Goal: Task Accomplishment & Management: Manage account settings

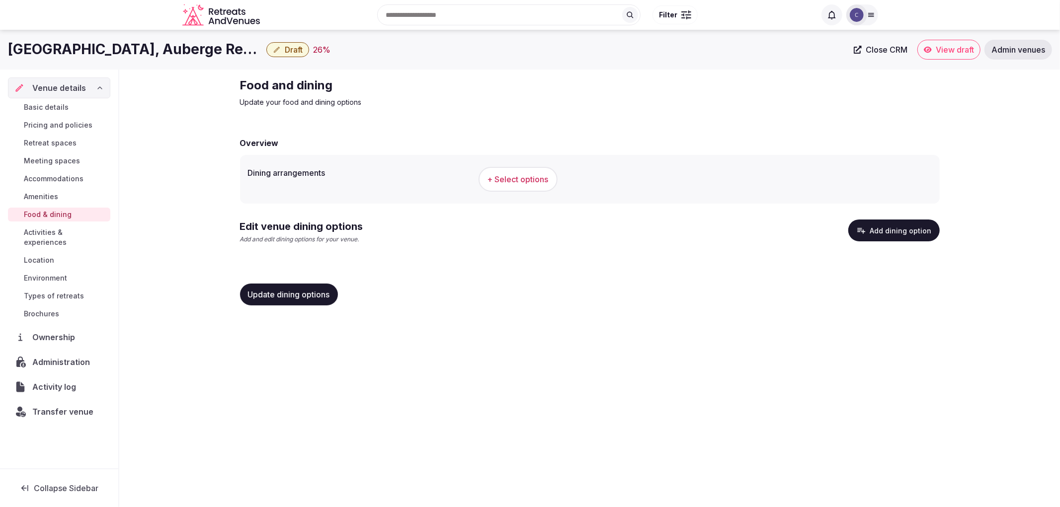
drag, startPoint x: 34, startPoint y: 435, endPoint x: 89, endPoint y: 339, distance: 110.5
click at [43, 420] on div "Venue details Basic details Pricing and policies Retreat spaces Meeting spaces …" at bounding box center [59, 269] width 118 height 399
click at [70, 291] on span "Types of retreats" at bounding box center [54, 296] width 60 height 10
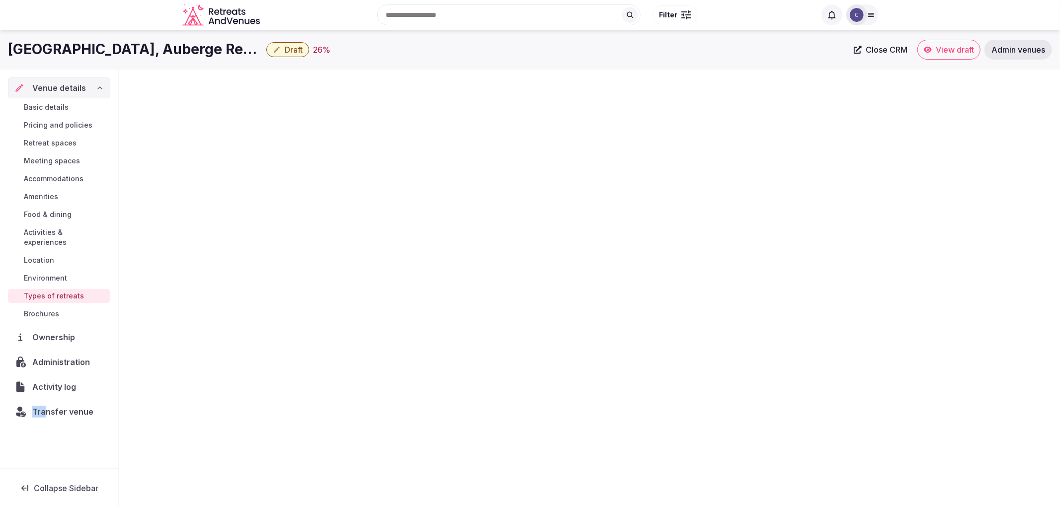
click at [68, 289] on link "Types of retreats" at bounding box center [59, 296] width 102 height 14
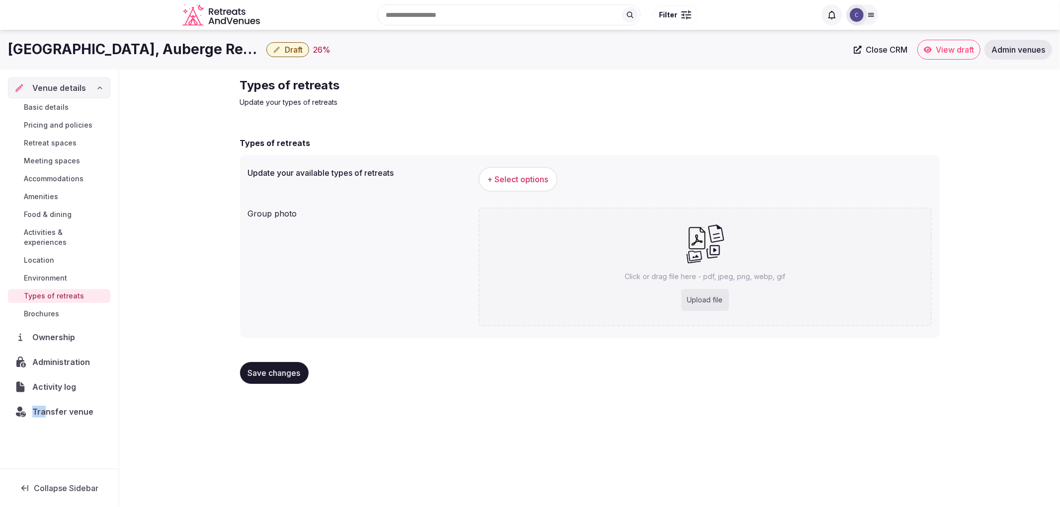
click at [59, 212] on span "Food & dining" at bounding box center [48, 215] width 48 height 10
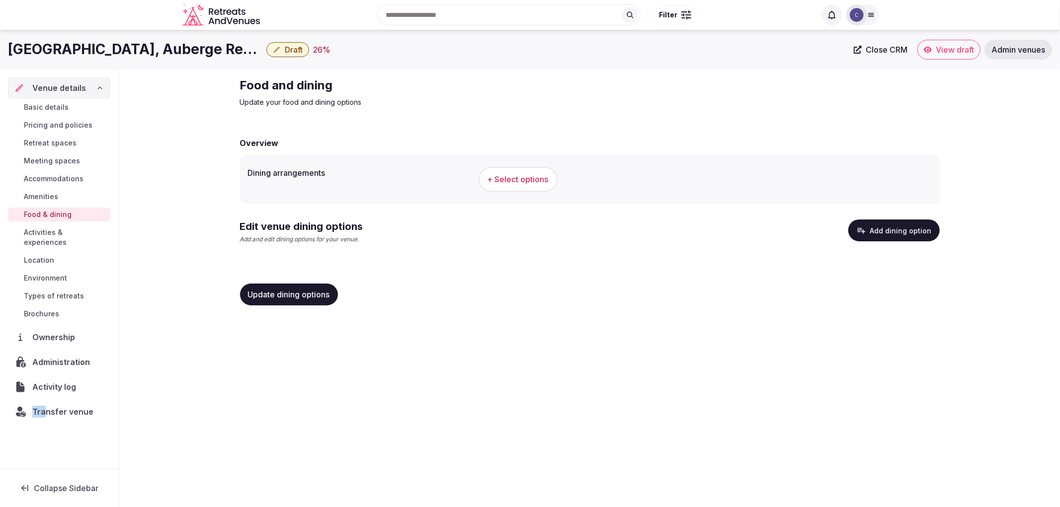
click at [538, 180] on span "+ Select options" at bounding box center [518, 179] width 61 height 11
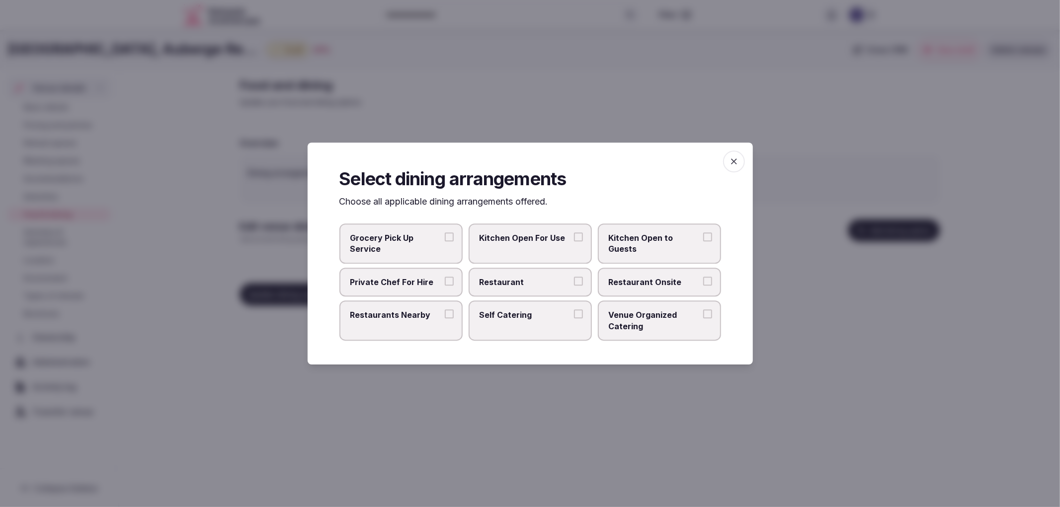
click at [515, 282] on span "Restaurant" at bounding box center [525, 282] width 91 height 11
click at [574, 282] on button "Restaurant" at bounding box center [578, 281] width 9 height 9
click at [638, 286] on span "Restaurant Onsite" at bounding box center [654, 282] width 91 height 11
click at [703, 286] on button "Restaurant Onsite" at bounding box center [707, 281] width 9 height 9
click at [721, 156] on div "Select dining arrangements Choose all applicable dining arrangements offered. G…" at bounding box center [530, 254] width 445 height 223
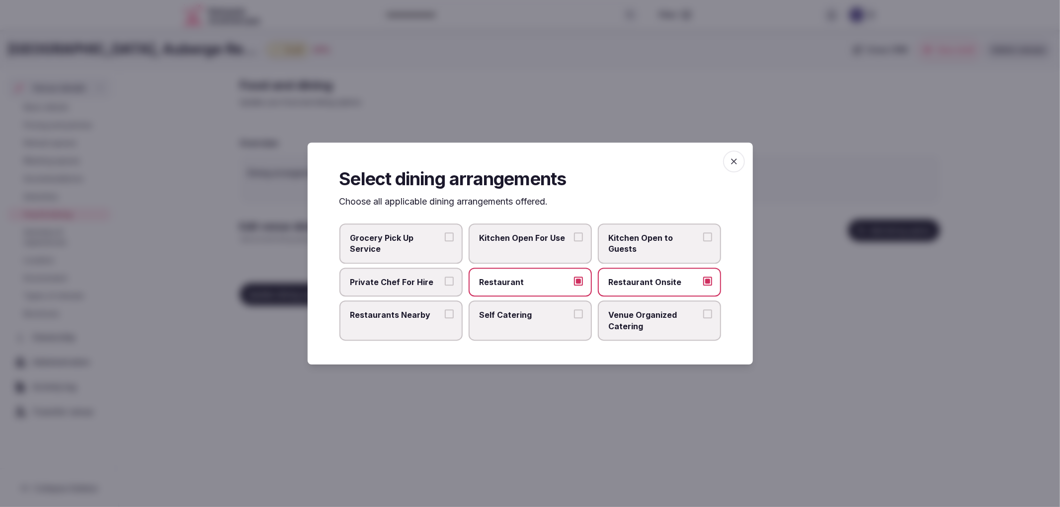
click at [728, 156] on span "button" at bounding box center [734, 162] width 22 height 22
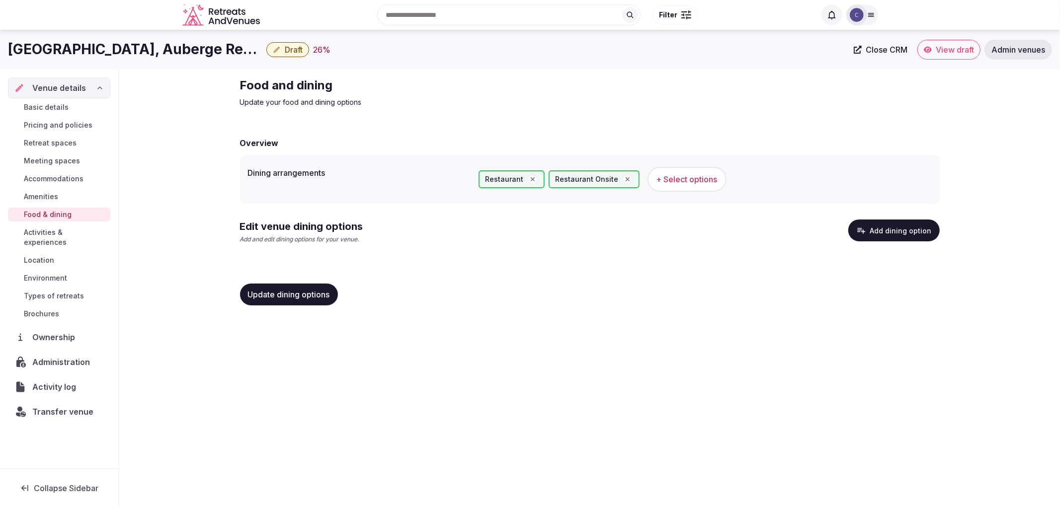
click at [334, 295] on button "Update dining options" at bounding box center [289, 295] width 98 height 22
click at [876, 231] on button "Add dining option" at bounding box center [893, 231] width 91 height 22
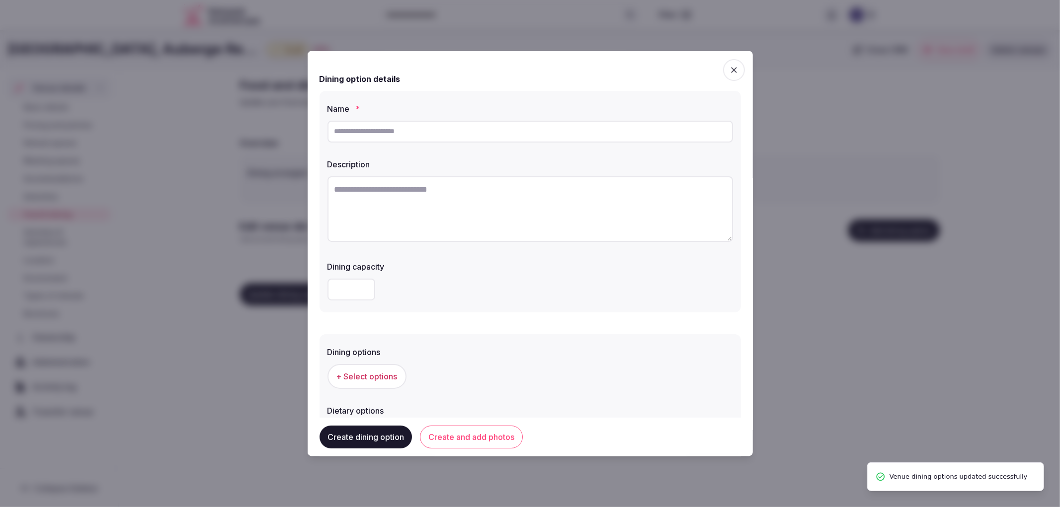
click at [395, 146] on div "Name * Description Dining capacity" at bounding box center [530, 201] width 421 height 222
click at [394, 130] on input "text" at bounding box center [531, 131] width 406 height 22
paste input "**********"
type input "**********"
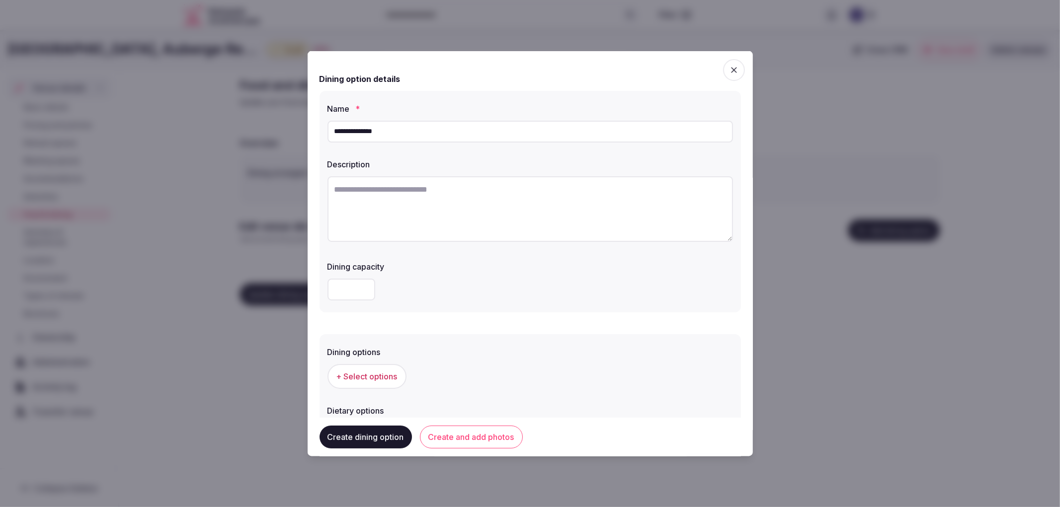
click at [462, 185] on textarea at bounding box center [531, 209] width 406 height 66
paste textarea "**********"
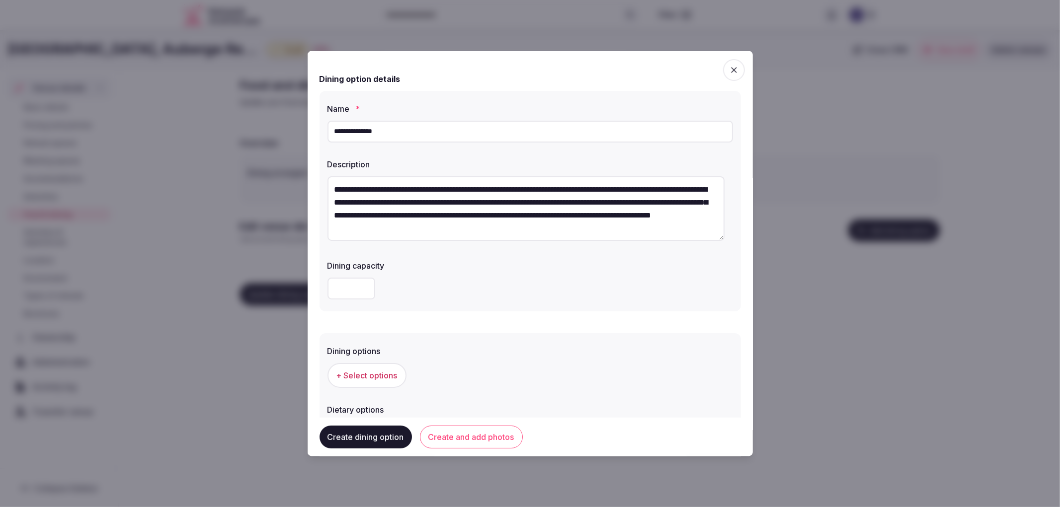
type textarea "**********"
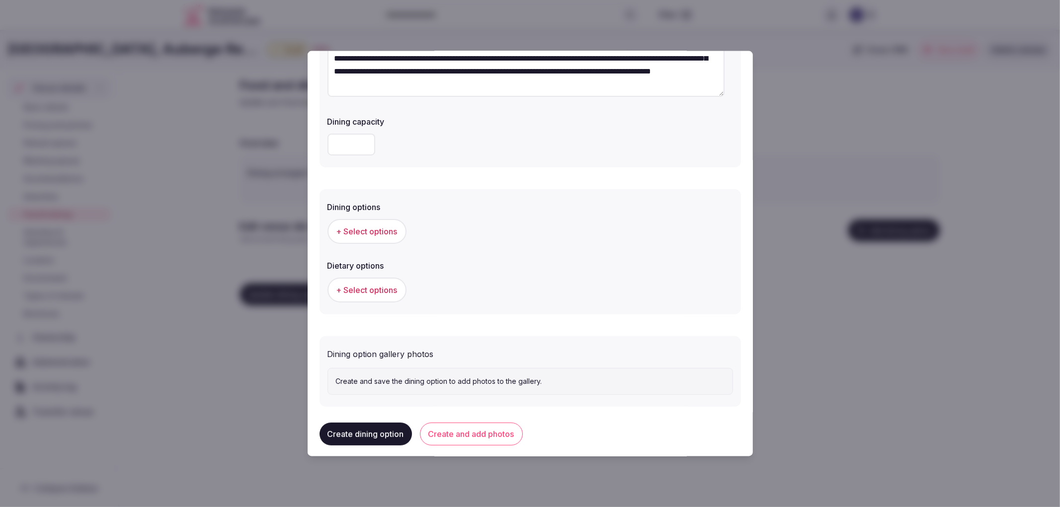
scroll to position [151, 0]
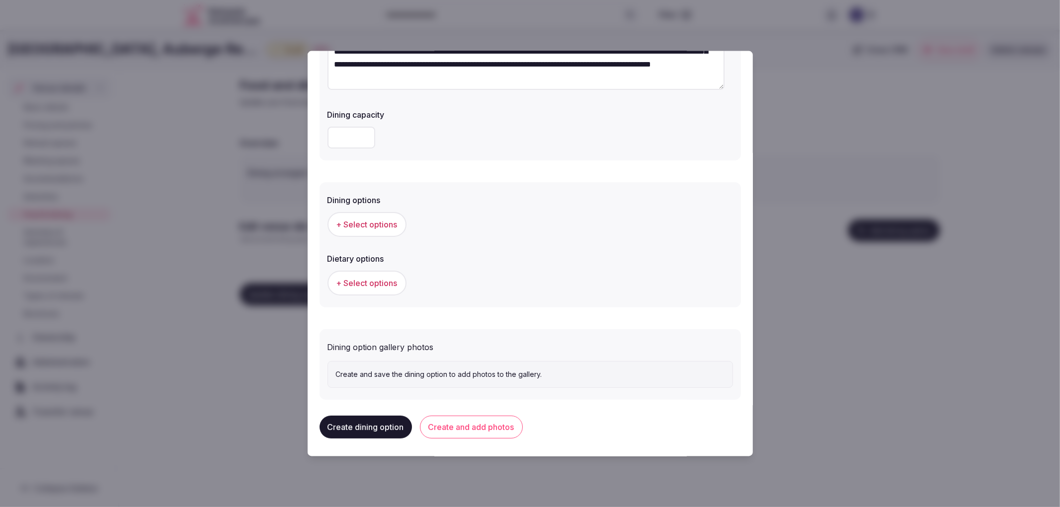
click at [361, 219] on span "+ Select options" at bounding box center [366, 224] width 61 height 11
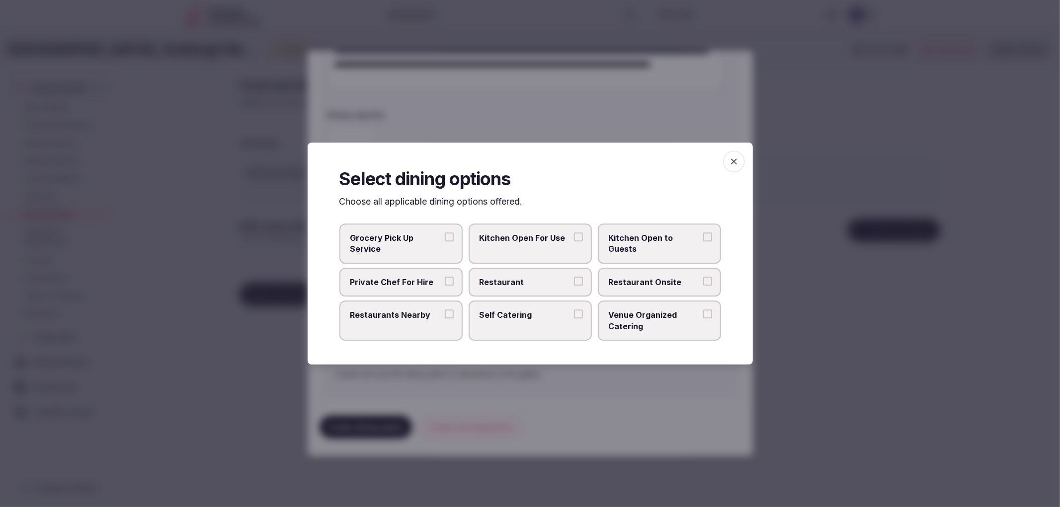
click at [545, 289] on label "Restaurant" at bounding box center [530, 282] width 123 height 29
click at [574, 286] on button "Restaurant" at bounding box center [578, 281] width 9 height 9
click at [657, 284] on span "Restaurant Onsite" at bounding box center [654, 282] width 91 height 11
click at [703, 284] on button "Restaurant Onsite" at bounding box center [707, 281] width 9 height 9
click at [593, 383] on div at bounding box center [530, 253] width 1060 height 507
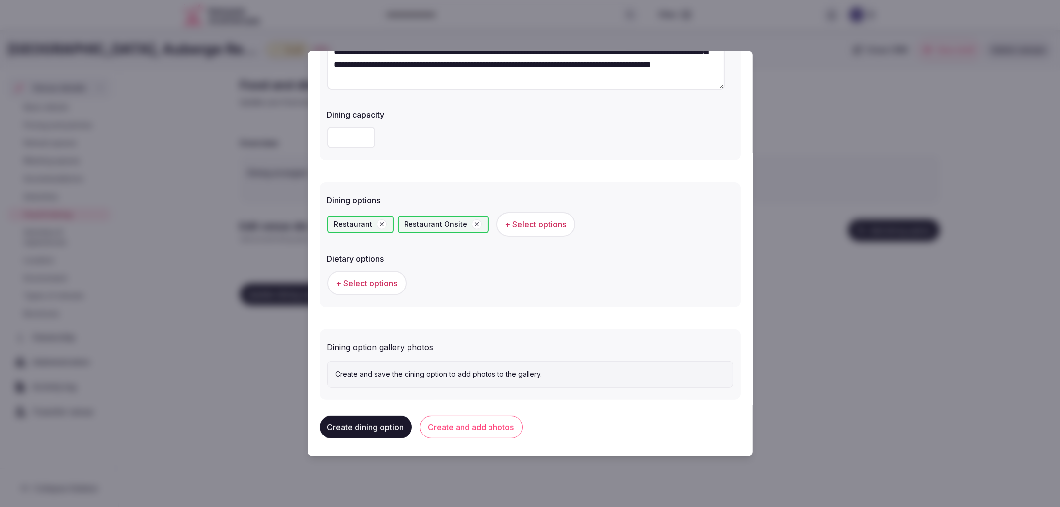
click at [486, 428] on button "Create and add photos" at bounding box center [471, 427] width 103 height 23
drag, startPoint x: 486, startPoint y: 428, endPoint x: 489, endPoint y: 420, distance: 7.9
click at [487, 427] on div "Creating... Creating..." at bounding box center [530, 427] width 421 height 39
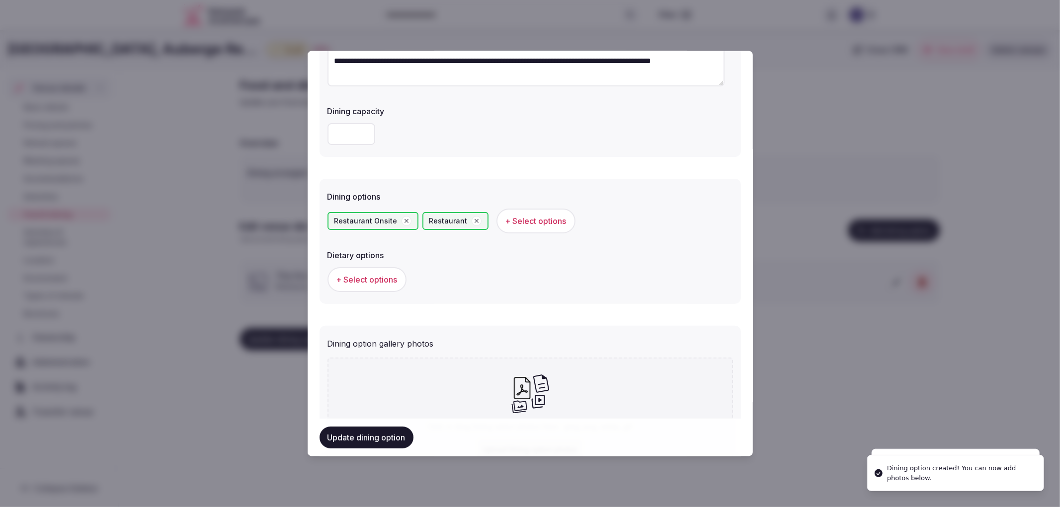
scroll to position [242, 0]
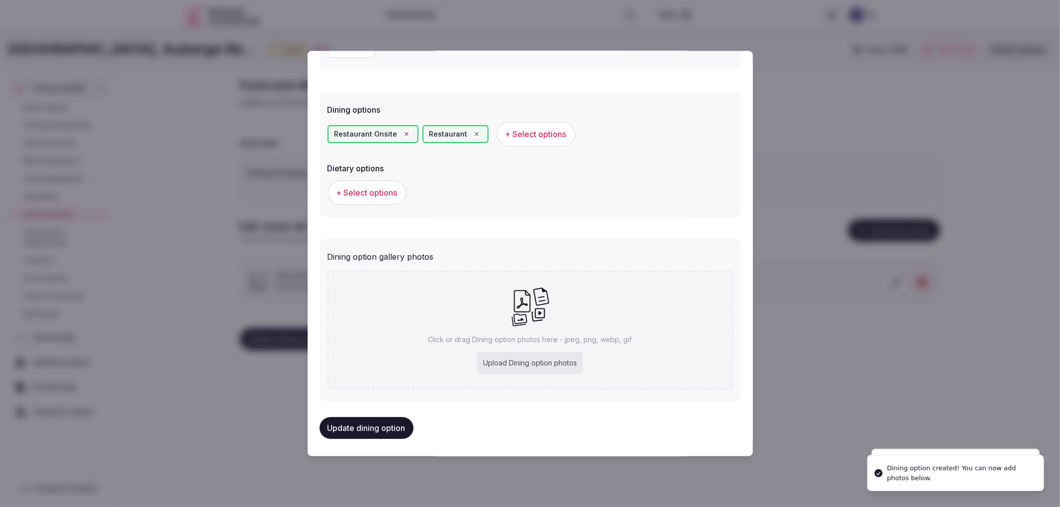
click at [540, 352] on div "Upload Dining option photos" at bounding box center [530, 363] width 106 height 22
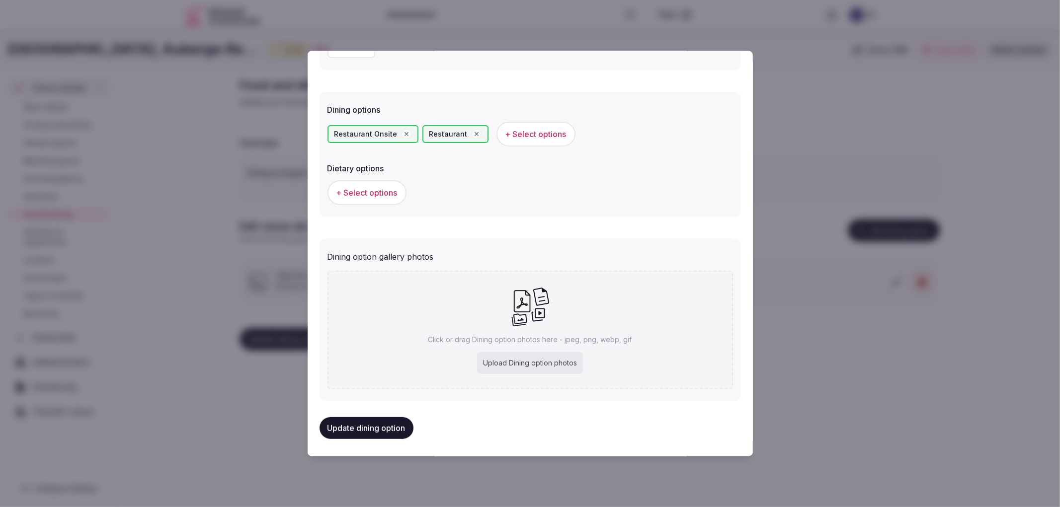
type input "**********"
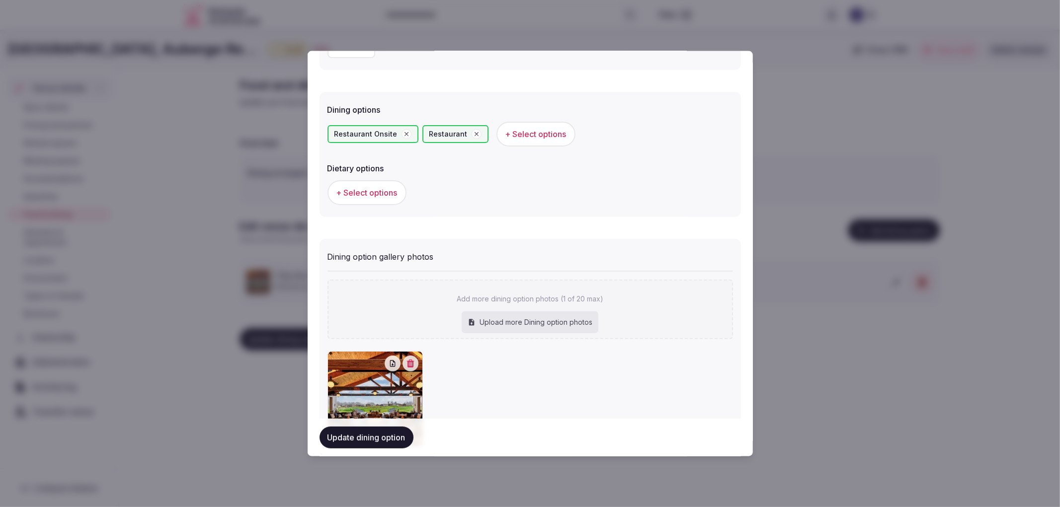
click at [385, 445] on button "Update dining option" at bounding box center [367, 438] width 94 height 22
click at [294, 391] on div at bounding box center [530, 253] width 1060 height 507
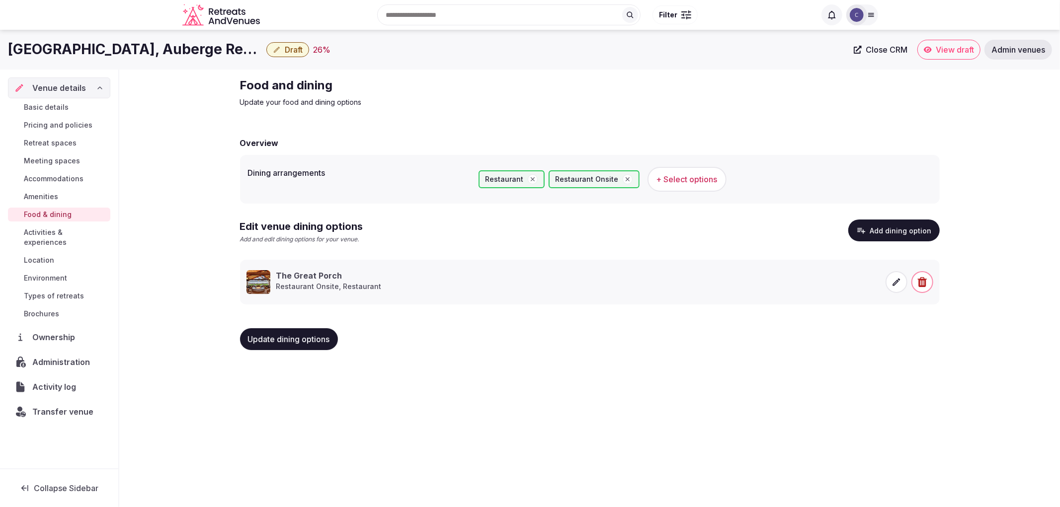
click at [66, 184] on span "Accommodations" at bounding box center [54, 179] width 60 height 10
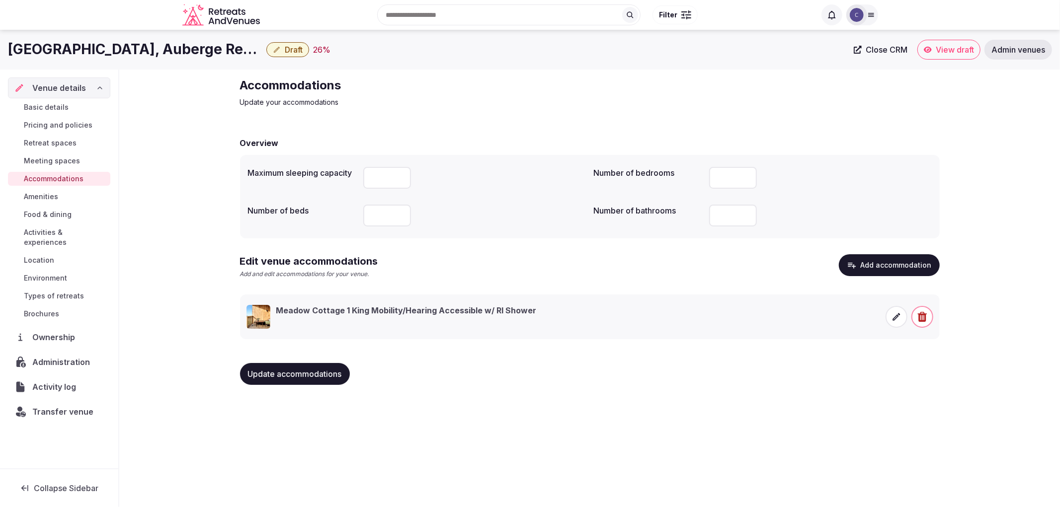
click at [47, 162] on span "Meeting spaces" at bounding box center [52, 161] width 56 height 10
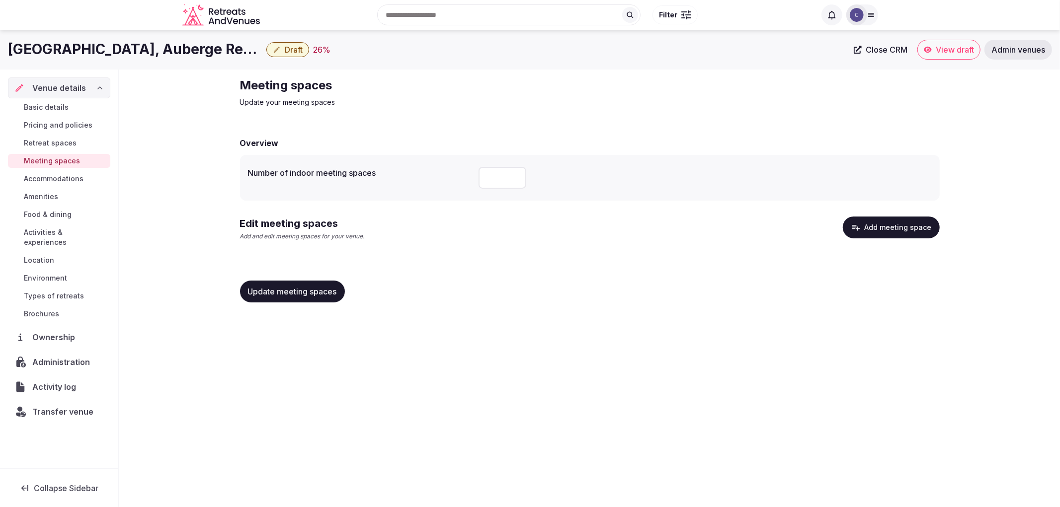
click at [491, 182] on input "number" at bounding box center [503, 178] width 48 height 22
type input "**"
click at [315, 290] on span "Update meeting spaces" at bounding box center [292, 292] width 89 height 10
click at [871, 230] on button "Add meeting space" at bounding box center [891, 228] width 97 height 22
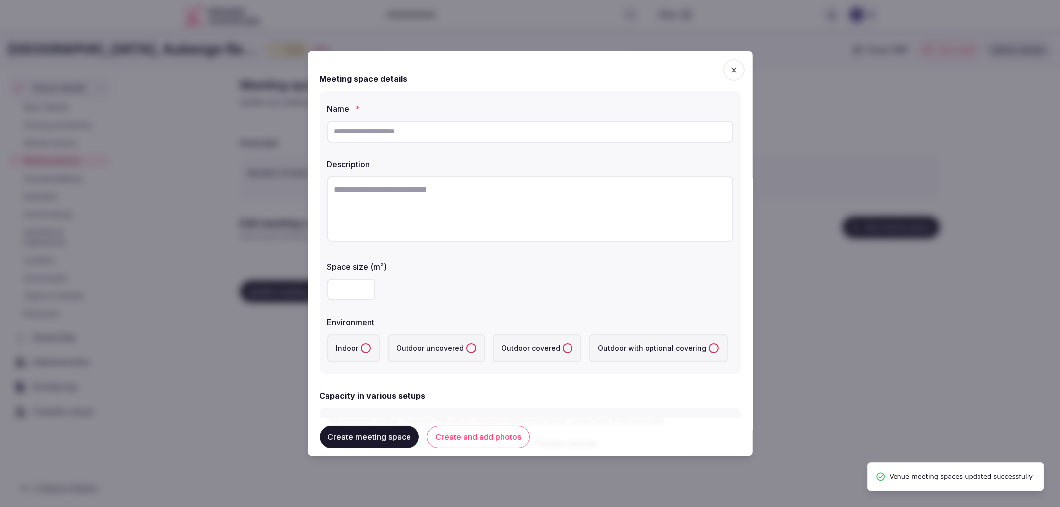
click at [362, 142] on input "text" at bounding box center [531, 131] width 406 height 22
click at [562, 134] on input "text" at bounding box center [531, 131] width 406 height 22
paste input "**********"
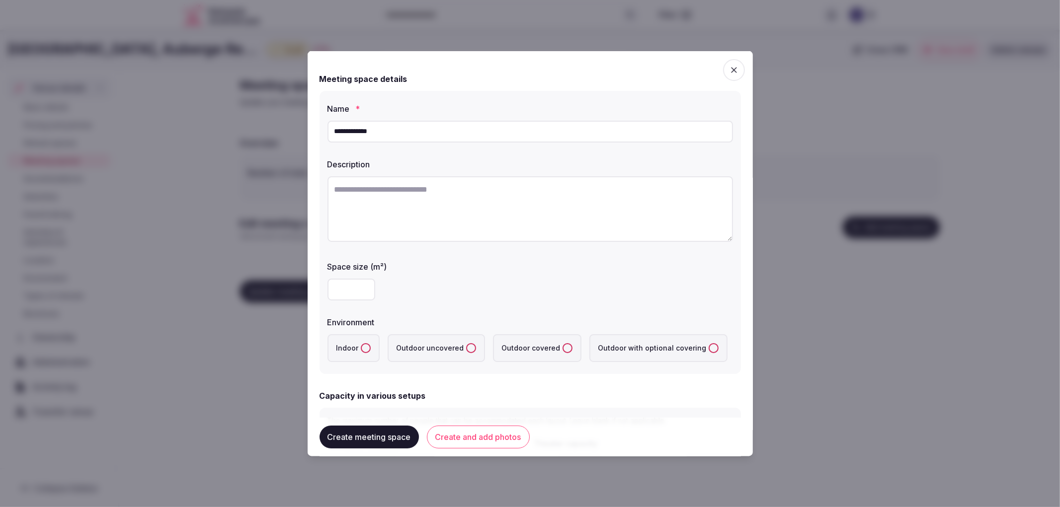
click at [407, 134] on input "**********" at bounding box center [531, 131] width 406 height 22
paste input "text"
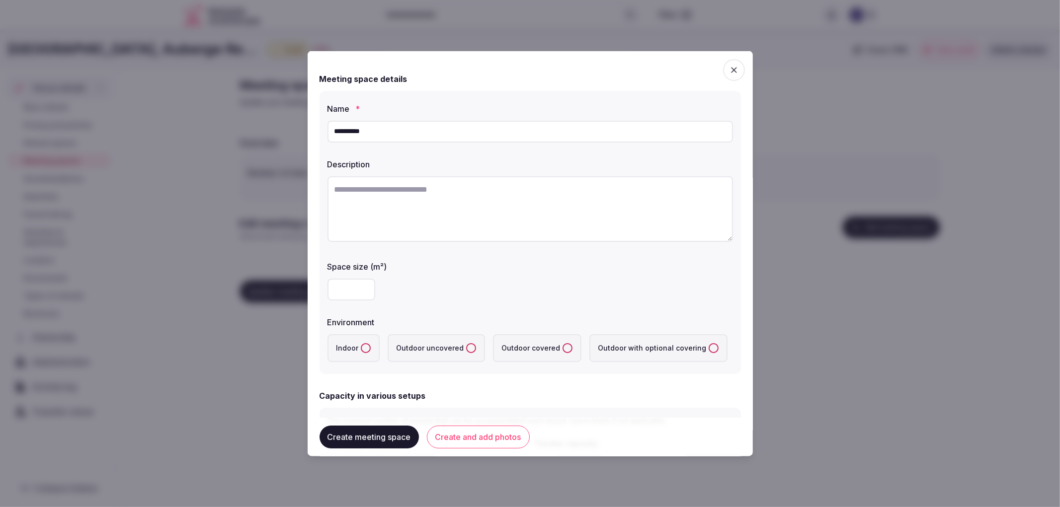
type input "**********"
click at [459, 190] on textarea at bounding box center [531, 209] width 406 height 66
paste textarea "**********"
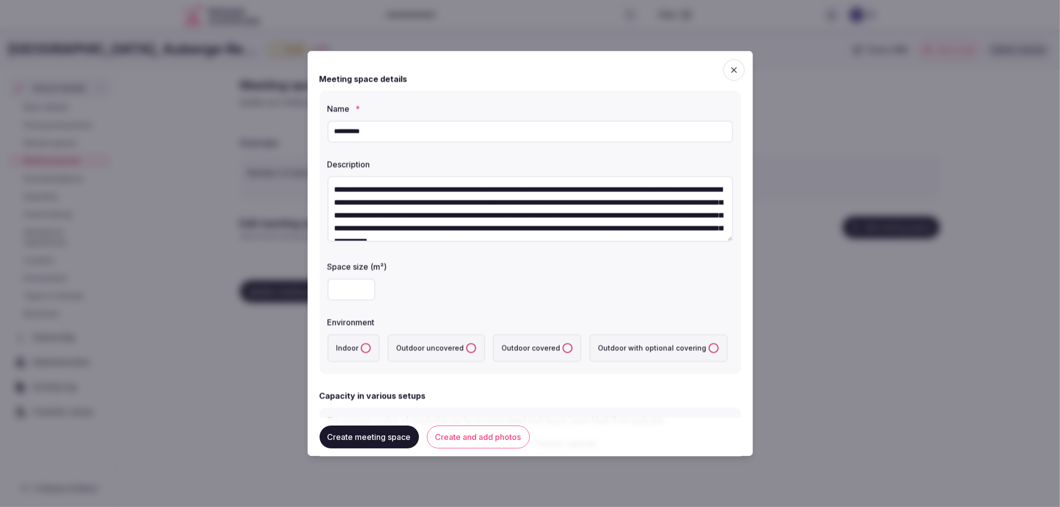
scroll to position [18, 0]
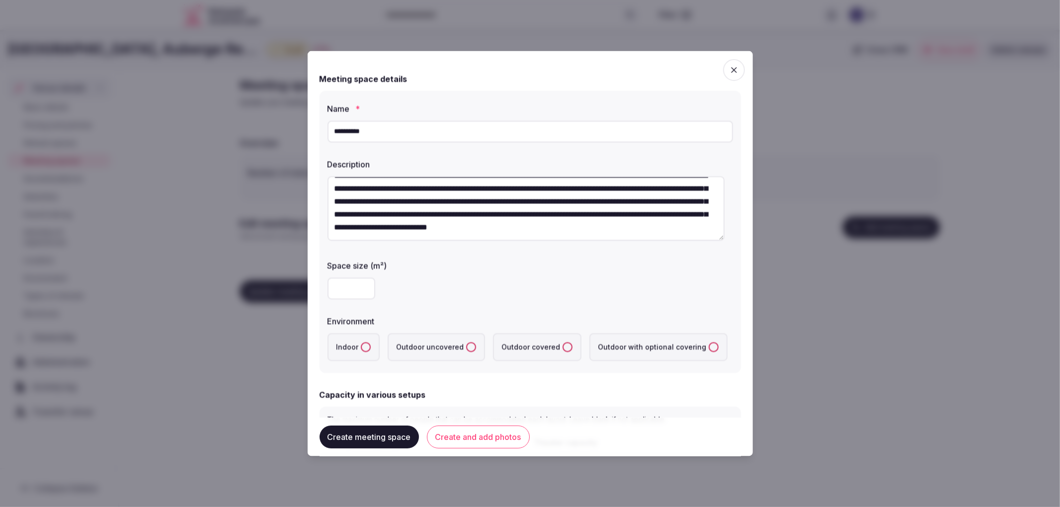
type textarea "**********"
click at [348, 281] on input "number" at bounding box center [352, 288] width 48 height 22
click at [334, 297] on input "number" at bounding box center [352, 288] width 48 height 22
type input "***"
click at [359, 340] on label "Indoor" at bounding box center [354, 347] width 52 height 28
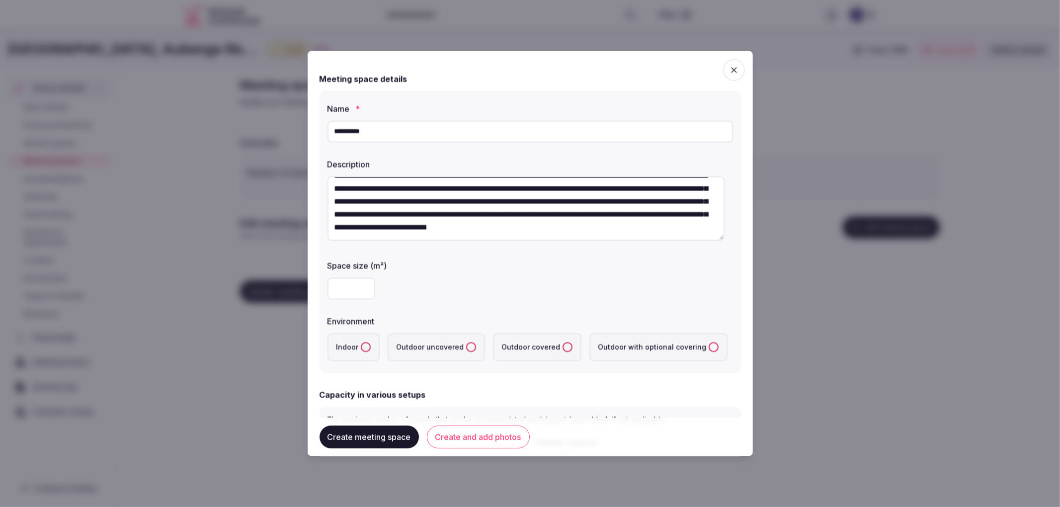
click at [361, 342] on button "Indoor" at bounding box center [366, 347] width 10 height 10
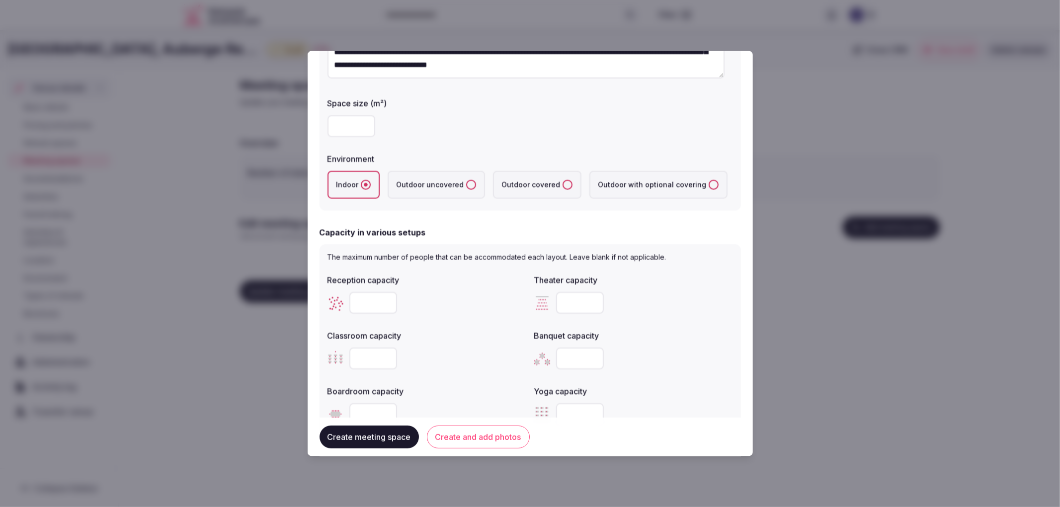
scroll to position [166, 0]
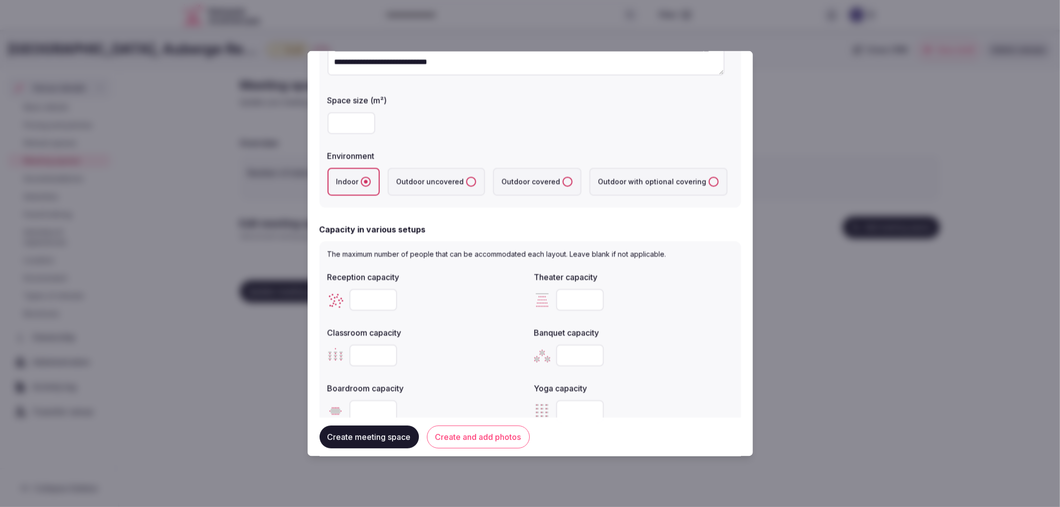
click at [365, 305] on input "number" at bounding box center [373, 300] width 48 height 22
type input "***"
click at [575, 351] on input "number" at bounding box center [580, 355] width 48 height 22
type input "**"
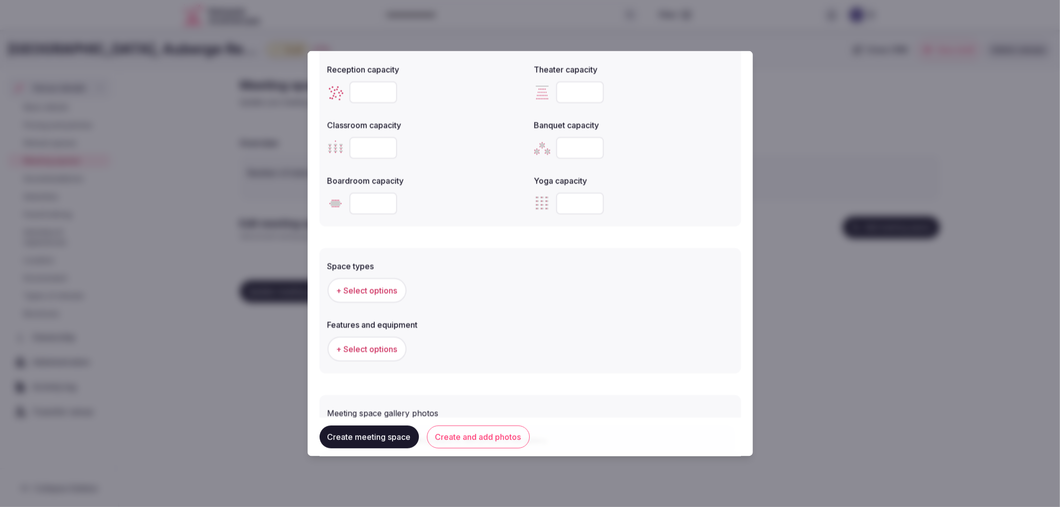
scroll to position [438, 0]
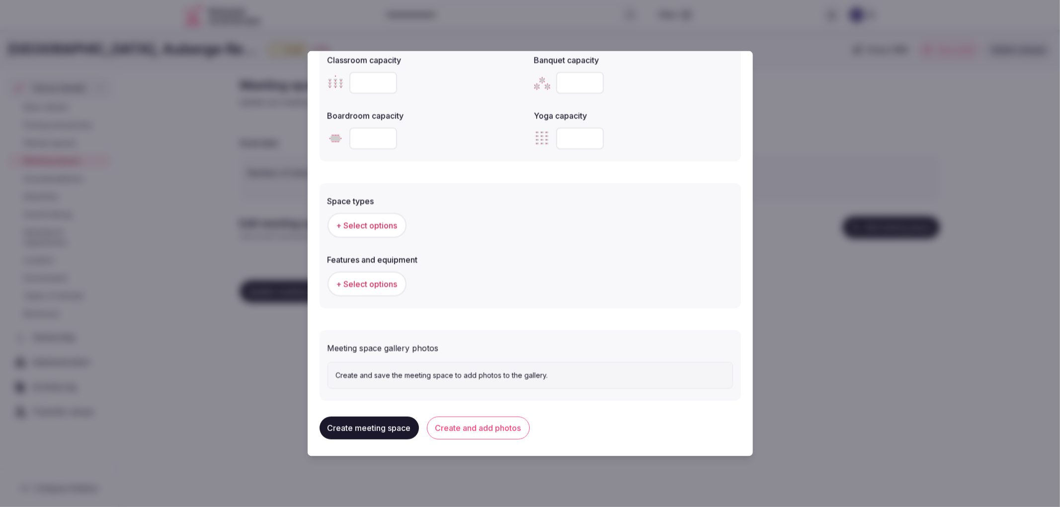
click at [388, 230] on button "+ Select options" at bounding box center [367, 225] width 79 height 25
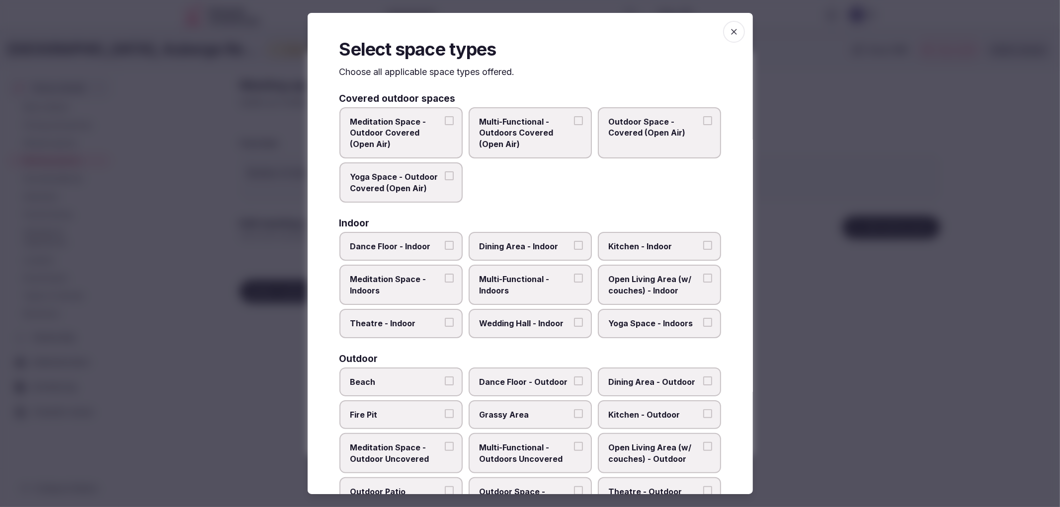
click at [446, 278] on button "Meditation Space - Indoors" at bounding box center [449, 278] width 9 height 9
click at [522, 313] on label "Wedding Hall - Indoor" at bounding box center [530, 323] width 123 height 29
click at [574, 318] on button "Wedding Hall - Indoor" at bounding box center [578, 322] width 9 height 9
click at [657, 285] on span "Open Living Area (w/ couches) - Indoor" at bounding box center [654, 285] width 91 height 22
click at [703, 283] on button "Open Living Area (w/ couches) - Indoor" at bounding box center [707, 278] width 9 height 9
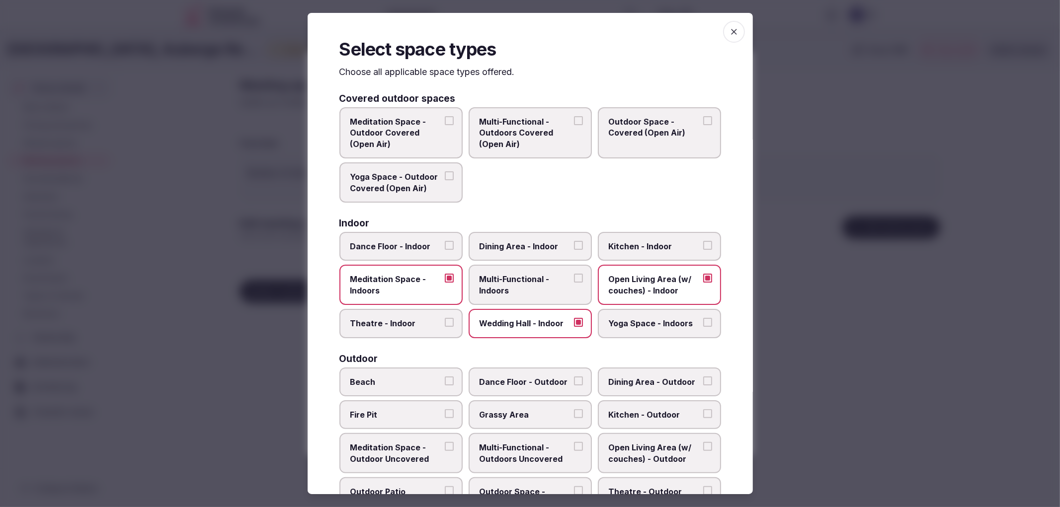
click at [429, 291] on span "Meditation Space - Indoors" at bounding box center [395, 285] width 91 height 22
click at [445, 283] on button "Meditation Space - Indoors" at bounding box center [449, 278] width 9 height 9
click at [509, 285] on span "Multi-Functional - Indoors" at bounding box center [525, 285] width 91 height 22
click at [574, 283] on button "Multi-Functional - Indoors" at bounding box center [578, 278] width 9 height 9
click at [516, 284] on span "Multi-Functional - Indoors" at bounding box center [525, 285] width 91 height 22
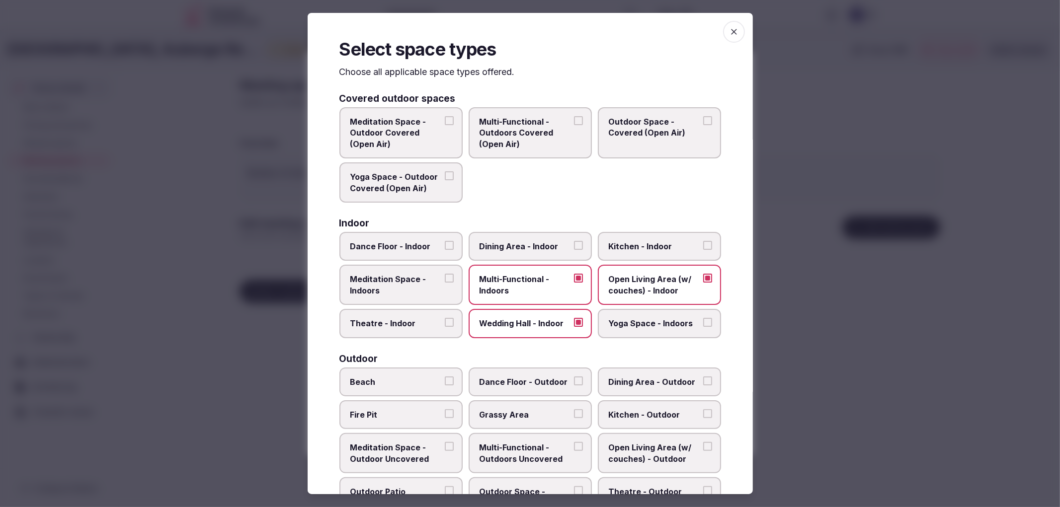
click at [574, 283] on button "Multi-Functional - Indoors" at bounding box center [578, 278] width 9 height 9
click at [540, 256] on label "Dining Area - Indoor" at bounding box center [530, 246] width 123 height 29
click at [574, 250] on button "Dining Area - Indoor" at bounding box center [578, 245] width 9 height 9
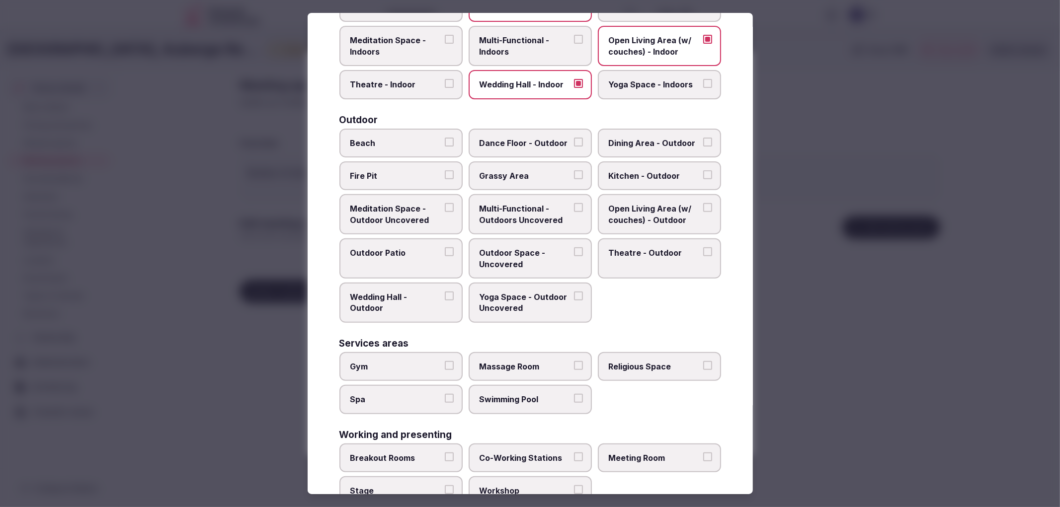
scroll to position [260, 0]
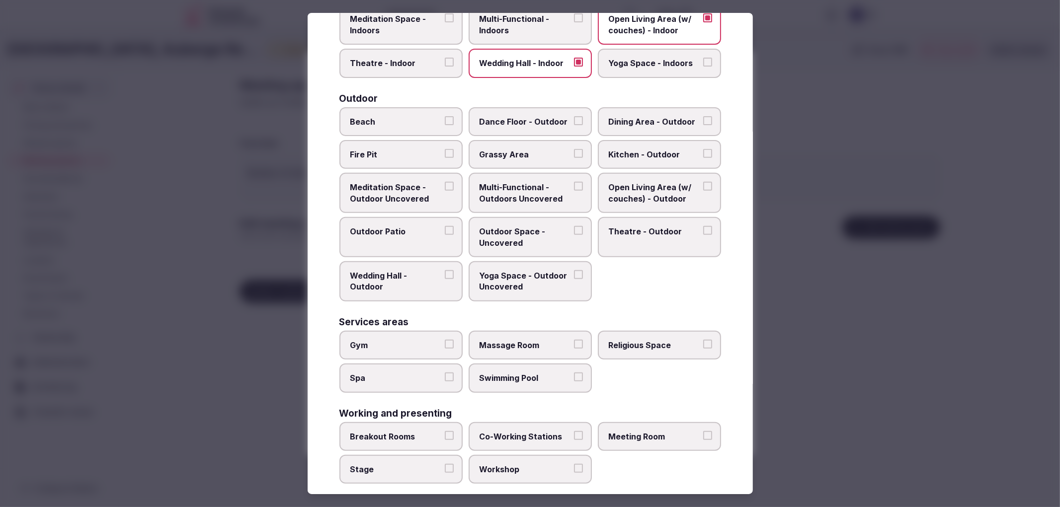
click at [451, 425] on label "Breakout Rooms" at bounding box center [400, 436] width 123 height 29
click at [451, 431] on button "Breakout Rooms" at bounding box center [449, 435] width 9 height 9
drag, startPoint x: 444, startPoint y: 450, endPoint x: 567, endPoint y: 444, distance: 122.4
click at [445, 455] on label "Stage" at bounding box center [400, 469] width 123 height 29
click at [445, 464] on button "Stage" at bounding box center [449, 468] width 9 height 9
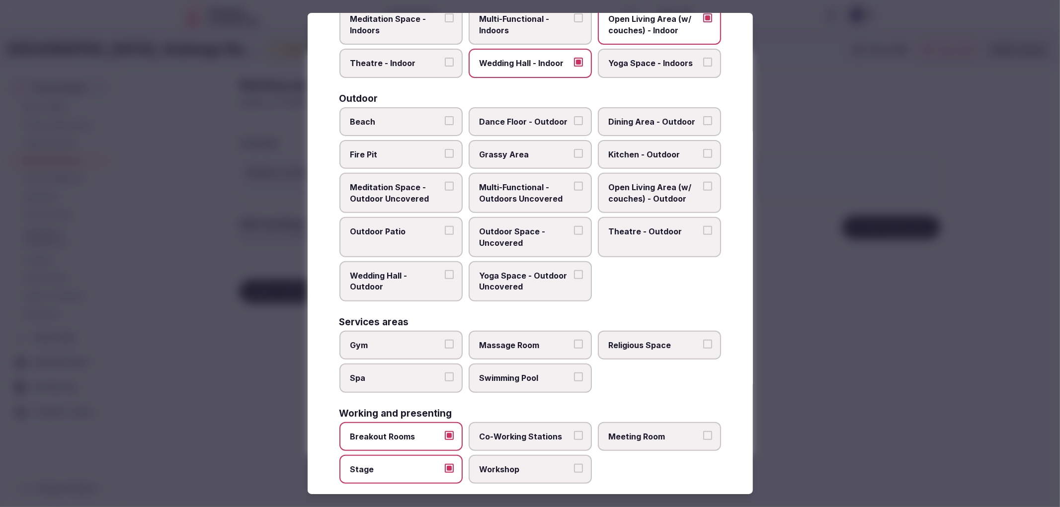
click at [651, 433] on label "Meeting Room" at bounding box center [659, 436] width 123 height 29
click at [703, 433] on button "Meeting Room" at bounding box center [707, 435] width 9 height 9
click at [840, 369] on div at bounding box center [530, 253] width 1060 height 507
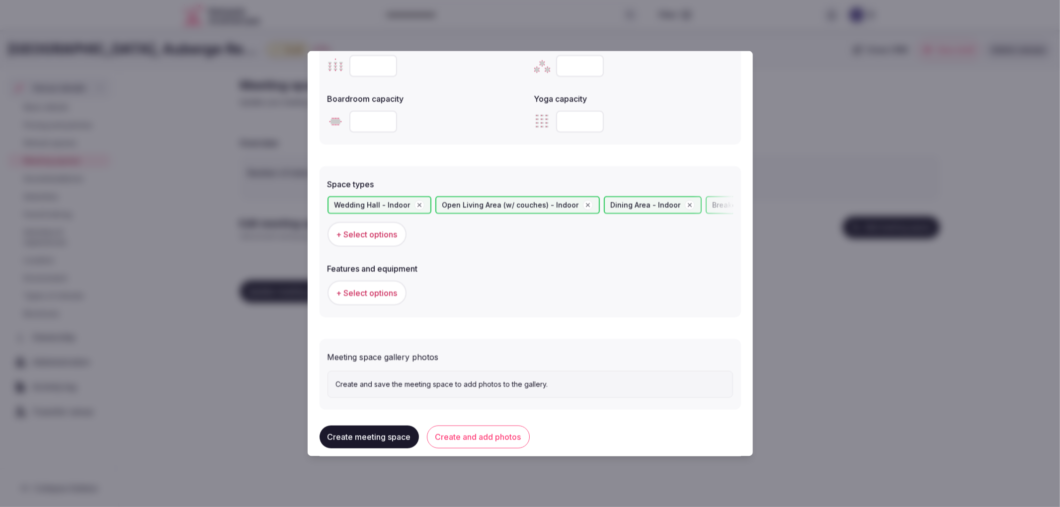
scroll to position [463, 0]
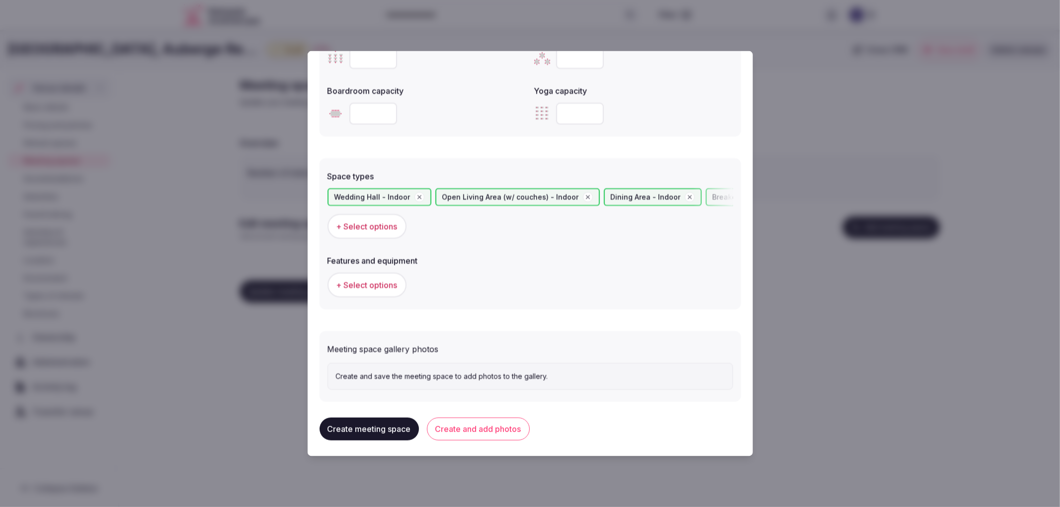
click at [376, 283] on span "+ Select options" at bounding box center [366, 285] width 61 height 11
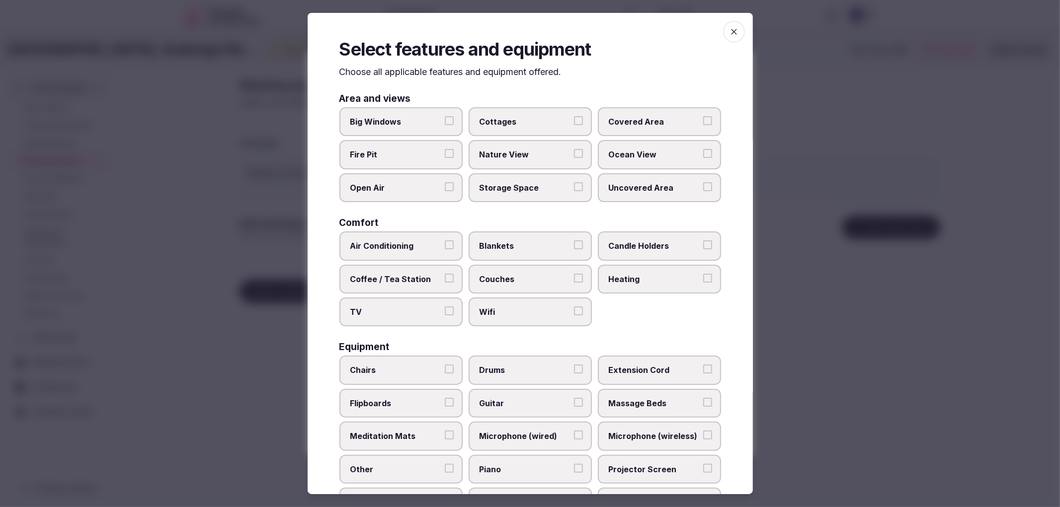
click at [615, 121] on span "Covered Area" at bounding box center [654, 121] width 91 height 11
click at [703, 121] on button "Covered Area" at bounding box center [707, 120] width 9 height 9
click at [400, 250] on label "Air Conditioning" at bounding box center [400, 246] width 123 height 29
click at [445, 250] on button "Air Conditioning" at bounding box center [449, 245] width 9 height 9
click at [433, 248] on span "Air Conditioning" at bounding box center [395, 246] width 91 height 11
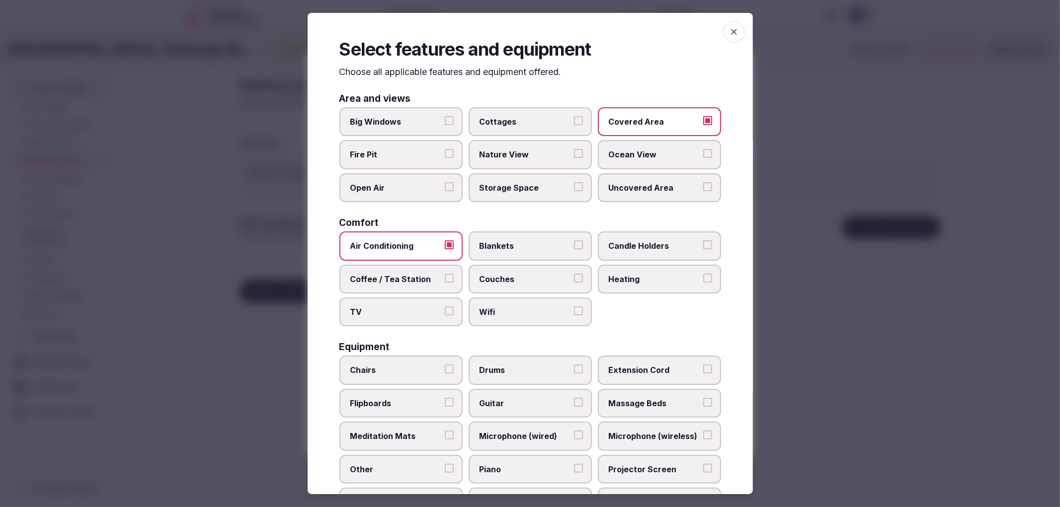
click at [445, 248] on button "Air Conditioning" at bounding box center [449, 245] width 9 height 9
click at [463, 306] on div "Air Conditioning Blankets Candle Holders Coffee / Tea Station Couches Heating T…" at bounding box center [530, 279] width 382 height 95
click at [446, 307] on button "TV" at bounding box center [449, 311] width 9 height 9
click at [490, 307] on span "Wifi" at bounding box center [525, 312] width 91 height 11
click at [574, 307] on button "Wifi" at bounding box center [578, 311] width 9 height 9
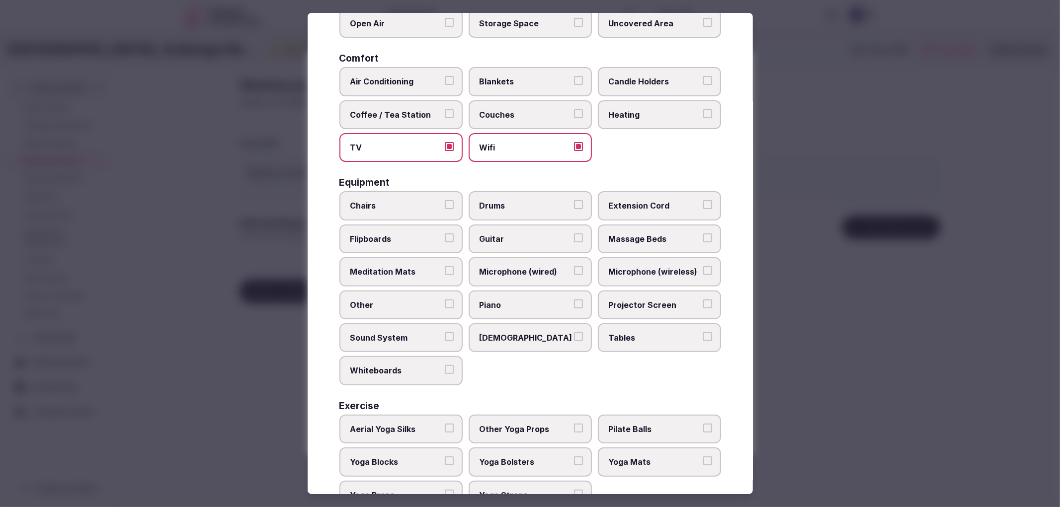
scroll to position [166, 0]
click at [469, 110] on label "Couches" at bounding box center [530, 113] width 123 height 29
click at [574, 110] on button "Couches" at bounding box center [578, 112] width 9 height 9
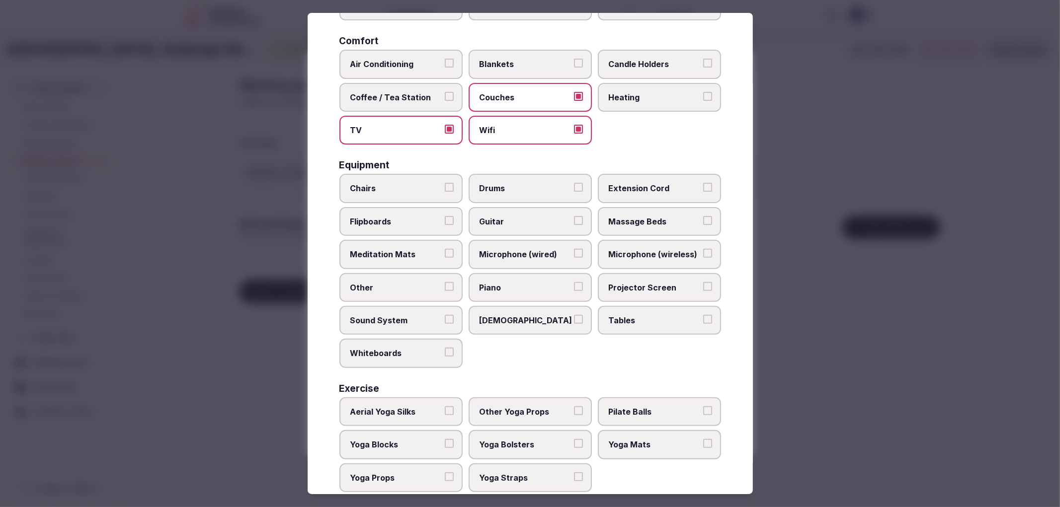
scroll to position [190, 0]
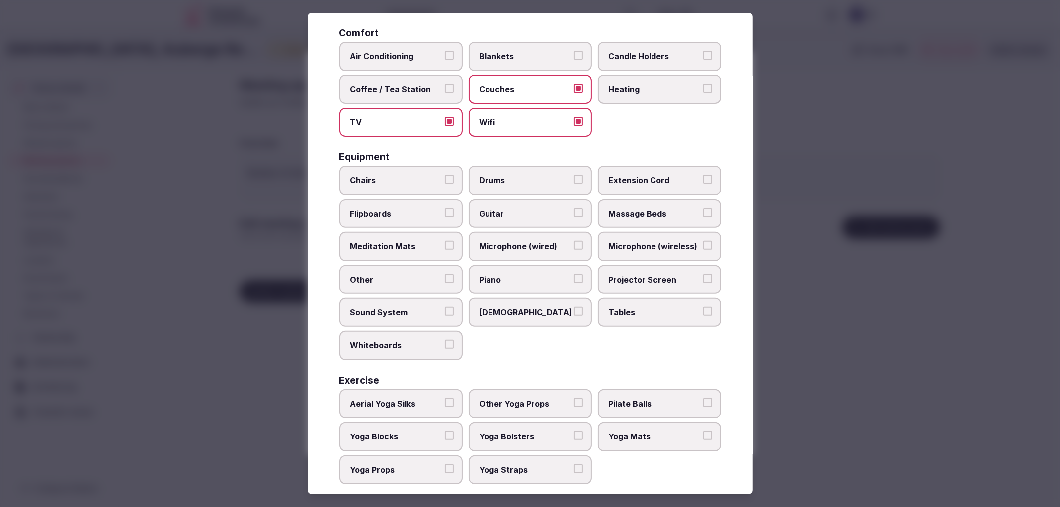
click at [420, 177] on span "Chairs" at bounding box center [395, 180] width 91 height 11
click at [445, 177] on button "Chairs" at bounding box center [449, 179] width 9 height 9
click at [612, 307] on span "Tables" at bounding box center [654, 312] width 91 height 11
click at [703, 307] on button "Tables" at bounding box center [707, 311] width 9 height 9
click at [249, 403] on div at bounding box center [530, 253] width 1060 height 507
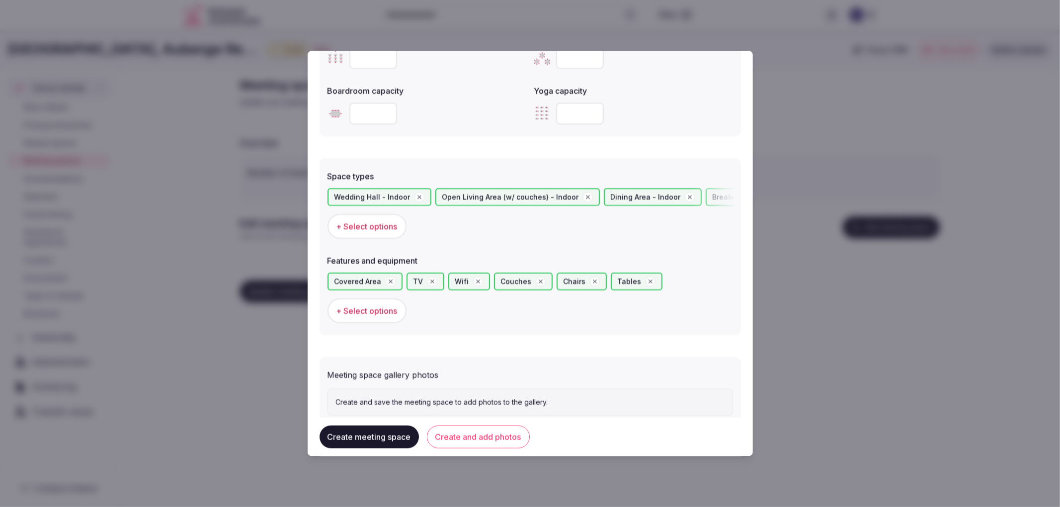
click at [455, 431] on button "Create and add photos" at bounding box center [478, 437] width 103 height 23
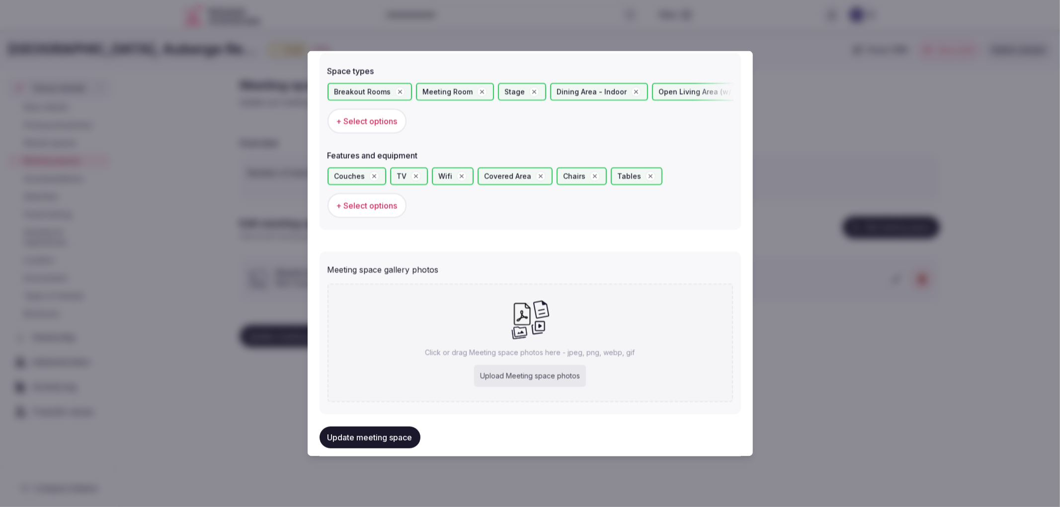
scroll to position [579, 0]
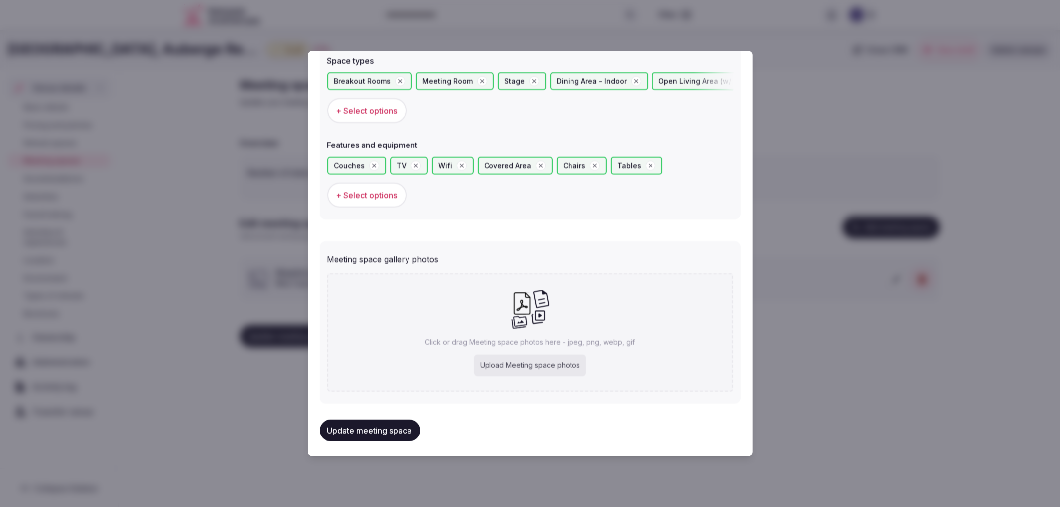
click at [555, 328] on div "Click or drag Meeting space photos here - jpeg, png, webp, gif Upload Meeting s…" at bounding box center [531, 332] width 406 height 119
type input "**********"
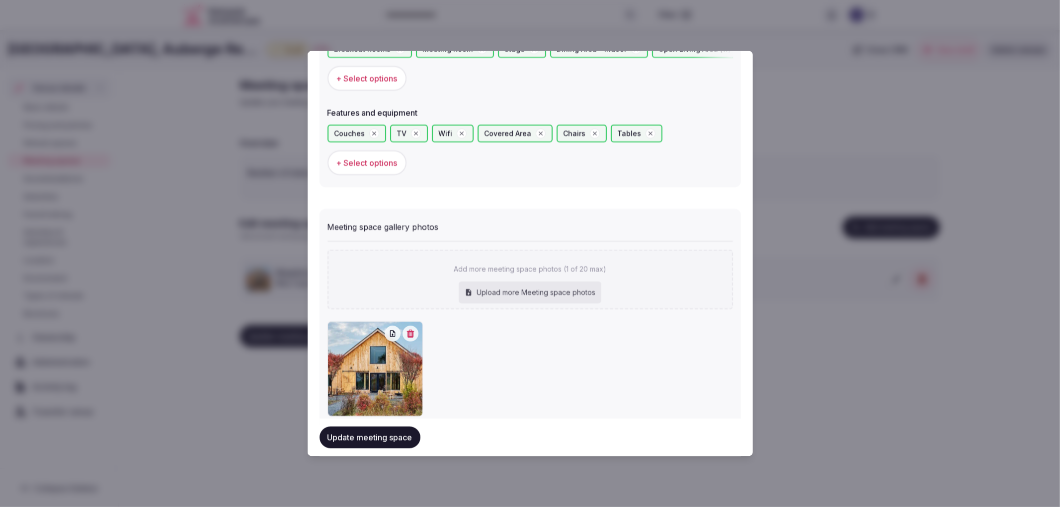
scroll to position [634, 0]
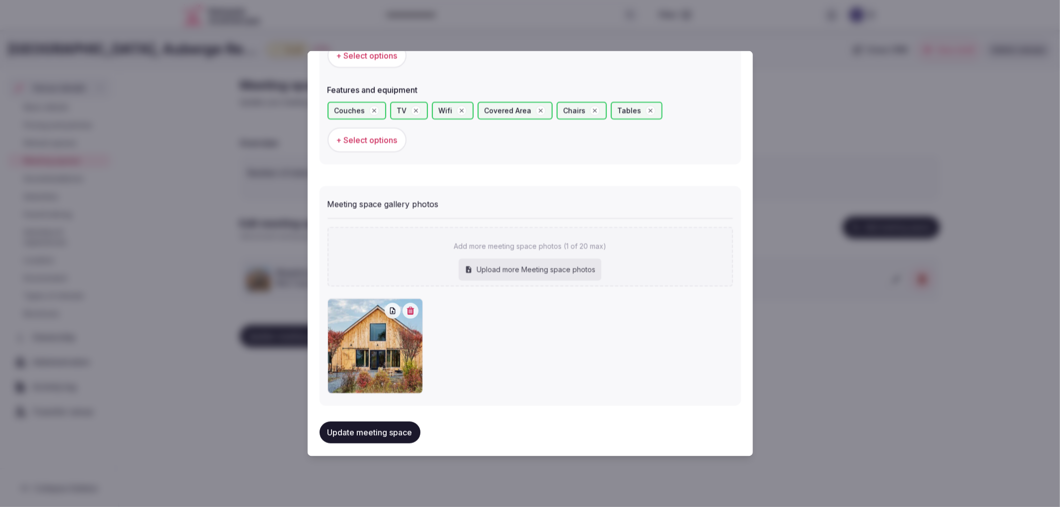
click at [389, 424] on button "Update meeting space" at bounding box center [370, 433] width 101 height 22
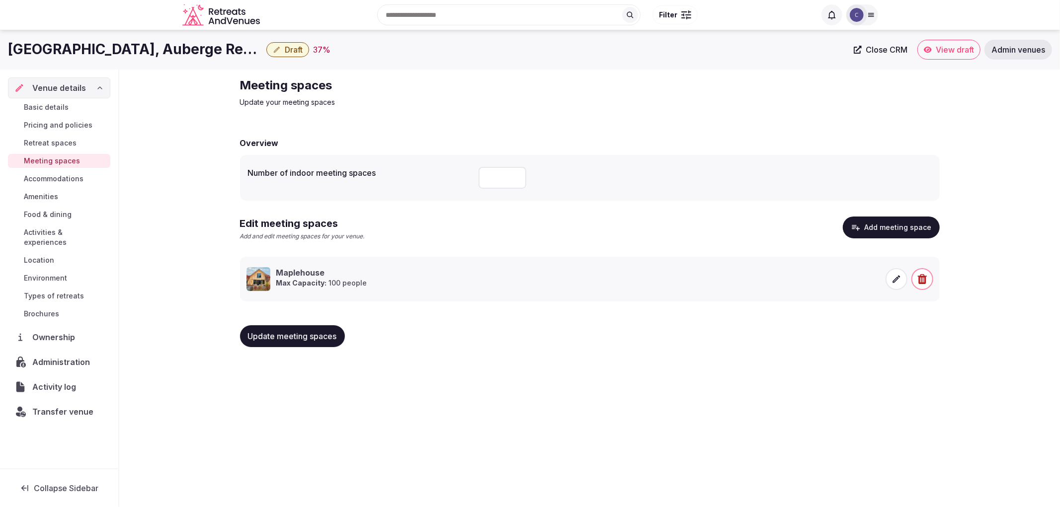
click at [277, 352] on div "Update meeting spaces" at bounding box center [590, 337] width 700 height 38
click at [287, 336] on span "Update meeting spaces" at bounding box center [292, 337] width 89 height 10
click at [43, 211] on span "Food & dining" at bounding box center [48, 215] width 48 height 10
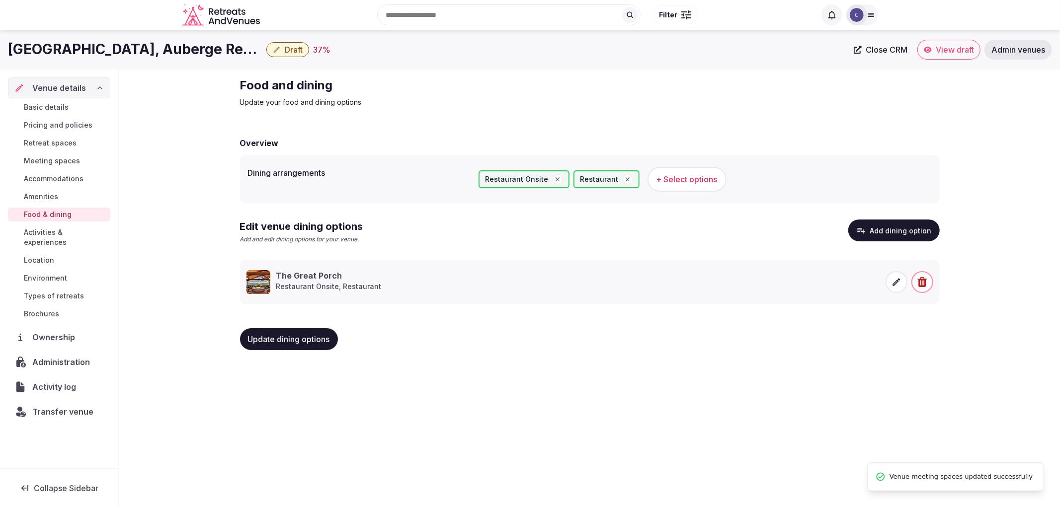
click at [61, 230] on span "Activities & experiences" at bounding box center [65, 238] width 83 height 20
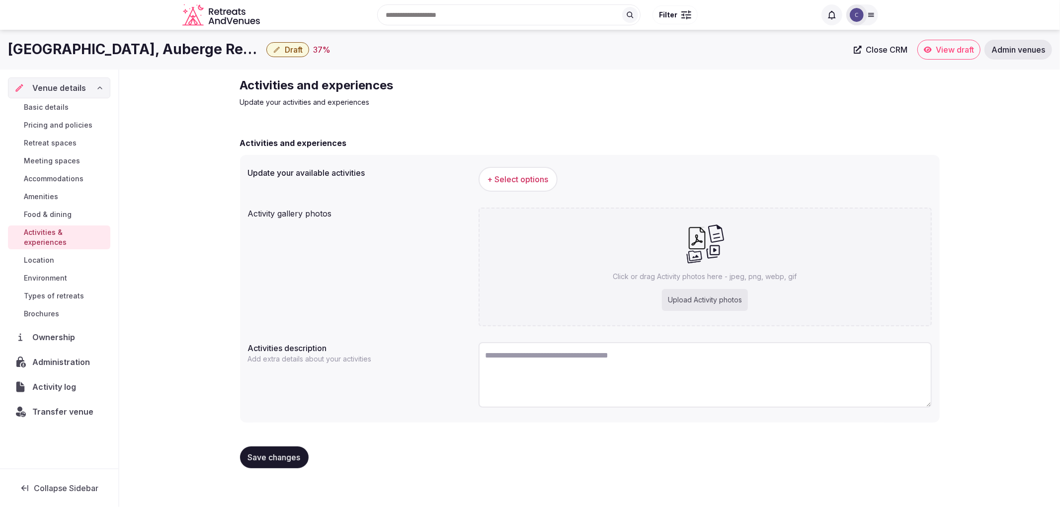
click at [102, 48] on h1 "[GEOGRAPHIC_DATA], Auberge Resorts Collection" at bounding box center [135, 49] width 254 height 19
copy div "[GEOGRAPHIC_DATA], Auberge Resorts Collection"
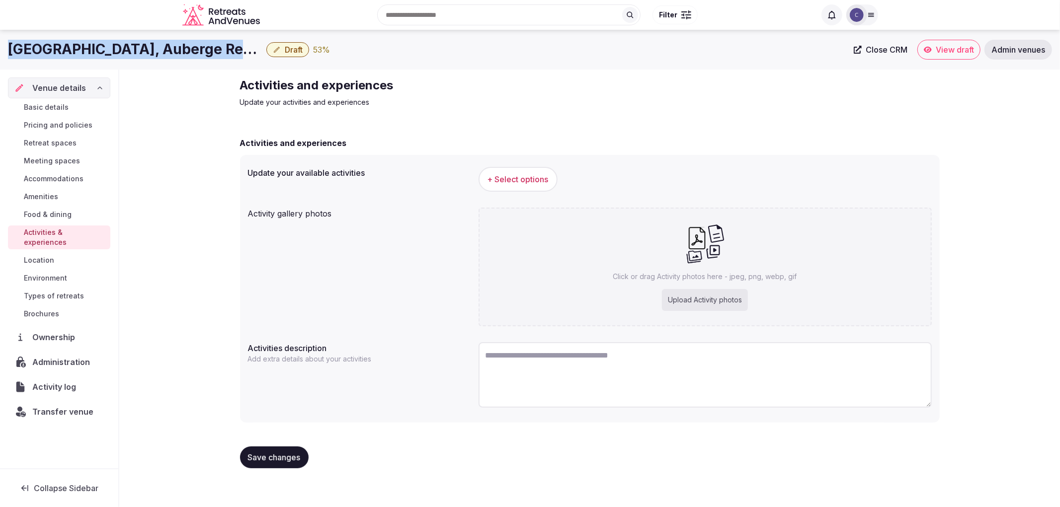
click at [532, 182] on span "+ Select options" at bounding box center [518, 179] width 61 height 11
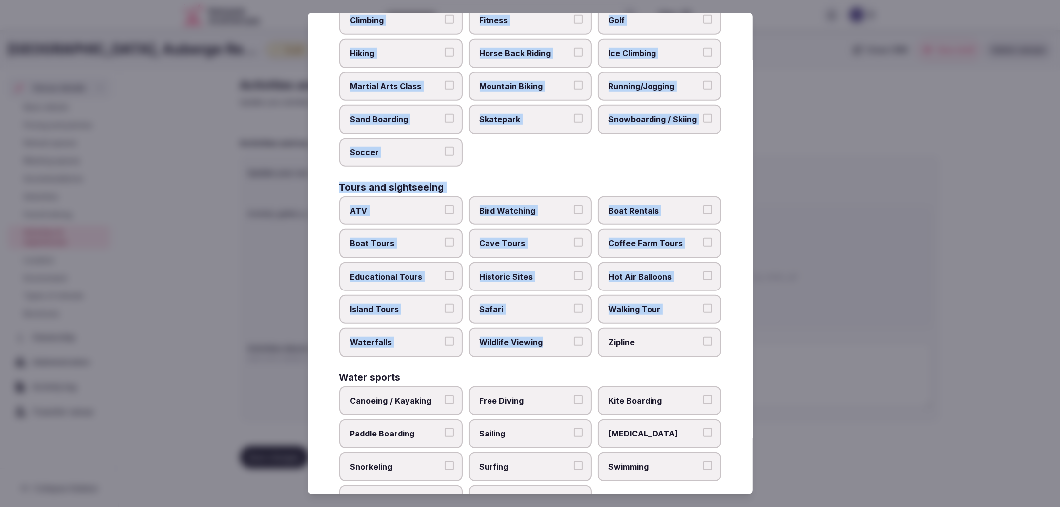
scroll to position [617, 0]
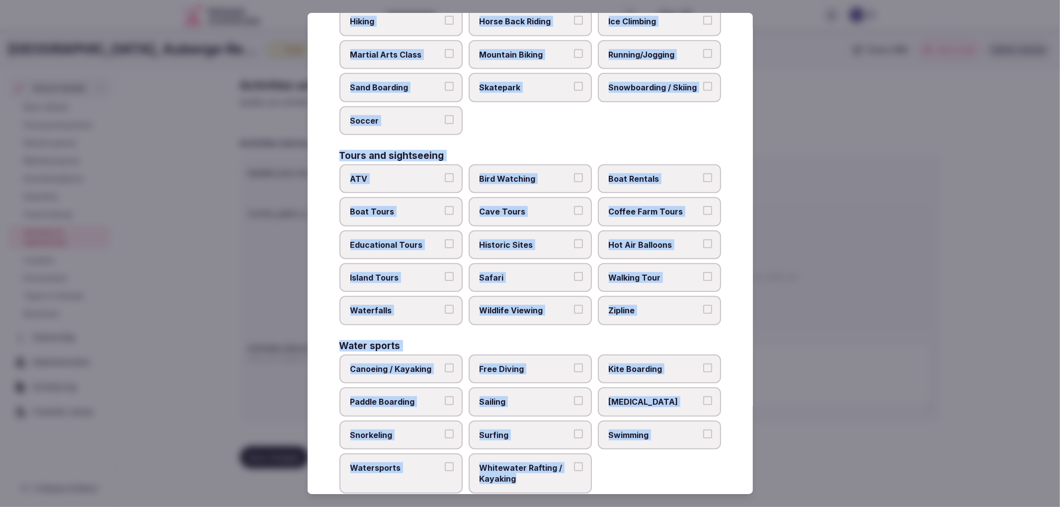
copy div "Culture Dancing Food and Culinary Classes Hip Hop Language Class Local Cultural…"
drag, startPoint x: 339, startPoint y: 96, endPoint x: 577, endPoint y: 458, distance: 432.7
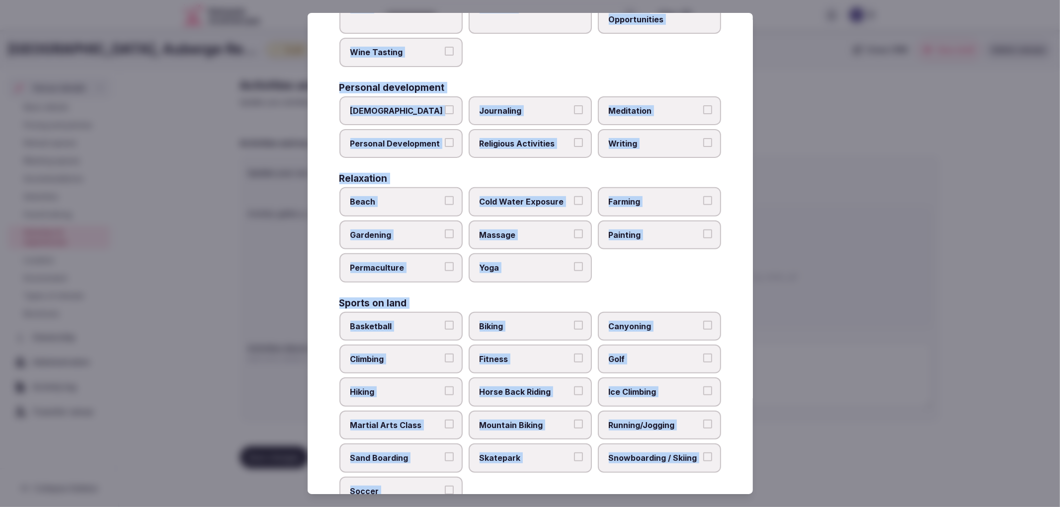
scroll to position [65, 0]
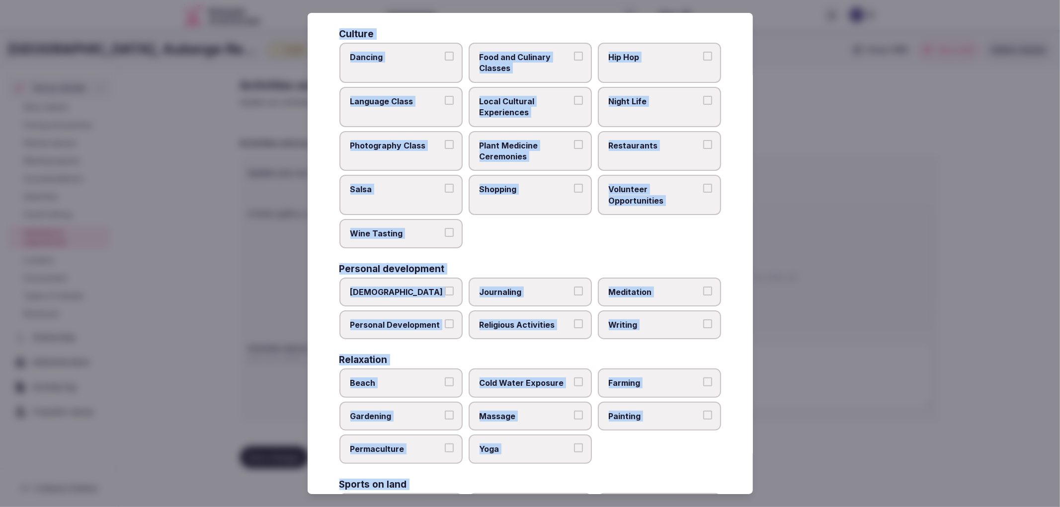
click at [414, 403] on label "Gardening" at bounding box center [400, 416] width 123 height 29
click at [445, 411] on button "Gardening" at bounding box center [449, 415] width 9 height 9
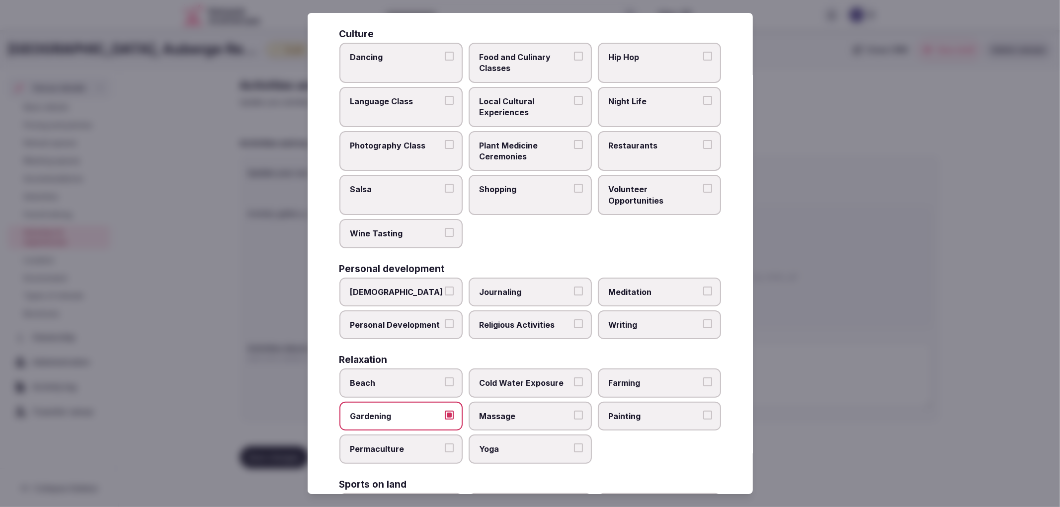
click at [327, 334] on div "Select your activities Choose all applicable activities offered. Culture Dancin…" at bounding box center [530, 254] width 445 height 482
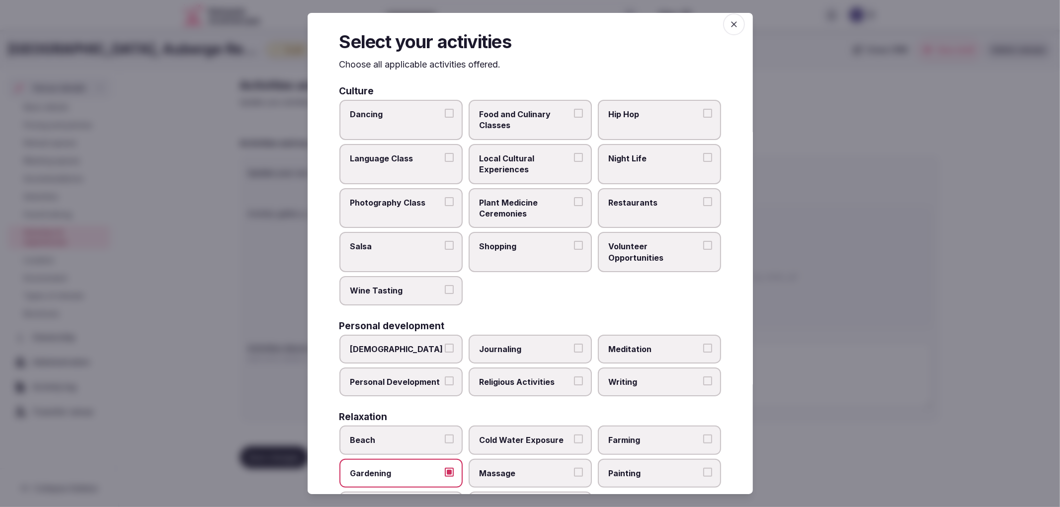
scroll to position [0, 0]
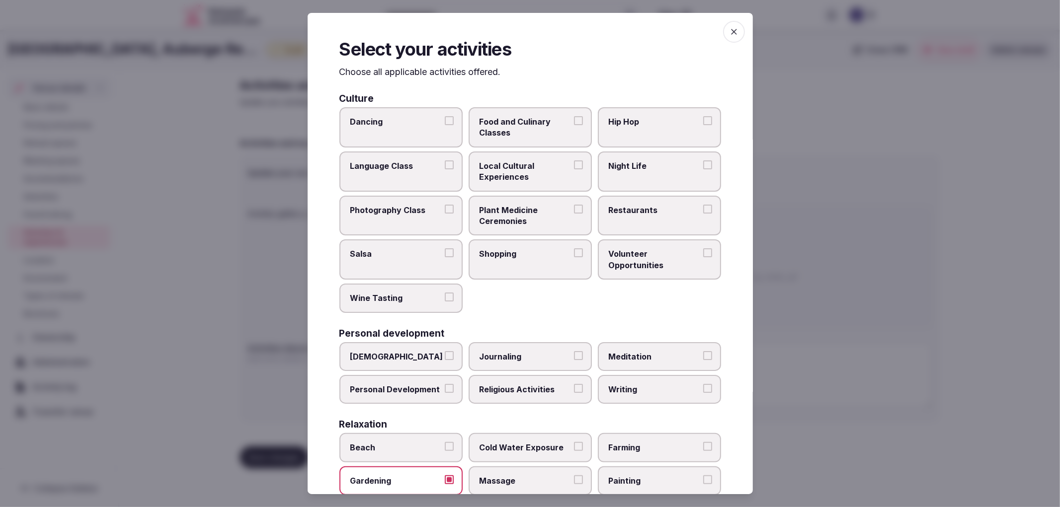
click at [513, 122] on span "Food and Culinary Classes" at bounding box center [525, 127] width 91 height 22
click at [574, 122] on button "Food and Culinary Classes" at bounding box center [578, 120] width 9 height 9
click at [667, 172] on label "Night Life" at bounding box center [659, 172] width 123 height 40
click at [703, 169] on button "Night Life" at bounding box center [707, 165] width 9 height 9
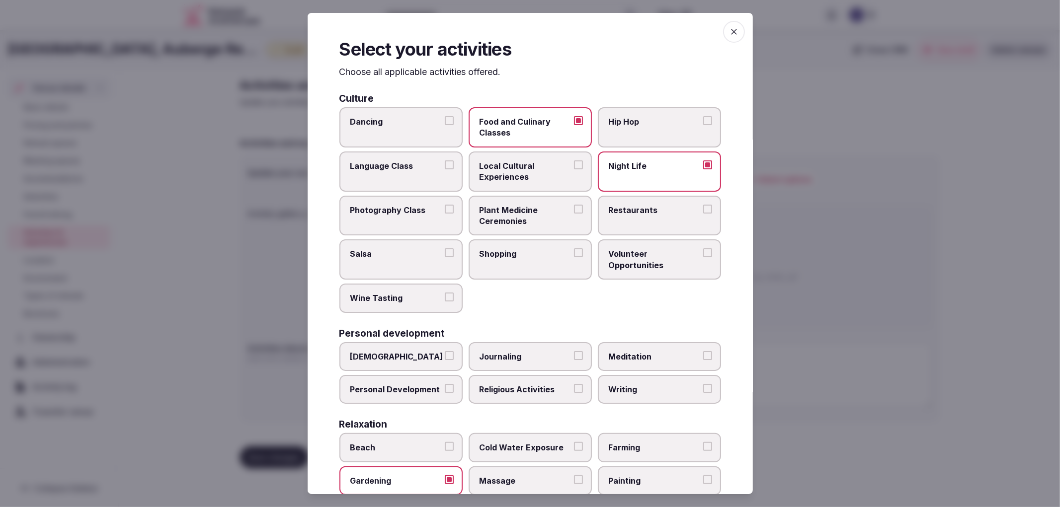
click at [663, 209] on span "Restaurants" at bounding box center [654, 210] width 91 height 11
click at [703, 209] on button "Restaurants" at bounding box center [707, 209] width 9 height 9
click at [574, 249] on button "Shopping" at bounding box center [578, 253] width 9 height 9
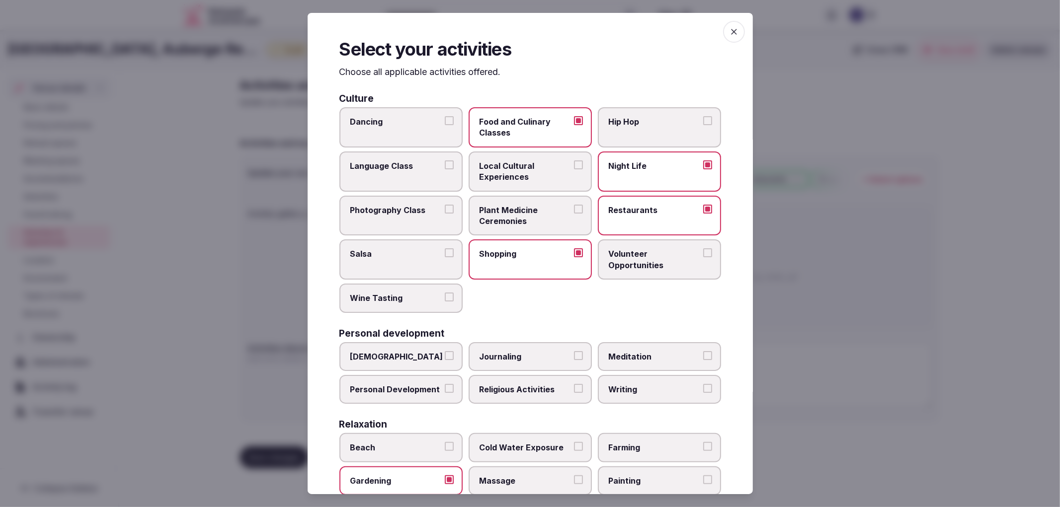
click at [423, 298] on span "Wine Tasting" at bounding box center [395, 298] width 91 height 11
click at [445, 298] on button "Wine Tasting" at bounding box center [449, 297] width 9 height 9
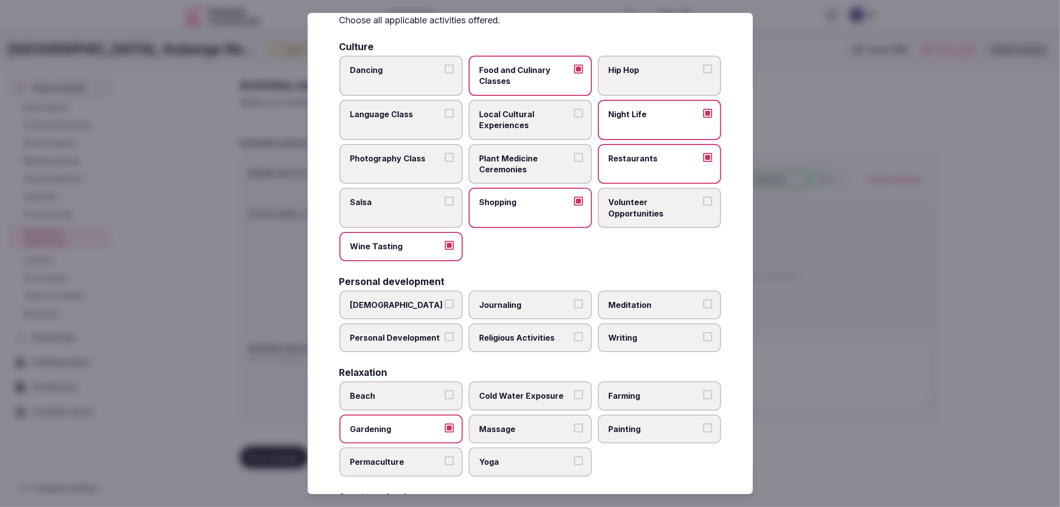
scroll to position [110, 0]
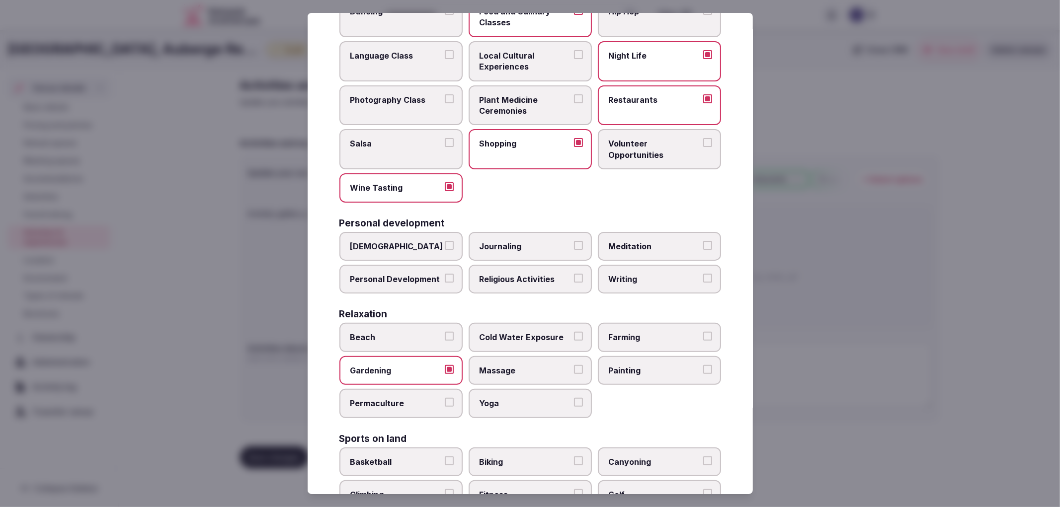
click at [657, 338] on label "Farming" at bounding box center [659, 337] width 123 height 29
click at [703, 338] on button "Farming" at bounding box center [707, 336] width 9 height 9
click at [552, 365] on span "Massage" at bounding box center [525, 370] width 91 height 11
click at [574, 365] on button "Massage" at bounding box center [578, 369] width 9 height 9
click at [628, 356] on label "Painting" at bounding box center [659, 370] width 123 height 29
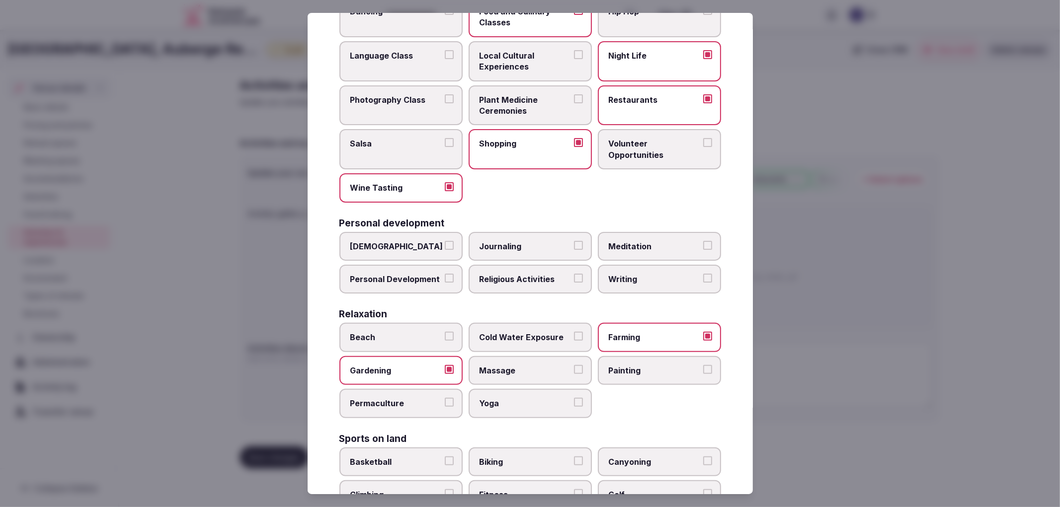
click at [703, 365] on button "Painting" at bounding box center [707, 369] width 9 height 9
click at [453, 389] on label "Permaculture" at bounding box center [400, 403] width 123 height 29
click at [453, 398] on button "Permaculture" at bounding box center [449, 402] width 9 height 9
click at [504, 398] on span "Yoga" at bounding box center [525, 403] width 91 height 11
click at [574, 398] on button "Yoga" at bounding box center [578, 402] width 9 height 9
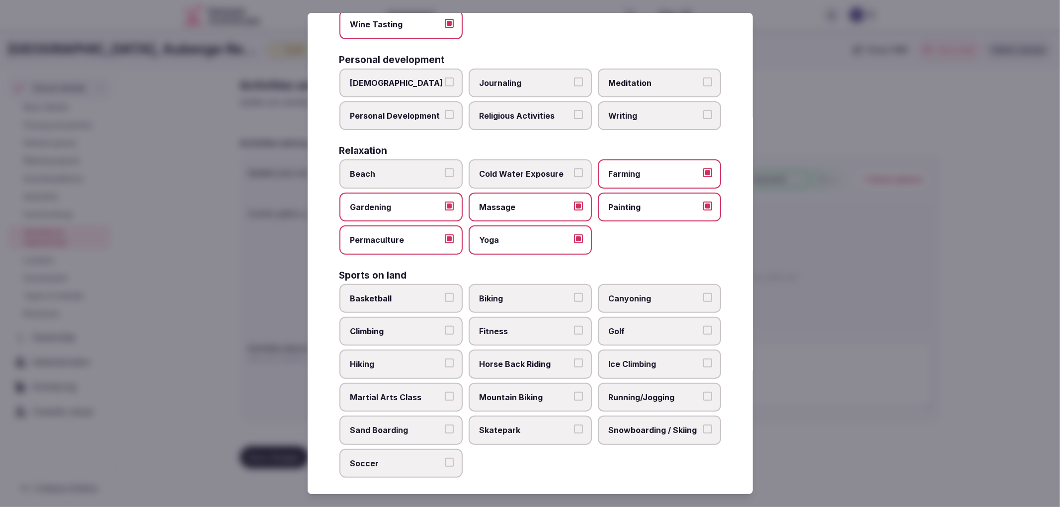
scroll to position [276, 0]
click at [515, 291] on span "Biking" at bounding box center [525, 296] width 91 height 11
click at [574, 291] on button "Biking" at bounding box center [578, 295] width 9 height 9
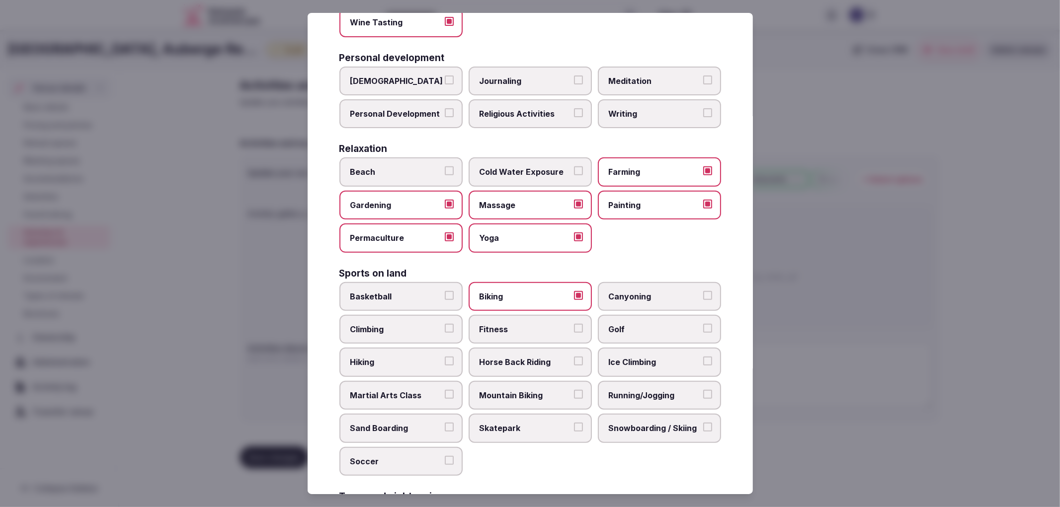
click at [558, 324] on span "Fitness" at bounding box center [525, 329] width 91 height 11
click at [574, 324] on button "Fitness" at bounding box center [578, 328] width 9 height 9
click at [678, 324] on span "Golf" at bounding box center [654, 329] width 91 height 11
click at [703, 324] on button "Golf" at bounding box center [707, 328] width 9 height 9
click at [417, 324] on span "Climbing" at bounding box center [395, 329] width 91 height 11
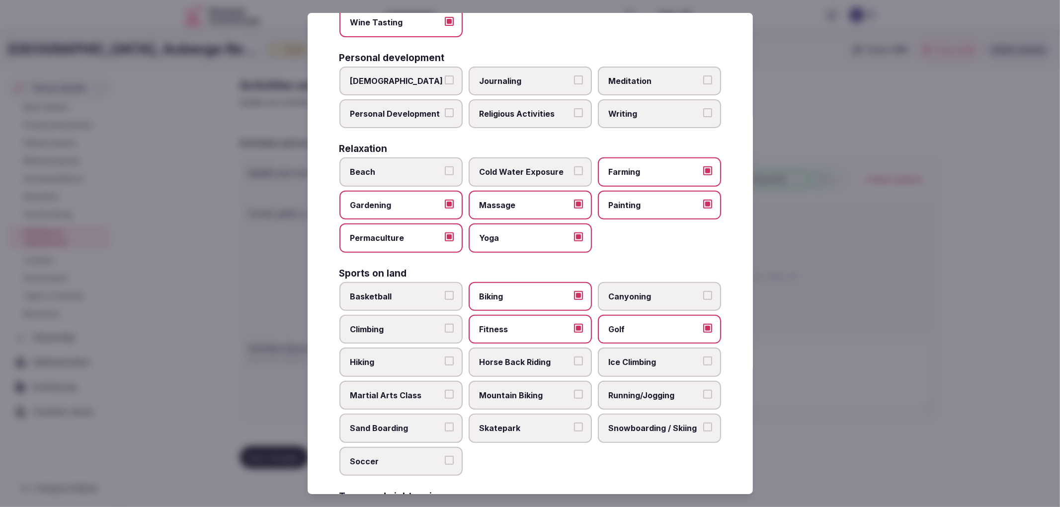
click at [445, 324] on button "Climbing" at bounding box center [449, 328] width 9 height 9
click at [609, 324] on span "Golf" at bounding box center [654, 329] width 91 height 11
click at [703, 324] on button "Golf" at bounding box center [707, 328] width 9 height 9
click at [394, 348] on label "Hiking" at bounding box center [400, 362] width 123 height 29
click at [445, 357] on button "Hiking" at bounding box center [449, 361] width 9 height 9
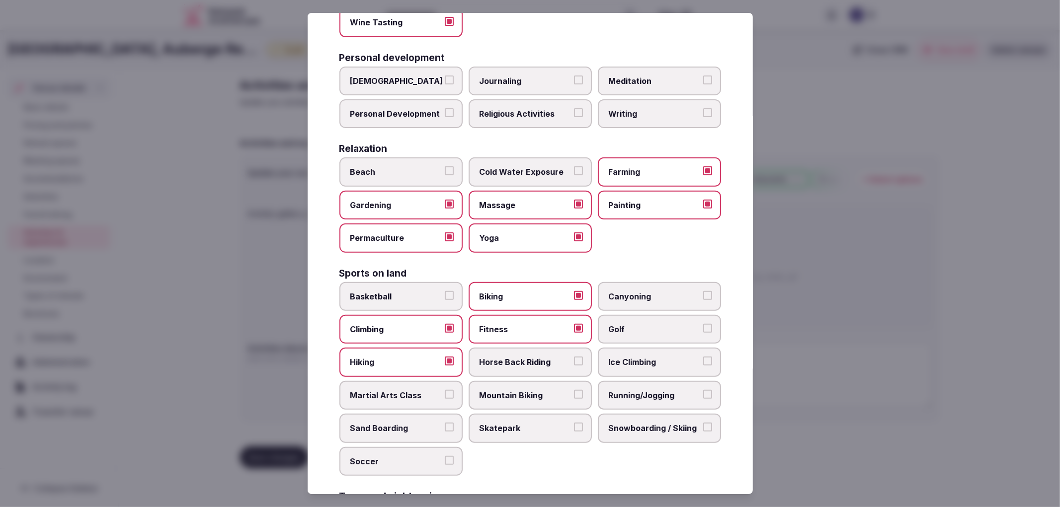
click at [521, 390] on span "Mountain Biking" at bounding box center [525, 395] width 91 height 11
click at [574, 390] on button "Mountain Biking" at bounding box center [578, 394] width 9 height 9
click at [645, 390] on span "Running/Jogging" at bounding box center [654, 395] width 91 height 11
click at [650, 392] on label "Running/Jogging" at bounding box center [659, 395] width 123 height 29
click at [703, 392] on button "Running/Jogging" at bounding box center [707, 394] width 9 height 9
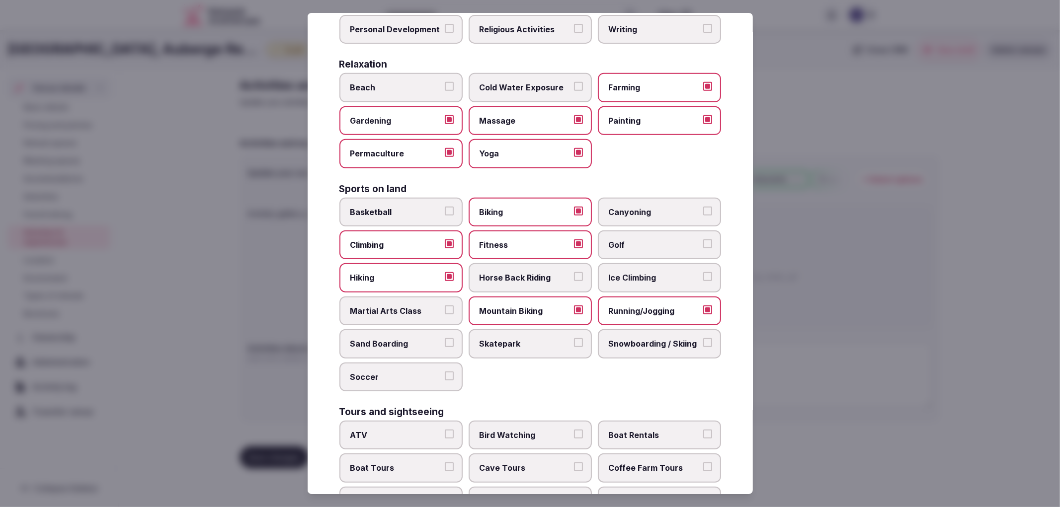
scroll to position [497, 0]
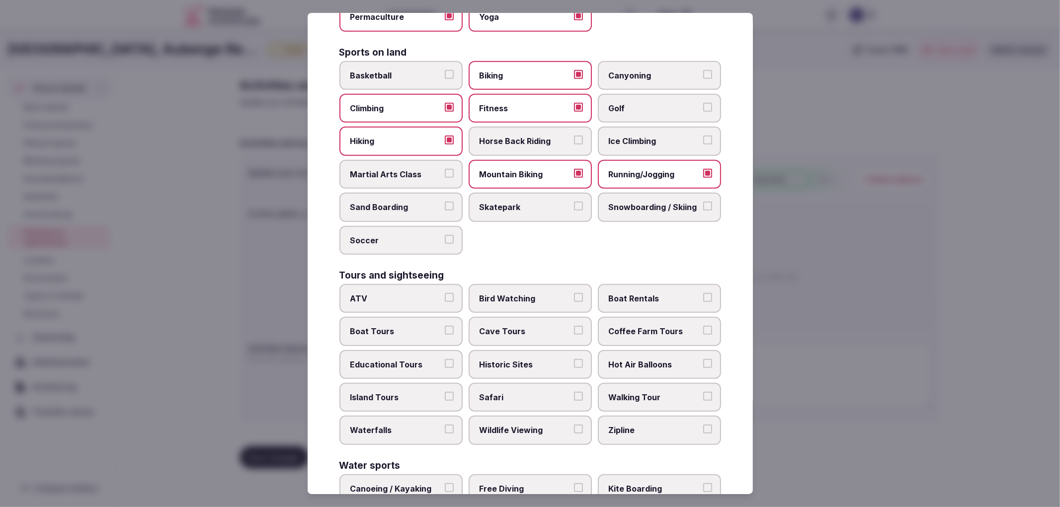
click at [459, 317] on label "Boat Tours" at bounding box center [400, 331] width 123 height 29
click at [454, 326] on button "Boat Tours" at bounding box center [449, 330] width 9 height 9
click at [465, 311] on div "ATV Bird Watching Boat Rentals Boat Tours Cave Tours Coffee Farm Tours Educatio…" at bounding box center [530, 364] width 382 height 161
click at [574, 293] on button "Bird Watching" at bounding box center [578, 297] width 9 height 9
click at [648, 293] on span "Boat Rentals" at bounding box center [654, 298] width 91 height 11
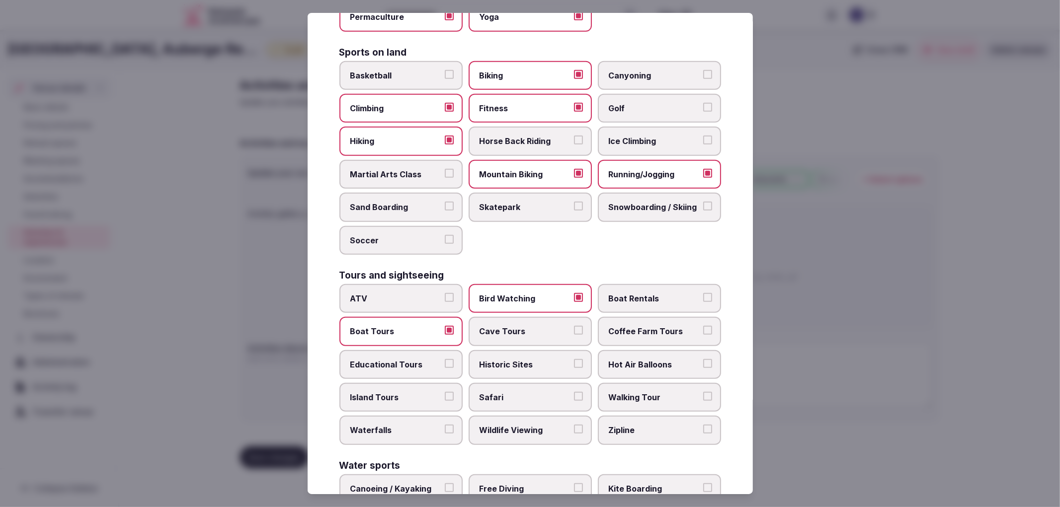
click at [703, 293] on button "Boat Rentals" at bounding box center [707, 297] width 9 height 9
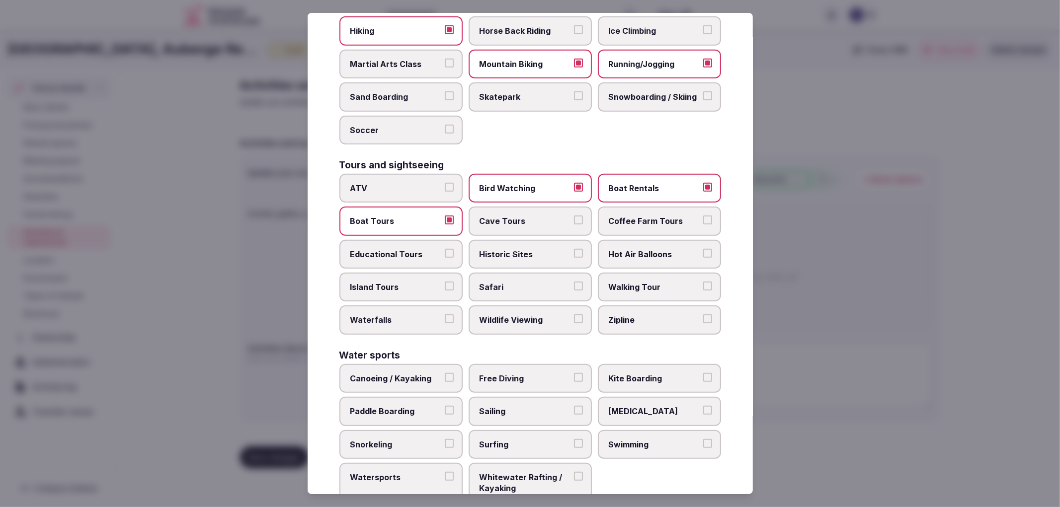
click at [494, 249] on span "Historic Sites" at bounding box center [525, 254] width 91 height 11
click at [574, 249] on button "Historic Sites" at bounding box center [578, 253] width 9 height 9
click at [632, 249] on span "Hot Air Balloons" at bounding box center [654, 254] width 91 height 11
click at [703, 249] on button "Hot Air Balloons" at bounding box center [707, 253] width 9 height 9
click at [399, 240] on label "Educational Tours" at bounding box center [400, 254] width 123 height 29
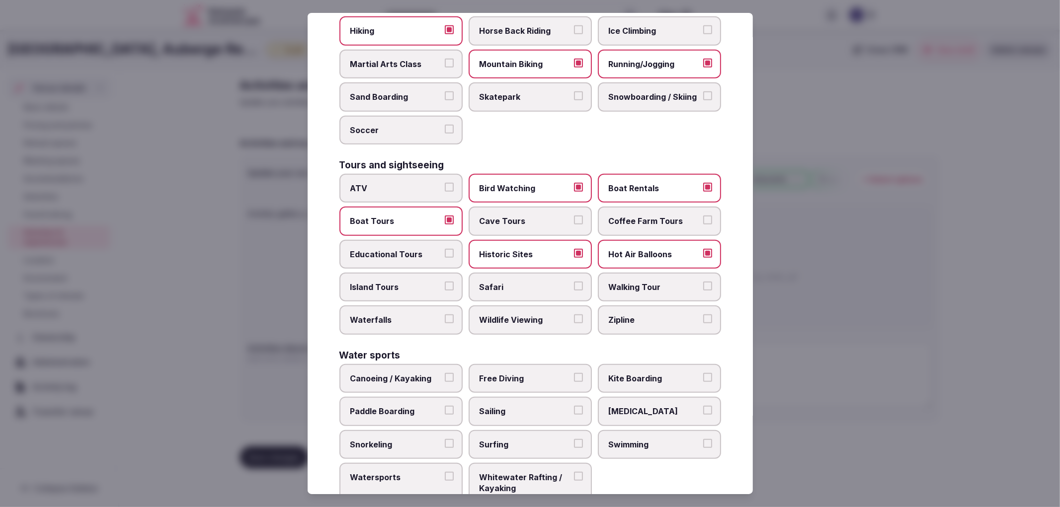
click at [445, 249] on button "Educational Tours" at bounding box center [449, 253] width 9 height 9
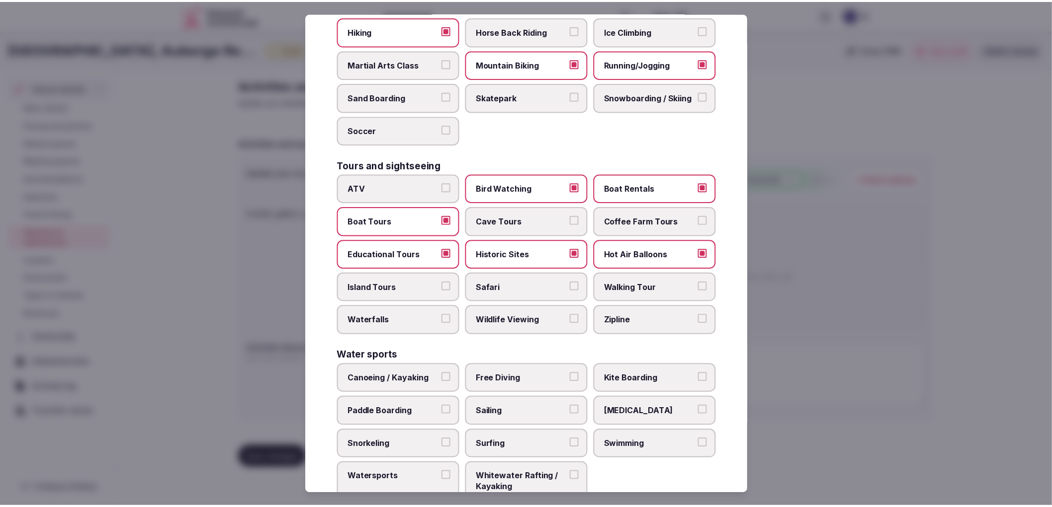
scroll to position [617, 0]
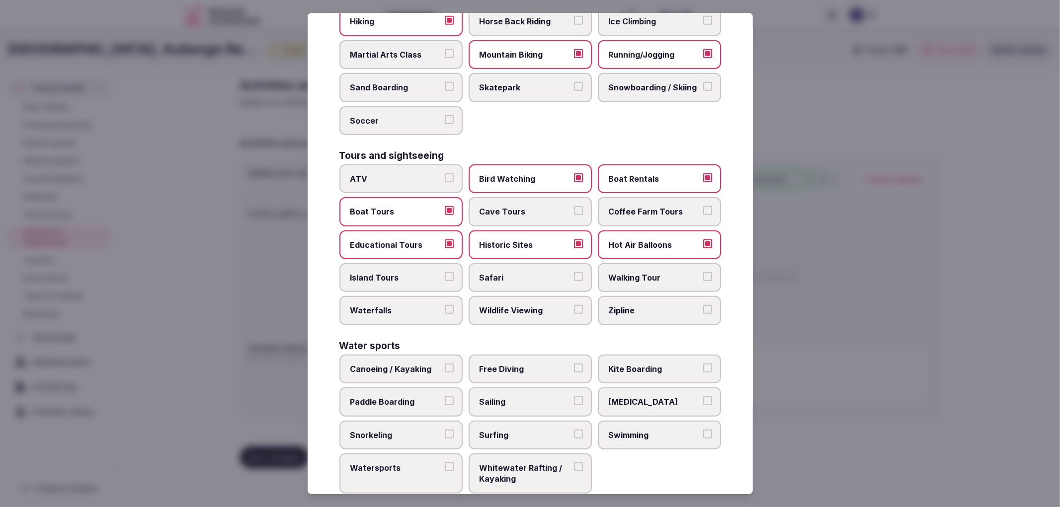
click at [609, 425] on label "Swimming" at bounding box center [659, 435] width 123 height 29
click at [703, 430] on button "Swimming" at bounding box center [707, 434] width 9 height 9
click at [426, 458] on label "Watersports" at bounding box center [400, 474] width 123 height 40
click at [445, 463] on button "Watersports" at bounding box center [449, 467] width 9 height 9
click at [244, 366] on div at bounding box center [530, 253] width 1060 height 507
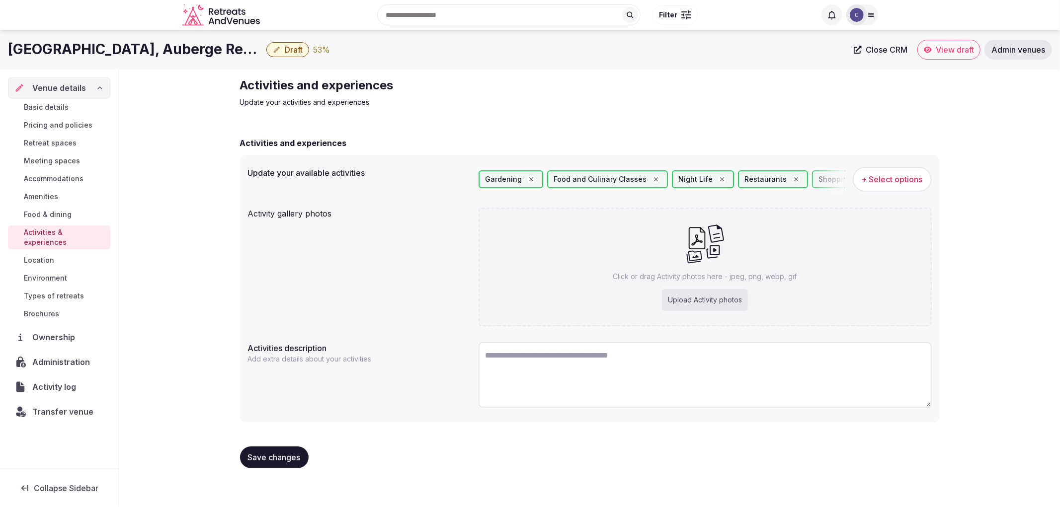
click at [592, 277] on div "Click or drag Activity photos here - jpeg, png, webp, gif Upload Activity photos" at bounding box center [705, 267] width 453 height 119
type input "**********"
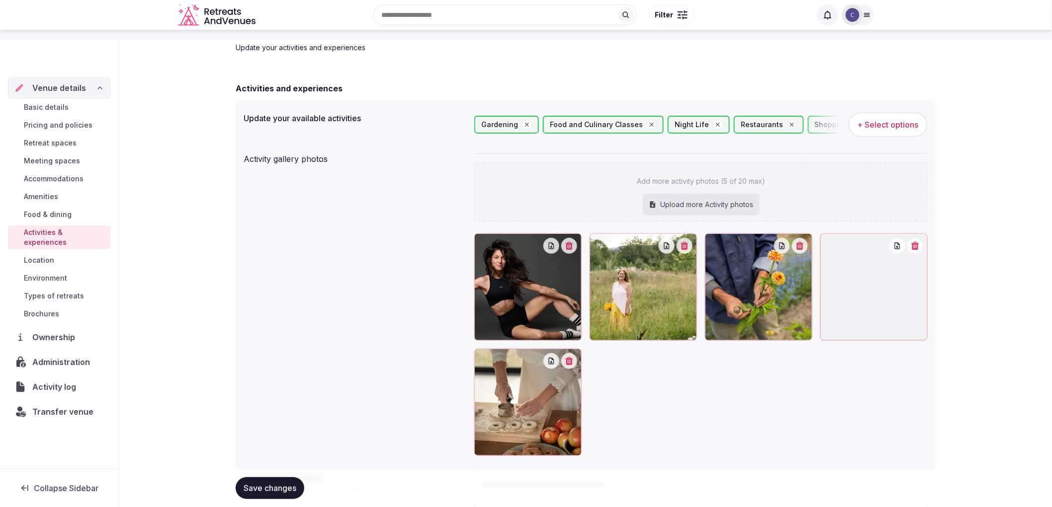
scroll to position [160, 0]
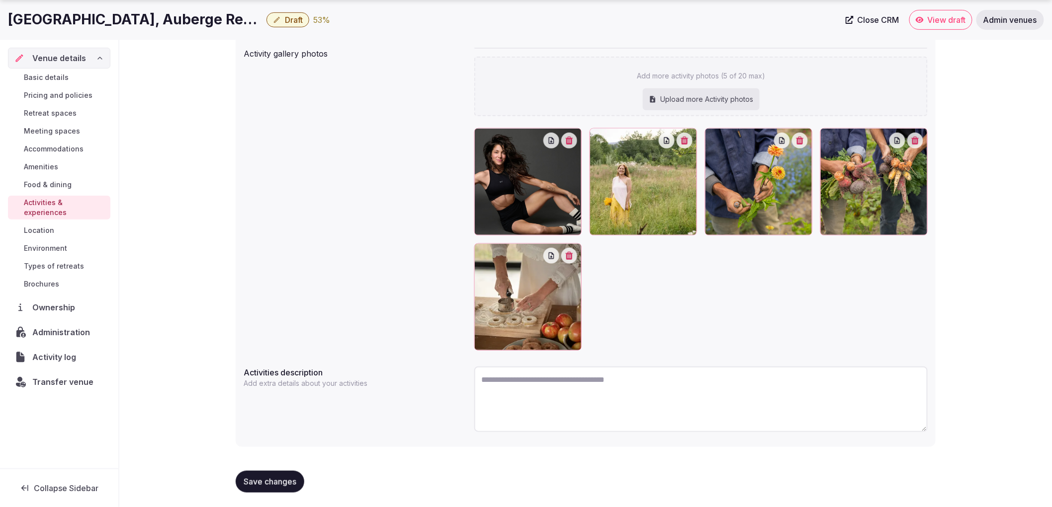
click at [267, 468] on div "Save changes" at bounding box center [586, 482] width 700 height 38
click at [270, 471] on button "Save changes" at bounding box center [270, 482] width 69 height 22
click at [271, 489] on div "Saving..." at bounding box center [266, 482] width 61 height 22
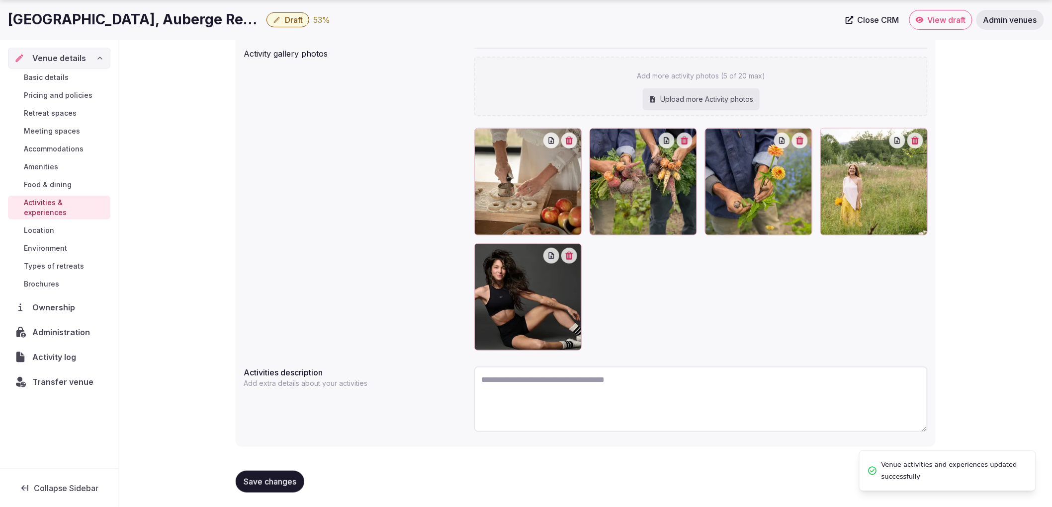
click at [270, 487] on button "Save changes" at bounding box center [270, 482] width 69 height 22
click at [295, 493] on div "Save changes" at bounding box center [586, 482] width 700 height 38
click at [64, 261] on span "Types of retreats" at bounding box center [54, 266] width 60 height 10
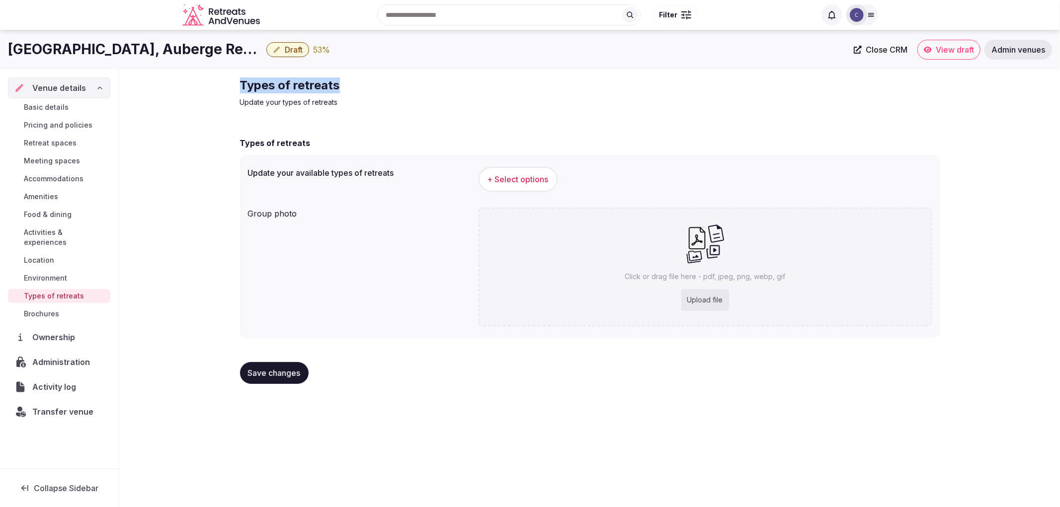
drag, startPoint x: 242, startPoint y: 91, endPoint x: 450, endPoint y: 72, distance: 209.2
click at [451, 73] on div "Types of retreats Update your types of retreats Types of retreats Update your a…" at bounding box center [590, 235] width 716 height 331
copy h2 "Types of retreats"
click at [544, 187] on button "+ Select options" at bounding box center [518, 179] width 79 height 25
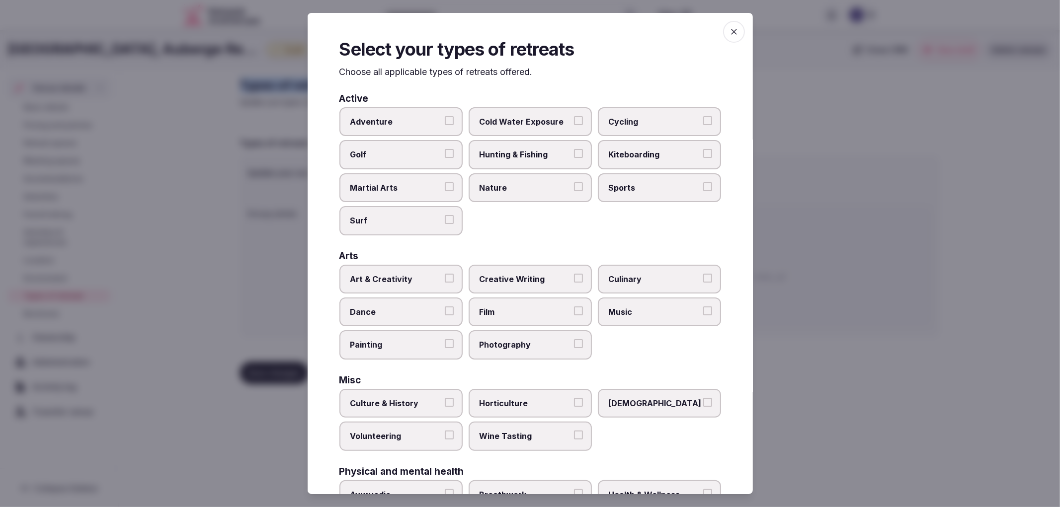
scroll to position [258, 0]
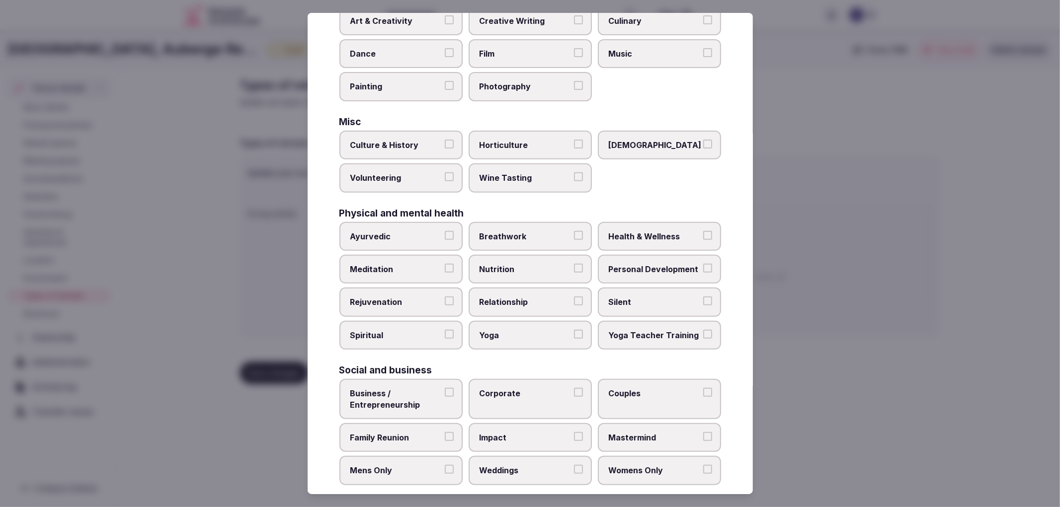
click at [424, 423] on label "Family Reunion" at bounding box center [400, 437] width 123 height 29
click at [445, 432] on button "Family Reunion" at bounding box center [449, 436] width 9 height 9
click at [623, 433] on label "Mastermind" at bounding box center [659, 437] width 123 height 29
click at [703, 433] on button "Mastermind" at bounding box center [707, 436] width 9 height 9
click at [497, 465] on span "Weddings" at bounding box center [525, 470] width 91 height 11
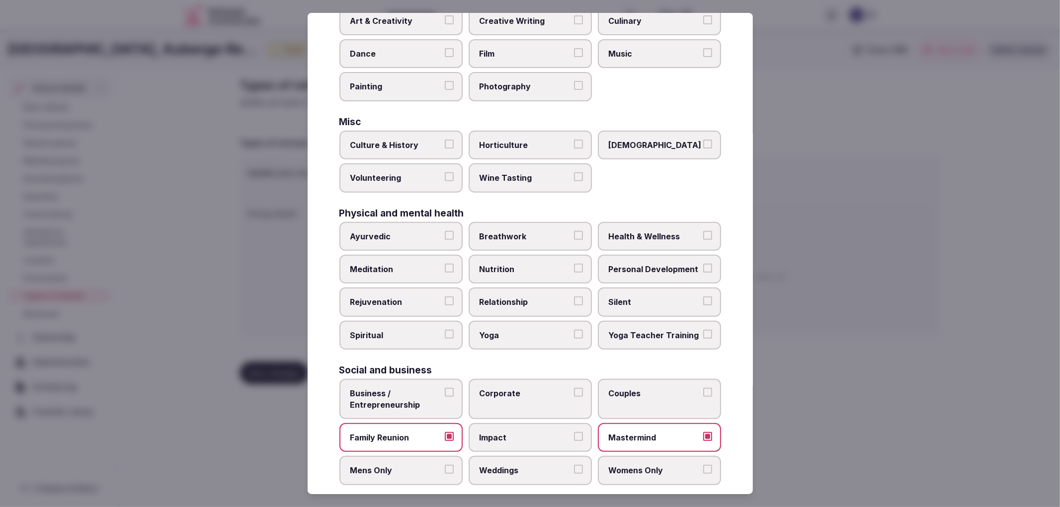
click at [574, 465] on button "Weddings" at bounding box center [578, 469] width 9 height 9
click at [507, 379] on label "Corporate" at bounding box center [530, 399] width 123 height 40
click at [574, 388] on button "Corporate" at bounding box center [578, 392] width 9 height 9
click at [141, 410] on div at bounding box center [530, 253] width 1060 height 507
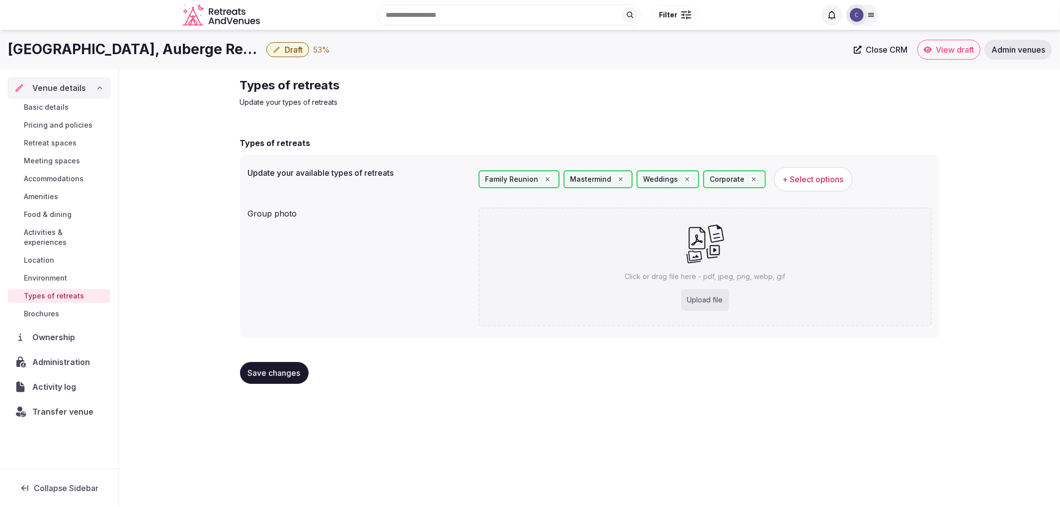
click at [287, 376] on span "Save changes" at bounding box center [274, 373] width 53 height 10
click at [52, 273] on span "Environment" at bounding box center [45, 278] width 43 height 10
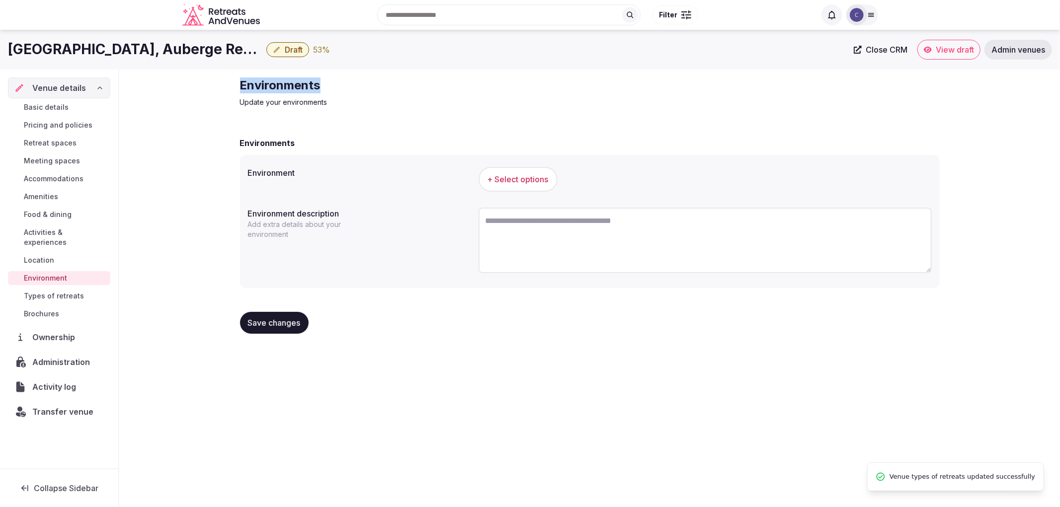
drag, startPoint x: 236, startPoint y: 88, endPoint x: 464, endPoint y: 82, distance: 228.7
click at [479, 84] on div "Environments Update your environments Environments Environment + Select options…" at bounding box center [590, 210] width 716 height 280
copy h2 "Environments"
click at [506, 180] on span "+ Select options" at bounding box center [518, 179] width 61 height 11
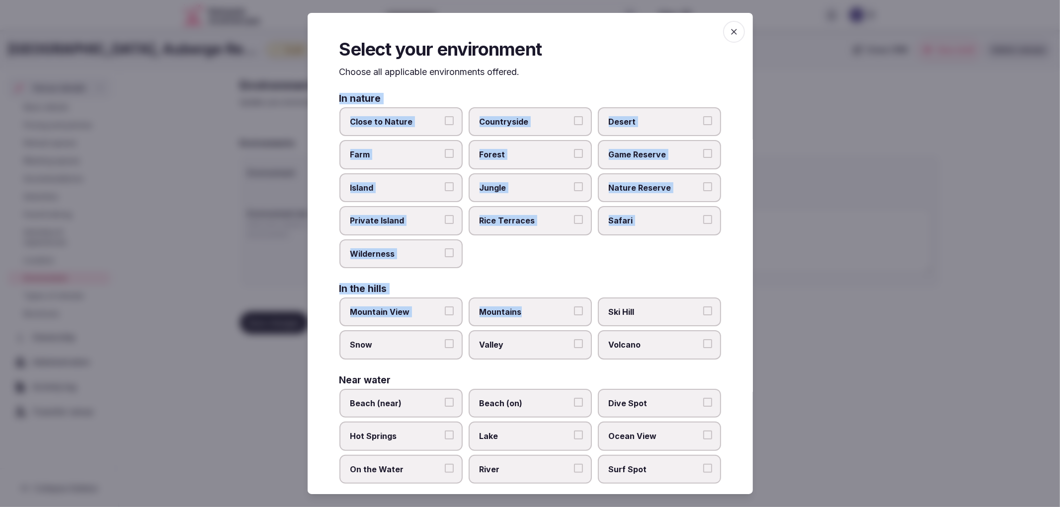
scroll to position [93, 0]
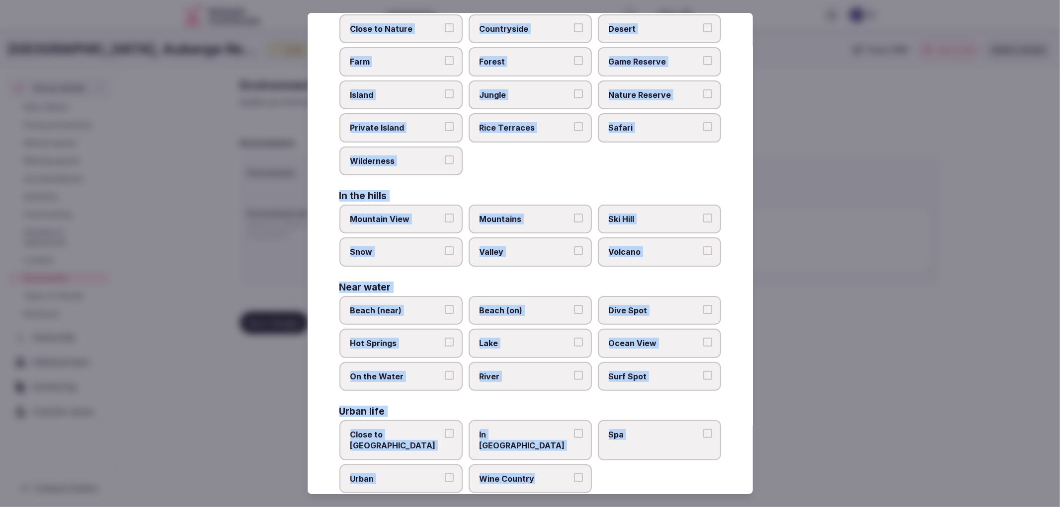
copy div "In nature Close to [GEOGRAPHIC_DATA] Private Island [GEOGRAPHIC_DATA] Safari Wi…"
drag, startPoint x: 330, startPoint y: 97, endPoint x: 603, endPoint y: 457, distance: 452.3
click at [603, 457] on div "Select your environment Choose all applicable environments offered. In nature C…" at bounding box center [530, 254] width 445 height 482
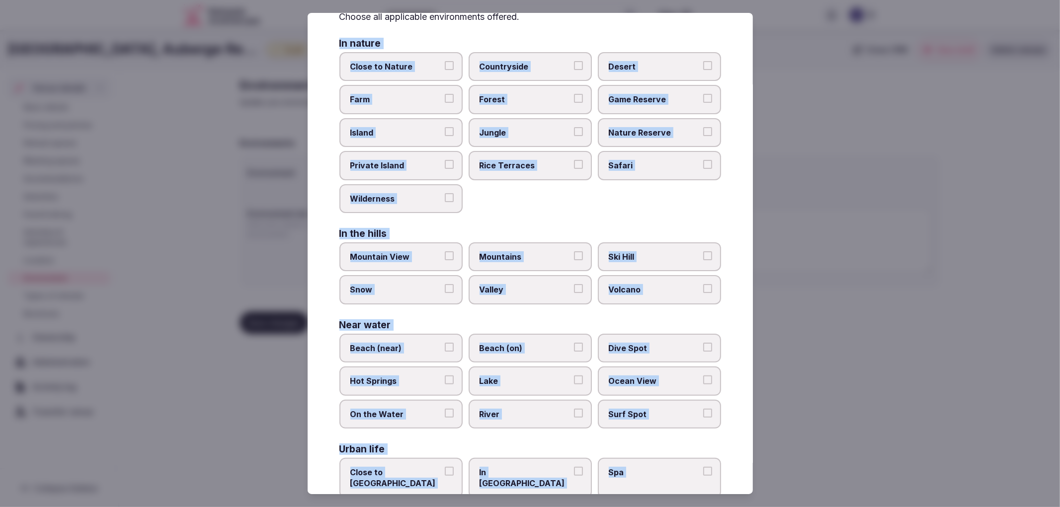
scroll to position [0, 0]
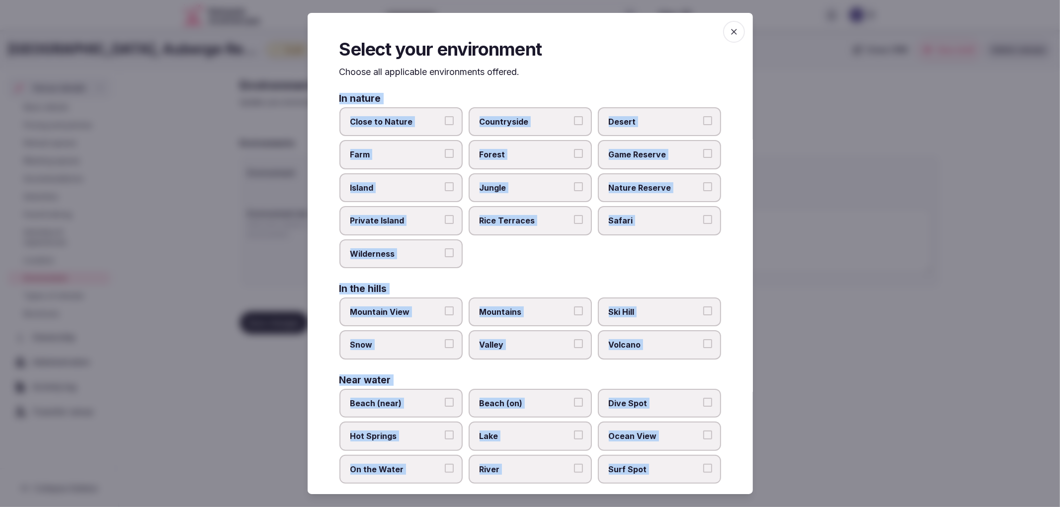
click at [394, 126] on span "Close to Nature" at bounding box center [395, 121] width 91 height 11
click at [445, 125] on button "Close to Nature" at bounding box center [449, 120] width 9 height 9
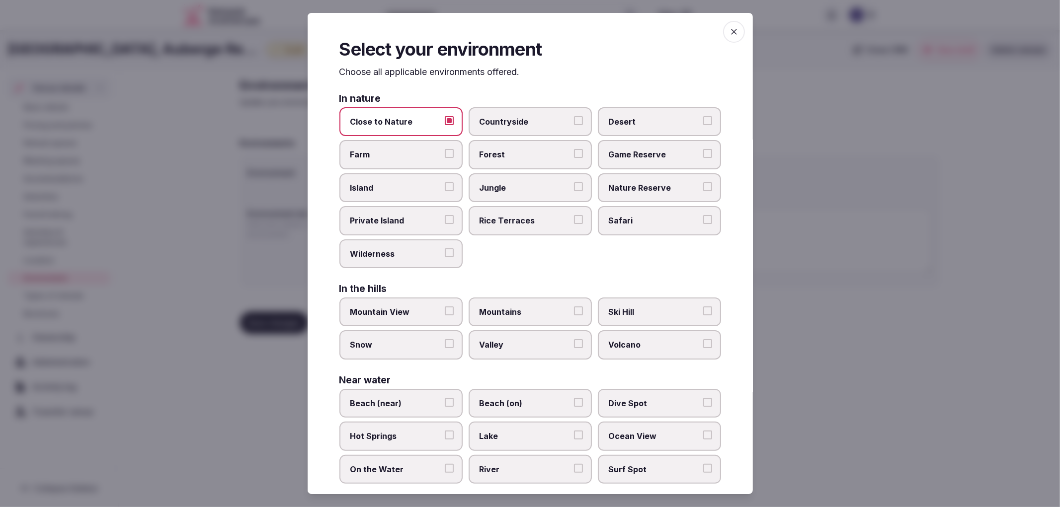
click at [516, 128] on label "Countryside" at bounding box center [530, 121] width 123 height 29
click at [574, 125] on button "Countryside" at bounding box center [578, 120] width 9 height 9
click at [657, 131] on label "Desert" at bounding box center [659, 121] width 123 height 29
click at [703, 125] on button "Desert" at bounding box center [707, 120] width 9 height 9
click at [415, 156] on span "Farm" at bounding box center [395, 155] width 91 height 11
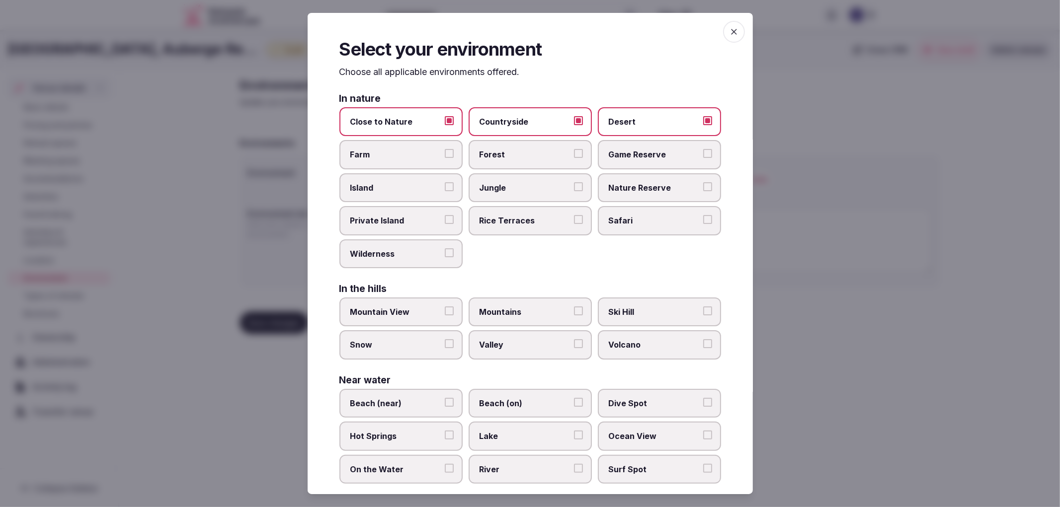
click at [445, 156] on button "Farm" at bounding box center [449, 154] width 9 height 9
click at [558, 154] on span "Forest" at bounding box center [525, 155] width 91 height 11
click at [574, 154] on button "Forest" at bounding box center [578, 154] width 9 height 9
click at [623, 117] on span "Desert" at bounding box center [654, 121] width 91 height 11
click at [703, 117] on button "Desert" at bounding box center [707, 120] width 9 height 9
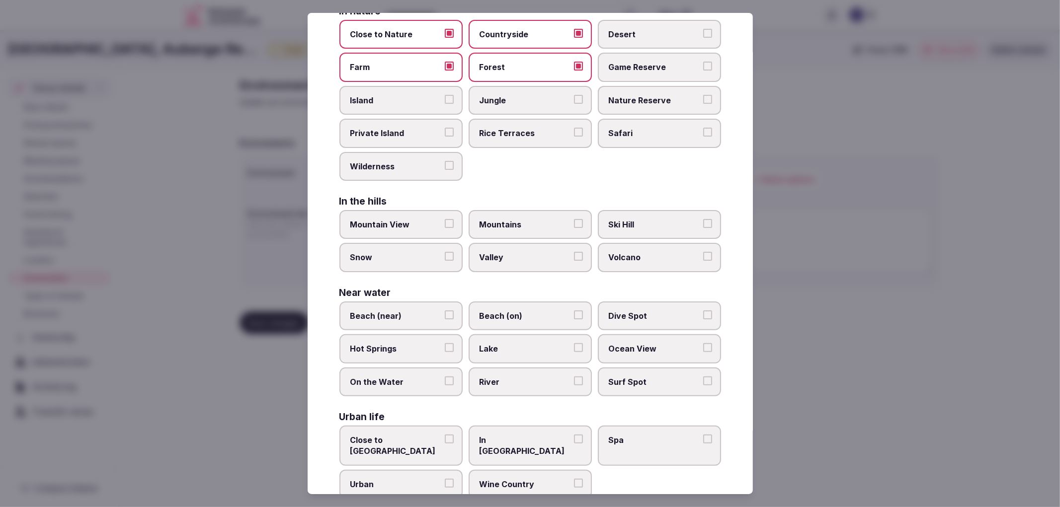
scroll to position [93, 0]
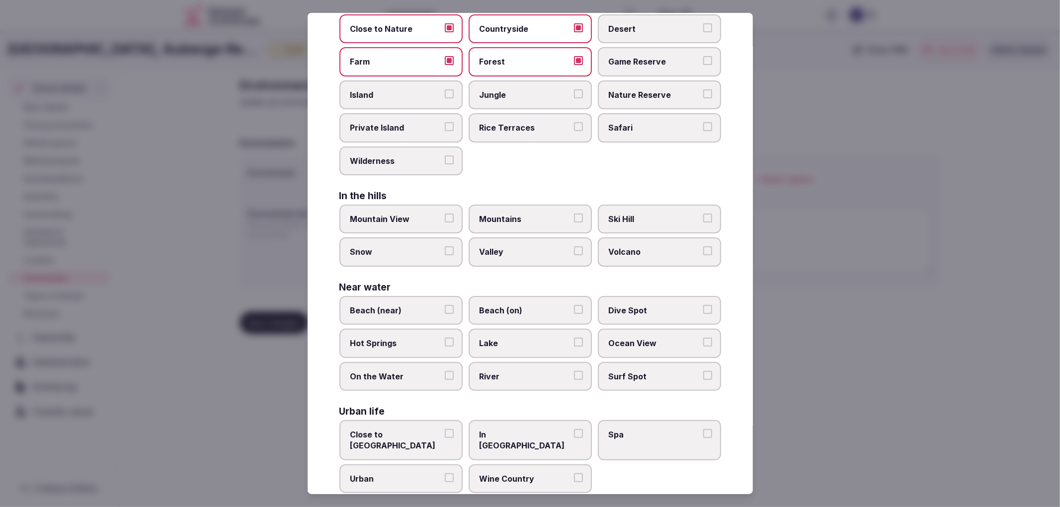
click at [419, 214] on span "Mountain View" at bounding box center [395, 219] width 91 height 11
click at [445, 214] on button "Mountain View" at bounding box center [449, 218] width 9 height 9
click at [504, 214] on span "Mountains" at bounding box center [525, 219] width 91 height 11
click at [574, 214] on button "Mountains" at bounding box center [578, 218] width 9 height 9
click at [538, 239] on label "Valley" at bounding box center [530, 252] width 123 height 29
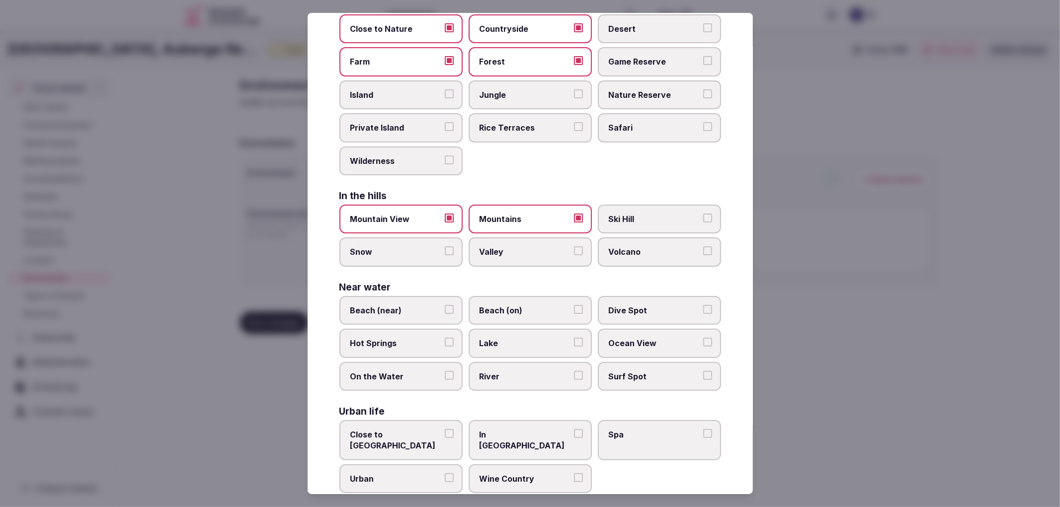
click at [574, 247] on button "Valley" at bounding box center [578, 251] width 9 height 9
click at [658, 250] on span "Volcano" at bounding box center [654, 252] width 91 height 11
click at [703, 250] on button "Volcano" at bounding box center [707, 251] width 9 height 9
click at [629, 247] on span "Volcano" at bounding box center [654, 252] width 91 height 11
click at [703, 247] on button "Volcano" at bounding box center [707, 251] width 9 height 9
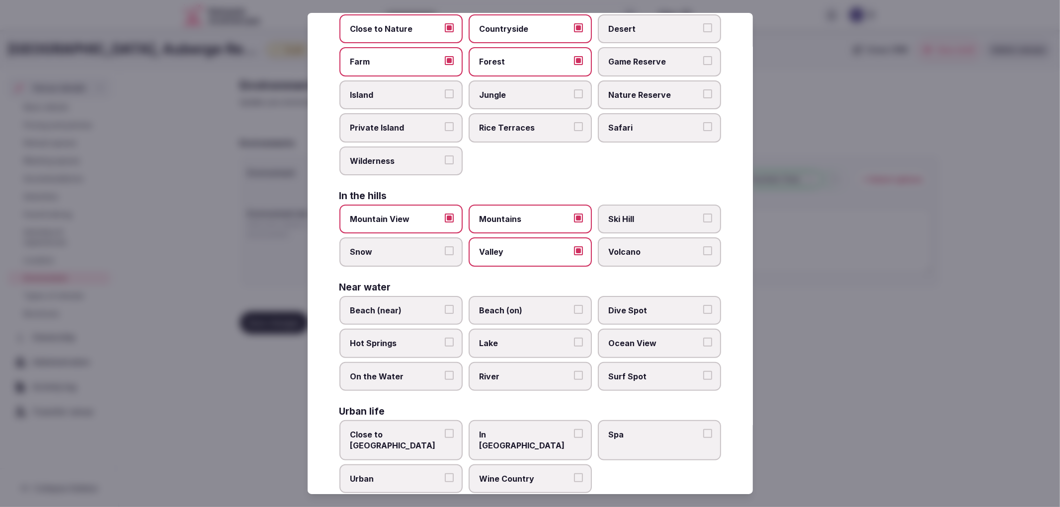
click at [395, 238] on label "Snow" at bounding box center [400, 252] width 123 height 29
click at [445, 247] on button "Snow" at bounding box center [449, 251] width 9 height 9
click at [549, 344] on label "Lake" at bounding box center [530, 343] width 123 height 29
click at [574, 344] on button "Lake" at bounding box center [578, 342] width 9 height 9
click at [625, 429] on span "Spa" at bounding box center [654, 434] width 91 height 11
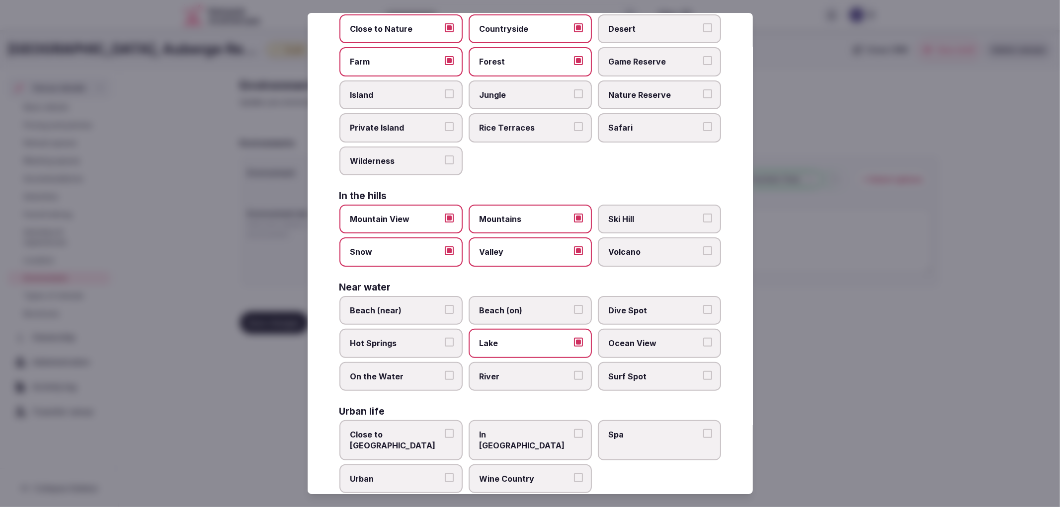
click at [703, 429] on button "Spa" at bounding box center [707, 433] width 9 height 9
click at [381, 467] on label "Urban" at bounding box center [400, 479] width 123 height 29
click at [445, 474] on button "Urban" at bounding box center [449, 478] width 9 height 9
click at [834, 416] on div at bounding box center [530, 253] width 1060 height 507
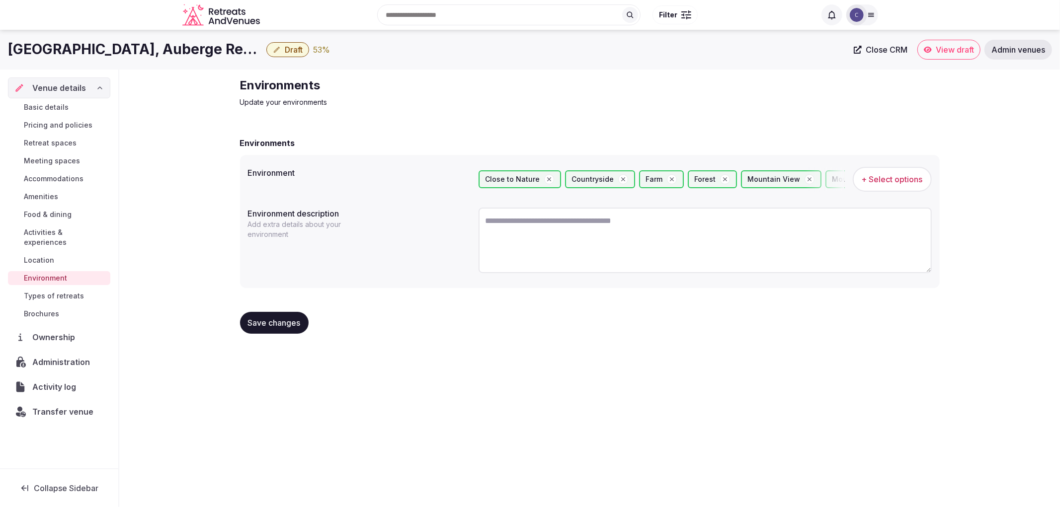
click at [295, 315] on button "Save changes" at bounding box center [274, 323] width 69 height 22
click at [593, 245] on textarea at bounding box center [705, 241] width 453 height 66
paste textarea "**********"
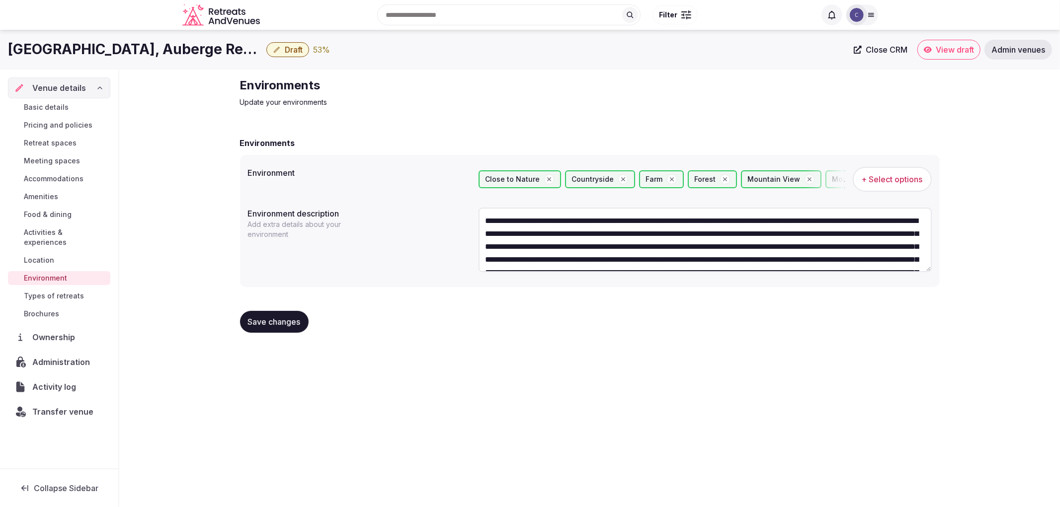
scroll to position [44, 0]
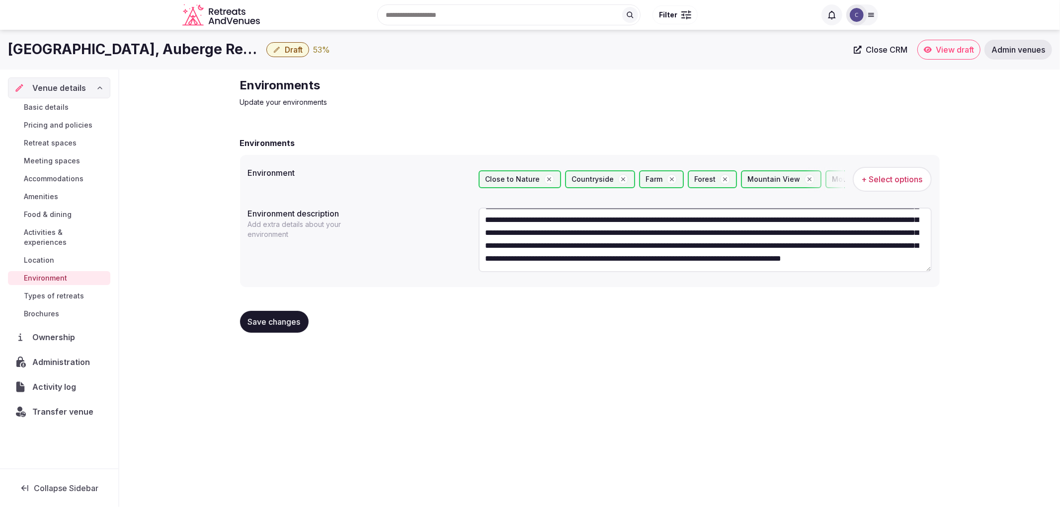
type textarea "**********"
click at [240, 330] on div "Save changes" at bounding box center [274, 322] width 69 height 22
click at [265, 317] on span "Save changes" at bounding box center [274, 322] width 53 height 10
click at [50, 212] on span "Food & dining" at bounding box center [48, 215] width 48 height 10
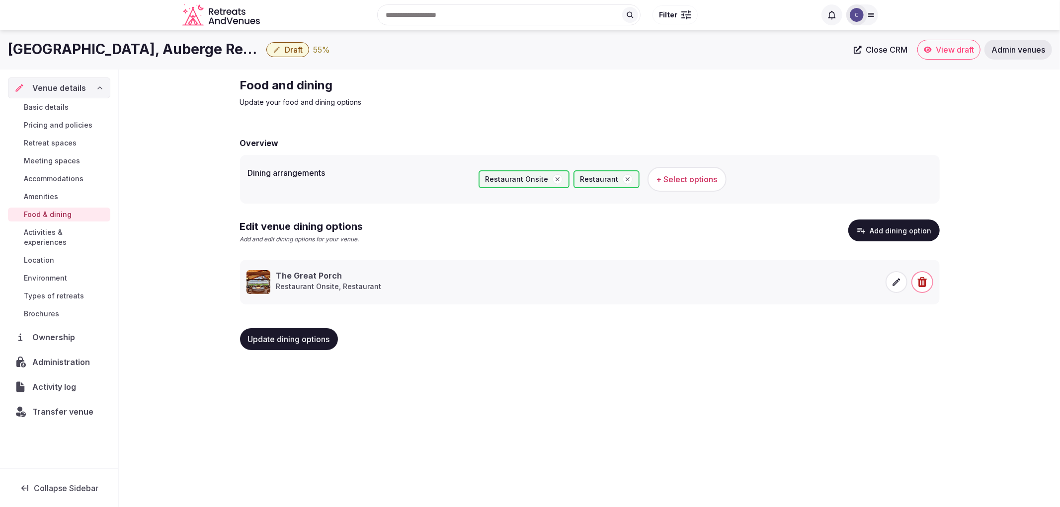
click at [58, 188] on div "Basic details Pricing and policies Retreat spaces Meeting spaces Accommodations…" at bounding box center [59, 210] width 102 height 225
click at [52, 195] on span "Amenities" at bounding box center [41, 197] width 34 height 10
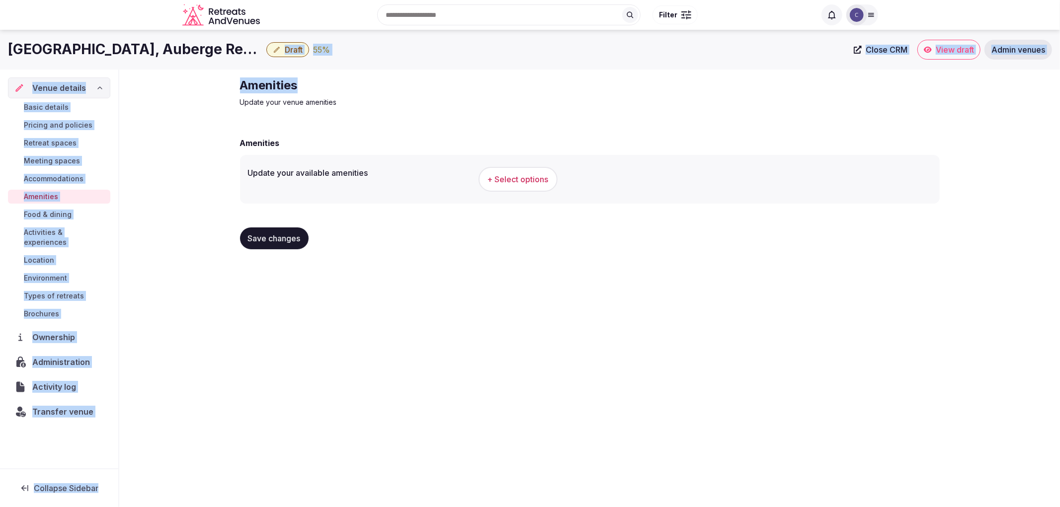
drag, startPoint x: 246, startPoint y: 82, endPoint x: 404, endPoint y: 79, distance: 158.6
click at [404, 79] on div "[GEOGRAPHIC_DATA], Auberge Resorts Collection Draft 55 % Close CRM View draft A…" at bounding box center [530, 266] width 1060 height 472
click at [402, 80] on h2 "Amenities" at bounding box center [407, 86] width 334 height 16
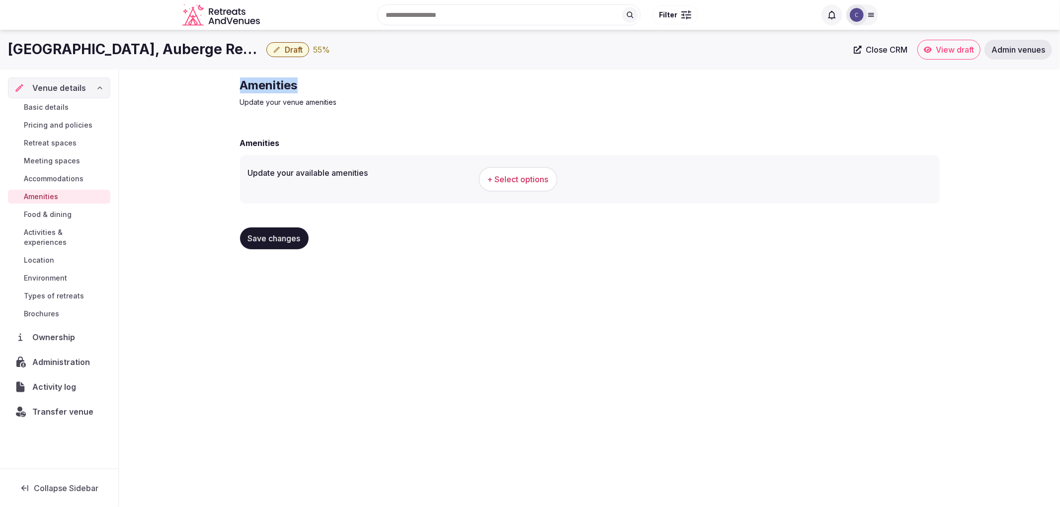
drag, startPoint x: 331, startPoint y: 78, endPoint x: 383, endPoint y: 77, distance: 52.2
click at [383, 77] on div "Amenities Update your venue amenities Amenities Update your available amenities…" at bounding box center [590, 168] width 716 height 196
copy h2 "Amenities"
click at [541, 172] on button "+ Select options" at bounding box center [518, 179] width 79 height 25
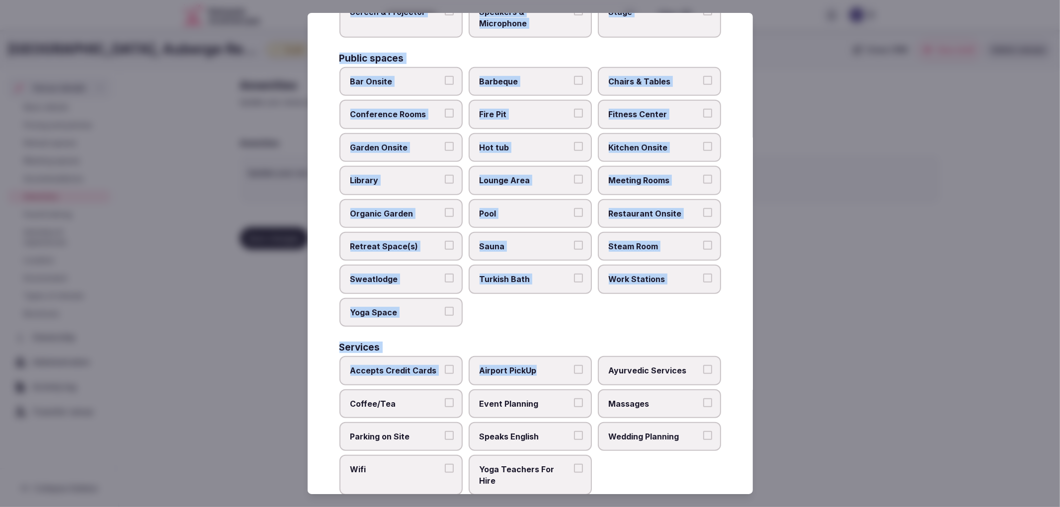
scroll to position [388, 0]
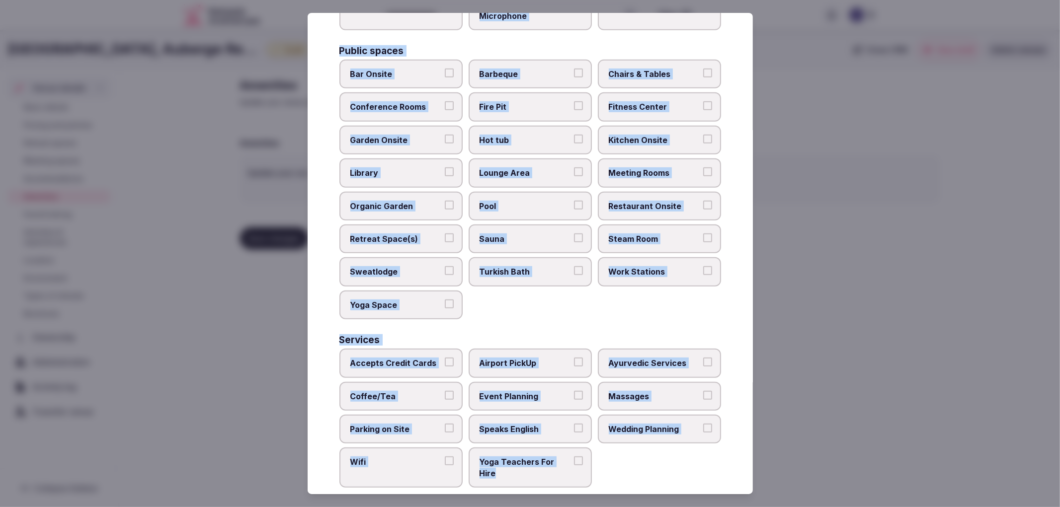
copy div "Activities Bicycles Camping Allowed Onsite [MEDICAL_DATA] Pool Table Surf Board…"
drag, startPoint x: 332, startPoint y: 93, endPoint x: 588, endPoint y: 474, distance: 458.6
click at [588, 475] on div "Select your venue amenities Choose all applicable amenities offered. Activities…" at bounding box center [530, 254] width 445 height 482
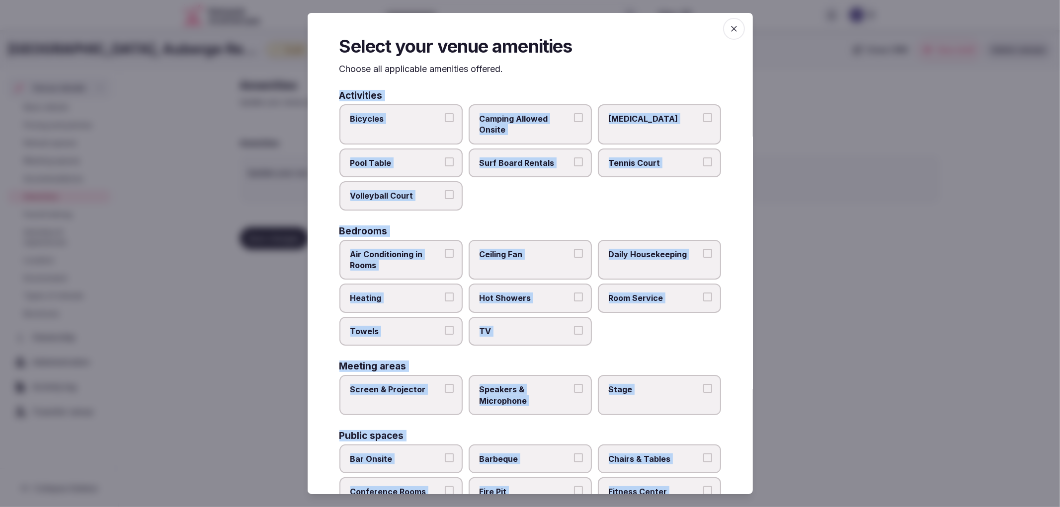
scroll to position [0, 0]
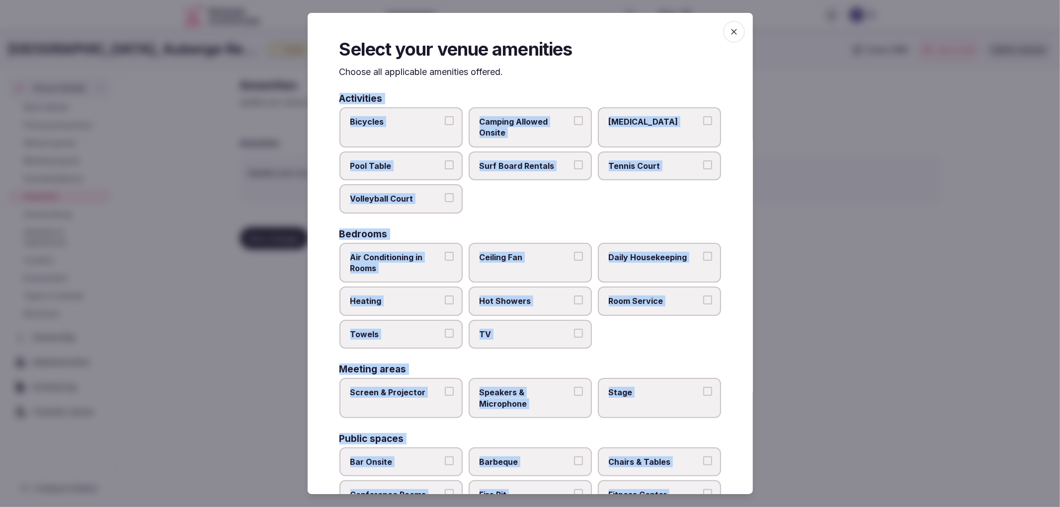
click at [383, 111] on label "Bicycles" at bounding box center [400, 127] width 123 height 40
click at [445, 116] on button "Bicycles" at bounding box center [449, 120] width 9 height 9
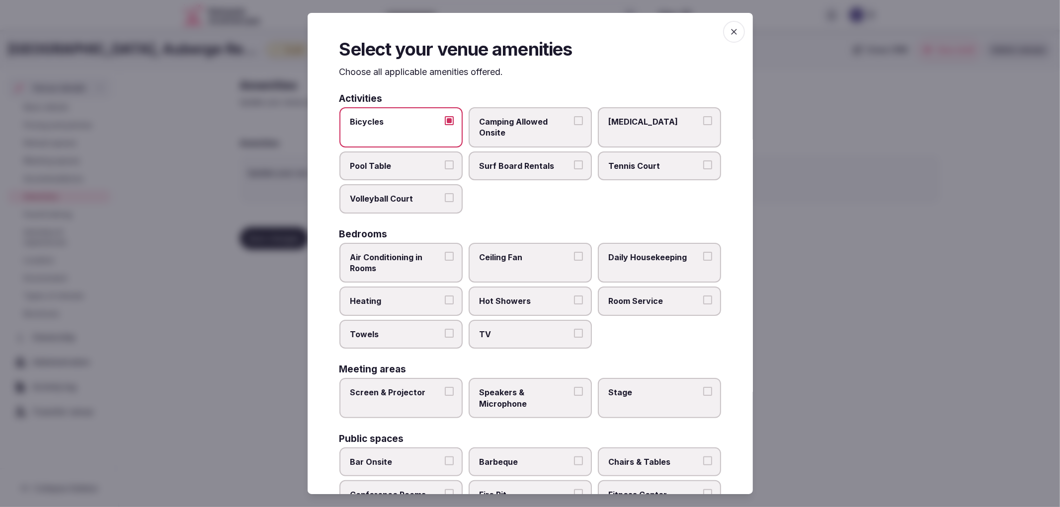
drag, startPoint x: 411, startPoint y: 262, endPoint x: 417, endPoint y: 280, distance: 18.9
click at [411, 263] on span "Air Conditioning in Rooms" at bounding box center [395, 263] width 91 height 22
click at [445, 261] on button "Air Conditioning in Rooms" at bounding box center [449, 256] width 9 height 9
click at [419, 305] on label "Heating" at bounding box center [400, 301] width 123 height 29
click at [445, 305] on button "Heating" at bounding box center [449, 300] width 9 height 9
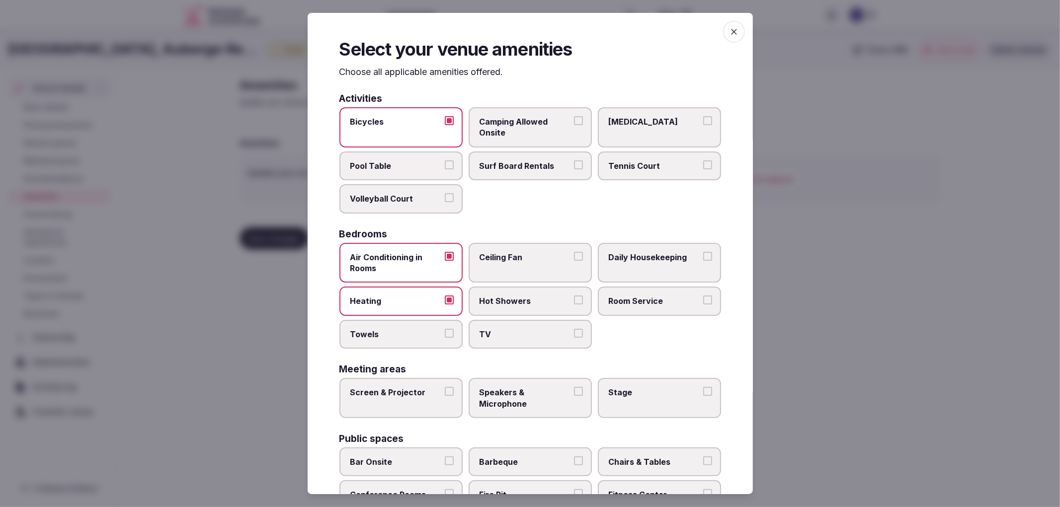
drag, startPoint x: 431, startPoint y: 327, endPoint x: 497, endPoint y: 328, distance: 66.1
click at [442, 332] on label "Towels" at bounding box center [400, 334] width 123 height 29
drag, startPoint x: 561, startPoint y: 304, endPoint x: 583, endPoint y: 324, distance: 30.3
click at [562, 304] on label "Hot Showers" at bounding box center [530, 301] width 123 height 29
click at [574, 304] on button "Hot Showers" at bounding box center [578, 300] width 9 height 9
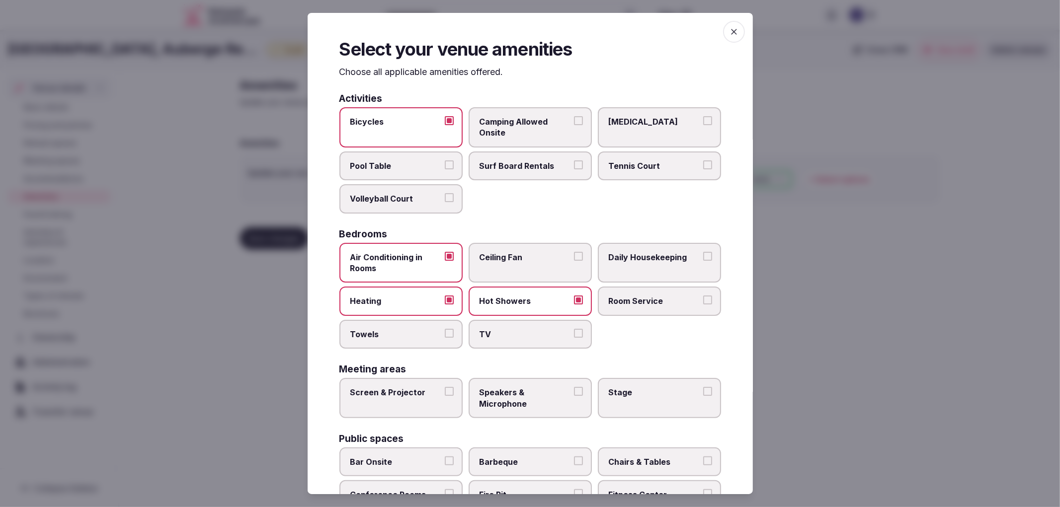
drag, startPoint x: 583, startPoint y: 324, endPoint x: 653, endPoint y: 289, distance: 78.2
click at [584, 324] on label "TV" at bounding box center [530, 334] width 123 height 29
click at [583, 329] on button "TV" at bounding box center [578, 333] width 9 height 9
click at [653, 289] on label "Room Service" at bounding box center [659, 301] width 123 height 29
click at [703, 296] on button "Room Service" at bounding box center [707, 300] width 9 height 9
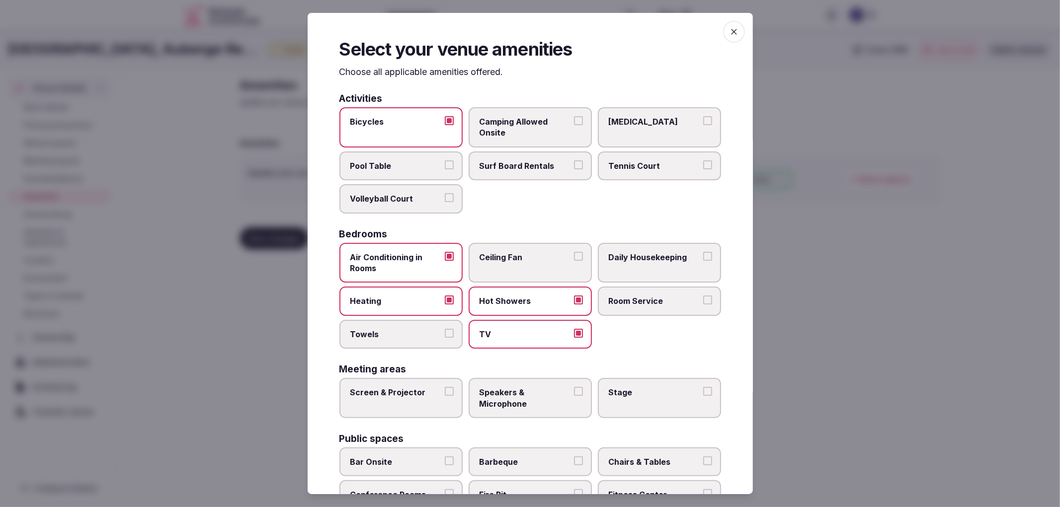
click at [658, 269] on label "Daily Housekeeping" at bounding box center [659, 263] width 123 height 40
click at [703, 261] on button "Daily Housekeeping" at bounding box center [707, 256] width 9 height 9
click at [390, 329] on span "Towels" at bounding box center [395, 334] width 91 height 11
click at [445, 329] on button "Towels" at bounding box center [449, 333] width 9 height 9
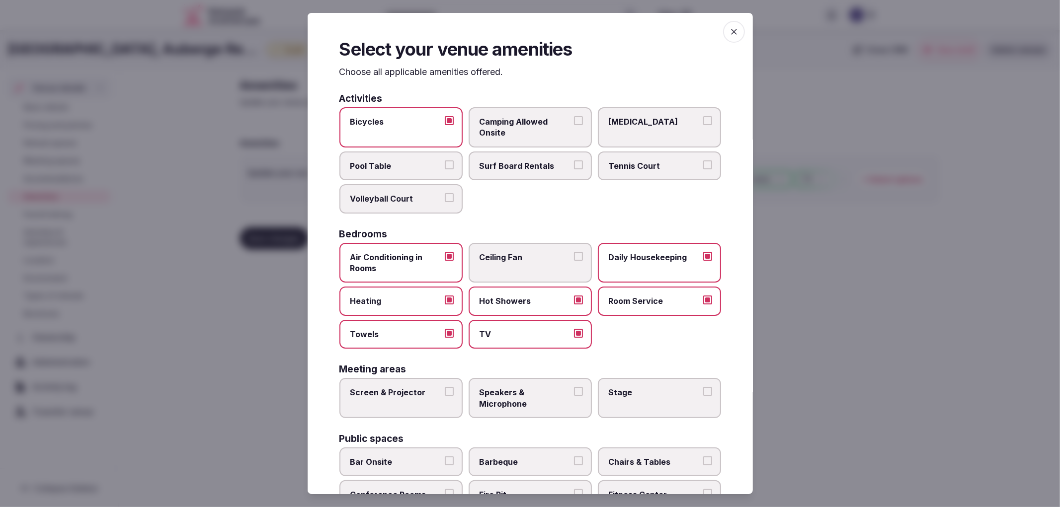
click at [657, 231] on div "Bedrooms" at bounding box center [530, 234] width 382 height 9
click at [535, 329] on span "TV" at bounding box center [525, 334] width 91 height 11
click at [574, 329] on button "TV" at bounding box center [578, 333] width 9 height 9
click at [449, 387] on button "Screen & Projector" at bounding box center [449, 391] width 9 height 9
click at [534, 388] on span "Speakers & Microphone" at bounding box center [525, 398] width 91 height 22
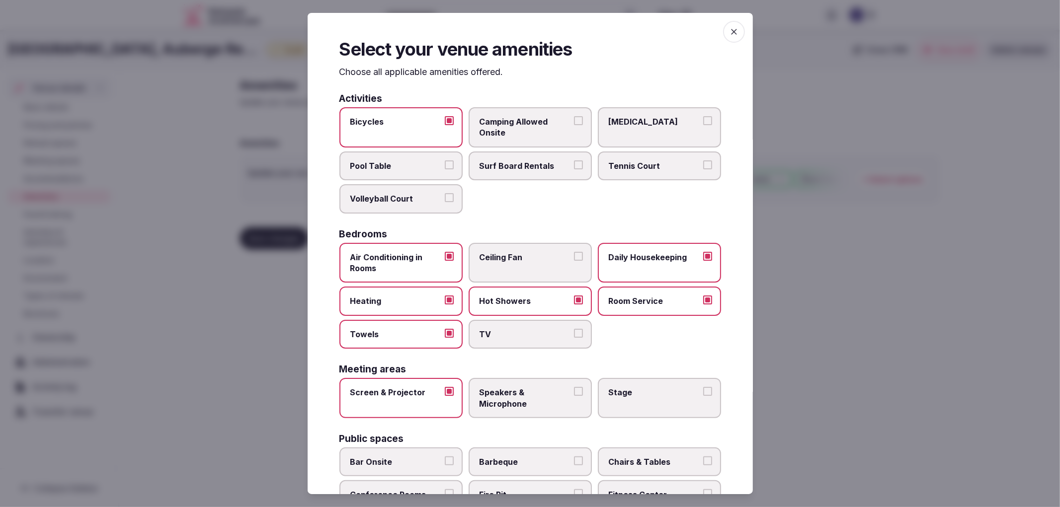
click at [574, 388] on button "Speakers & Microphone" at bounding box center [578, 391] width 9 height 9
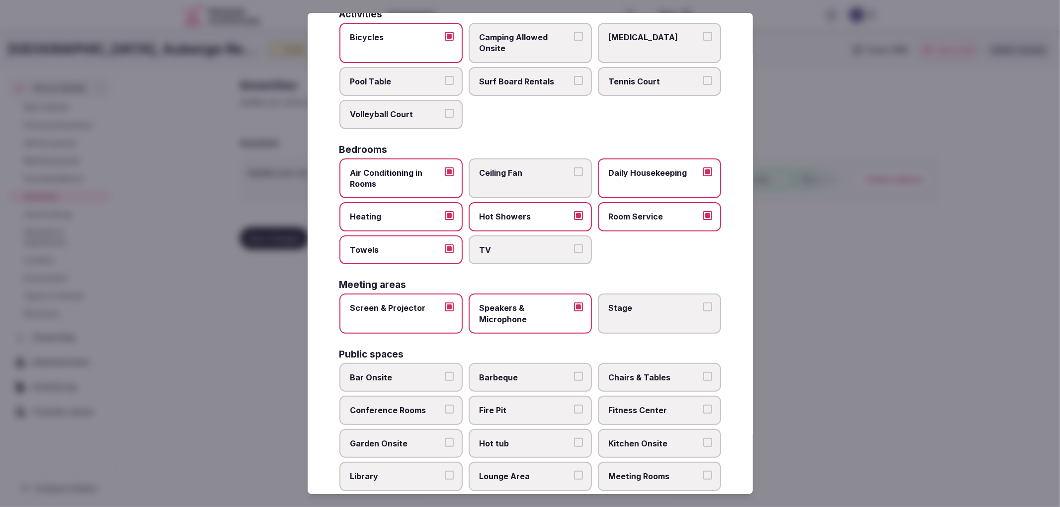
scroll to position [221, 0]
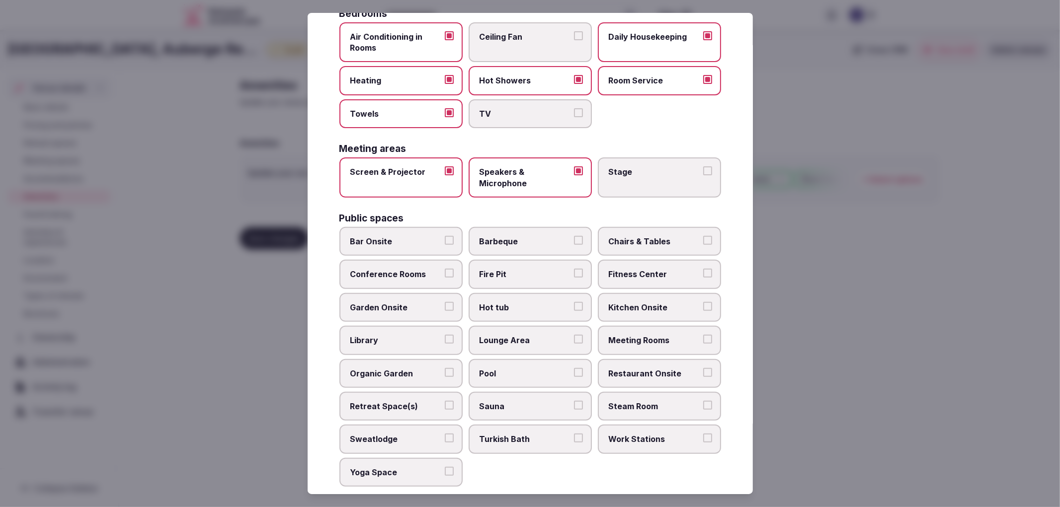
click at [421, 238] on span "Bar Onsite" at bounding box center [395, 241] width 91 height 11
click at [445, 238] on button "Bar Onsite" at bounding box center [449, 240] width 9 height 9
click at [431, 269] on span "Conference Rooms" at bounding box center [395, 274] width 91 height 11
click at [445, 269] on button "Conference Rooms" at bounding box center [449, 273] width 9 height 9
click at [426, 306] on label "Garden Onsite" at bounding box center [400, 307] width 123 height 29
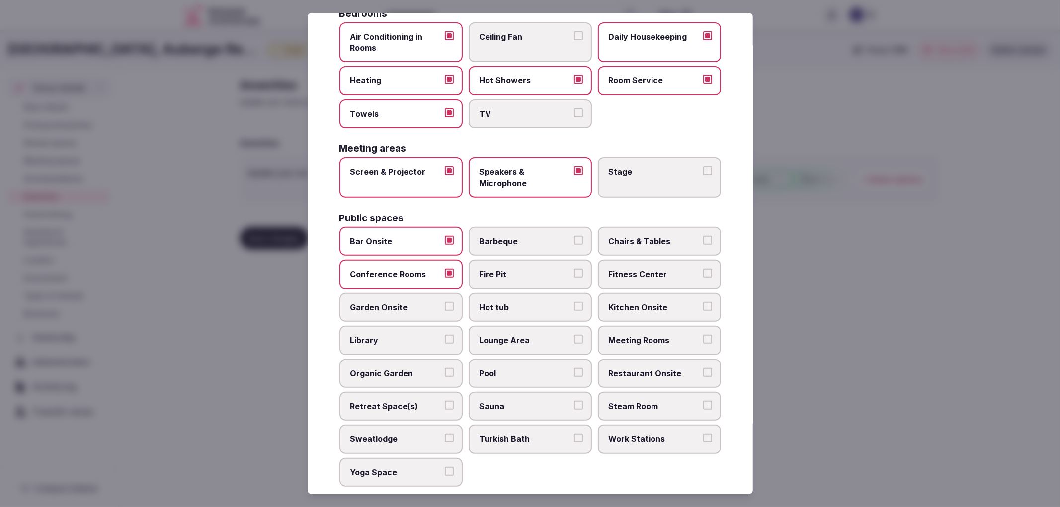
click at [445, 306] on button "Garden Onsite" at bounding box center [449, 306] width 9 height 9
drag, startPoint x: 507, startPoint y: 305, endPoint x: 534, endPoint y: 283, distance: 33.9
click at [508, 304] on label "Hot tub" at bounding box center [530, 307] width 123 height 29
click at [574, 304] on button "Hot tub" at bounding box center [578, 306] width 9 height 9
click at [539, 275] on label "Fire Pit" at bounding box center [530, 274] width 123 height 29
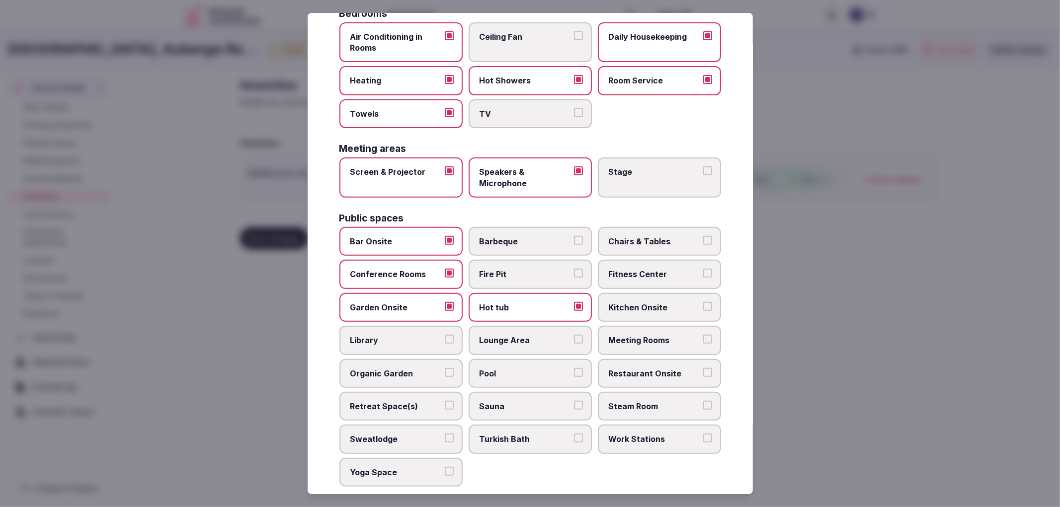
click at [574, 275] on button "Fire Pit" at bounding box center [578, 273] width 9 height 9
click at [665, 272] on label "Fitness Center" at bounding box center [659, 274] width 123 height 29
click at [703, 272] on button "Fitness Center" at bounding box center [707, 273] width 9 height 9
click at [678, 240] on span "Chairs & Tables" at bounding box center [654, 241] width 91 height 11
click at [703, 240] on button "Chairs & Tables" at bounding box center [707, 240] width 9 height 9
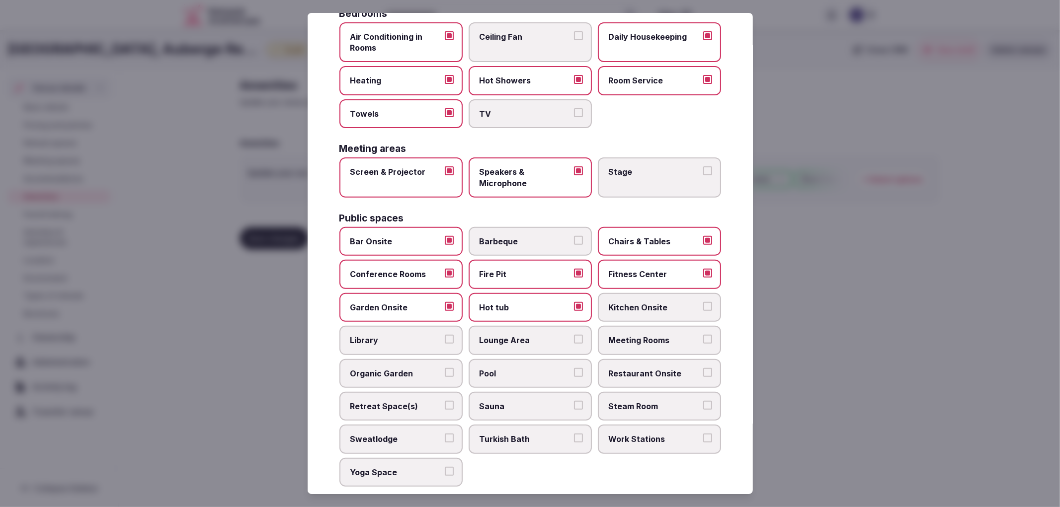
drag, startPoint x: 544, startPoint y: 330, endPoint x: 584, endPoint y: 330, distance: 40.3
click at [552, 335] on span "Lounge Area" at bounding box center [525, 340] width 91 height 11
click at [574, 335] on button "Lounge Area" at bounding box center [578, 339] width 9 height 9
click at [628, 326] on label "Meeting Rooms" at bounding box center [659, 340] width 123 height 29
click at [703, 335] on button "Meeting Rooms" at bounding box center [707, 339] width 9 height 9
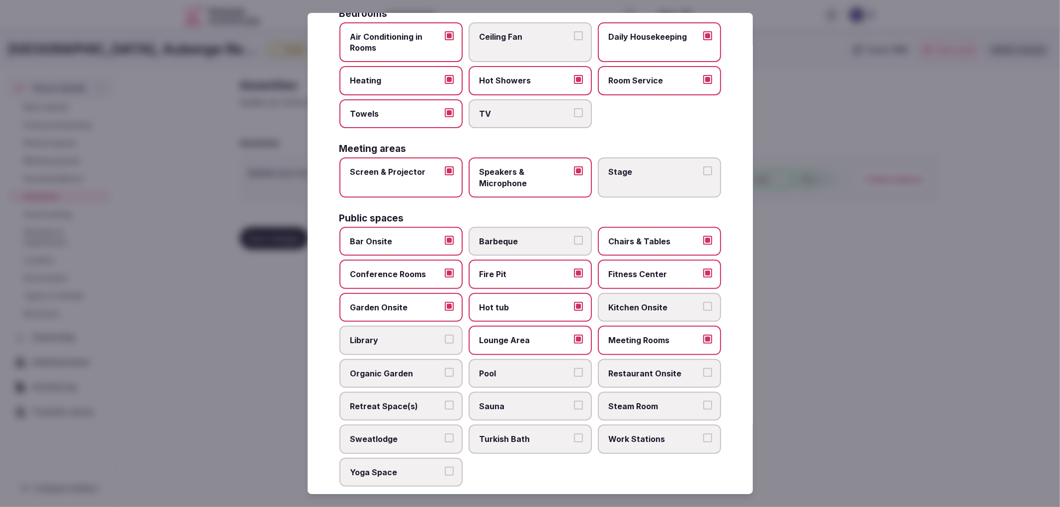
click at [393, 359] on label "Organic Garden" at bounding box center [400, 373] width 123 height 29
click at [445, 368] on button "Organic Garden" at bounding box center [449, 372] width 9 height 9
click at [556, 359] on label "Pool" at bounding box center [530, 373] width 123 height 29
click at [574, 368] on button "Pool" at bounding box center [578, 372] width 9 height 9
click at [664, 368] on span "Restaurant Onsite" at bounding box center [654, 373] width 91 height 11
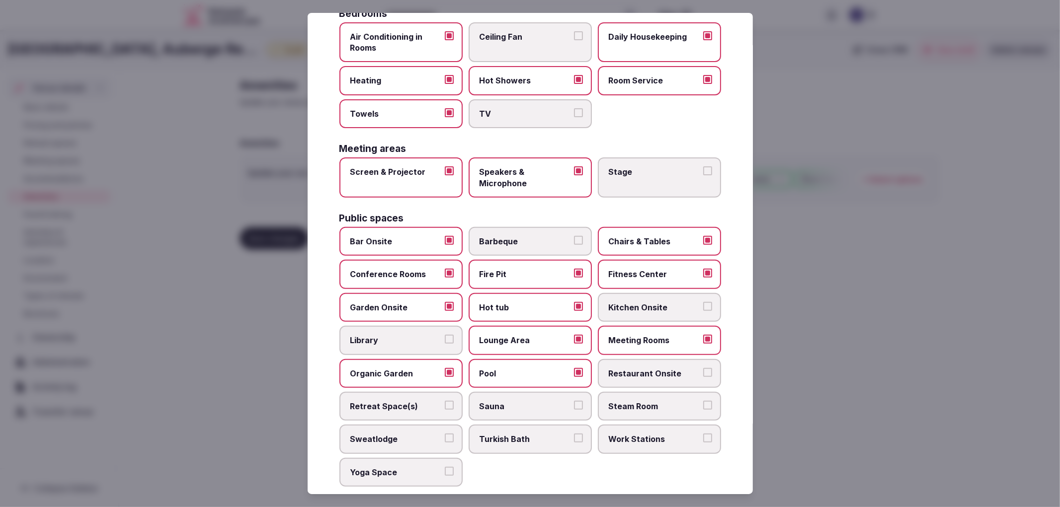
click at [703, 368] on button "Restaurant Onsite" at bounding box center [707, 372] width 9 height 9
click at [642, 434] on span "Work Stations" at bounding box center [654, 439] width 91 height 11
click at [703, 434] on button "Work Stations" at bounding box center [707, 438] width 9 height 9
click at [383, 465] on label "Yoga Space" at bounding box center [400, 472] width 123 height 29
click at [445, 467] on button "Yoga Space" at bounding box center [449, 471] width 9 height 9
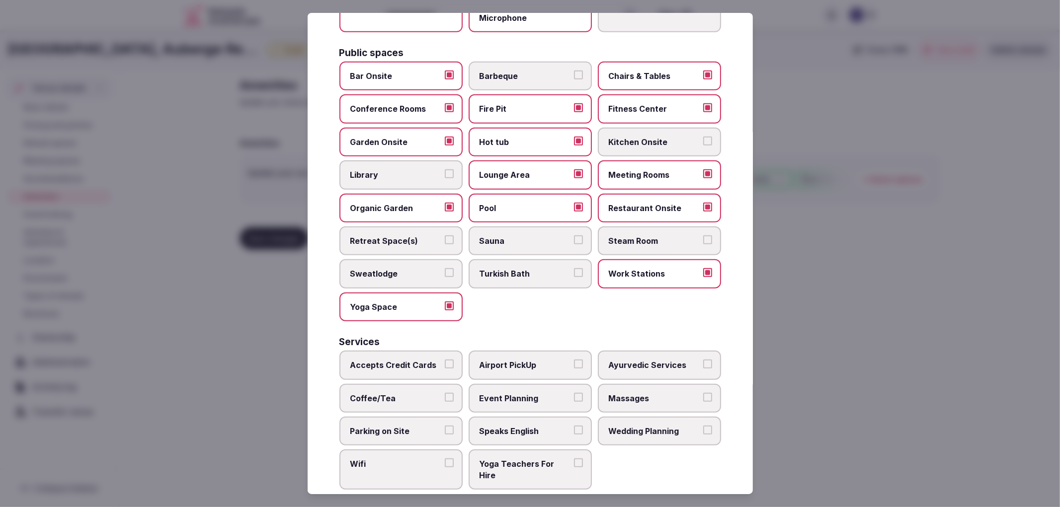
scroll to position [388, 0]
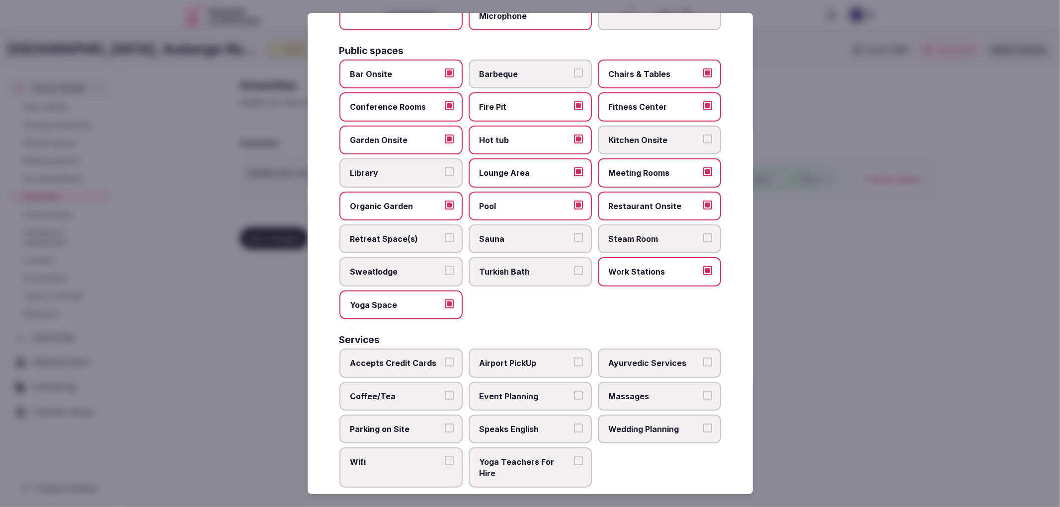
drag, startPoint x: 408, startPoint y: 331, endPoint x: 409, endPoint y: 338, distance: 7.5
click at [408, 335] on div "Services Accepts Credit Cards Airport PickUp Ayurvedic Services Coffee/Tea Even…" at bounding box center [530, 411] width 382 height 153
drag, startPoint x: 415, startPoint y: 352, endPoint x: 419, endPoint y: 369, distance: 18.0
click at [417, 358] on label "Accepts Credit Cards" at bounding box center [400, 363] width 123 height 29
click at [445, 358] on button "Accepts Credit Cards" at bounding box center [449, 362] width 9 height 9
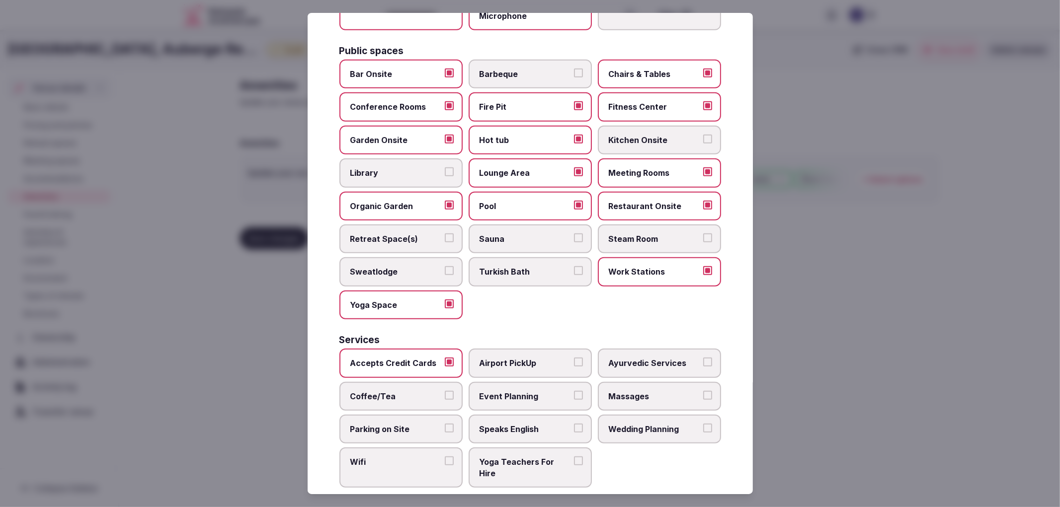
drag, startPoint x: 423, startPoint y: 389, endPoint x: 423, endPoint y: 395, distance: 6.5
click at [423, 392] on label "Coffee/Tea" at bounding box center [400, 396] width 123 height 29
click at [445, 392] on button "Coffee/Tea" at bounding box center [449, 395] width 9 height 9
click at [426, 424] on span "Parking on Site" at bounding box center [395, 429] width 91 height 11
click at [445, 424] on button "Parking on Site" at bounding box center [449, 428] width 9 height 9
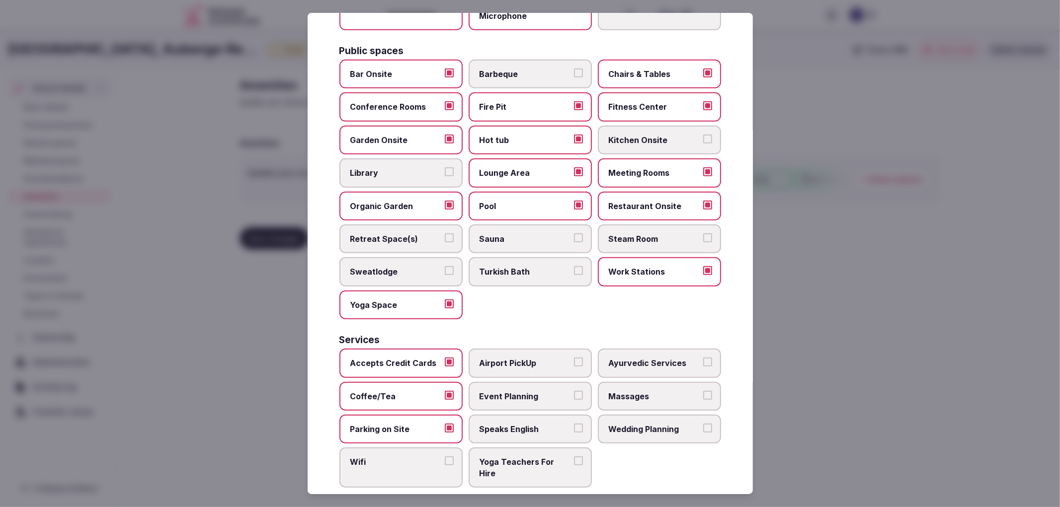
click at [429, 433] on div "Accepts Credit Cards Airport PickUp Ayurvedic Services Coffee/Tea Event Plannin…" at bounding box center [530, 418] width 382 height 139
click at [534, 391] on span "Event Planning" at bounding box center [525, 396] width 91 height 11
click at [574, 391] on button "Event Planning" at bounding box center [578, 395] width 9 height 9
click at [431, 448] on label "Wifi" at bounding box center [400, 468] width 123 height 40
click at [445, 457] on button "Wifi" at bounding box center [449, 461] width 9 height 9
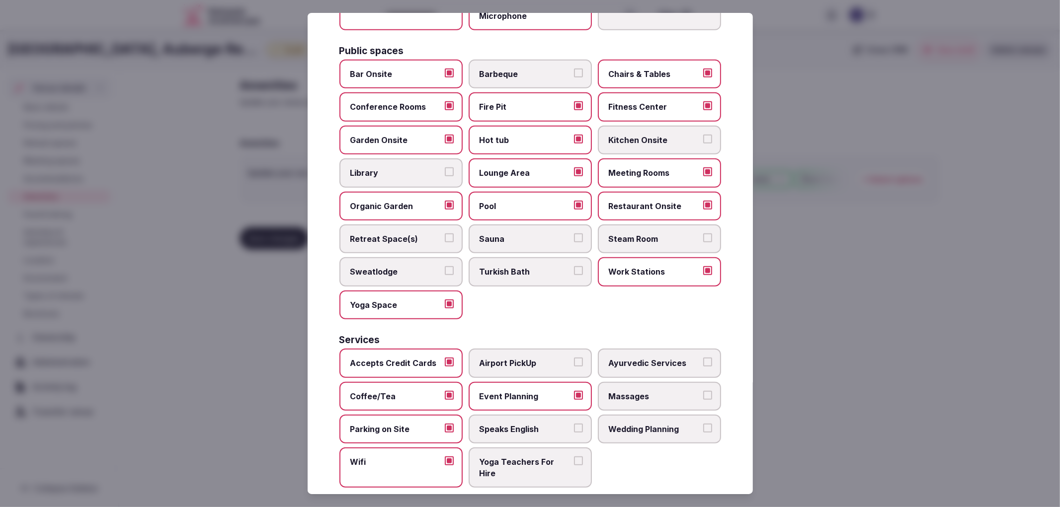
click at [641, 430] on div "Accepts Credit Cards Airport PickUp Ayurvedic Services Coffee/Tea Event Plannin…" at bounding box center [530, 418] width 382 height 139
drag, startPoint x: 638, startPoint y: 418, endPoint x: 651, endPoint y: 420, distance: 13.0
click at [639, 424] on span "Wedding Planning" at bounding box center [654, 429] width 91 height 11
click at [786, 417] on div at bounding box center [530, 253] width 1060 height 507
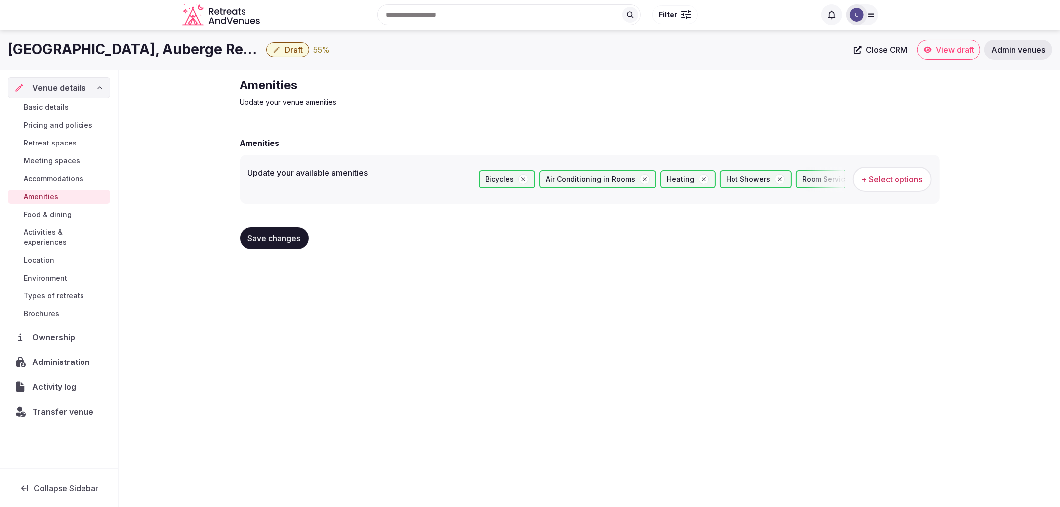
click at [295, 247] on button "Save changes" at bounding box center [274, 239] width 69 height 22
click at [61, 145] on span "Retreat spaces" at bounding box center [50, 143] width 53 height 10
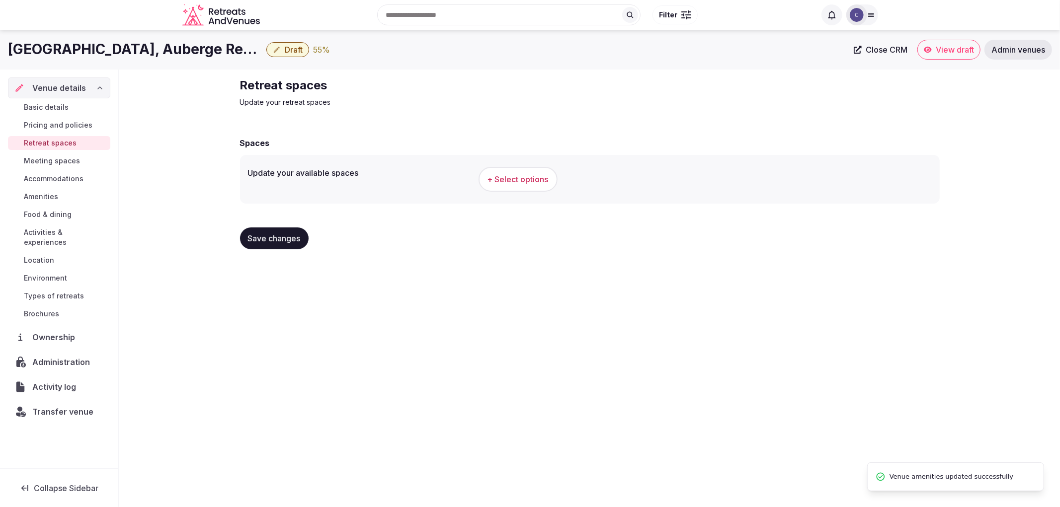
click at [523, 190] on button "+ Select options" at bounding box center [518, 179] width 79 height 25
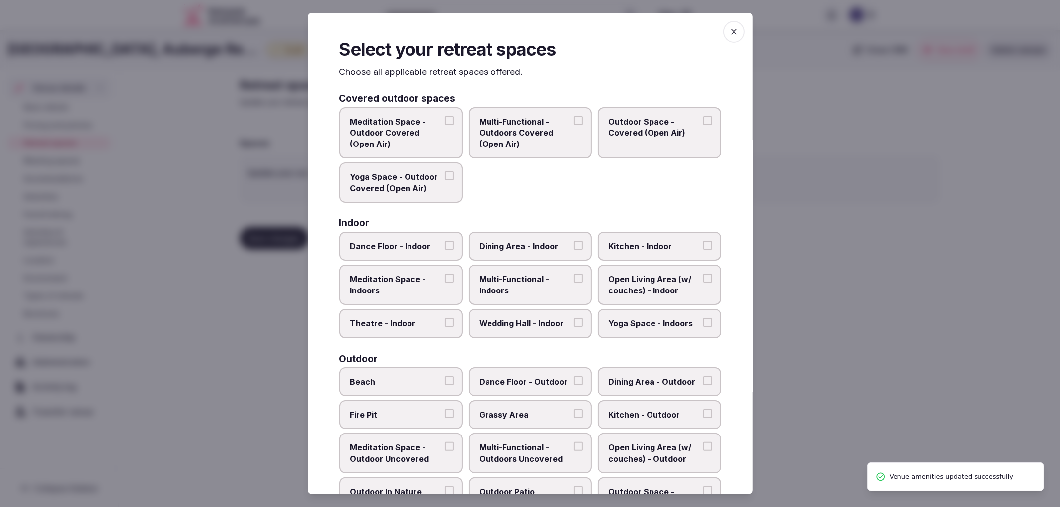
click at [638, 290] on span "Open Living Area (w/ couches) - Indoor" at bounding box center [654, 285] width 91 height 22
click at [703, 283] on button "Open Living Area (w/ couches) - Indoor" at bounding box center [707, 278] width 9 height 9
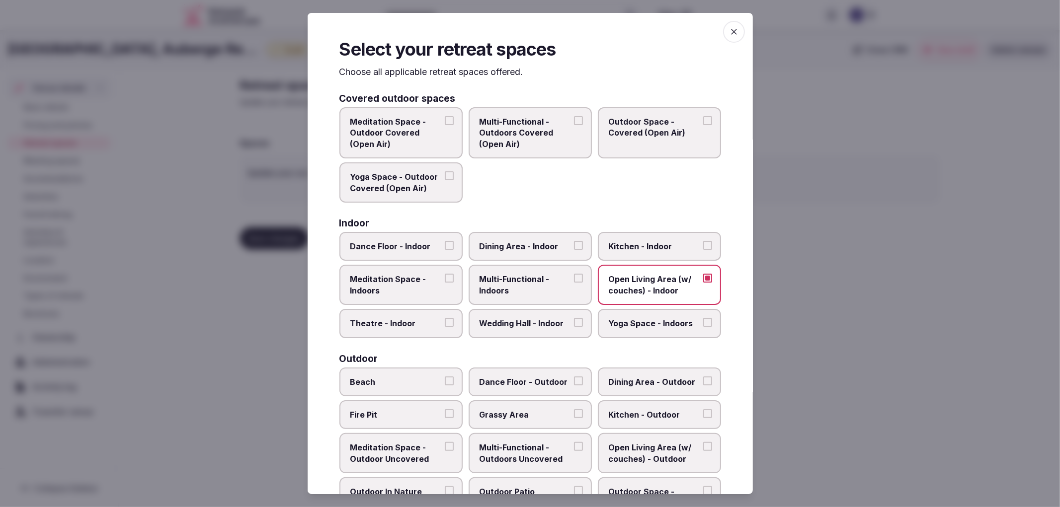
click at [480, 145] on span "Multi-Functional - Outdoors Covered (Open Air)" at bounding box center [525, 132] width 91 height 33
click at [574, 125] on button "Multi-Functional - Outdoors Covered (Open Air)" at bounding box center [578, 120] width 9 height 9
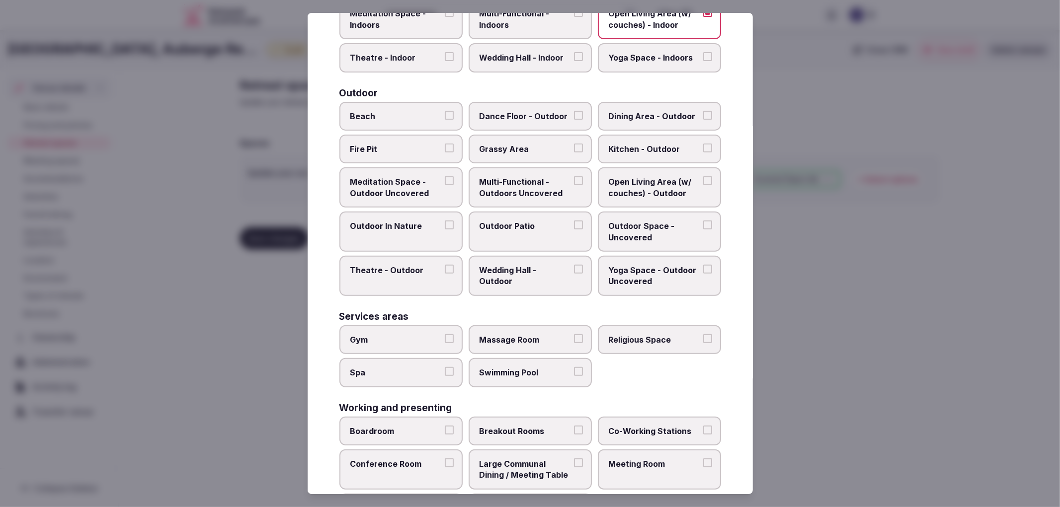
scroll to position [276, 0]
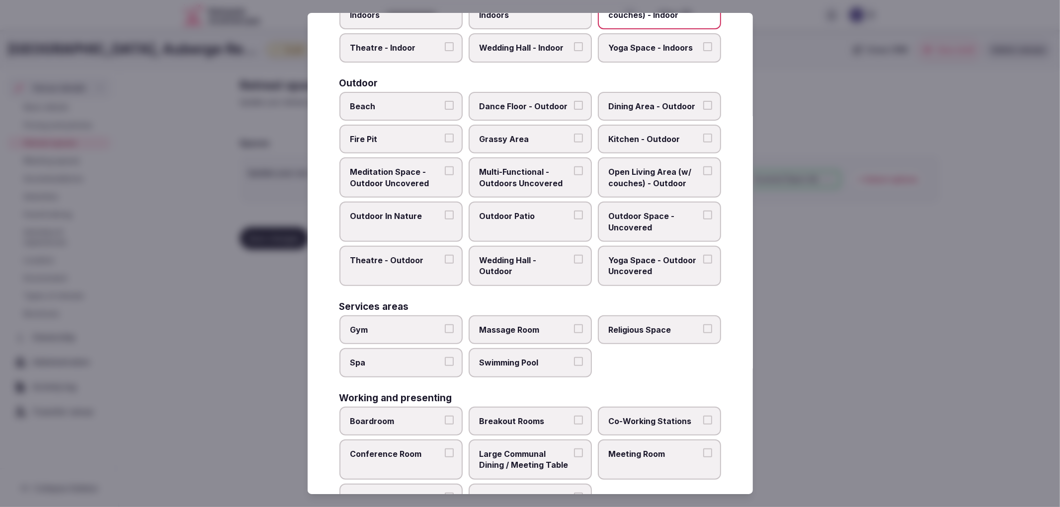
click at [624, 182] on label "Open Living Area (w/ couches) - Outdoor" at bounding box center [659, 178] width 123 height 40
click at [703, 175] on button "Open Living Area (w/ couches) - Outdoor" at bounding box center [707, 171] width 9 height 9
click at [639, 170] on span "Open Living Area (w/ couches) - Outdoor" at bounding box center [654, 178] width 91 height 22
click at [703, 170] on button "Open Living Area (w/ couches) - Outdoor" at bounding box center [707, 171] width 9 height 9
click at [642, 175] on span "Open Living Area (w/ couches) - Outdoor" at bounding box center [654, 178] width 91 height 22
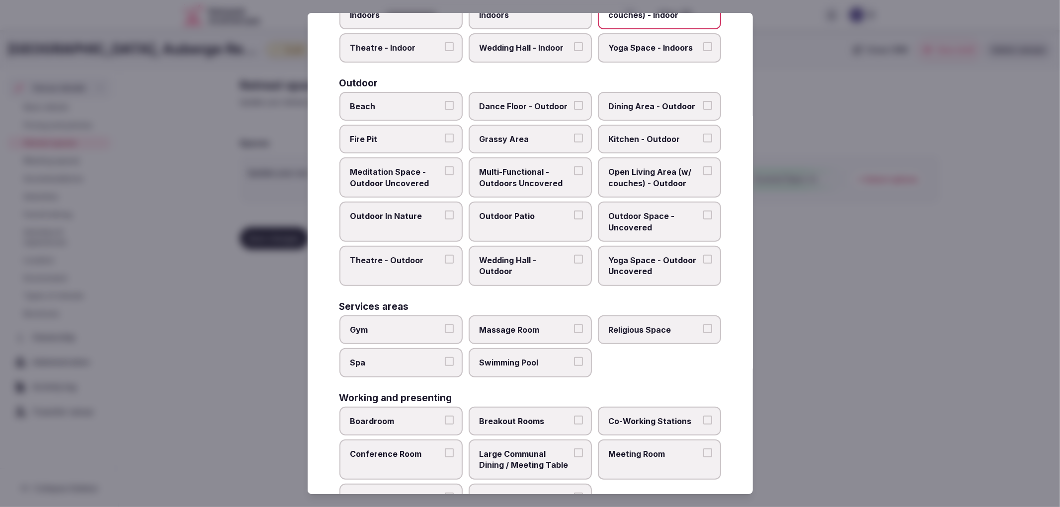
click at [703, 175] on button "Open Living Area (w/ couches) - Outdoor" at bounding box center [707, 171] width 9 height 9
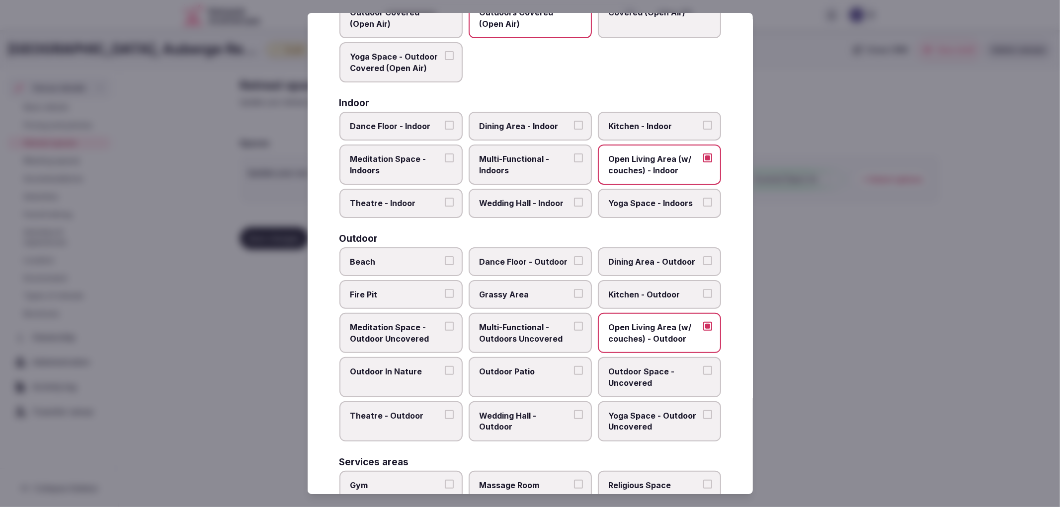
scroll to position [110, 0]
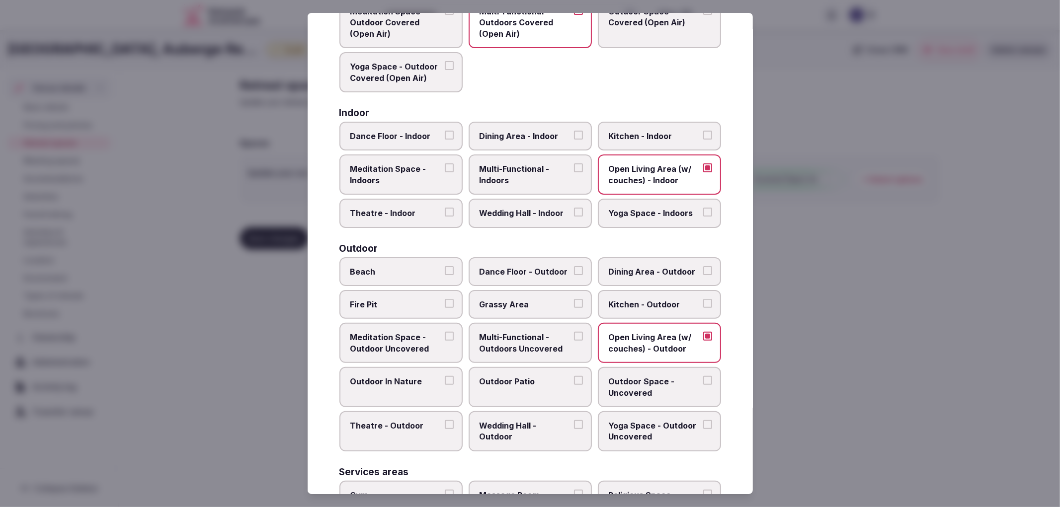
click at [537, 208] on span "Wedding Hall - Indoor" at bounding box center [525, 213] width 91 height 11
click at [574, 208] on button "Wedding Hall - Indoor" at bounding box center [578, 212] width 9 height 9
click at [534, 158] on label "Multi-Functional - Indoors" at bounding box center [530, 175] width 123 height 40
click at [574, 164] on button "Multi-Functional - Indoors" at bounding box center [578, 168] width 9 height 9
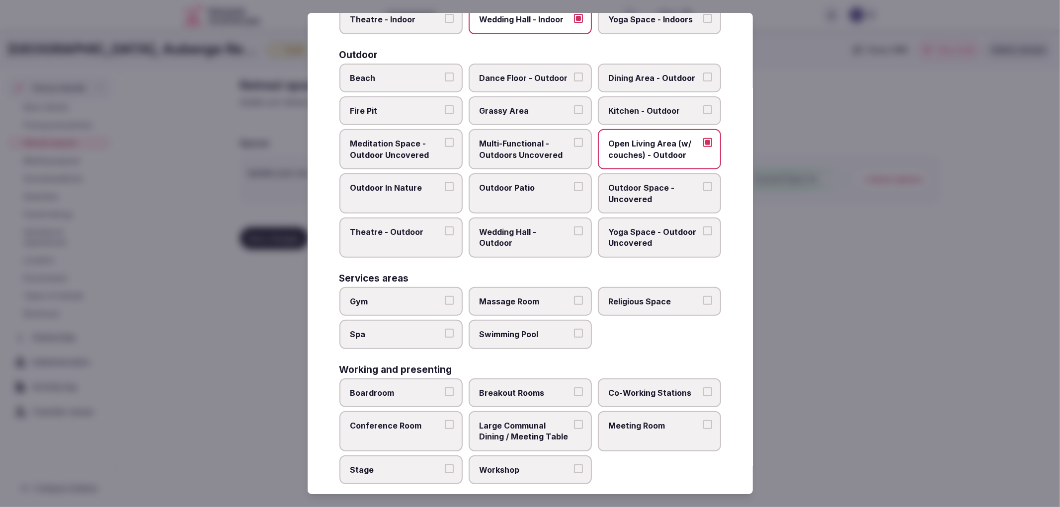
click at [430, 300] on label "Gym" at bounding box center [400, 301] width 123 height 29
click at [445, 300] on button "Gym" at bounding box center [449, 300] width 9 height 9
click at [457, 323] on label "Spa" at bounding box center [400, 334] width 123 height 29
click at [454, 329] on button "Spa" at bounding box center [449, 333] width 9 height 9
click at [540, 303] on label "Massage Room" at bounding box center [530, 301] width 123 height 29
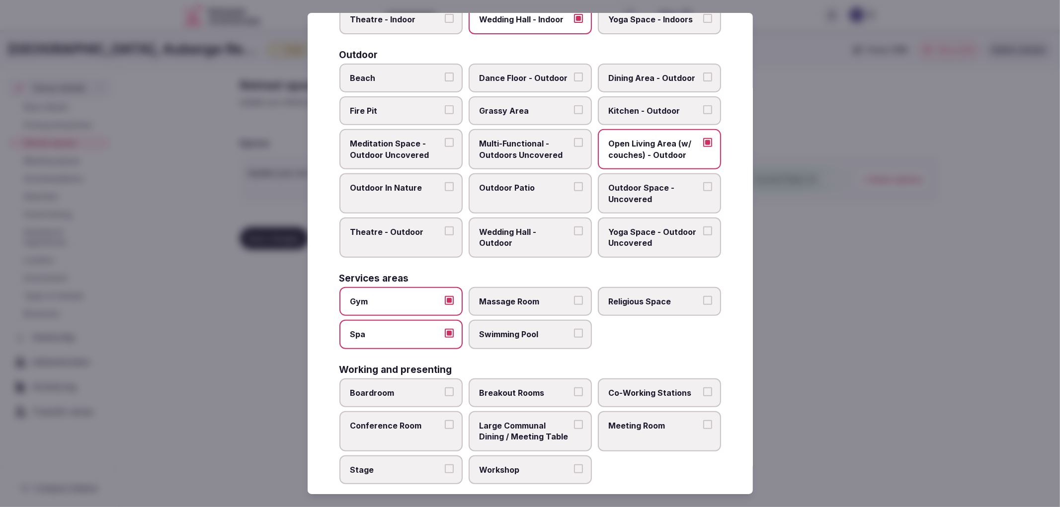
click at [574, 303] on button "Massage Room" at bounding box center [578, 300] width 9 height 9
drag, startPoint x: 438, startPoint y: 451, endPoint x: 480, endPoint y: 444, distance: 42.9
click at [438, 465] on span "Stage" at bounding box center [395, 470] width 91 height 11
click at [445, 465] on button "Stage" at bounding box center [449, 469] width 9 height 9
click at [670, 420] on span "Meeting Room" at bounding box center [654, 425] width 91 height 11
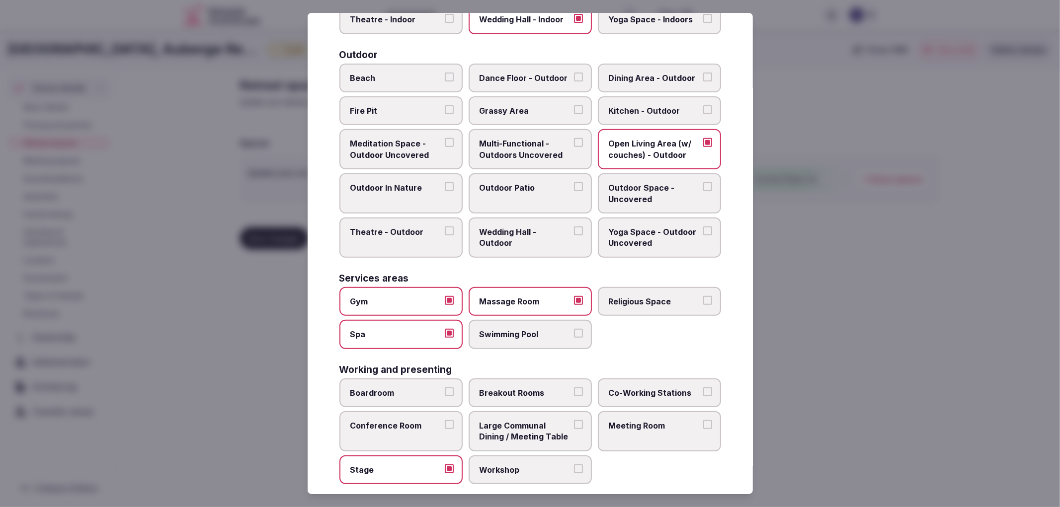
click at [703, 420] on button "Meeting Room" at bounding box center [707, 424] width 9 height 9
click at [668, 412] on label "Meeting Room" at bounding box center [659, 432] width 123 height 40
click at [703, 420] on button "Meeting Room" at bounding box center [707, 424] width 9 height 9
click at [609, 420] on span "Meeting Room" at bounding box center [654, 425] width 91 height 11
click at [703, 420] on button "Meeting Room" at bounding box center [707, 424] width 9 height 9
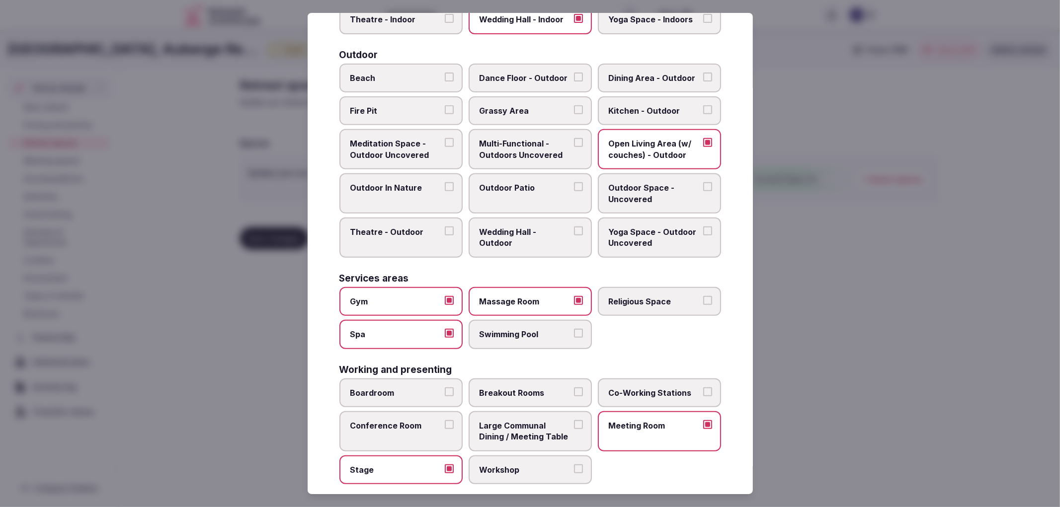
click at [620, 392] on label "Co-Working Stations" at bounding box center [659, 393] width 123 height 29
click at [703, 392] on button "Co-Working Stations" at bounding box center [707, 392] width 9 height 9
click at [441, 420] on label "Conference Room" at bounding box center [400, 432] width 123 height 40
click at [445, 420] on button "Conference Room" at bounding box center [449, 424] width 9 height 9
click at [450, 386] on label "Boardroom" at bounding box center [400, 393] width 123 height 29
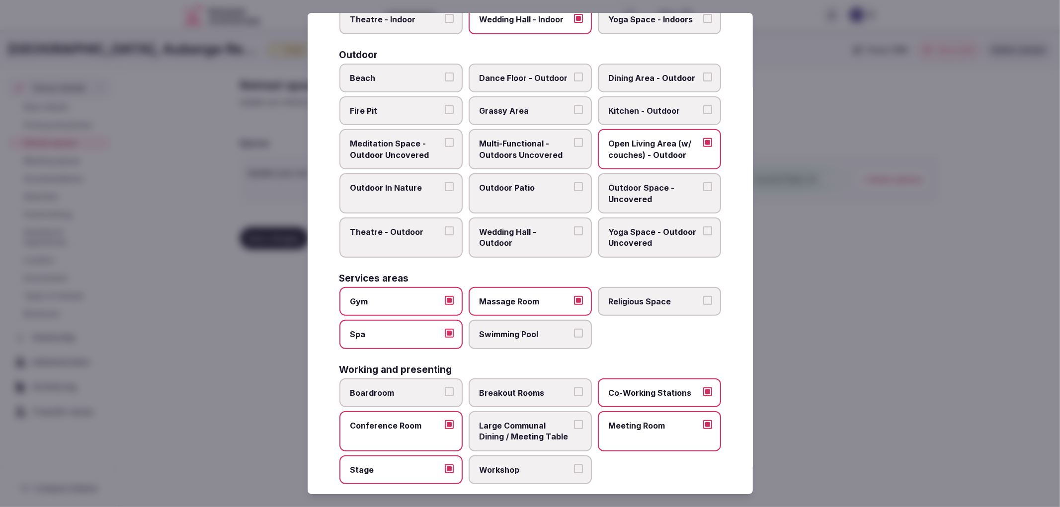
click at [450, 388] on button "Boardroom" at bounding box center [449, 392] width 9 height 9
click at [546, 424] on span "Large Communal Dining / Meeting Table" at bounding box center [525, 431] width 91 height 22
click at [574, 424] on button "Large Communal Dining / Meeting Table" at bounding box center [578, 424] width 9 height 9
click at [875, 373] on div at bounding box center [530, 253] width 1060 height 507
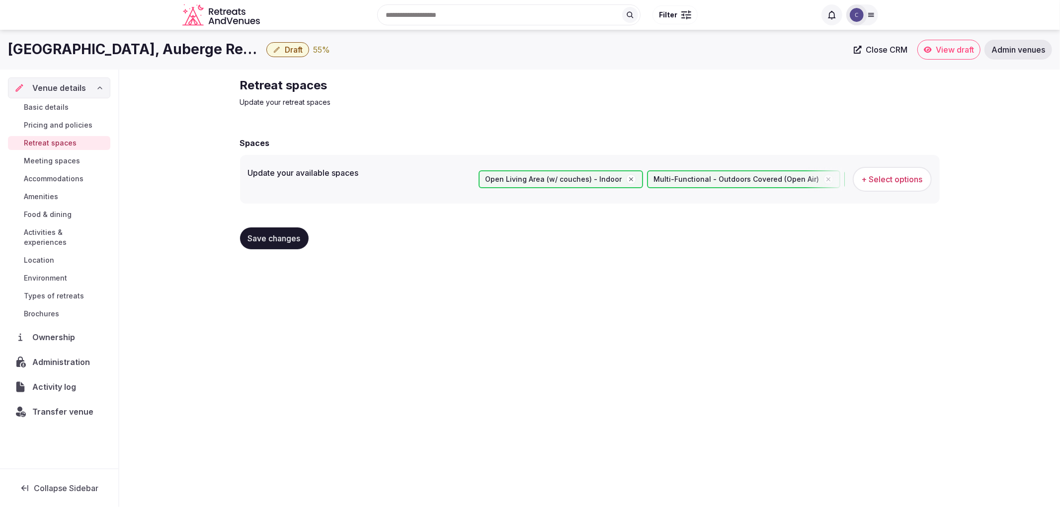
drag, startPoint x: 295, startPoint y: 247, endPoint x: 289, endPoint y: 240, distance: 8.5
click at [295, 246] on button "Save changes" at bounding box center [274, 239] width 69 height 22
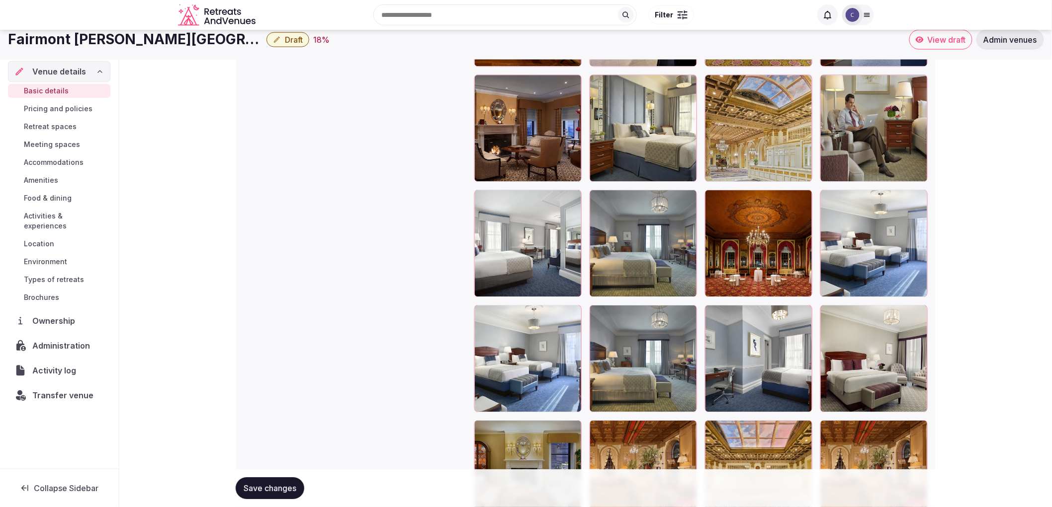
scroll to position [1049, 0]
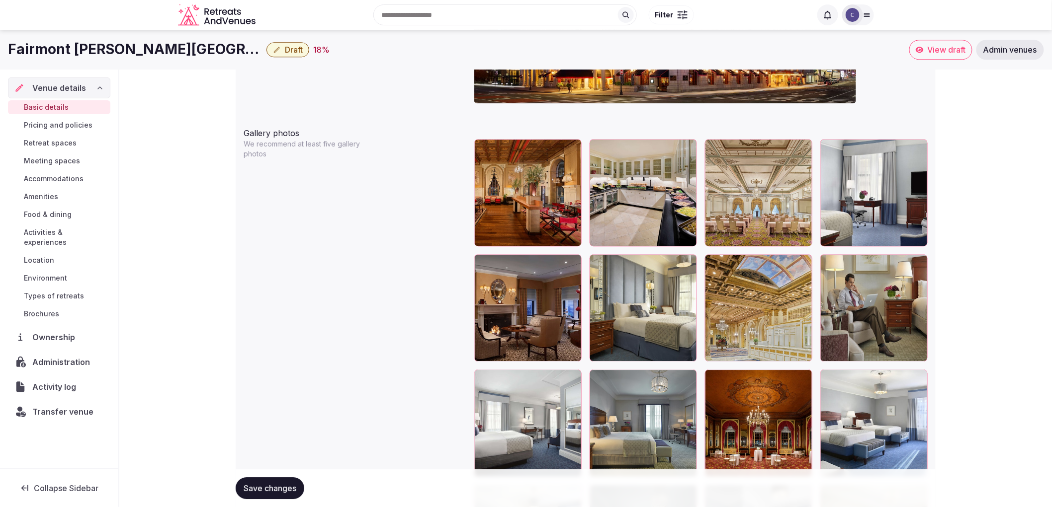
click at [50, 53] on h1 "Fairmont Copley Plaza Boston" at bounding box center [135, 49] width 254 height 19
copy div "Fairmont Copley Plaza Boston"
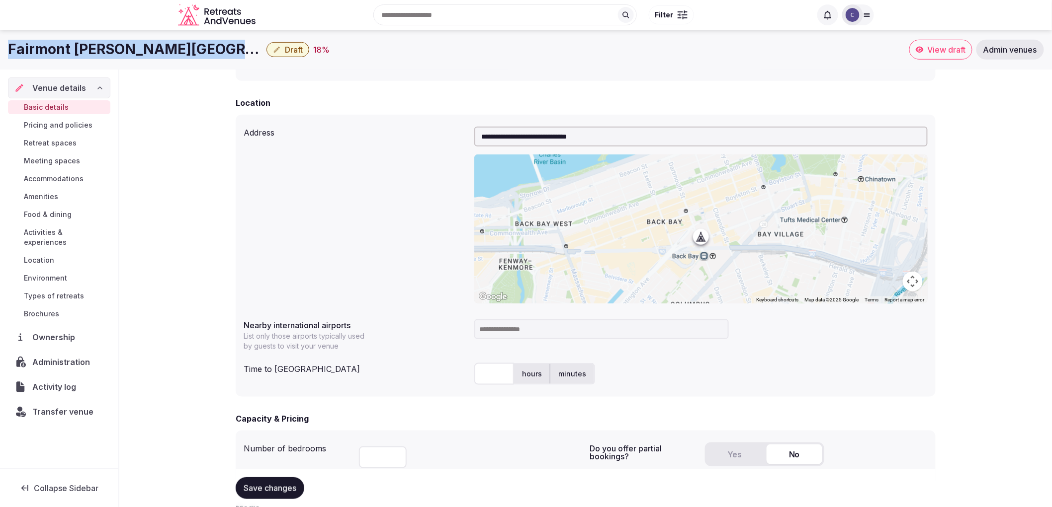
scroll to position [55, 0]
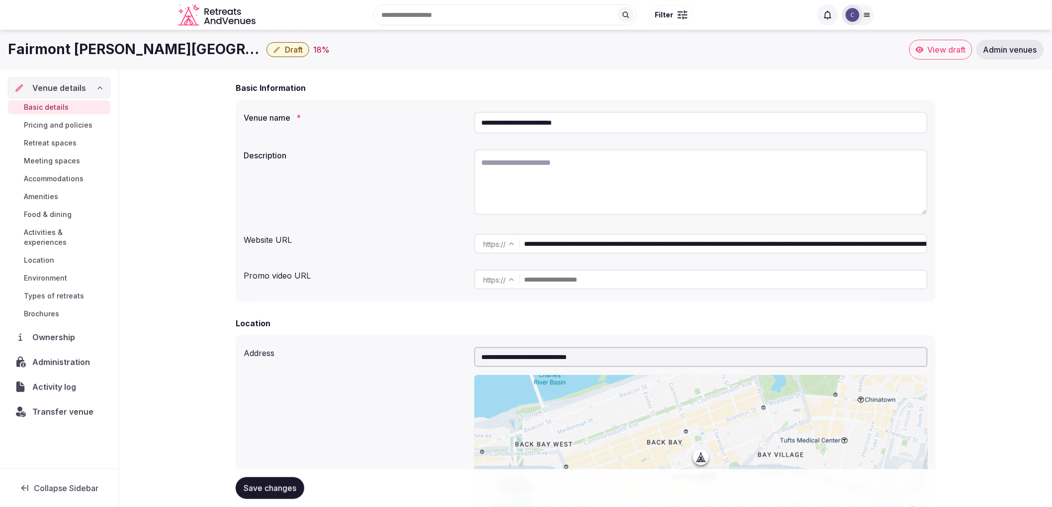
click at [538, 214] on textarea at bounding box center [700, 183] width 453 height 66
type textarea "*"
paste textarea "**********"
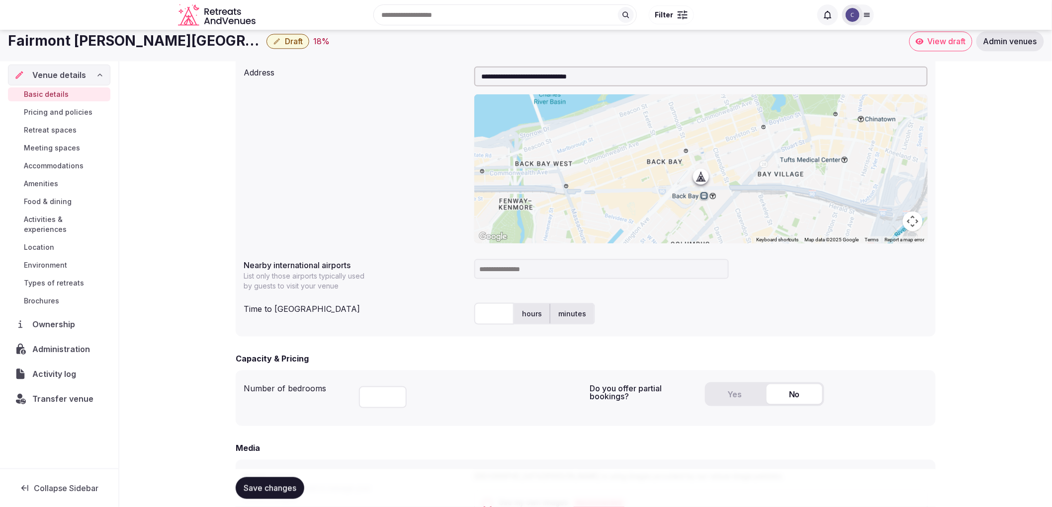
scroll to position [331, 0]
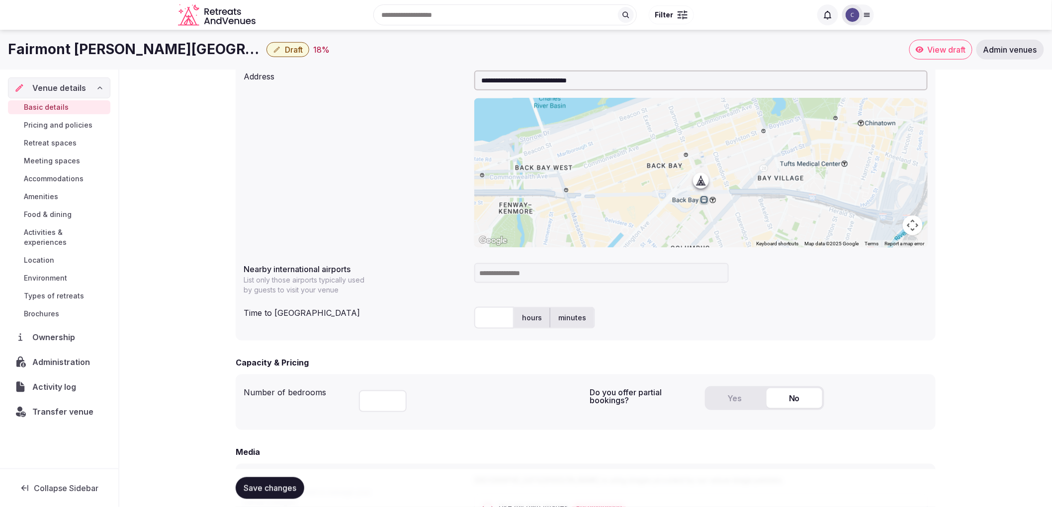
type textarea "**********"
click at [510, 281] on input at bounding box center [601, 273] width 254 height 20
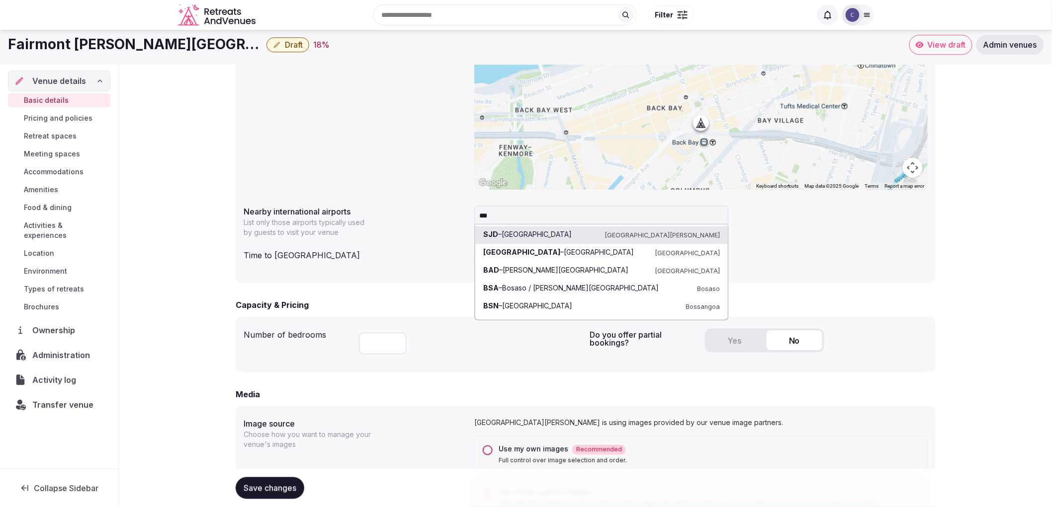
scroll to position [386, 0]
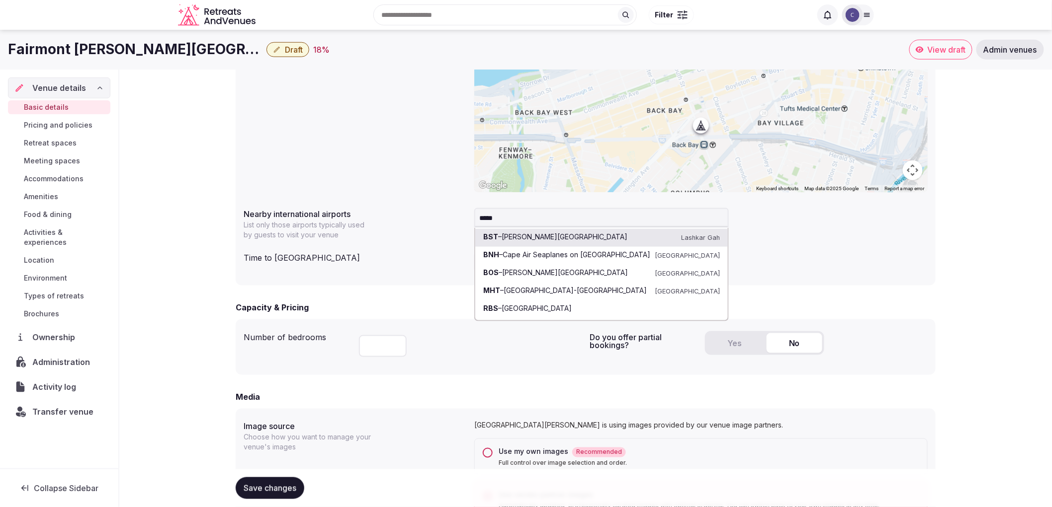
type input "******"
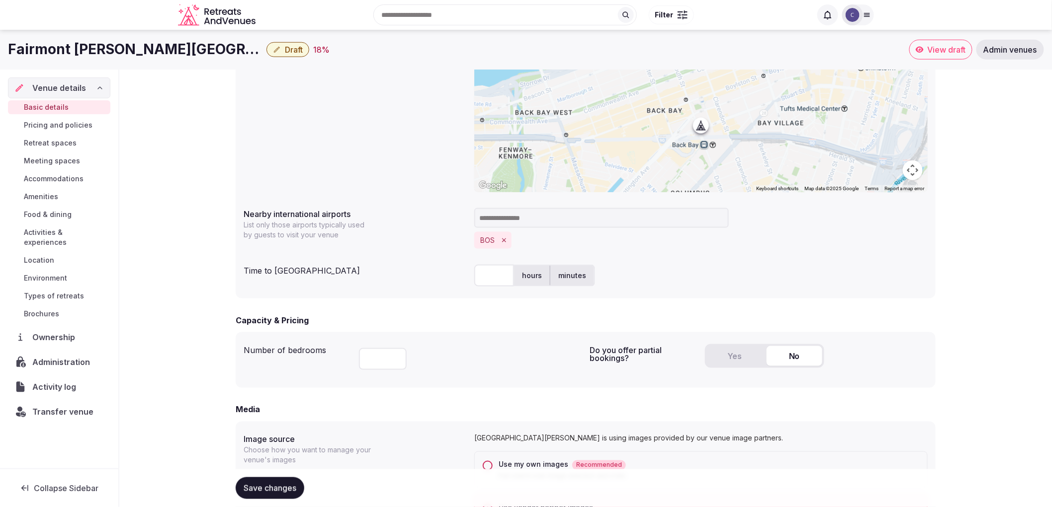
click at [498, 275] on input "text" at bounding box center [494, 276] width 40 height 22
type input "**"
click at [677, 273] on div "** hours minutes" at bounding box center [700, 276] width 453 height 22
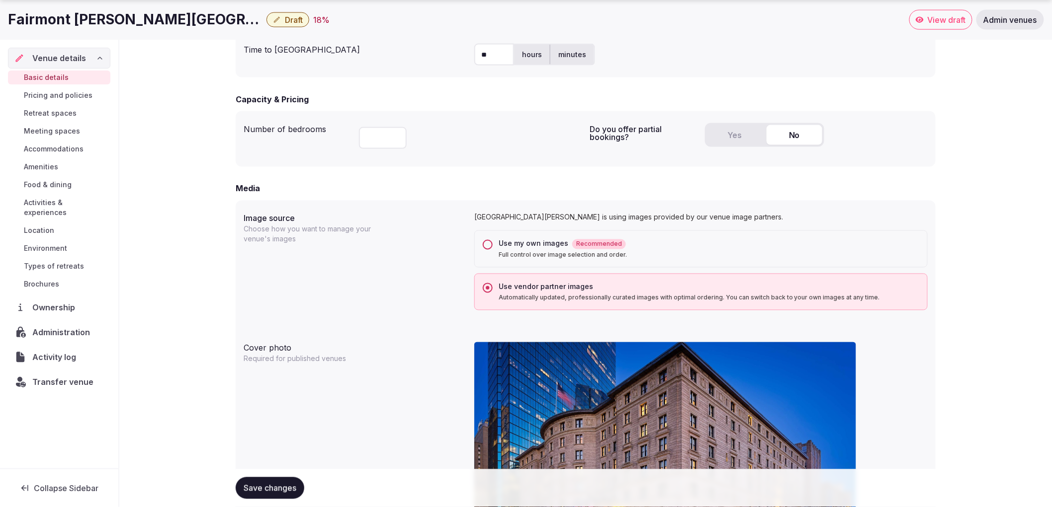
scroll to position [828, 0]
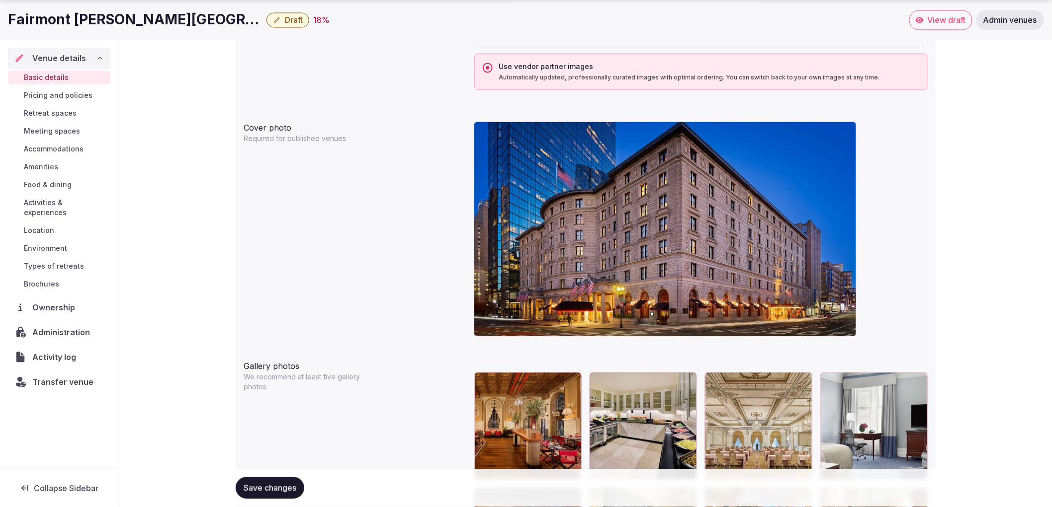
click at [286, 487] on span "Save changes" at bounding box center [270, 489] width 53 height 10
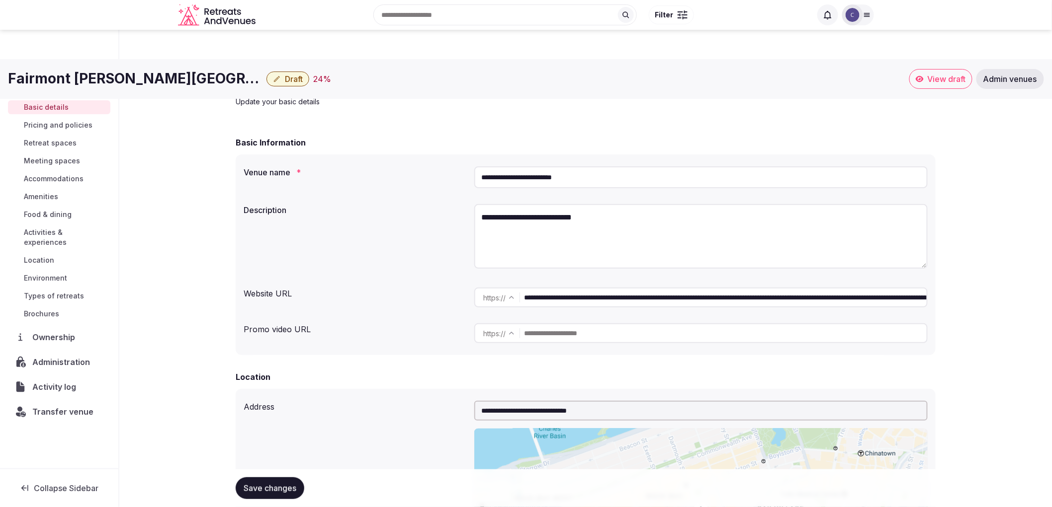
scroll to position [0, 0]
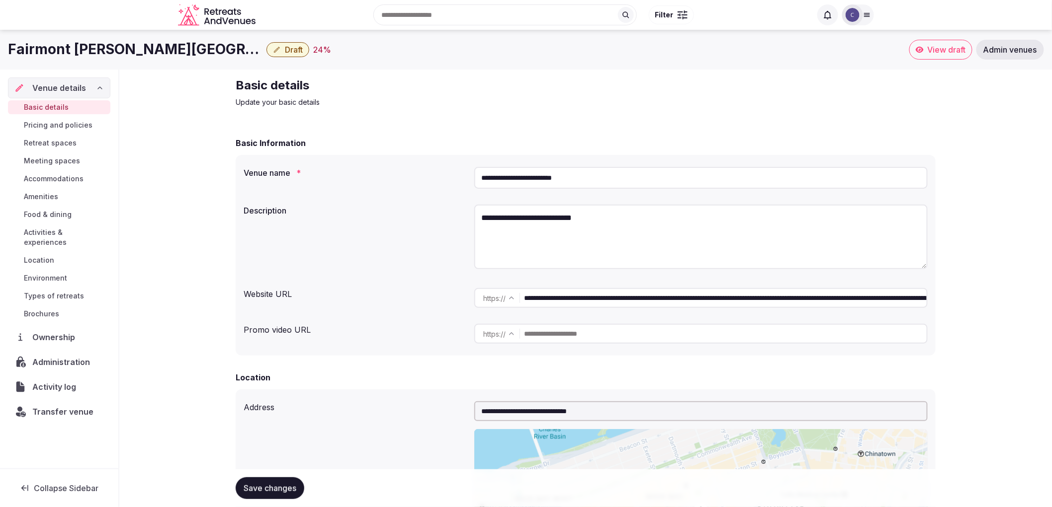
click at [669, 240] on textarea "**********" at bounding box center [700, 237] width 453 height 65
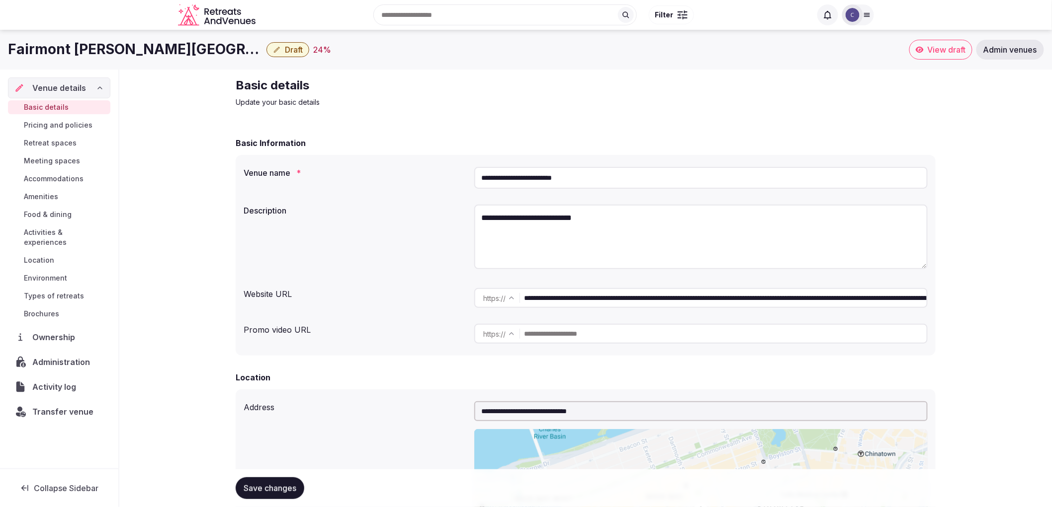
click at [542, 221] on textarea "**********" at bounding box center [700, 237] width 453 height 65
paste textarea "**********"
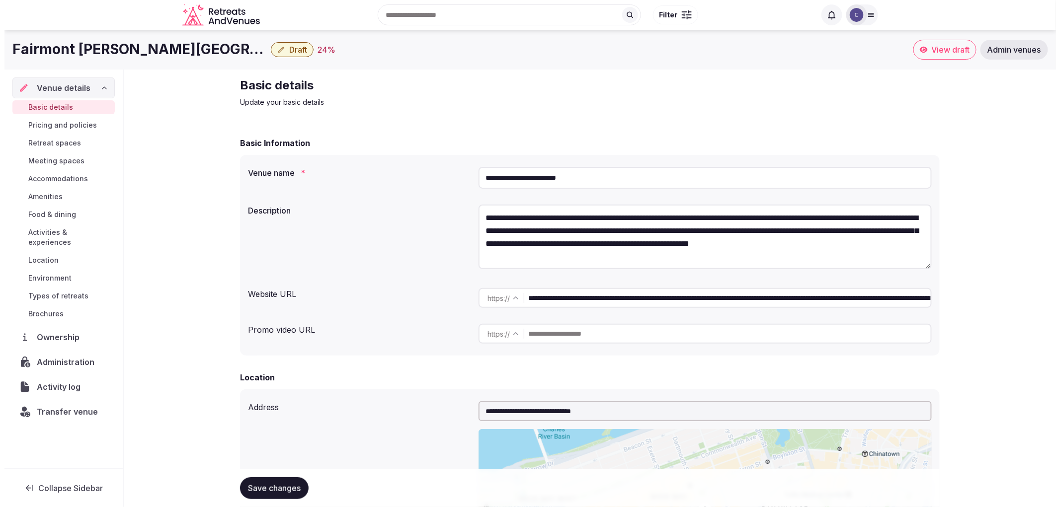
scroll to position [18, 0]
type textarea "**********"
click at [283, 486] on span "Save changes" at bounding box center [270, 489] width 53 height 10
click at [266, 482] on button "Save changes" at bounding box center [270, 489] width 69 height 22
click at [62, 176] on span "Accommodations" at bounding box center [54, 179] width 60 height 10
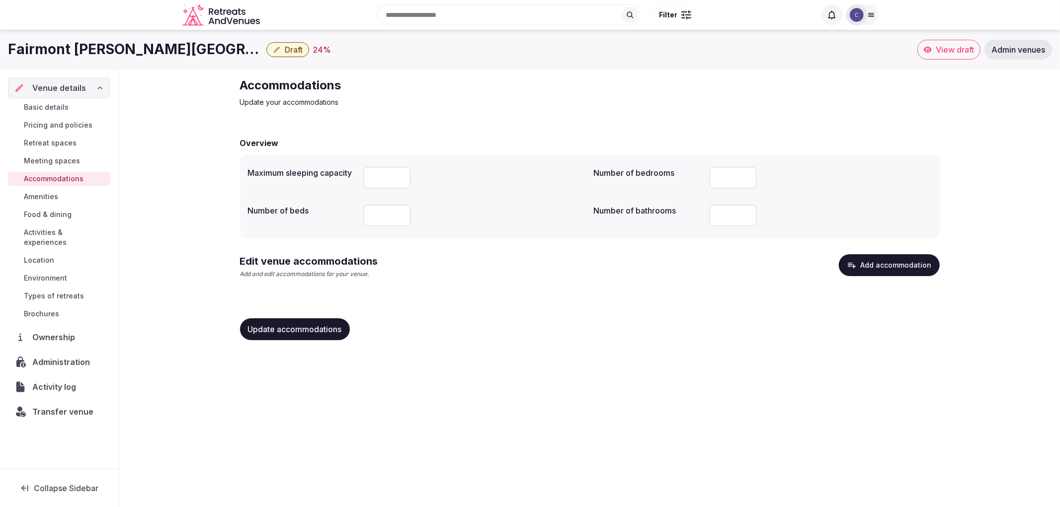
click at [903, 260] on button "Add accommodation" at bounding box center [889, 265] width 101 height 22
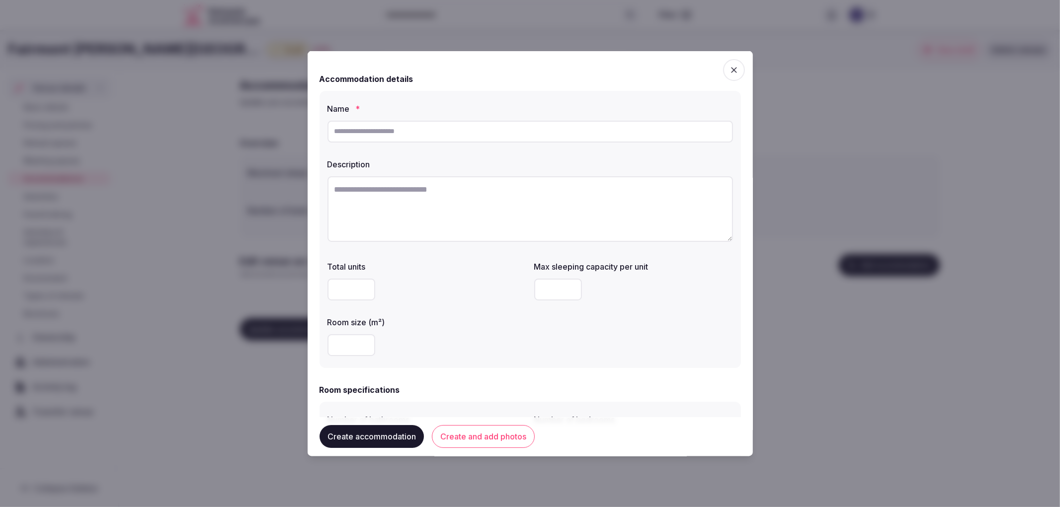
click at [104, 131] on div at bounding box center [530, 253] width 1060 height 507
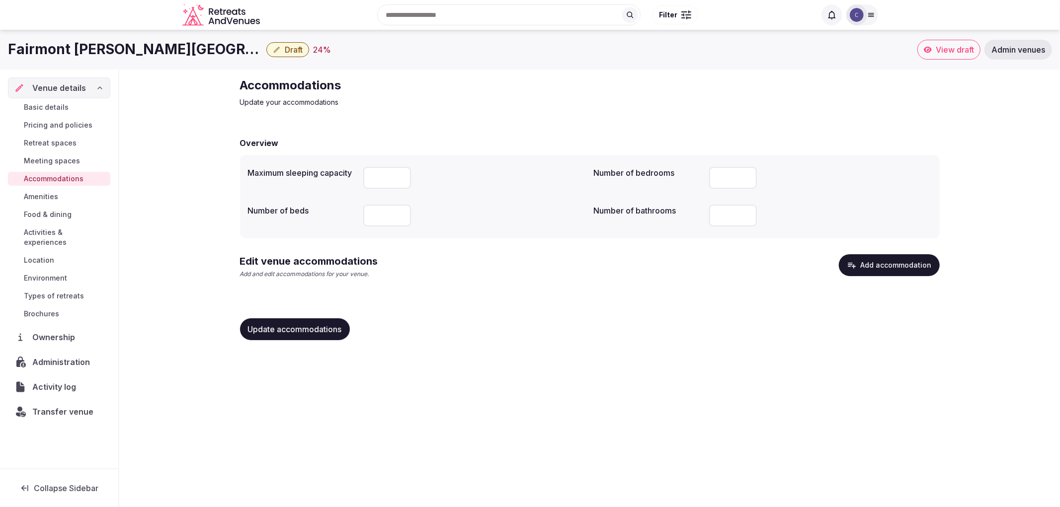
click at [75, 62] on div "Fairmont Copley Plaza Boston Draft 24 % View draft Admin venues" at bounding box center [530, 50] width 1060 height 40
click at [82, 53] on h1 "Fairmont Copley Plaza Boston" at bounding box center [135, 49] width 254 height 19
copy div "Fairmont Copley Plaza Boston"
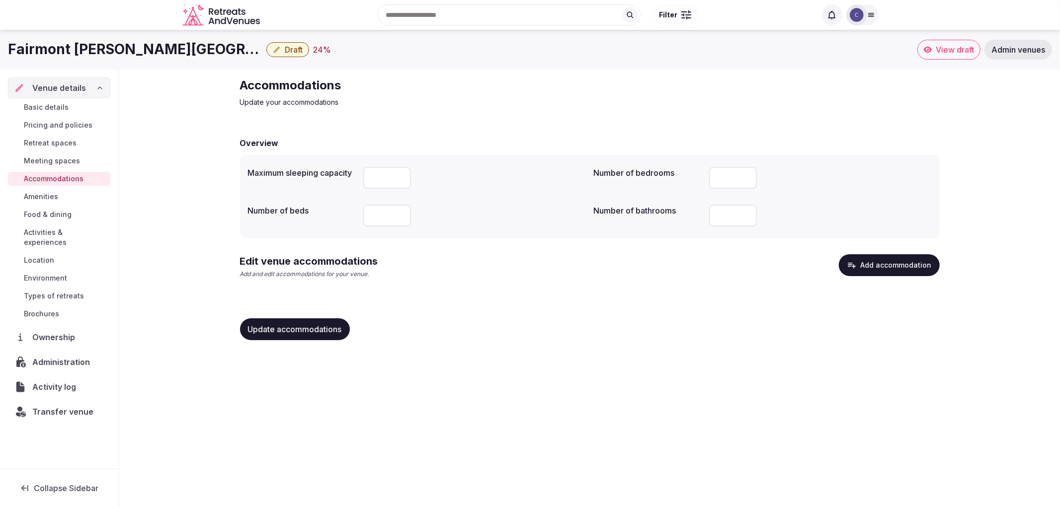
click at [880, 348] on div "Update accommodations" at bounding box center [590, 330] width 700 height 38
click at [890, 270] on button "Add accommodation" at bounding box center [889, 265] width 101 height 22
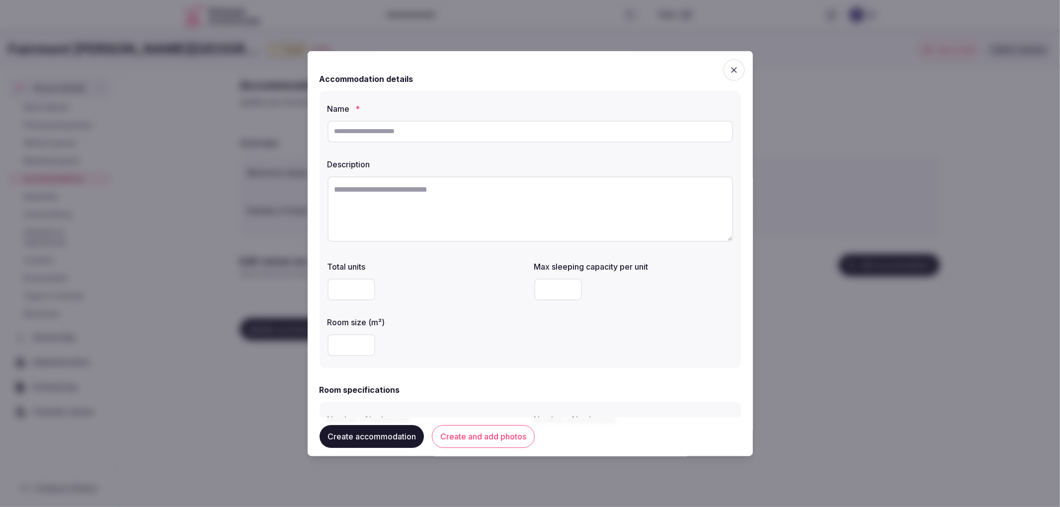
click at [457, 157] on div "Description" at bounding box center [531, 161] width 406 height 14
click at [471, 133] on input "text" at bounding box center [531, 131] width 406 height 22
paste input "**********"
type input "**********"
click at [452, 210] on textarea at bounding box center [531, 209] width 406 height 66
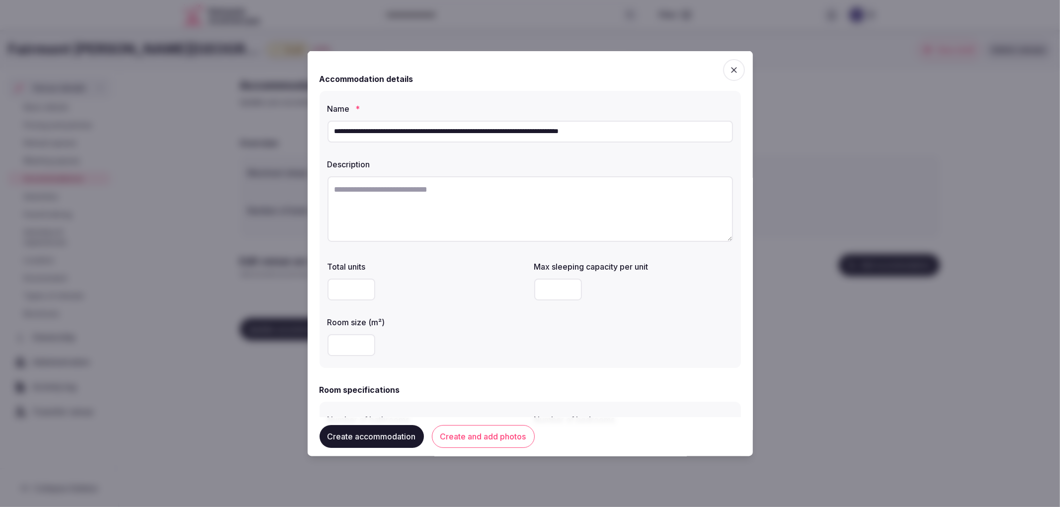
paste textarea "**********"
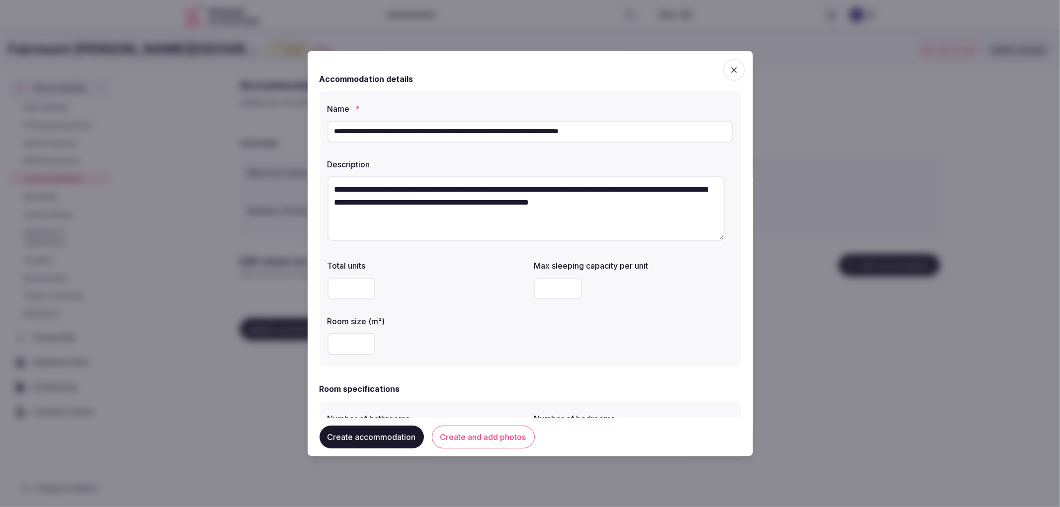
type textarea "**********"
click at [347, 343] on input "number" at bounding box center [352, 344] width 48 height 22
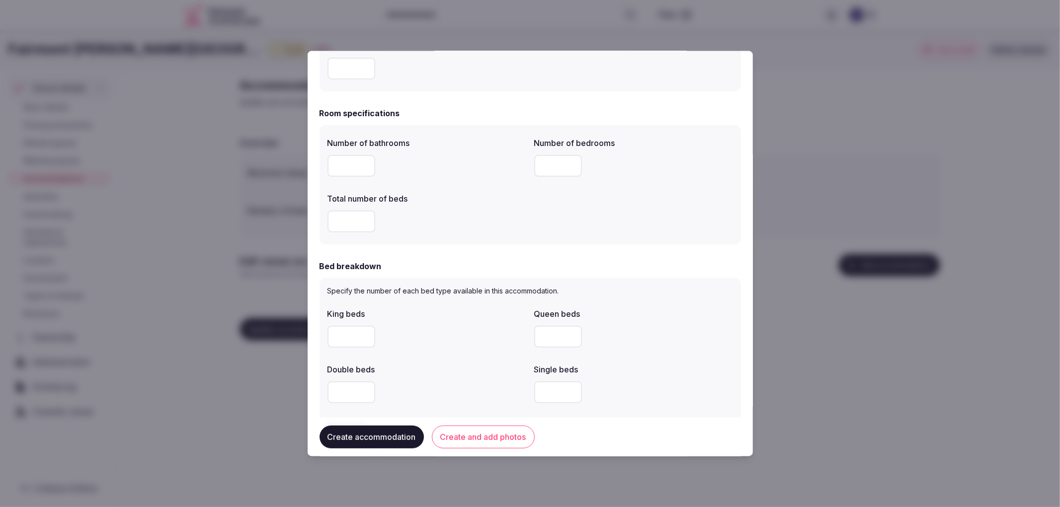
type input "**"
click at [343, 170] on input "number" at bounding box center [352, 166] width 48 height 22
type input "*"
click at [570, 163] on input "*" at bounding box center [558, 166] width 48 height 22
type input "**"
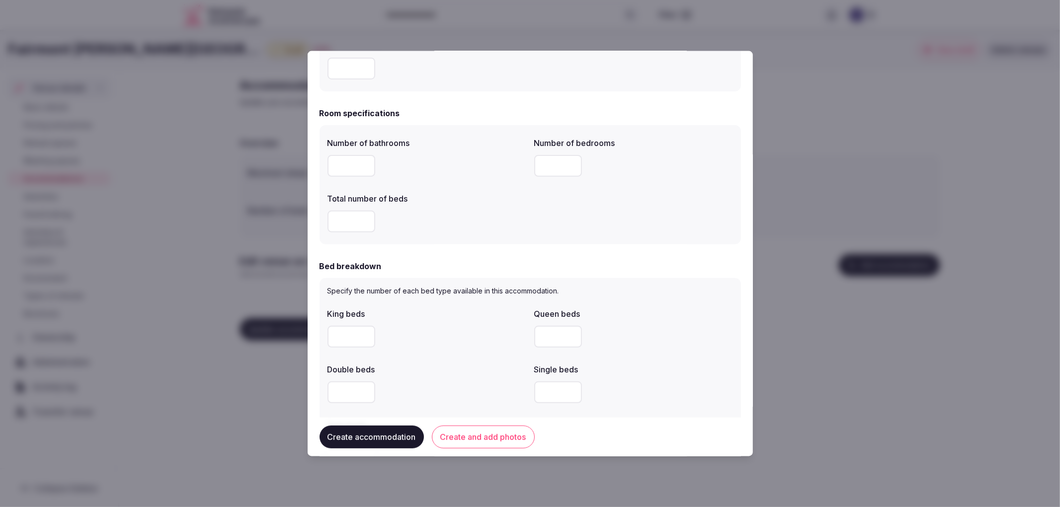
click at [348, 223] on input "number" at bounding box center [352, 221] width 48 height 22
type input "*"
click at [349, 332] on input "number" at bounding box center [352, 337] width 48 height 22
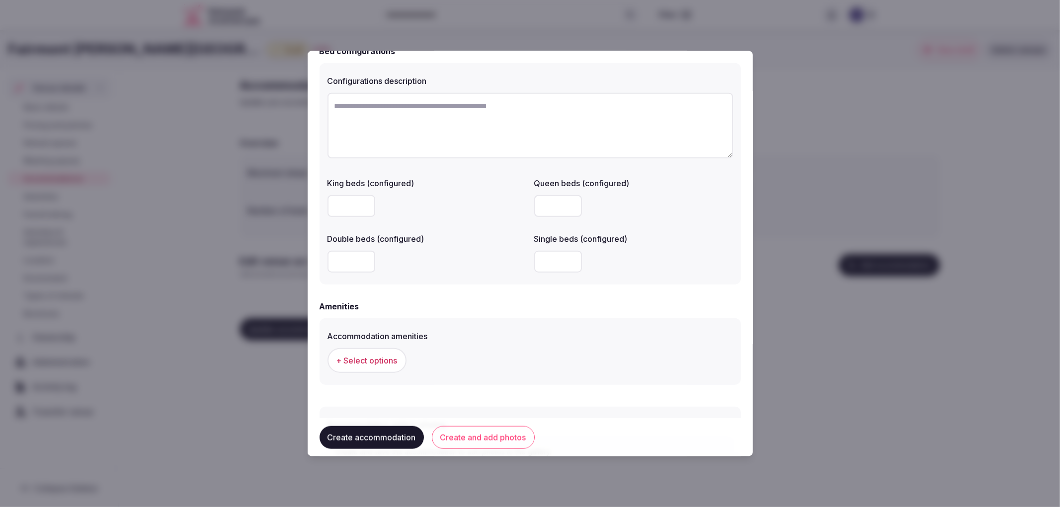
scroll to position [794, 0]
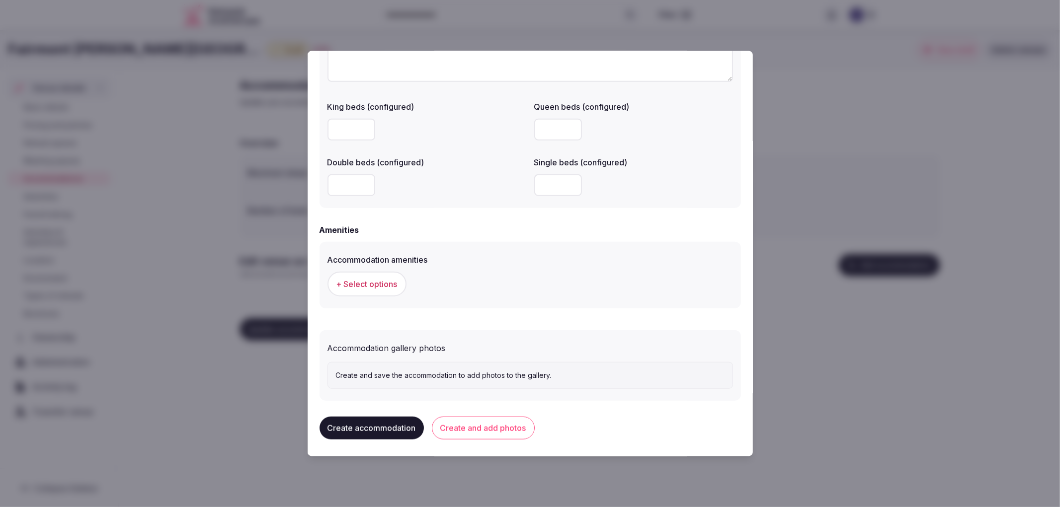
type input "*"
click at [393, 295] on div "+ Select options" at bounding box center [531, 283] width 406 height 33
click at [387, 288] on button "+ Select options" at bounding box center [367, 283] width 79 height 25
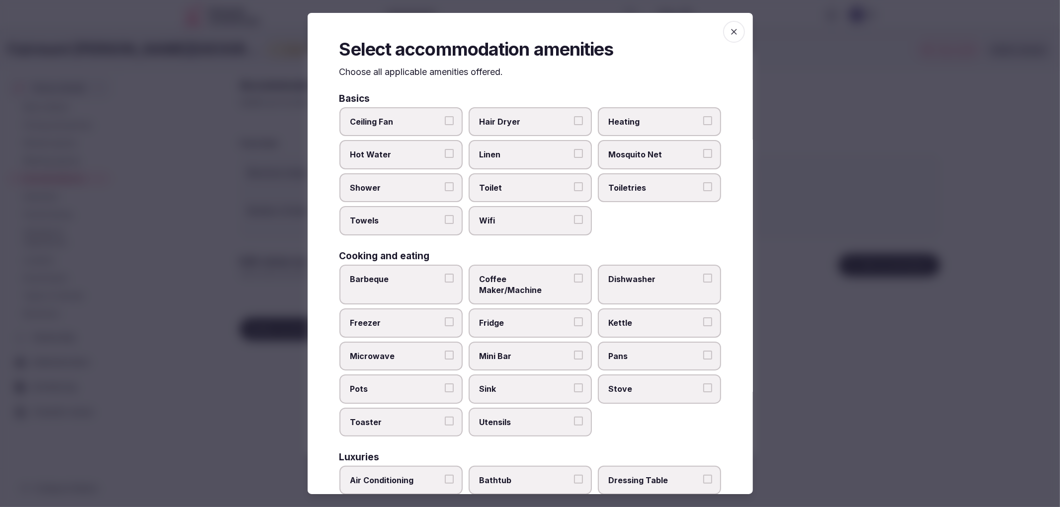
click at [386, 179] on label "Shower" at bounding box center [400, 187] width 123 height 29
click at [445, 182] on button "Shower" at bounding box center [449, 186] width 9 height 9
click at [405, 206] on label "Towels" at bounding box center [400, 220] width 123 height 29
click at [445, 215] on button "Towels" at bounding box center [449, 219] width 9 height 9
click at [498, 193] on label "Toilet" at bounding box center [530, 187] width 123 height 29
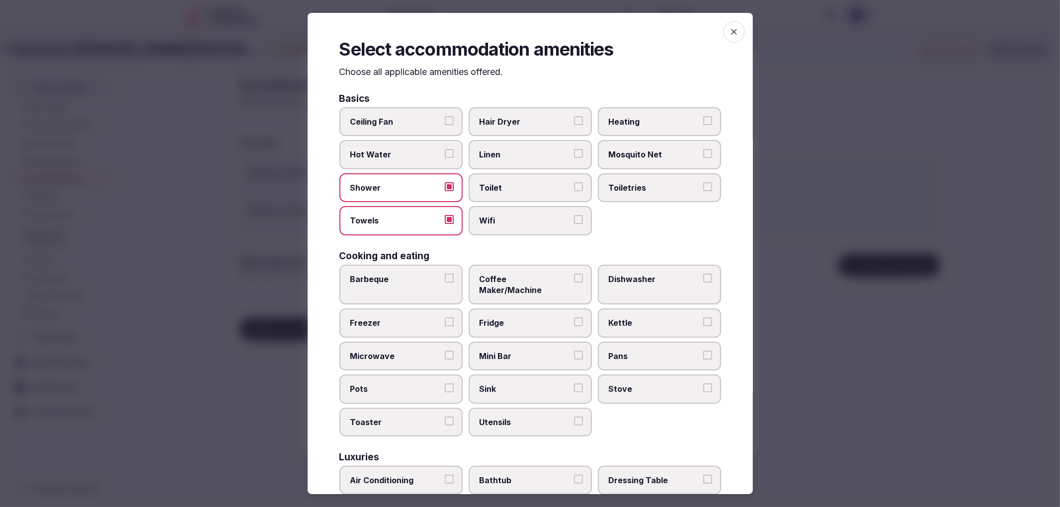
click at [574, 191] on button "Toilet" at bounding box center [578, 186] width 9 height 9
drag, startPoint x: 505, startPoint y: 210, endPoint x: 512, endPoint y: 210, distance: 7.0
click at [507, 210] on label "Wifi" at bounding box center [530, 220] width 123 height 29
click at [574, 215] on button "Wifi" at bounding box center [578, 219] width 9 height 9
click at [662, 194] on label "Toiletries" at bounding box center [659, 187] width 123 height 29
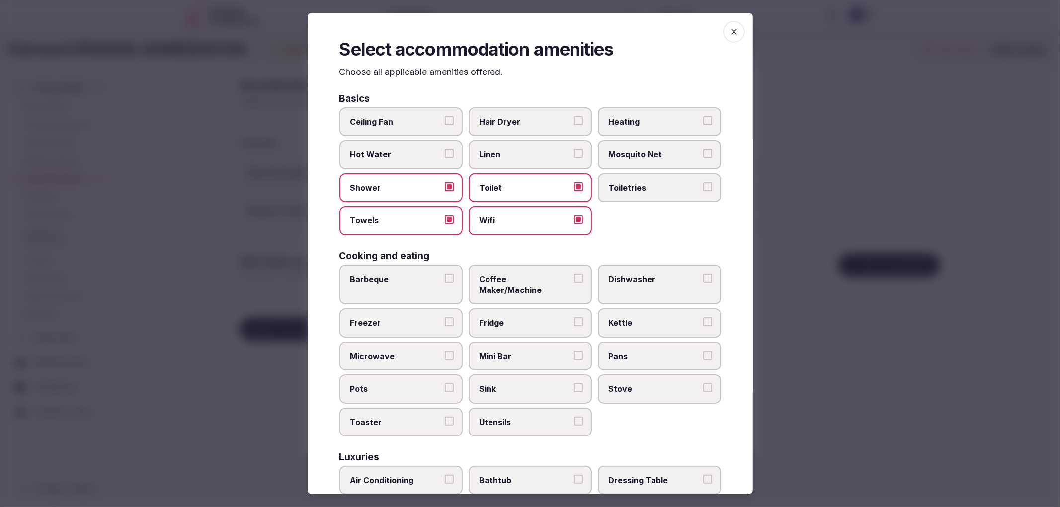
click at [703, 191] on button "Toiletries" at bounding box center [707, 186] width 9 height 9
click at [540, 274] on span "Coffee Maker/Machine" at bounding box center [525, 285] width 91 height 22
click at [574, 274] on button "Coffee Maker/Machine" at bounding box center [578, 278] width 9 height 9
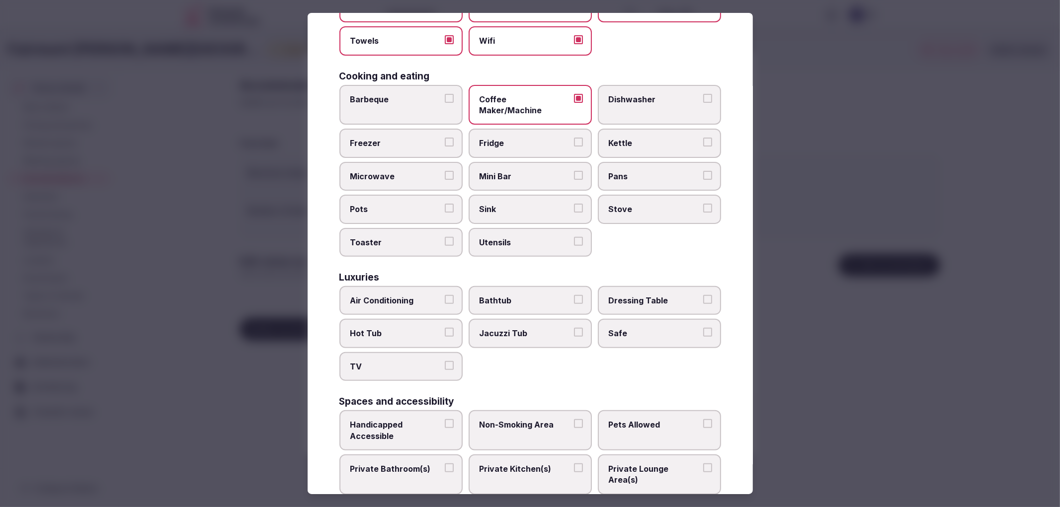
scroll to position [221, 0]
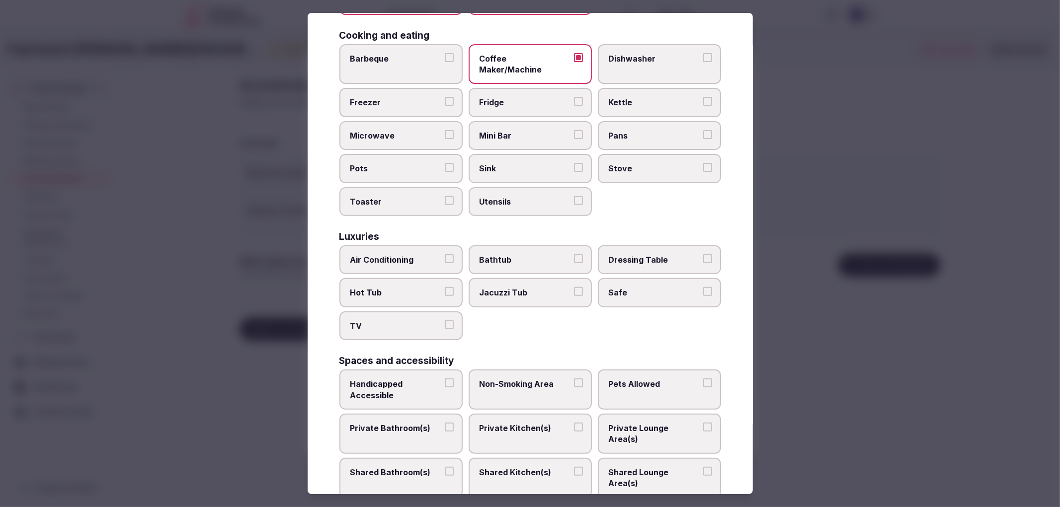
click at [425, 254] on span "Air Conditioning" at bounding box center [395, 259] width 91 height 11
click at [445, 254] on button "Air Conditioning" at bounding box center [449, 258] width 9 height 9
drag, startPoint x: 448, startPoint y: 317, endPoint x: 603, endPoint y: 286, distance: 158.2
click at [451, 317] on label "TV" at bounding box center [400, 326] width 123 height 29
click at [451, 321] on button "TV" at bounding box center [449, 325] width 9 height 9
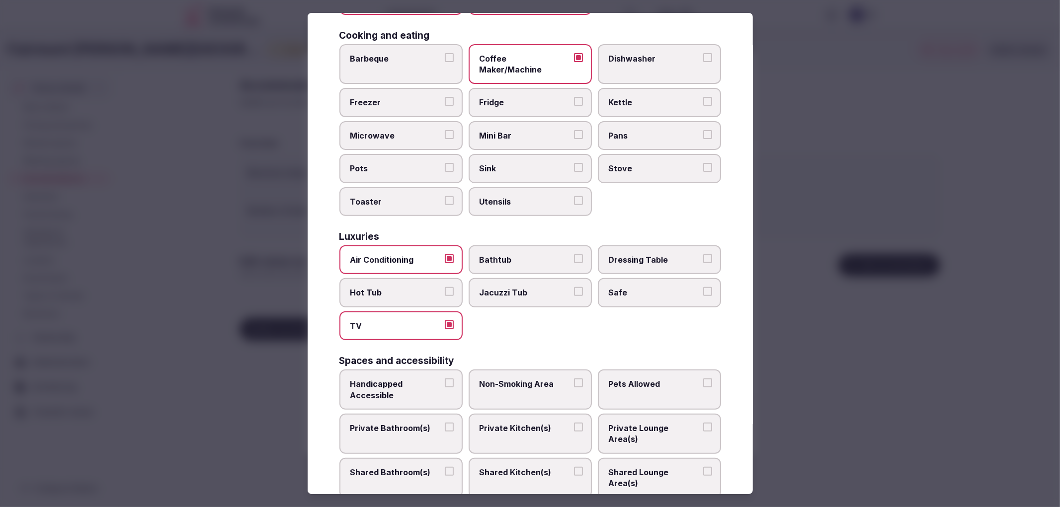
click at [619, 287] on span "Safe" at bounding box center [654, 292] width 91 height 11
click at [703, 287] on button "Safe" at bounding box center [707, 291] width 9 height 9
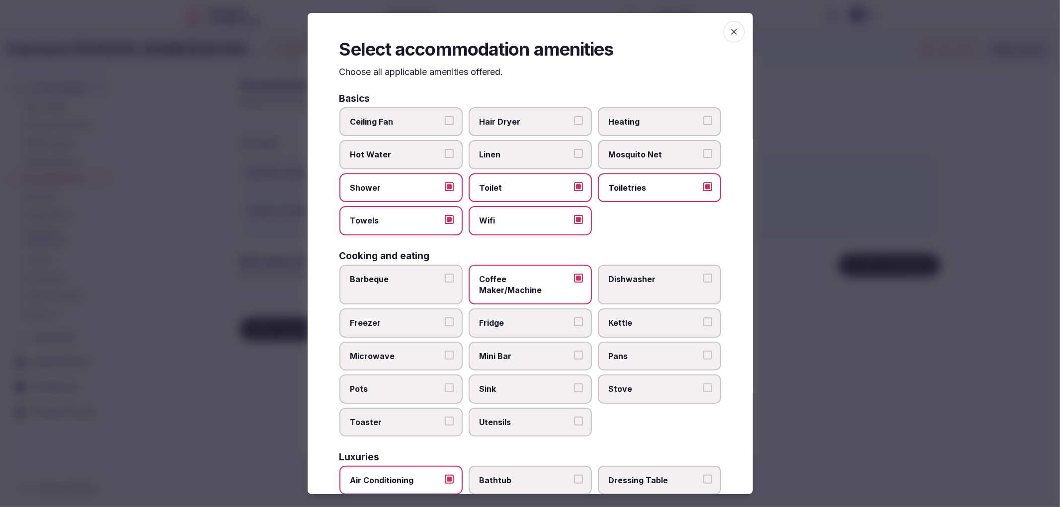
click at [485, 132] on label "Hair Dryer" at bounding box center [530, 121] width 123 height 29
click at [574, 125] on button "Hair Dryer" at bounding box center [578, 120] width 9 height 9
click at [383, 155] on span "Hot Water" at bounding box center [395, 155] width 91 height 11
click at [445, 155] on button "Hot Water" at bounding box center [449, 154] width 9 height 9
click at [609, 318] on span "Kettle" at bounding box center [654, 323] width 91 height 11
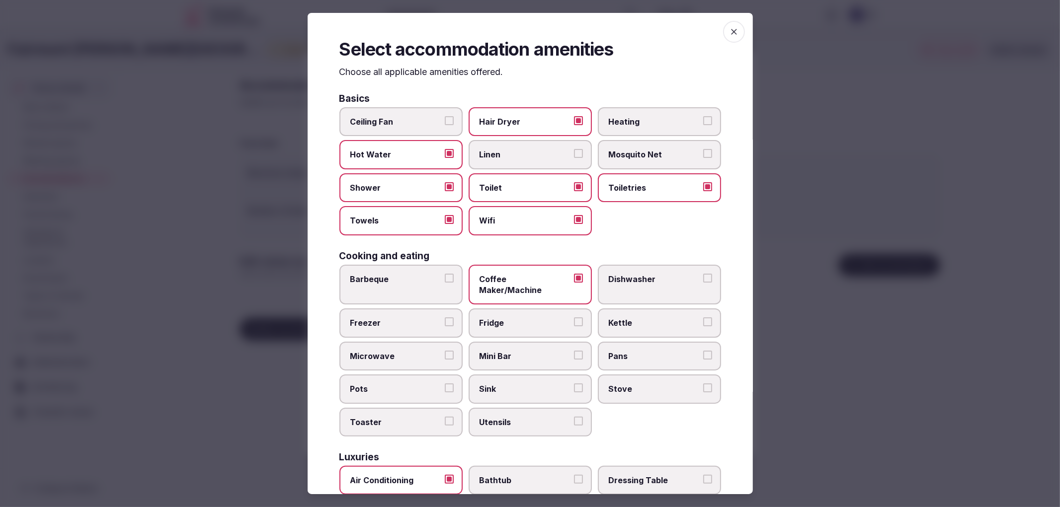
click at [703, 318] on button "Kettle" at bounding box center [707, 322] width 9 height 9
click at [550, 325] on div "Barbeque Coffee Maker/Machine Dishwasher Freezer Fridge Kettle Microwave Mini B…" at bounding box center [530, 351] width 382 height 172
click at [508, 351] on span "Mini Bar" at bounding box center [525, 356] width 91 height 11
click at [574, 351] on button "Mini Bar" at bounding box center [578, 355] width 9 height 9
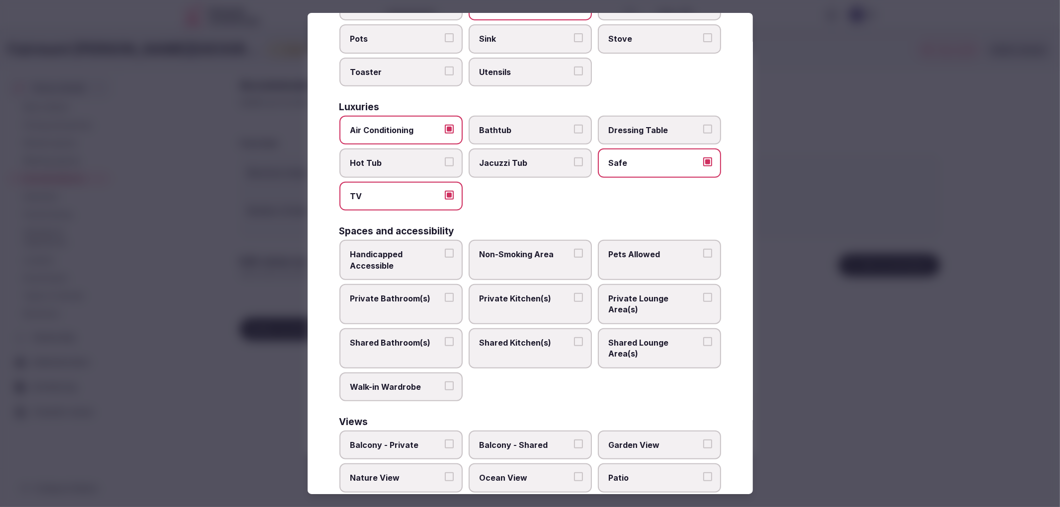
scroll to position [354, 0]
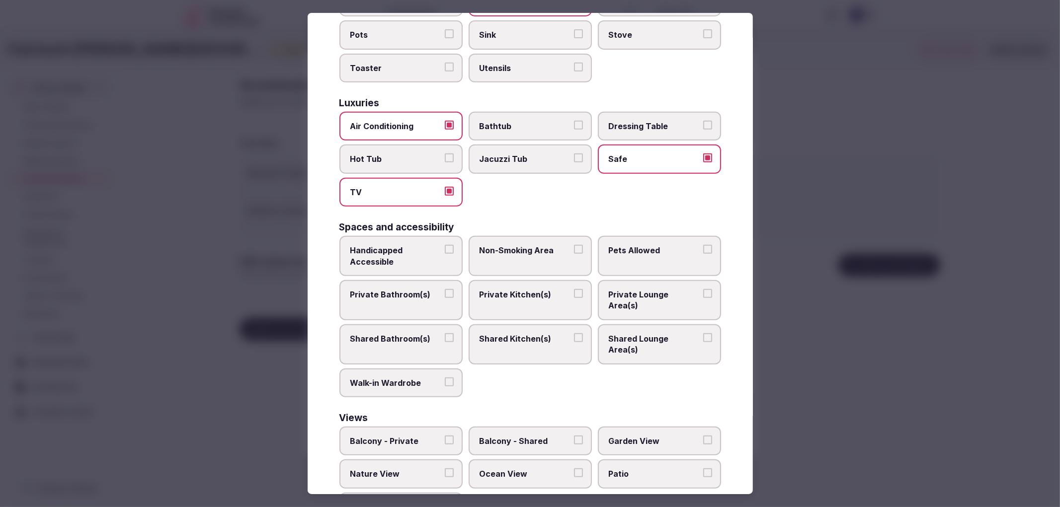
click at [414, 289] on span "Private Bathroom(s)" at bounding box center [395, 294] width 91 height 11
click at [445, 289] on button "Private Bathroom(s)" at bounding box center [449, 293] width 9 height 9
click at [520, 246] on label "Non-Smoking Area" at bounding box center [530, 256] width 123 height 40
click at [574, 246] on button "Non-Smoking Area" at bounding box center [578, 249] width 9 height 9
click at [806, 332] on div at bounding box center [530, 253] width 1060 height 507
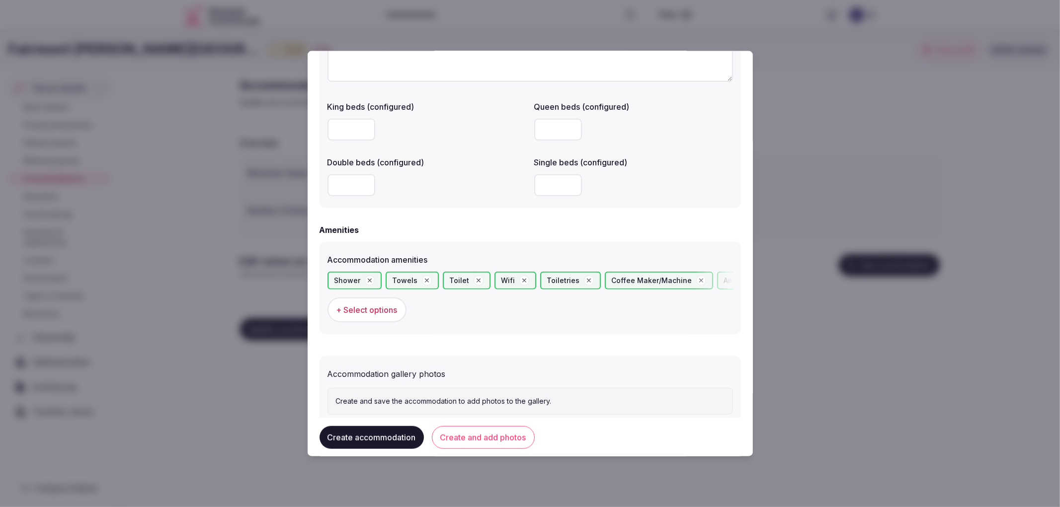
click at [460, 428] on button "Create and add photos" at bounding box center [483, 437] width 103 height 23
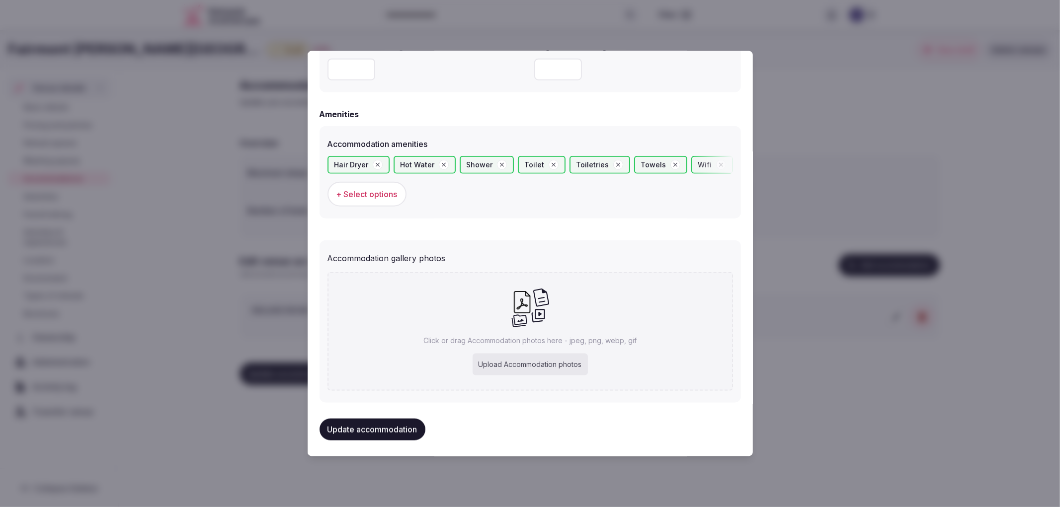
scroll to position [911, 0]
click at [496, 349] on div "Click or drag Accommodation photos here - jpeg, png, webp, gif Upload Accommoda…" at bounding box center [531, 331] width 406 height 119
type input "**********"
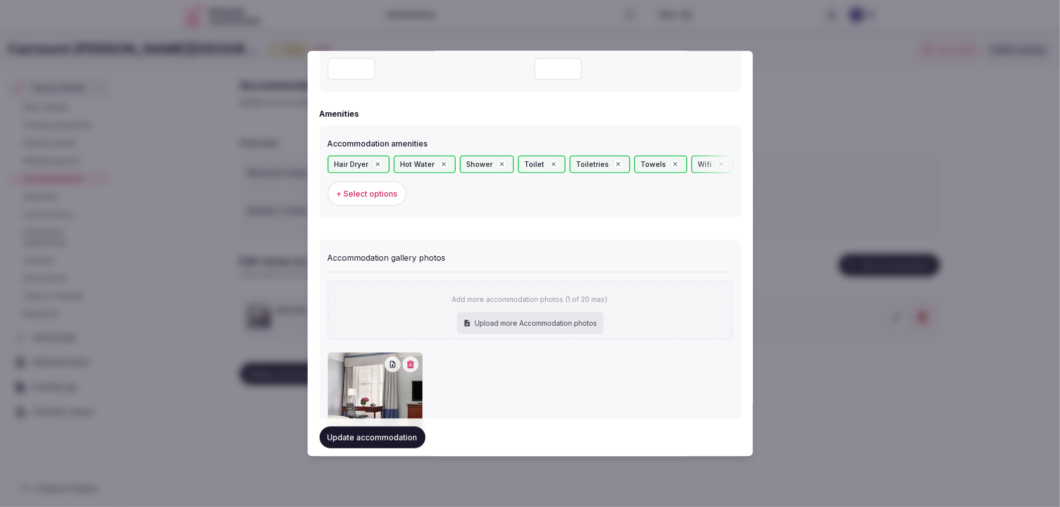
click at [481, 410] on div at bounding box center [531, 399] width 406 height 95
click at [294, 449] on div at bounding box center [530, 253] width 1060 height 507
click at [324, 436] on div "Fairmont Copley Plaza Boston Draft 24 % View draft Admin venues Venue details B…" at bounding box center [530, 266] width 1060 height 472
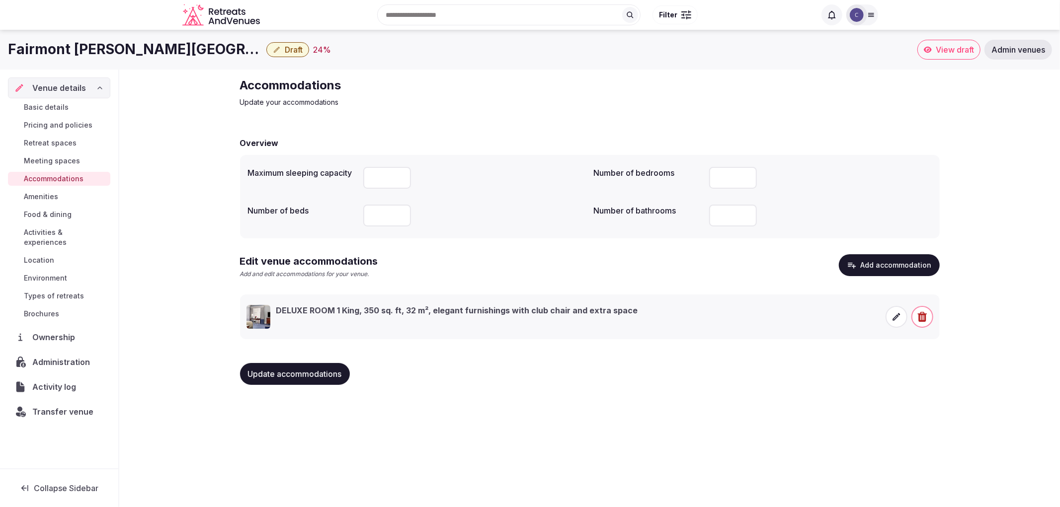
click at [289, 368] on button "Update accommodations" at bounding box center [295, 374] width 110 height 22
click at [60, 208] on link "Food & dining" at bounding box center [59, 215] width 102 height 14
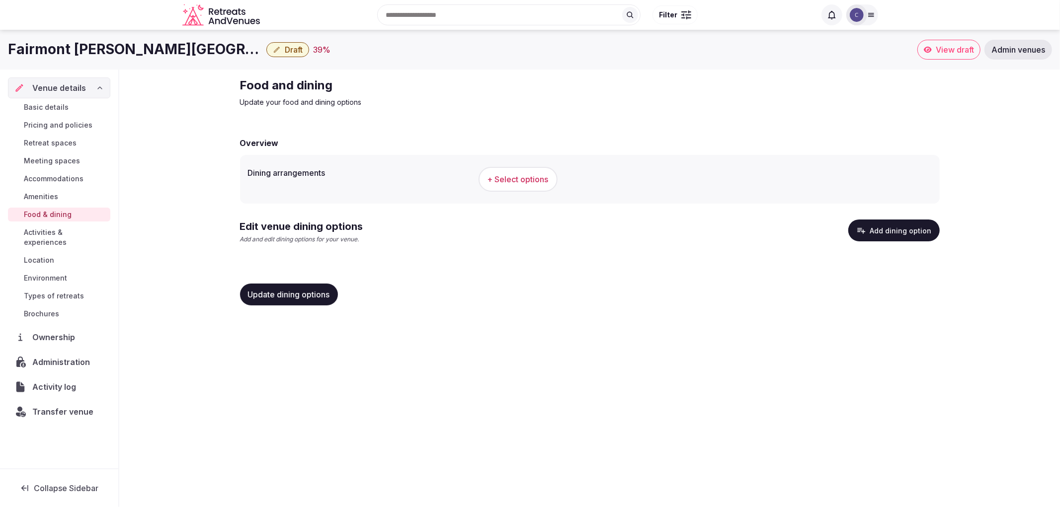
click at [515, 187] on button "+ Select options" at bounding box center [518, 179] width 79 height 25
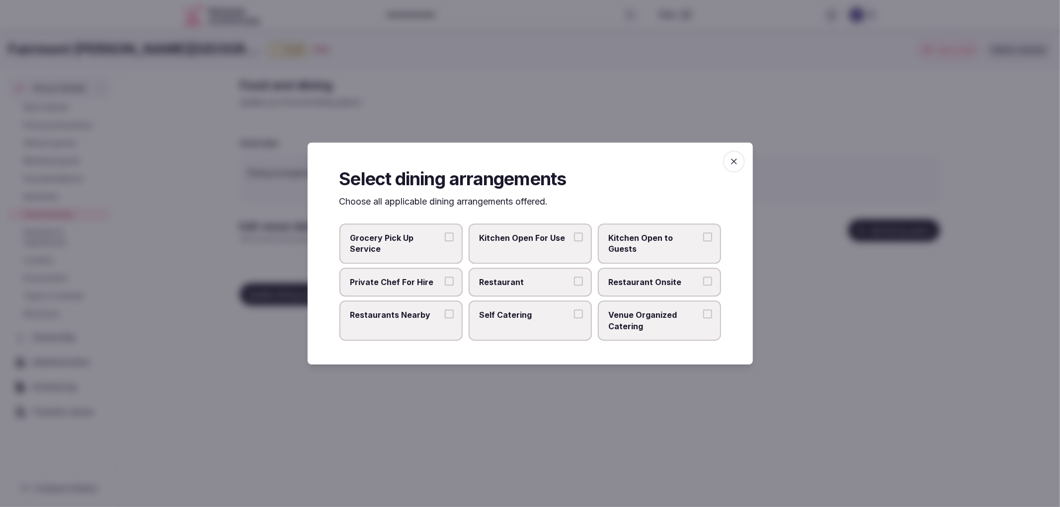
click at [545, 272] on label "Restaurant" at bounding box center [530, 282] width 123 height 29
click at [574, 277] on button "Restaurant" at bounding box center [578, 281] width 9 height 9
click at [620, 282] on span "Restaurant Onsite" at bounding box center [654, 282] width 91 height 11
click at [703, 282] on button "Restaurant Onsite" at bounding box center [707, 281] width 9 height 9
click at [806, 140] on div at bounding box center [530, 253] width 1060 height 507
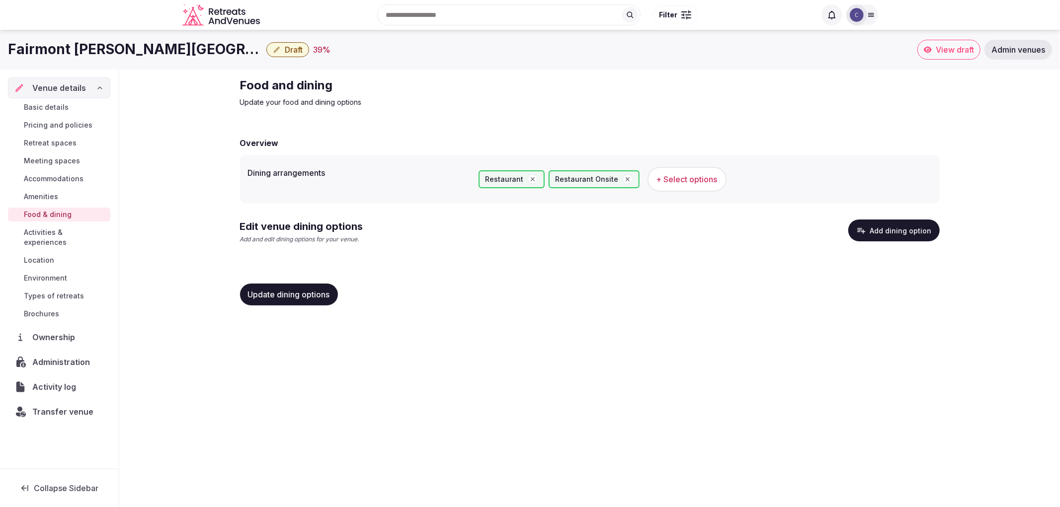
click at [334, 284] on div "Update dining options" at bounding box center [289, 295] width 98 height 22
click at [341, 293] on div "Update dining options" at bounding box center [590, 295] width 700 height 22
click at [326, 292] on span "Update dining options" at bounding box center [289, 295] width 82 height 10
click at [873, 245] on div "Edit venue dining options Add and edit dining options for your venue. Add dinin…" at bounding box center [590, 236] width 700 height 32
click at [874, 239] on button "Add dining option" at bounding box center [893, 231] width 91 height 22
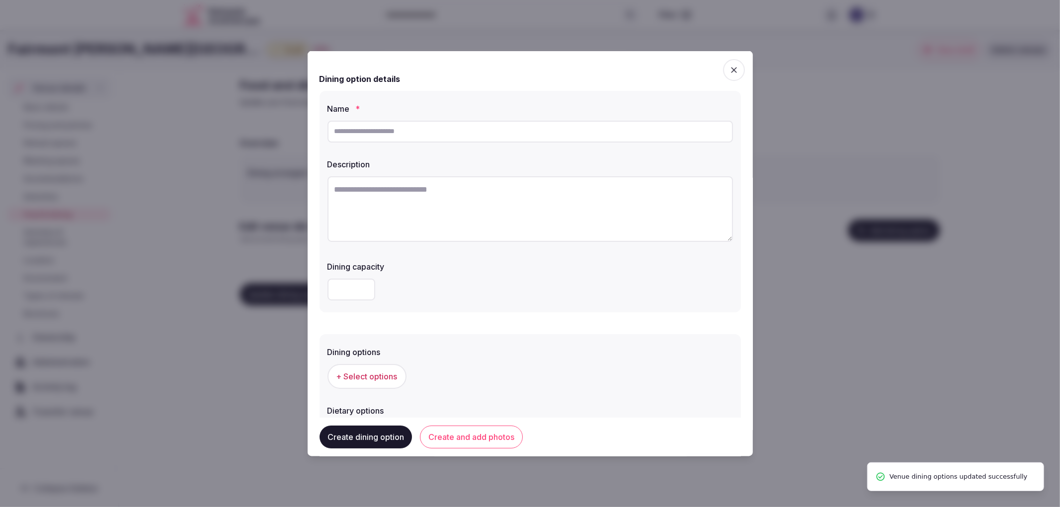
click at [435, 137] on input "text" at bounding box center [531, 131] width 406 height 22
paste input "**********"
type input "**********"
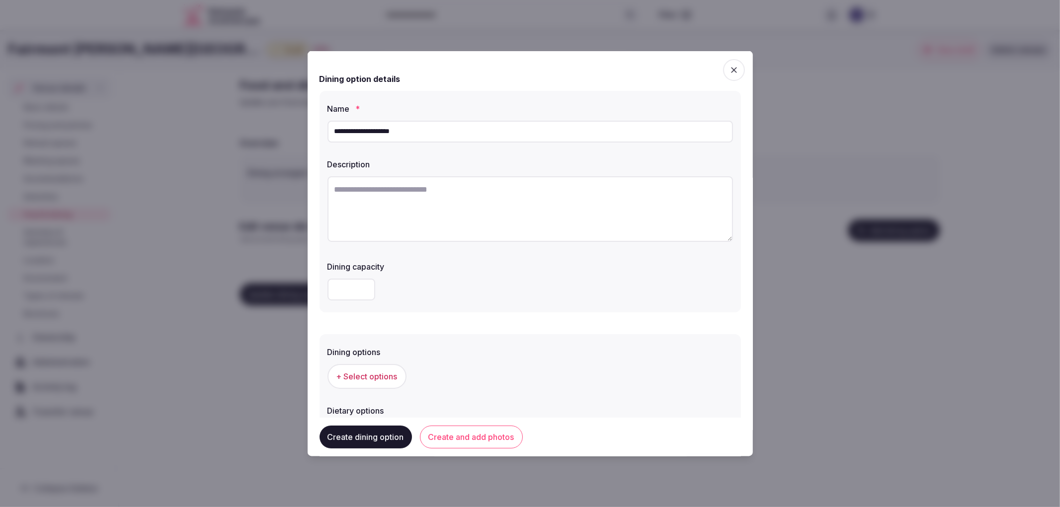
click at [479, 212] on textarea at bounding box center [531, 209] width 406 height 66
paste textarea "**********"
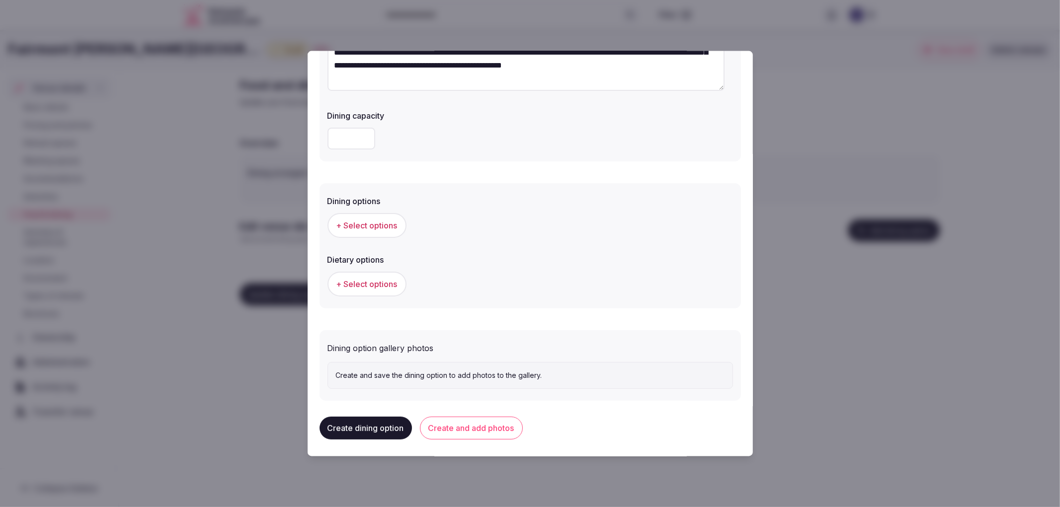
scroll to position [151, 0]
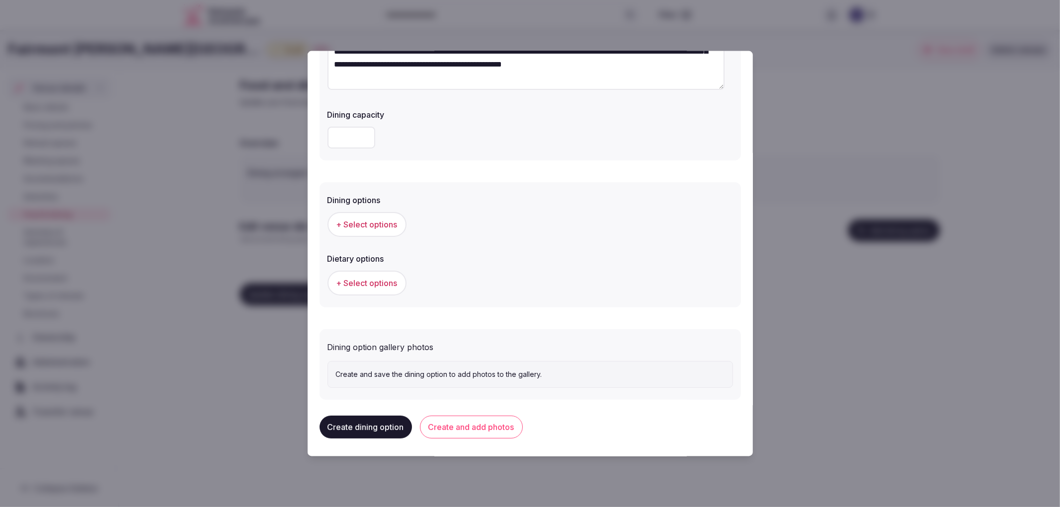
type textarea "**********"
click at [360, 221] on span "+ Select options" at bounding box center [366, 224] width 61 height 11
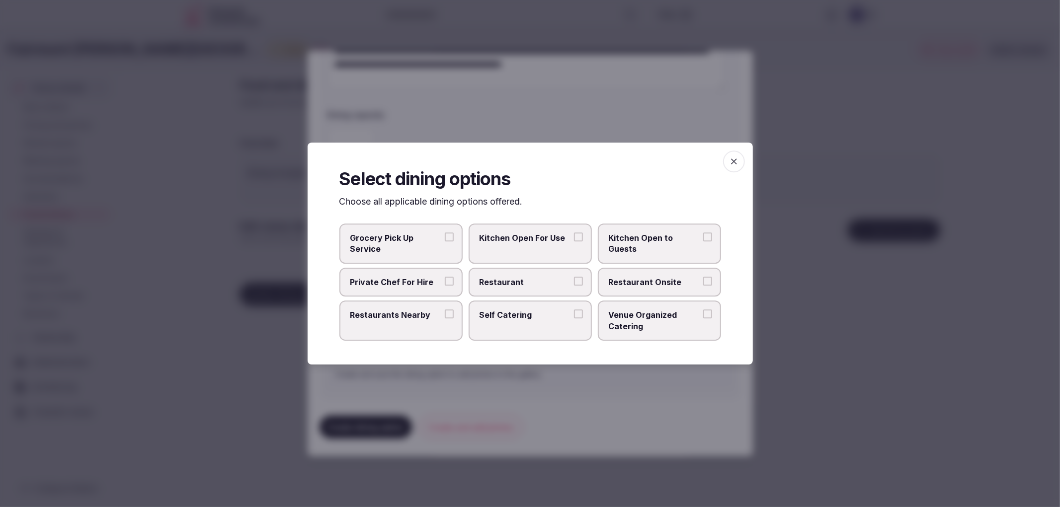
click at [507, 271] on label "Restaurant" at bounding box center [530, 282] width 123 height 29
click at [574, 277] on button "Restaurant" at bounding box center [578, 281] width 9 height 9
click at [647, 279] on span "Restaurant Onsite" at bounding box center [654, 282] width 91 height 11
click at [703, 279] on button "Restaurant Onsite" at bounding box center [707, 281] width 9 height 9
click at [607, 383] on div at bounding box center [530, 253] width 1060 height 507
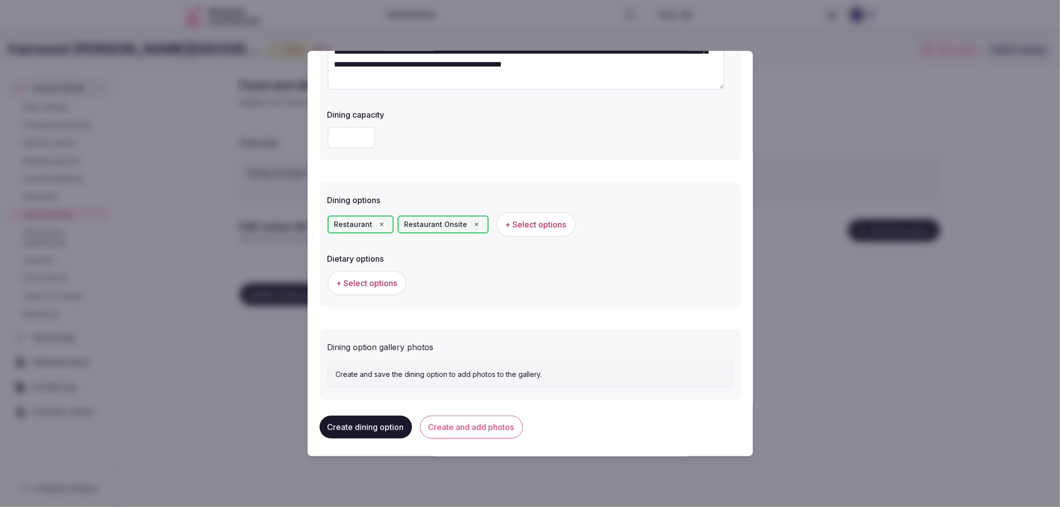
click at [440, 430] on button "Create and add photos" at bounding box center [471, 427] width 103 height 23
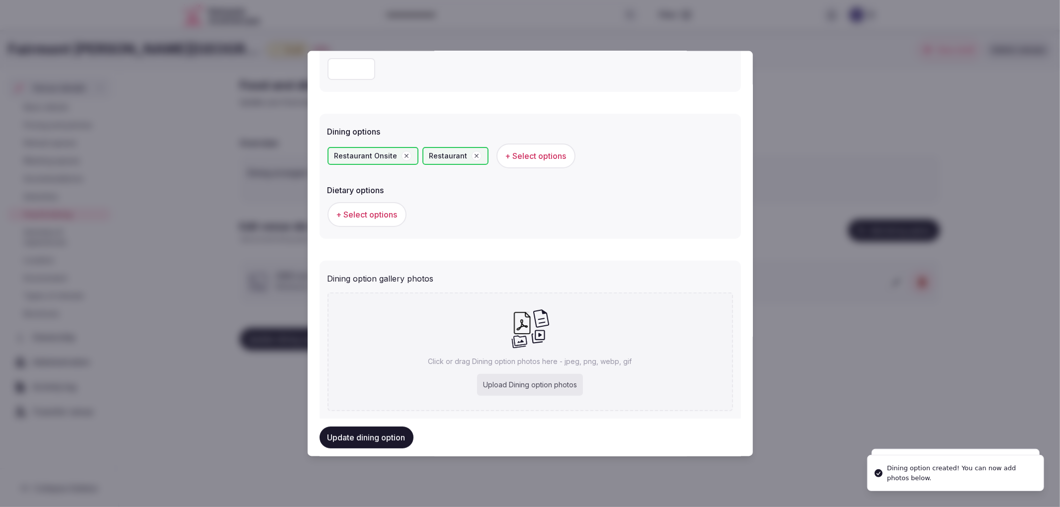
scroll to position [242, 0]
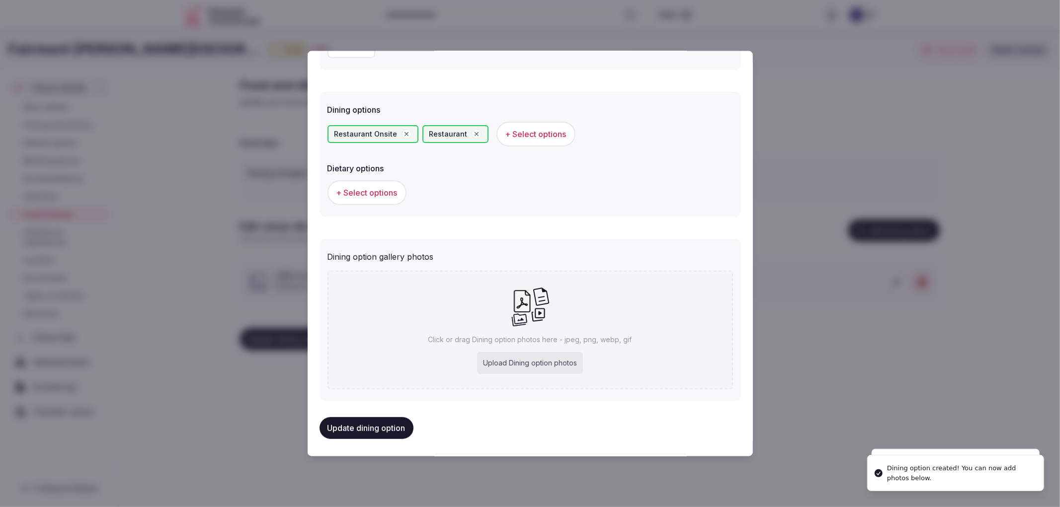
click at [500, 352] on div "Upload Dining option photos" at bounding box center [530, 363] width 106 height 22
type input "**********"
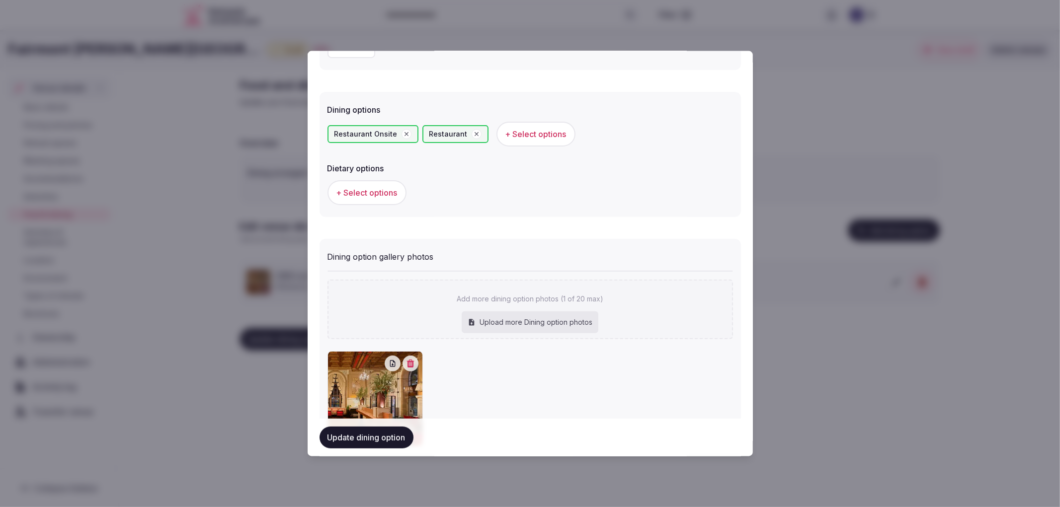
click at [401, 434] on button "Update dining option" at bounding box center [367, 438] width 94 height 22
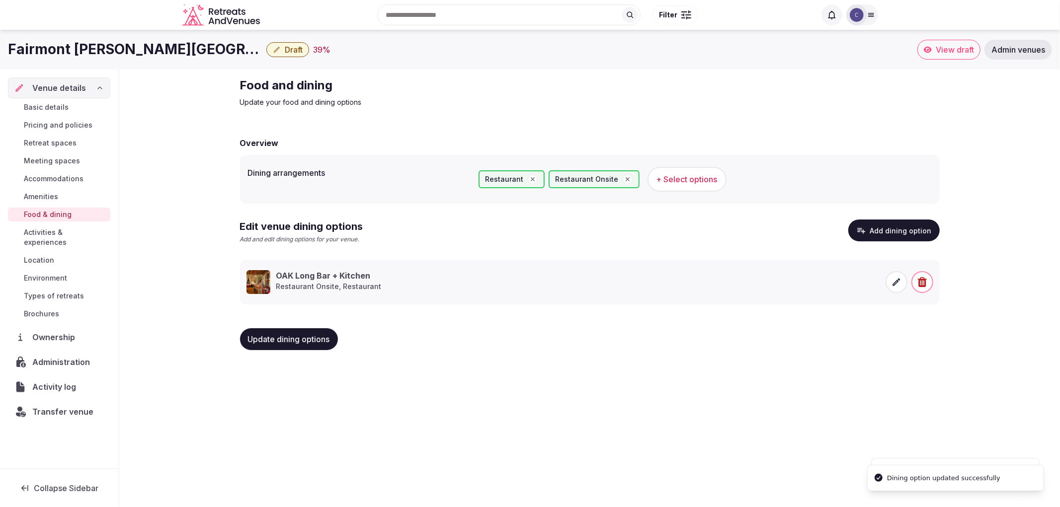
click at [52, 146] on span "Retreat spaces" at bounding box center [50, 143] width 53 height 10
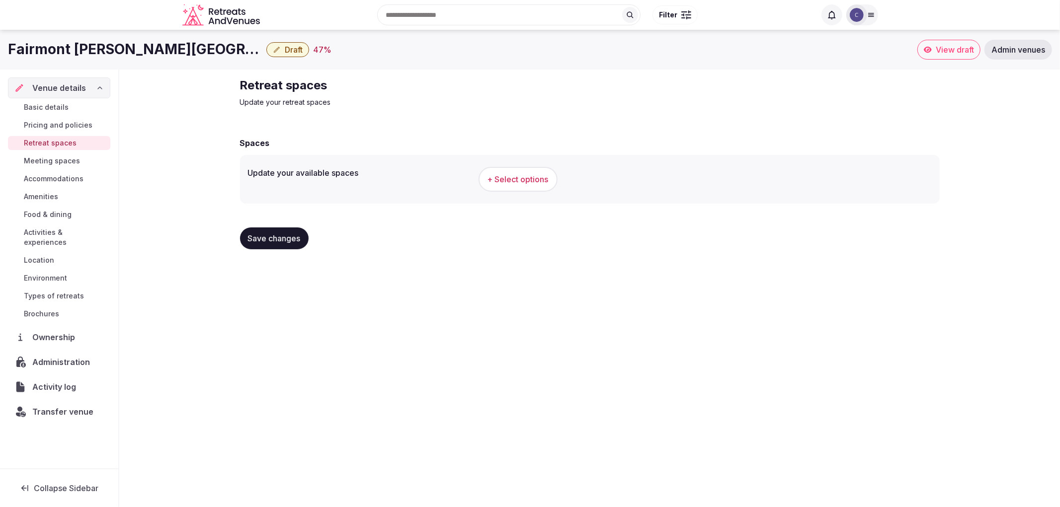
click at [62, 166] on span "Meeting spaces" at bounding box center [52, 161] width 56 height 10
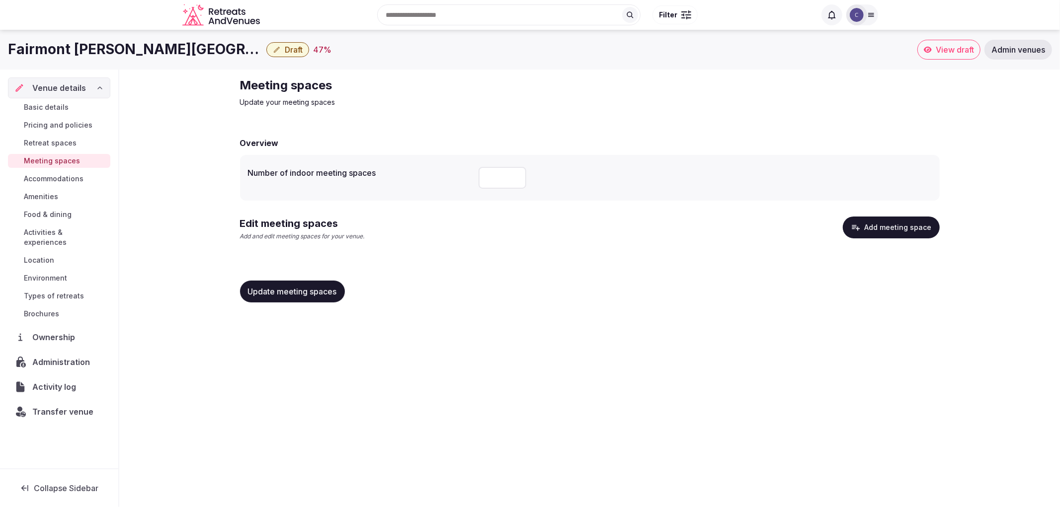
click at [879, 236] on button "Add meeting space" at bounding box center [891, 228] width 97 height 22
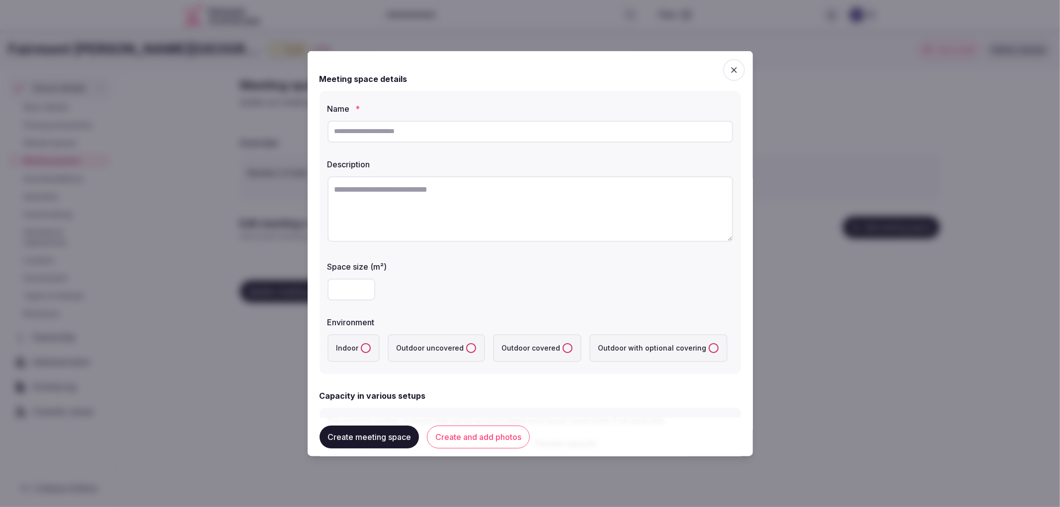
click at [425, 141] on input "text" at bounding box center [531, 131] width 406 height 22
paste input "**********"
type input "**********"
click at [469, 197] on textarea at bounding box center [531, 209] width 406 height 66
paste textarea "**********"
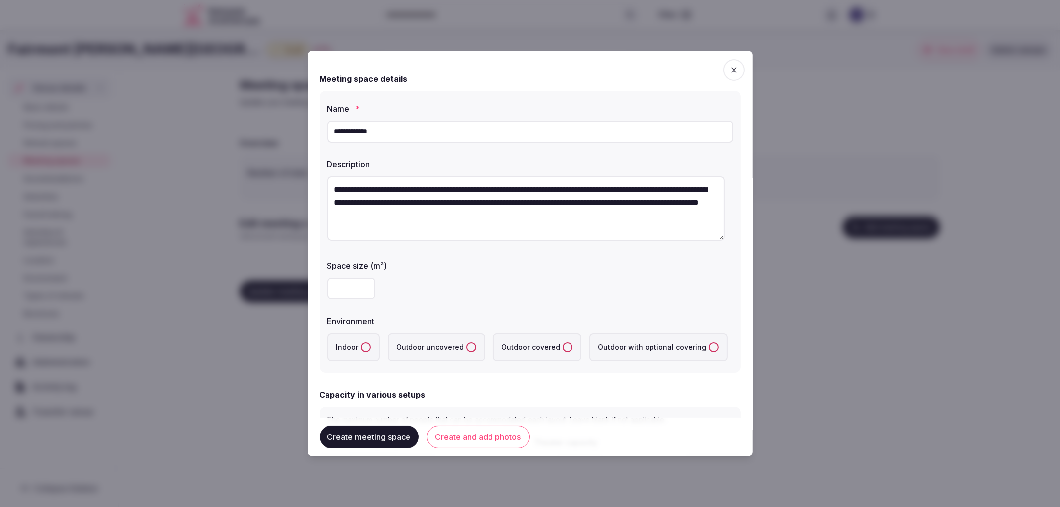
type textarea "**********"
click at [343, 296] on input "number" at bounding box center [352, 288] width 48 height 22
type input "**"
click at [361, 351] on button "Indoor" at bounding box center [366, 347] width 10 height 10
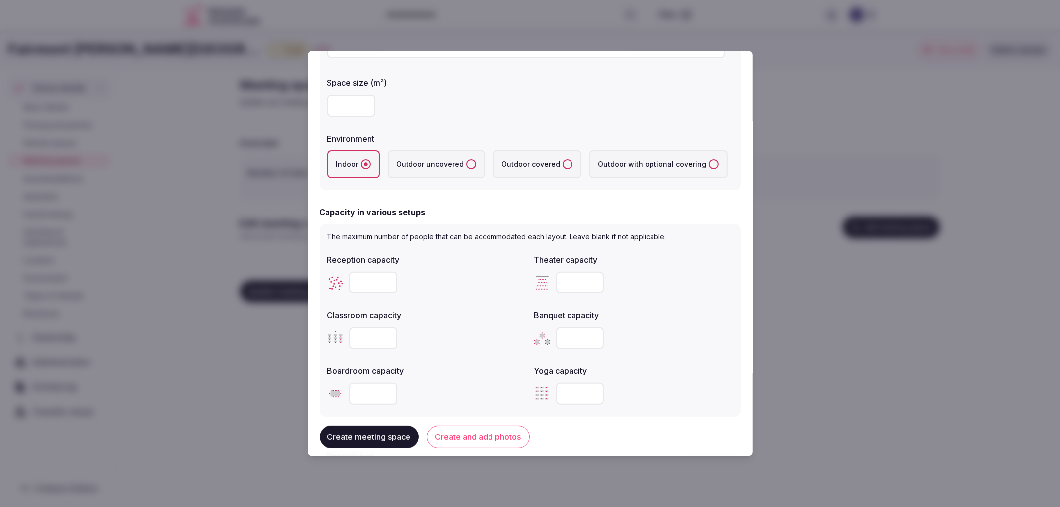
scroll to position [221, 0]
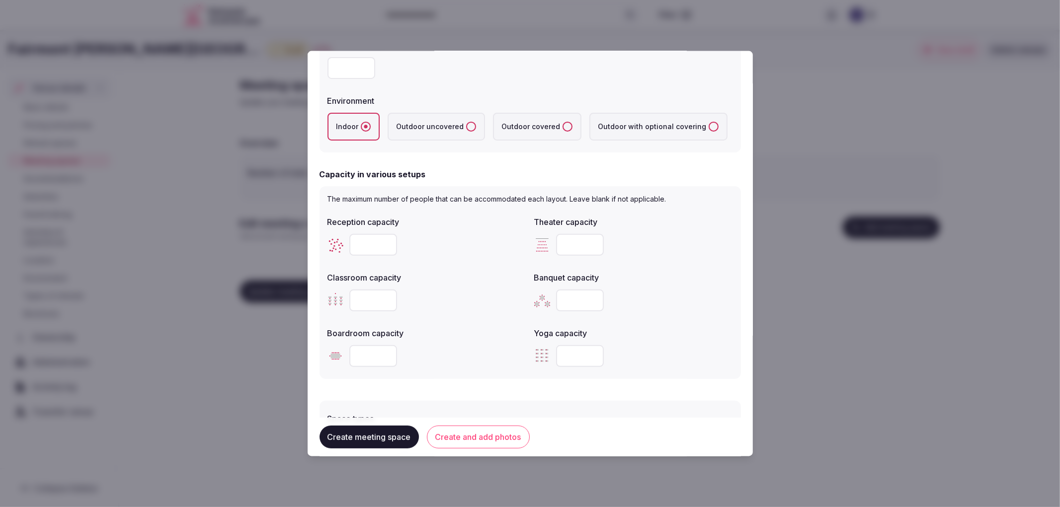
click at [565, 300] on input "number" at bounding box center [580, 300] width 48 height 22
type input "**"
click at [365, 360] on input "number" at bounding box center [373, 356] width 48 height 22
type input "**"
click at [376, 297] on input "number" at bounding box center [373, 300] width 48 height 22
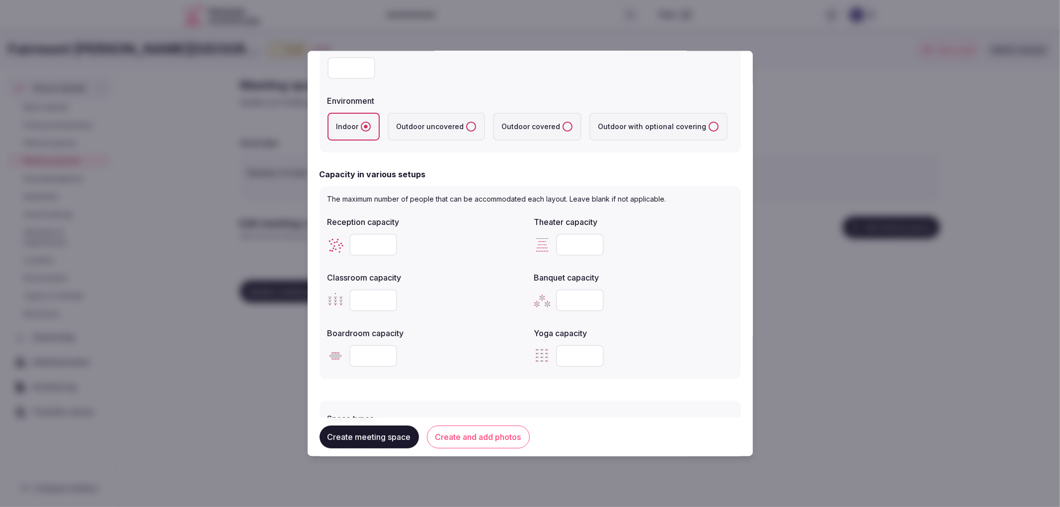
type input "**"
click at [366, 242] on input "number" at bounding box center [373, 245] width 48 height 22
type input "**"
click at [549, 240] on div at bounding box center [633, 245] width 199 height 22
click at [556, 240] on input "number" at bounding box center [580, 245] width 48 height 22
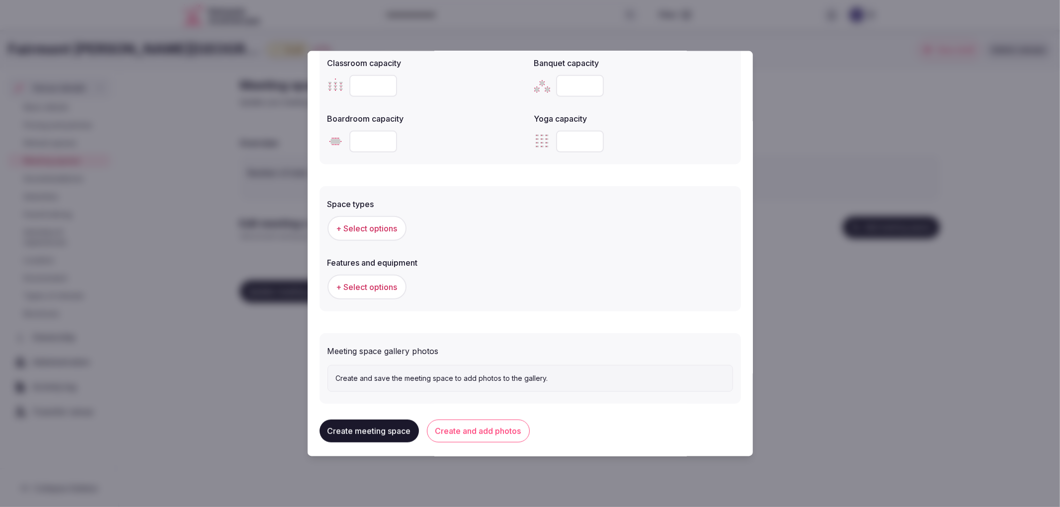
scroll to position [438, 0]
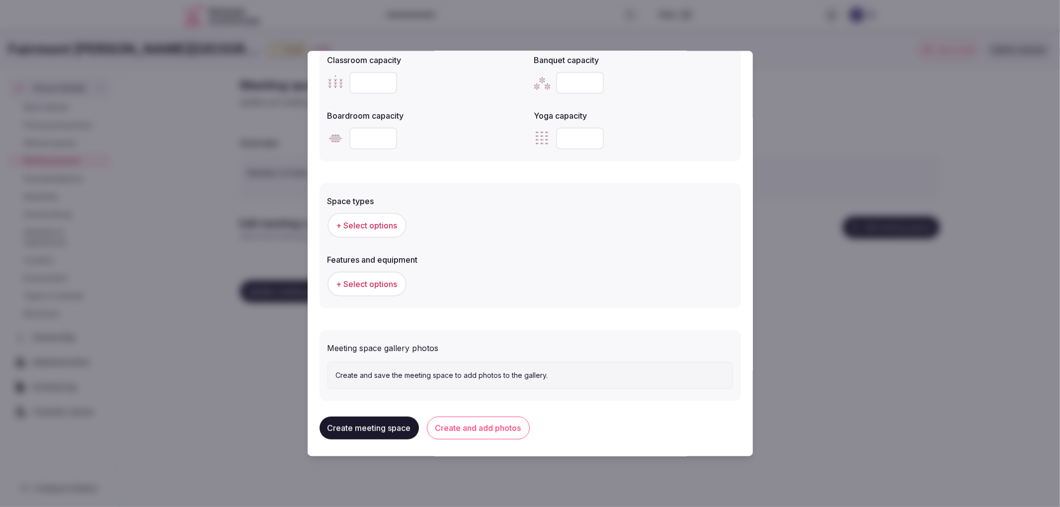
type input "**"
click at [350, 224] on span "+ Select options" at bounding box center [366, 225] width 61 height 11
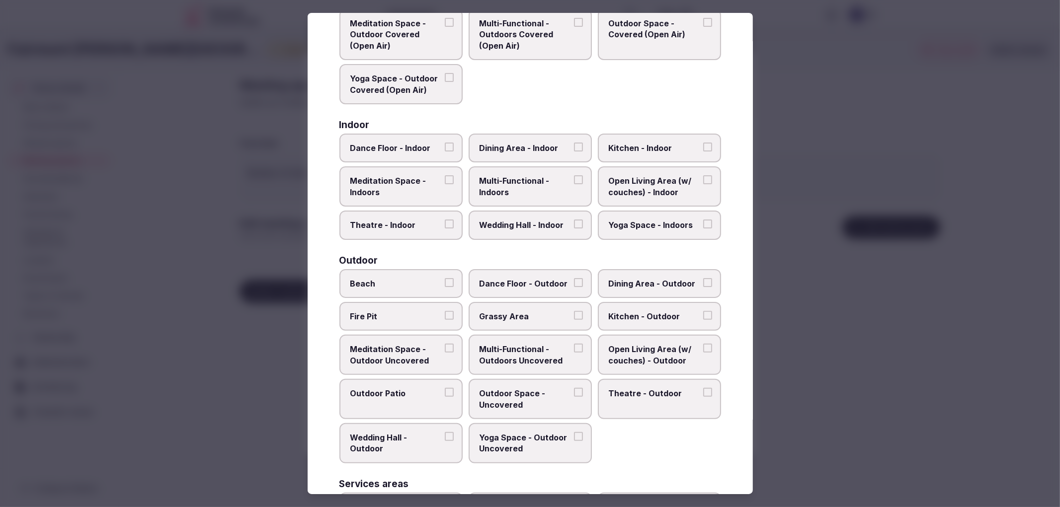
scroll to position [110, 0]
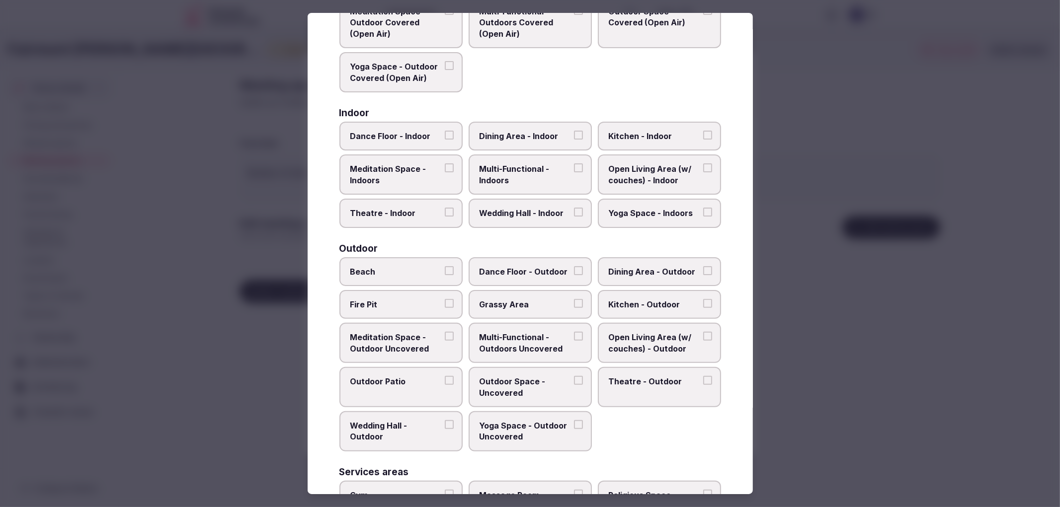
click at [519, 185] on label "Multi-Functional - Indoors" at bounding box center [530, 175] width 123 height 40
click at [574, 172] on button "Multi-Functional - Indoors" at bounding box center [578, 168] width 9 height 9
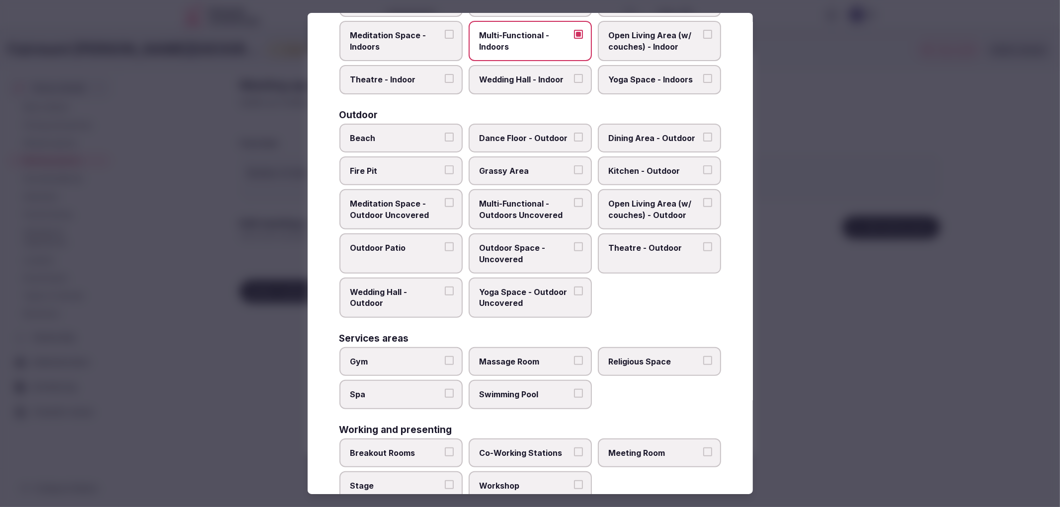
scroll to position [260, 0]
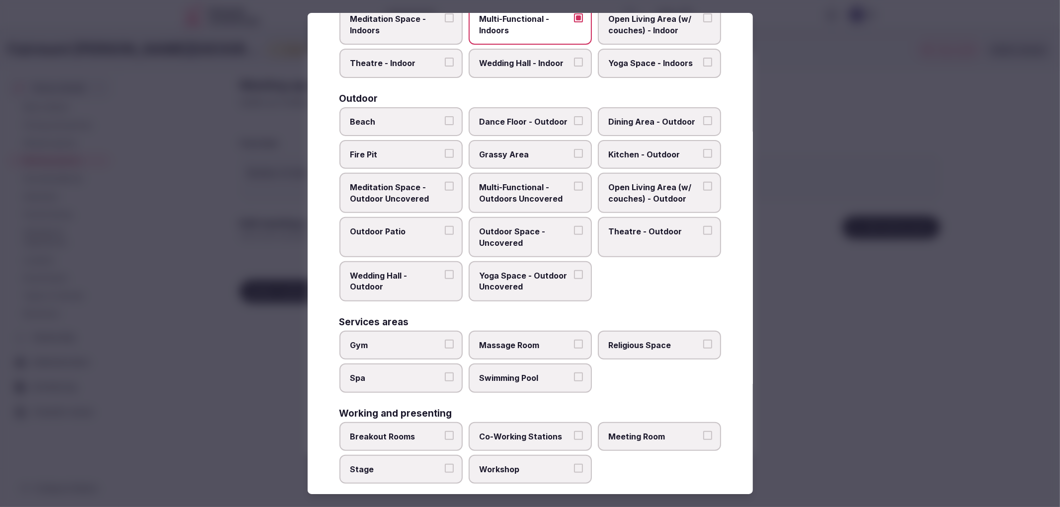
click at [623, 448] on div "Breakout Rooms Co-Working Stations Meeting Room Stage Workshop" at bounding box center [530, 453] width 382 height 62
click at [629, 431] on span "Meeting Room" at bounding box center [654, 436] width 91 height 11
click at [703, 431] on button "Meeting Room" at bounding box center [707, 435] width 9 height 9
click at [870, 392] on div at bounding box center [530, 253] width 1060 height 507
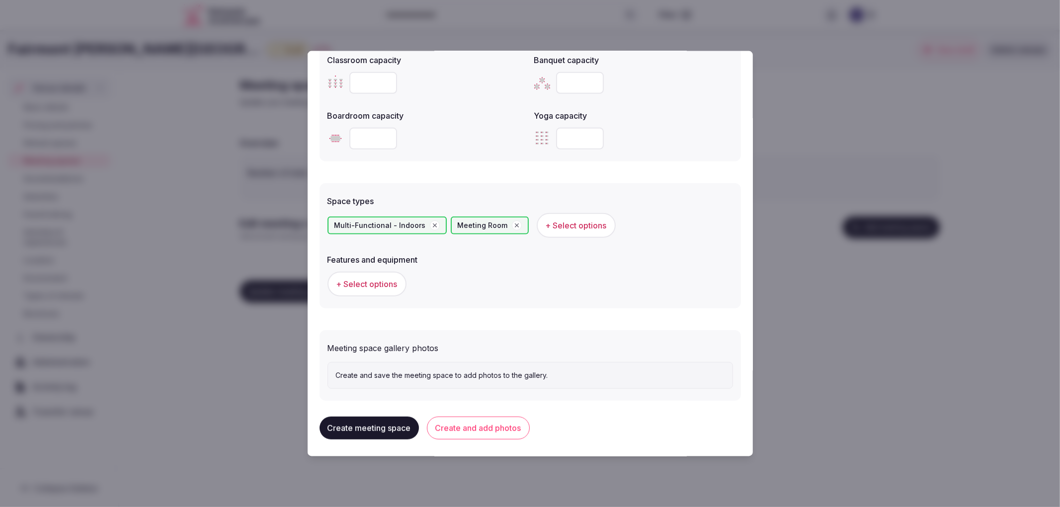
click at [366, 288] on button "+ Select options" at bounding box center [367, 284] width 79 height 25
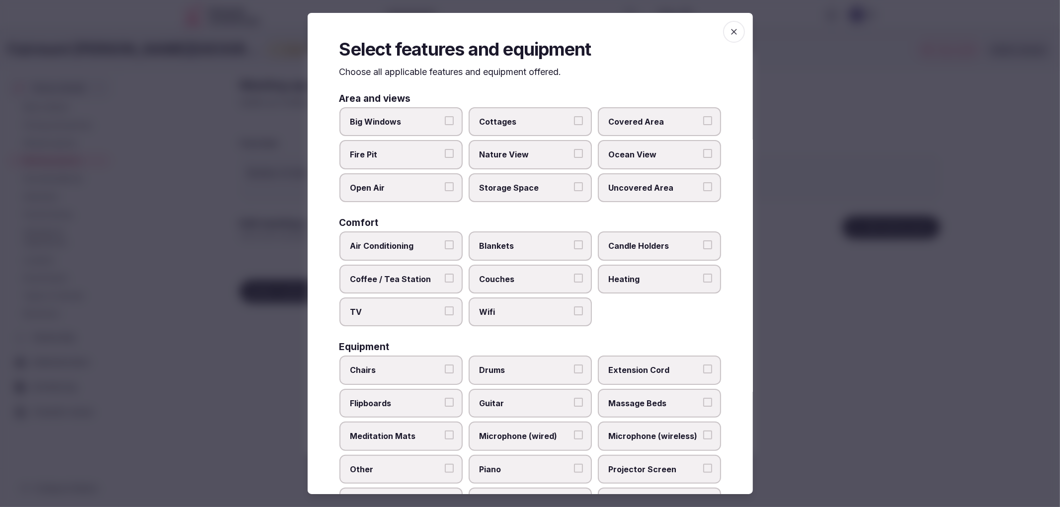
click at [411, 249] on label "Air Conditioning" at bounding box center [400, 246] width 123 height 29
click at [445, 249] on button "Air Conditioning" at bounding box center [449, 245] width 9 height 9
drag, startPoint x: 424, startPoint y: 303, endPoint x: 509, endPoint y: 305, distance: 85.0
click at [425, 307] on span "TV" at bounding box center [395, 312] width 91 height 11
click at [445, 307] on button "TV" at bounding box center [449, 311] width 9 height 9
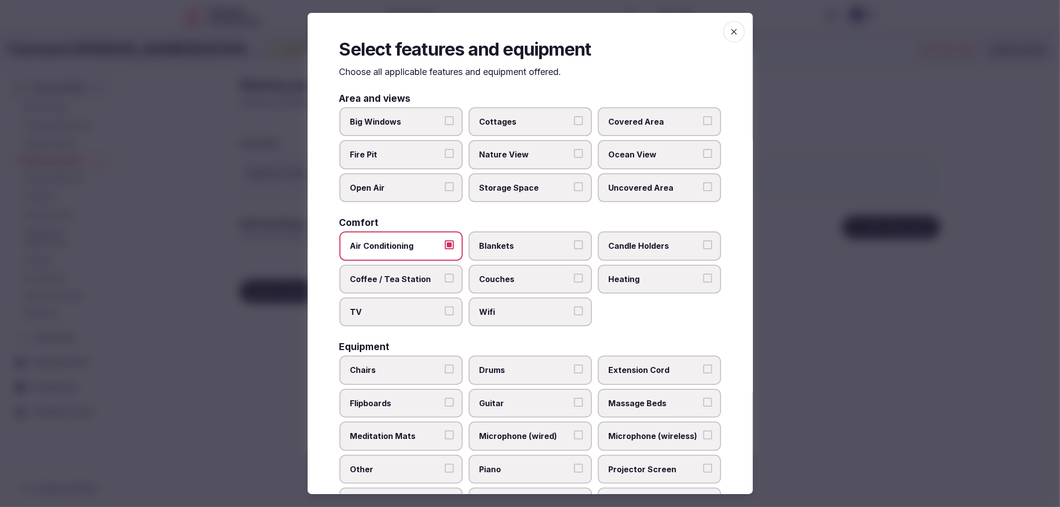
click at [509, 307] on span "Wifi" at bounding box center [525, 312] width 91 height 11
click at [574, 307] on button "Wifi" at bounding box center [578, 311] width 9 height 9
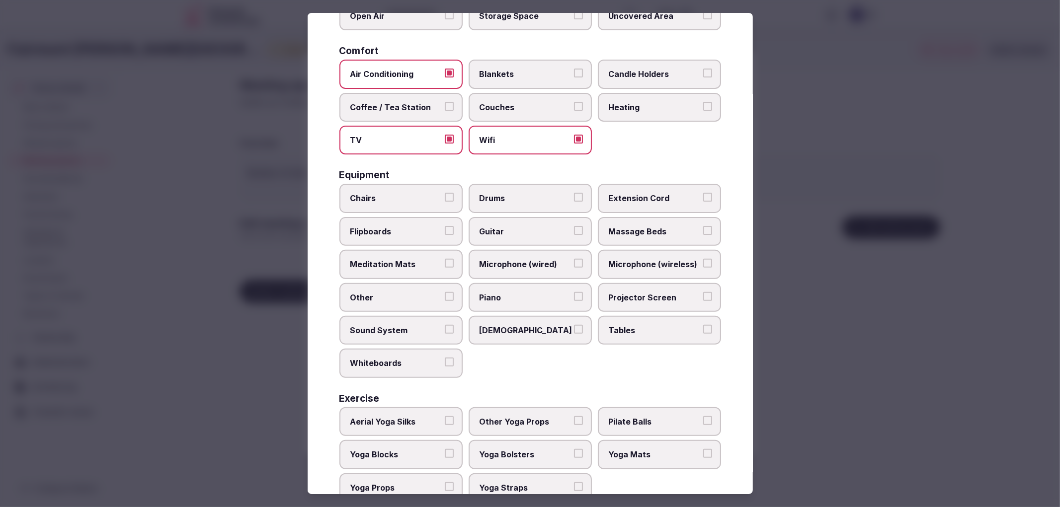
scroll to position [190, 0]
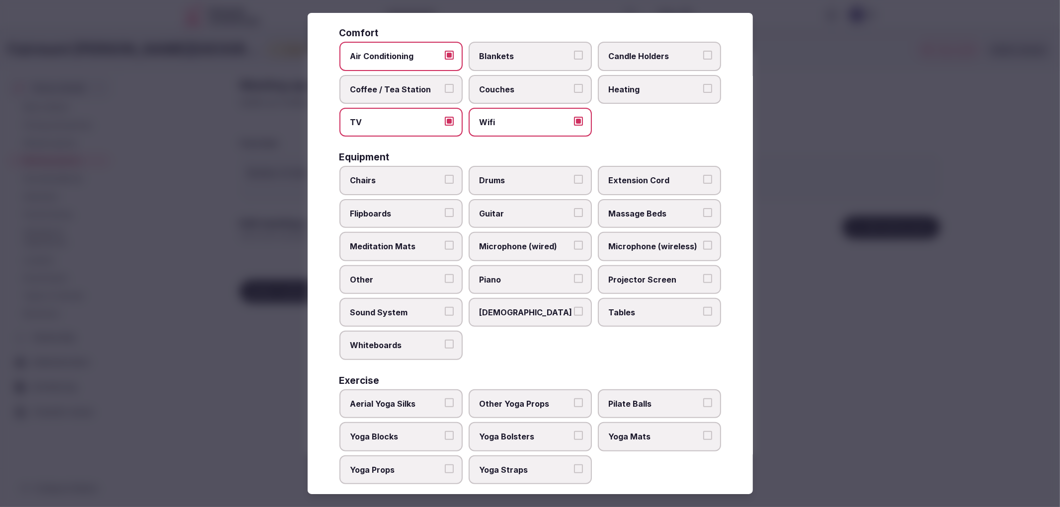
click at [386, 180] on span "Chairs" at bounding box center [395, 180] width 91 height 11
click at [445, 180] on button "Chairs" at bounding box center [449, 179] width 9 height 9
click at [611, 298] on label "Tables" at bounding box center [659, 312] width 123 height 29
click at [703, 307] on button "Tables" at bounding box center [707, 311] width 9 height 9
click at [940, 368] on div at bounding box center [530, 253] width 1060 height 507
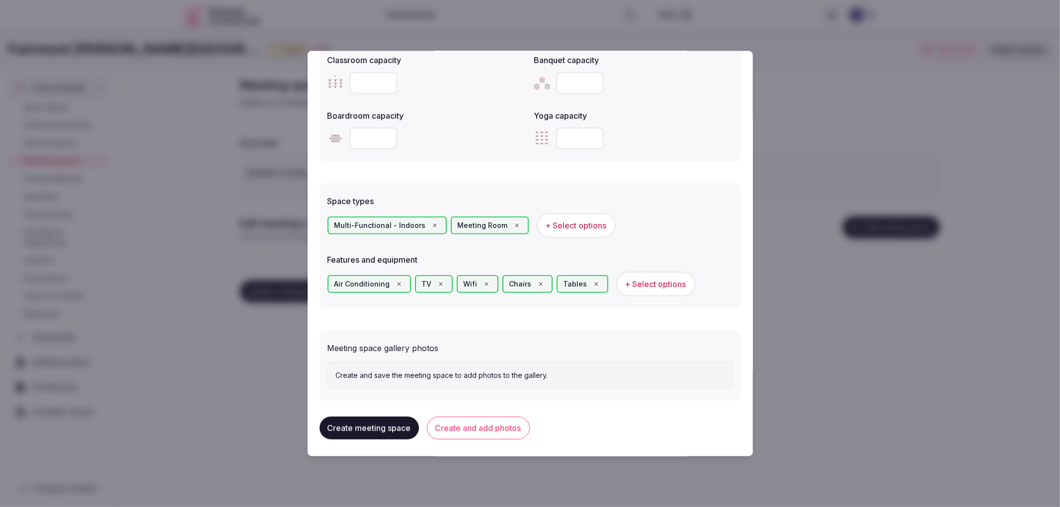
click at [503, 428] on button "Create and add photos" at bounding box center [478, 428] width 103 height 23
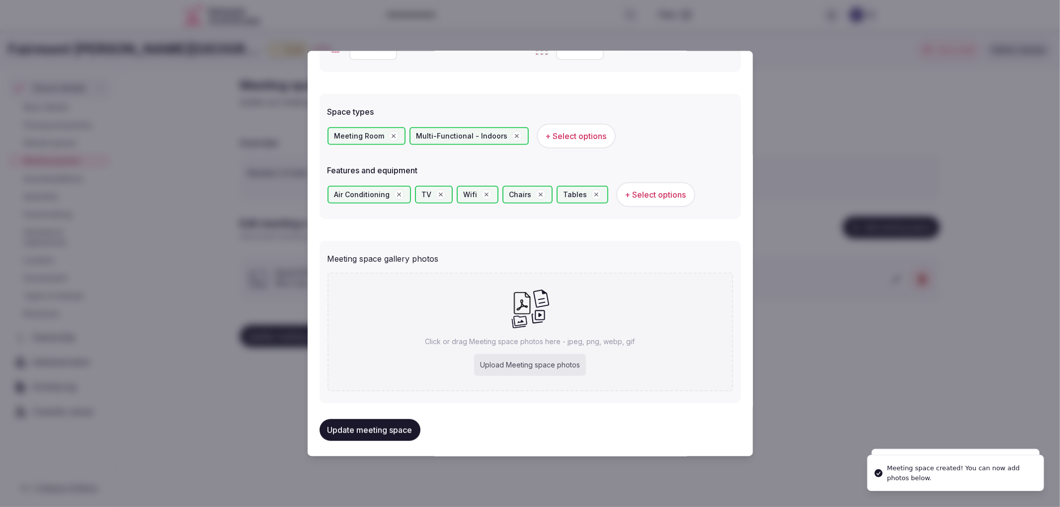
scroll to position [529, 0]
click at [525, 330] on div "Click or drag Meeting space photos here - jpeg, png, webp, gif Upload Meeting s…" at bounding box center [531, 331] width 406 height 119
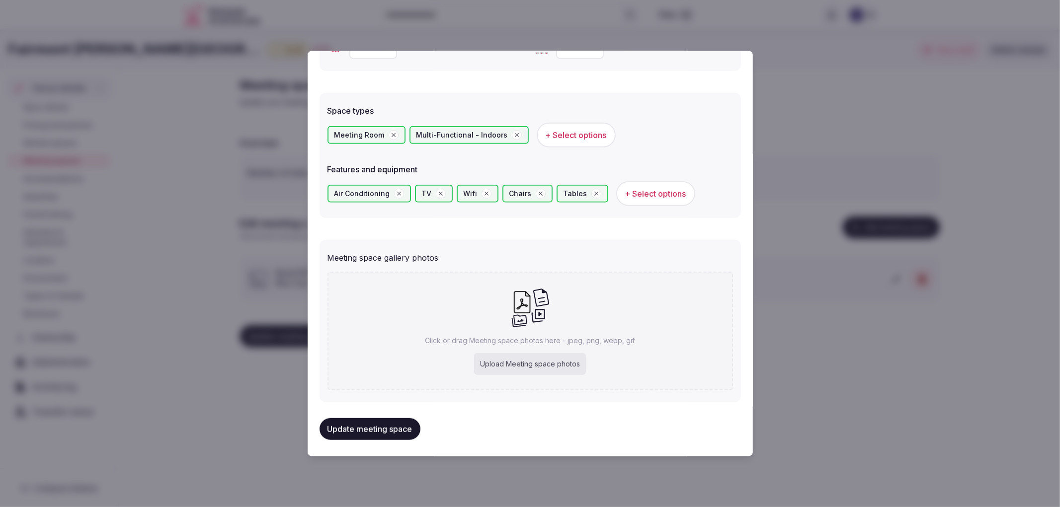
click at [481, 342] on div "Click or drag Meeting space photos here - jpeg, png, webp, gif Upload Meeting s…" at bounding box center [531, 331] width 406 height 119
type input "**********"
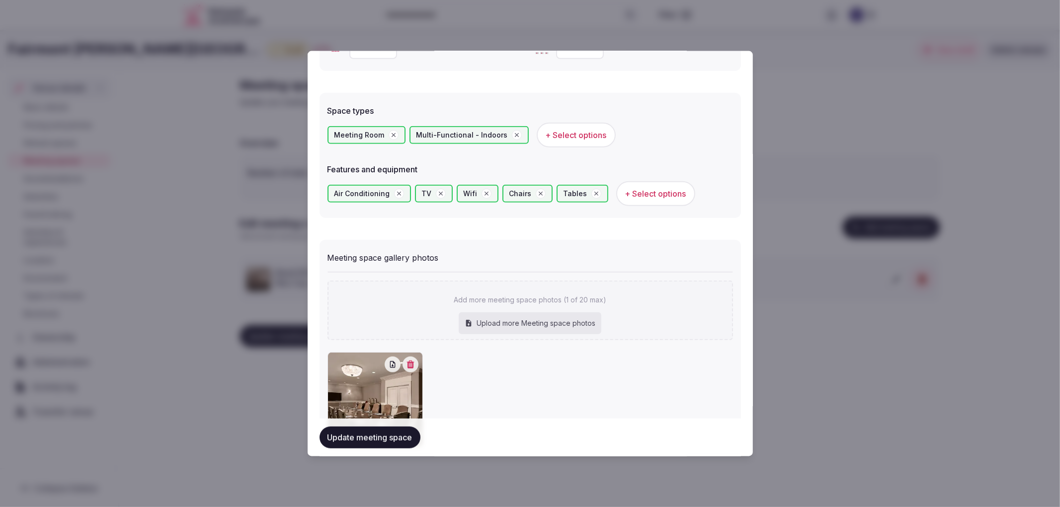
click at [401, 440] on button "Update meeting space" at bounding box center [370, 438] width 101 height 22
click at [240, 407] on div at bounding box center [530, 253] width 1060 height 507
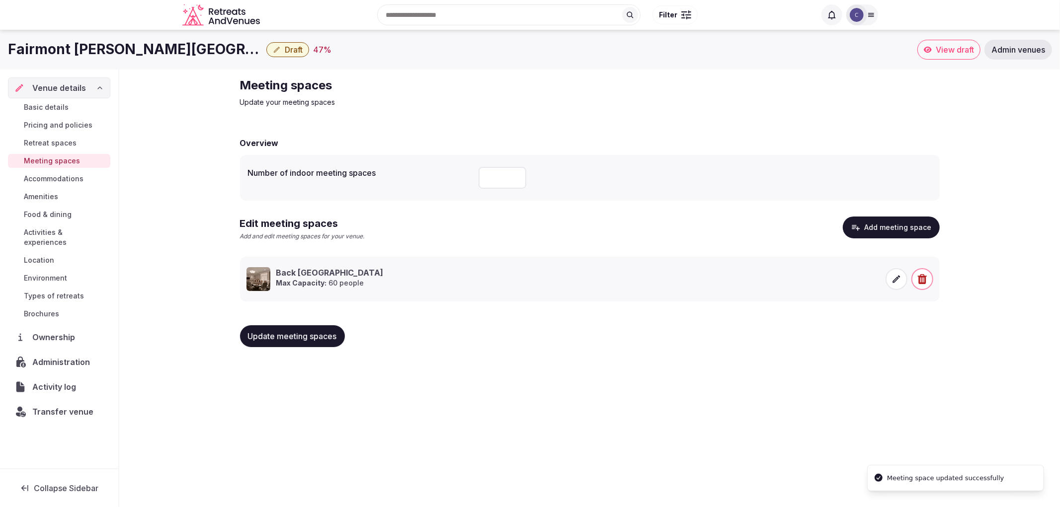
click at [284, 345] on button "Update meeting spaces" at bounding box center [292, 337] width 105 height 22
click at [285, 344] on button "Update meeting spaces" at bounding box center [292, 337] width 105 height 22
click at [43, 216] on span "Food & dining" at bounding box center [48, 215] width 48 height 10
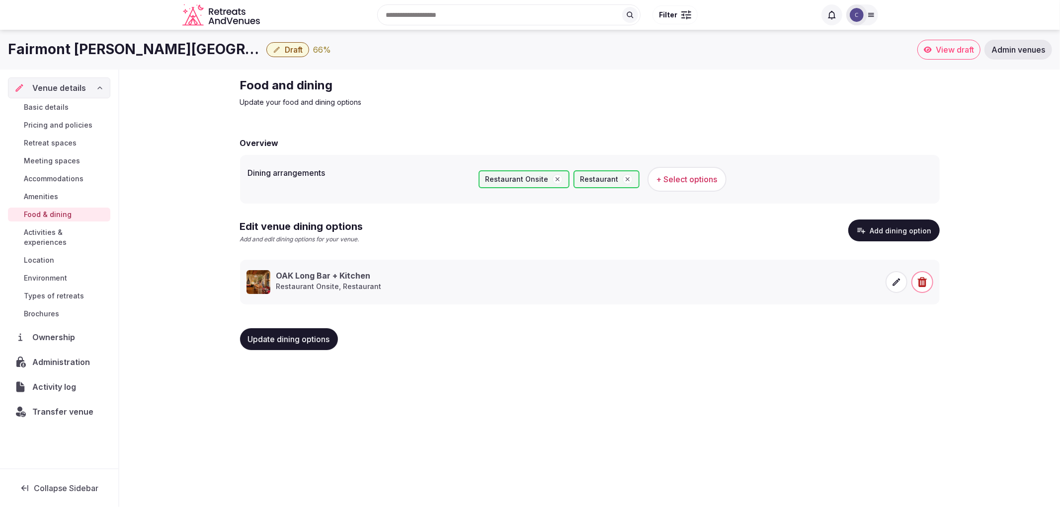
click at [40, 192] on span "Amenities" at bounding box center [41, 197] width 34 height 10
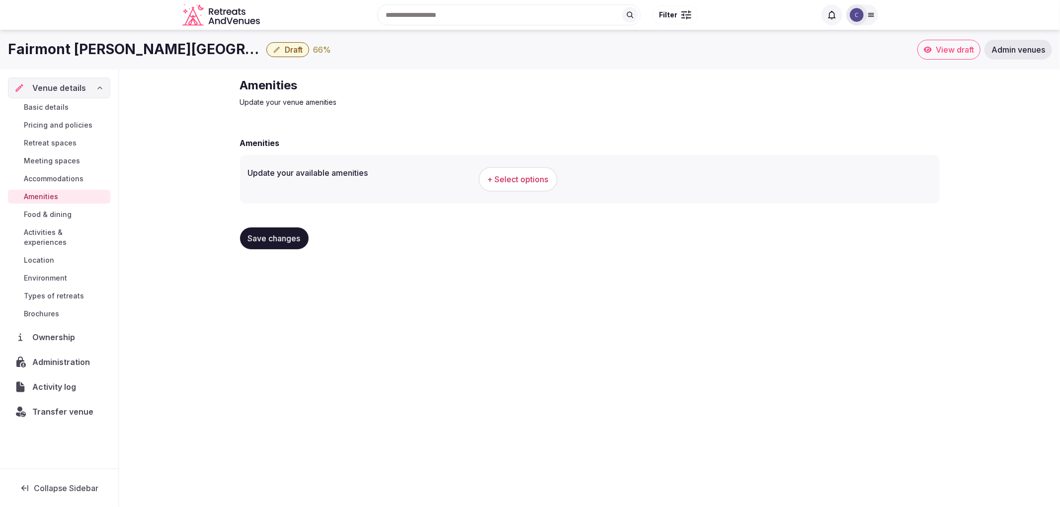
click at [63, 235] on span "Activities & experiences" at bounding box center [65, 238] width 83 height 20
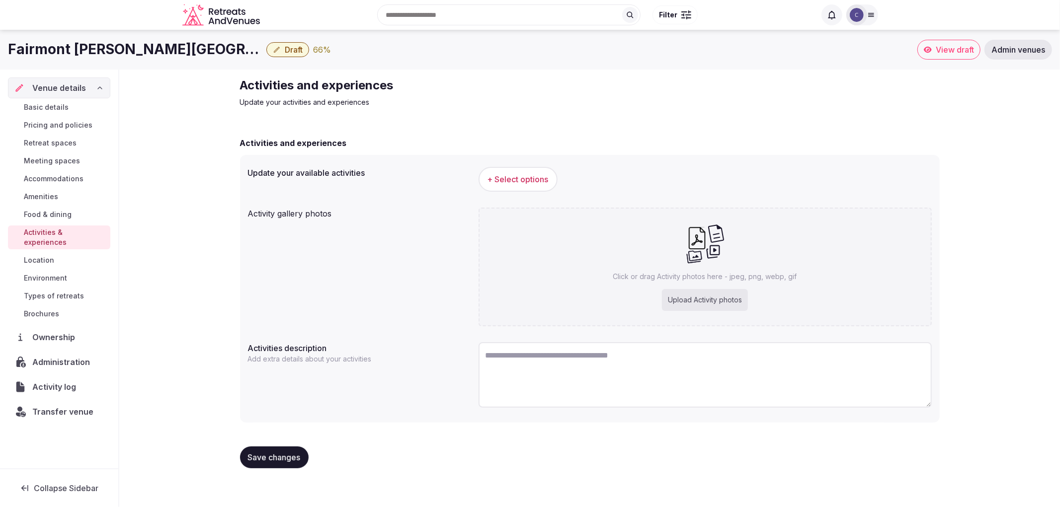
click at [129, 48] on h1 "Fairmont Copley Plaza Boston" at bounding box center [135, 49] width 254 height 19
copy div "Fairmont Copley Plaza Boston"
click at [514, 174] on span "+ Select options" at bounding box center [518, 179] width 61 height 11
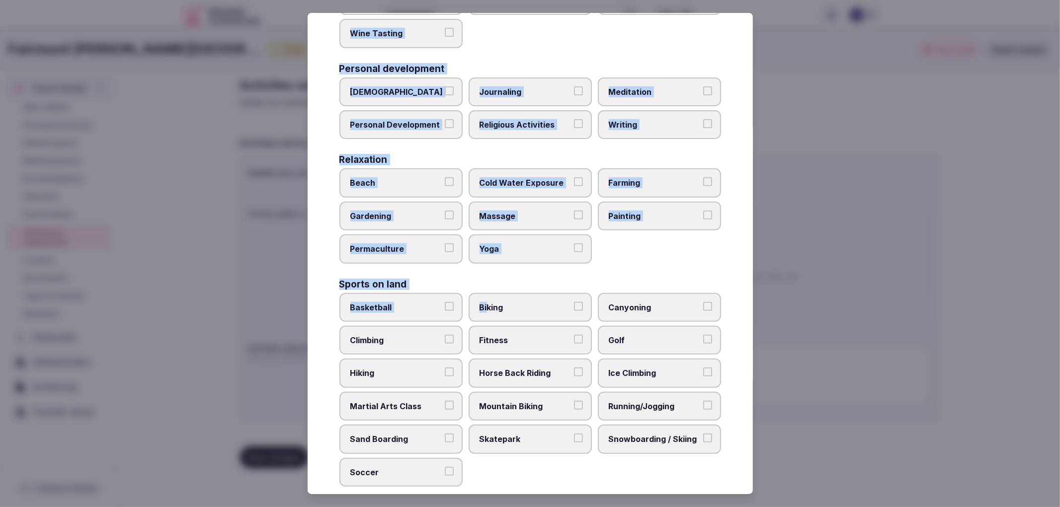
scroll to position [276, 0]
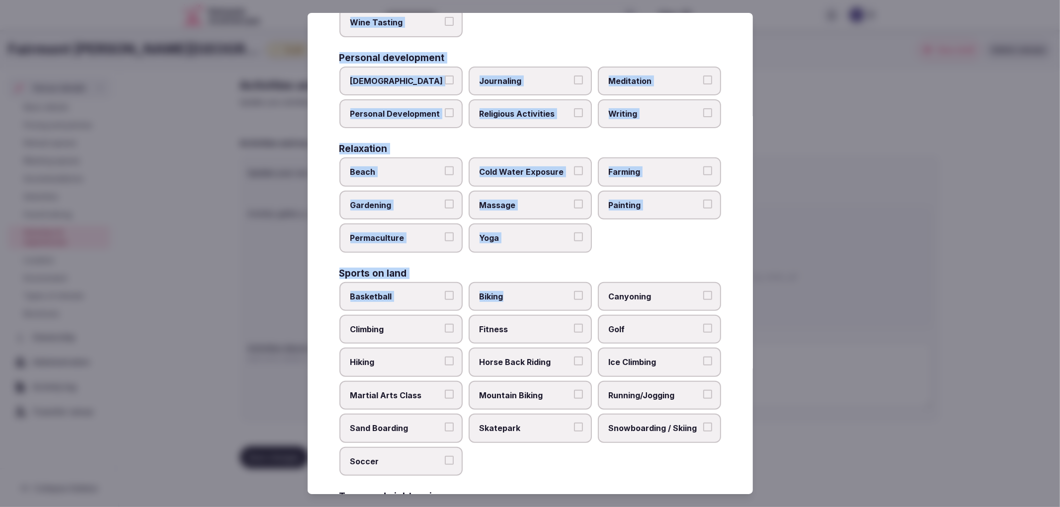
drag, startPoint x: 336, startPoint y: 97, endPoint x: 499, endPoint y: 297, distance: 258.3
click at [499, 297] on div "Select your activities Choose all applicable activities offered. Culture Dancin…" at bounding box center [530, 254] width 445 height 482
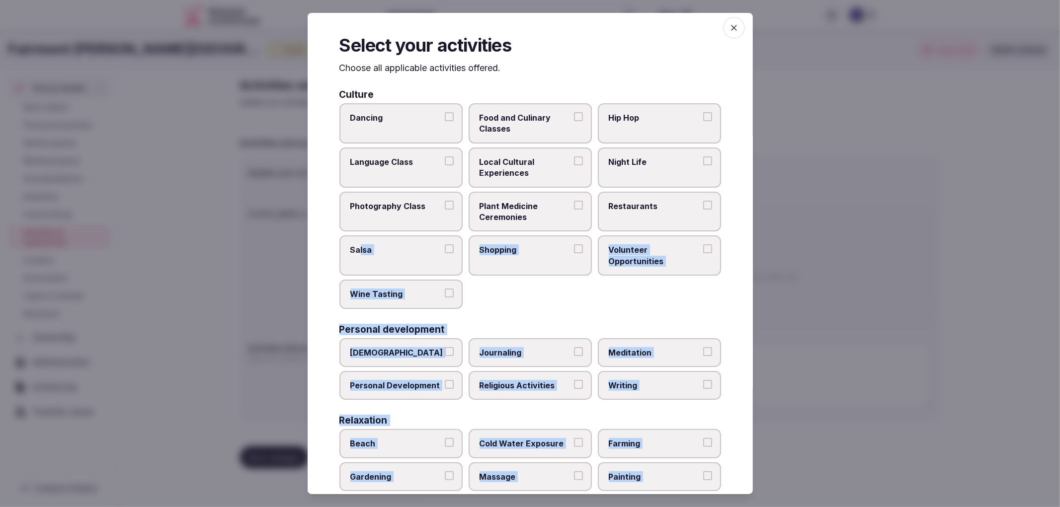
scroll to position [0, 0]
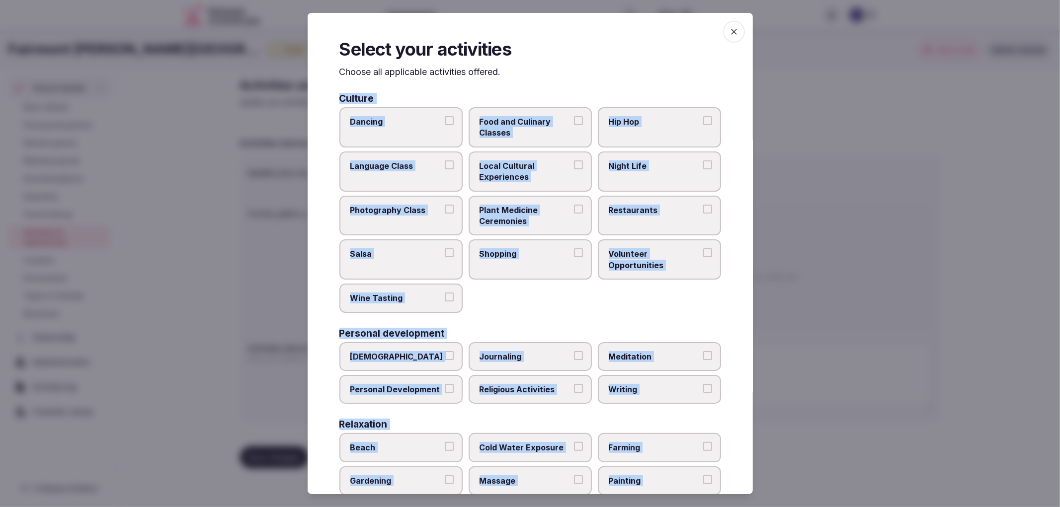
drag, startPoint x: 591, startPoint y: 462, endPoint x: 329, endPoint y: 98, distance: 448.6
click at [329, 98] on div "Select your activities Choose all applicable activities offered. Culture Dancin…" at bounding box center [530, 254] width 445 height 482
copy div "Culture Dancing Food and Culinary Classes Hip Hop Language Class Local Cultural…"
click at [430, 141] on label "Dancing" at bounding box center [400, 127] width 123 height 40
click at [445, 125] on button "Dancing" at bounding box center [449, 120] width 9 height 9
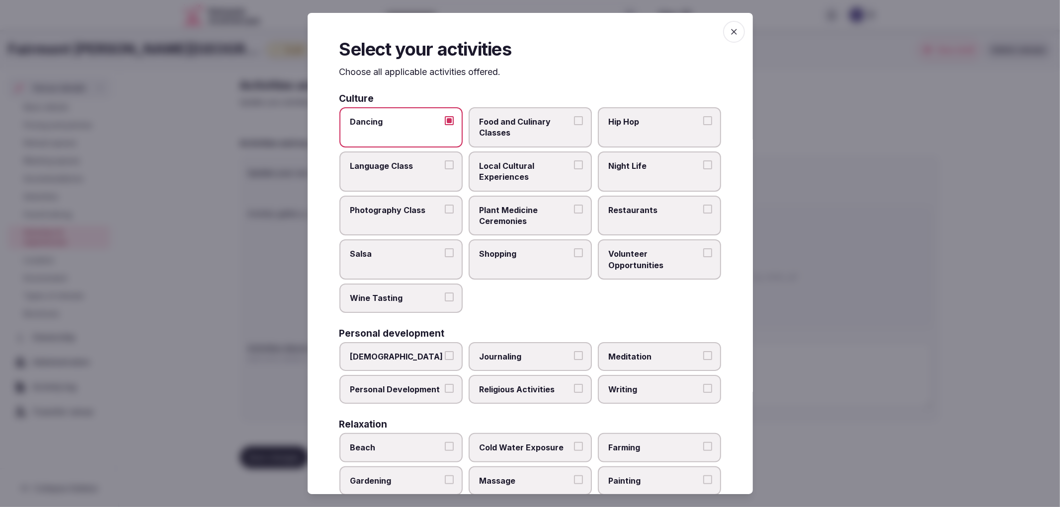
click at [496, 134] on span "Food and Culinary Classes" at bounding box center [525, 127] width 91 height 22
click at [574, 125] on button "Food and Culinary Classes" at bounding box center [578, 120] width 9 height 9
click at [517, 167] on span "Local Cultural Experiences" at bounding box center [525, 172] width 91 height 22
click at [574, 167] on button "Local Cultural Experiences" at bounding box center [578, 165] width 9 height 9
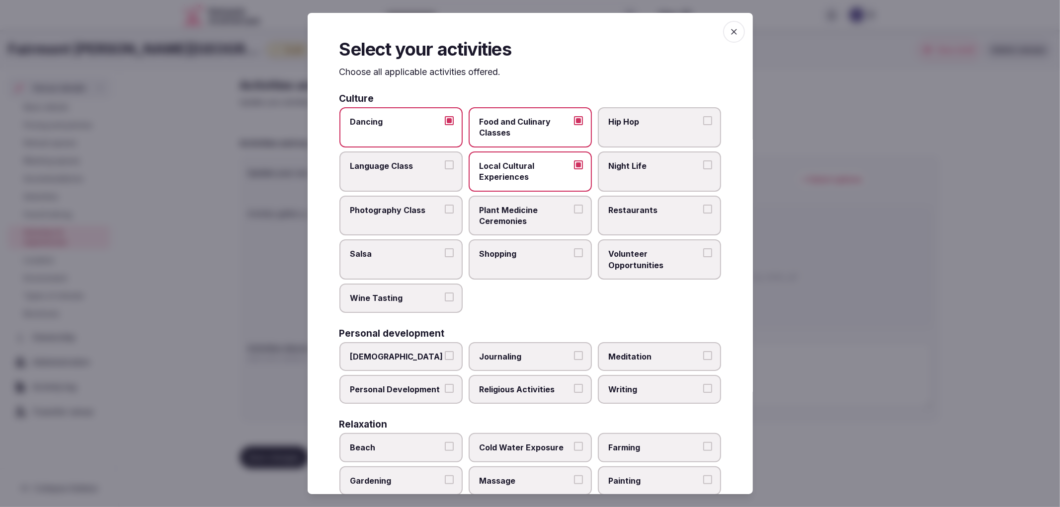
click at [513, 116] on span "Food and Culinary Classes" at bounding box center [525, 127] width 91 height 22
click at [574, 116] on button "Food and Culinary Classes" at bounding box center [578, 120] width 9 height 9
click at [639, 214] on label "Restaurants" at bounding box center [659, 216] width 123 height 40
click at [703, 214] on button "Restaurants" at bounding box center [707, 209] width 9 height 9
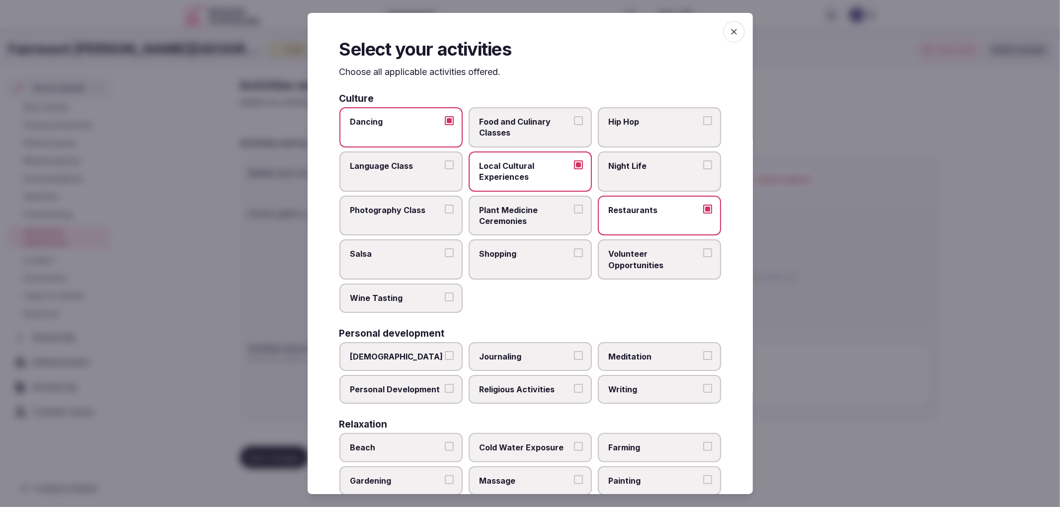
click at [435, 254] on span "Salsa" at bounding box center [395, 254] width 91 height 11
click at [445, 254] on button "Salsa" at bounding box center [449, 253] width 9 height 9
click at [520, 254] on span "Shopping" at bounding box center [525, 254] width 91 height 11
click at [574, 254] on button "Shopping" at bounding box center [578, 253] width 9 height 9
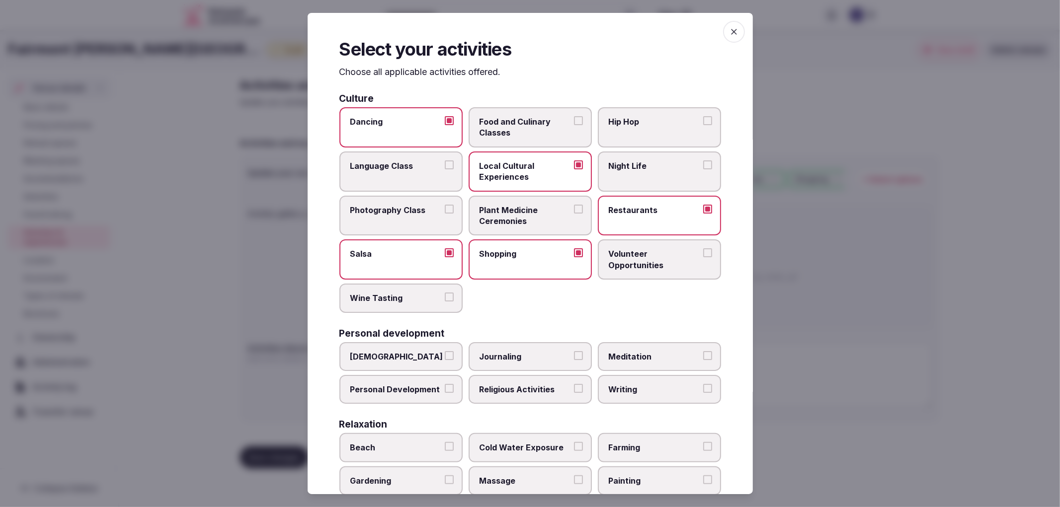
click at [565, 362] on label "Journaling" at bounding box center [530, 356] width 123 height 29
click at [574, 360] on button "Journaling" at bounding box center [578, 355] width 9 height 9
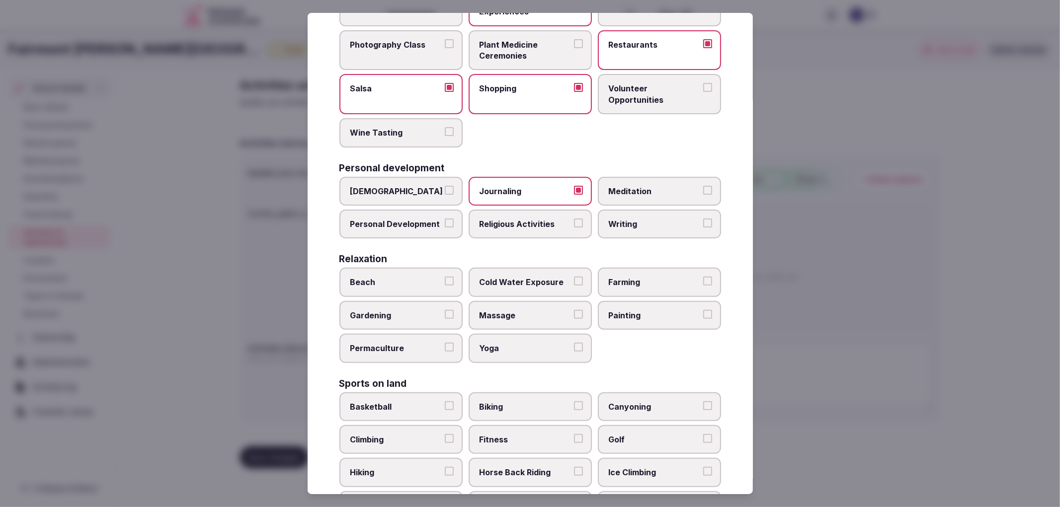
click at [400, 281] on label "Beach" at bounding box center [400, 282] width 123 height 29
click at [445, 281] on button "Beach" at bounding box center [449, 281] width 9 height 9
click at [400, 281] on label "Beach" at bounding box center [400, 282] width 123 height 29
click at [445, 281] on button "Beach" at bounding box center [449, 281] width 9 height 9
click at [515, 402] on span "Biking" at bounding box center [525, 407] width 91 height 11
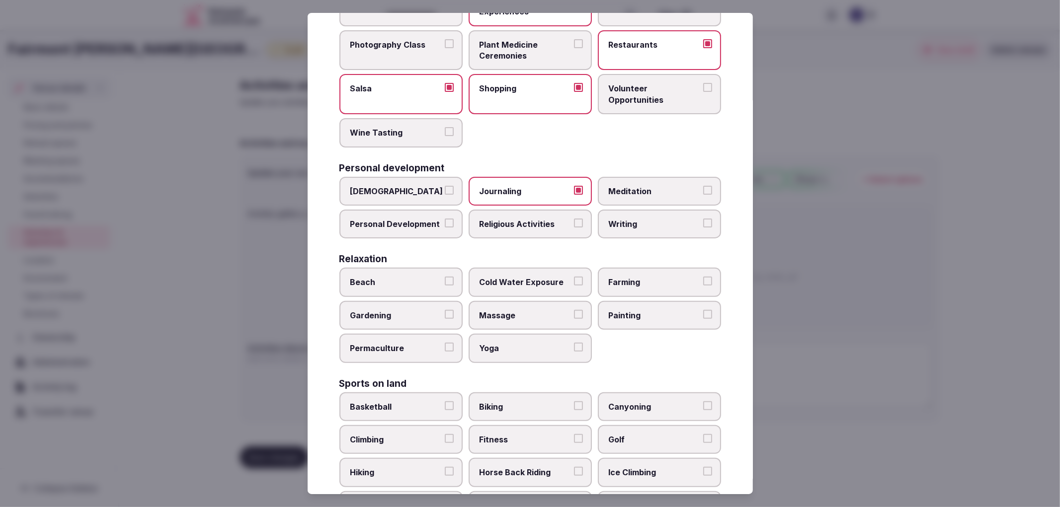
click at [574, 402] on button "Biking" at bounding box center [578, 406] width 9 height 9
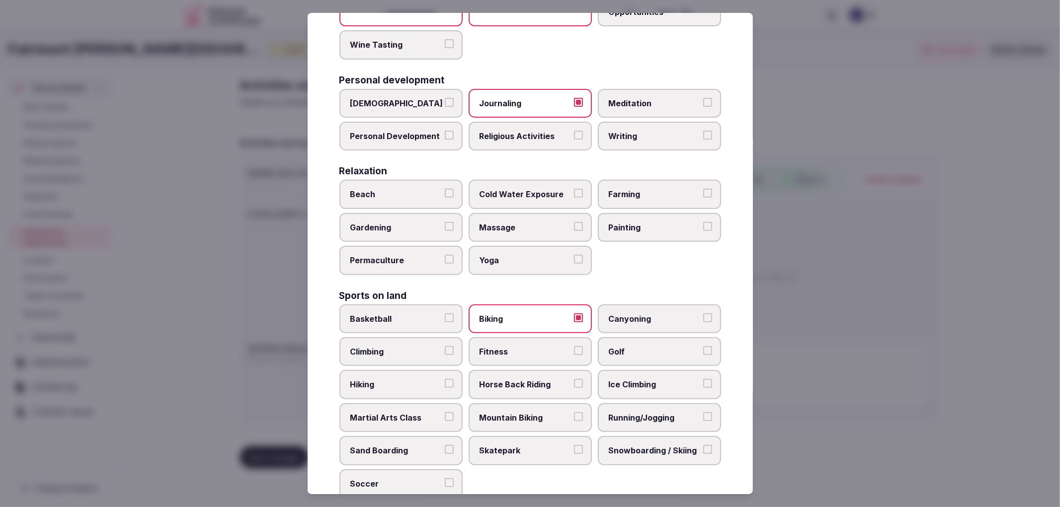
scroll to position [386, 0]
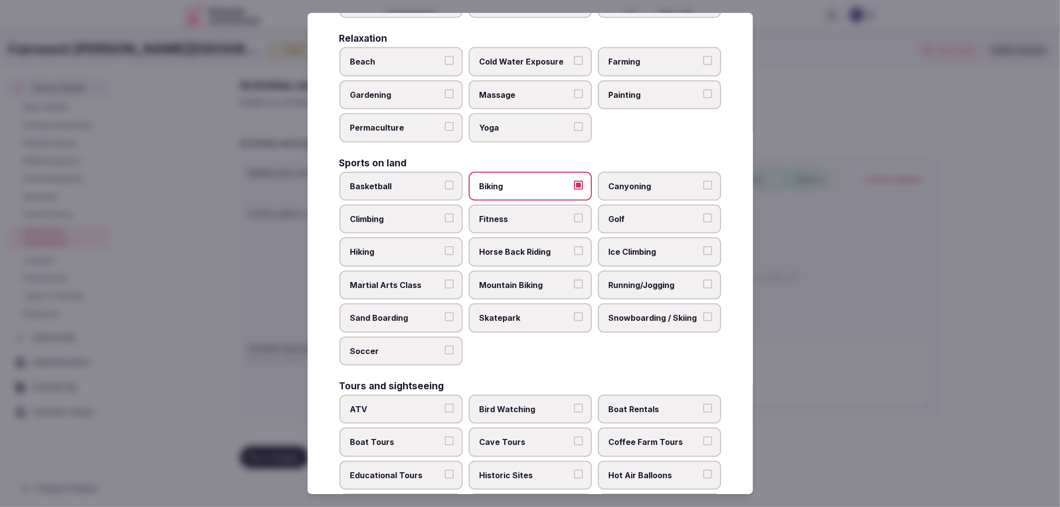
click at [499, 214] on label "Fitness" at bounding box center [530, 219] width 123 height 29
click at [574, 214] on button "Fitness" at bounding box center [578, 218] width 9 height 9
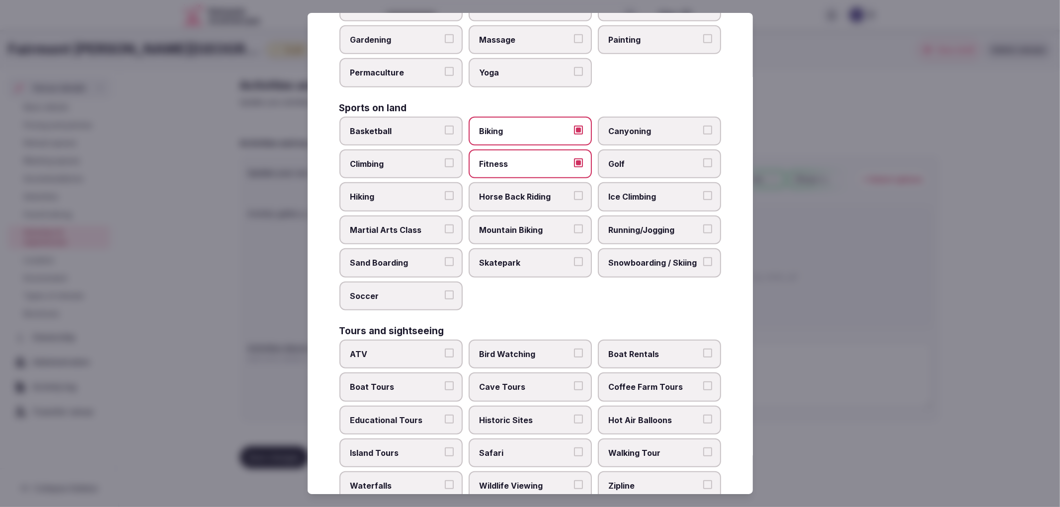
click at [632, 349] on label "Boat Rentals" at bounding box center [659, 354] width 123 height 29
click at [703, 349] on button "Boat Rentals" at bounding box center [707, 353] width 9 height 9
click at [447, 382] on button "Boat Tours" at bounding box center [449, 386] width 9 height 9
click at [500, 406] on label "Historic Sites" at bounding box center [530, 420] width 123 height 29
click at [574, 415] on button "Historic Sites" at bounding box center [578, 419] width 9 height 9
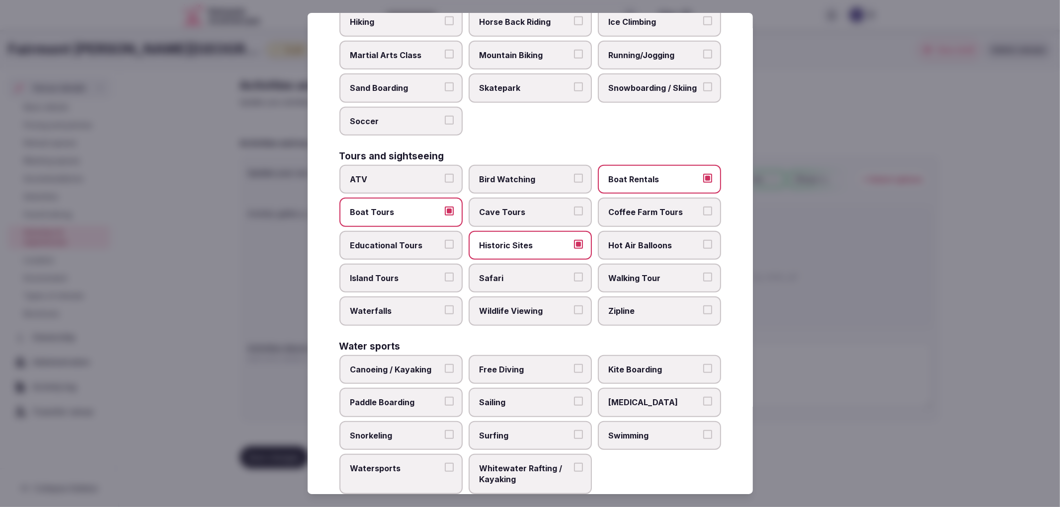
scroll to position [617, 0]
click at [434, 364] on span "Canoeing / Kayaking" at bounding box center [395, 369] width 91 height 11
click at [445, 364] on button "Canoeing / Kayaking" at bounding box center [449, 368] width 9 height 9
drag, startPoint x: 420, startPoint y: 389, endPoint x: 501, endPoint y: 387, distance: 80.0
click at [426, 389] on label "Paddle Boarding" at bounding box center [400, 402] width 123 height 29
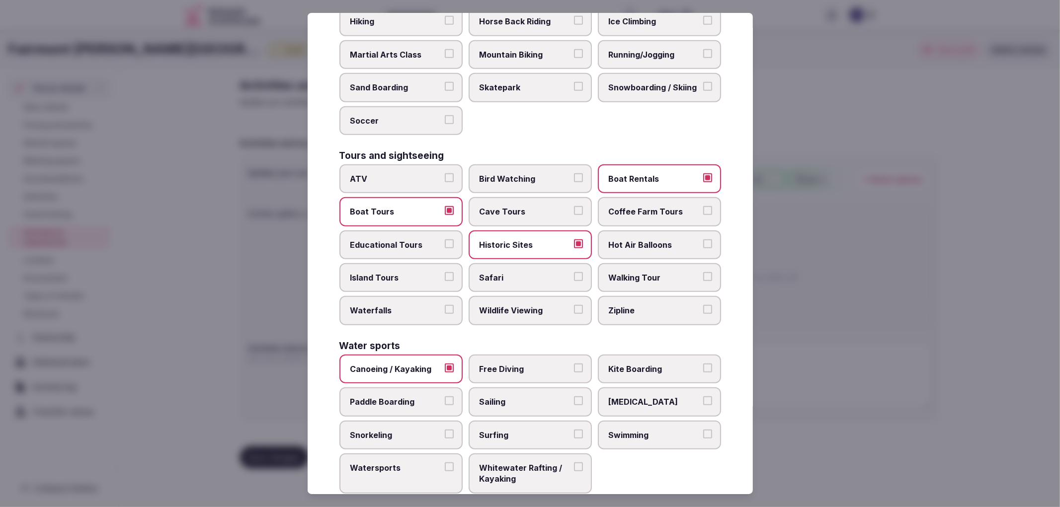
click at [445, 397] on button "Paddle Boarding" at bounding box center [449, 401] width 9 height 9
click at [501, 397] on span "Sailing" at bounding box center [525, 402] width 91 height 11
click at [574, 397] on button "Sailing" at bounding box center [578, 401] width 9 height 9
click at [618, 430] on span "Swimming" at bounding box center [654, 435] width 91 height 11
click at [703, 430] on button "Swimming" at bounding box center [707, 434] width 9 height 9
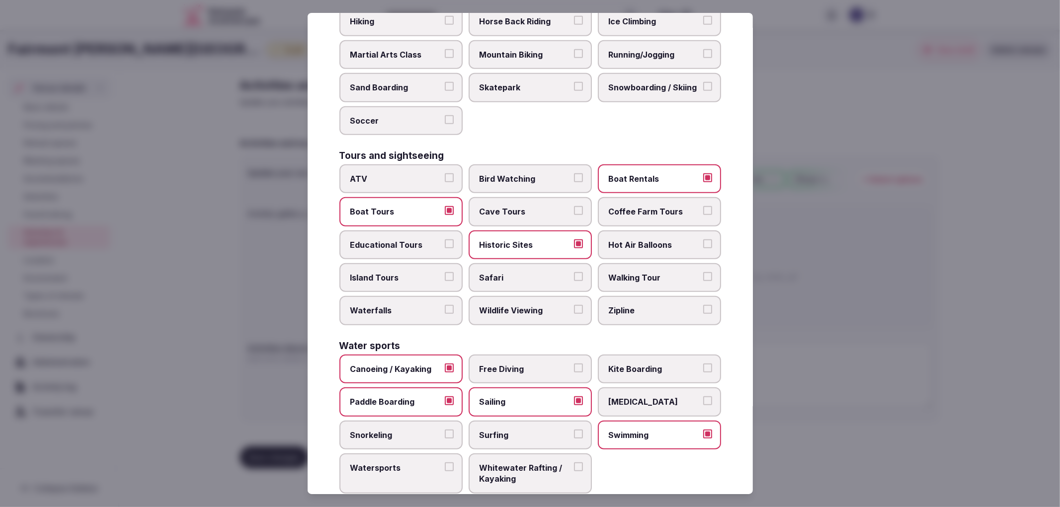
click at [383, 463] on span "Watersports" at bounding box center [395, 468] width 91 height 11
click at [445, 463] on button "Watersports" at bounding box center [449, 467] width 9 height 9
click at [850, 329] on div at bounding box center [530, 253] width 1060 height 507
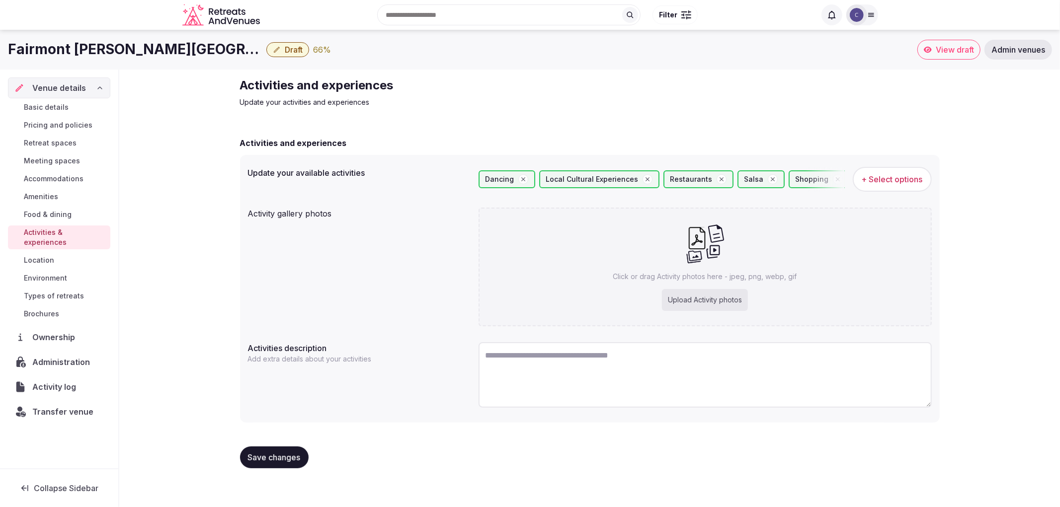
click at [672, 267] on div "Click or drag Activity photos here - jpeg, png, webp, gif Upload Activity photos" at bounding box center [705, 267] width 453 height 119
type input "**********"
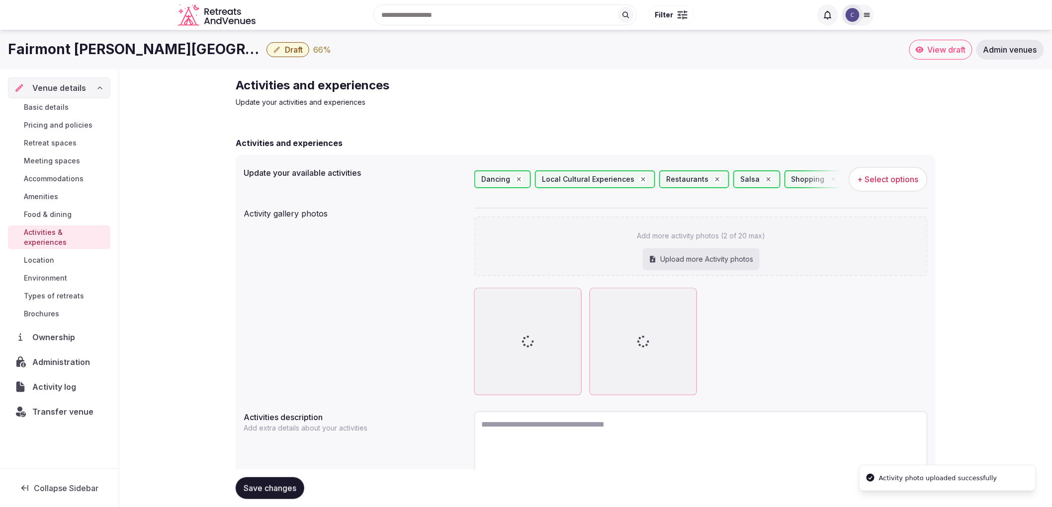
click at [481, 297] on icon at bounding box center [482, 296] width 12 height 12
click at [560, 296] on div at bounding box center [527, 341] width 107 height 107
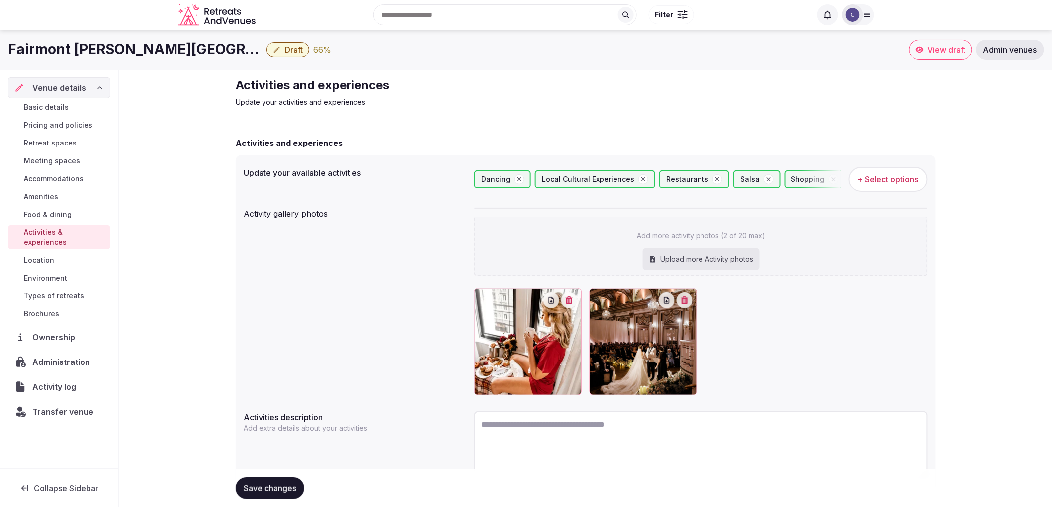
click at [684, 293] on button "button" at bounding box center [684, 301] width 16 height 16
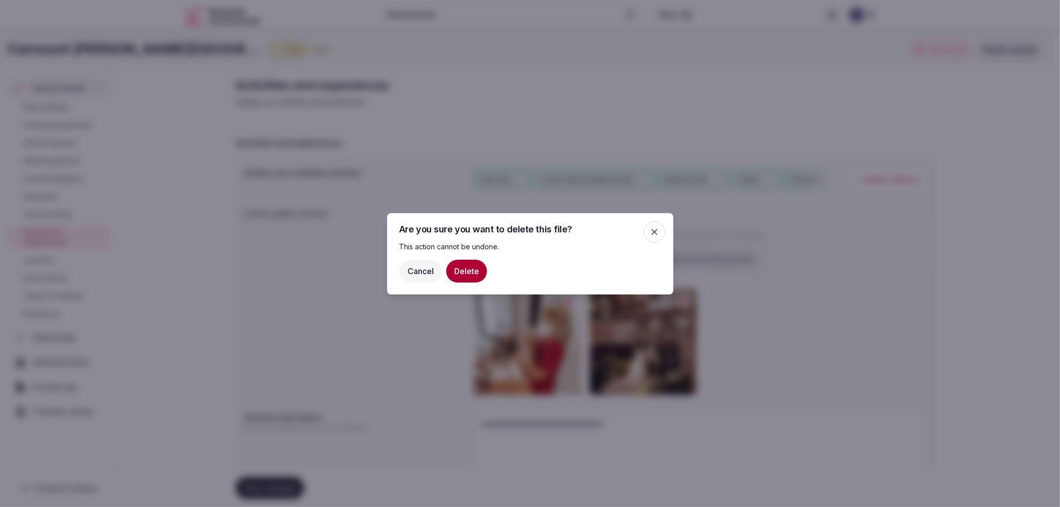
click at [461, 270] on button "Delete" at bounding box center [466, 270] width 41 height 23
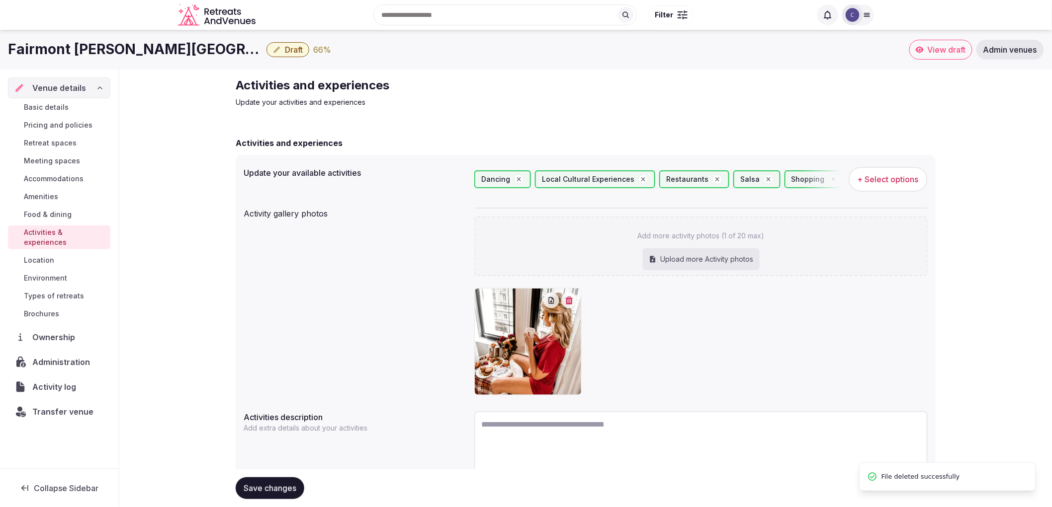
click at [283, 491] on span "Save changes" at bounding box center [270, 489] width 53 height 10
click at [56, 277] on div "Basic details Pricing and policies Retreat spaces Meeting spaces Accommodations…" at bounding box center [59, 210] width 102 height 225
click at [60, 289] on link "Types of retreats" at bounding box center [59, 296] width 102 height 14
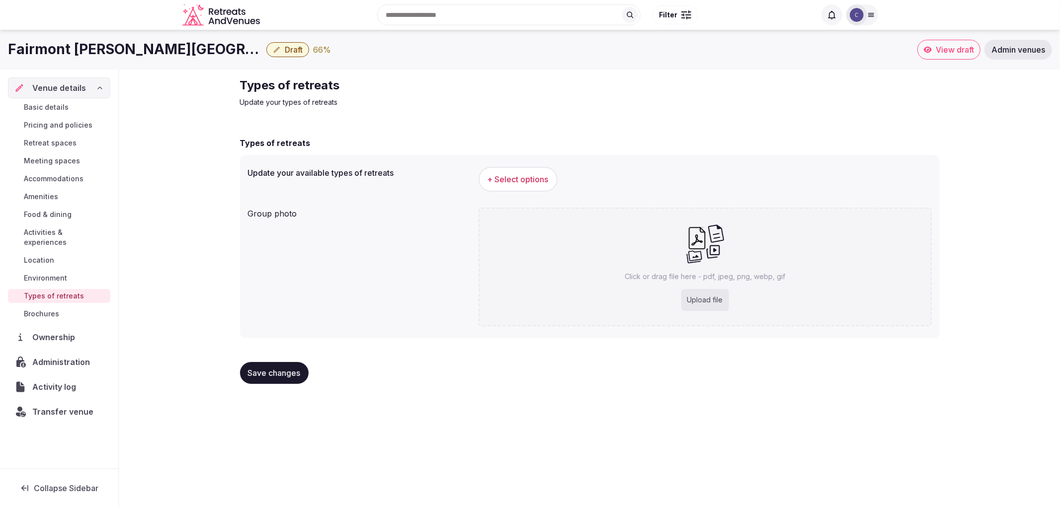
click at [709, 289] on div "Upload file" at bounding box center [705, 300] width 48 height 22
type input "**********"
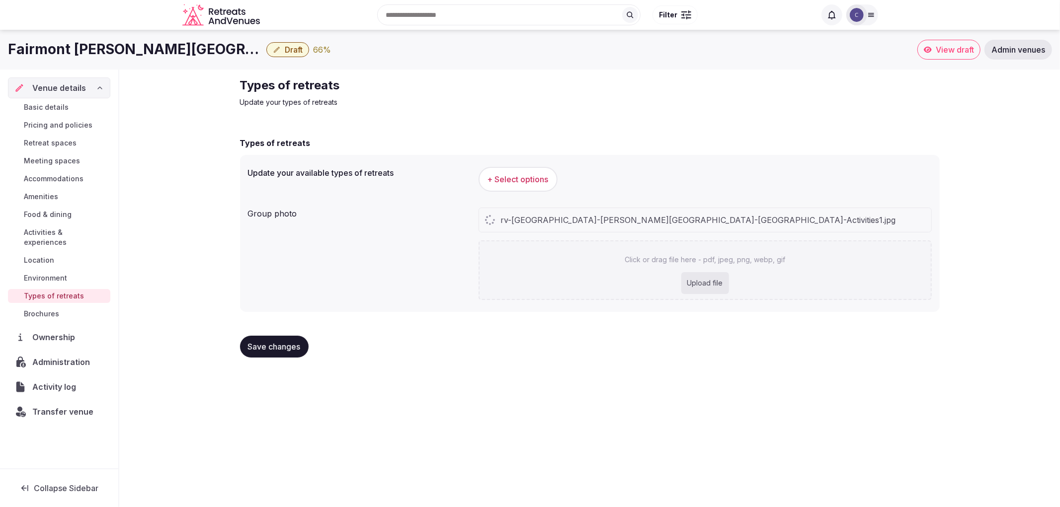
click at [530, 171] on button "+ Select options" at bounding box center [518, 179] width 79 height 25
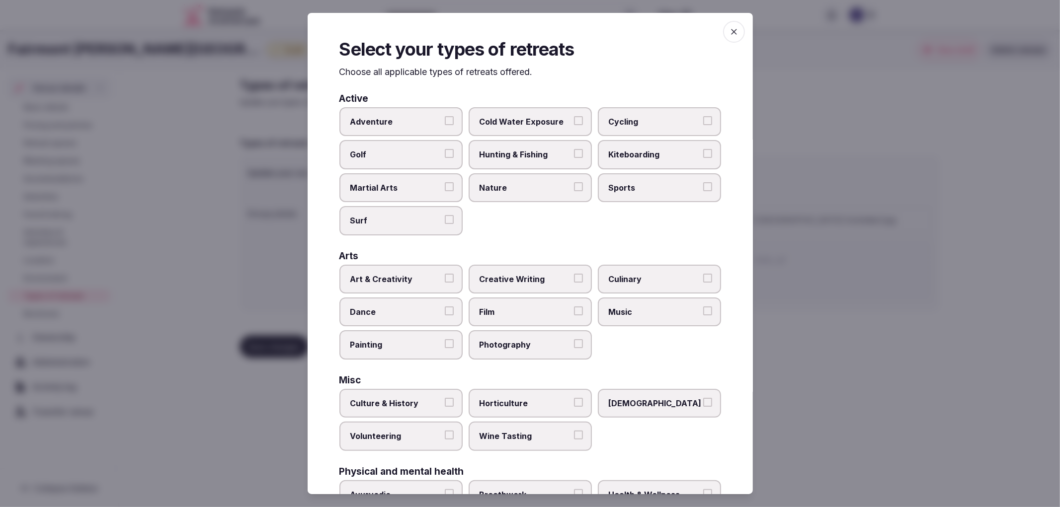
scroll to position [258, 0]
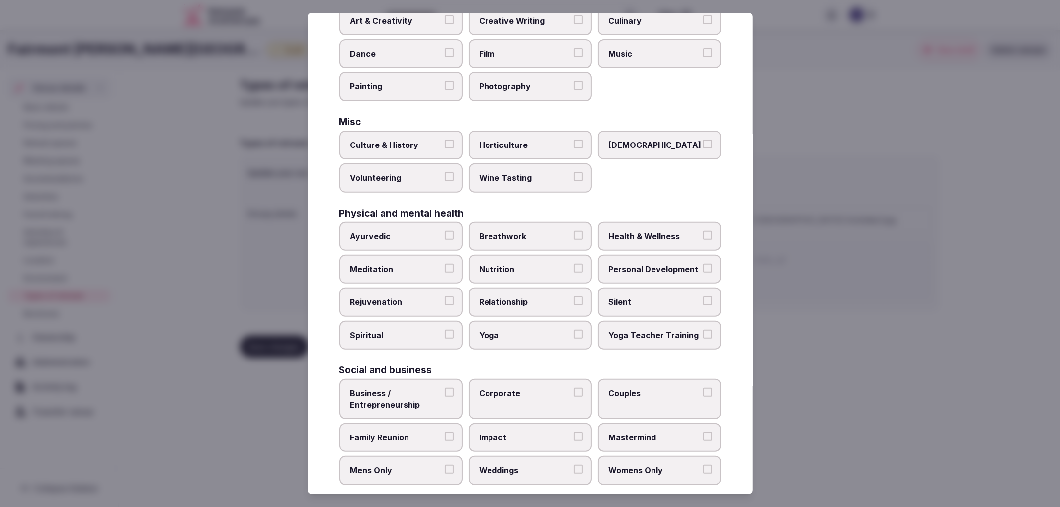
click at [520, 395] on label "Corporate" at bounding box center [530, 399] width 123 height 40
click at [574, 395] on button "Corporate" at bounding box center [578, 392] width 9 height 9
click at [418, 432] on span "Family Reunion" at bounding box center [395, 437] width 91 height 11
click at [445, 432] on button "Family Reunion" at bounding box center [449, 436] width 9 height 9
click at [524, 477] on div "Select your types of retreats Choose all applicable types of retreats offered. …" at bounding box center [530, 254] width 445 height 482
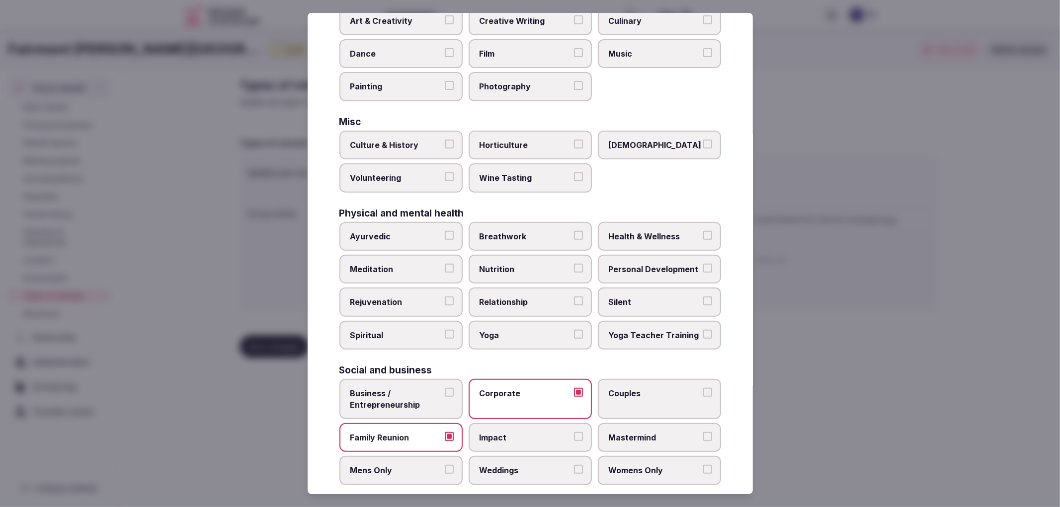
click at [523, 465] on label "Weddings" at bounding box center [530, 470] width 123 height 29
click at [574, 465] on button "Weddings" at bounding box center [578, 469] width 9 height 9
click at [832, 415] on div at bounding box center [530, 253] width 1060 height 507
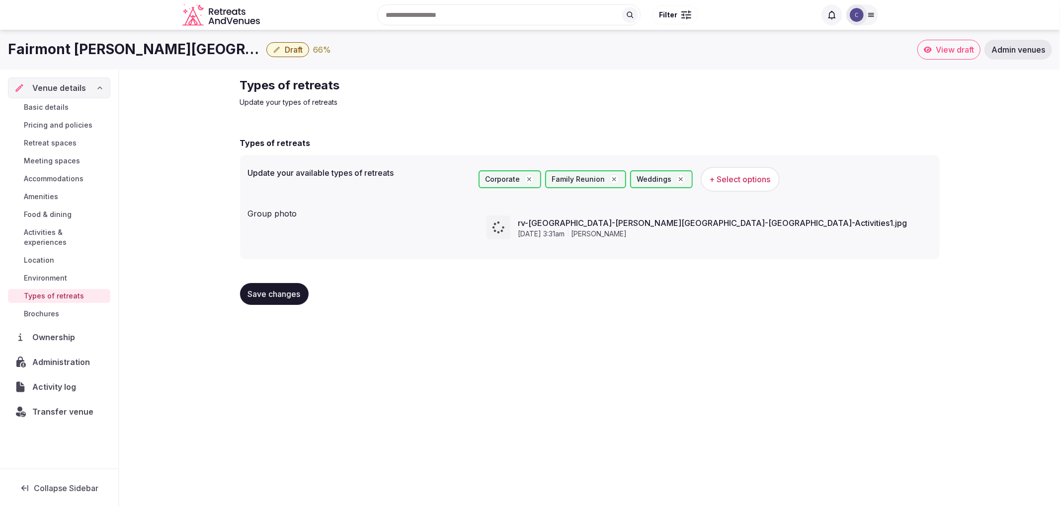
click at [287, 294] on span "Save changes" at bounding box center [274, 294] width 53 height 10
click at [296, 294] on span "Save changes" at bounding box center [274, 294] width 53 height 10
click at [63, 273] on span "Environment" at bounding box center [45, 278] width 43 height 10
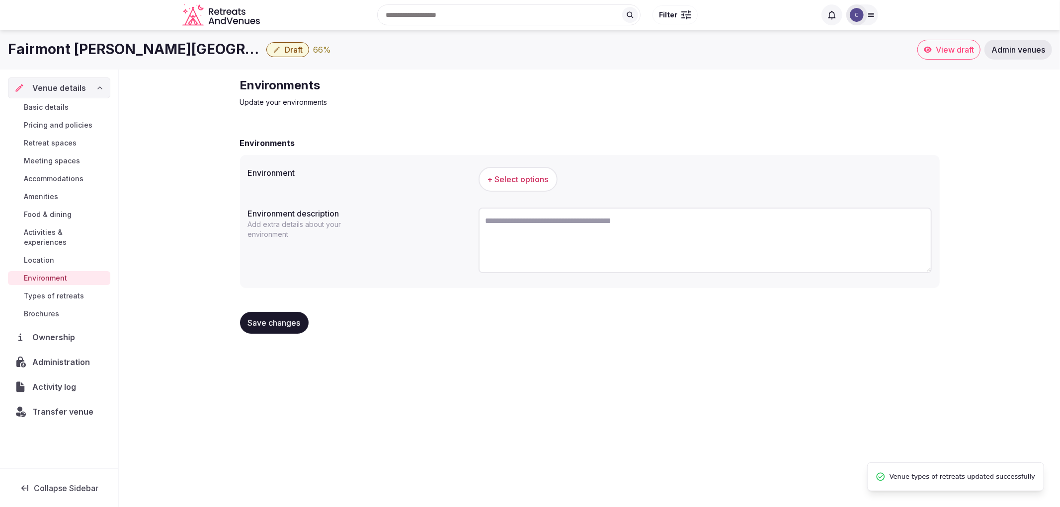
click at [277, 87] on h2 "Environments" at bounding box center [407, 86] width 334 height 16
copy h2 "Environments"
click at [503, 187] on button "+ Select options" at bounding box center [518, 179] width 79 height 25
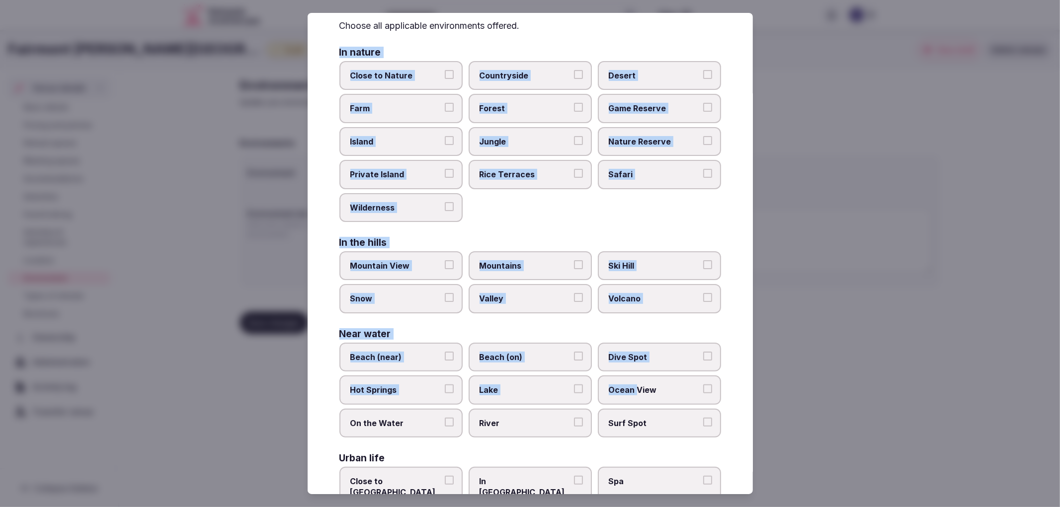
scroll to position [93, 0]
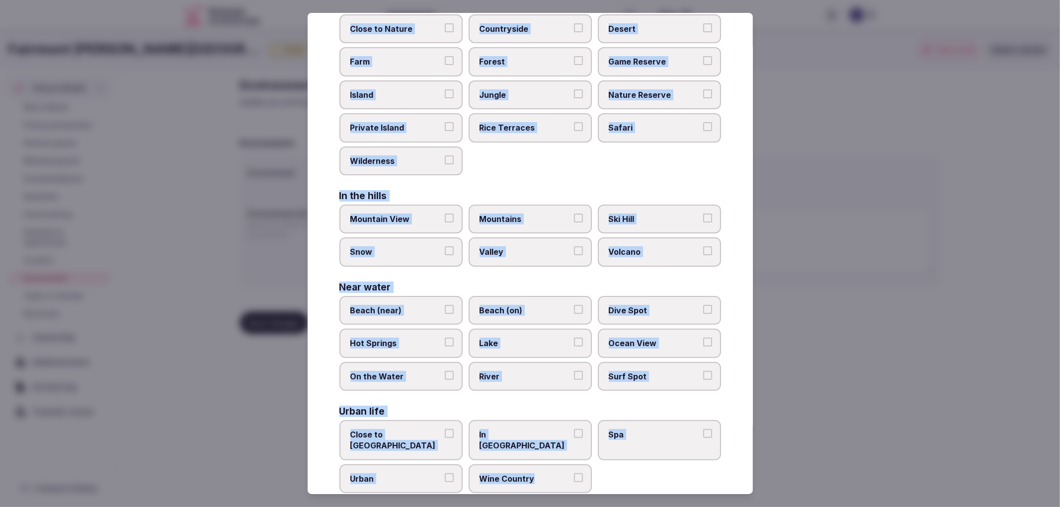
copy div "In nature Close to [GEOGRAPHIC_DATA] Private Island [GEOGRAPHIC_DATA] Safari Wi…"
drag, startPoint x: 334, startPoint y: 98, endPoint x: 594, endPoint y: 460, distance: 445.2
click at [594, 460] on div "Select your environment Choose all applicable environments offered. In nature C…" at bounding box center [530, 254] width 445 height 482
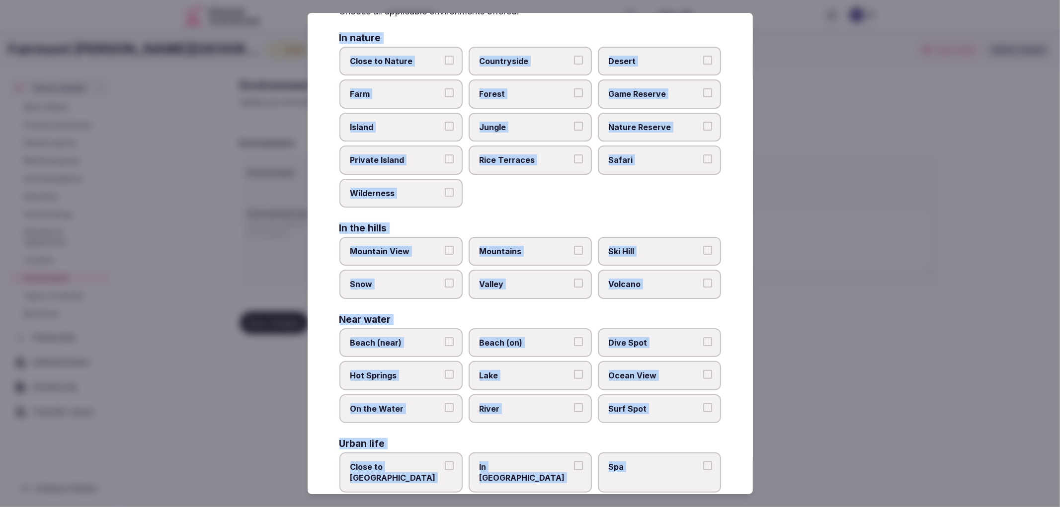
scroll to position [0, 0]
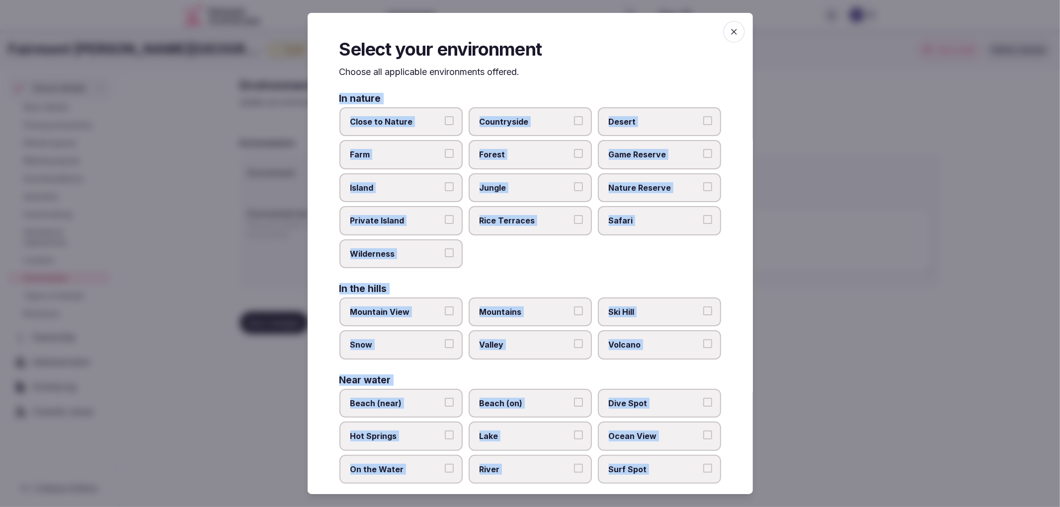
click at [400, 342] on span "Snow" at bounding box center [395, 344] width 91 height 11
click at [445, 342] on button "Snow" at bounding box center [449, 343] width 9 height 9
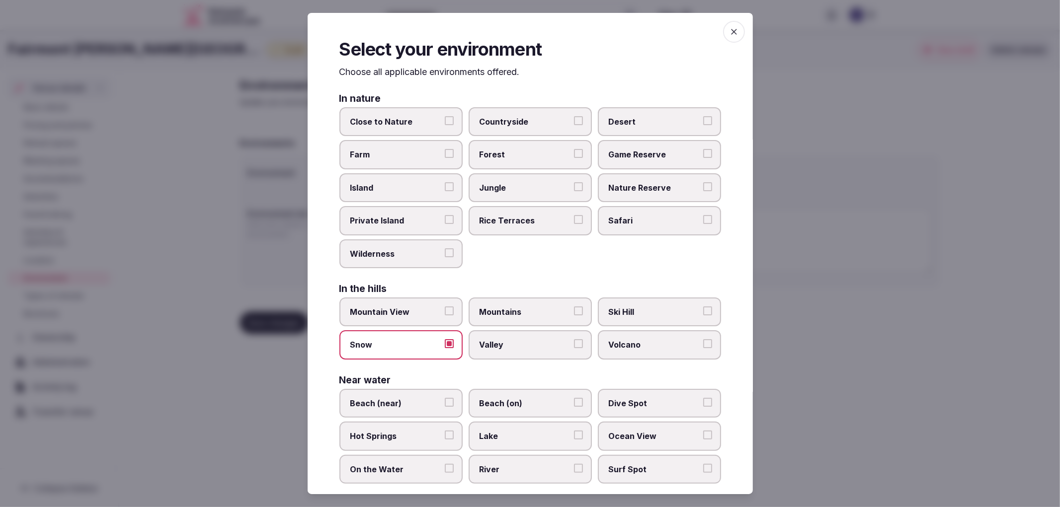
scroll to position [93, 0]
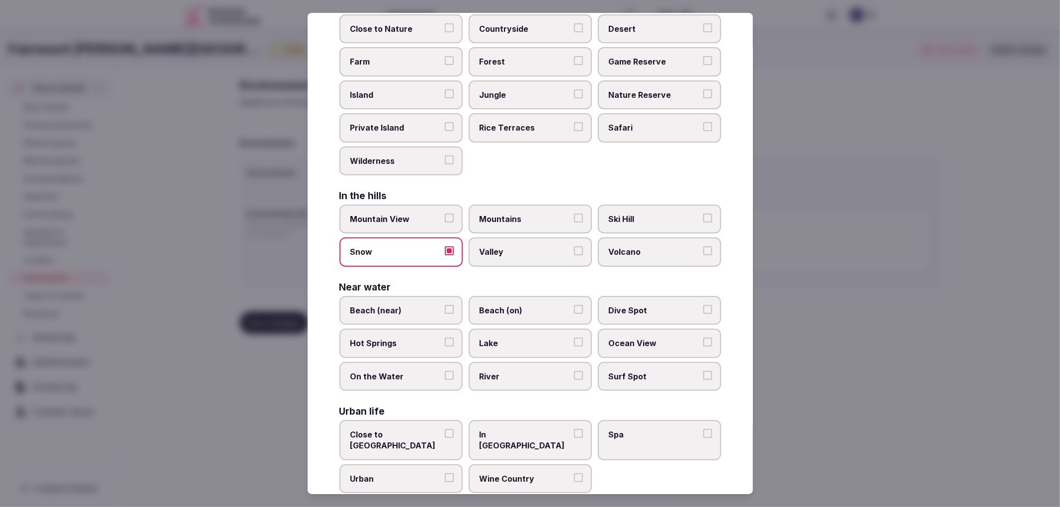
click at [528, 371] on span "River" at bounding box center [525, 376] width 91 height 11
click at [574, 371] on button "River" at bounding box center [578, 375] width 9 height 9
click at [527, 429] on span "In [GEOGRAPHIC_DATA]" at bounding box center [525, 440] width 91 height 22
click at [574, 429] on button "In [GEOGRAPHIC_DATA]" at bounding box center [578, 433] width 9 height 9
click at [434, 474] on span "Urban" at bounding box center [395, 479] width 91 height 11
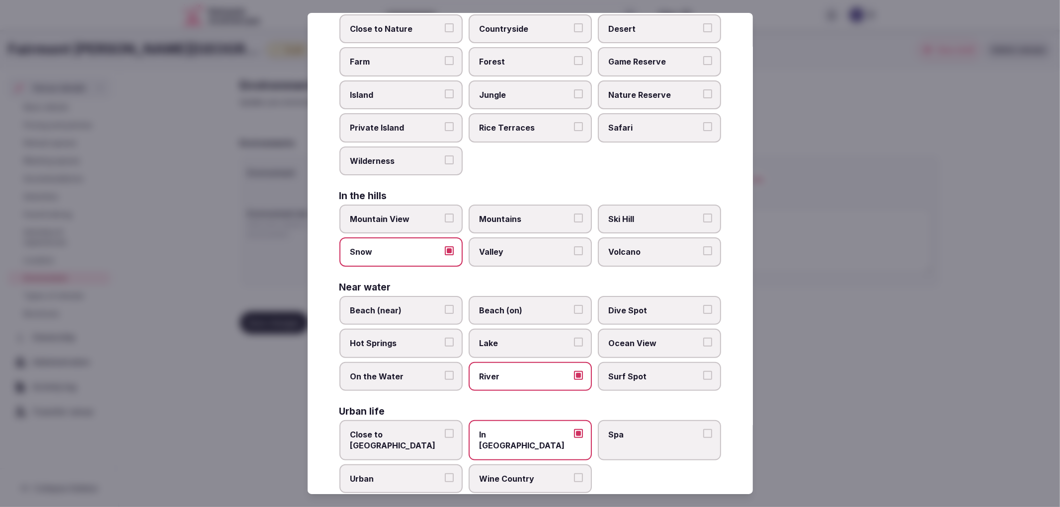
click at [445, 474] on button "Urban" at bounding box center [449, 478] width 9 height 9
click at [987, 402] on div at bounding box center [530, 253] width 1060 height 507
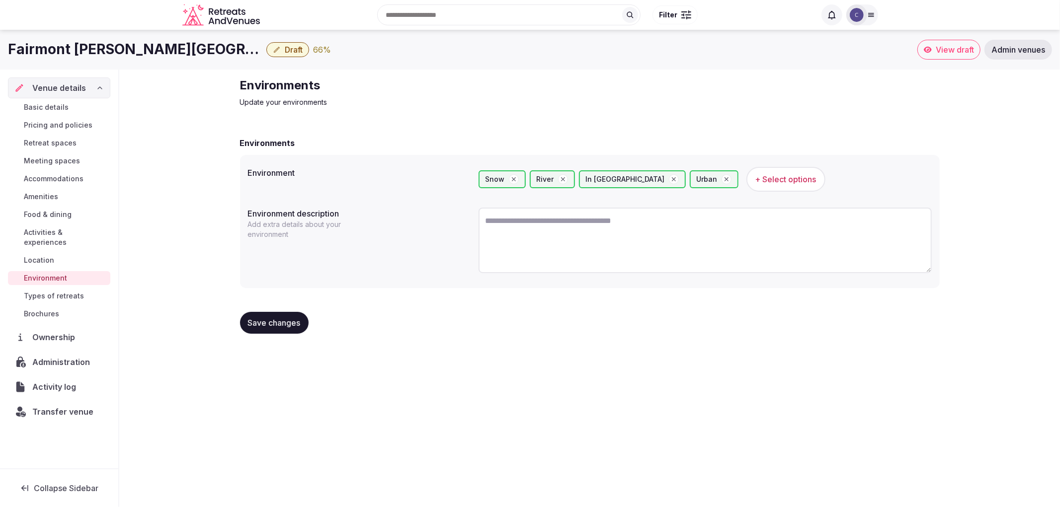
click at [552, 216] on textarea at bounding box center [705, 241] width 453 height 66
paste textarea "**********"
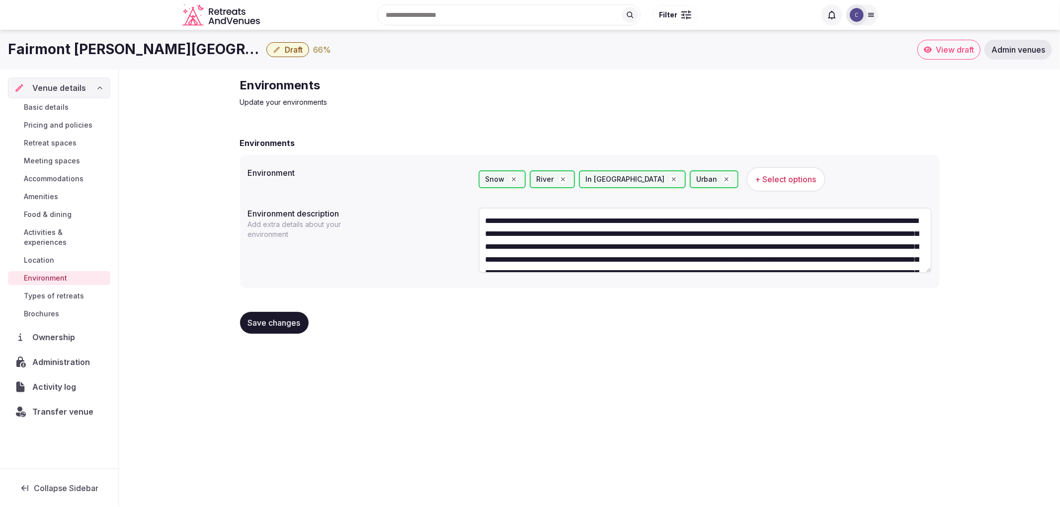
scroll to position [57, 0]
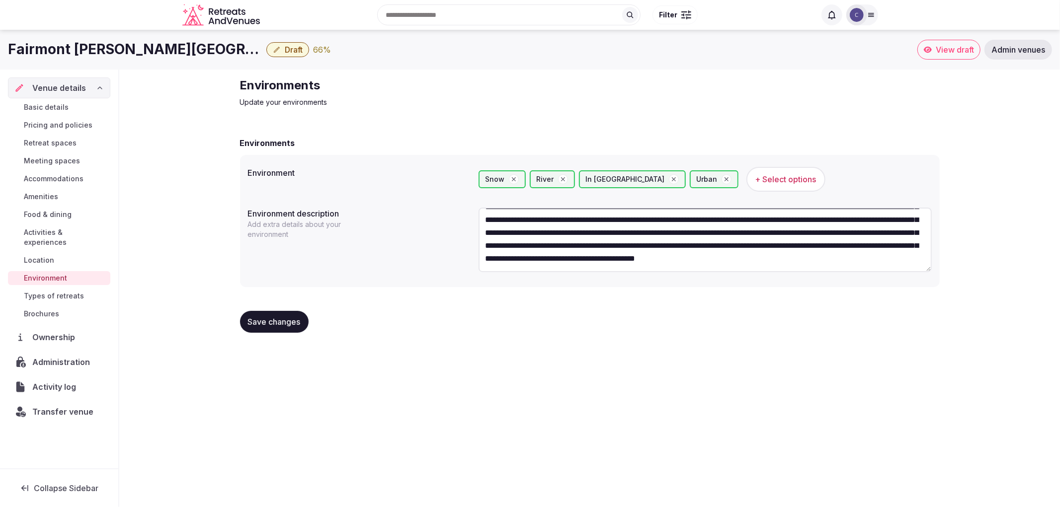
type textarea "**********"
click at [251, 327] on button "Save changes" at bounding box center [274, 322] width 69 height 22
click at [40, 197] on span "Amenities" at bounding box center [41, 197] width 34 height 10
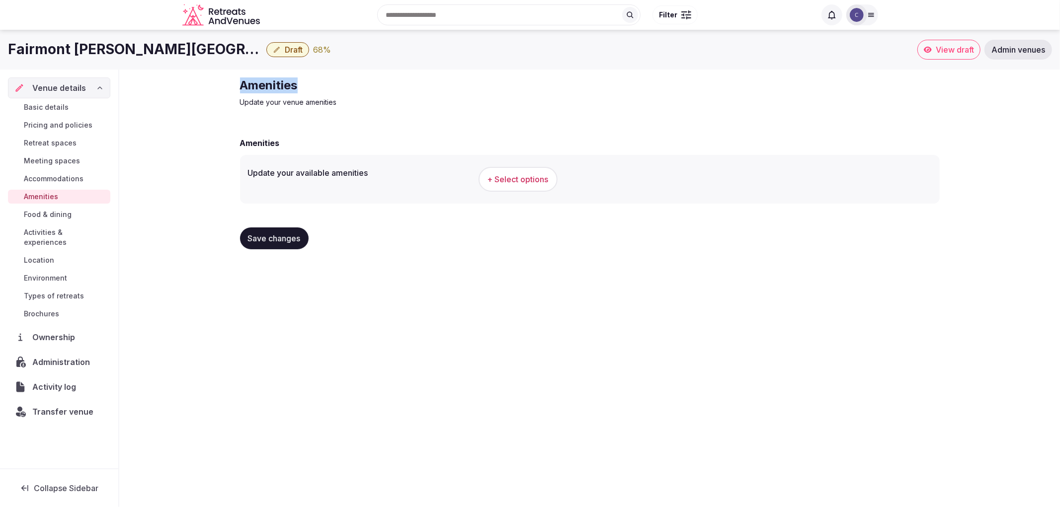
drag, startPoint x: 296, startPoint y: 83, endPoint x: 429, endPoint y: 76, distance: 133.4
click at [429, 76] on div "Amenities Update your venue amenities Amenities Update your available amenities…" at bounding box center [589, 168] width 941 height 196
click at [493, 153] on div "Amenities Update your available amenities + Select options" at bounding box center [590, 170] width 700 height 67
click at [515, 174] on span "+ Select options" at bounding box center [518, 179] width 61 height 11
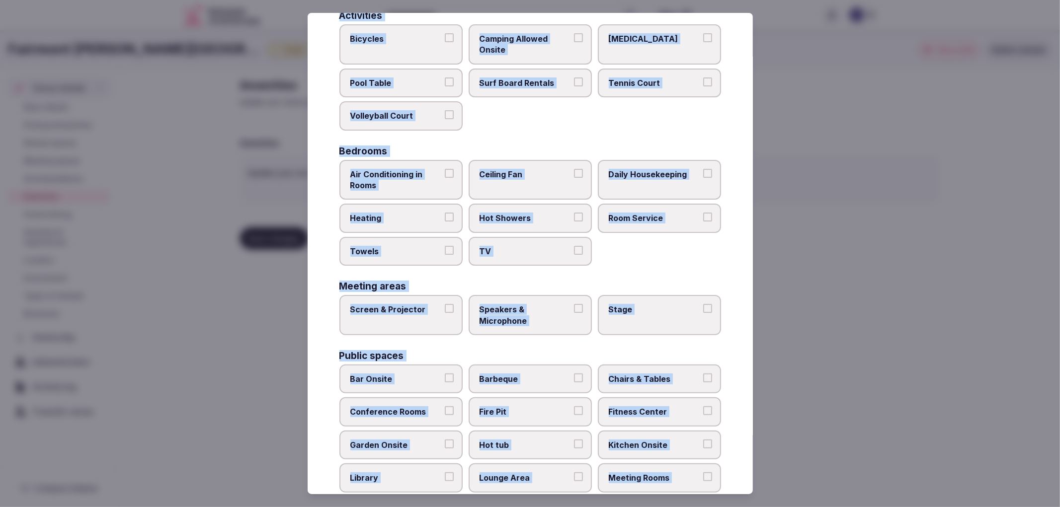
scroll to position [386, 0]
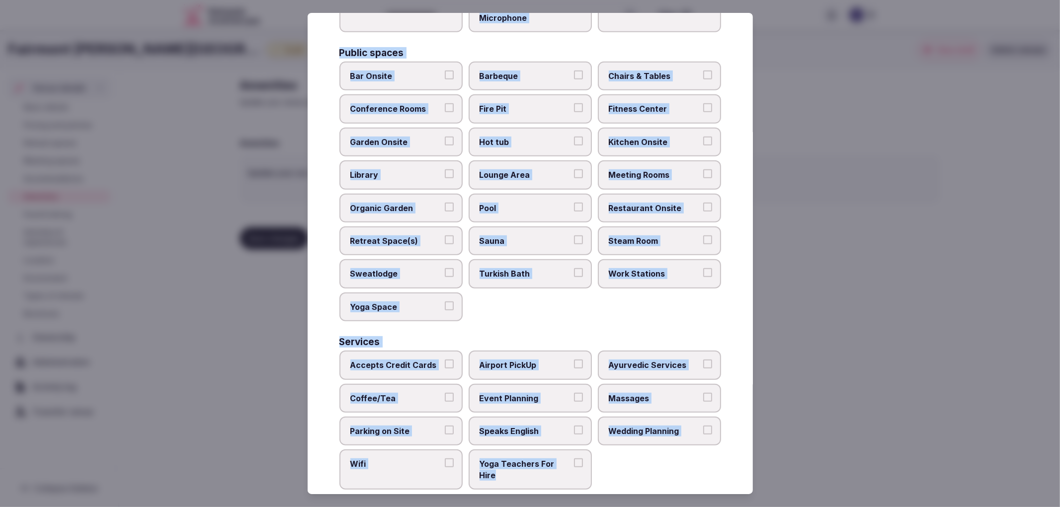
copy div "Activities Bicycles Camping Allowed Onsite [MEDICAL_DATA] Pool Table Surf Board…"
drag, startPoint x: 336, startPoint y: 100, endPoint x: 573, endPoint y: 450, distance: 422.4
click at [586, 470] on div "Select your venue amenities Choose all applicable amenities offered. Activities…" at bounding box center [530, 254] width 445 height 482
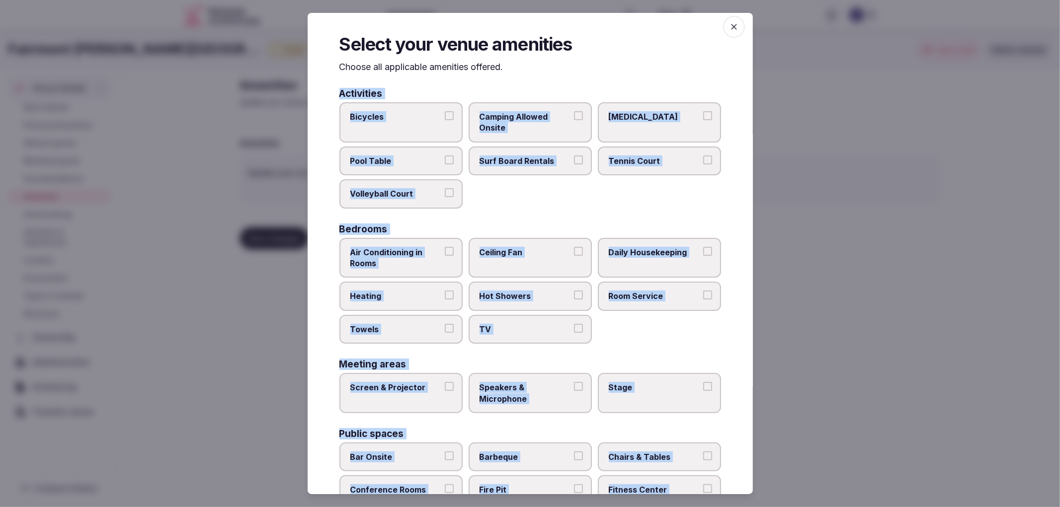
scroll to position [0, 0]
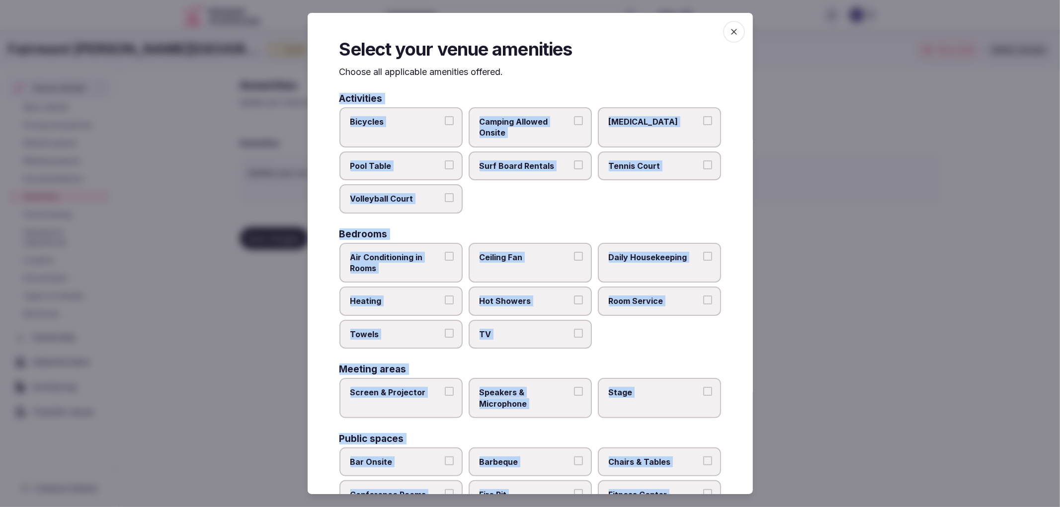
drag, startPoint x: 420, startPoint y: 250, endPoint x: 428, endPoint y: 296, distance: 46.4
click at [420, 252] on span "Air Conditioning in Rooms" at bounding box center [395, 263] width 91 height 22
click at [445, 252] on button "Air Conditioning in Rooms" at bounding box center [449, 256] width 9 height 9
drag, startPoint x: 428, startPoint y: 296, endPoint x: 438, endPoint y: 324, distance: 29.6
click at [428, 297] on span "Heating" at bounding box center [395, 301] width 91 height 11
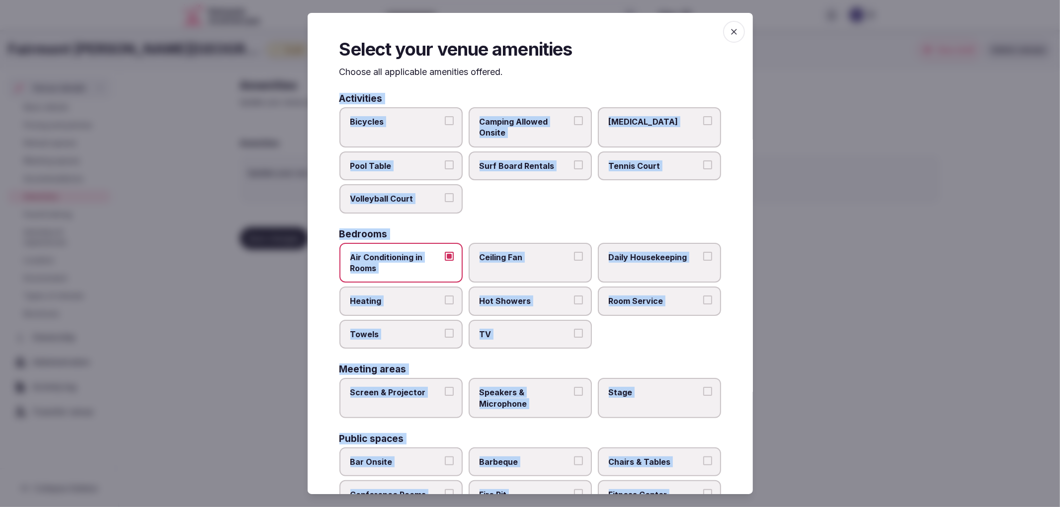
click at [445, 297] on button "Heating" at bounding box center [449, 300] width 9 height 9
click at [541, 296] on span "Hot Showers" at bounding box center [525, 301] width 91 height 11
click at [574, 296] on button "Hot Showers" at bounding box center [578, 300] width 9 height 9
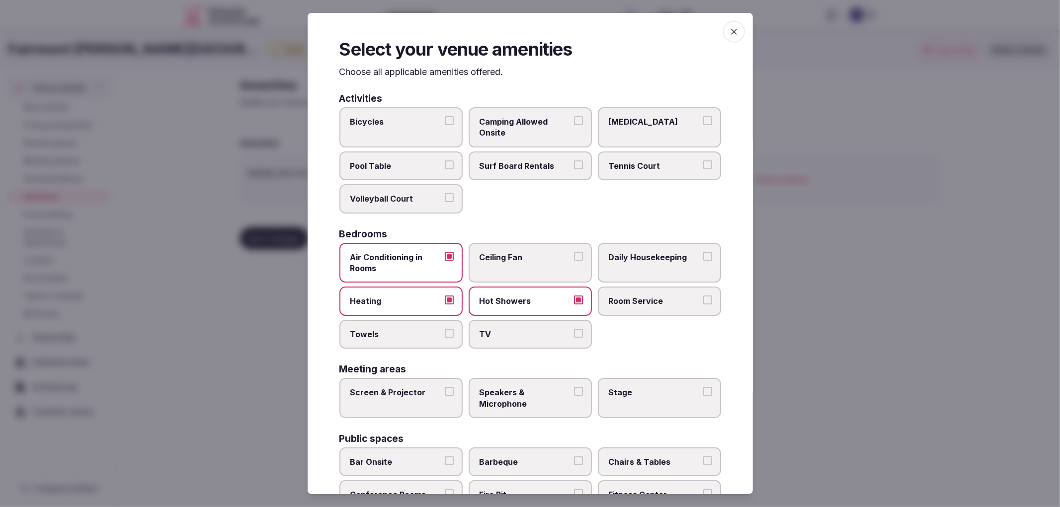
click at [547, 323] on label "TV" at bounding box center [530, 334] width 123 height 29
click at [574, 329] on button "TV" at bounding box center [578, 333] width 9 height 9
click at [499, 329] on span "TV" at bounding box center [525, 334] width 91 height 11
click at [574, 329] on button "TV" at bounding box center [578, 333] width 9 height 9
drag, startPoint x: 449, startPoint y: 324, endPoint x: 455, endPoint y: 324, distance: 6.0
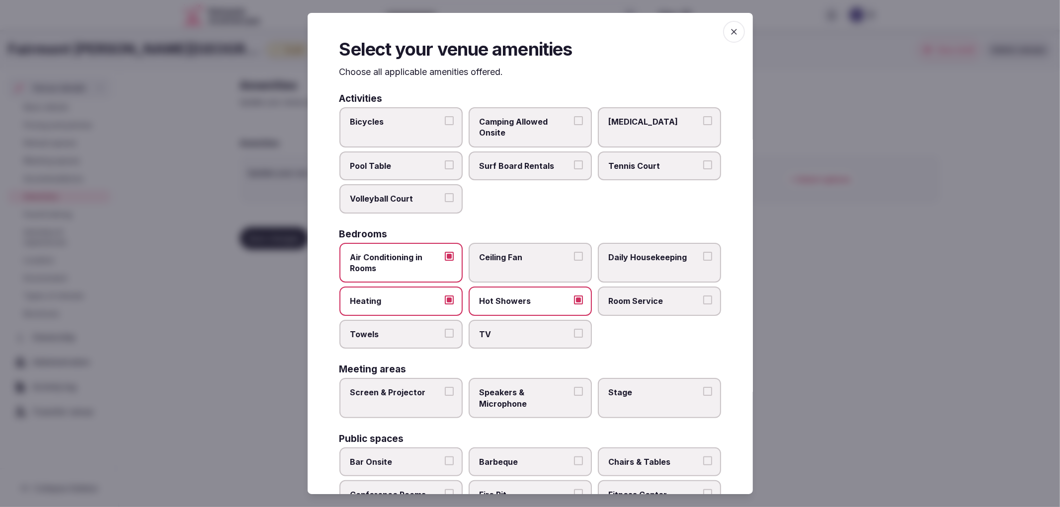
click at [451, 324] on label "Towels" at bounding box center [400, 334] width 123 height 29
click at [451, 329] on button "Towels" at bounding box center [449, 333] width 9 height 9
click at [570, 321] on label "TV" at bounding box center [530, 334] width 123 height 29
click at [574, 329] on button "TV" at bounding box center [578, 333] width 9 height 9
click at [651, 276] on label "Daily Housekeeping" at bounding box center [659, 263] width 123 height 40
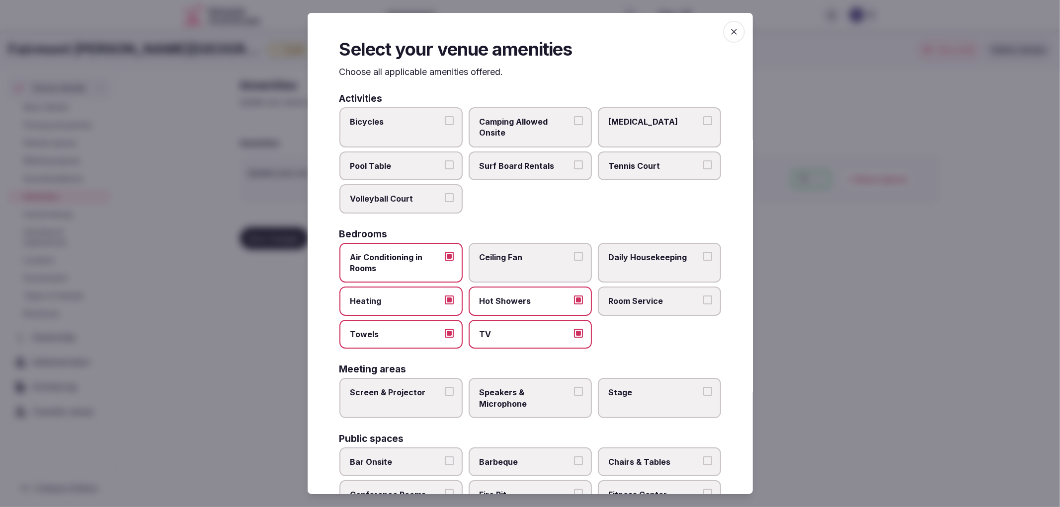
click at [703, 261] on button "Daily Housekeeping" at bounding box center [707, 256] width 9 height 9
drag, startPoint x: 638, startPoint y: 261, endPoint x: 592, endPoint y: 302, distance: 61.3
click at [637, 261] on label "Daily Housekeeping" at bounding box center [659, 263] width 123 height 40
click at [648, 300] on span "Room Service" at bounding box center [654, 301] width 91 height 11
click at [703, 300] on button "Room Service" at bounding box center [707, 300] width 9 height 9
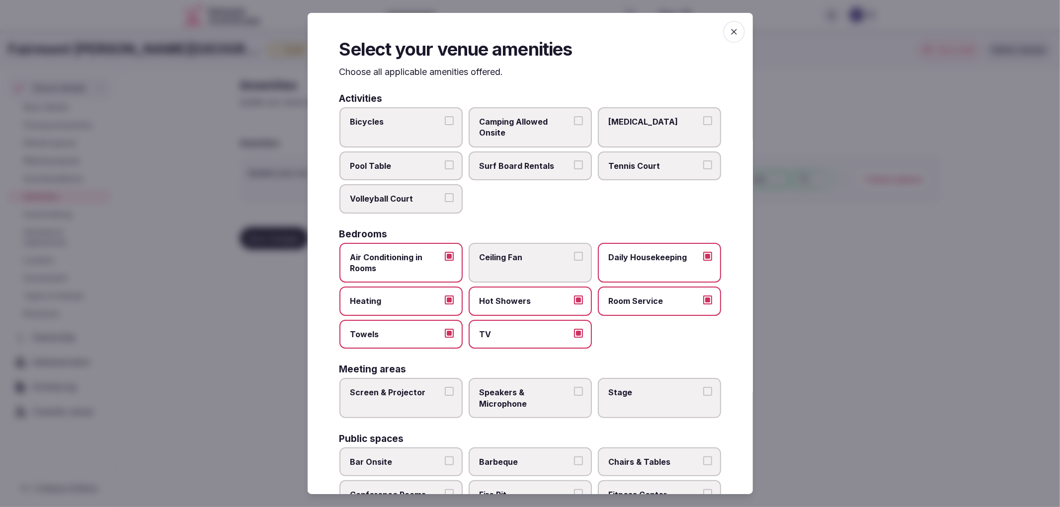
drag, startPoint x: 433, startPoint y: 384, endPoint x: 438, endPoint y: 385, distance: 5.0
click at [434, 387] on span "Screen & Projector" at bounding box center [395, 392] width 91 height 11
click at [445, 387] on button "Screen & Projector" at bounding box center [449, 391] width 9 height 9
click at [543, 390] on span "Speakers & Microphone" at bounding box center [525, 398] width 91 height 22
click at [574, 390] on button "Speakers & Microphone" at bounding box center [578, 391] width 9 height 9
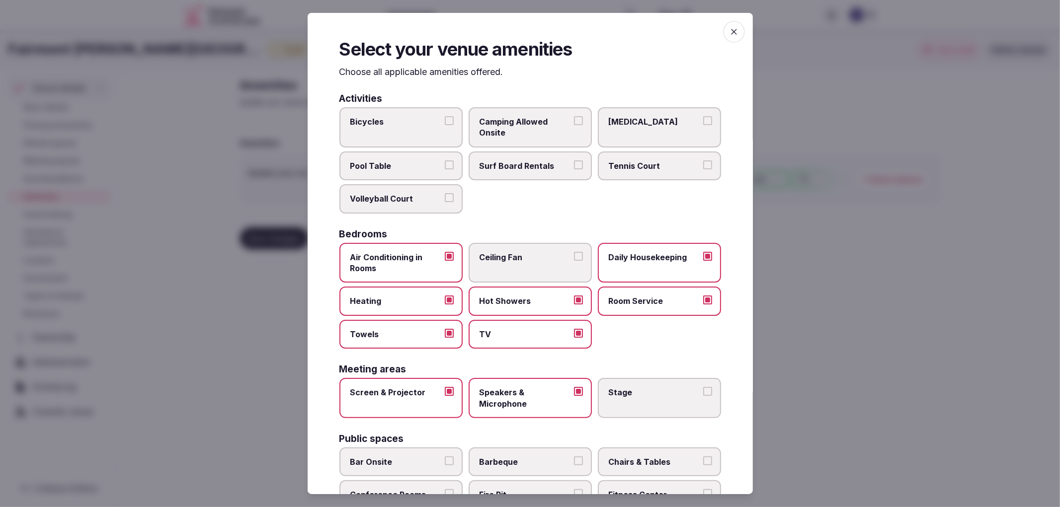
click at [625, 389] on span "Stage" at bounding box center [654, 392] width 91 height 11
click at [703, 389] on button "Stage" at bounding box center [707, 391] width 9 height 9
click at [441, 448] on label "Bar Onsite" at bounding box center [400, 462] width 123 height 29
click at [445, 457] on button "Bar Onsite" at bounding box center [449, 461] width 9 height 9
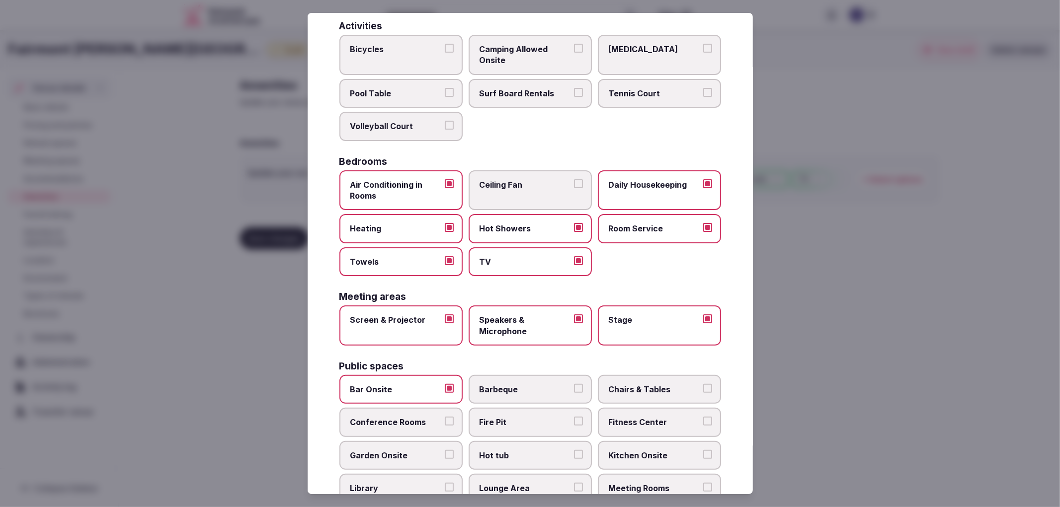
scroll to position [221, 0]
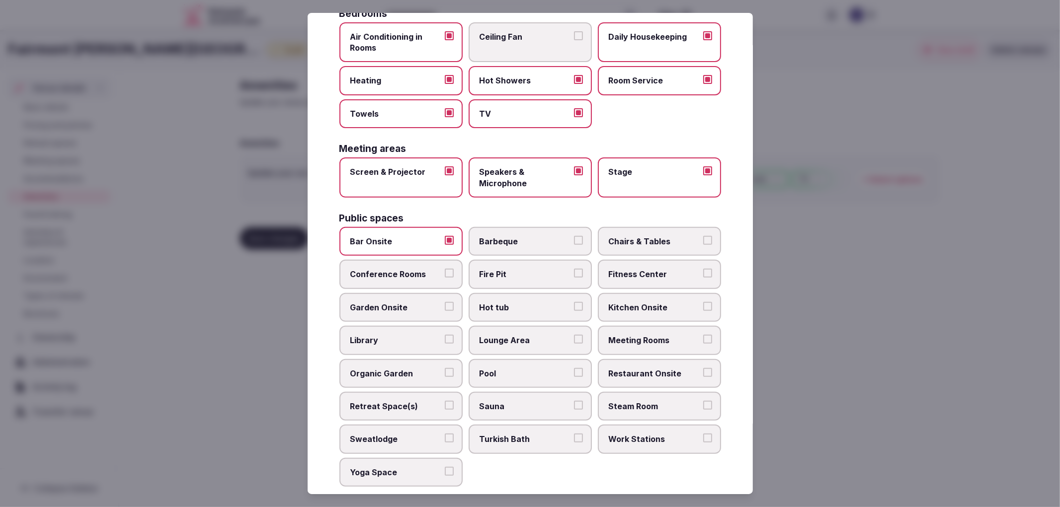
click at [609, 236] on span "Chairs & Tables" at bounding box center [654, 241] width 91 height 11
click at [703, 236] on button "Chairs & Tables" at bounding box center [707, 240] width 9 height 9
click at [607, 275] on label "Fitness Center" at bounding box center [659, 274] width 123 height 29
click at [703, 275] on button "Fitness Center" at bounding box center [707, 273] width 9 height 9
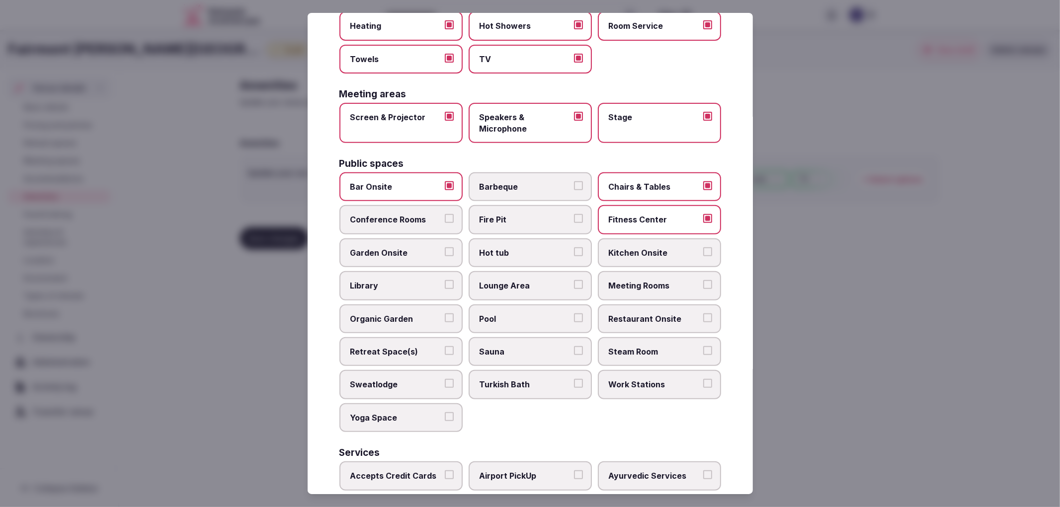
scroll to position [276, 0]
click at [630, 280] on span "Meeting Rooms" at bounding box center [654, 285] width 91 height 11
click at [703, 280] on button "Meeting Rooms" at bounding box center [707, 284] width 9 height 9
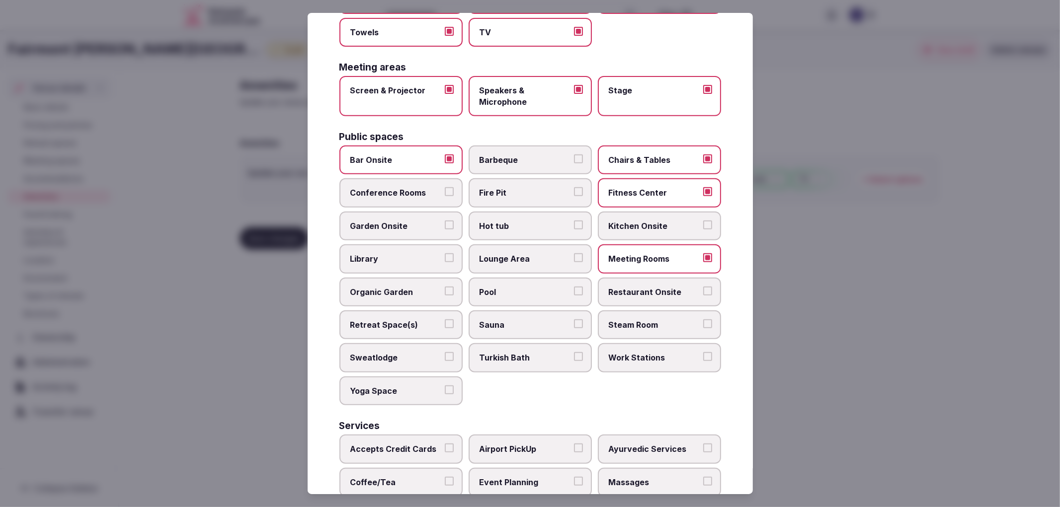
scroll to position [331, 0]
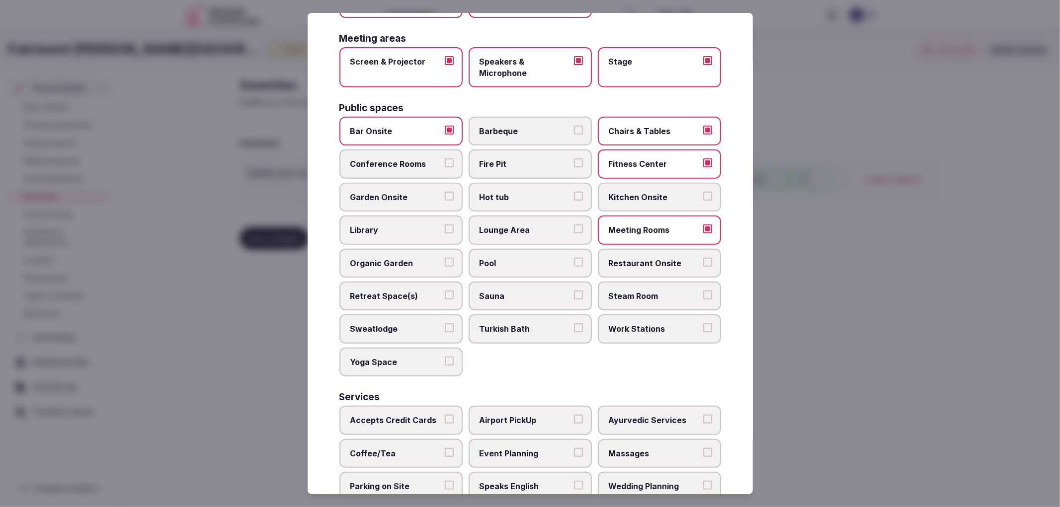
click at [408, 291] on span "Retreat Space(s)" at bounding box center [395, 296] width 91 height 11
click at [445, 291] on button "Retreat Space(s)" at bounding box center [449, 295] width 9 height 9
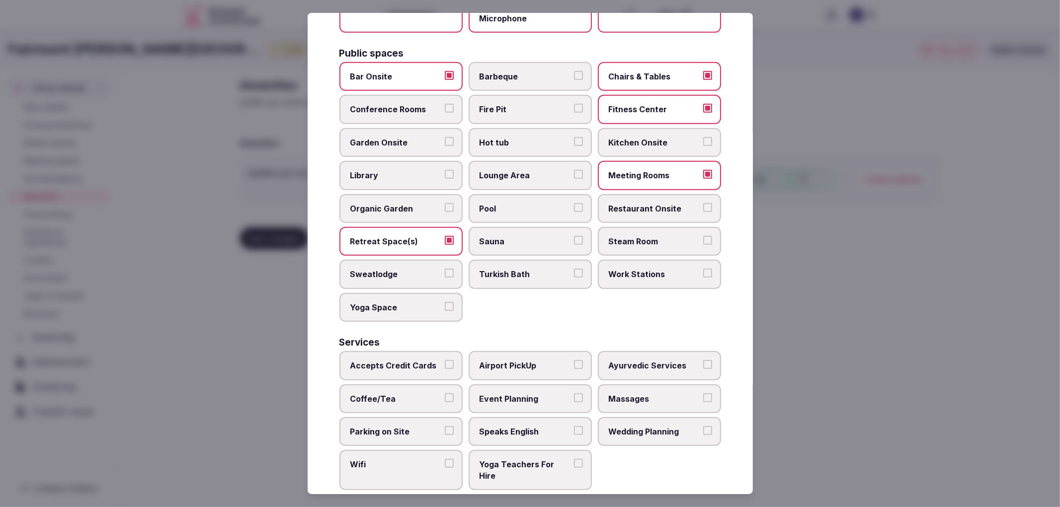
scroll to position [386, 0]
click at [667, 203] on span "Restaurant Onsite" at bounding box center [654, 208] width 91 height 11
click at [703, 203] on button "Restaurant Onsite" at bounding box center [707, 207] width 9 height 9
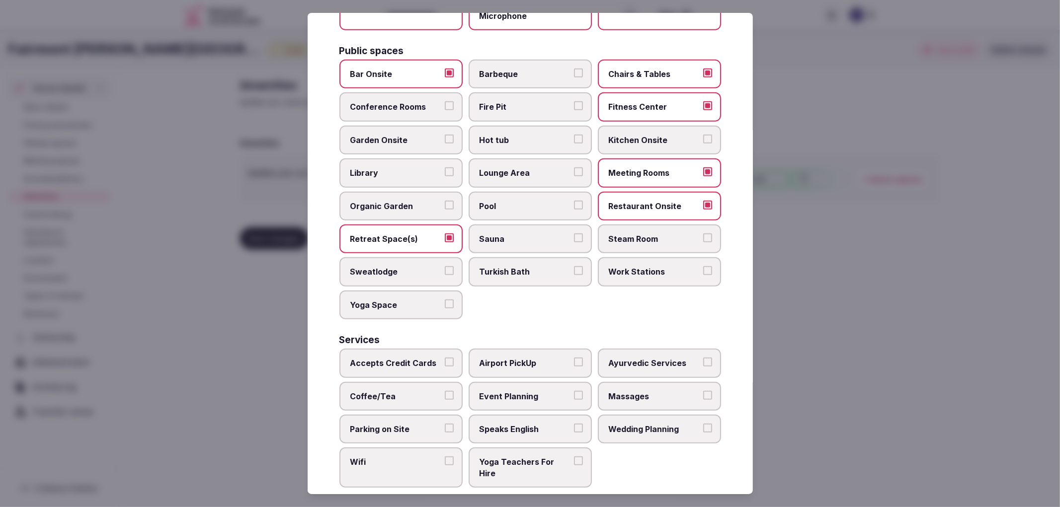
click at [380, 92] on label "Conference Rooms" at bounding box center [400, 106] width 123 height 29
click at [445, 101] on button "Conference Rooms" at bounding box center [449, 105] width 9 height 9
click at [380, 92] on label "Conference Rooms" at bounding box center [400, 106] width 123 height 29
click at [445, 101] on button "Conference Rooms" at bounding box center [449, 105] width 9 height 9
click at [356, 101] on span "Conference Rooms" at bounding box center [395, 106] width 91 height 11
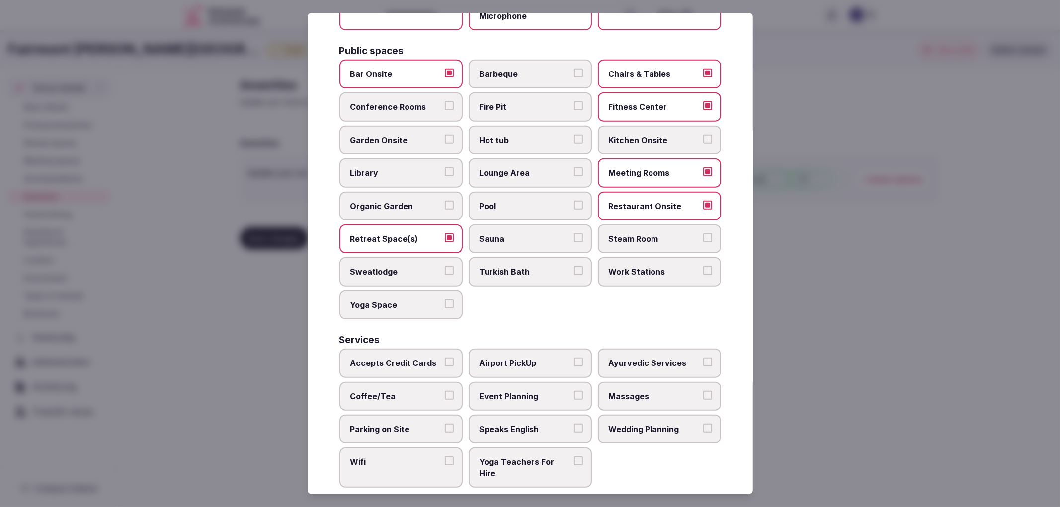
click at [445, 101] on button "Conference Rooms" at bounding box center [449, 105] width 9 height 9
click at [421, 358] on span "Accepts Credit Cards" at bounding box center [395, 363] width 91 height 11
click at [445, 358] on button "Accepts Credit Cards" at bounding box center [449, 362] width 9 height 9
click at [424, 391] on span "Coffee/Tea" at bounding box center [395, 396] width 91 height 11
click at [445, 391] on button "Coffee/Tea" at bounding box center [449, 395] width 9 height 9
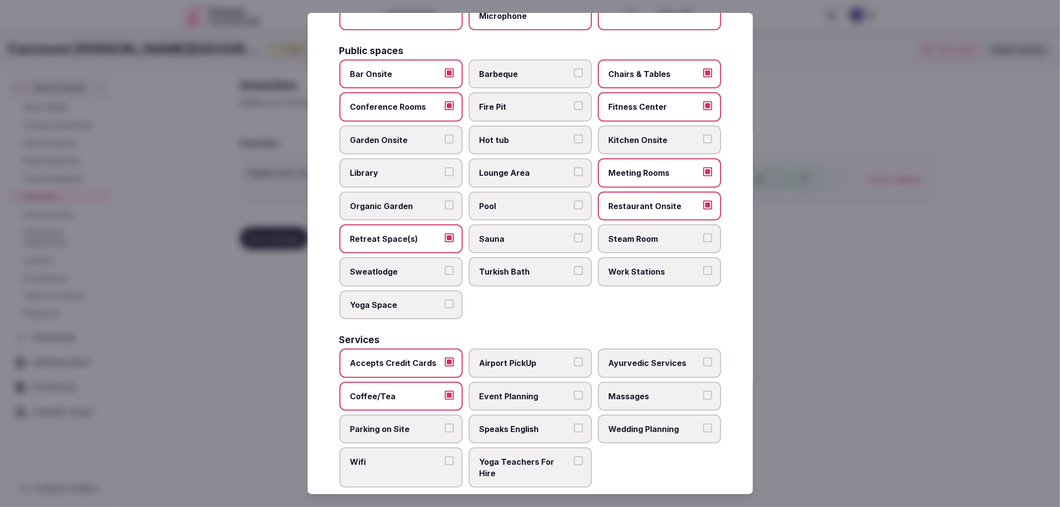
click at [391, 415] on label "Parking on Site" at bounding box center [400, 429] width 123 height 29
click at [445, 424] on button "Parking on Site" at bounding box center [449, 428] width 9 height 9
click at [420, 457] on span "Wifi" at bounding box center [395, 462] width 91 height 11
click at [445, 457] on button "Wifi" at bounding box center [449, 461] width 9 height 9
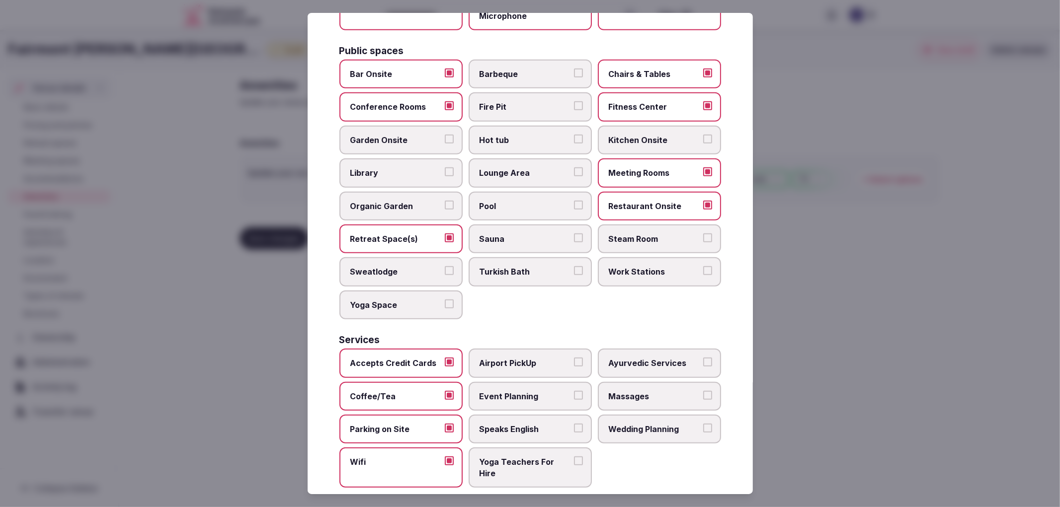
click at [530, 391] on span "Event Planning" at bounding box center [525, 396] width 91 height 11
click at [574, 391] on button "Event Planning" at bounding box center [578, 395] width 9 height 9
click at [549, 424] on span "Speaks English" at bounding box center [525, 429] width 91 height 11
click at [574, 424] on button "Speaks English" at bounding box center [578, 428] width 9 height 9
click at [656, 415] on label "Wedding Planning" at bounding box center [659, 429] width 123 height 29
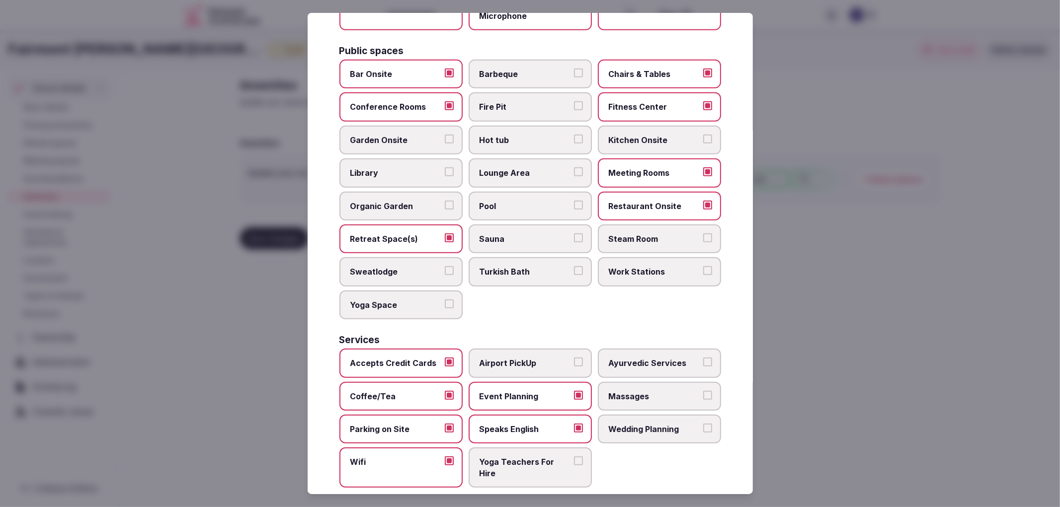
click at [703, 424] on button "Wedding Planning" at bounding box center [707, 428] width 9 height 9
click at [833, 389] on div at bounding box center [530, 253] width 1060 height 507
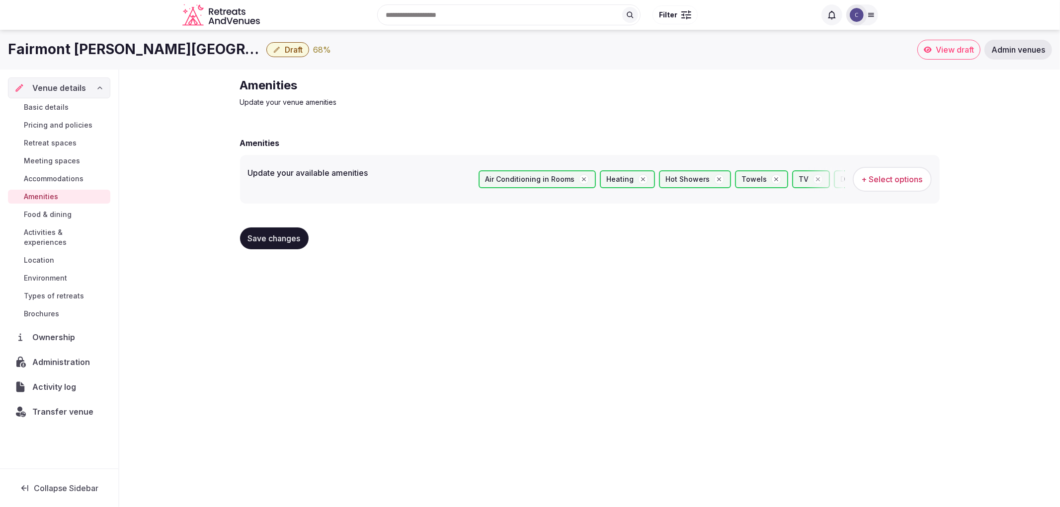
click at [256, 230] on button "Save changes" at bounding box center [274, 239] width 69 height 22
click at [40, 141] on span "Retreat spaces" at bounding box center [50, 143] width 53 height 10
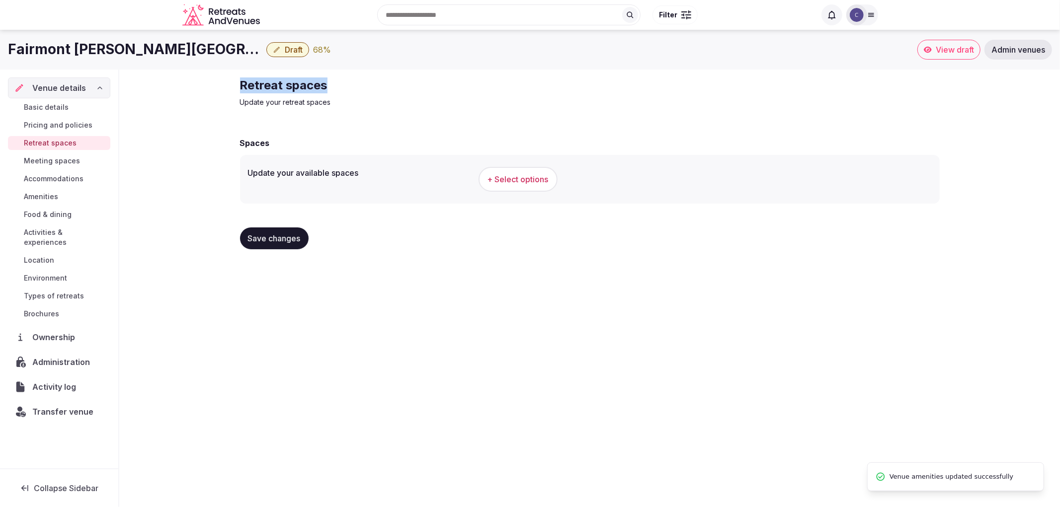
drag, startPoint x: 240, startPoint y: 83, endPoint x: 470, endPoint y: 84, distance: 230.1
click at [470, 84] on h2 "Retreat spaces" at bounding box center [407, 86] width 334 height 16
copy h2 "Retreat spaces"
click at [525, 135] on div "Spaces Update your available spaces + Select options Save changes" at bounding box center [590, 192] width 700 height 130
click at [547, 191] on div "+ Select options" at bounding box center [705, 179] width 453 height 25
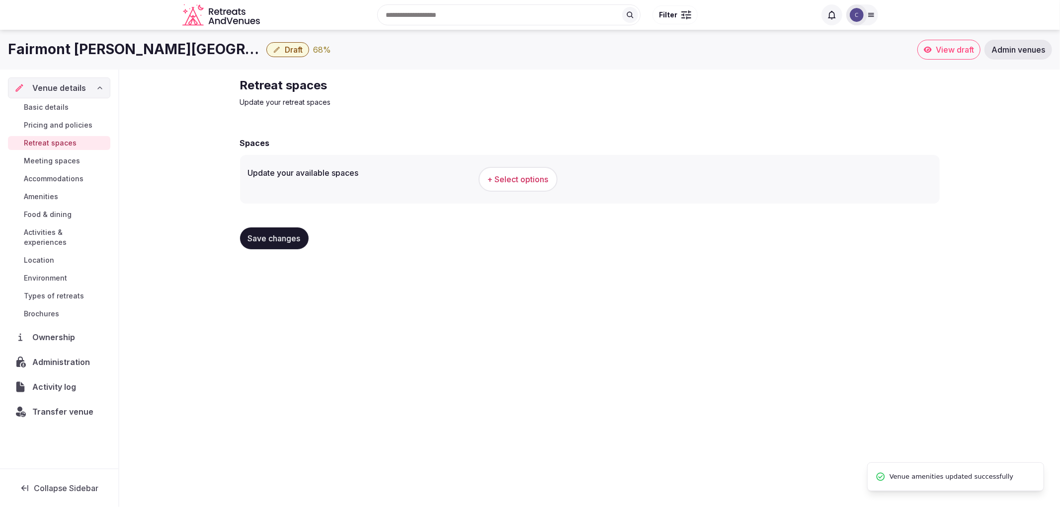
click at [540, 184] on span "+ Select options" at bounding box center [518, 179] width 61 height 11
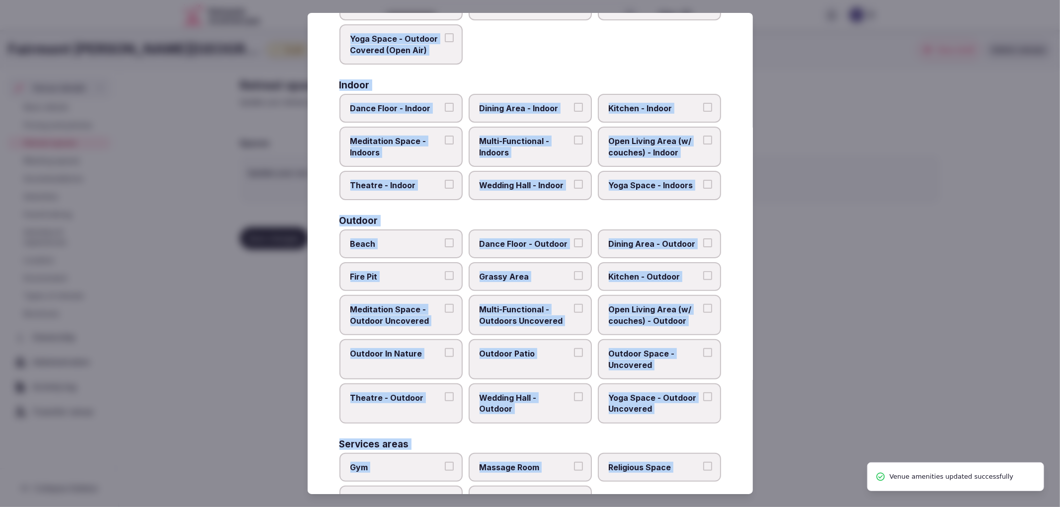
scroll to position [304, 0]
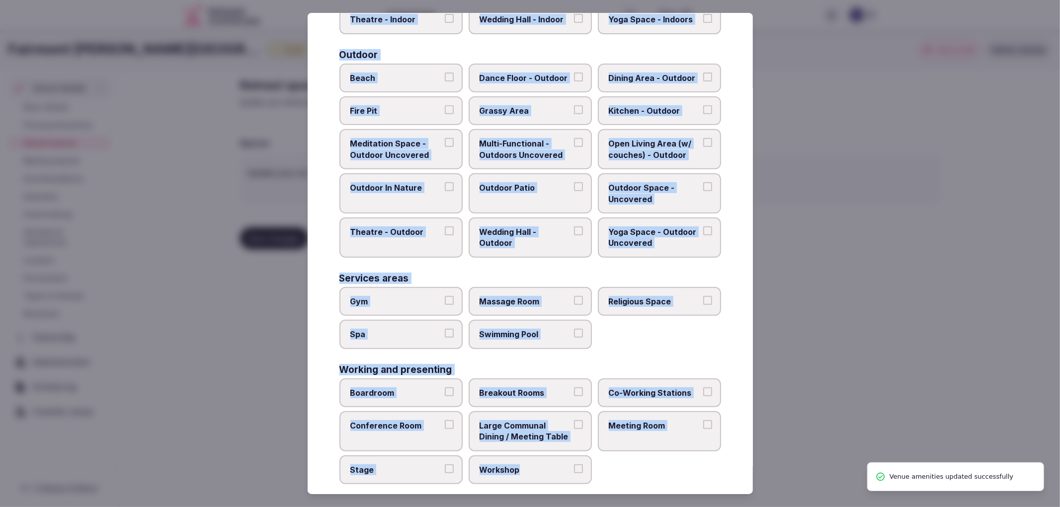
drag, startPoint x: 330, startPoint y: 99, endPoint x: 562, endPoint y: 446, distance: 417.4
click at [562, 446] on div "Select your retreat spaces Choose all applicable retreat spaces offered. Covere…" at bounding box center [530, 254] width 445 height 482
copy div "Covered outdoor spaces Meditation Space - Outdoor Covered (Open Air) Multi-Func…"
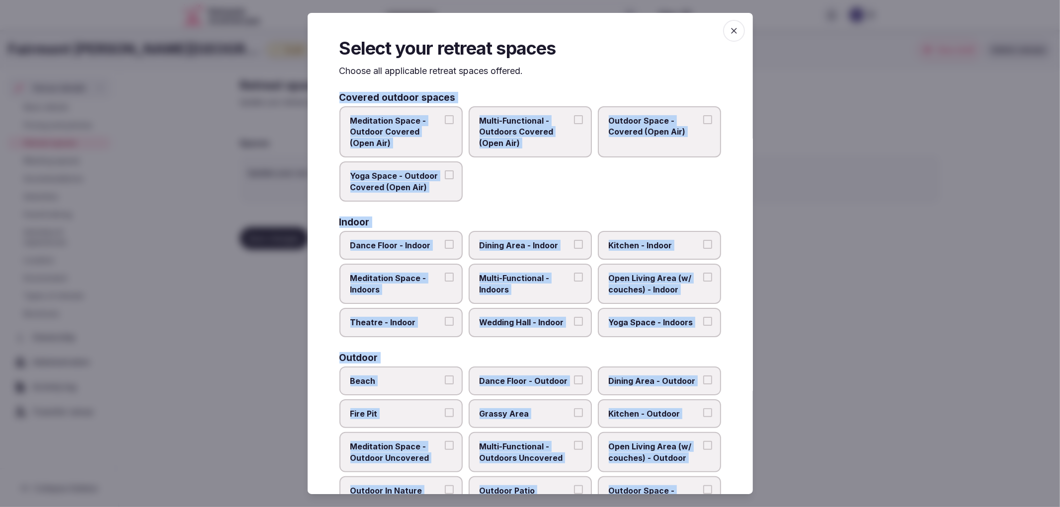
scroll to position [0, 0]
drag, startPoint x: 435, startPoint y: 237, endPoint x: 484, endPoint y: 243, distance: 49.5
click at [436, 238] on label "Dance Floor - Indoor" at bounding box center [400, 246] width 123 height 29
click at [445, 241] on button "Dance Floor - Indoor" at bounding box center [449, 245] width 9 height 9
click at [576, 241] on button "Dining Area - Indoor" at bounding box center [578, 245] width 9 height 9
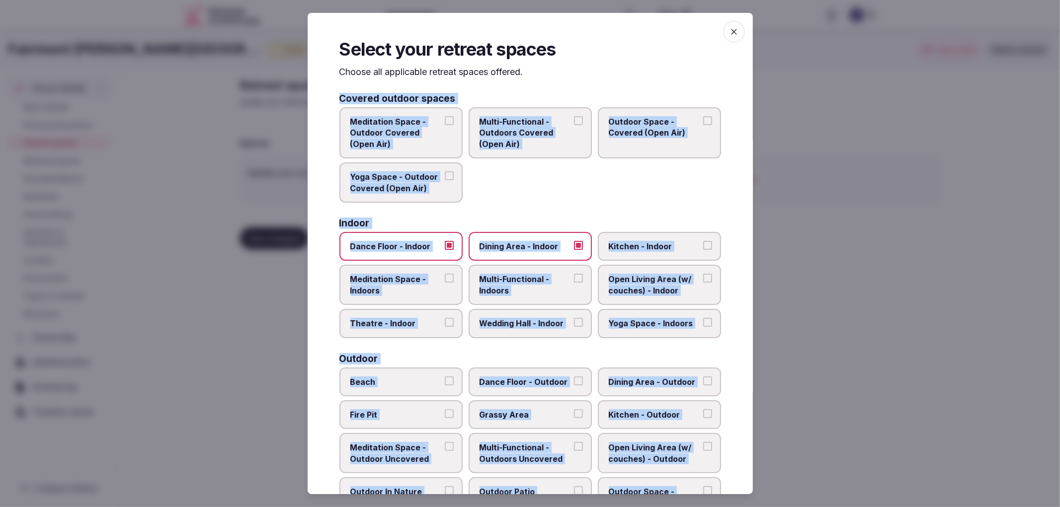
click at [592, 176] on div "Meditation Space - Outdoor Covered (Open Air) Multi-Functional - Outdoors Cover…" at bounding box center [530, 154] width 382 height 95
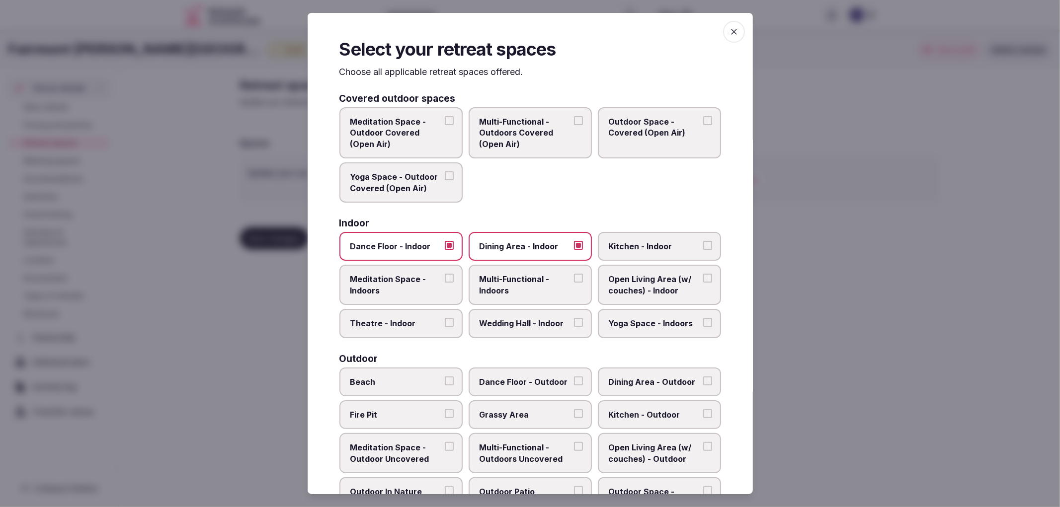
click at [522, 276] on span "Multi-Functional - Indoors" at bounding box center [525, 285] width 91 height 22
click at [574, 276] on button "Multi-Functional - Indoors" at bounding box center [578, 278] width 9 height 9
click at [540, 318] on span "Wedding Hall - Indoor" at bounding box center [525, 323] width 91 height 11
click at [574, 318] on button "Wedding Hall - Indoor" at bounding box center [578, 322] width 9 height 9
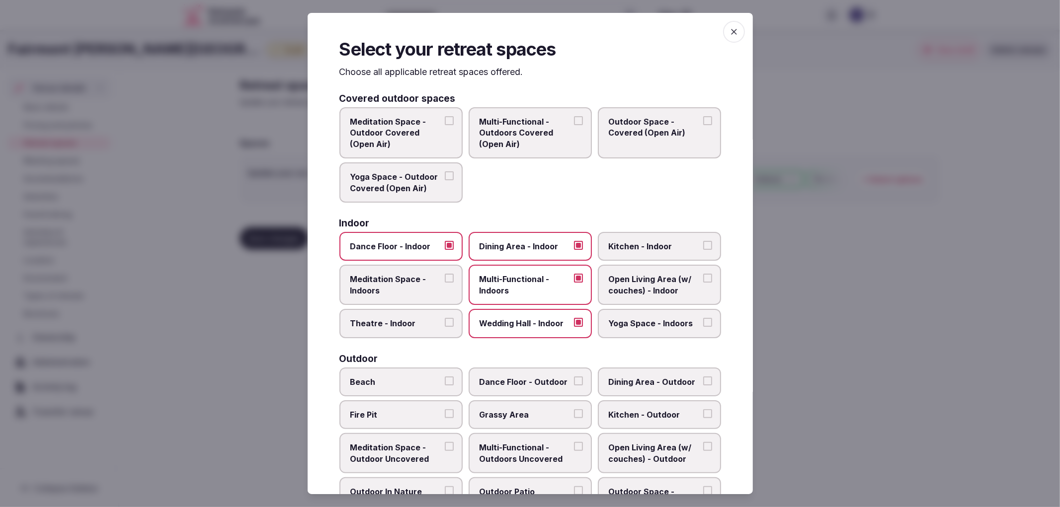
click at [420, 311] on label "Theatre - Indoor" at bounding box center [400, 323] width 123 height 29
click at [445, 318] on button "Theatre - Indoor" at bounding box center [449, 322] width 9 height 9
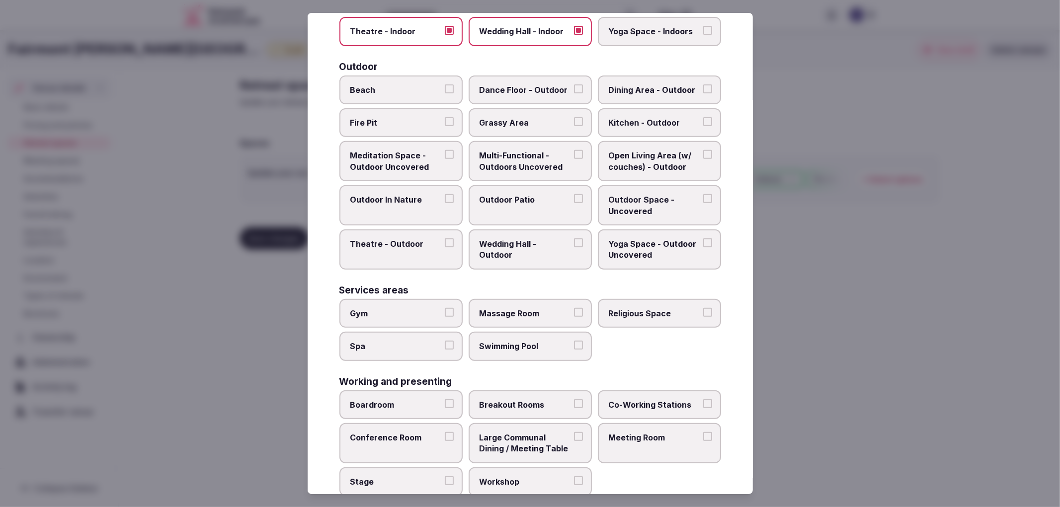
scroll to position [304, 0]
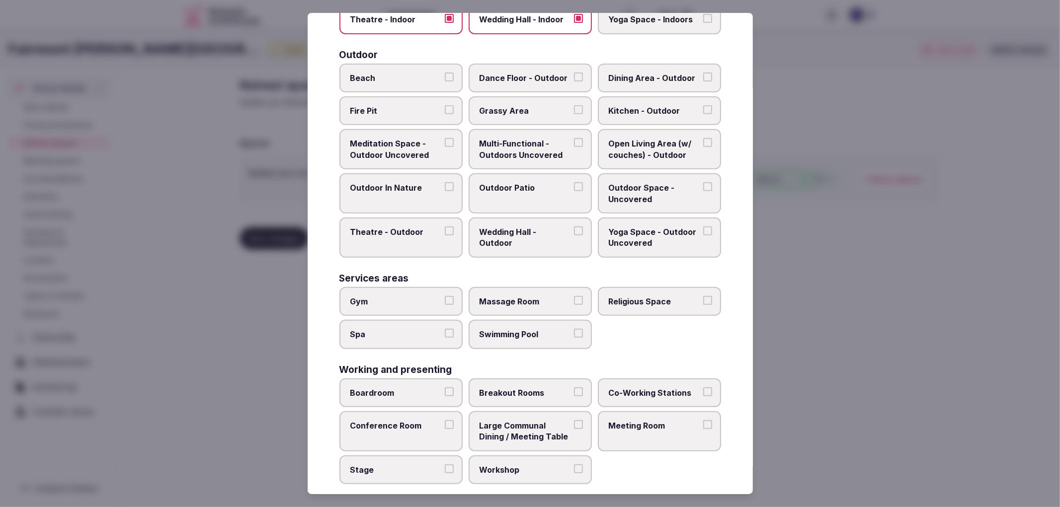
click at [418, 298] on label "Gym" at bounding box center [400, 301] width 123 height 29
click at [445, 298] on button "Gym" at bounding box center [449, 300] width 9 height 9
click at [434, 393] on label "Boardroom" at bounding box center [400, 393] width 123 height 29
click at [445, 393] on button "Boardroom" at bounding box center [449, 392] width 9 height 9
drag, startPoint x: 436, startPoint y: 417, endPoint x: 438, endPoint y: 423, distance: 7.1
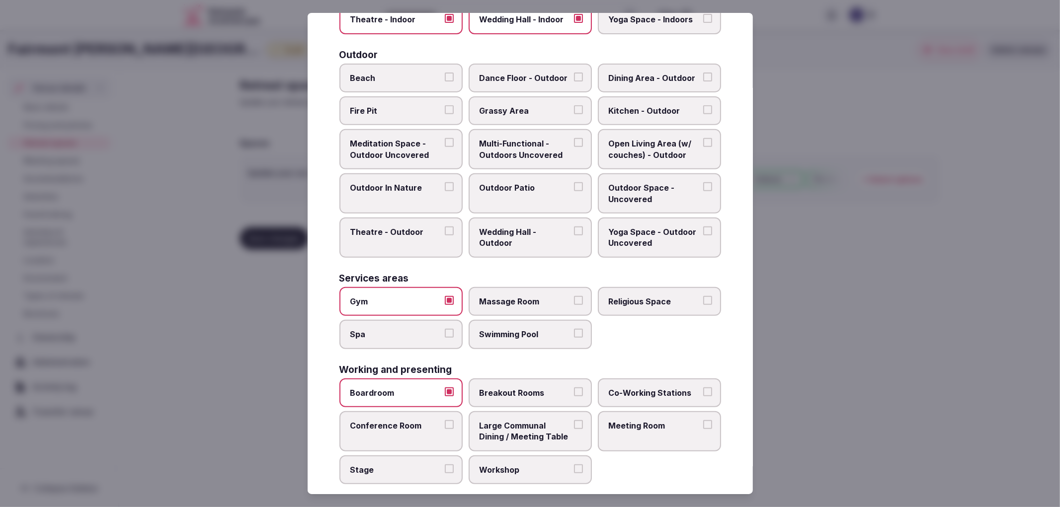
click at [438, 421] on label "Conference Room" at bounding box center [400, 432] width 123 height 40
click at [445, 421] on button "Conference Room" at bounding box center [449, 424] width 9 height 9
click at [441, 456] on label "Stage" at bounding box center [400, 470] width 123 height 29
click at [445, 465] on button "Stage" at bounding box center [449, 469] width 9 height 9
click at [495, 456] on label "Workshop" at bounding box center [530, 470] width 123 height 29
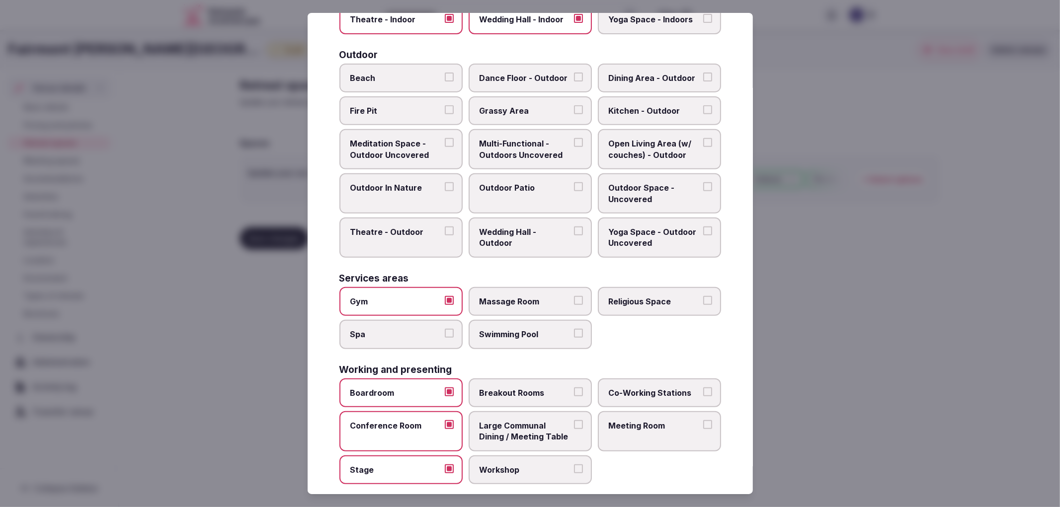
drag, startPoint x: 545, startPoint y: 385, endPoint x: 558, endPoint y: 424, distance: 40.9
click at [546, 389] on label "Breakout Rooms" at bounding box center [530, 393] width 123 height 29
click at [574, 389] on button "Breakout Rooms" at bounding box center [578, 392] width 9 height 9
click at [558, 424] on span "Large Communal Dining / Meeting Table" at bounding box center [525, 431] width 91 height 22
click at [574, 424] on button "Large Communal Dining / Meeting Table" at bounding box center [578, 424] width 9 height 9
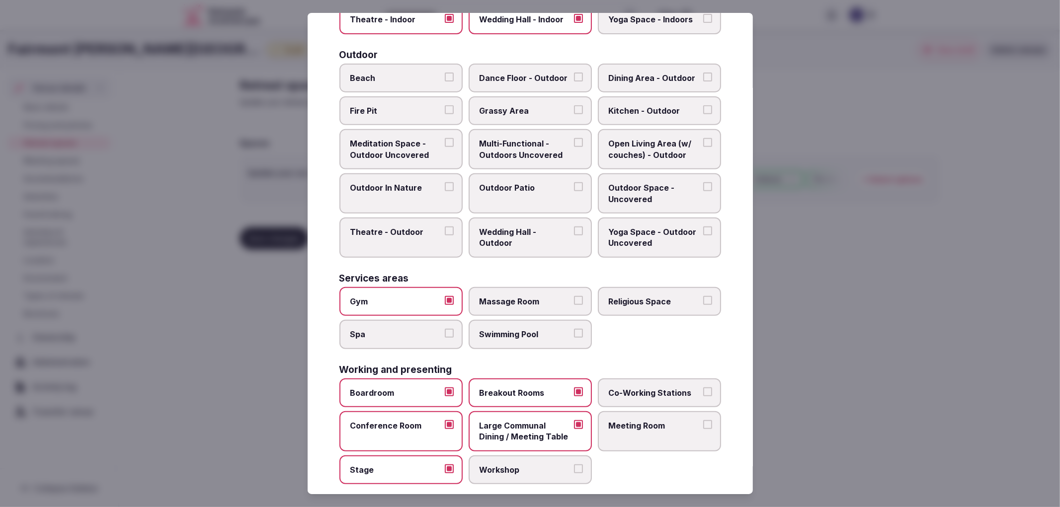
drag, startPoint x: 679, startPoint y: 418, endPoint x: 517, endPoint y: 442, distance: 163.8
click at [678, 420] on span "Meeting Room" at bounding box center [654, 425] width 91 height 11
click at [703, 420] on button "Meeting Room" at bounding box center [707, 424] width 9 height 9
click at [512, 456] on label "Workshop" at bounding box center [530, 470] width 123 height 29
click at [574, 465] on button "Workshop" at bounding box center [578, 469] width 9 height 9
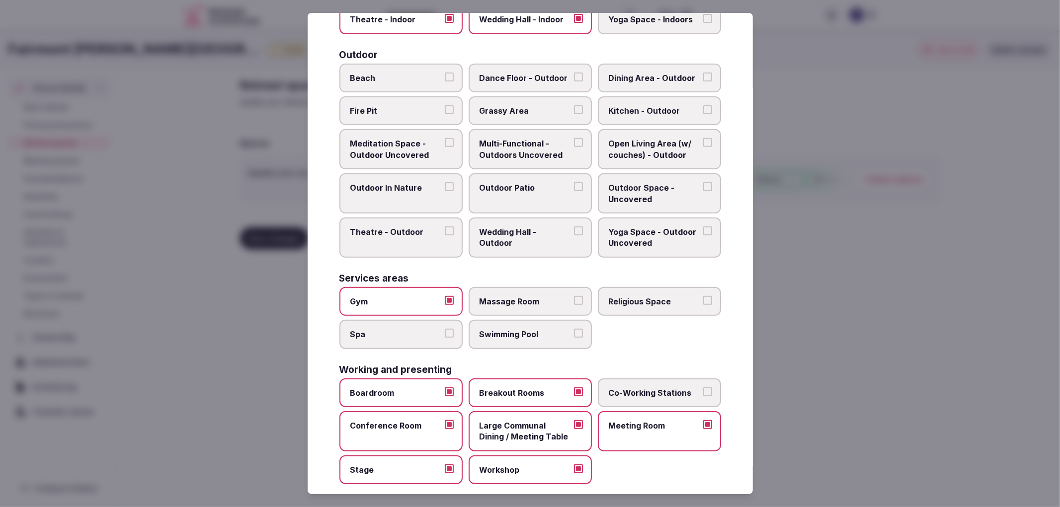
click at [878, 361] on div at bounding box center [530, 253] width 1060 height 507
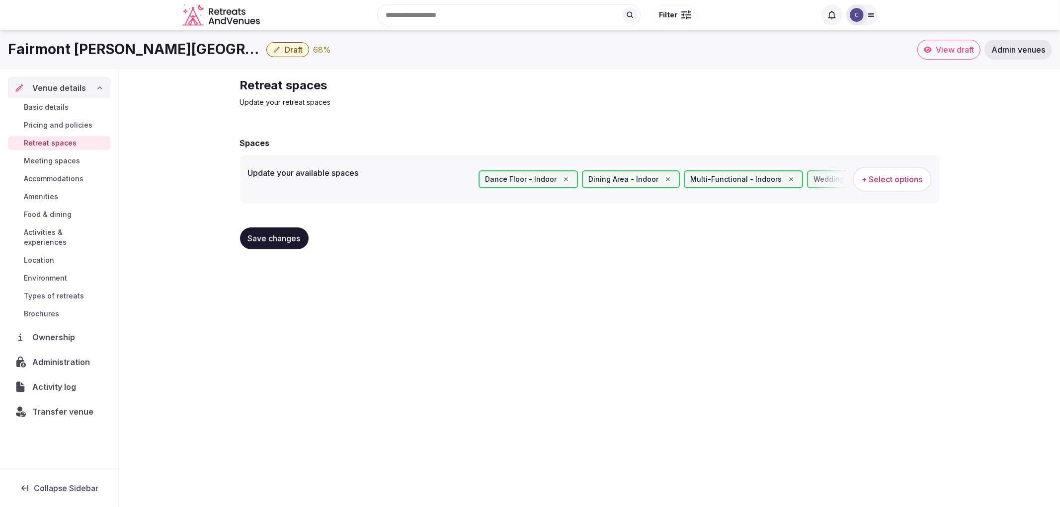
click at [267, 251] on div "Save changes" at bounding box center [590, 239] width 700 height 38
click at [280, 242] on span "Save changes" at bounding box center [274, 239] width 53 height 10
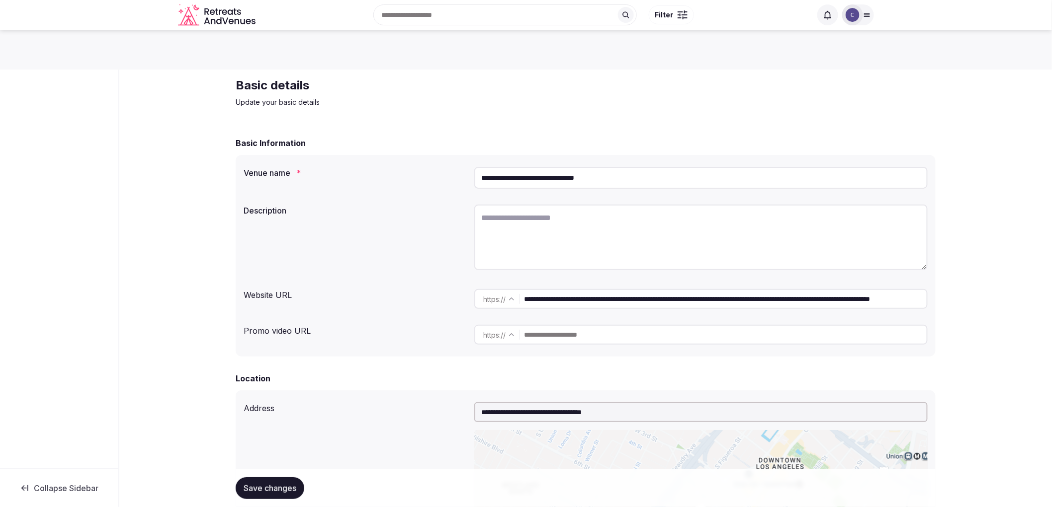
click at [567, 174] on input "**********" at bounding box center [700, 178] width 453 height 22
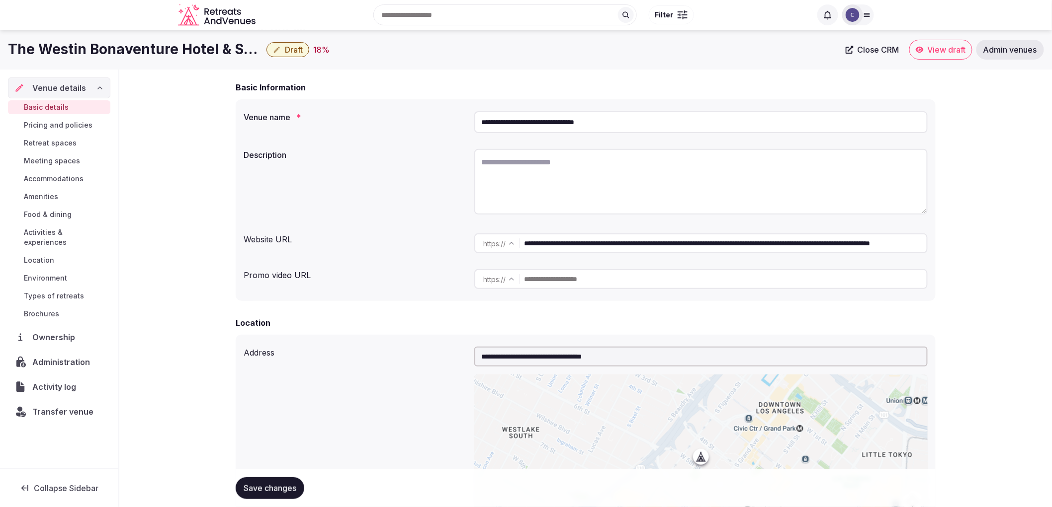
scroll to position [55, 0]
click at [568, 186] on textarea at bounding box center [700, 183] width 453 height 66
paste textarea "**********"
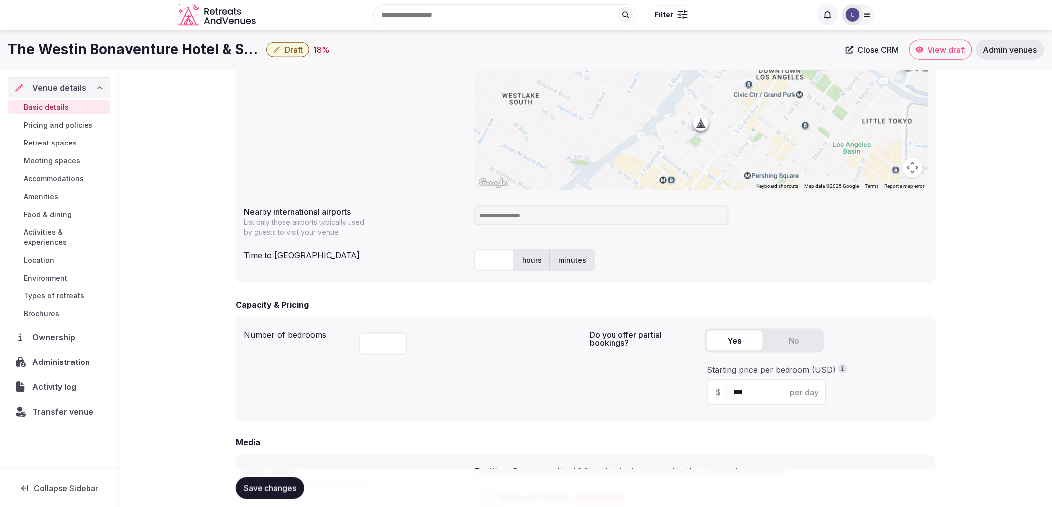
scroll to position [386, 0]
type textarea "**********"
click at [503, 227] on input at bounding box center [601, 218] width 254 height 20
type input "***"
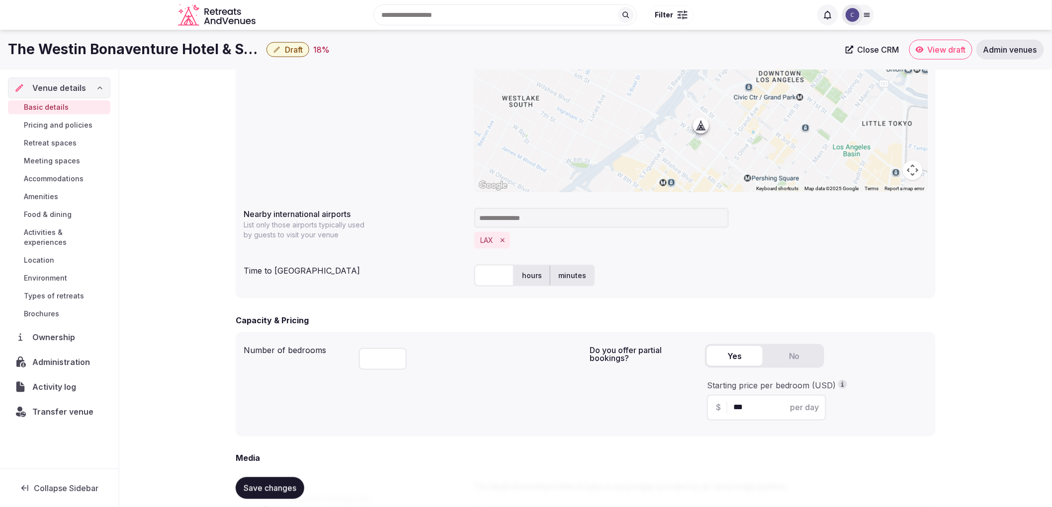
click at [490, 276] on input "text" at bounding box center [494, 276] width 40 height 22
type input "**"
click at [806, 287] on div "** hours minutes" at bounding box center [700, 276] width 453 height 30
click at [285, 489] on span "Save changes" at bounding box center [270, 489] width 53 height 10
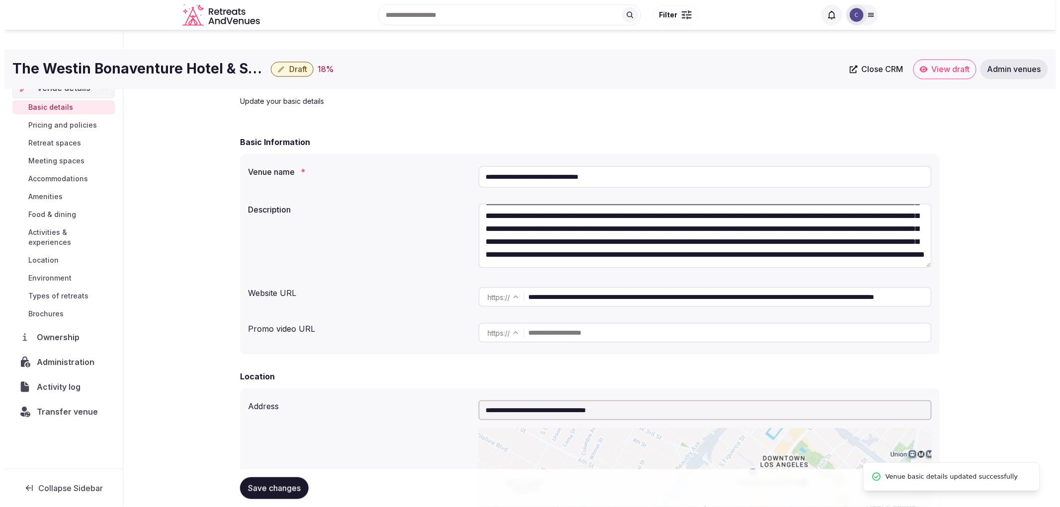
scroll to position [0, 0]
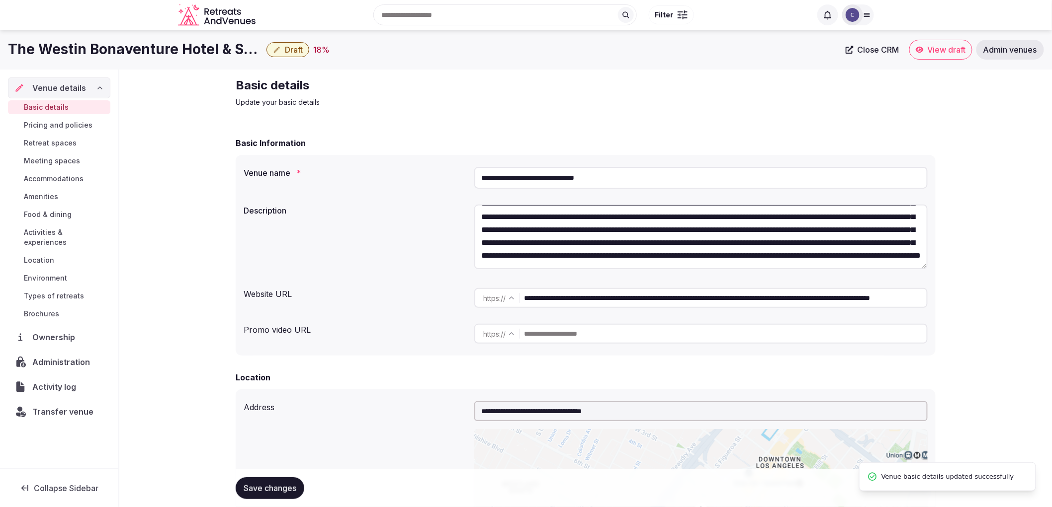
click at [50, 161] on span "Meeting spaces" at bounding box center [52, 161] width 56 height 10
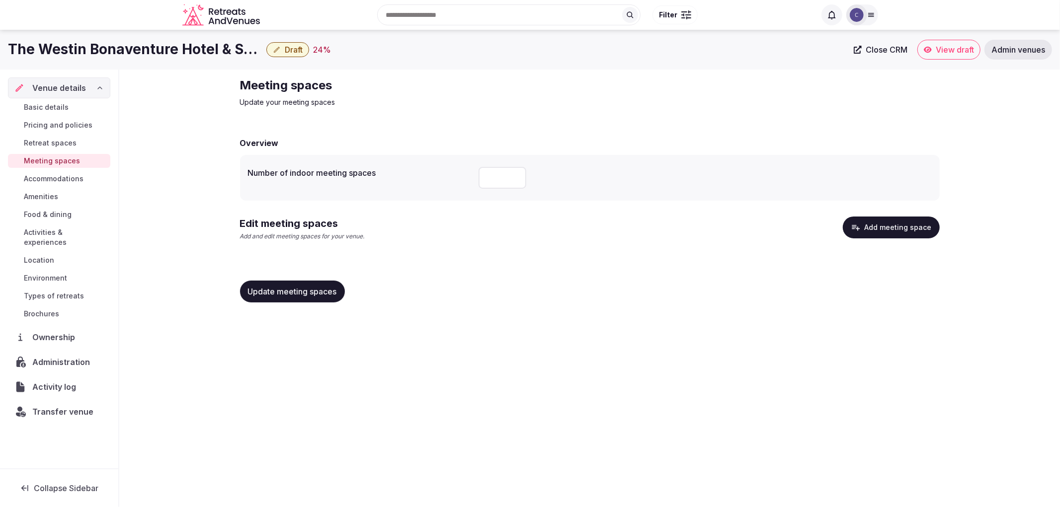
click at [60, 179] on span "Accommodations" at bounding box center [54, 179] width 60 height 10
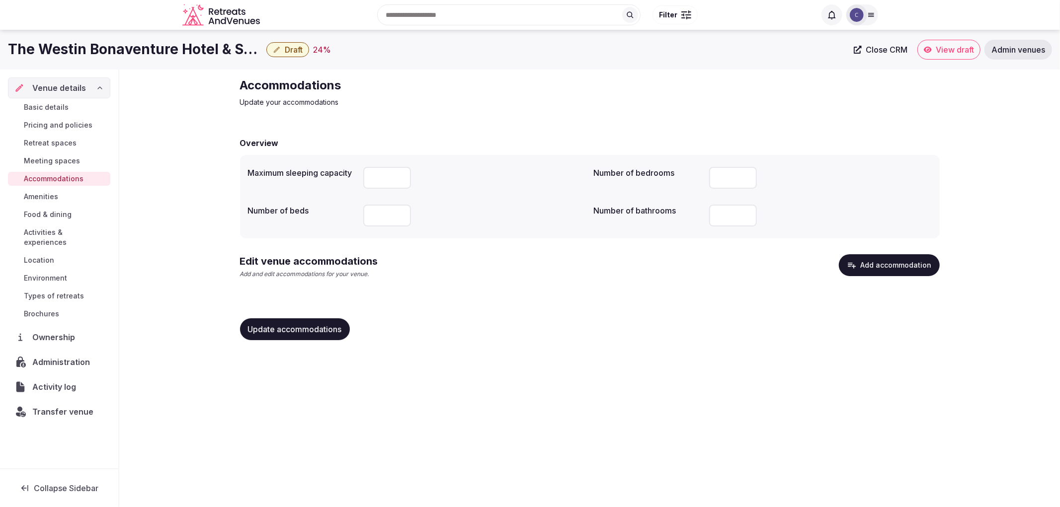
click at [861, 267] on button "Add accommodation" at bounding box center [889, 265] width 101 height 22
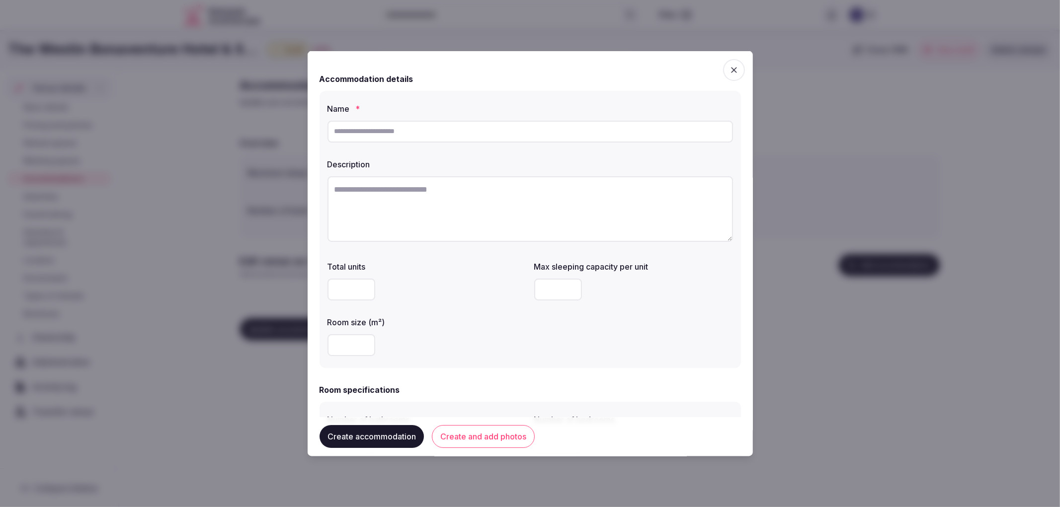
click at [460, 111] on label "Name *" at bounding box center [531, 108] width 406 height 8
click at [474, 138] on input "text" at bounding box center [531, 131] width 406 height 22
paste input "**********"
type input "**********"
click at [476, 216] on textarea at bounding box center [531, 209] width 406 height 66
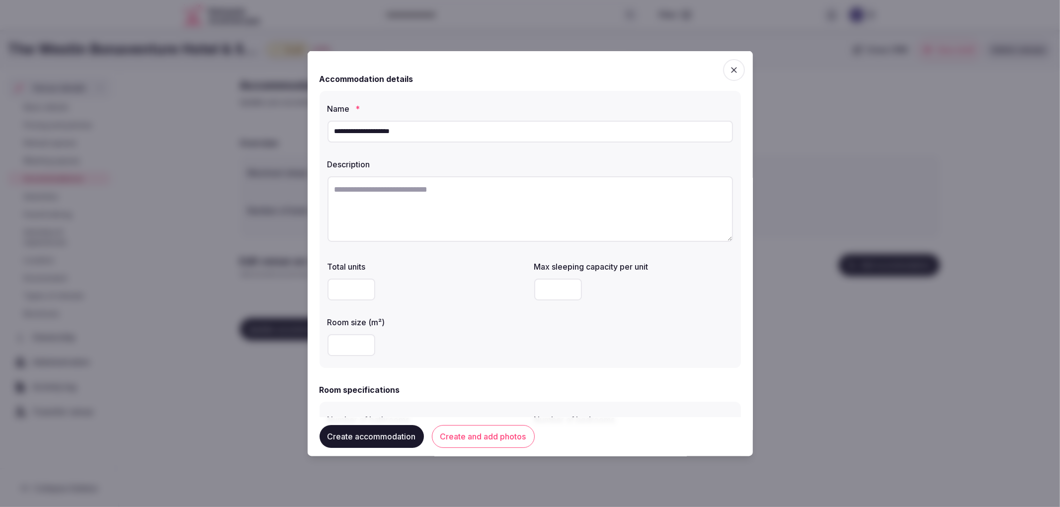
paste textarea "**********"
type textarea "**********"
click at [347, 339] on input "number" at bounding box center [352, 344] width 48 height 22
type input "**"
click at [448, 334] on div "**" at bounding box center [427, 344] width 199 height 22
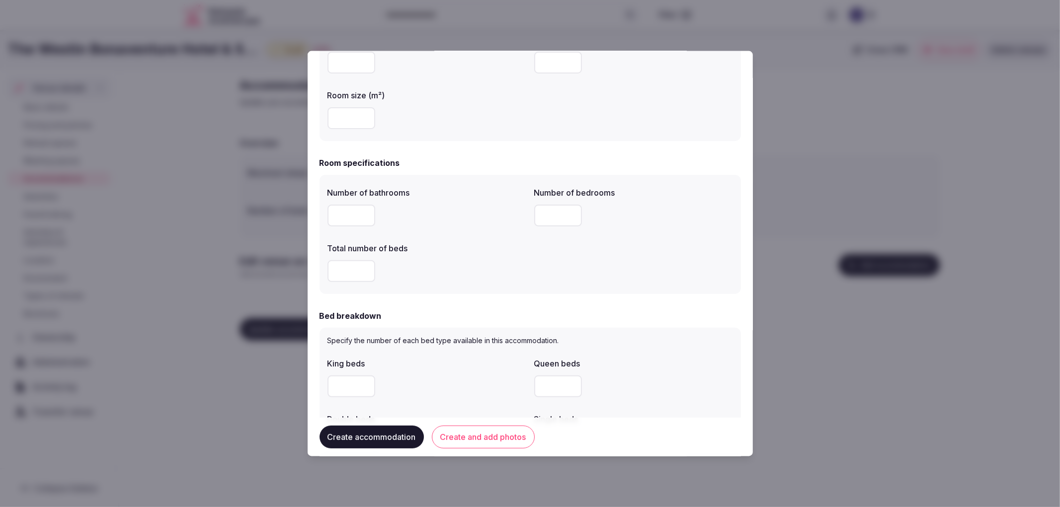
scroll to position [221, 0]
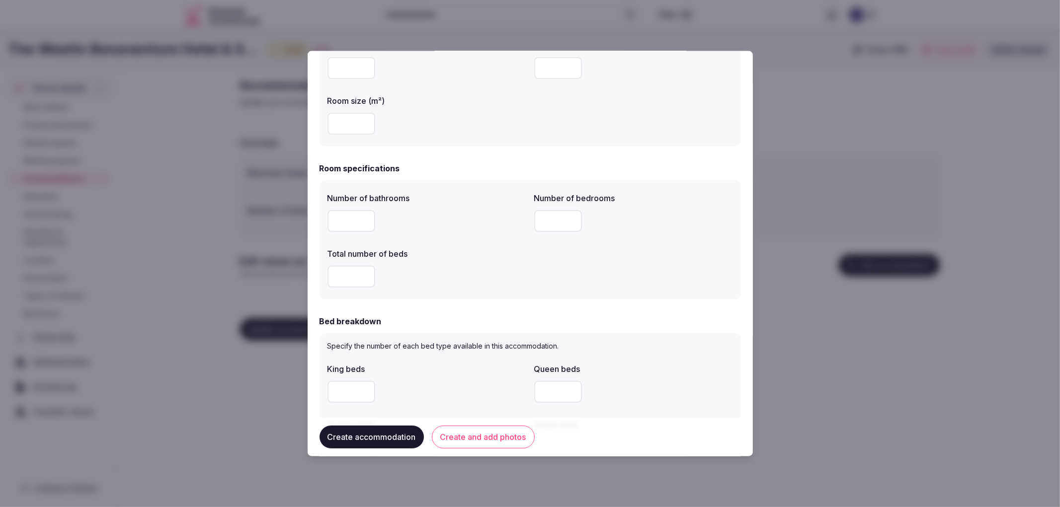
click at [340, 217] on input "number" at bounding box center [352, 221] width 48 height 22
type input "*"
drag, startPoint x: 545, startPoint y: 217, endPoint x: 538, endPoint y: 227, distance: 12.5
click at [546, 217] on input "number" at bounding box center [558, 221] width 48 height 22
type input "*"
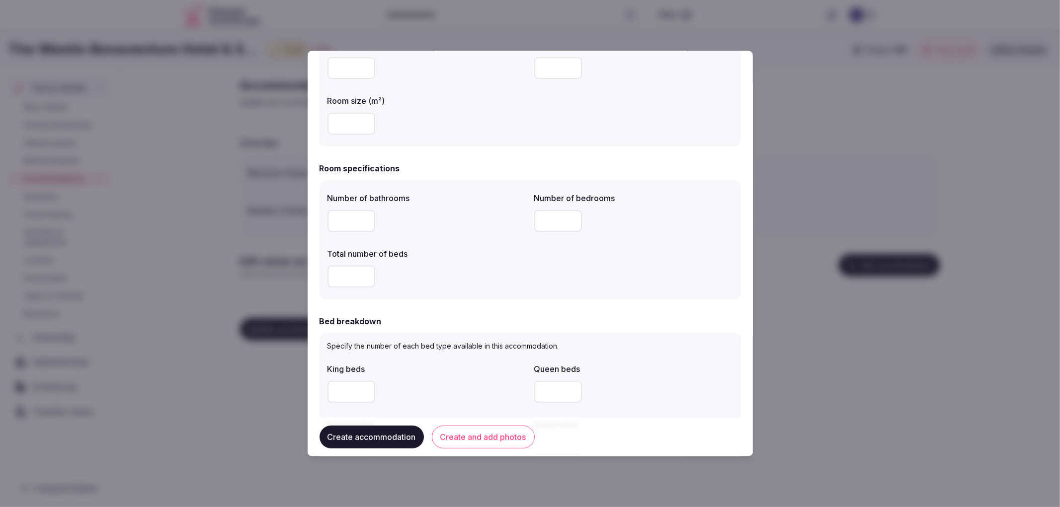
click at [335, 276] on input "number" at bounding box center [352, 276] width 48 height 22
type input "*"
click at [348, 396] on input "number" at bounding box center [352, 392] width 48 height 22
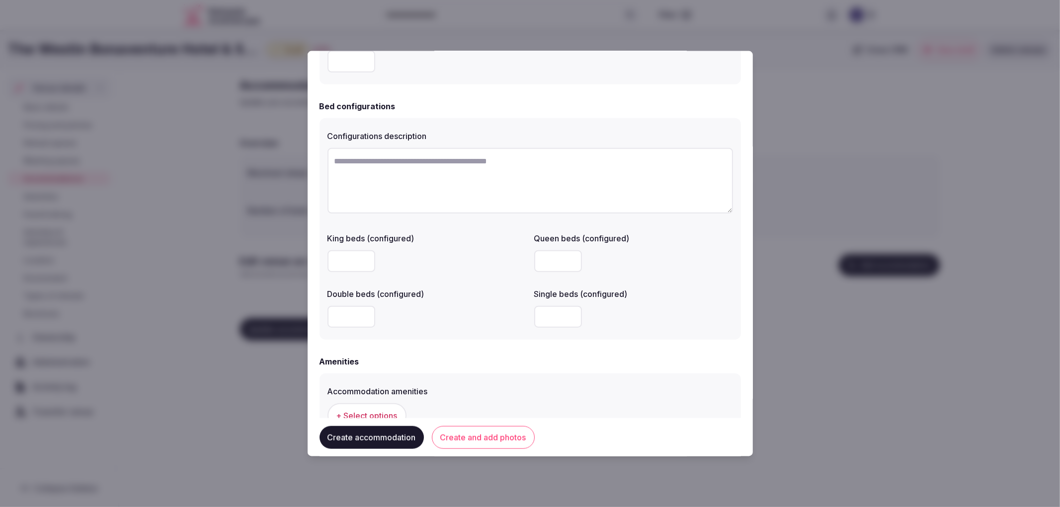
scroll to position [794, 0]
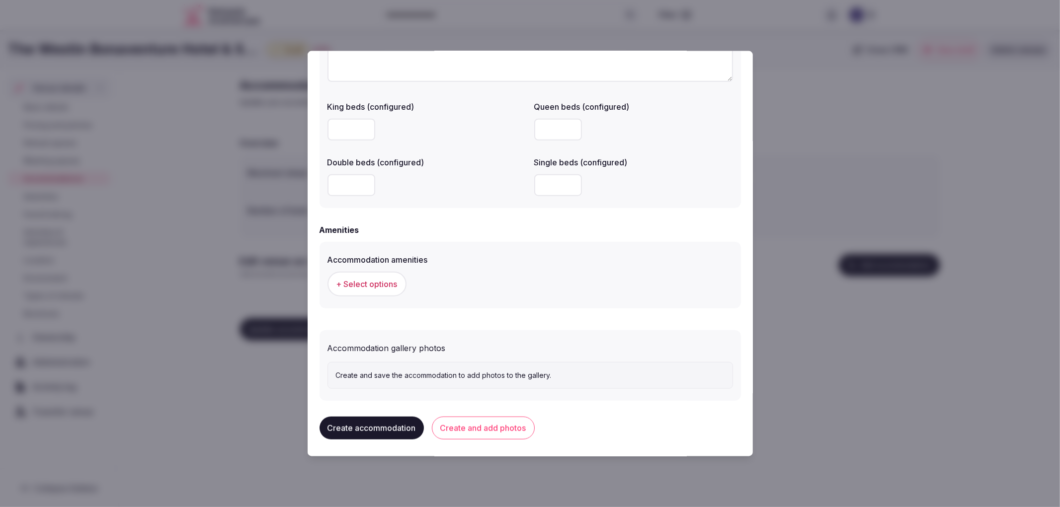
type input "*"
click at [361, 282] on span "+ Select options" at bounding box center [366, 283] width 61 height 11
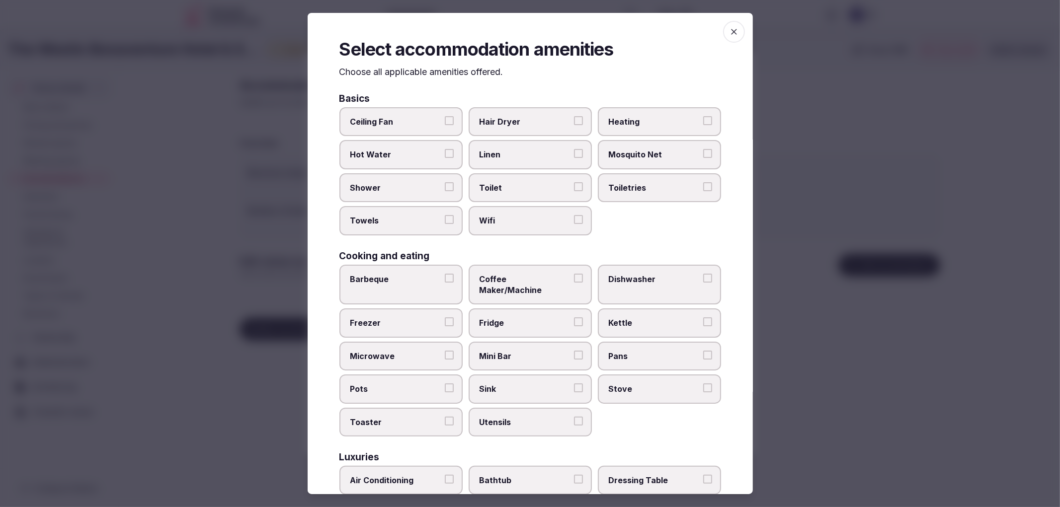
click at [406, 195] on label "Shower" at bounding box center [400, 187] width 123 height 29
click at [445, 191] on button "Shower" at bounding box center [449, 186] width 9 height 9
click at [418, 219] on span "Towels" at bounding box center [395, 220] width 91 height 11
click at [445, 219] on button "Towels" at bounding box center [449, 219] width 9 height 9
click at [523, 188] on span "Toilet" at bounding box center [525, 187] width 91 height 11
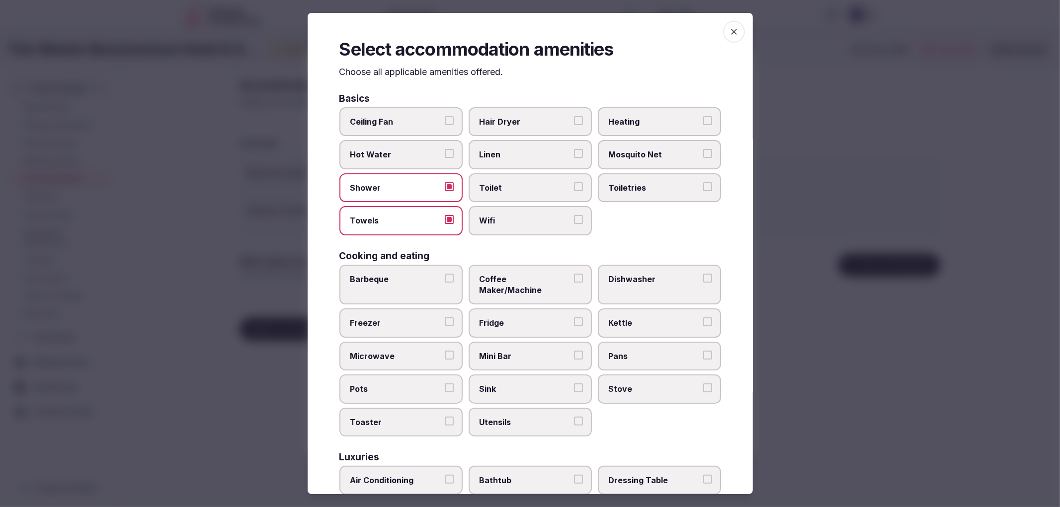
click at [574, 188] on button "Toilet" at bounding box center [578, 186] width 9 height 9
drag, startPoint x: 535, startPoint y: 201, endPoint x: 624, endPoint y: 195, distance: 89.1
click at [539, 201] on div "Ceiling Fan Hair Dryer Heating Hot Water Linen Mosquito Net Shower Toilet Toile…" at bounding box center [530, 171] width 382 height 128
click at [661, 192] on label "Toiletries" at bounding box center [659, 187] width 123 height 29
click at [703, 191] on button "Toiletries" at bounding box center [707, 186] width 9 height 9
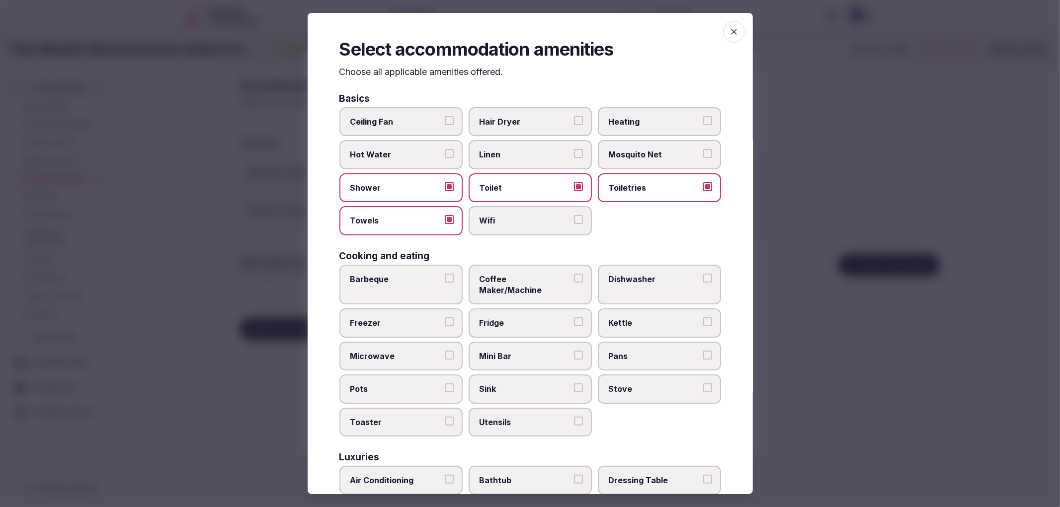
click at [574, 215] on button "Wifi" at bounding box center [578, 219] width 9 height 9
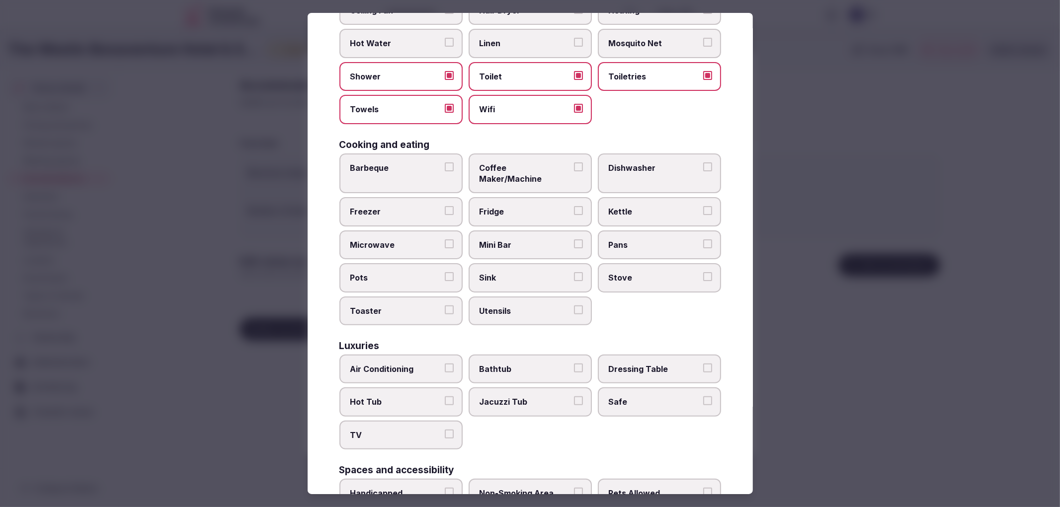
scroll to position [110, 0]
click at [483, 168] on span "Coffee Maker/Machine" at bounding box center [525, 175] width 91 height 22
click at [574, 168] on button "Coffee Maker/Machine" at bounding box center [578, 168] width 9 height 9
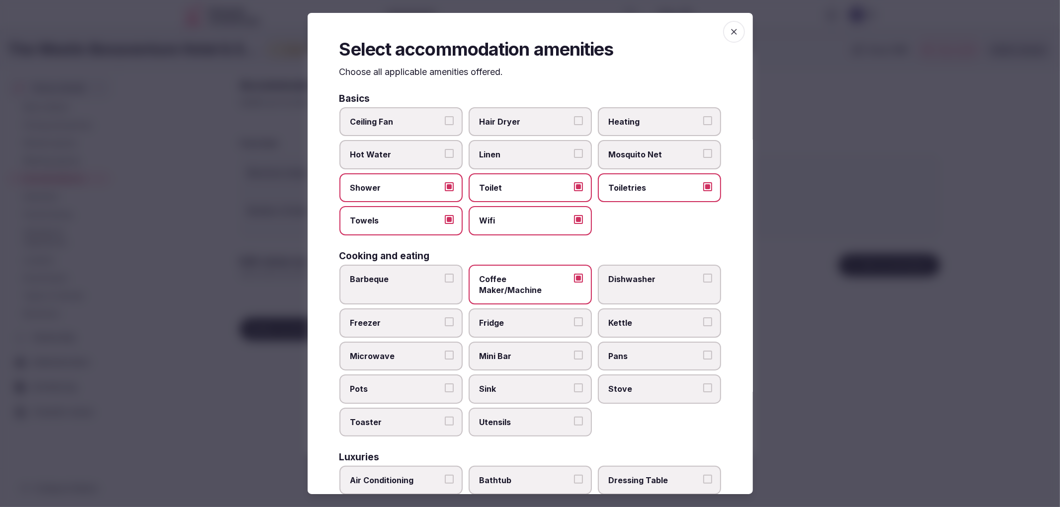
click at [523, 117] on span "Hair Dryer" at bounding box center [525, 121] width 91 height 11
click at [574, 117] on button "Hair Dryer" at bounding box center [578, 120] width 9 height 9
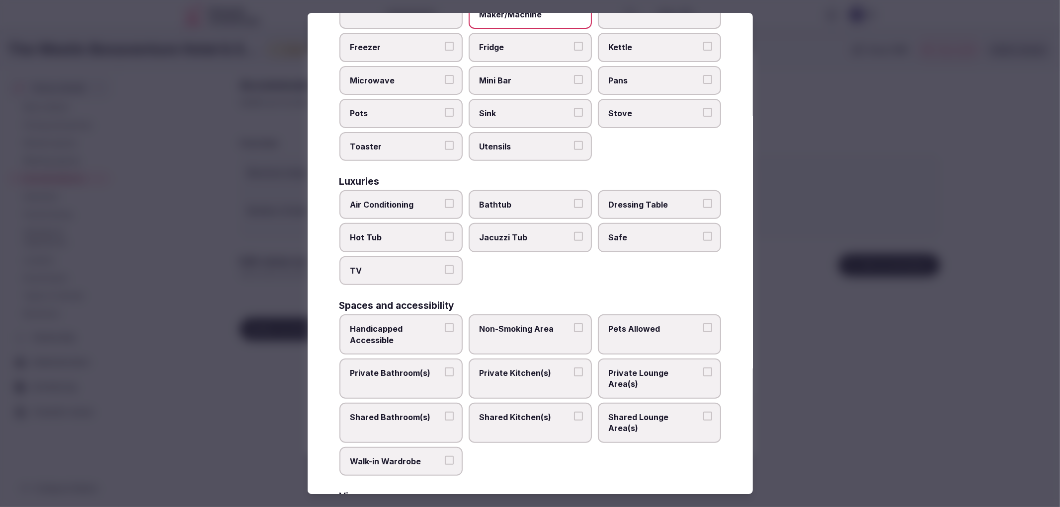
scroll to position [331, 0]
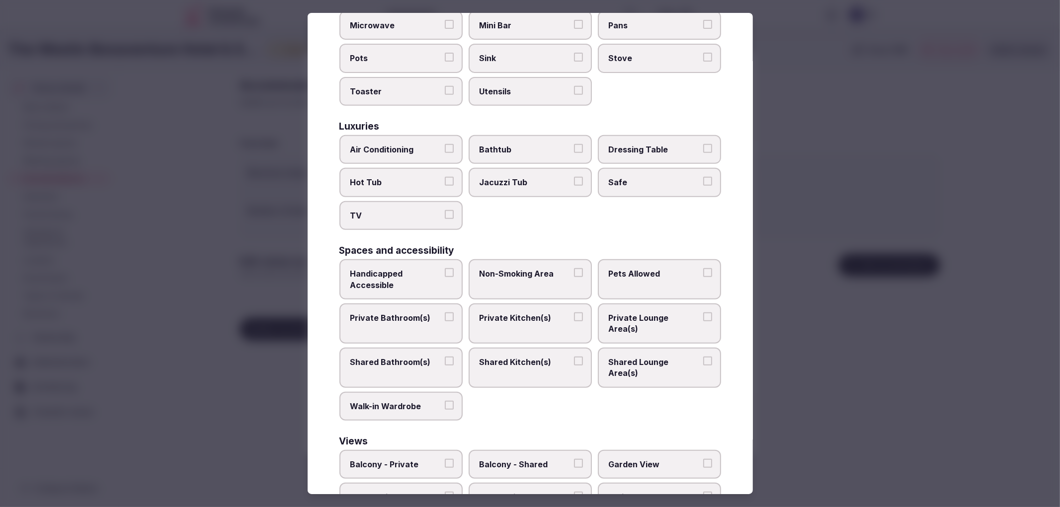
click at [374, 144] on span "Air Conditioning" at bounding box center [395, 149] width 91 height 11
click at [445, 144] on button "Air Conditioning" at bounding box center [449, 148] width 9 height 9
click at [384, 210] on span "TV" at bounding box center [395, 215] width 91 height 11
click at [445, 210] on button "TV" at bounding box center [449, 214] width 9 height 9
click at [624, 171] on label "Safe" at bounding box center [659, 182] width 123 height 29
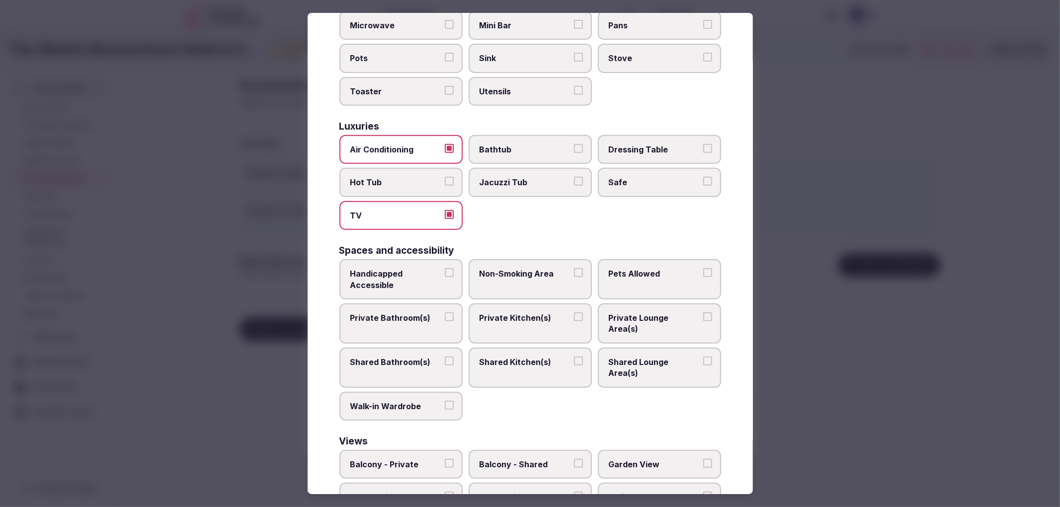
click at [703, 177] on button "Safe" at bounding box center [707, 181] width 9 height 9
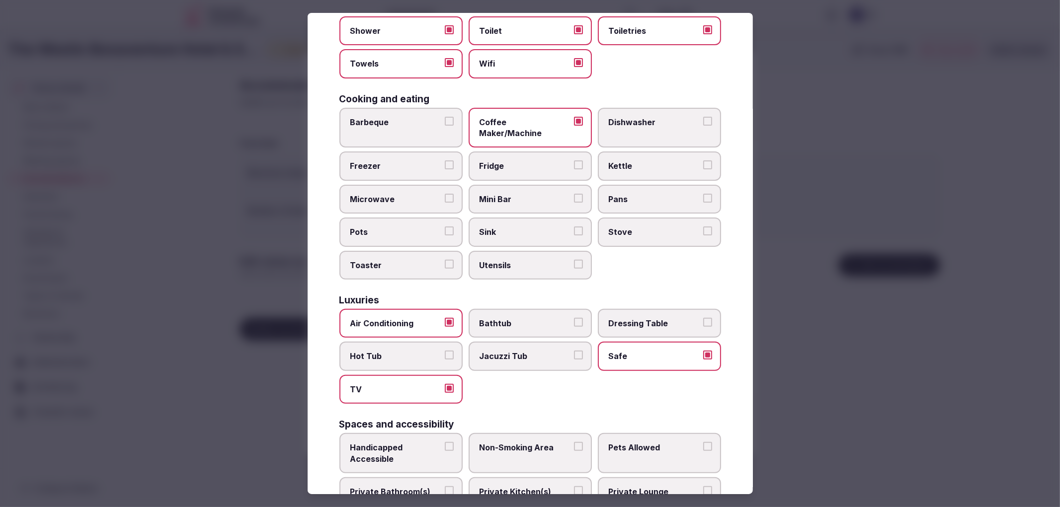
scroll to position [133, 0]
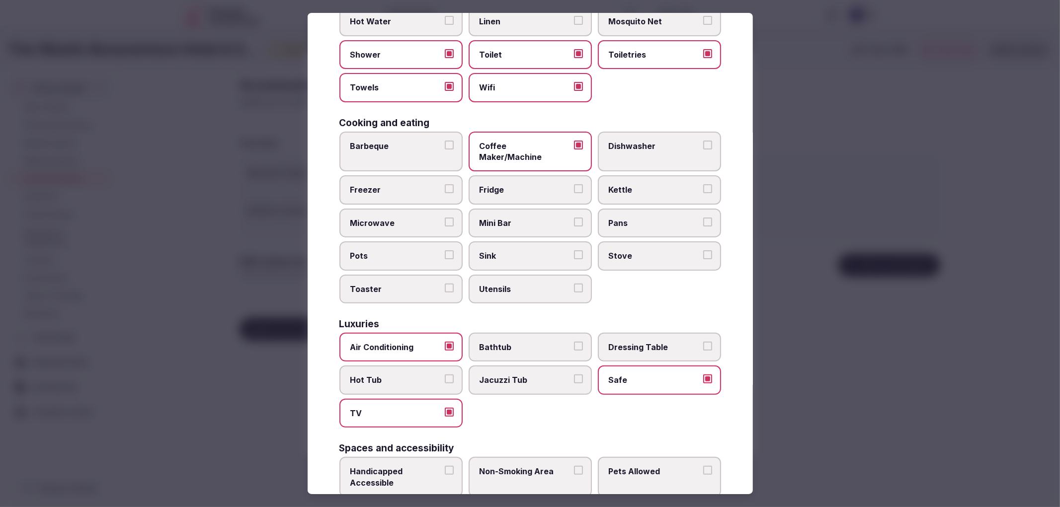
click at [483, 184] on label "Fridge" at bounding box center [530, 189] width 123 height 29
click at [574, 184] on button "Fridge" at bounding box center [578, 188] width 9 height 9
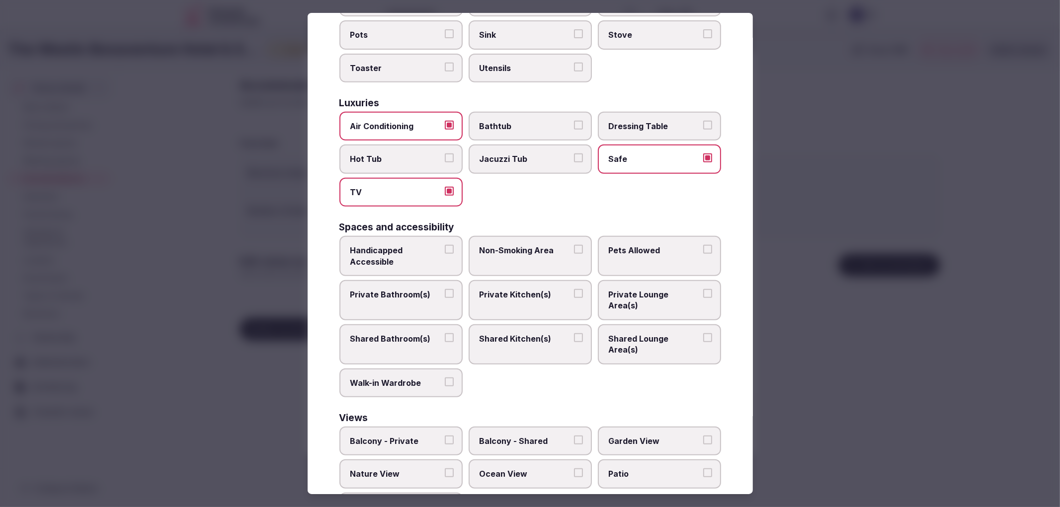
click at [398, 289] on span "Private Bathroom(s)" at bounding box center [395, 294] width 91 height 11
click at [445, 289] on button "Private Bathroom(s)" at bounding box center [449, 293] width 9 height 9
click at [533, 245] on span "Non-Smoking Area" at bounding box center [525, 250] width 91 height 11
click at [574, 245] on button "Non-Smoking Area" at bounding box center [578, 249] width 9 height 9
click at [404, 436] on span "Balcony - Private" at bounding box center [395, 441] width 91 height 11
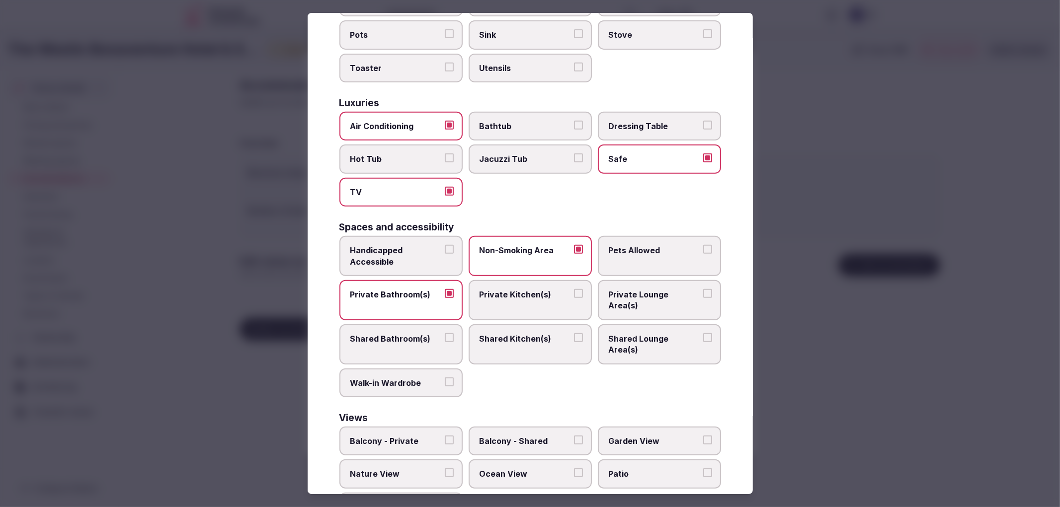
click at [445, 436] on button "Balcony - Private" at bounding box center [449, 440] width 9 height 9
click at [798, 379] on div at bounding box center [530, 253] width 1060 height 507
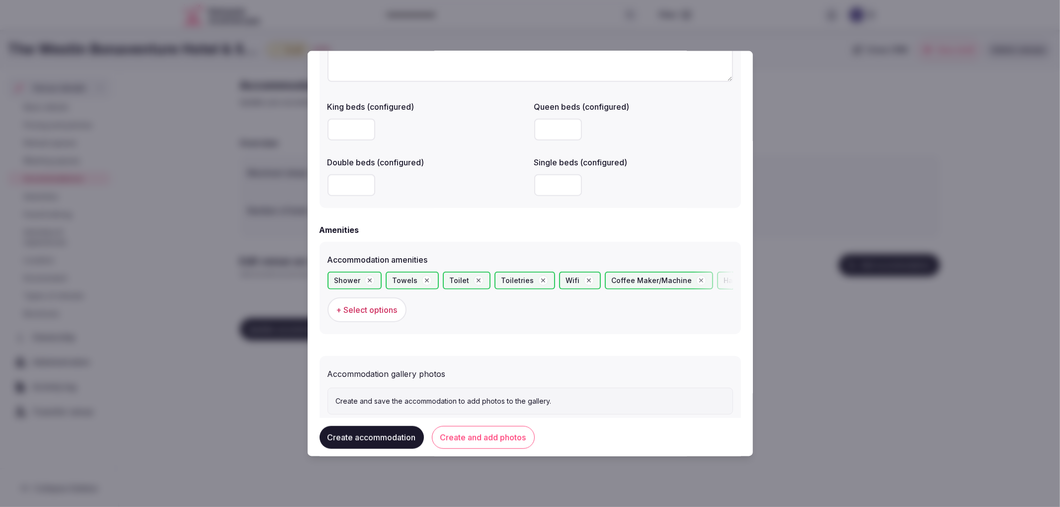
click at [456, 428] on button "Create and add photos" at bounding box center [483, 437] width 103 height 23
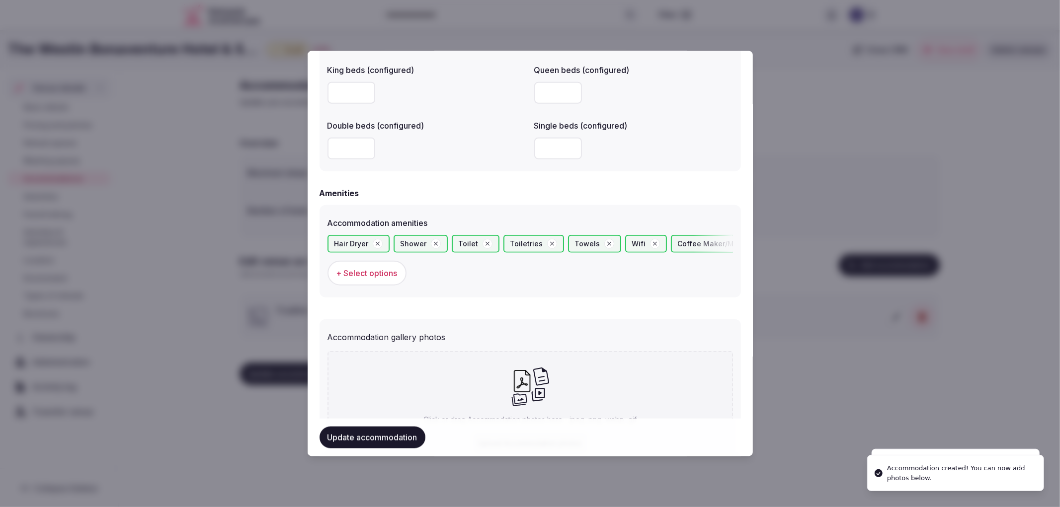
scroll to position [911, 0]
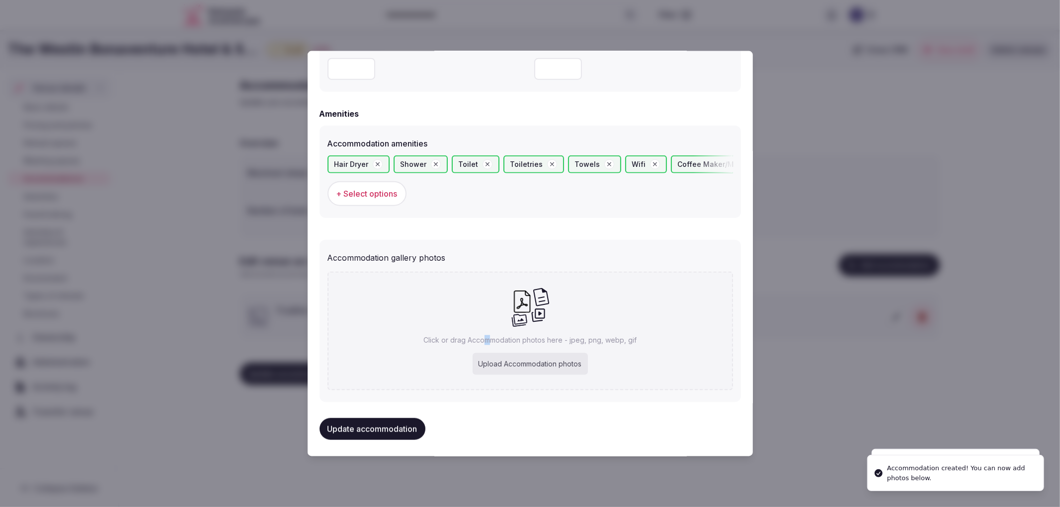
click at [484, 338] on p "Click or drag Accommodation photos here - jpeg, png, webp, gif" at bounding box center [529, 340] width 213 height 10
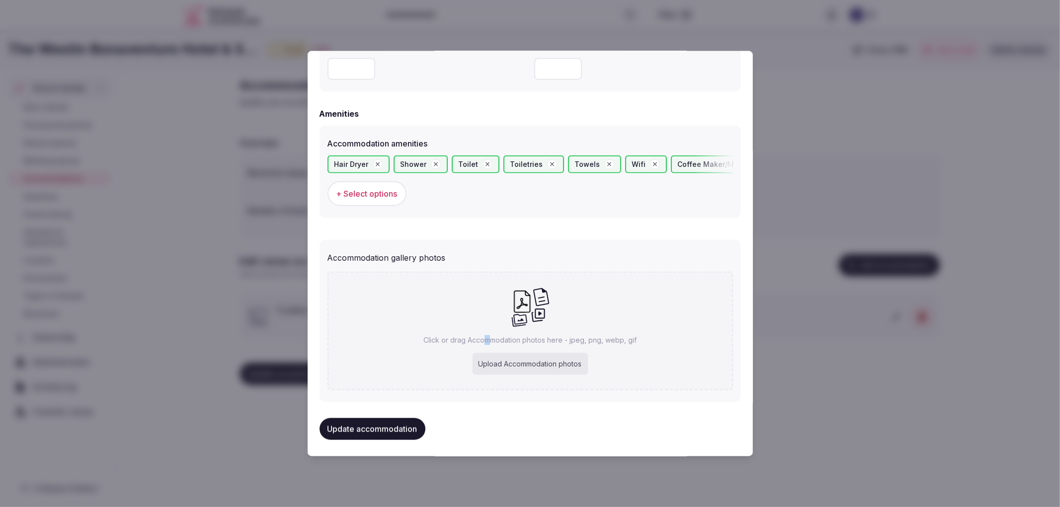
click at [396, 426] on button "Update accommodation" at bounding box center [373, 429] width 106 height 22
click at [189, 327] on div at bounding box center [530, 253] width 1060 height 507
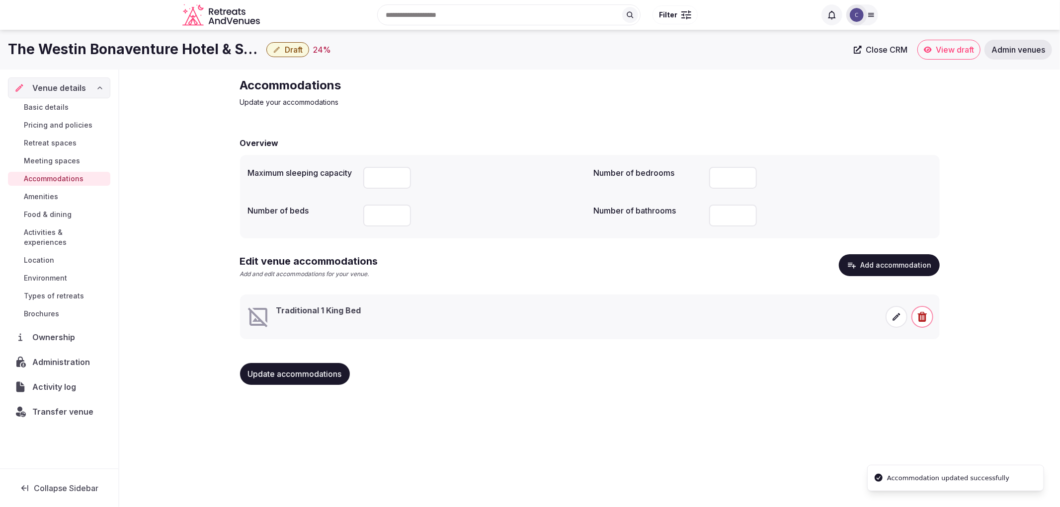
click at [65, 57] on h1 "The Westin Bonaventure Hotel & Suites" at bounding box center [135, 49] width 254 height 19
click at [74, 54] on h1 "The Westin Bonaventure Hotel & Suites" at bounding box center [135, 49] width 254 height 19
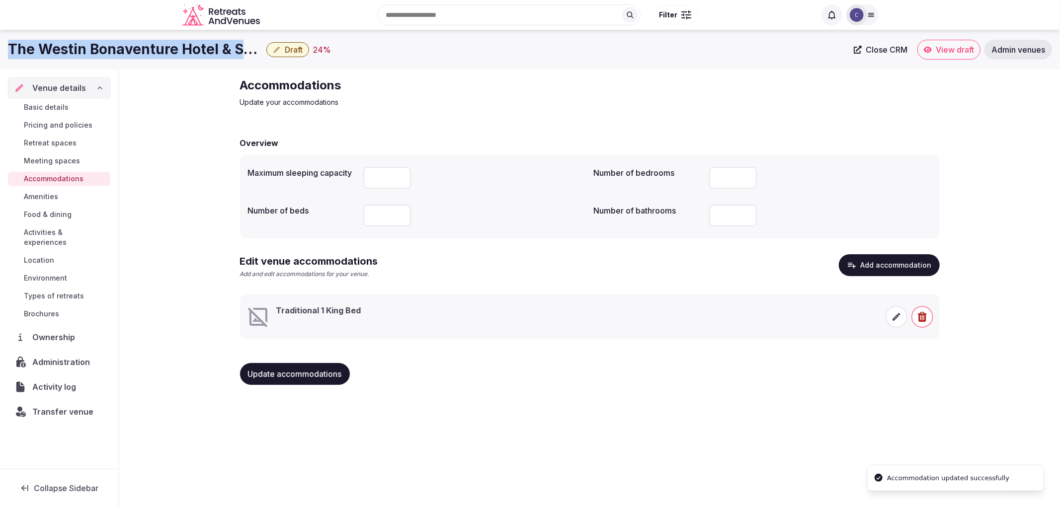
click at [74, 54] on h1 "The Westin Bonaventure Hotel & Suites" at bounding box center [135, 49] width 254 height 19
copy div "The Westin Bonaventure Hotel & Suites"
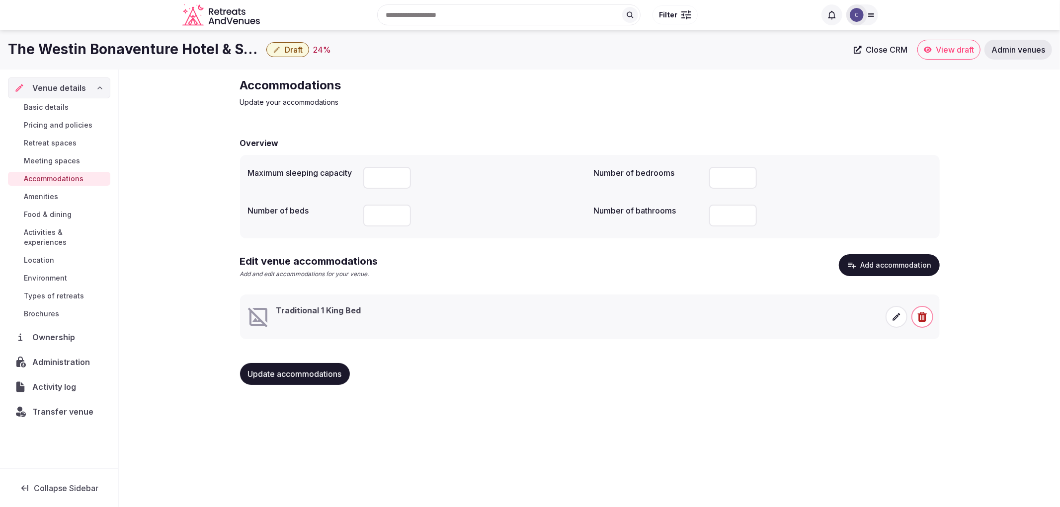
click at [834, 351] on div "Overview Maximum sleeping capacity Number of bedrooms **** Number of beds Numbe…" at bounding box center [590, 260] width 700 height 266
click at [898, 320] on icon at bounding box center [897, 317] width 10 height 10
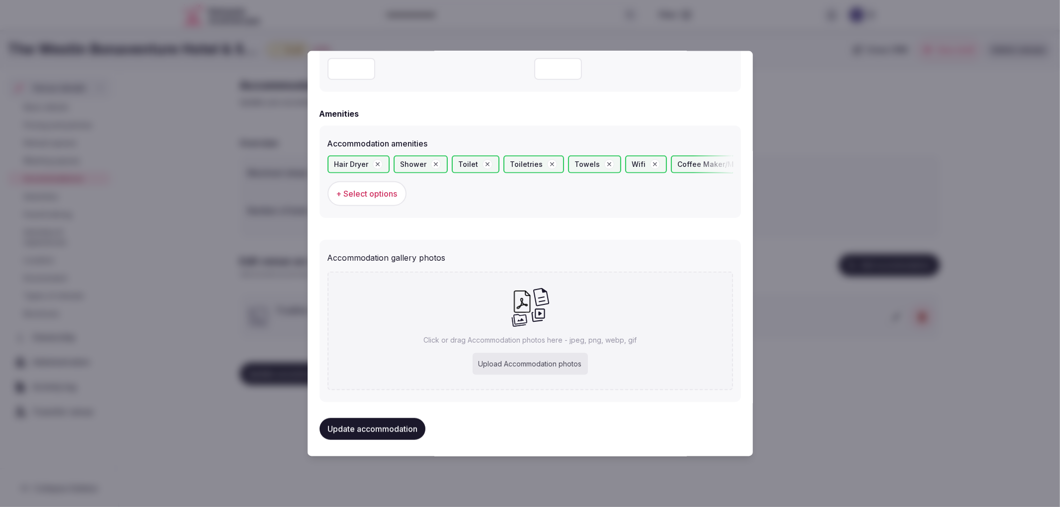
click at [545, 354] on div "Upload Accommodation photos" at bounding box center [530, 364] width 115 height 22
type input "**********"
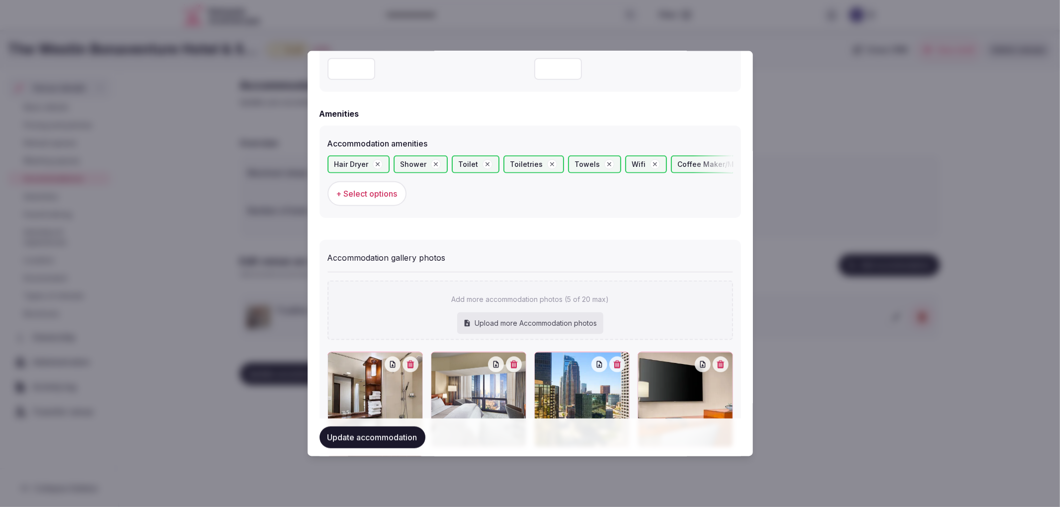
click at [406, 453] on div "Update accommodation" at bounding box center [530, 438] width 421 height 38
click at [404, 448] on button "Update accommodation" at bounding box center [373, 438] width 106 height 22
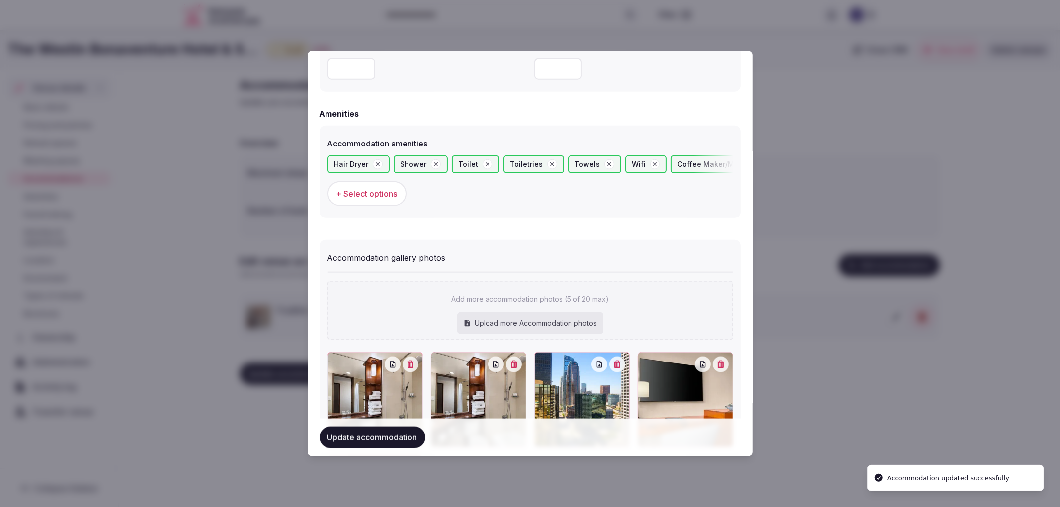
click at [869, 352] on div at bounding box center [530, 253] width 1060 height 507
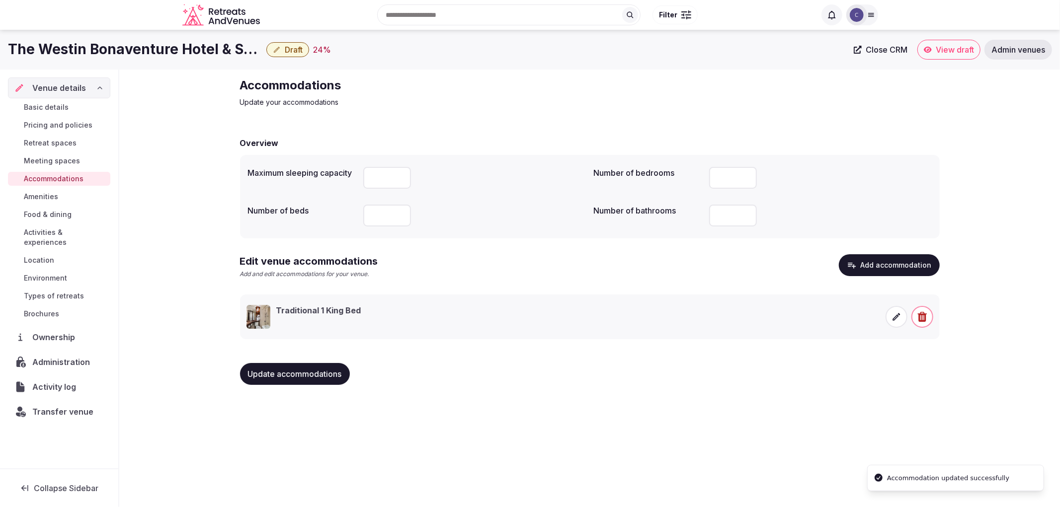
click at [304, 387] on div "Update accommodations" at bounding box center [590, 374] width 700 height 38
click at [310, 380] on button "Update accommodations" at bounding box center [295, 374] width 110 height 22
click at [57, 210] on span "Food & dining" at bounding box center [48, 215] width 48 height 10
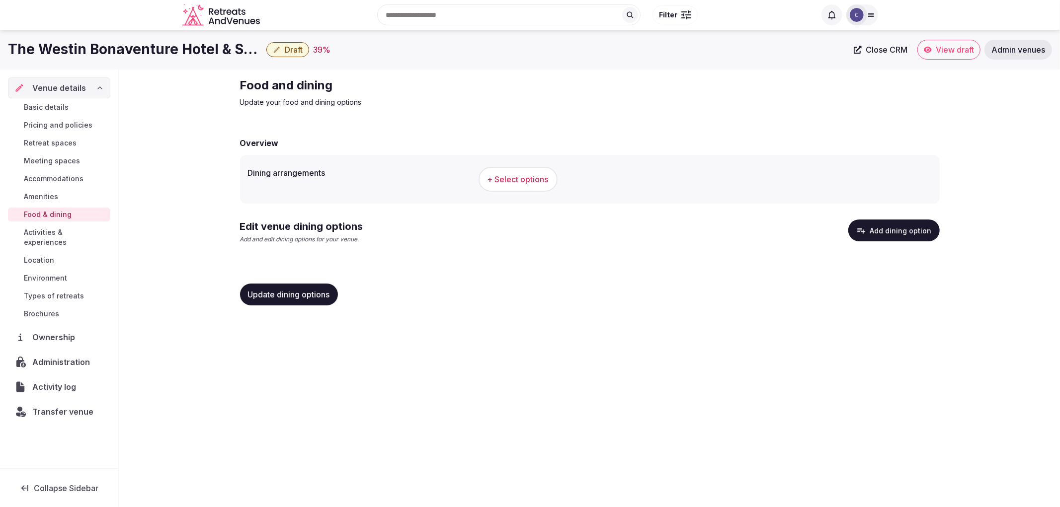
click at [539, 171] on button "+ Select options" at bounding box center [518, 179] width 79 height 25
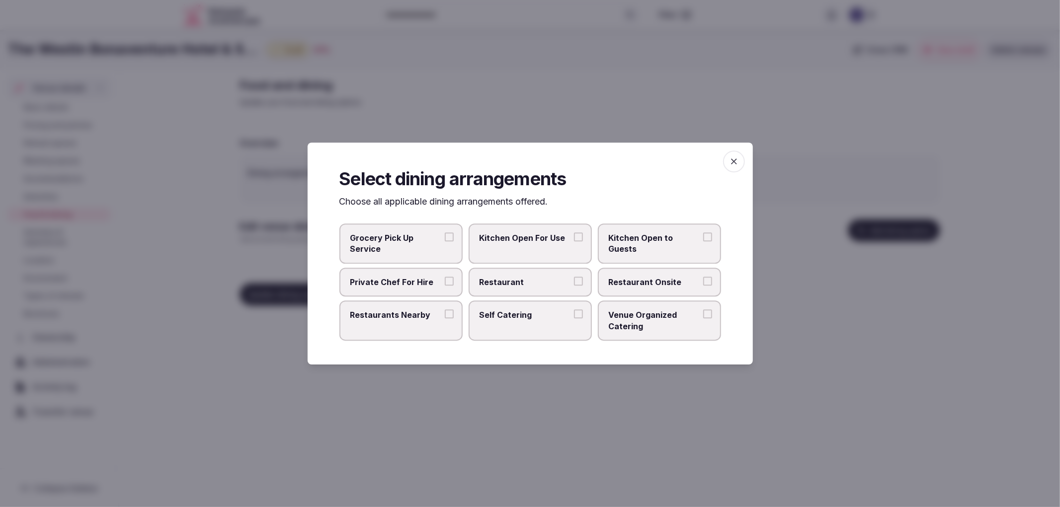
click at [550, 286] on span "Restaurant" at bounding box center [525, 282] width 91 height 11
click at [574, 286] on button "Restaurant" at bounding box center [578, 281] width 9 height 9
click at [687, 286] on span "Restaurant Onsite" at bounding box center [654, 282] width 91 height 11
click at [703, 286] on button "Restaurant Onsite" at bounding box center [707, 281] width 9 height 9
click at [725, 157] on span "button" at bounding box center [734, 162] width 22 height 22
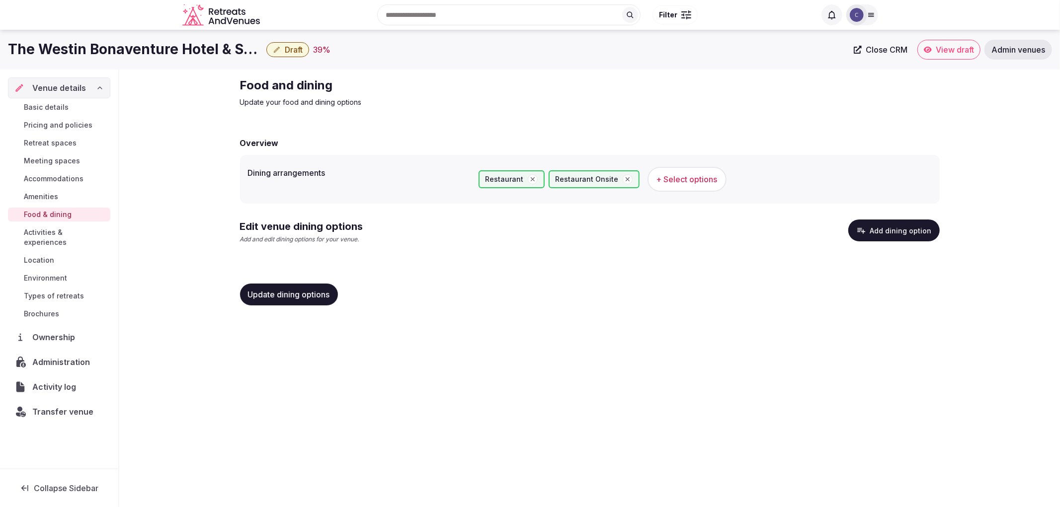
click at [881, 269] on div "Overview Dining arrangements Restaurant Restaurant Onsite + Select options Edit…" at bounding box center [590, 220] width 700 height 186
click at [879, 232] on button "Add dining option" at bounding box center [893, 231] width 91 height 22
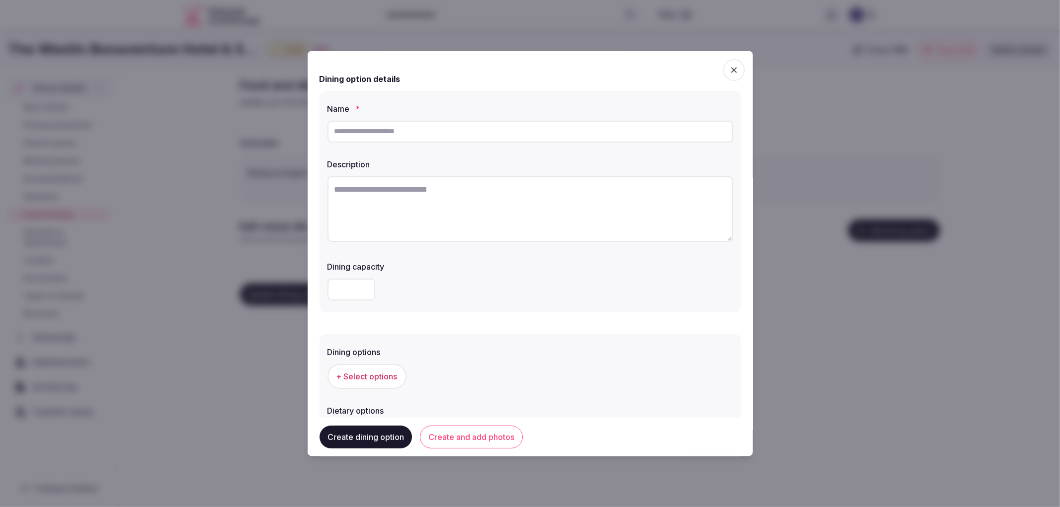
click at [388, 142] on div at bounding box center [531, 131] width 406 height 30
click at [387, 138] on input "text" at bounding box center [531, 131] width 406 height 22
paste input "********"
type input "********"
click at [451, 189] on textarea at bounding box center [531, 209] width 406 height 66
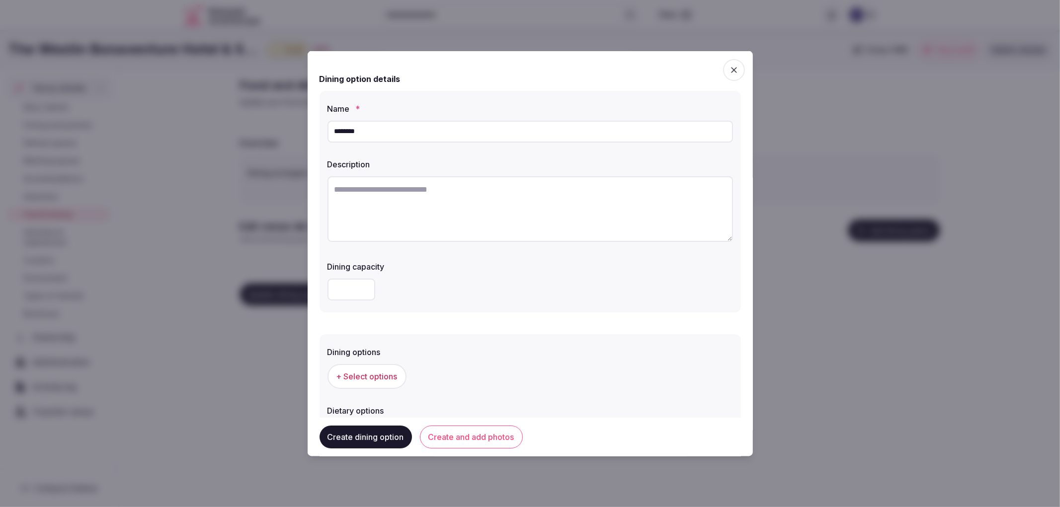
paste textarea "**********"
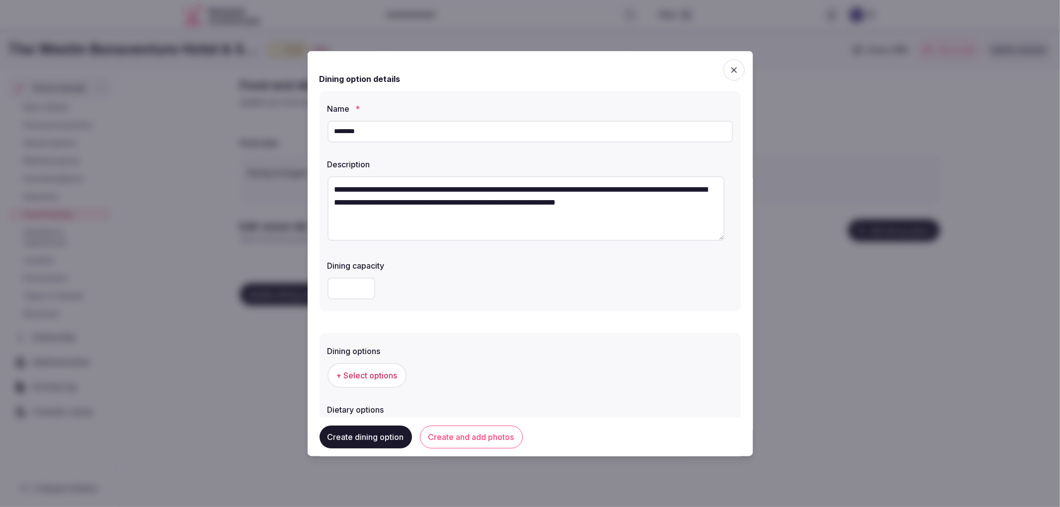
type textarea "**********"
click at [364, 372] on span "+ Select options" at bounding box center [366, 375] width 61 height 11
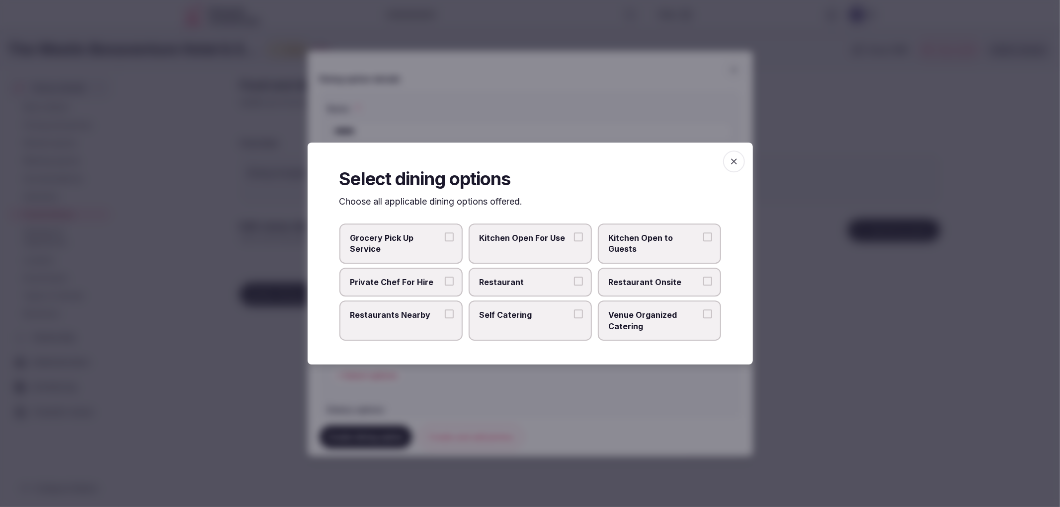
click at [523, 290] on label "Restaurant" at bounding box center [530, 282] width 123 height 29
click at [574, 286] on button "Restaurant" at bounding box center [578, 281] width 9 height 9
click at [624, 272] on label "Restaurant Onsite" at bounding box center [659, 282] width 123 height 29
click at [703, 277] on button "Restaurant Onsite" at bounding box center [707, 281] width 9 height 9
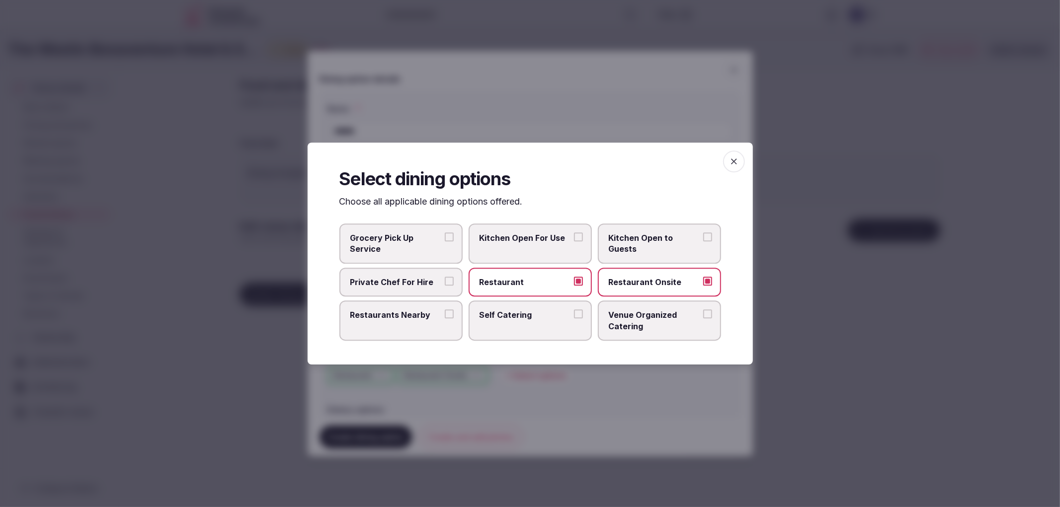
click at [729, 163] on icon "button" at bounding box center [734, 162] width 10 height 10
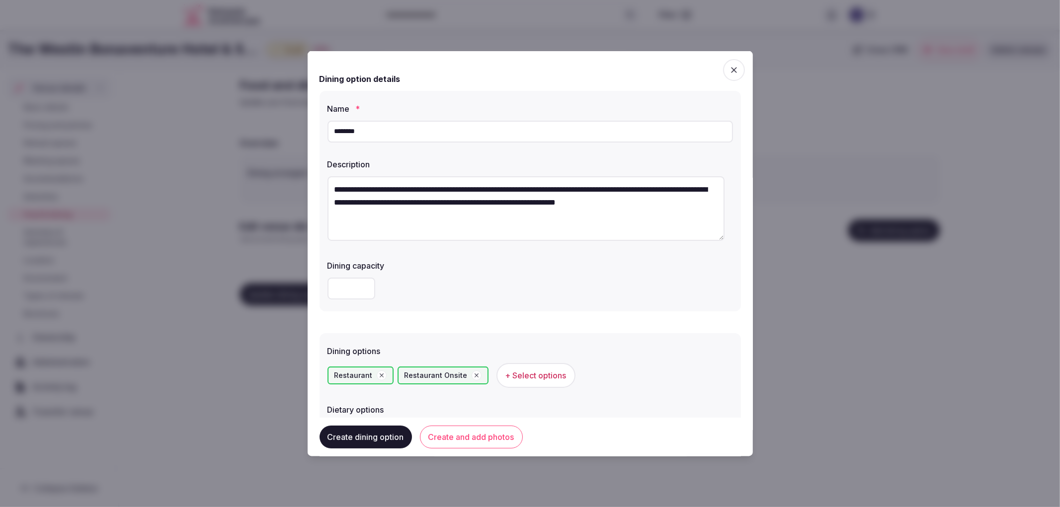
scroll to position [151, 0]
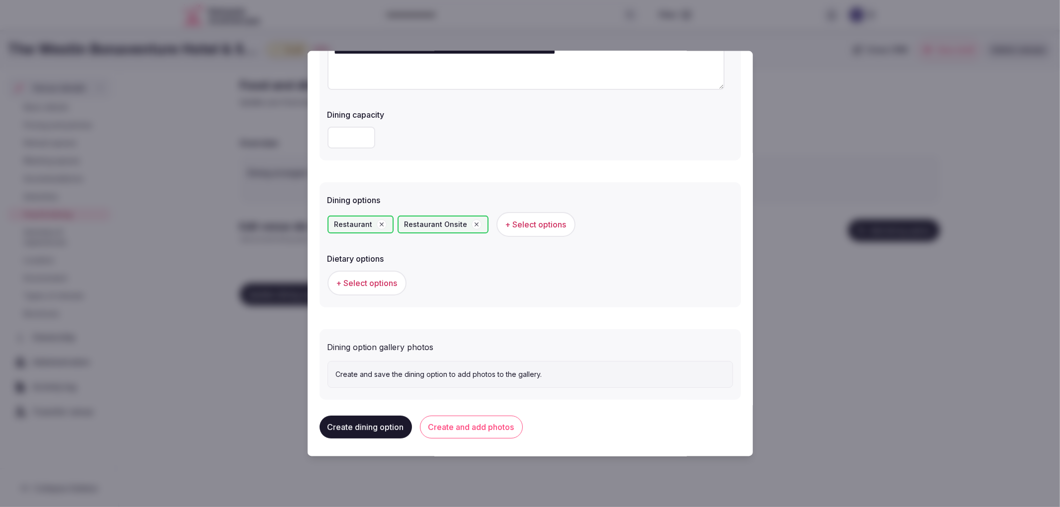
click at [444, 433] on button "Create and add photos" at bounding box center [471, 427] width 103 height 23
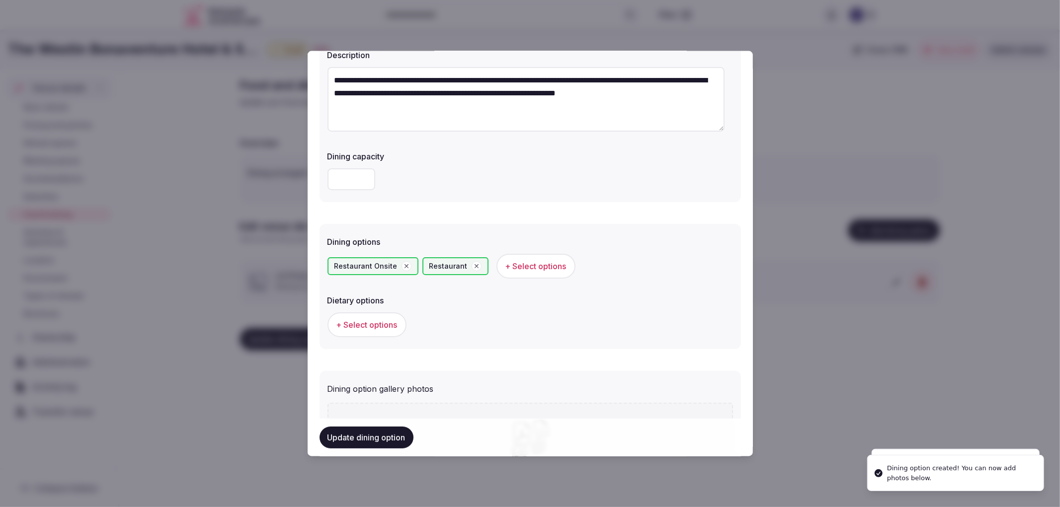
scroll to position [242, 0]
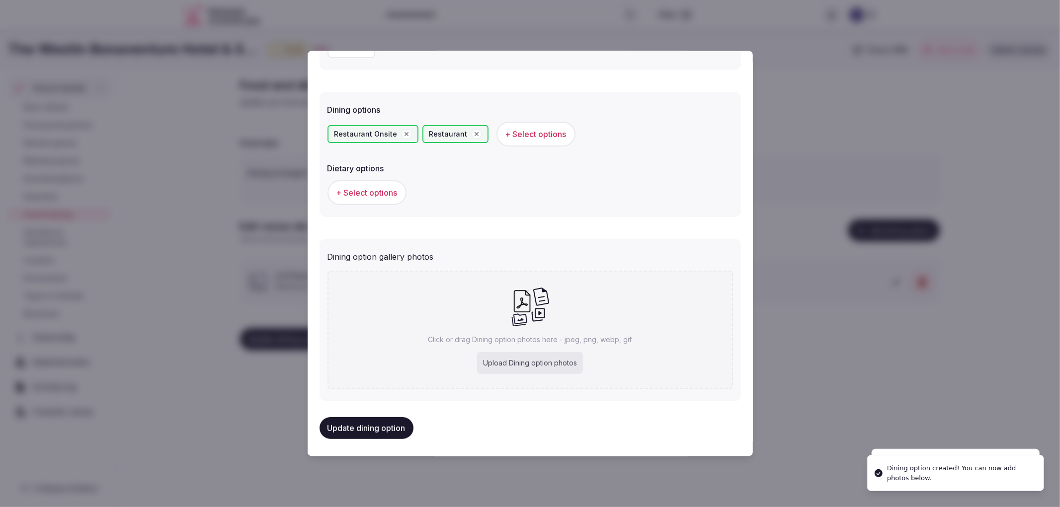
click at [477, 369] on div "Upload Dining option photos" at bounding box center [530, 363] width 106 height 22
type input "**********"
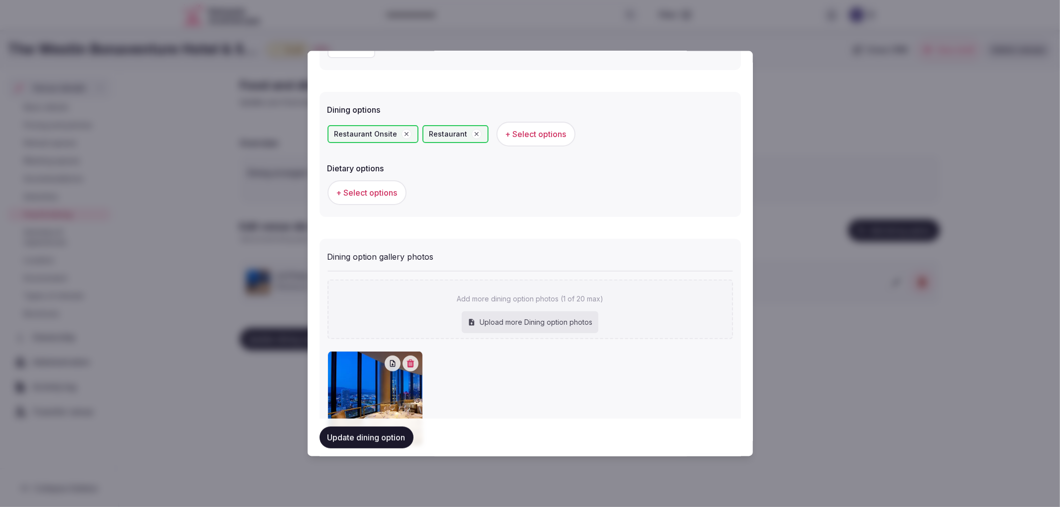
click at [378, 450] on div "Update dining option" at bounding box center [530, 438] width 421 height 38
click at [384, 441] on button "Update dining option" at bounding box center [367, 438] width 94 height 22
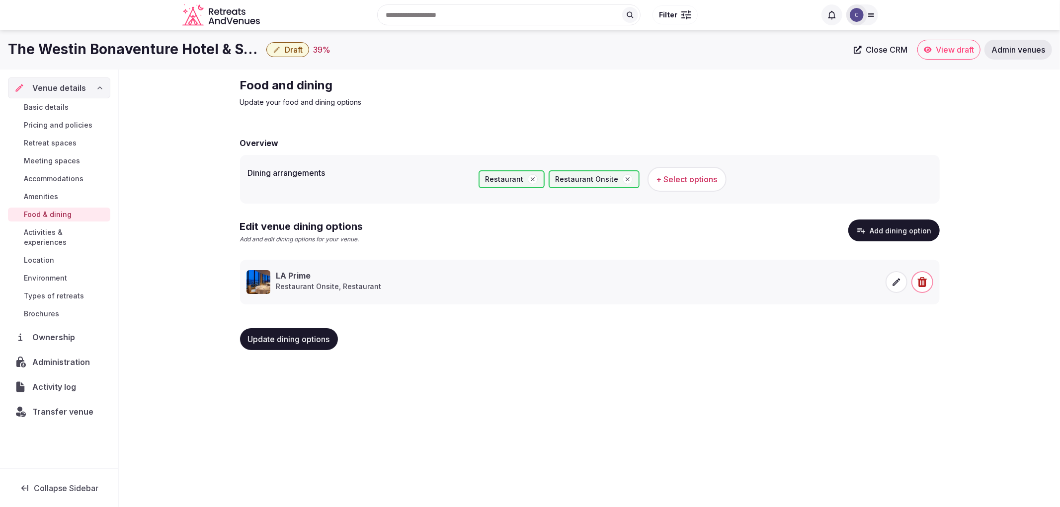
click at [314, 344] on button "Update dining options" at bounding box center [289, 340] width 98 height 22
click at [271, 332] on button "Update dining options" at bounding box center [289, 340] width 98 height 22
click at [47, 159] on span "Meeting spaces" at bounding box center [52, 161] width 56 height 10
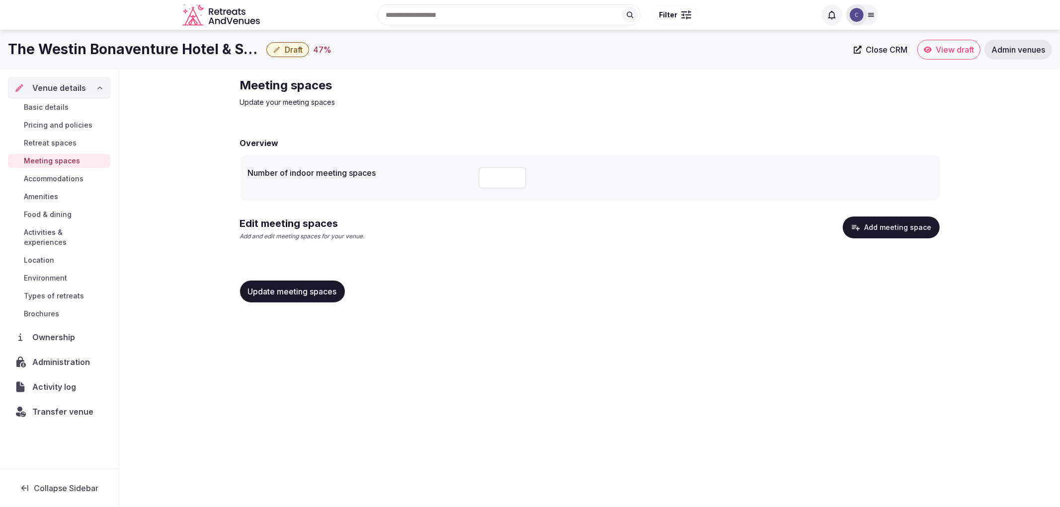
click at [494, 183] on input "number" at bounding box center [503, 178] width 48 height 22
type input "**"
click at [312, 300] on button "Update meeting spaces" at bounding box center [292, 292] width 105 height 22
click at [855, 225] on icon "button" at bounding box center [856, 228] width 10 height 10
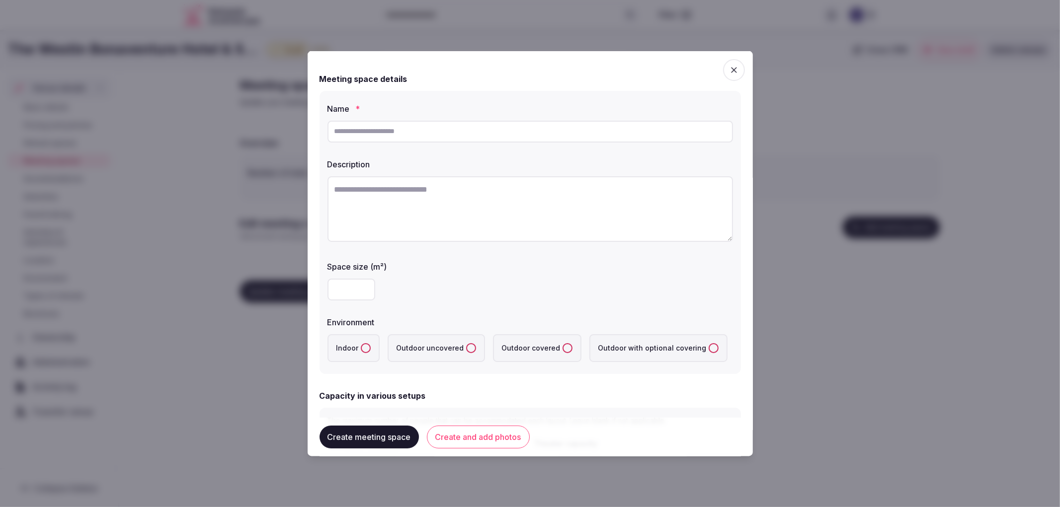
click at [408, 125] on input "text" at bounding box center [531, 131] width 406 height 22
click at [431, 127] on input "text" at bounding box center [531, 131] width 406 height 22
paste input "**********"
type input "**********"
click at [412, 203] on textarea at bounding box center [531, 209] width 406 height 66
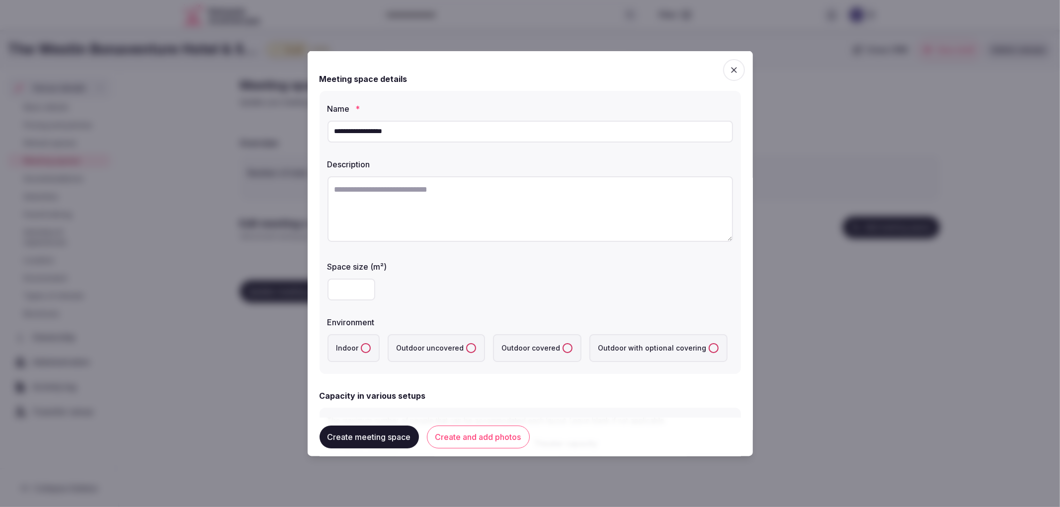
paste textarea "**********"
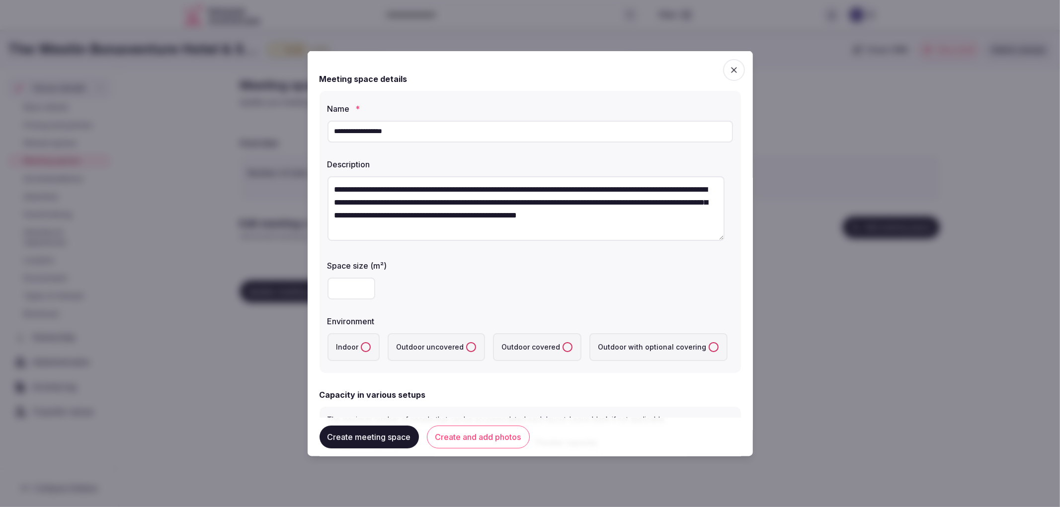
type textarea "**********"
click at [353, 291] on input "number" at bounding box center [352, 288] width 48 height 22
type input "****"
click at [358, 340] on label "Indoor" at bounding box center [354, 347] width 52 height 28
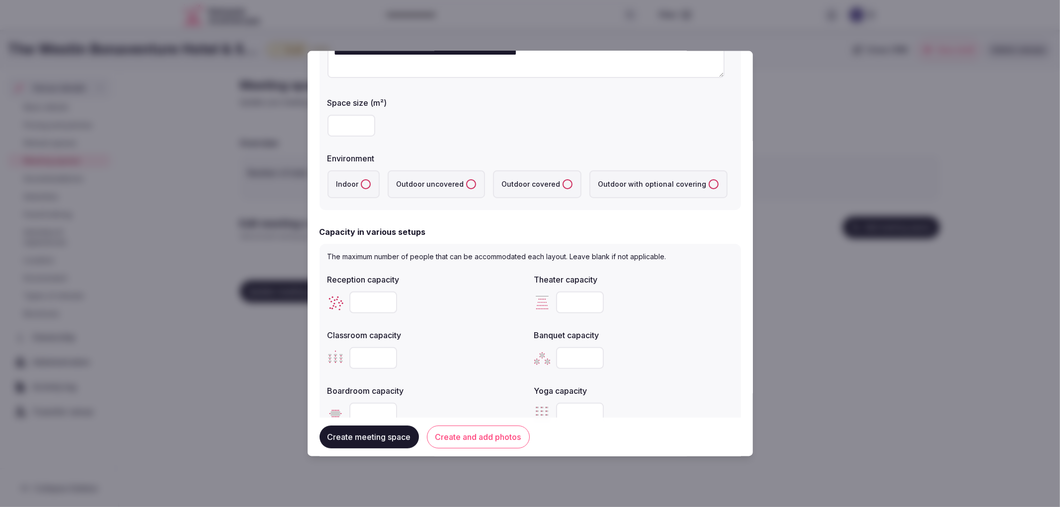
scroll to position [166, 0]
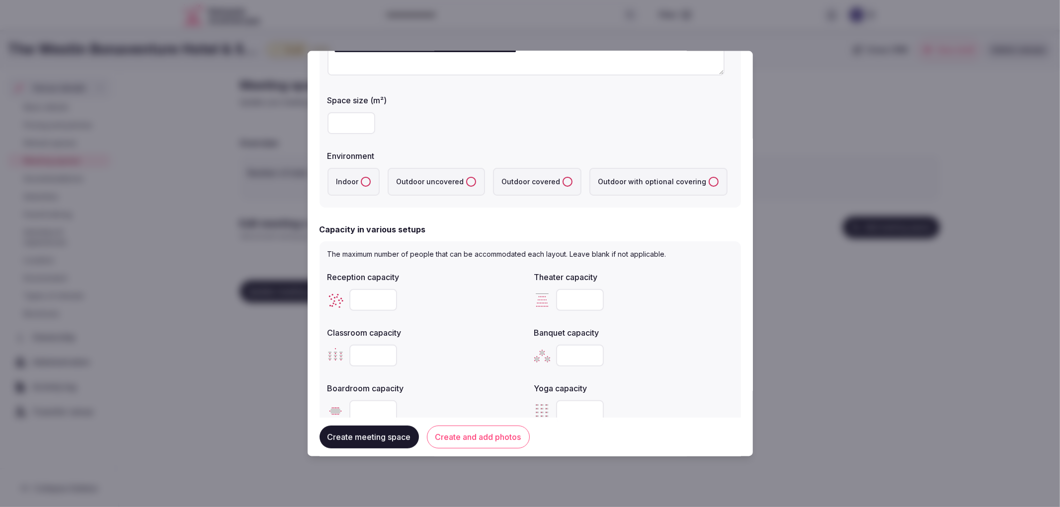
click at [369, 188] on label "Indoor" at bounding box center [354, 181] width 52 height 28
click at [369, 186] on button "Indoor" at bounding box center [366, 181] width 10 height 10
click at [559, 350] on input "number" at bounding box center [580, 355] width 48 height 22
type input "****"
click at [358, 364] on input "number" at bounding box center [373, 355] width 48 height 22
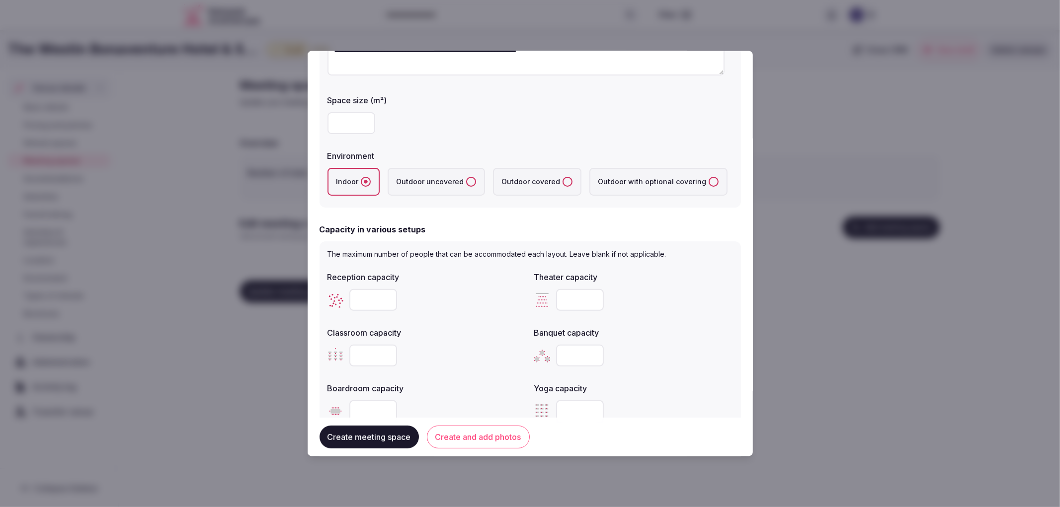
type input "****"
click at [366, 305] on input "number" at bounding box center [373, 300] width 48 height 22
click at [573, 299] on input "number" at bounding box center [580, 300] width 48 height 22
click at [583, 291] on input "number" at bounding box center [580, 300] width 48 height 22
type input "*"
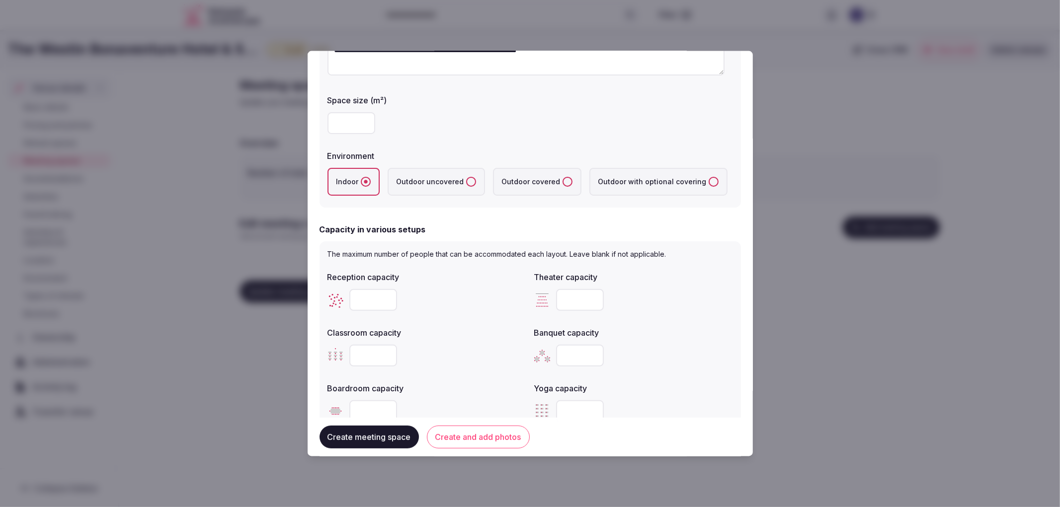
type input "***"
click at [368, 299] on input "number" at bounding box center [373, 300] width 48 height 22
type input "****"
click at [560, 300] on input "***" at bounding box center [580, 300] width 48 height 22
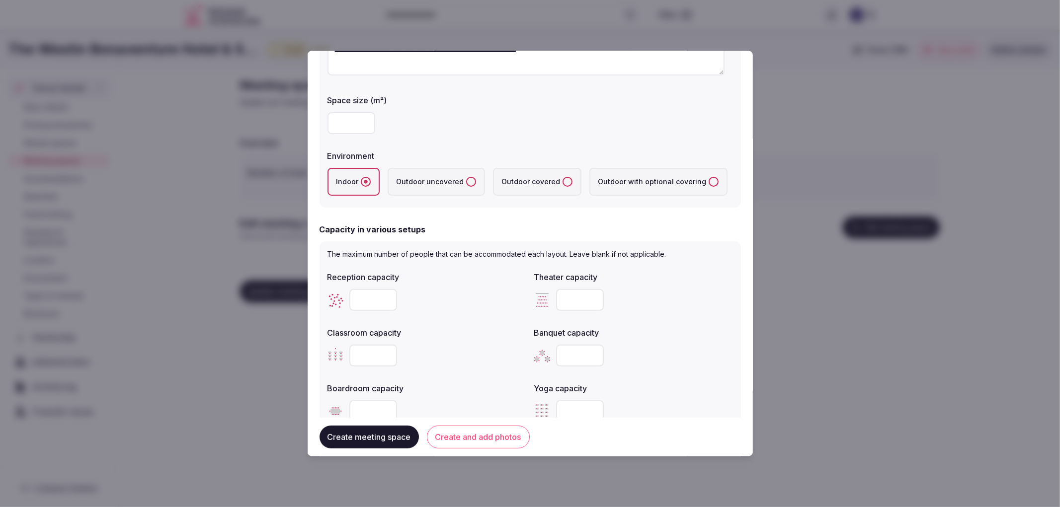
click at [569, 297] on input "***" at bounding box center [580, 300] width 48 height 22
type input "****"
click at [652, 292] on div "****" at bounding box center [633, 300] width 199 height 22
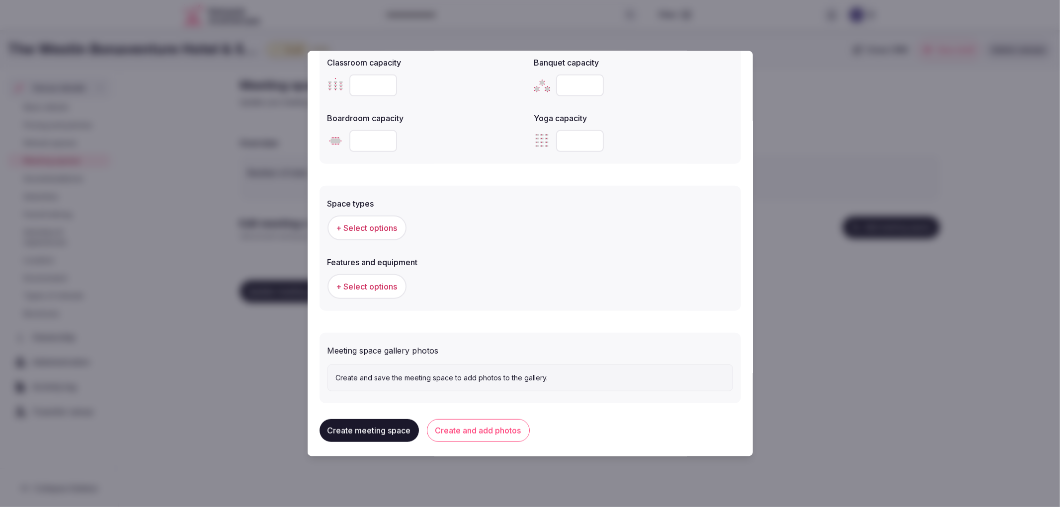
scroll to position [438, 0]
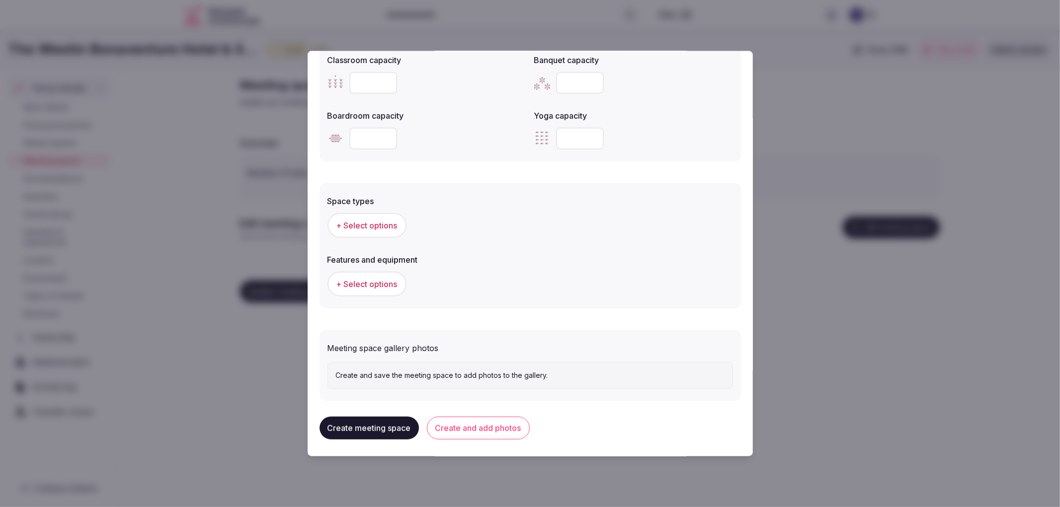
click at [364, 230] on button "+ Select options" at bounding box center [367, 225] width 79 height 25
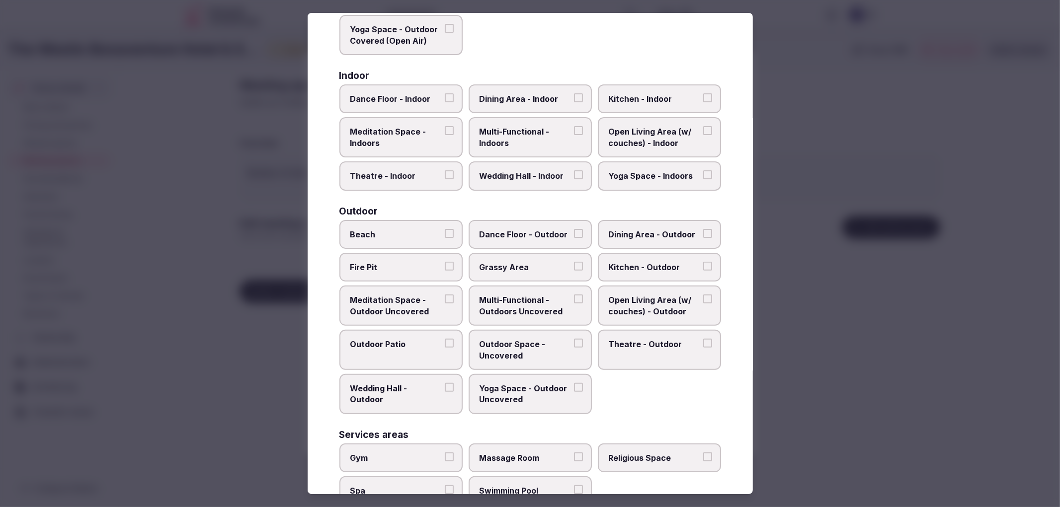
scroll to position [166, 0]
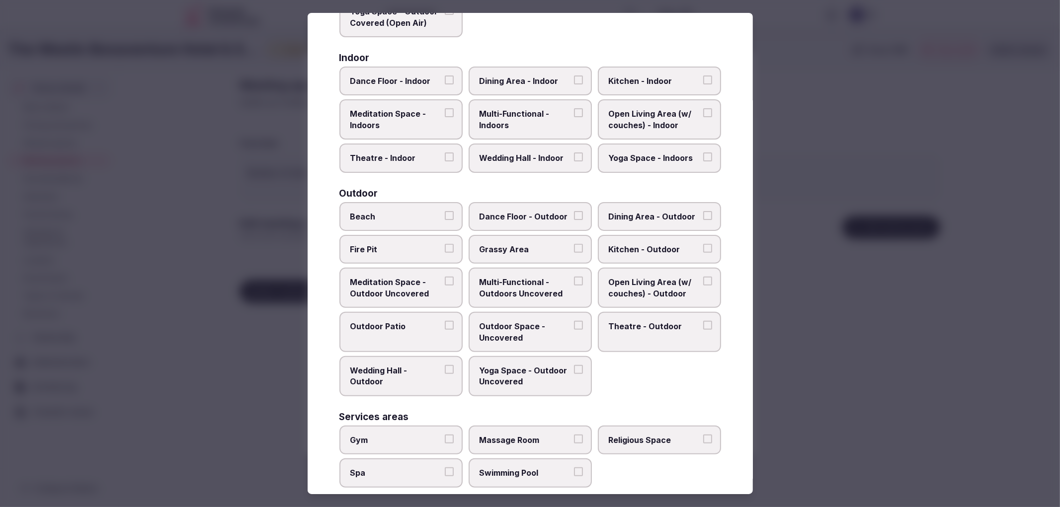
click at [529, 127] on label "Multi-Functional - Indoors" at bounding box center [530, 119] width 123 height 40
click at [574, 117] on button "Multi-Functional - Indoors" at bounding box center [578, 112] width 9 height 9
click at [394, 160] on span "Theatre - Indoor" at bounding box center [395, 158] width 91 height 11
click at [445, 160] on button "Theatre - Indoor" at bounding box center [449, 157] width 9 height 9
click at [528, 153] on span "Wedding Hall - Indoor" at bounding box center [525, 158] width 91 height 11
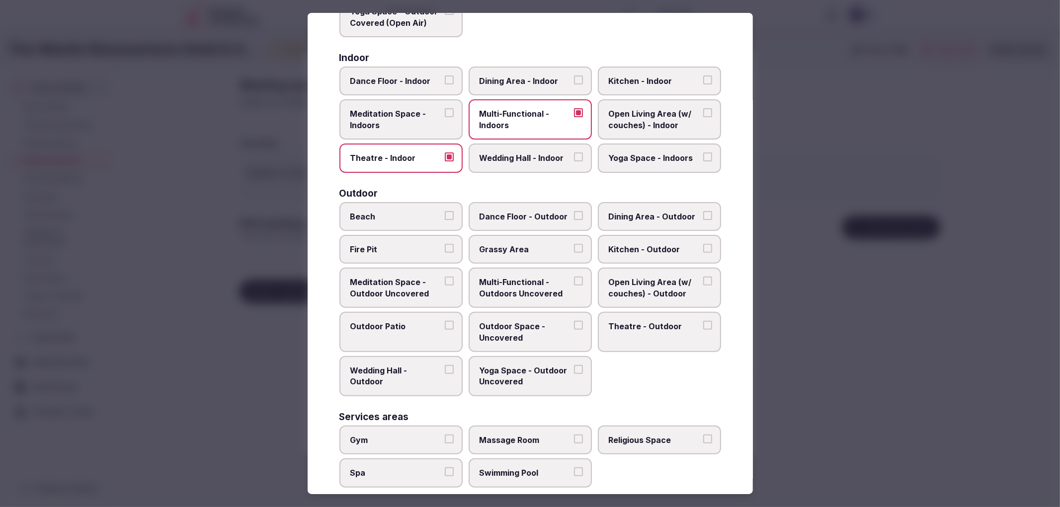
click at [574, 153] on button "Wedding Hall - Indoor" at bounding box center [578, 157] width 9 height 9
click at [855, 77] on div at bounding box center [530, 253] width 1060 height 507
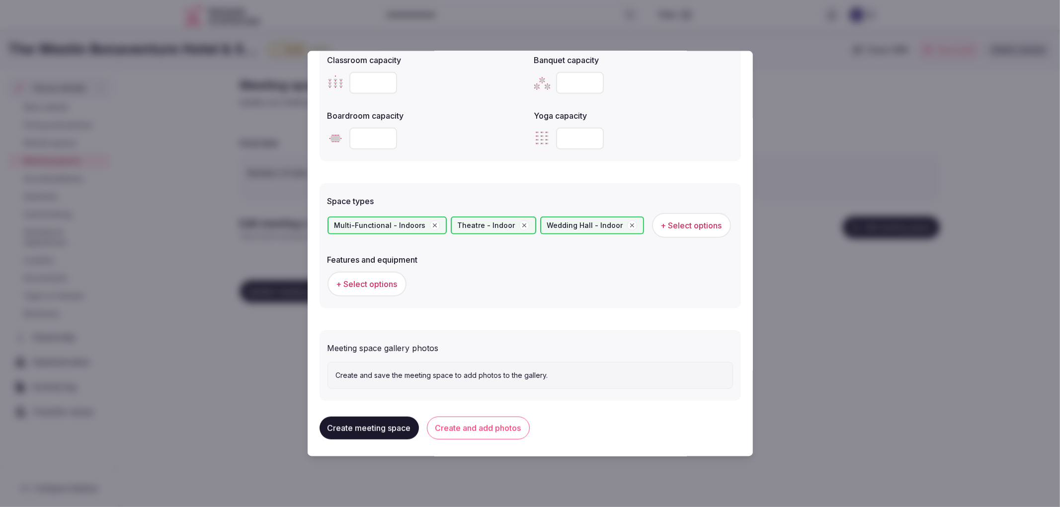
click at [374, 279] on span "+ Select options" at bounding box center [366, 284] width 61 height 11
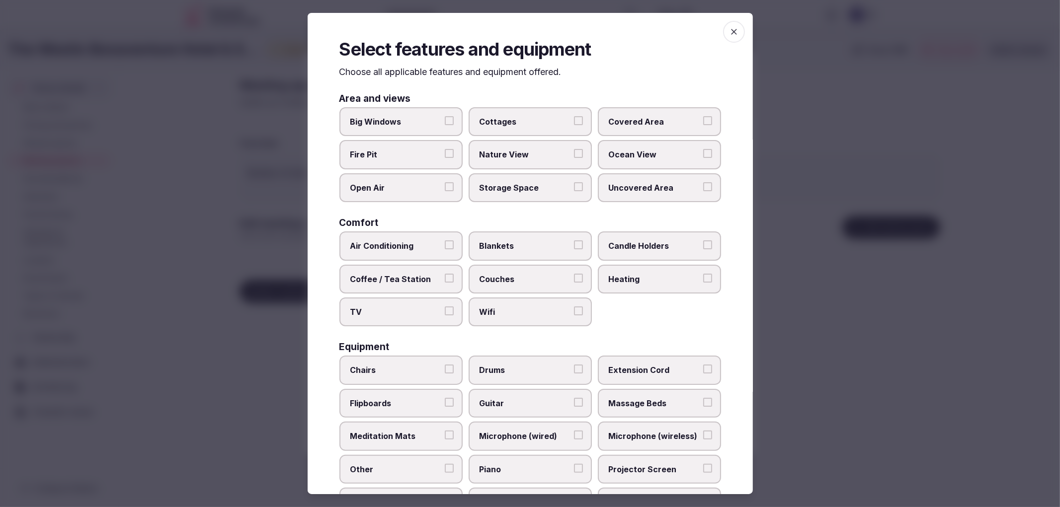
click at [406, 253] on label "Air Conditioning" at bounding box center [400, 246] width 123 height 29
click at [445, 250] on button "Air Conditioning" at bounding box center [449, 245] width 9 height 9
click at [426, 307] on span "TV" at bounding box center [395, 312] width 91 height 11
click at [445, 307] on button "TV" at bounding box center [449, 311] width 9 height 9
click at [507, 299] on label "Wifi" at bounding box center [530, 312] width 123 height 29
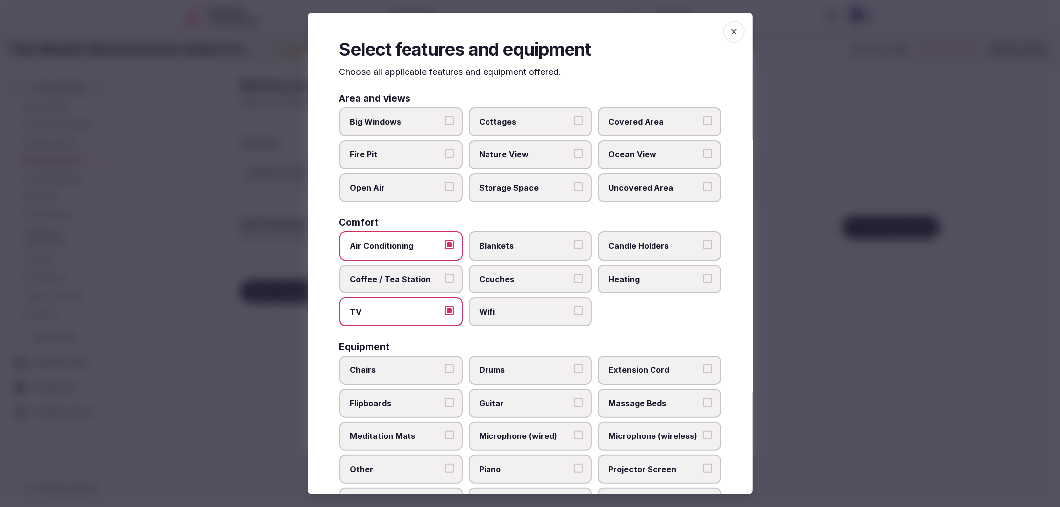
click at [574, 307] on button "Wifi" at bounding box center [578, 311] width 9 height 9
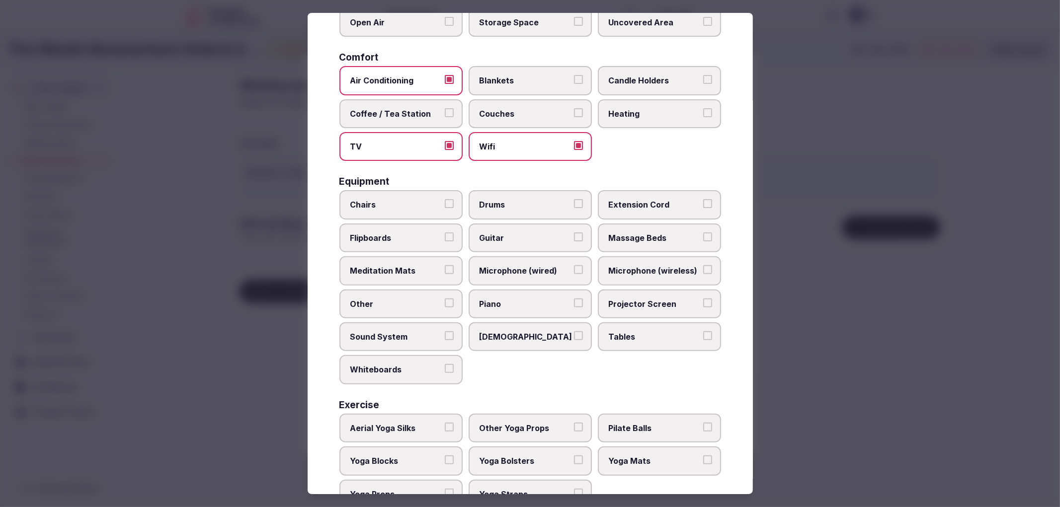
click at [367, 199] on span "Chairs" at bounding box center [395, 204] width 91 height 11
click at [445, 199] on button "Chairs" at bounding box center [449, 203] width 9 height 9
drag, startPoint x: 503, startPoint y: 330, endPoint x: 617, endPoint y: 310, distance: 115.5
click at [504, 332] on span "[DEMOGRAPHIC_DATA]" at bounding box center [525, 337] width 91 height 11
click at [574, 332] on button "[DEMOGRAPHIC_DATA]" at bounding box center [578, 336] width 9 height 9
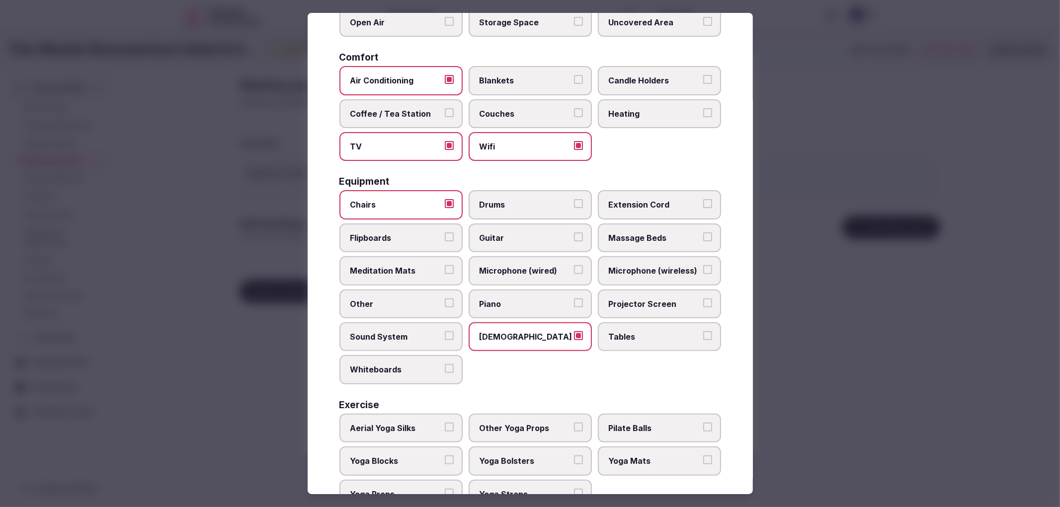
click at [618, 310] on div "Chairs Drums Extension Cord Flipboards Guitar Massage Beds Meditation Mats Micr…" at bounding box center [530, 287] width 382 height 194
drag, startPoint x: 622, startPoint y: 297, endPoint x: 623, endPoint y: 320, distance: 22.4
click at [622, 299] on span "Projector Screen" at bounding box center [654, 304] width 91 height 11
click at [703, 299] on button "Projector Screen" at bounding box center [707, 303] width 9 height 9
click at [623, 323] on label "Tables" at bounding box center [659, 337] width 123 height 29
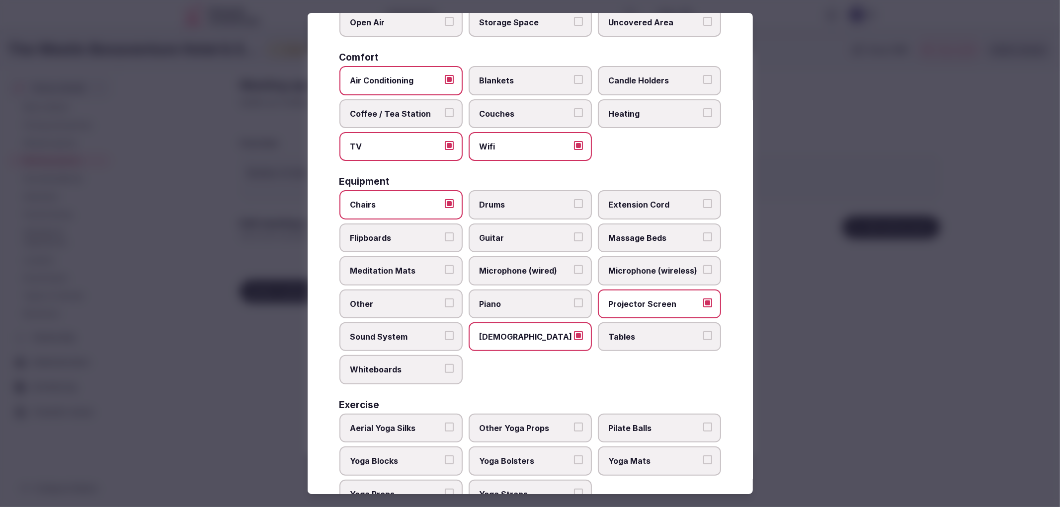
click at [703, 332] on button "Tables" at bounding box center [707, 336] width 9 height 9
click at [539, 299] on span "Piano" at bounding box center [525, 304] width 91 height 11
click at [574, 299] on button "Piano" at bounding box center [578, 303] width 9 height 9
drag, startPoint x: 650, startPoint y: 197, endPoint x: 638, endPoint y: 208, distance: 15.9
click at [649, 199] on span "Extension Cord" at bounding box center [654, 204] width 91 height 11
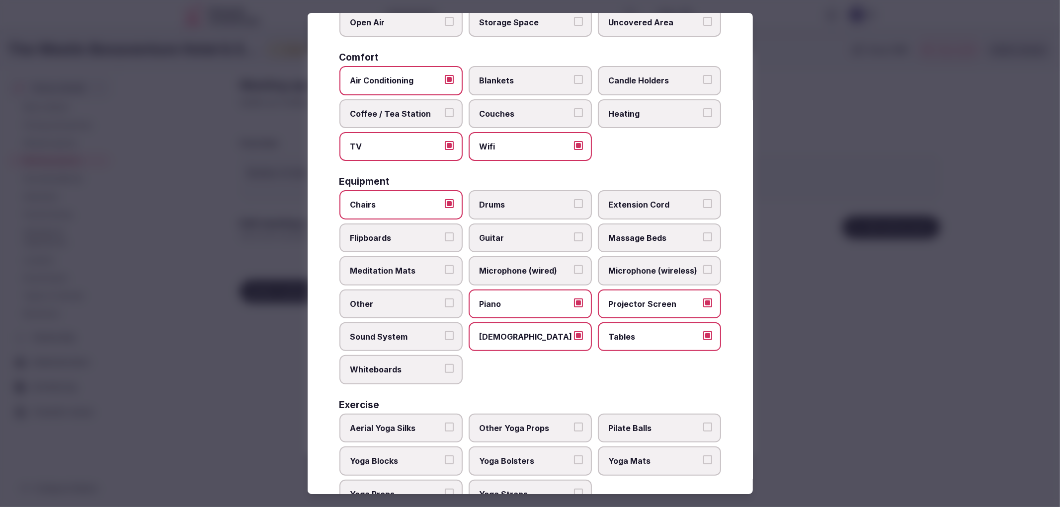
click at [703, 199] on button "Extension Cord" at bounding box center [707, 203] width 9 height 9
click at [379, 355] on label "Whiteboards" at bounding box center [400, 369] width 123 height 29
click at [445, 364] on button "Whiteboards" at bounding box center [449, 368] width 9 height 9
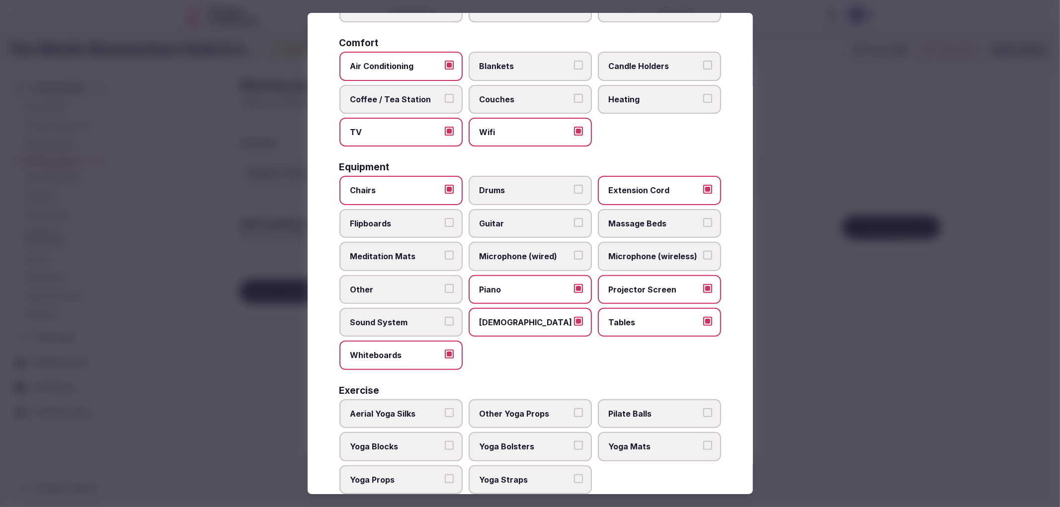
scroll to position [190, 0]
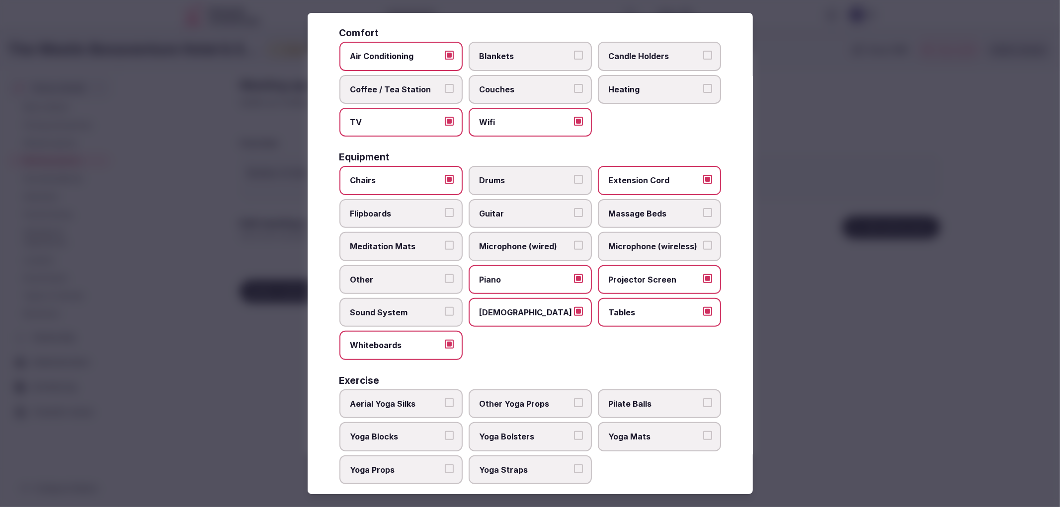
click at [241, 350] on div at bounding box center [530, 253] width 1060 height 507
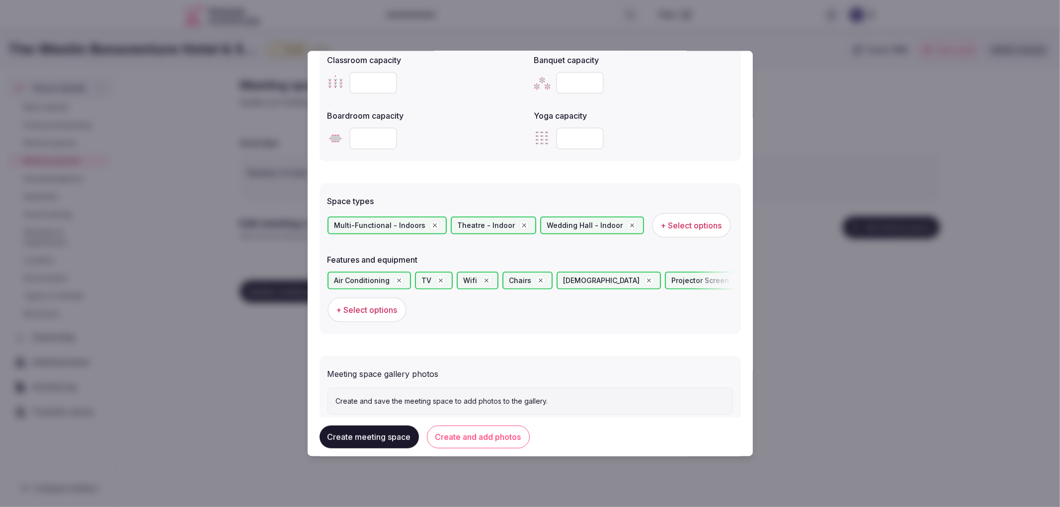
scroll to position [463, 0]
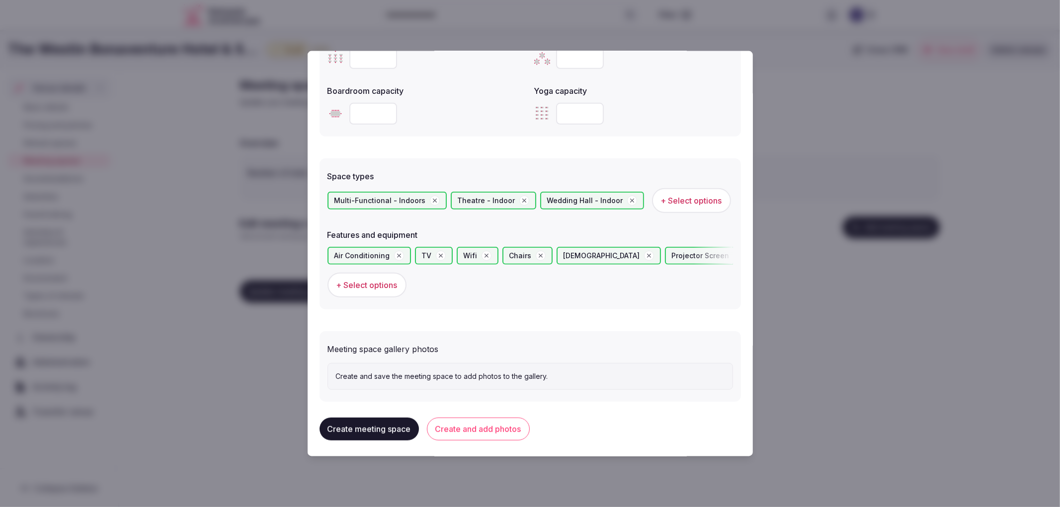
click at [455, 419] on button "Create and add photos" at bounding box center [478, 429] width 103 height 23
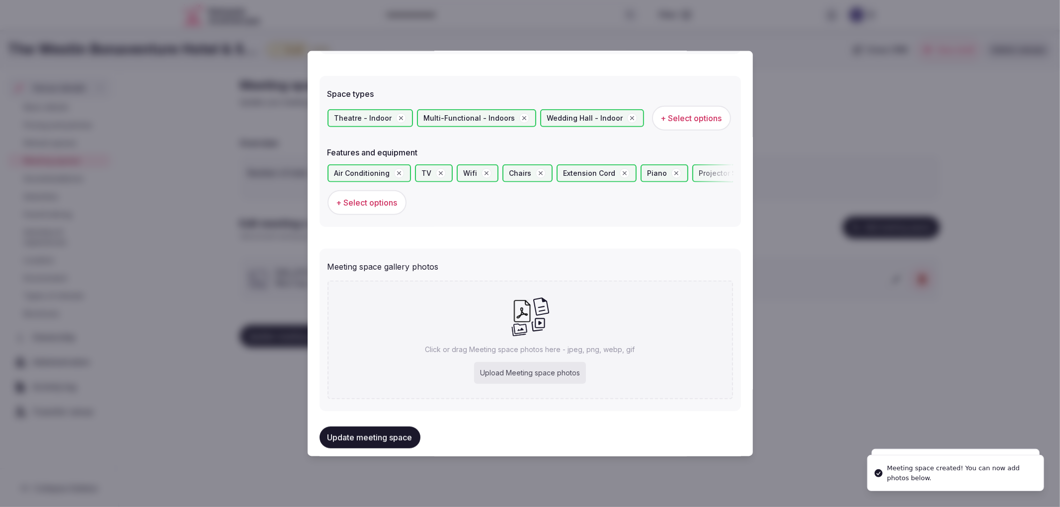
scroll to position [554, 0]
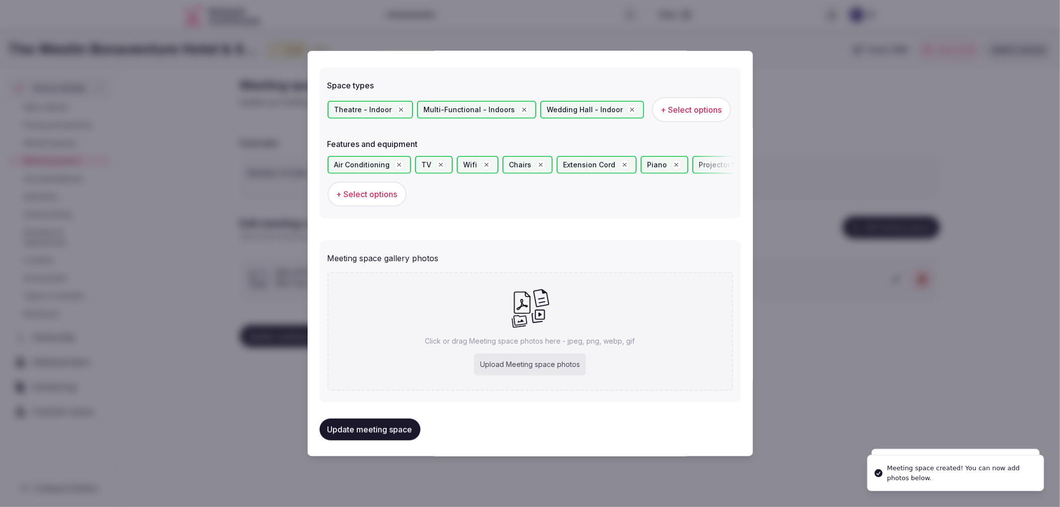
click at [537, 348] on div "Click or drag Meeting space photos here - jpeg, png, webp, gif Upload Meeting s…" at bounding box center [531, 331] width 406 height 119
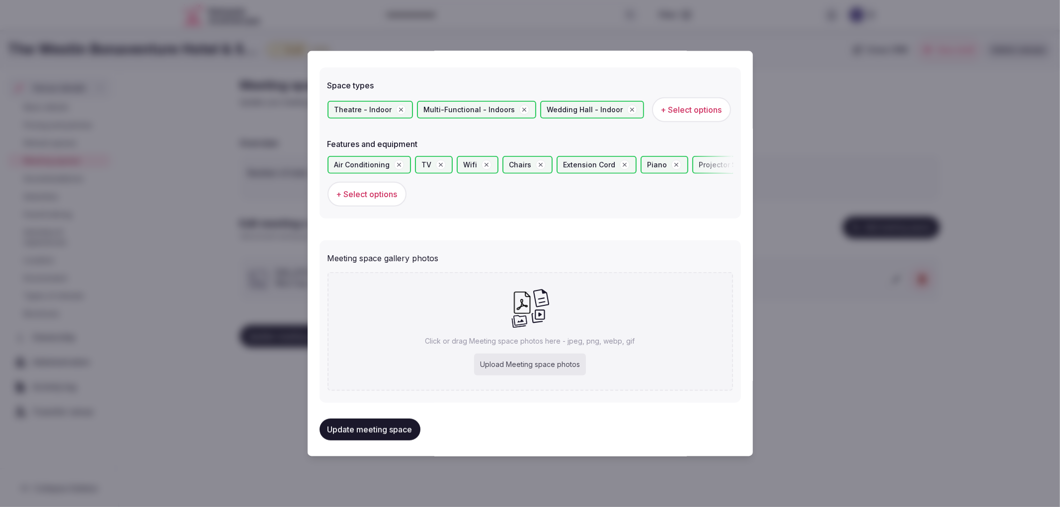
type input "**********"
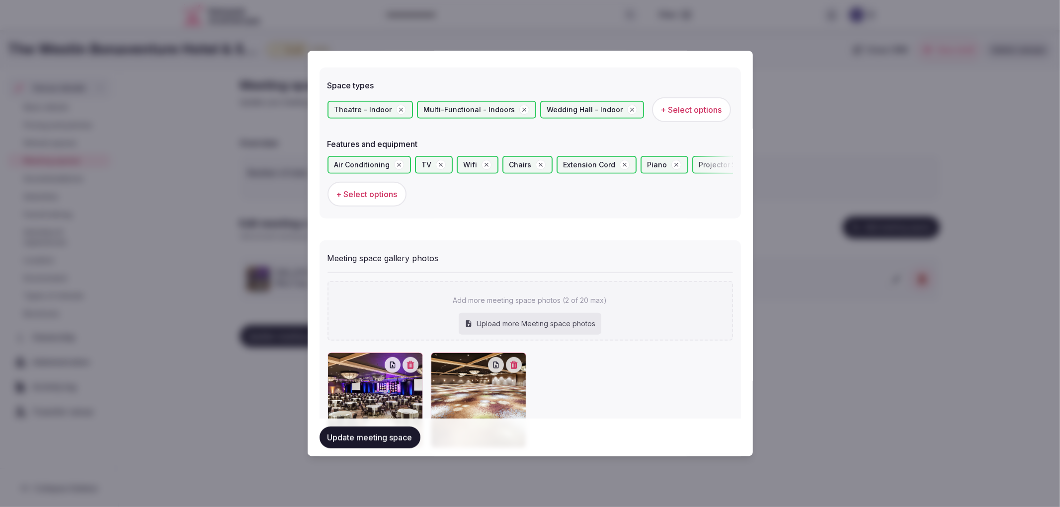
click at [389, 437] on button "Update meeting space" at bounding box center [370, 438] width 101 height 22
click at [275, 405] on div at bounding box center [530, 253] width 1060 height 507
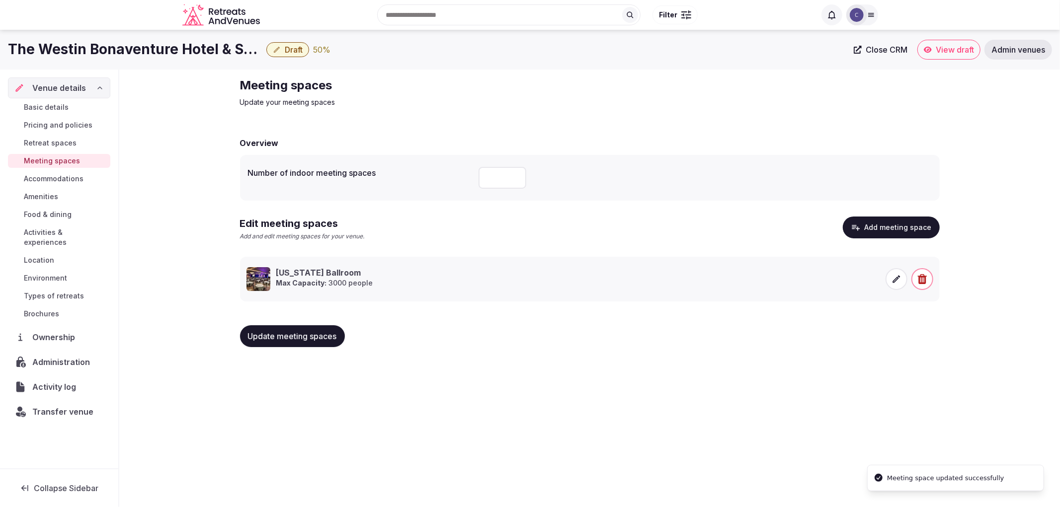
click at [292, 341] on button "Update meeting spaces" at bounding box center [292, 337] width 105 height 22
click at [53, 232] on span "Activities & experiences" at bounding box center [65, 238] width 83 height 20
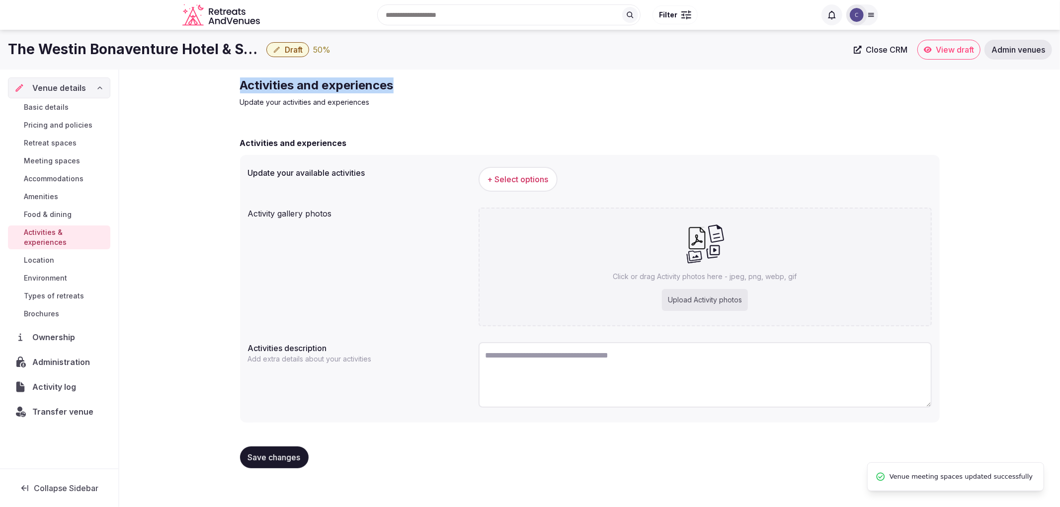
drag, startPoint x: 240, startPoint y: 84, endPoint x: 453, endPoint y: 76, distance: 213.9
click at [453, 76] on div "Activities and experiences Update your activities and experiences Activities an…" at bounding box center [590, 277] width 716 height 415
click at [180, 48] on h1 "The Westin Bonaventure Hotel & Suites" at bounding box center [135, 49] width 254 height 19
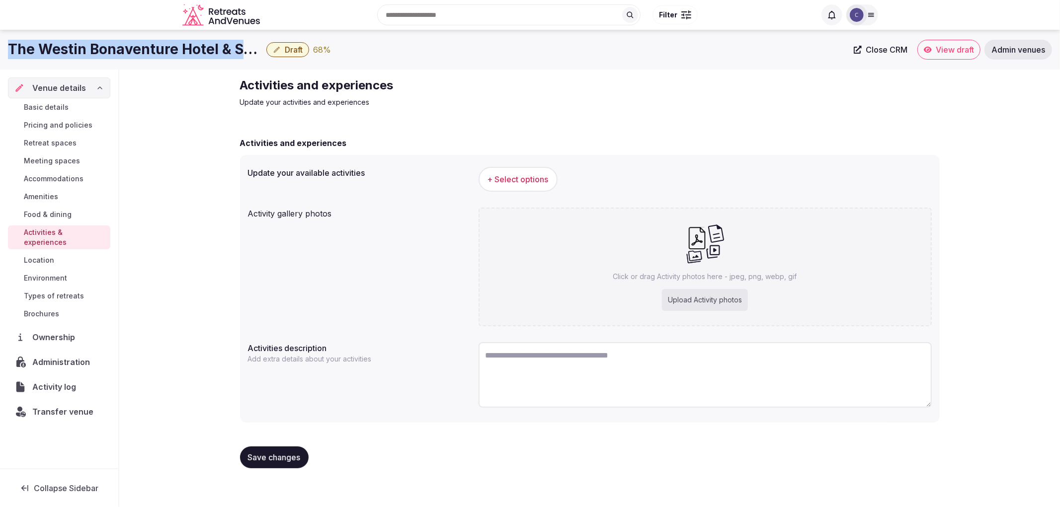
click at [180, 48] on h1 "The Westin Bonaventure Hotel & Suites" at bounding box center [135, 49] width 254 height 19
copy div "The Westin Bonaventure Hotel & Suites"
click at [520, 179] on span "+ Select options" at bounding box center [518, 179] width 61 height 11
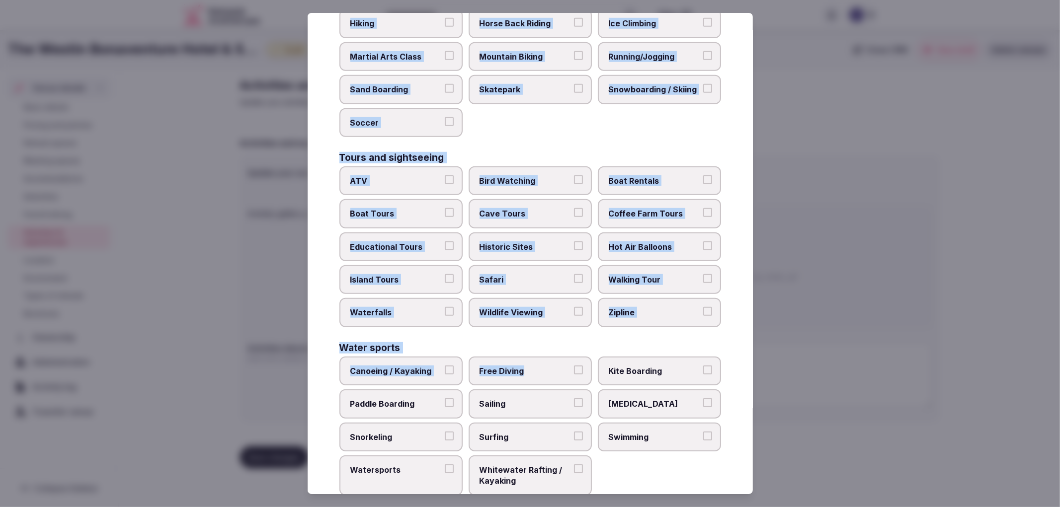
scroll to position [617, 0]
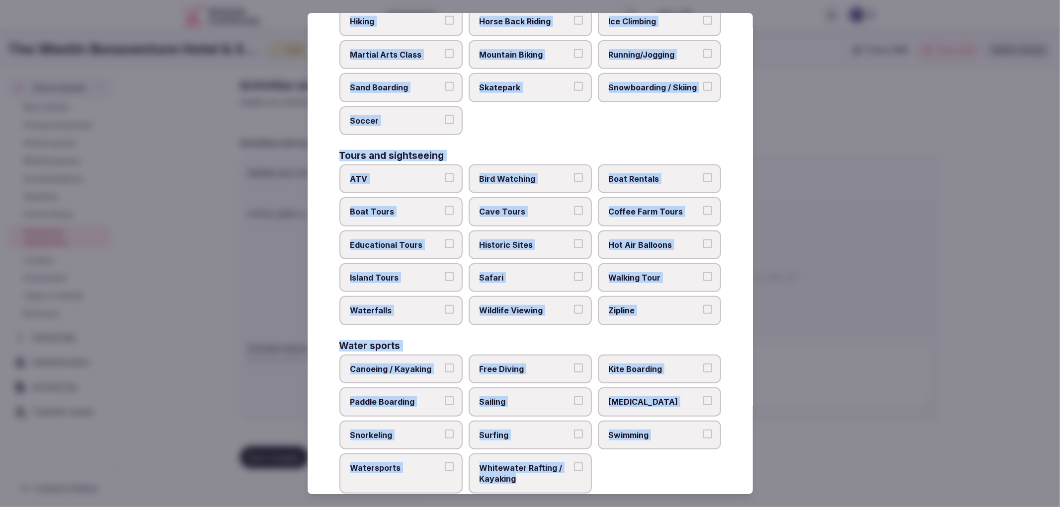
copy div "Culture Dancing Food and Culinary Classes Hip Hop Language Class Local Cultural…"
drag, startPoint x: 338, startPoint y: 92, endPoint x: 581, endPoint y: 451, distance: 432.4
click at [582, 461] on div "Select your activities Choose all applicable activities offered. Culture Dancin…" at bounding box center [530, 254] width 445 height 482
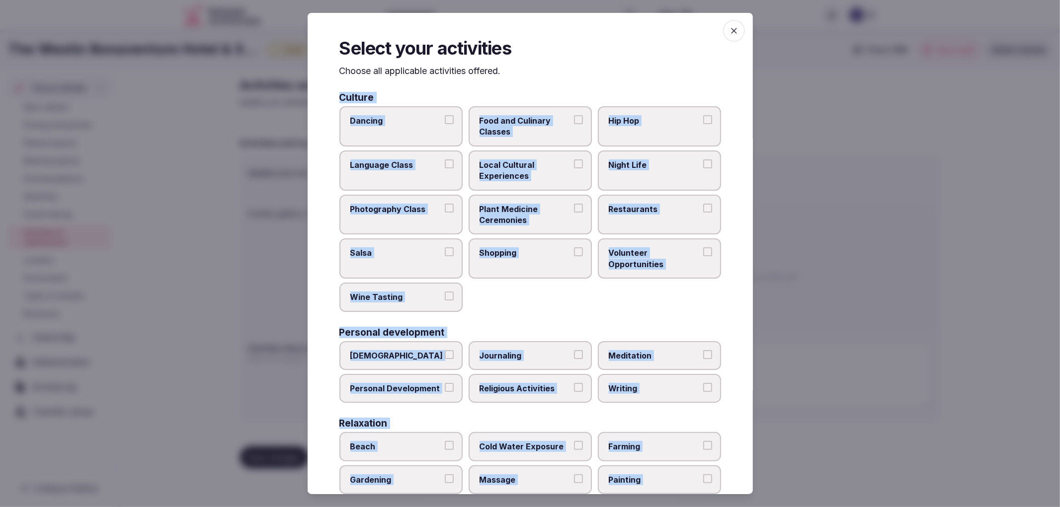
scroll to position [0, 0]
click at [531, 118] on span "Food and Culinary Classes" at bounding box center [525, 127] width 91 height 22
click at [574, 118] on button "Food and Culinary Classes" at bounding box center [578, 120] width 9 height 9
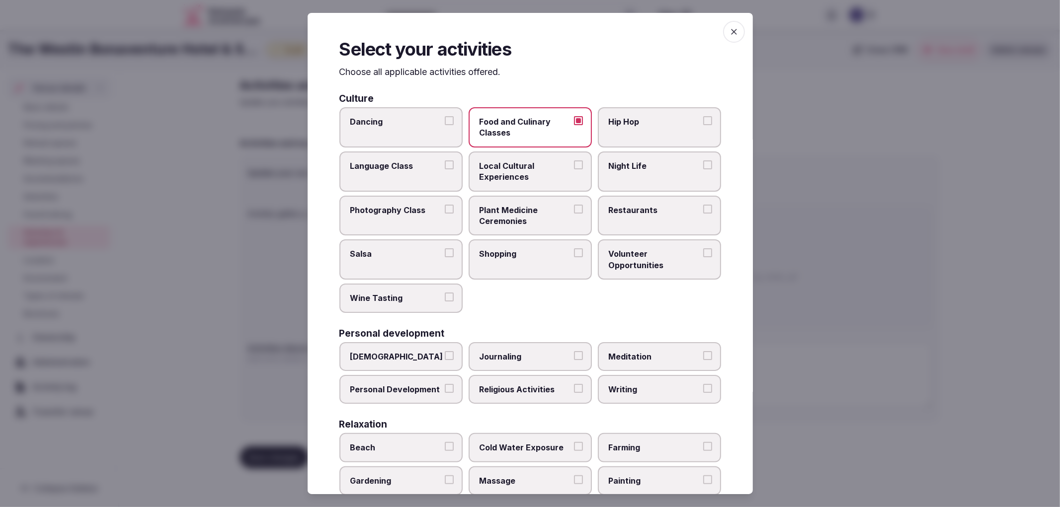
click at [624, 174] on label "Night Life" at bounding box center [659, 172] width 123 height 40
click at [703, 169] on button "Night Life" at bounding box center [707, 165] width 9 height 9
click at [615, 217] on label "Restaurants" at bounding box center [659, 216] width 123 height 40
click at [703, 214] on button "Restaurants" at bounding box center [707, 209] width 9 height 9
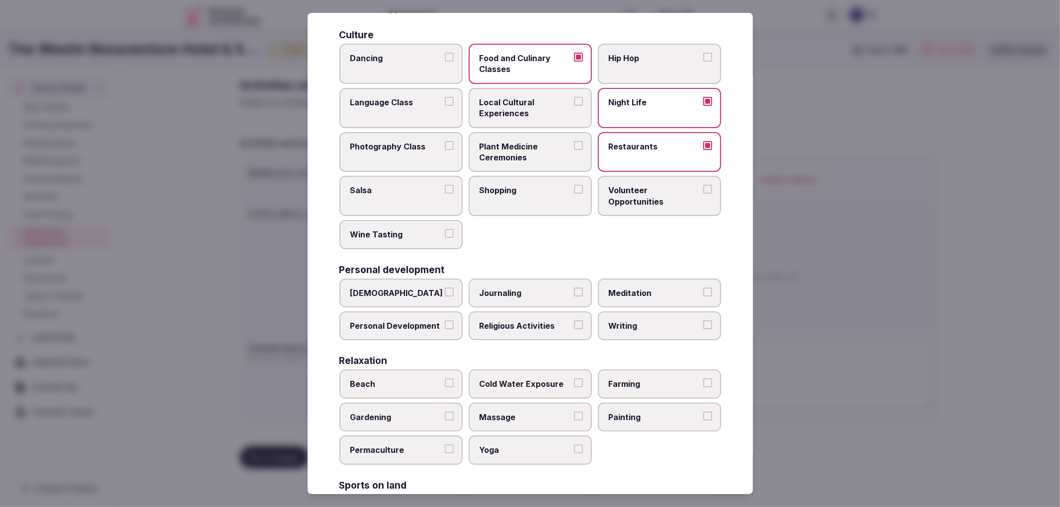
scroll to position [166, 0]
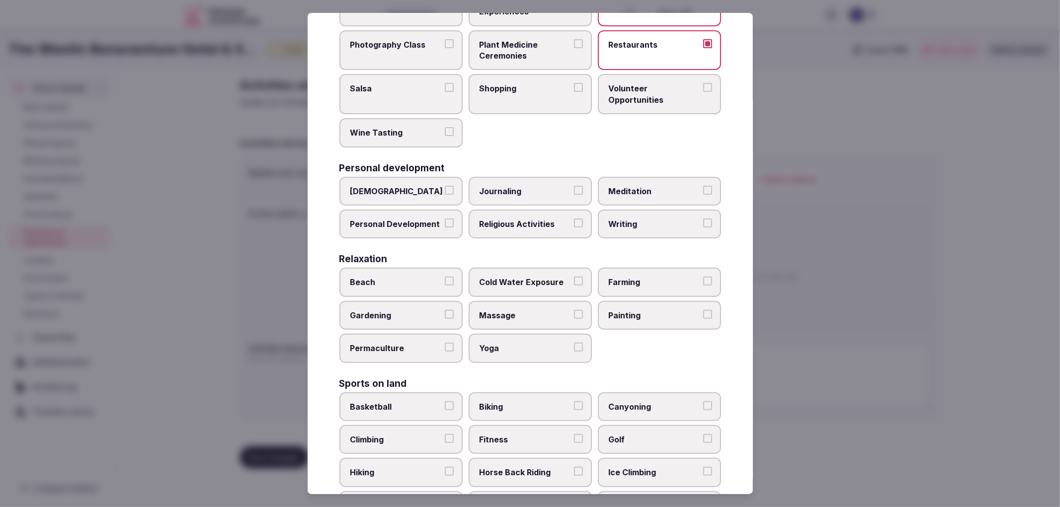
click at [614, 190] on span "Meditation" at bounding box center [654, 191] width 91 height 11
click at [703, 190] on button "Meditation" at bounding box center [707, 190] width 9 height 9
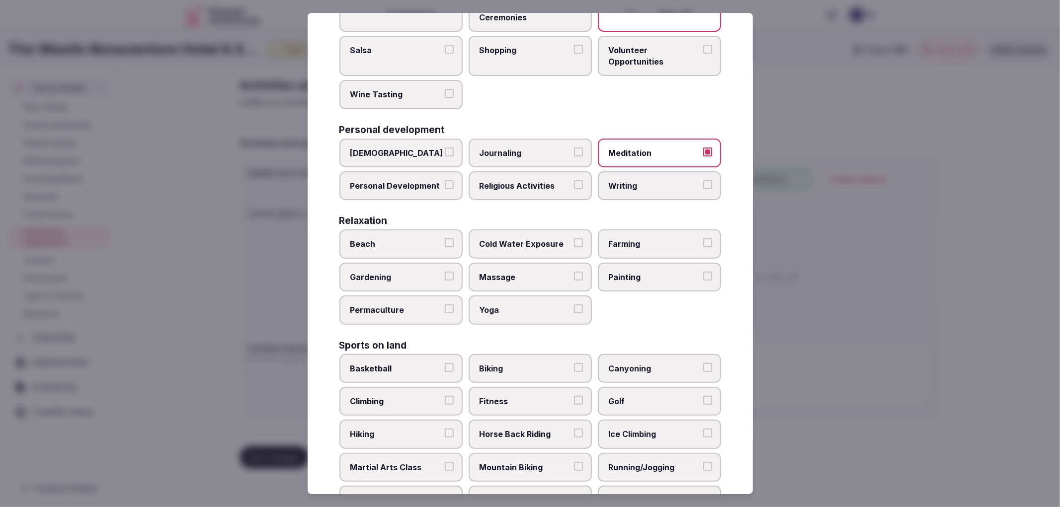
scroll to position [276, 0]
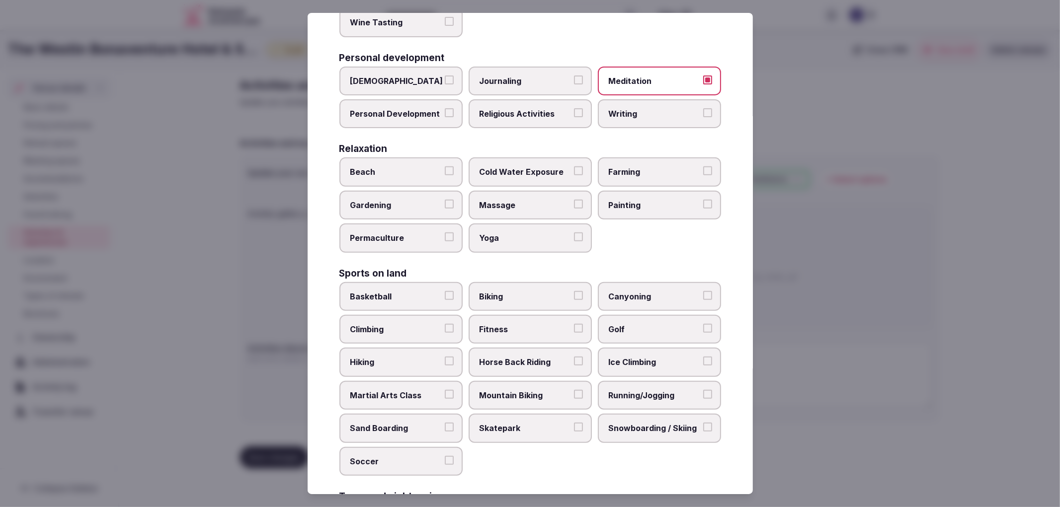
click at [532, 200] on span "Massage" at bounding box center [525, 205] width 91 height 11
click at [574, 200] on button "Massage" at bounding box center [578, 204] width 9 height 9
click at [542, 224] on label "Yoga" at bounding box center [530, 238] width 123 height 29
click at [574, 233] on button "Yoga" at bounding box center [578, 237] width 9 height 9
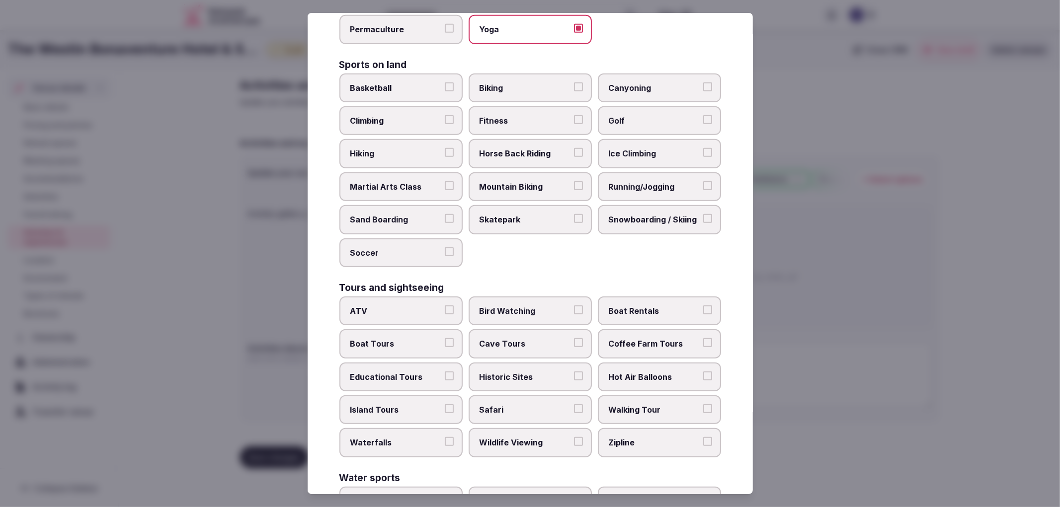
scroll to position [497, 0]
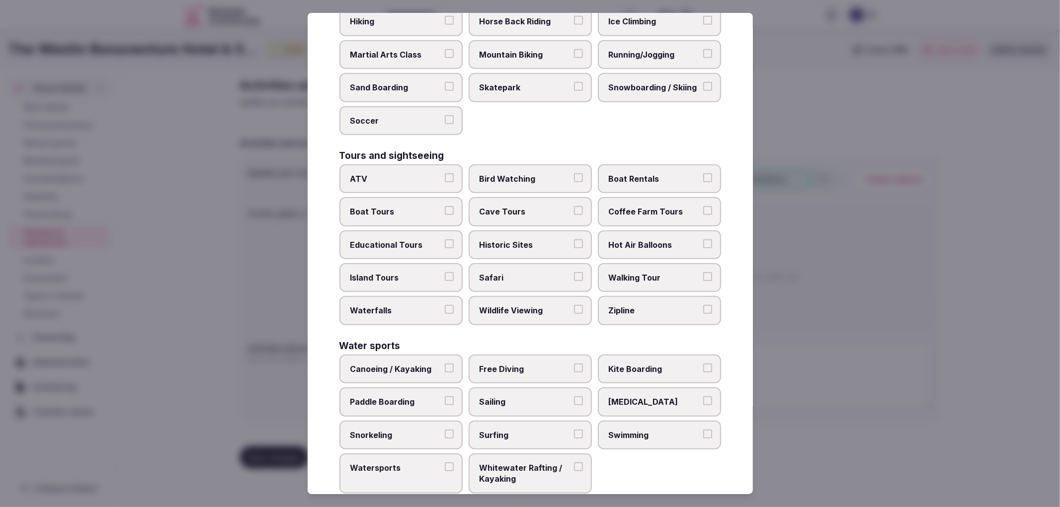
click at [652, 430] on span "Swimming" at bounding box center [654, 435] width 91 height 11
click at [703, 430] on button "Swimming" at bounding box center [707, 434] width 9 height 9
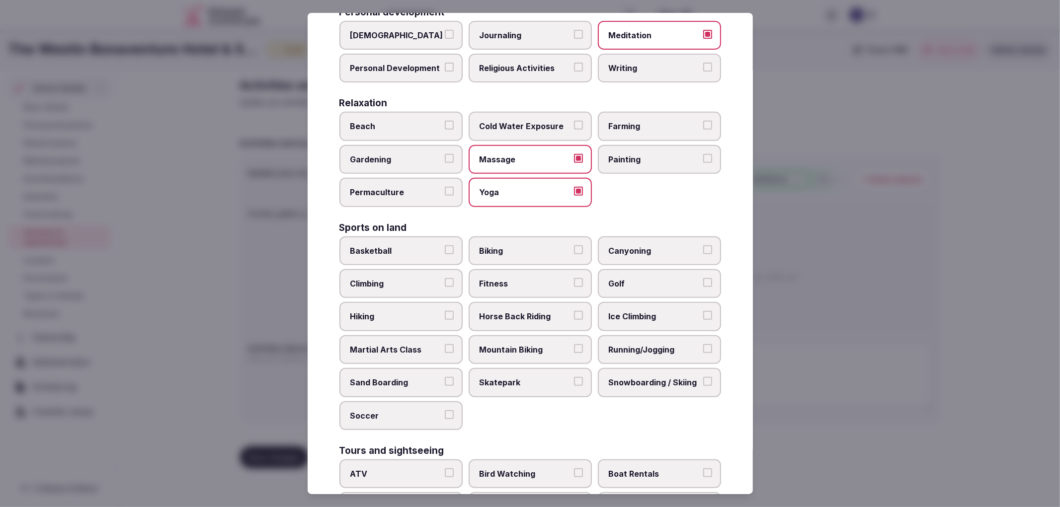
scroll to position [285, 0]
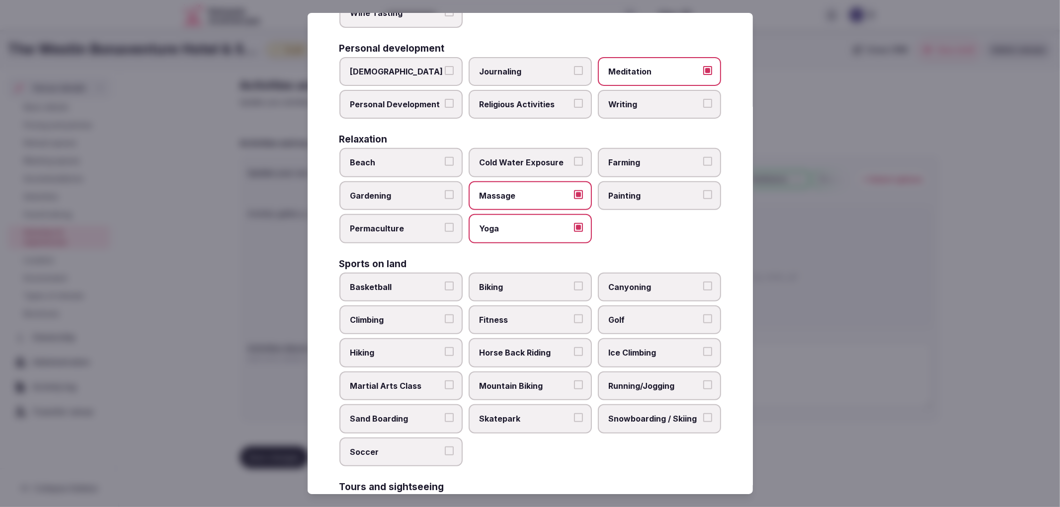
click at [526, 315] on span "Fitness" at bounding box center [525, 320] width 91 height 11
click at [574, 315] on button "Fitness" at bounding box center [578, 319] width 9 height 9
click at [616, 315] on span "Golf" at bounding box center [654, 320] width 91 height 11
click at [703, 315] on button "Golf" at bounding box center [707, 319] width 9 height 9
click at [480, 282] on span "Biking" at bounding box center [525, 287] width 91 height 11
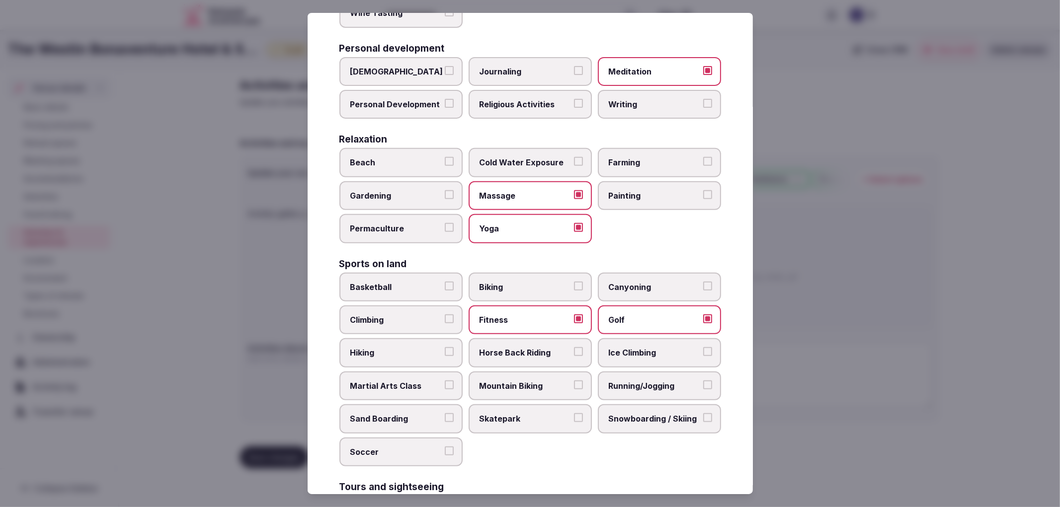
click at [574, 282] on button "Biking" at bounding box center [578, 286] width 9 height 9
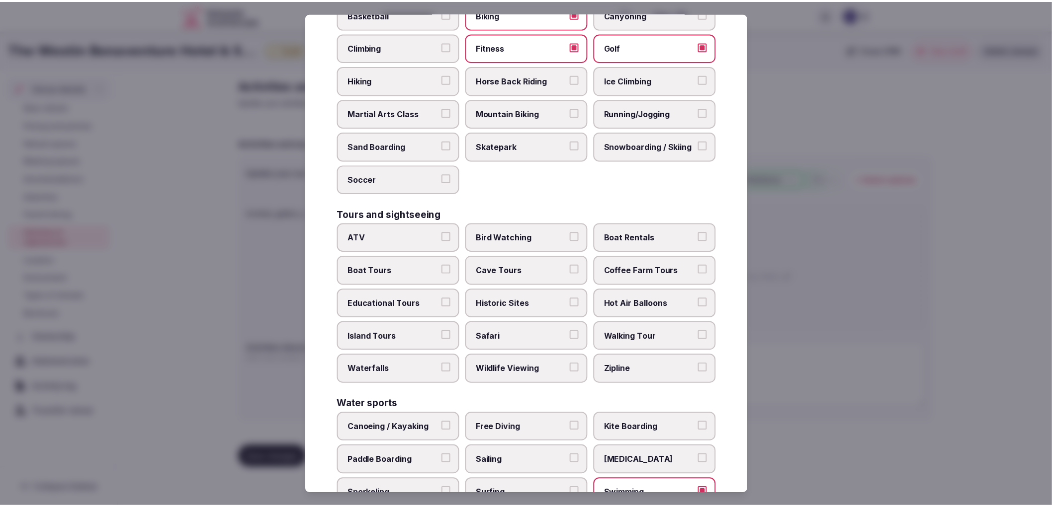
scroll to position [617, 0]
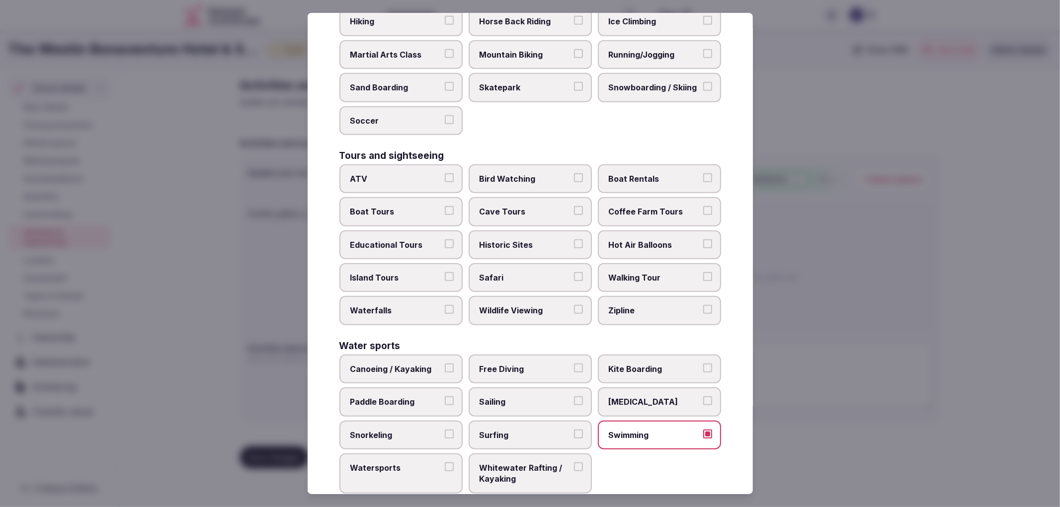
click at [502, 240] on span "Historic Sites" at bounding box center [525, 245] width 91 height 11
click at [574, 240] on button "Historic Sites" at bounding box center [578, 244] width 9 height 9
click at [652, 272] on span "Walking Tour" at bounding box center [654, 277] width 91 height 11
click at [703, 272] on button "Walking Tour" at bounding box center [707, 276] width 9 height 9
click at [868, 343] on div at bounding box center [530, 253] width 1060 height 507
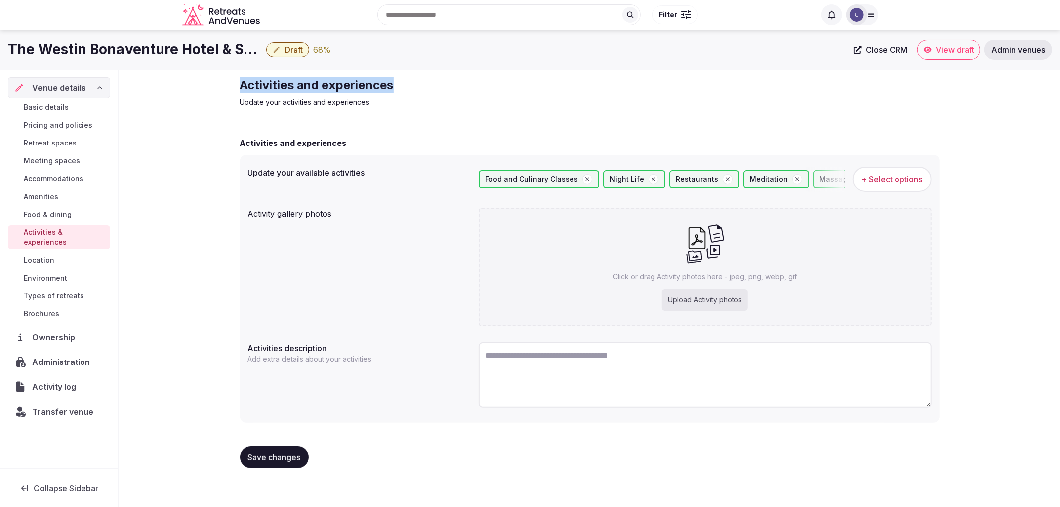
drag, startPoint x: 438, startPoint y: 86, endPoint x: 539, endPoint y: 87, distance: 100.9
click at [539, 87] on div "Activities and experiences Update your activities and experiences Activities an…" at bounding box center [590, 277] width 716 height 415
copy h2 "Activities and experiences"
click at [558, 287] on div "Click or drag Activity photos here - jpeg, png, webp, gif Upload Activity photos" at bounding box center [705, 267] width 453 height 119
type input "**********"
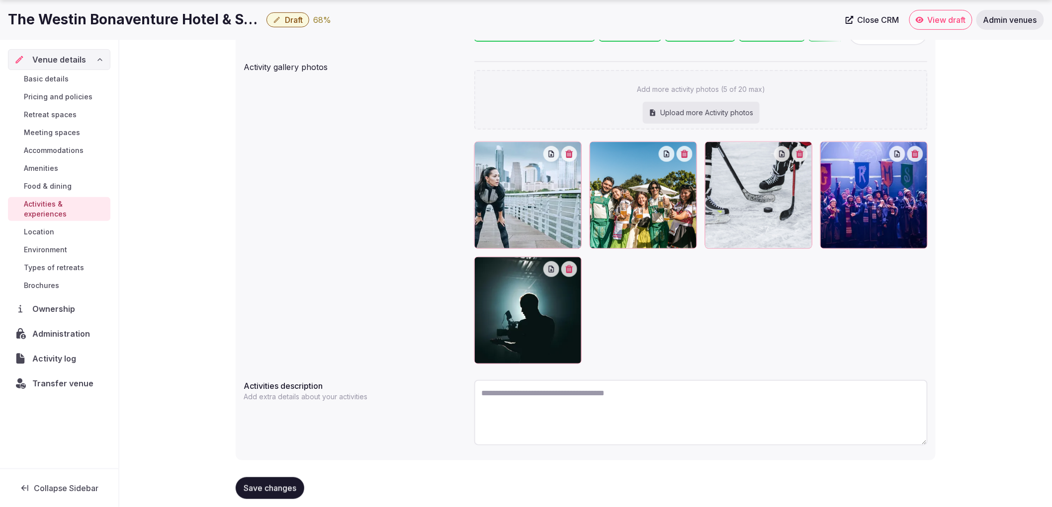
scroll to position [160, 0]
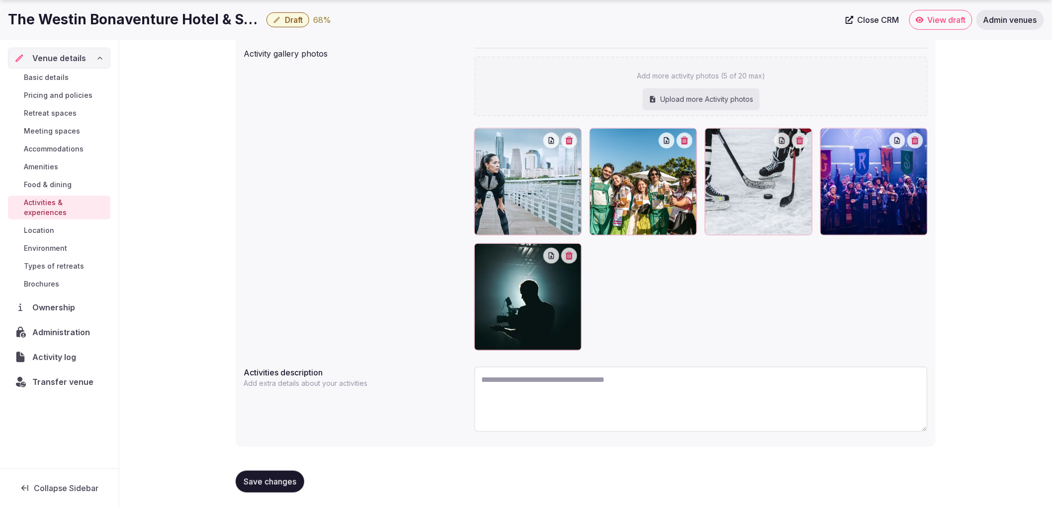
click at [245, 493] on div "Save changes" at bounding box center [586, 482] width 700 height 38
click at [256, 482] on span "Save changes" at bounding box center [270, 482] width 53 height 10
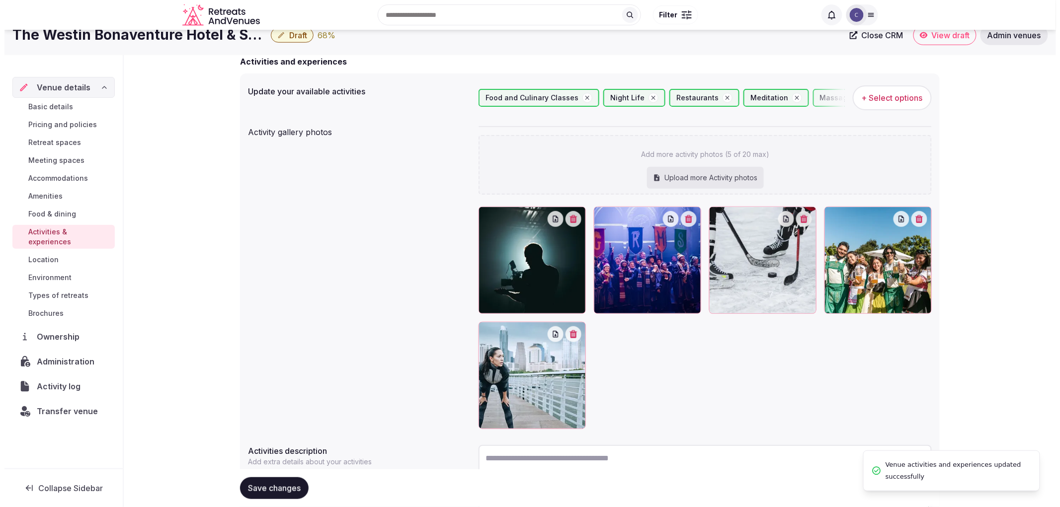
scroll to position [0, 0]
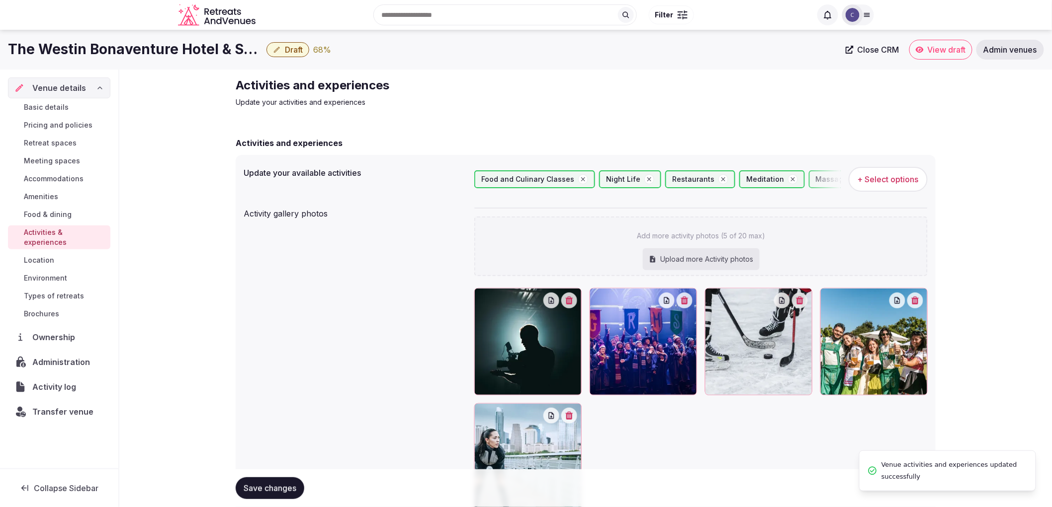
click at [68, 291] on span "Types of retreats" at bounding box center [54, 296] width 60 height 10
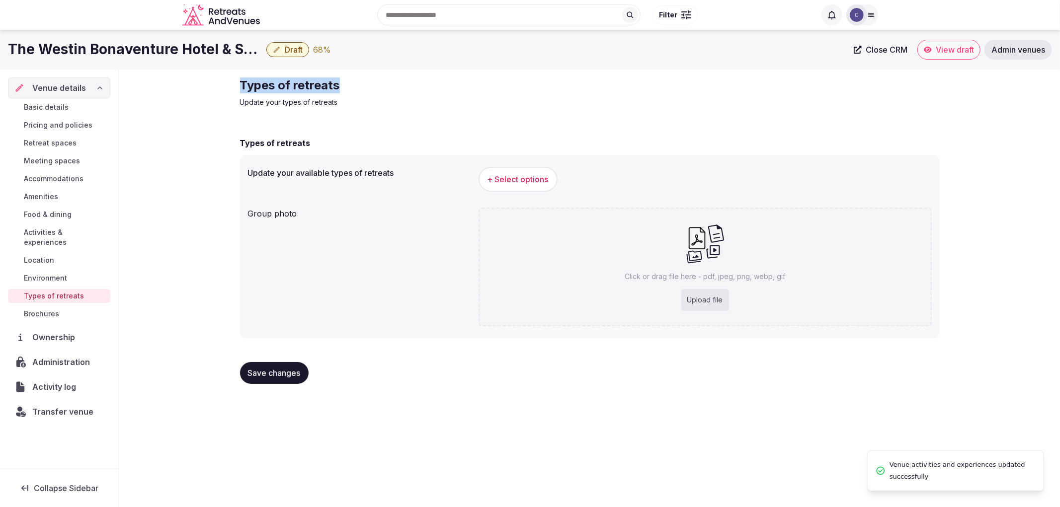
drag, startPoint x: 311, startPoint y: 77, endPoint x: 443, endPoint y: 68, distance: 132.5
click at [443, 68] on div "The Westin Bonaventure Hotel & Suites Draft 68 % Close CRM View draft Admin ven…" at bounding box center [530, 266] width 1060 height 472
click at [255, 95] on div "Types of retreats Update your types of retreats" at bounding box center [407, 93] width 334 height 30
drag, startPoint x: 241, startPoint y: 86, endPoint x: 382, endPoint y: 78, distance: 141.4
click at [382, 78] on h2 "Types of retreats" at bounding box center [407, 86] width 334 height 16
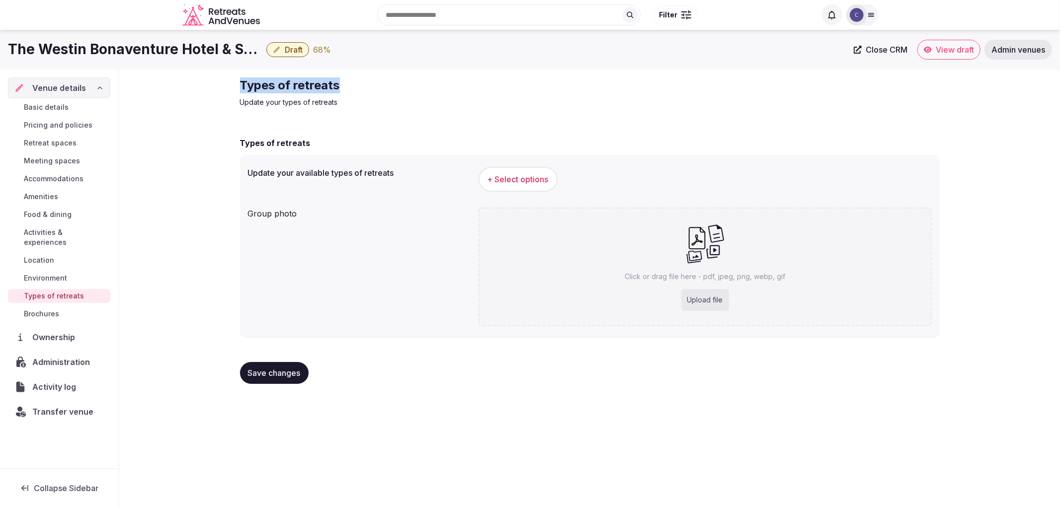
copy h2 "Types of retreats"
click at [524, 174] on span "+ Select options" at bounding box center [518, 179] width 61 height 11
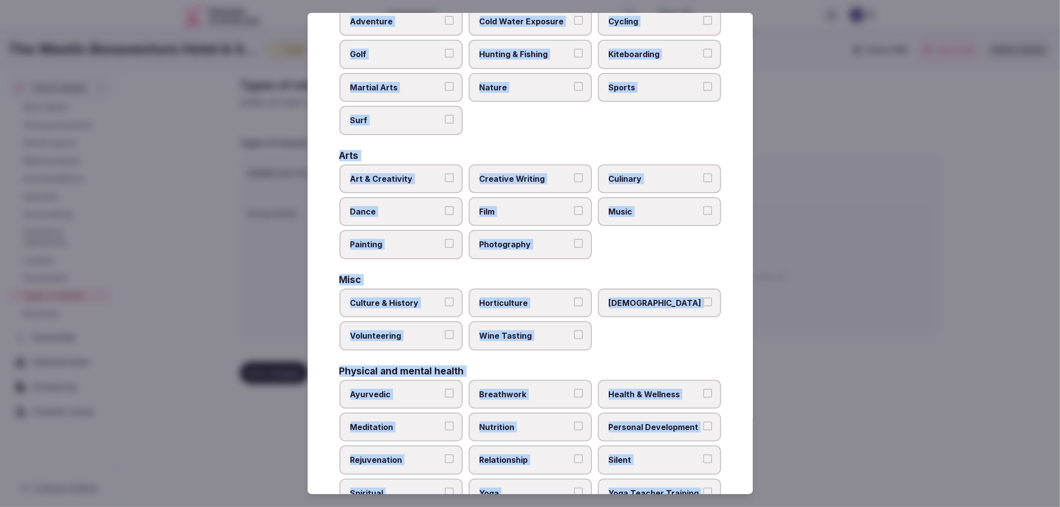
scroll to position [258, 0]
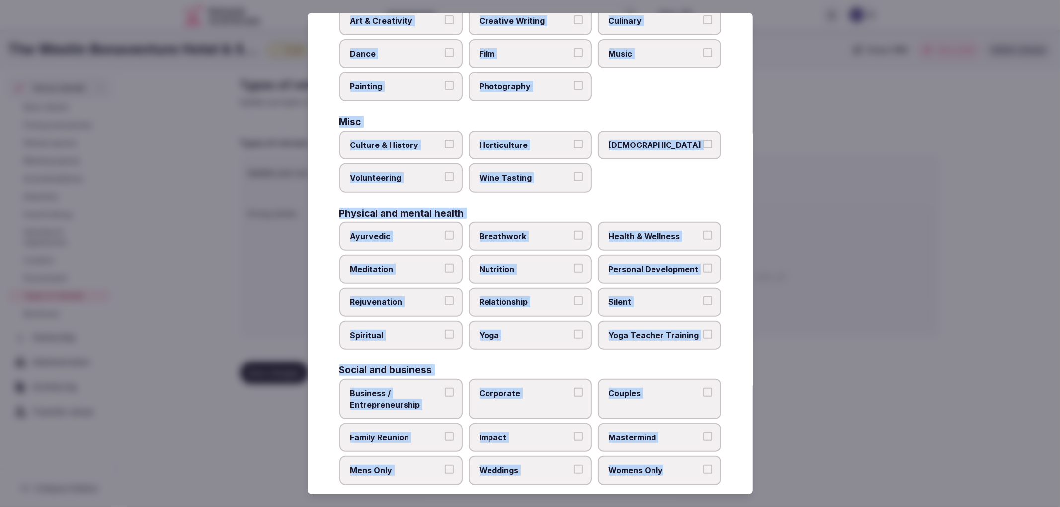
copy div "Active Adventure Cold Water Exposure Cycling Golf Hunting & Fishing Kiteboardin…"
drag, startPoint x: 334, startPoint y: 97, endPoint x: 667, endPoint y: 468, distance: 498.7
click at [667, 468] on div "Select your types of retreats Choose all applicable types of retreats offered. …" at bounding box center [530, 254] width 445 height 482
click at [461, 426] on div "Business / Entrepreneurship Corporate Couples Family Reunion Impact Mastermind …" at bounding box center [530, 432] width 382 height 106
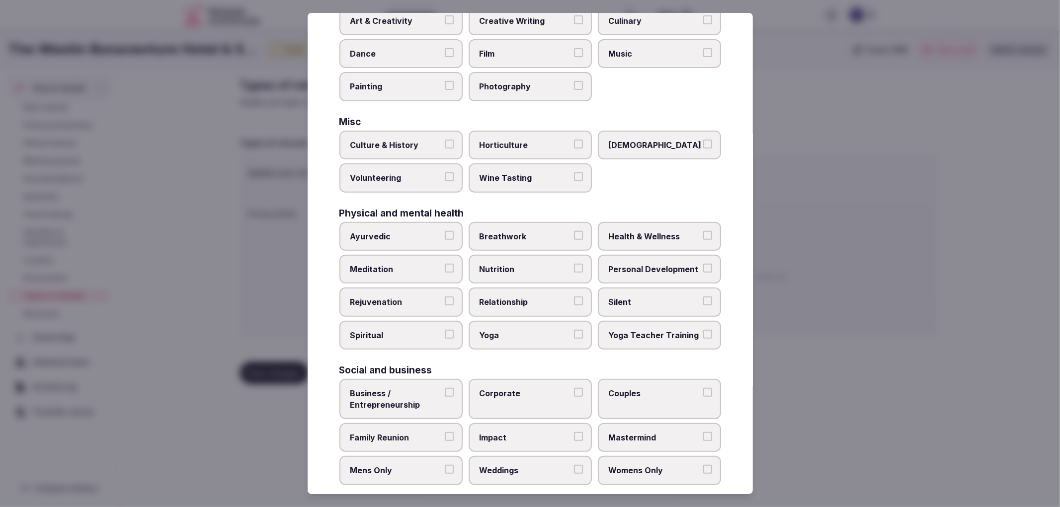
click at [493, 456] on label "Weddings" at bounding box center [530, 470] width 123 height 29
click at [574, 465] on button "Weddings" at bounding box center [578, 469] width 9 height 9
drag, startPoint x: 431, startPoint y: 420, endPoint x: 461, endPoint y: 413, distance: 30.3
click at [432, 432] on span "Family Reunion" at bounding box center [395, 437] width 91 height 11
click at [445, 432] on button "Family Reunion" at bounding box center [449, 436] width 9 height 9
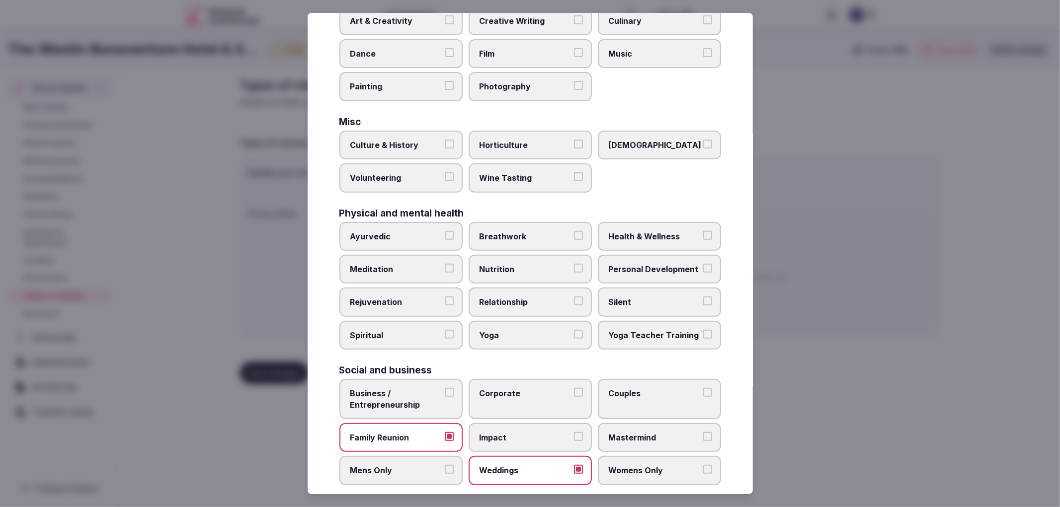
click at [516, 395] on label "Corporate" at bounding box center [530, 399] width 123 height 40
click at [574, 395] on button "Corporate" at bounding box center [578, 392] width 9 height 9
click at [797, 378] on div at bounding box center [530, 253] width 1060 height 507
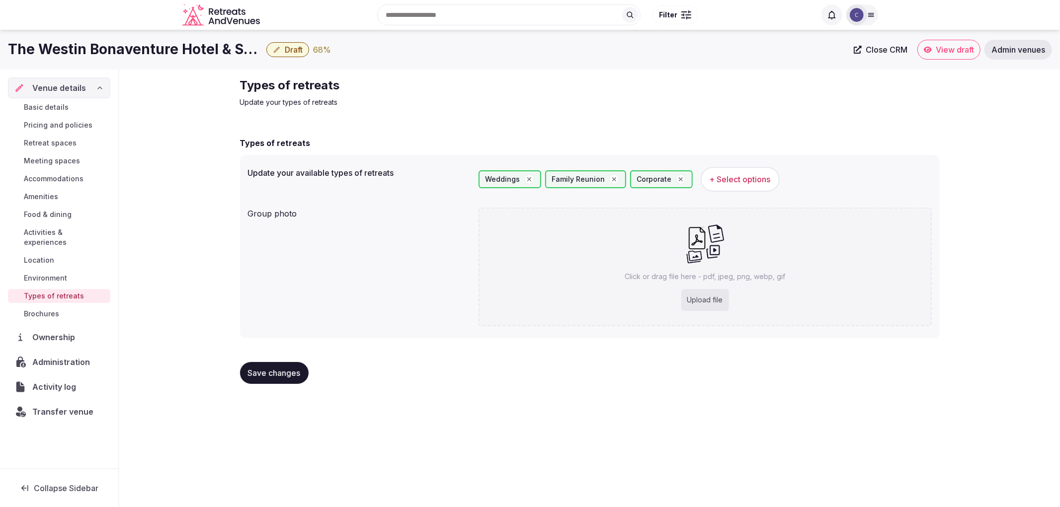
click at [292, 384] on div "Save changes" at bounding box center [590, 373] width 700 height 38
click at [664, 312] on div "Click or drag file here - pdf, jpeg, png, webp, gif Upload file" at bounding box center [705, 267] width 453 height 119
type input "**********"
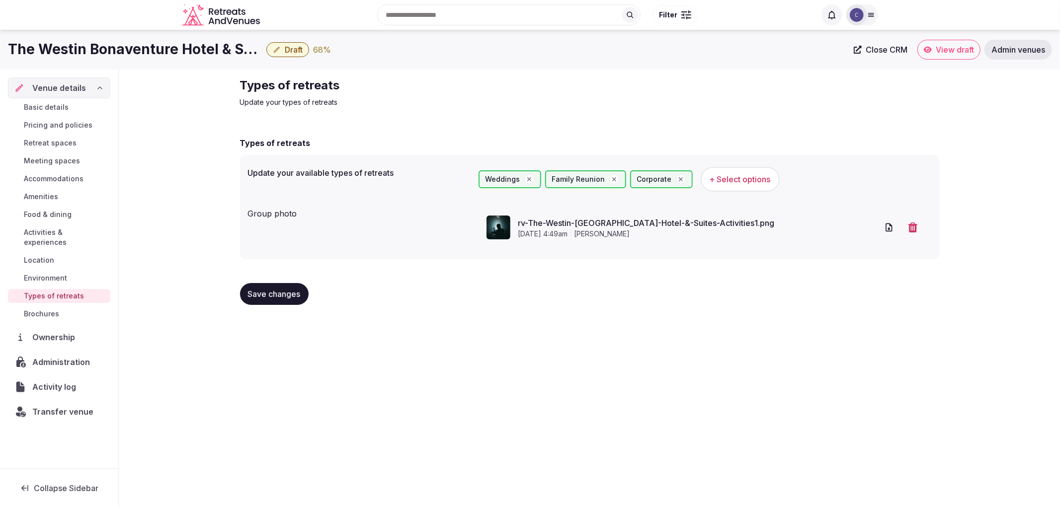
click at [248, 296] on span "Save changes" at bounding box center [274, 294] width 53 height 10
click at [60, 273] on span "Environment" at bounding box center [45, 278] width 43 height 10
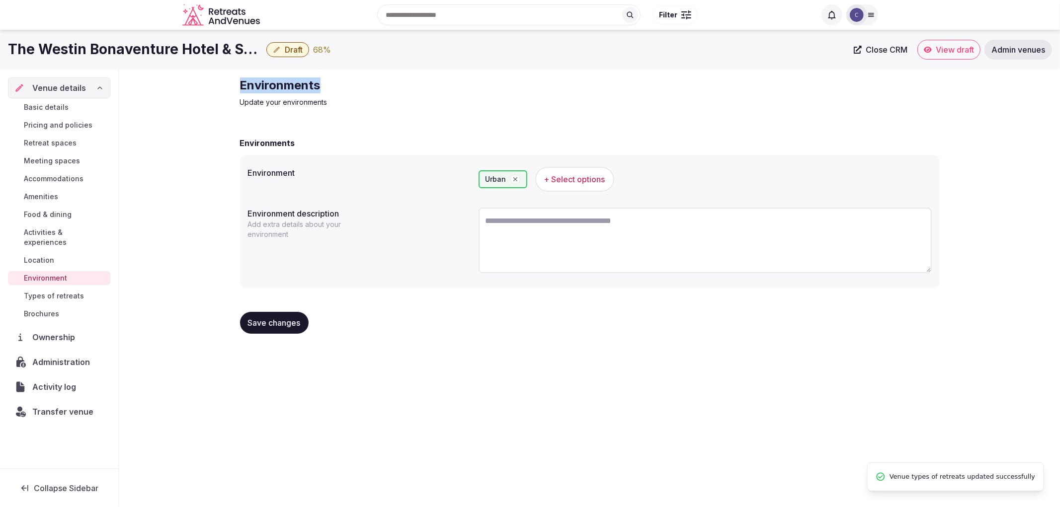
drag, startPoint x: 266, startPoint y: 83, endPoint x: 523, endPoint y: 81, distance: 257.5
click at [512, 81] on div "Environments Update your environments Environments Environment Urban + Select o…" at bounding box center [590, 210] width 716 height 280
copy h2 "Environments"
click at [525, 242] on textarea at bounding box center [705, 241] width 453 height 66
type textarea "*"
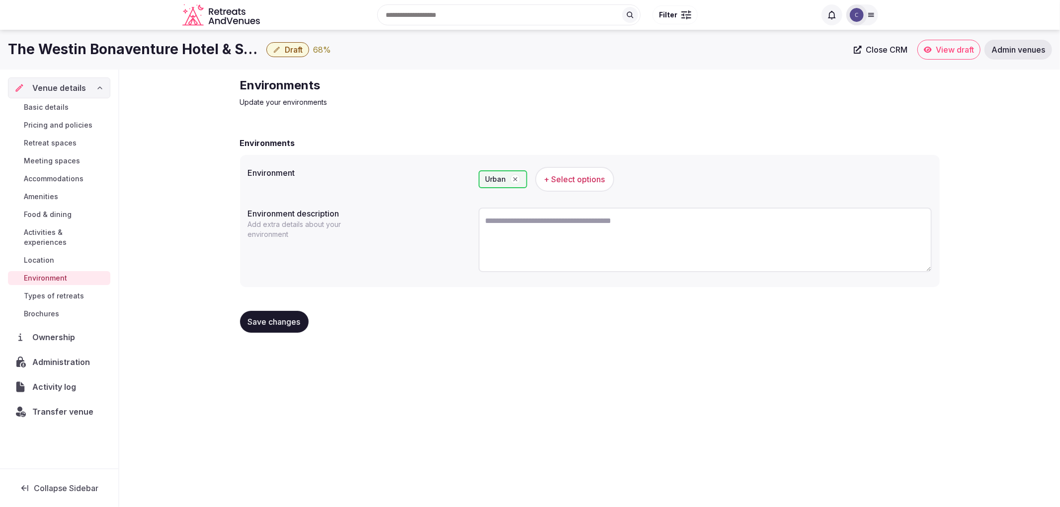
paste textarea "**********"
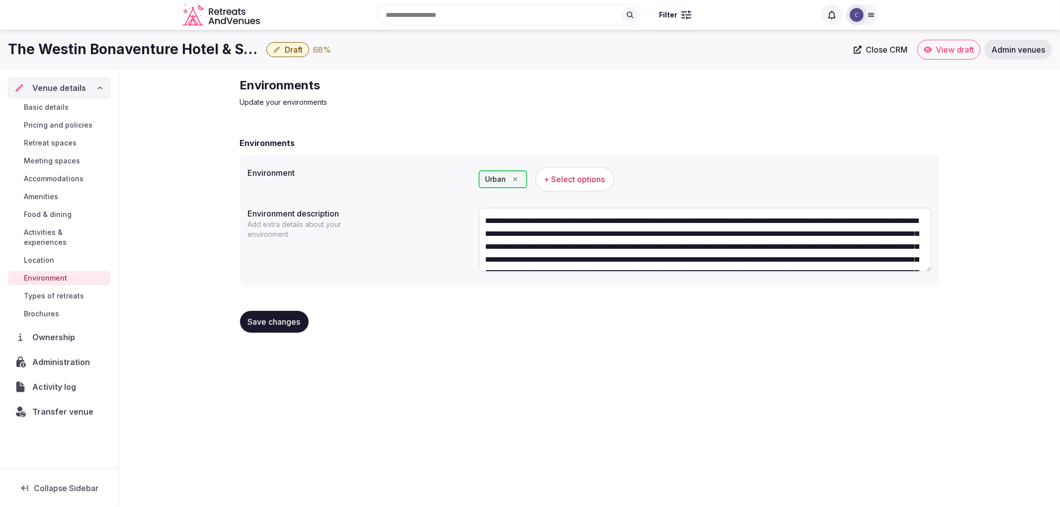
scroll to position [57, 0]
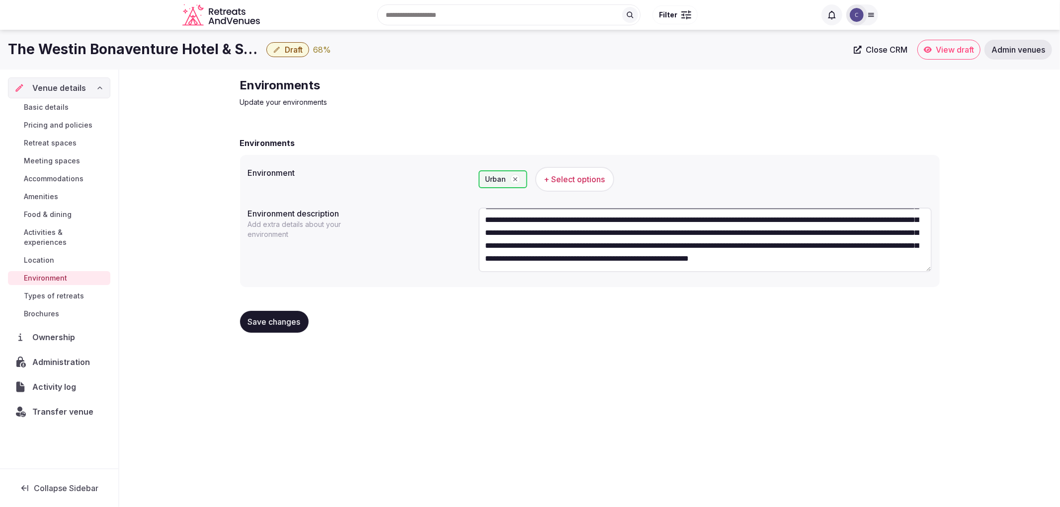
type textarea "**********"
click at [553, 185] on button "+ Select options" at bounding box center [574, 179] width 79 height 25
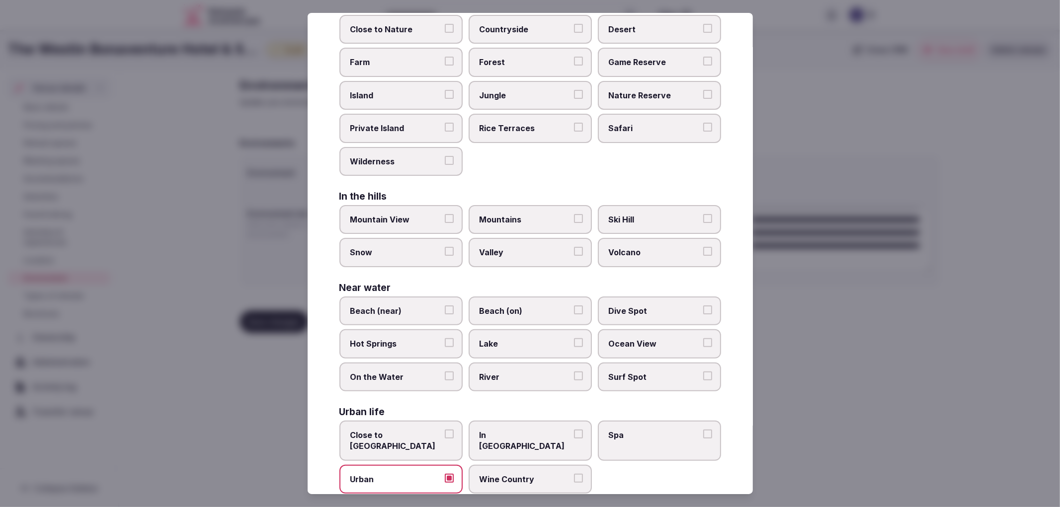
scroll to position [93, 0]
click at [418, 429] on span "Close to [GEOGRAPHIC_DATA]" at bounding box center [395, 440] width 91 height 22
click at [445, 429] on button "Close to [GEOGRAPHIC_DATA]" at bounding box center [449, 433] width 9 height 9
click at [418, 429] on span "Close to [GEOGRAPHIC_DATA]" at bounding box center [395, 440] width 91 height 22
click at [445, 429] on button "Close to [GEOGRAPHIC_DATA]" at bounding box center [449, 433] width 9 height 9
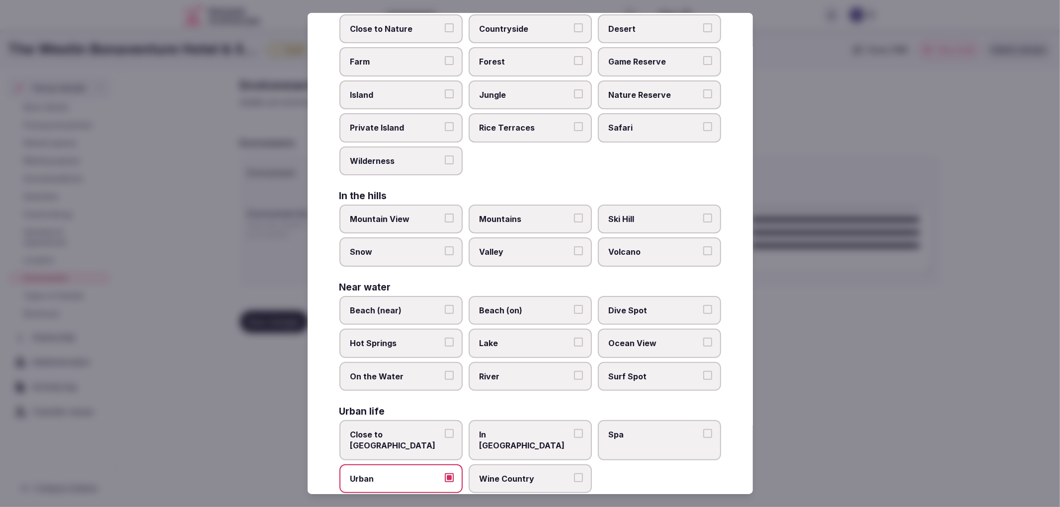
click at [496, 429] on span "In [GEOGRAPHIC_DATA]" at bounding box center [525, 440] width 91 height 22
click at [574, 429] on button "In [GEOGRAPHIC_DATA]" at bounding box center [578, 433] width 9 height 9
click at [905, 354] on div at bounding box center [530, 253] width 1060 height 507
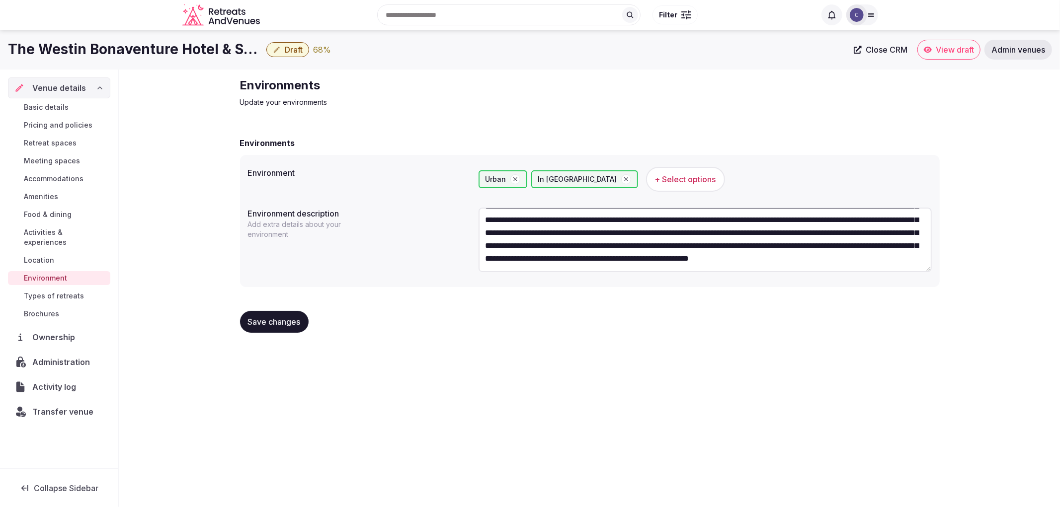
click at [254, 321] on span "Save changes" at bounding box center [274, 322] width 53 height 10
click at [254, 322] on span "Save changes" at bounding box center [274, 322] width 53 height 10
click at [38, 191] on link "Amenities" at bounding box center [59, 197] width 102 height 14
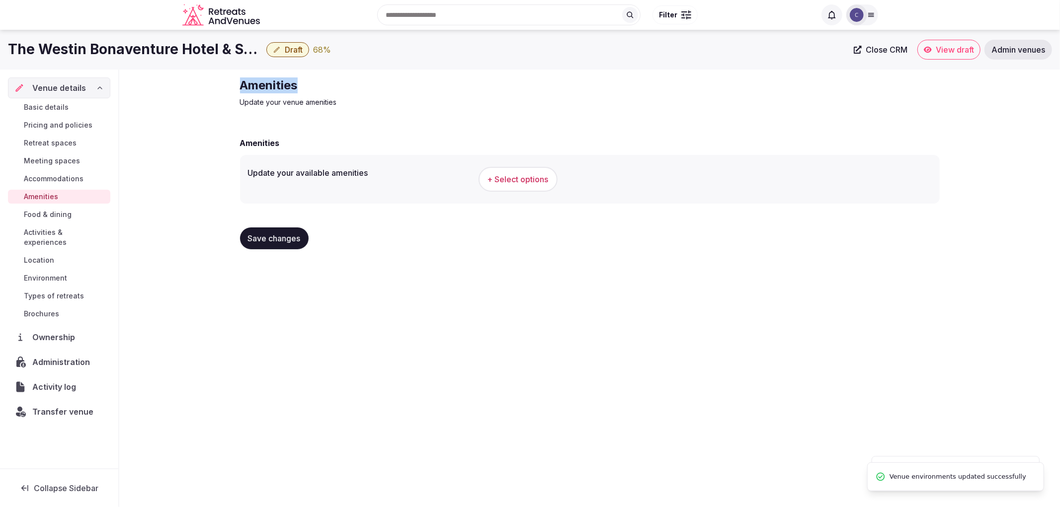
drag, startPoint x: 229, startPoint y: 83, endPoint x: 436, endPoint y: 80, distance: 206.8
click at [490, 91] on div "Amenities Update your venue amenities Amenities Update your available amenities…" at bounding box center [589, 168] width 941 height 196
click at [490, 164] on div "+ Select options" at bounding box center [705, 179] width 453 height 33
click at [501, 171] on button "+ Select options" at bounding box center [518, 179] width 79 height 25
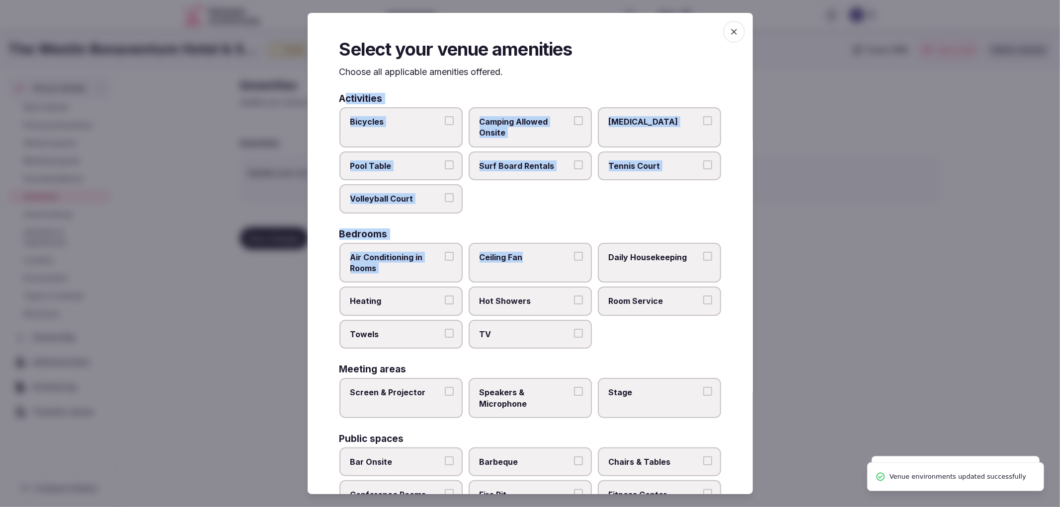
drag, startPoint x: 343, startPoint y: 92, endPoint x: 383, endPoint y: 102, distance: 41.5
click at [563, 256] on div "Activities Bicycles Camping Allowed Onsite [MEDICAL_DATA] Pool Table Surf Board…" at bounding box center [530, 485] width 382 height 782
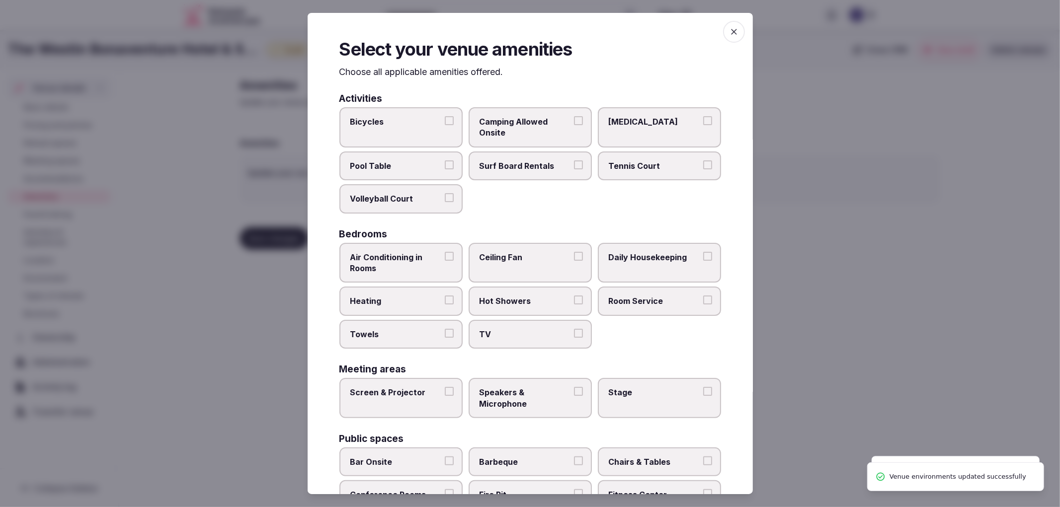
click at [363, 72] on p "Choose all applicable amenities offered." at bounding box center [530, 72] width 382 height 12
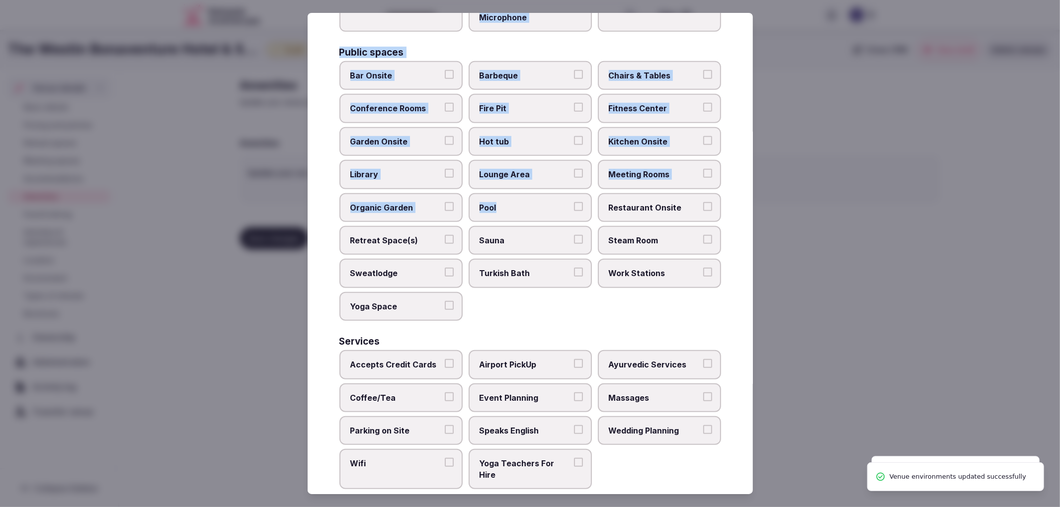
scroll to position [388, 0]
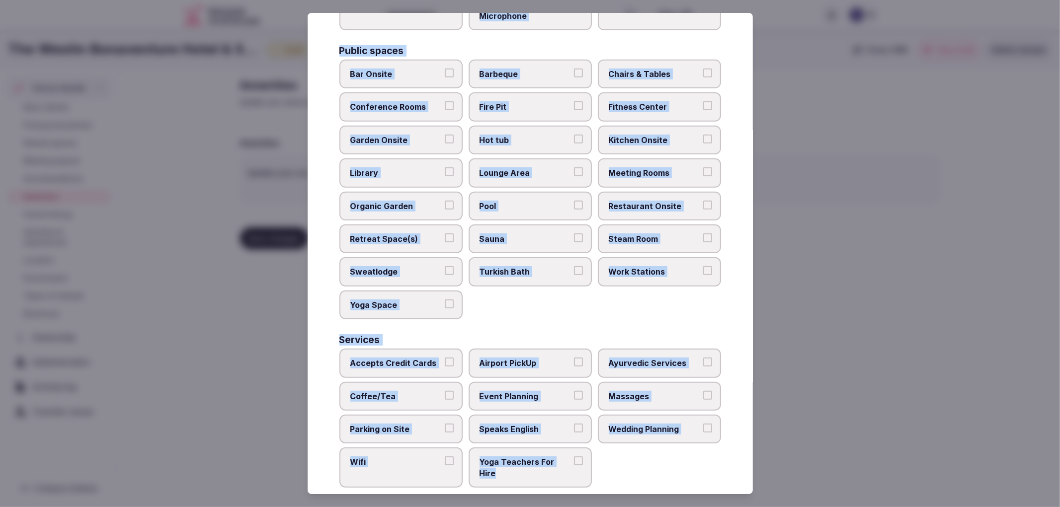
copy div "Activities Bicycles Camping Allowed Onsite [MEDICAL_DATA] Pool Table Surf Board…"
drag, startPoint x: 330, startPoint y: 96, endPoint x: 569, endPoint y: 471, distance: 444.1
click at [569, 471] on div "Select your venue amenities Choose all applicable amenities offered. Activities…" at bounding box center [530, 254] width 445 height 482
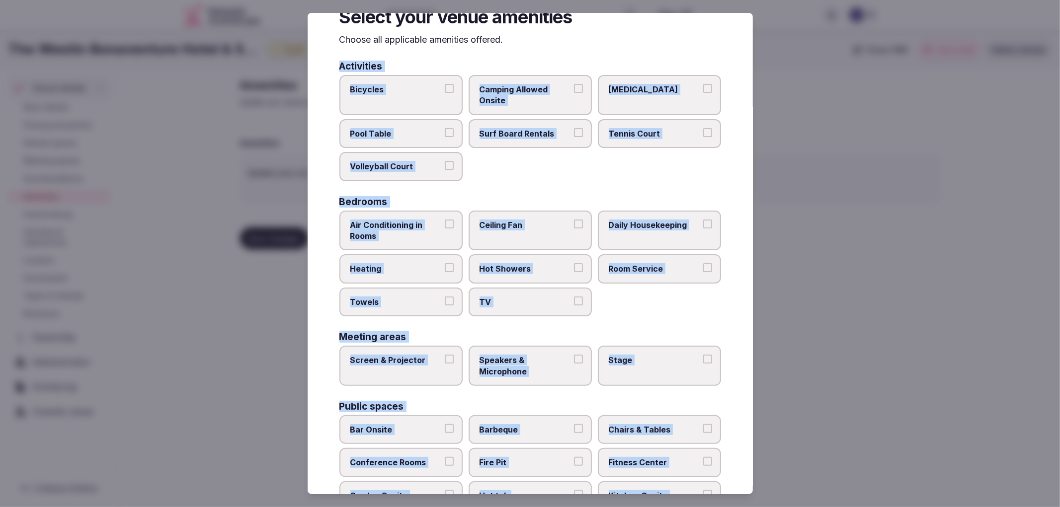
scroll to position [1, 0]
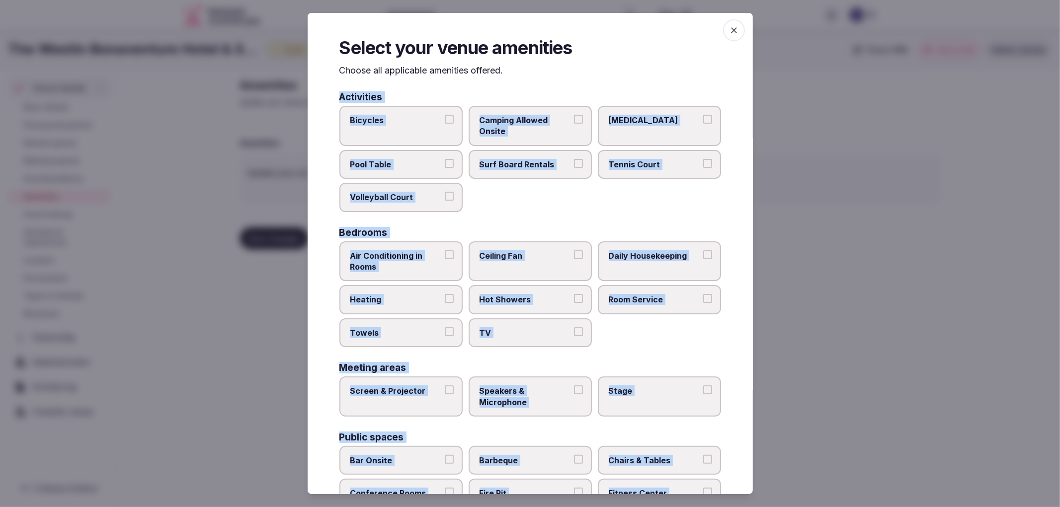
click at [427, 264] on span "Air Conditioning in Rooms" at bounding box center [395, 261] width 91 height 22
click at [445, 259] on button "Air Conditioning in Rooms" at bounding box center [449, 254] width 9 height 9
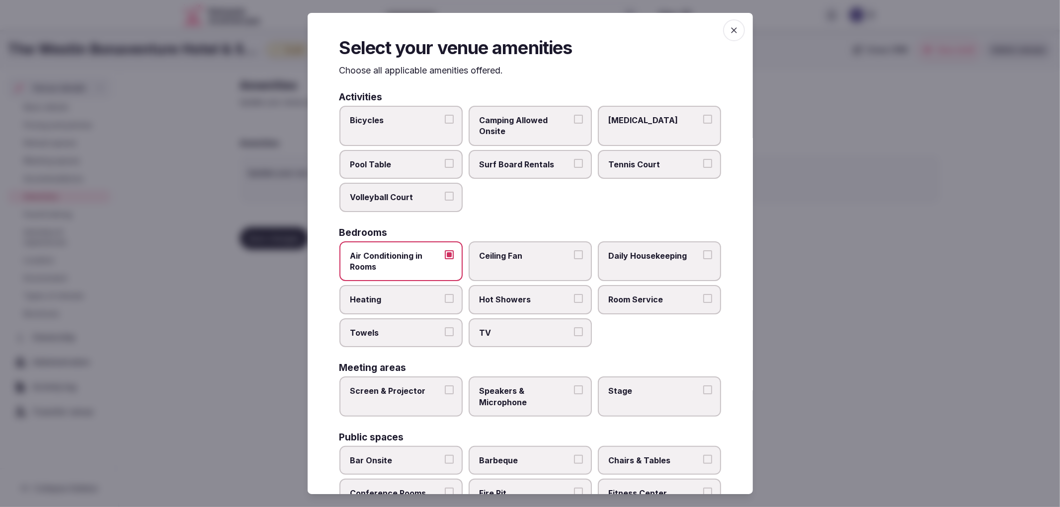
click at [428, 299] on span "Heating" at bounding box center [395, 299] width 91 height 11
click at [445, 299] on button "Heating" at bounding box center [449, 298] width 9 height 9
drag, startPoint x: 435, startPoint y: 322, endPoint x: 515, endPoint y: 274, distance: 93.2
click at [436, 328] on span "Towels" at bounding box center [395, 333] width 91 height 11
click at [445, 328] on button "Towels" at bounding box center [449, 332] width 9 height 9
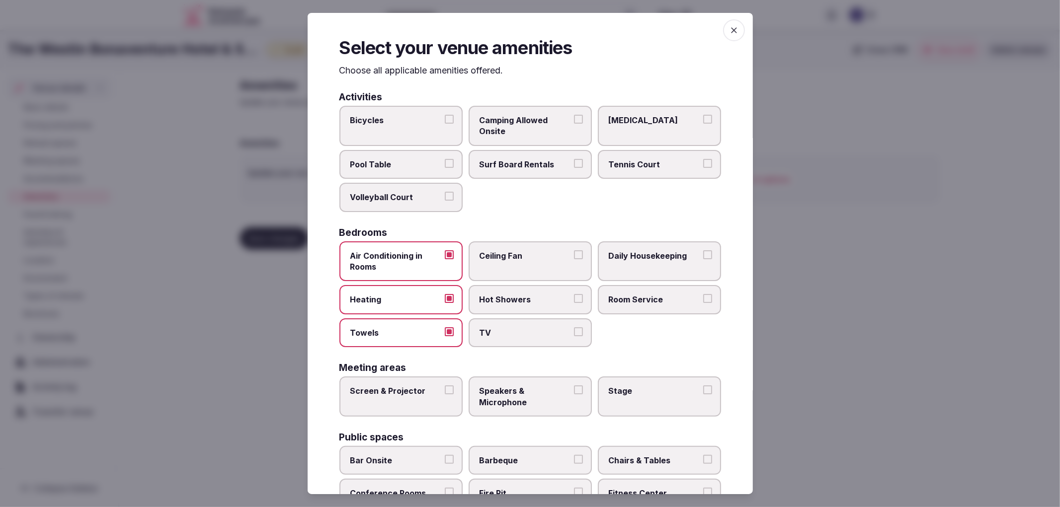
click at [515, 274] on label "Ceiling Fan" at bounding box center [530, 262] width 123 height 40
click at [574, 259] on button "Ceiling Fan" at bounding box center [578, 254] width 9 height 9
click at [536, 304] on label "Hot Showers" at bounding box center [530, 299] width 123 height 29
click at [574, 303] on button "Hot Showers" at bounding box center [578, 298] width 9 height 9
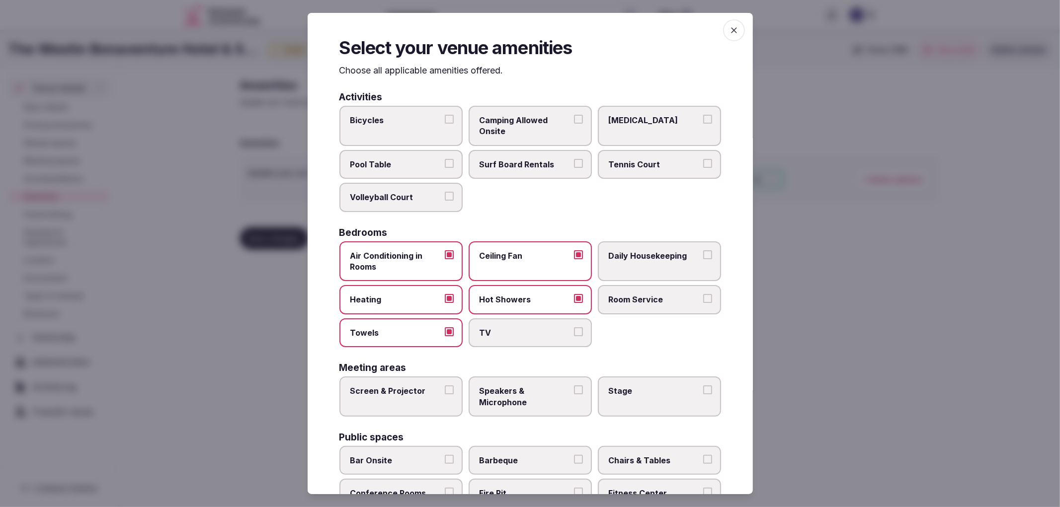
click at [543, 328] on span "TV" at bounding box center [525, 333] width 91 height 11
click at [574, 328] on button "TV" at bounding box center [578, 332] width 9 height 9
click at [551, 265] on label "Ceiling Fan" at bounding box center [530, 262] width 123 height 40
click at [574, 259] on button "Ceiling Fan" at bounding box center [578, 254] width 9 height 9
click at [639, 297] on span "Room Service" at bounding box center [654, 299] width 91 height 11
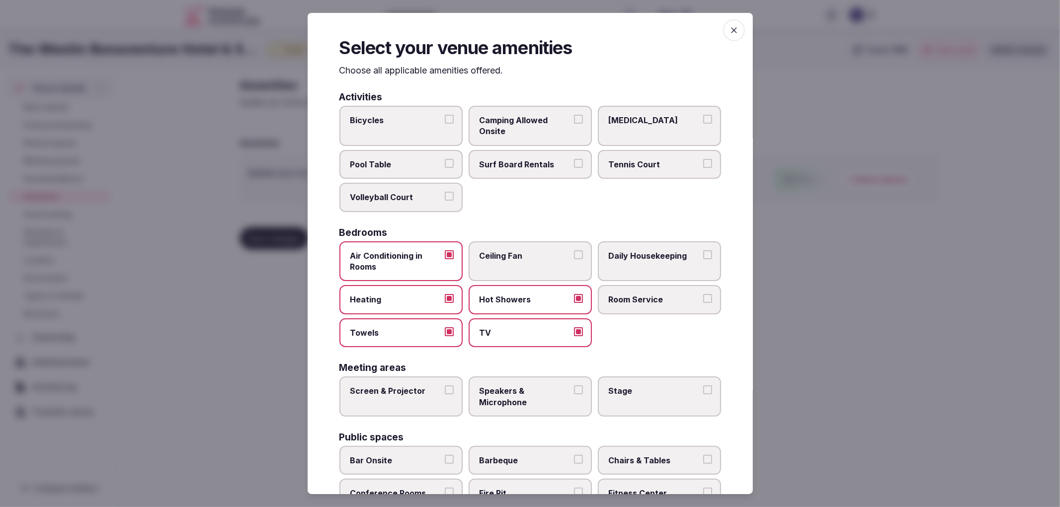
click at [703, 297] on button "Room Service" at bounding box center [707, 298] width 9 height 9
click at [638, 253] on span "Daily Housekeeping" at bounding box center [654, 255] width 91 height 11
click at [703, 253] on button "Daily Housekeeping" at bounding box center [707, 254] width 9 height 9
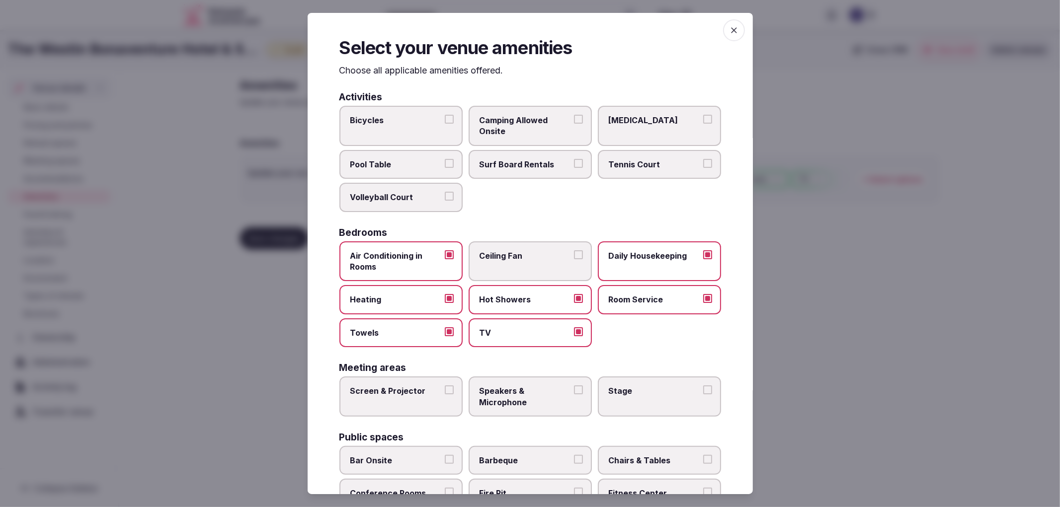
scroll to position [57, 0]
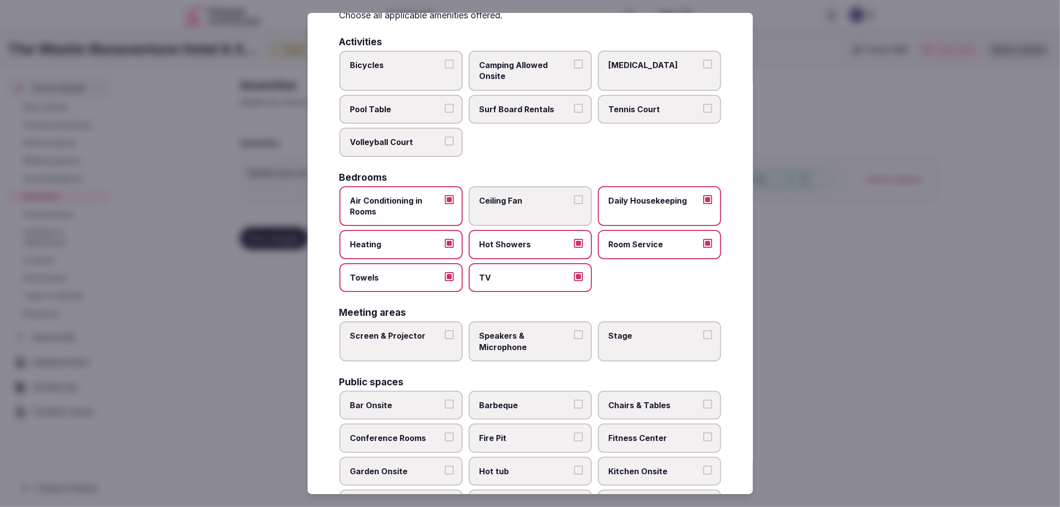
click at [470, 336] on label "Speakers & Microphone" at bounding box center [530, 342] width 123 height 40
click at [574, 336] on button "Speakers & Microphone" at bounding box center [578, 335] width 9 height 9
click at [421, 334] on span "Screen & Projector" at bounding box center [395, 336] width 91 height 11
click at [445, 334] on button "Screen & Projector" at bounding box center [449, 335] width 9 height 9
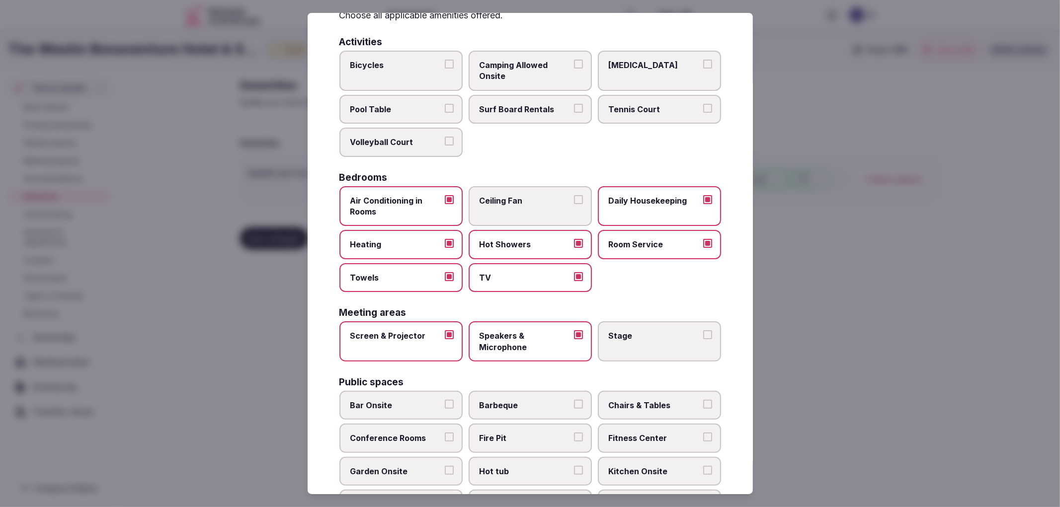
click at [622, 332] on span "Stage" at bounding box center [654, 336] width 91 height 11
click at [703, 332] on button "Stage" at bounding box center [707, 335] width 9 height 9
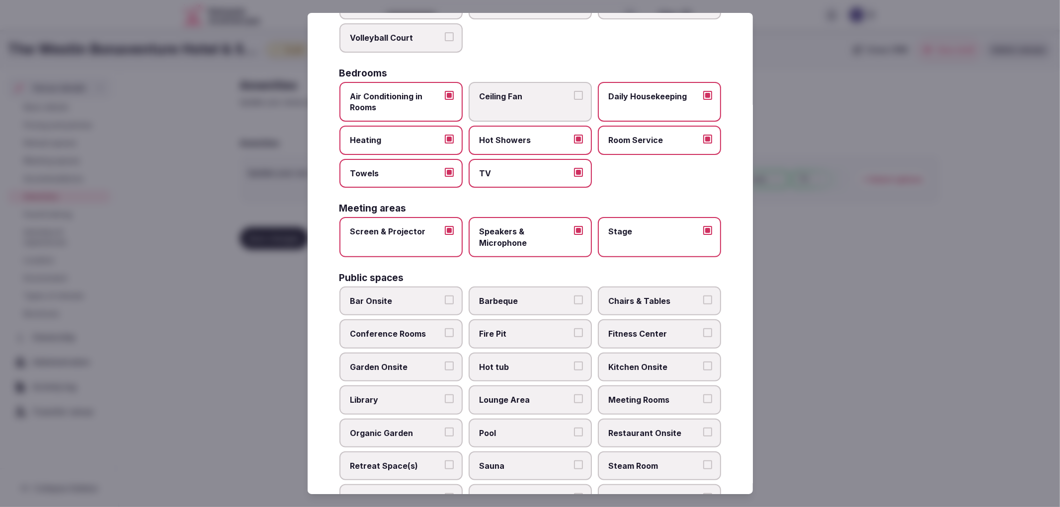
scroll to position [167, 0]
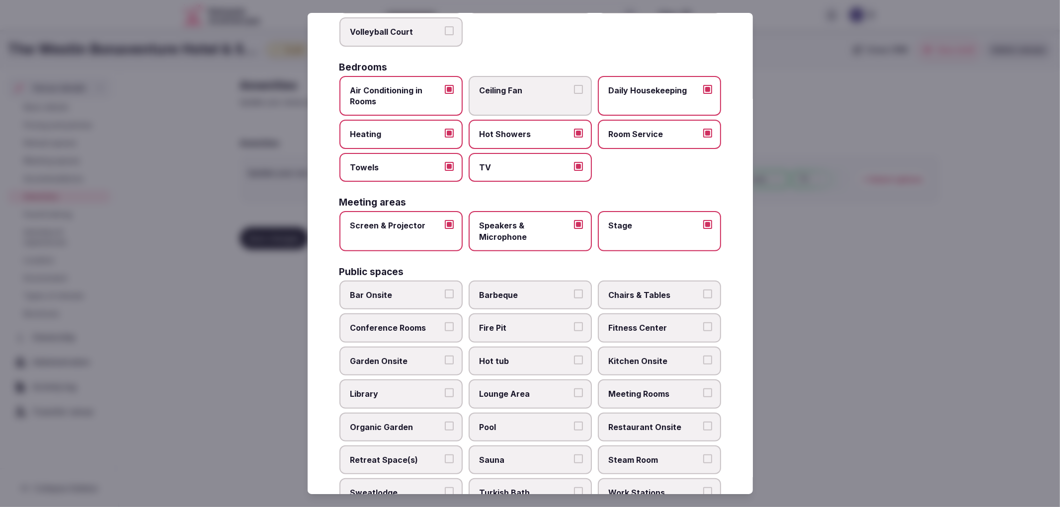
click at [407, 298] on label "Bar Onsite" at bounding box center [400, 295] width 123 height 29
click at [445, 298] on button "Bar Onsite" at bounding box center [449, 294] width 9 height 9
click at [437, 323] on span "Conference Rooms" at bounding box center [395, 328] width 91 height 11
click at [445, 323] on button "Conference Rooms" at bounding box center [449, 327] width 9 height 9
click at [504, 323] on span "Fire Pit" at bounding box center [525, 328] width 91 height 11
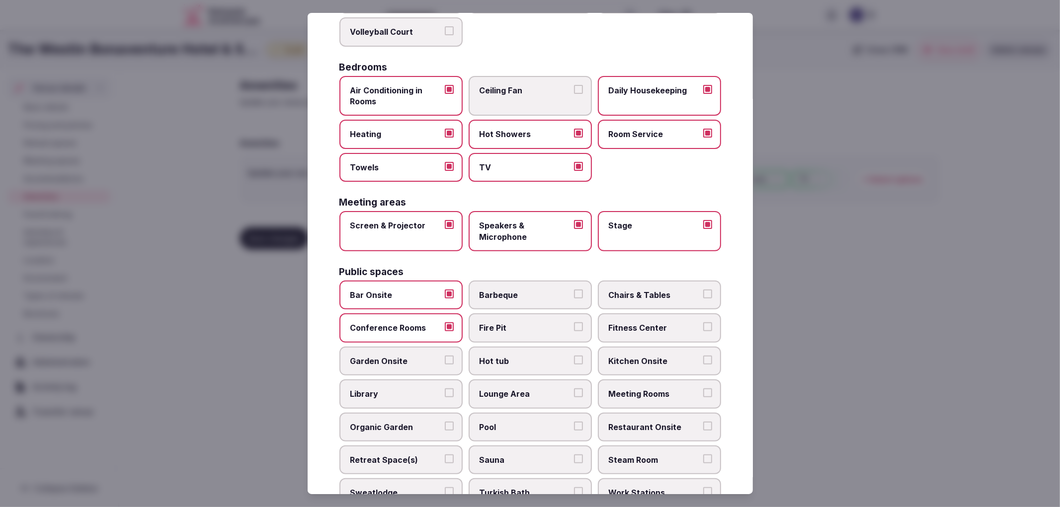
click at [574, 323] on button "Fire Pit" at bounding box center [578, 327] width 9 height 9
click at [609, 356] on span "Kitchen Onsite" at bounding box center [654, 361] width 91 height 11
click at [703, 356] on button "Kitchen Onsite" at bounding box center [707, 360] width 9 height 9
click at [421, 290] on span "Bar Onsite" at bounding box center [395, 295] width 91 height 11
click at [445, 290] on button "Bar Onsite" at bounding box center [449, 294] width 9 height 9
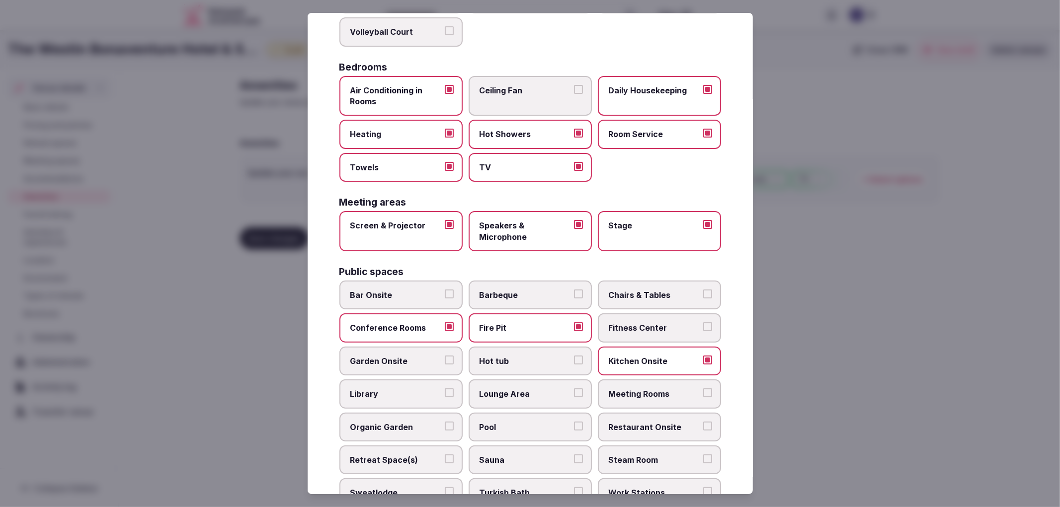
drag, startPoint x: 427, startPoint y: 309, endPoint x: 468, endPoint y: 309, distance: 40.3
click at [428, 314] on label "Conference Rooms" at bounding box center [400, 328] width 123 height 29
click at [445, 323] on button "Conference Rooms" at bounding box center [449, 327] width 9 height 9
click at [501, 314] on label "Fire Pit" at bounding box center [530, 328] width 123 height 29
click at [574, 323] on button "Fire Pit" at bounding box center [578, 327] width 9 height 9
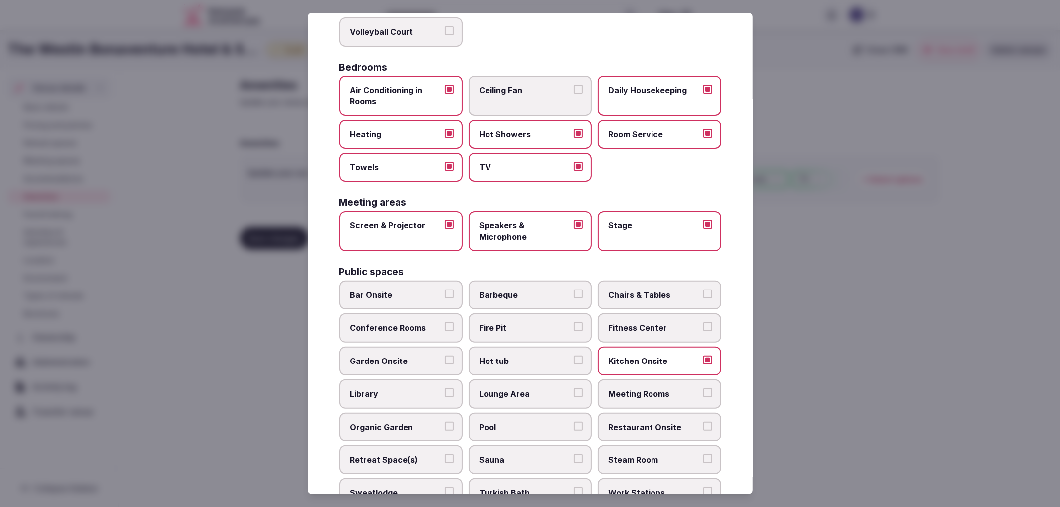
click at [405, 295] on label "Bar Onsite" at bounding box center [400, 295] width 123 height 29
click at [445, 295] on button "Bar Onsite" at bounding box center [449, 294] width 9 height 9
click at [666, 296] on label "Chairs & Tables" at bounding box center [659, 295] width 123 height 29
click at [703, 296] on button "Chairs & Tables" at bounding box center [707, 294] width 9 height 9
click at [665, 356] on span "Kitchen Onsite" at bounding box center [654, 361] width 91 height 11
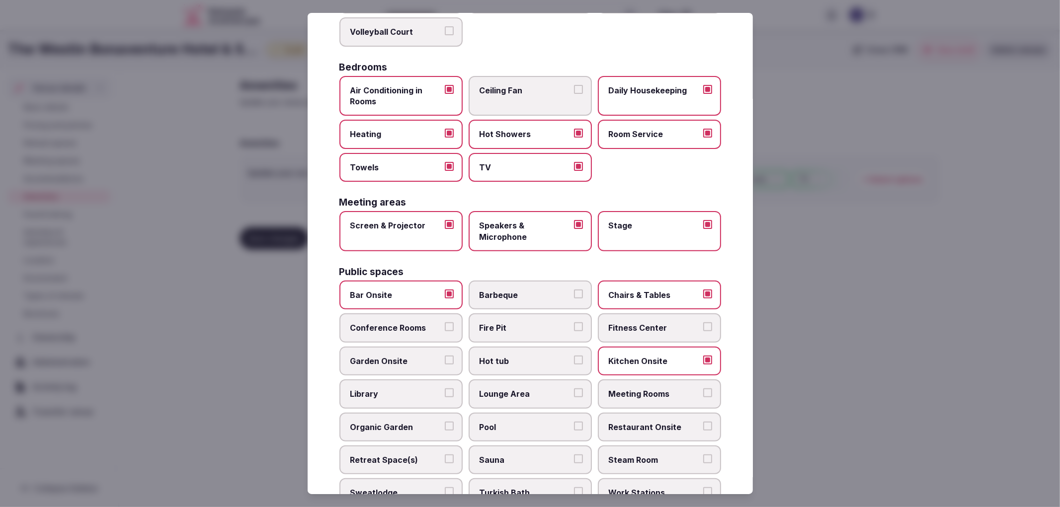
click at [703, 356] on button "Kitchen Onsite" at bounding box center [707, 360] width 9 height 9
click at [414, 323] on span "Conference Rooms" at bounding box center [395, 328] width 91 height 11
click at [445, 323] on button "Conference Rooms" at bounding box center [449, 327] width 9 height 9
click at [649, 323] on span "Fitness Center" at bounding box center [654, 328] width 91 height 11
click at [703, 323] on button "Fitness Center" at bounding box center [707, 327] width 9 height 9
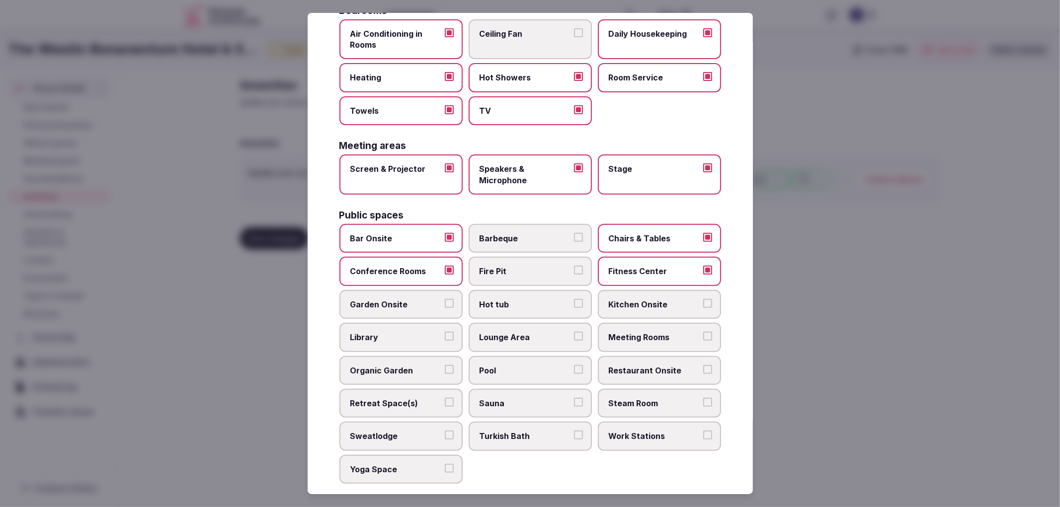
scroll to position [277, 0]
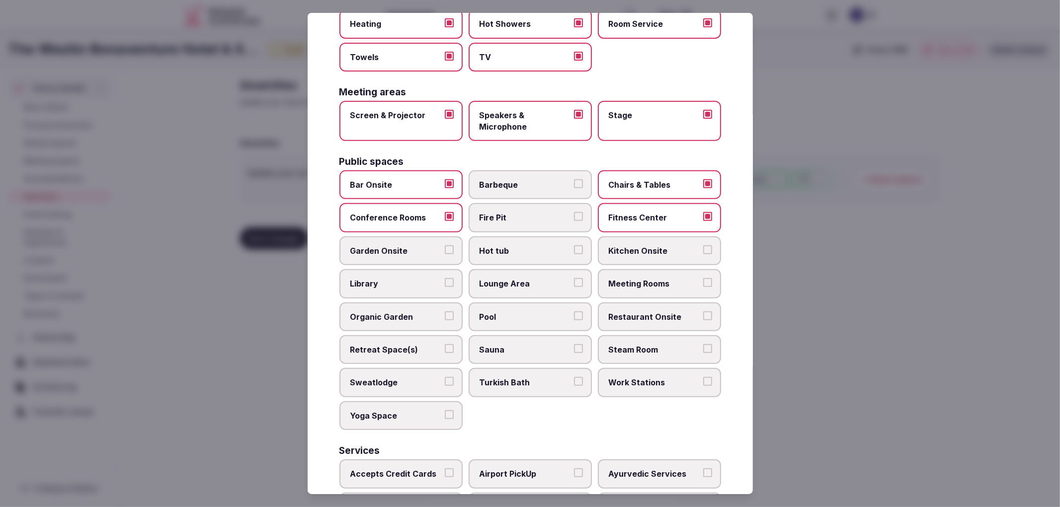
click at [644, 278] on span "Meeting Rooms" at bounding box center [654, 283] width 91 height 11
click at [703, 278] on button "Meeting Rooms" at bounding box center [707, 282] width 9 height 9
click at [660, 303] on label "Restaurant Onsite" at bounding box center [659, 317] width 123 height 29
click at [703, 312] on button "Restaurant Onsite" at bounding box center [707, 316] width 9 height 9
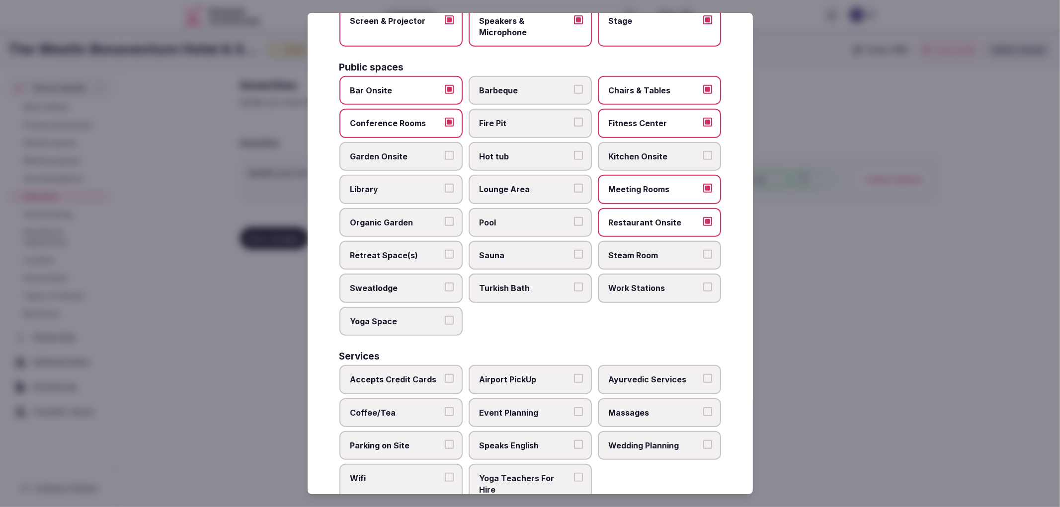
scroll to position [388, 0]
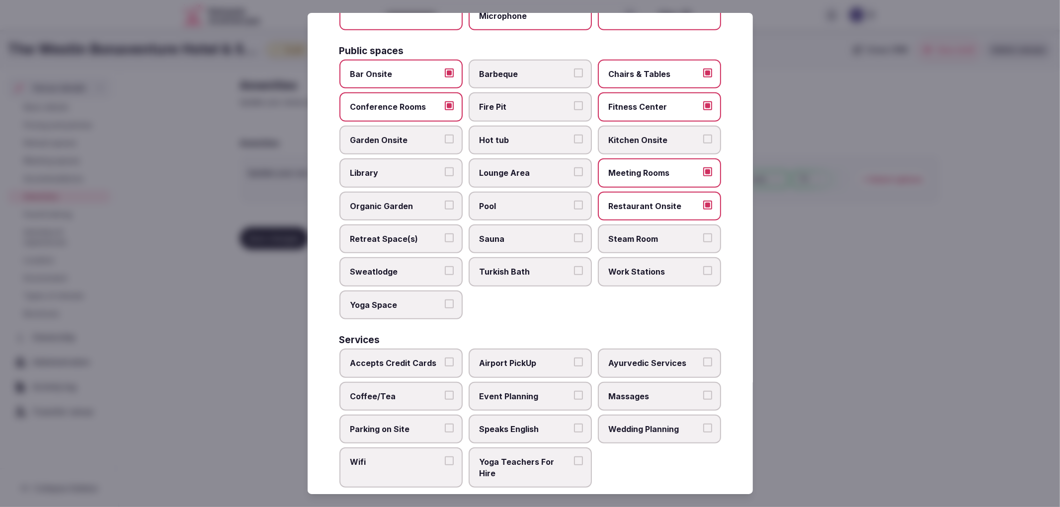
click at [394, 225] on label "Retreat Space(s)" at bounding box center [400, 239] width 123 height 29
click at [445, 234] on button "Retreat Space(s)" at bounding box center [449, 238] width 9 height 9
click at [501, 173] on label "Lounge Area" at bounding box center [530, 173] width 123 height 29
click at [574, 173] on button "Lounge Area" at bounding box center [578, 171] width 9 height 9
click at [423, 358] on span "Accepts Credit Cards" at bounding box center [395, 363] width 91 height 11
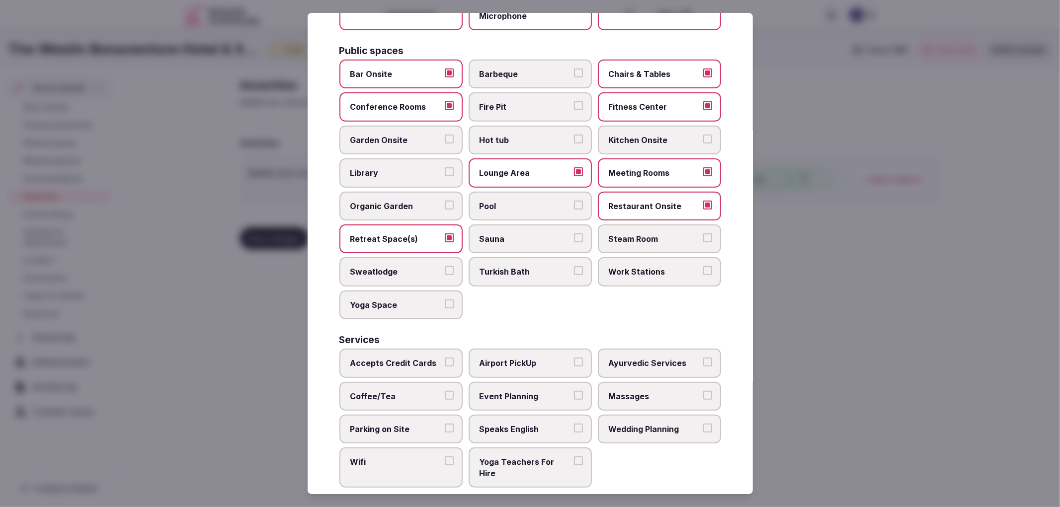
click at [445, 358] on button "Accepts Credit Cards" at bounding box center [449, 362] width 9 height 9
drag, startPoint x: 425, startPoint y: 390, endPoint x: 429, endPoint y: 401, distance: 11.6
click at [426, 395] on label "Coffee/Tea" at bounding box center [400, 396] width 123 height 29
click at [445, 395] on button "Coffee/Tea" at bounding box center [449, 395] width 9 height 9
click at [440, 422] on label "Parking on Site" at bounding box center [400, 429] width 123 height 29
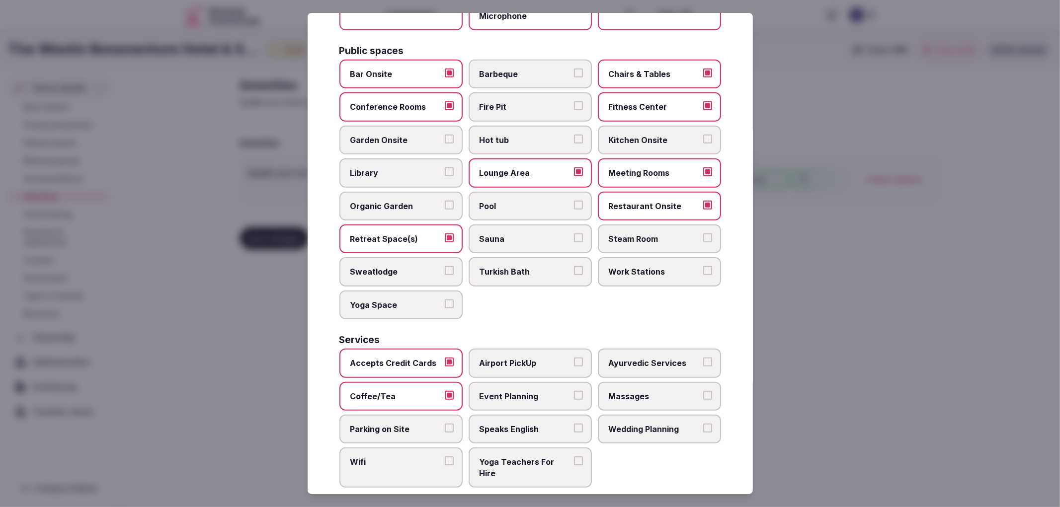
click at [445, 424] on button "Parking on Site" at bounding box center [449, 428] width 9 height 9
drag, startPoint x: 451, startPoint y: 437, endPoint x: 512, endPoint y: 396, distance: 73.3
click at [453, 448] on label "Wifi" at bounding box center [400, 468] width 123 height 40
click at [453, 457] on button "Wifi" at bounding box center [449, 461] width 9 height 9
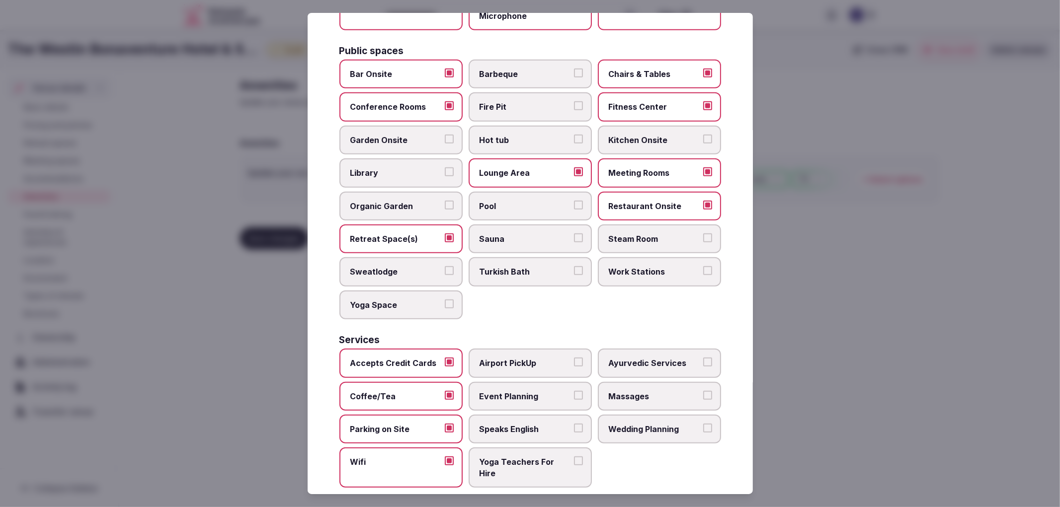
click at [530, 391] on span "Event Planning" at bounding box center [525, 396] width 91 height 11
click at [574, 391] on button "Event Planning" at bounding box center [578, 395] width 9 height 9
click at [651, 391] on span "Massages" at bounding box center [654, 396] width 91 height 11
click at [703, 391] on button "Massages" at bounding box center [707, 395] width 9 height 9
click at [650, 424] on span "Wedding Planning" at bounding box center [654, 429] width 91 height 11
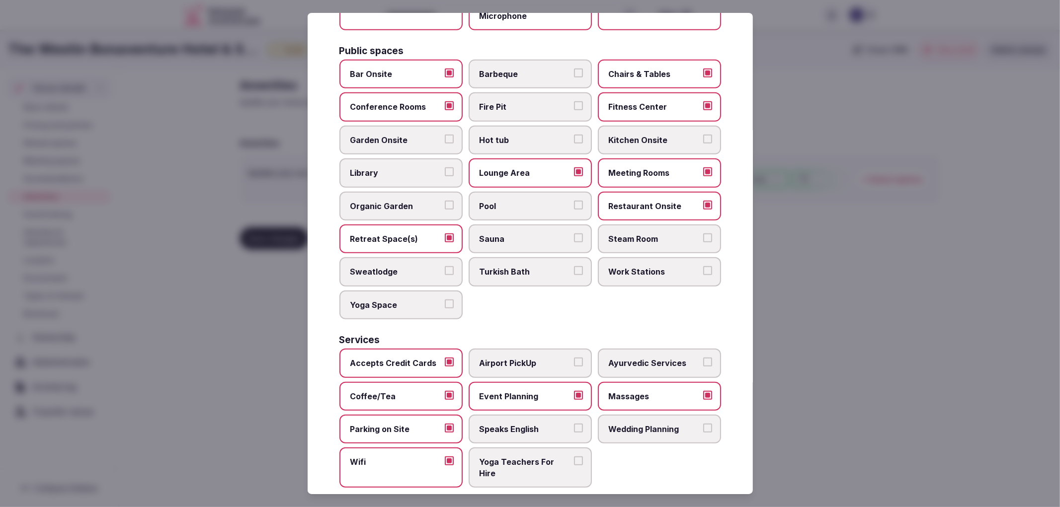
click at [703, 424] on button "Wedding Planning" at bounding box center [707, 428] width 9 height 9
click at [549, 424] on span "Speaks English" at bounding box center [525, 429] width 91 height 11
click at [574, 424] on button "Speaks English" at bounding box center [578, 428] width 9 height 9
click at [223, 334] on div at bounding box center [530, 253] width 1060 height 507
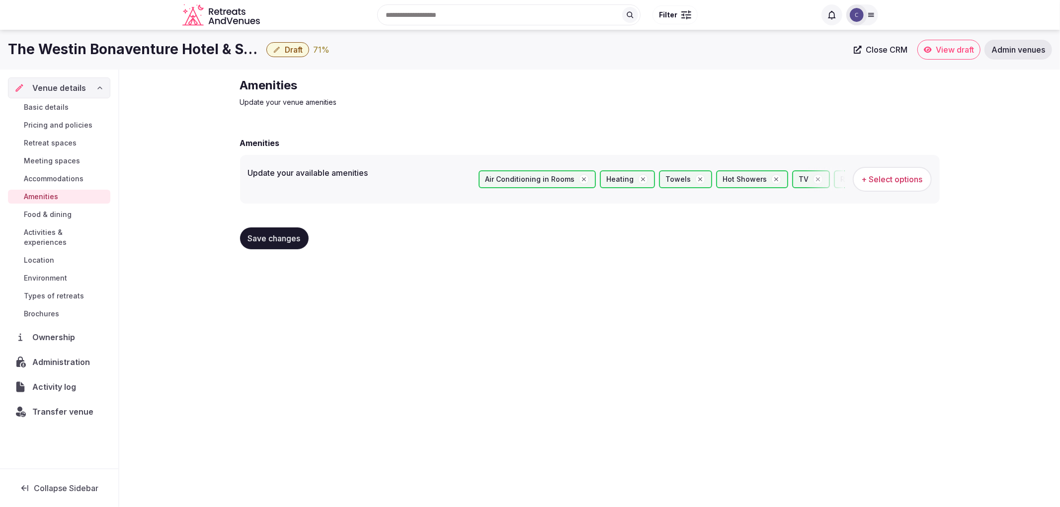
click at [284, 235] on span "Save changes" at bounding box center [274, 239] width 53 height 10
click at [45, 138] on span "Retreat spaces" at bounding box center [50, 143] width 53 height 10
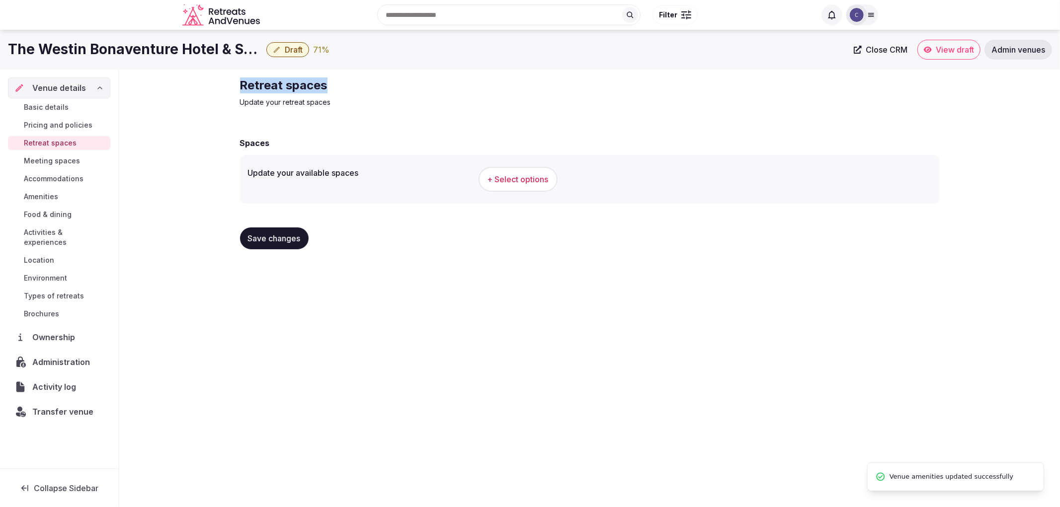
drag, startPoint x: 286, startPoint y: 88, endPoint x: 457, endPoint y: 81, distance: 171.6
click at [473, 88] on div "Retreat spaces Update your retreat spaces Spaces Update your available spaces +…" at bounding box center [589, 168] width 941 height 196
copy h2 "Retreat spaces"
click at [510, 168] on button "+ Select options" at bounding box center [518, 179] width 79 height 25
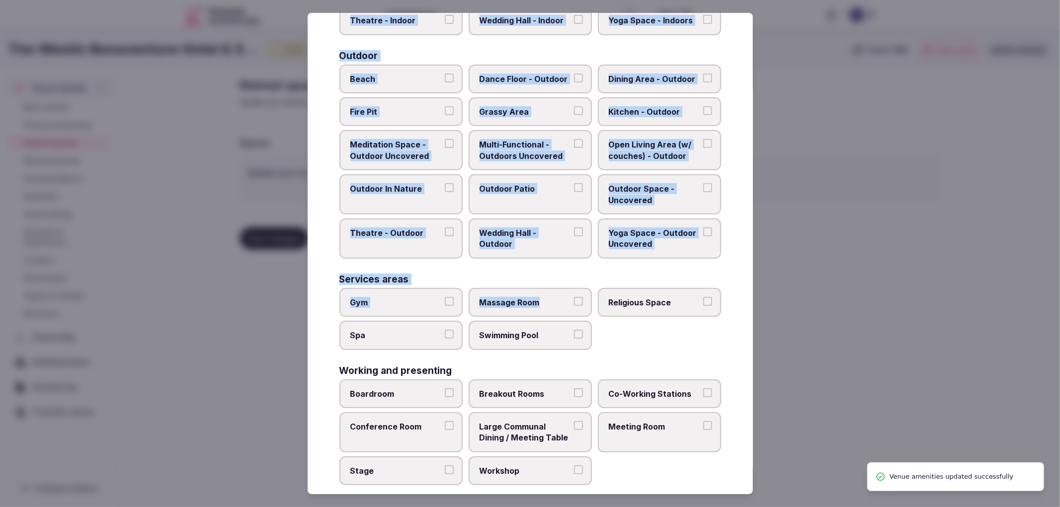
scroll to position [304, 0]
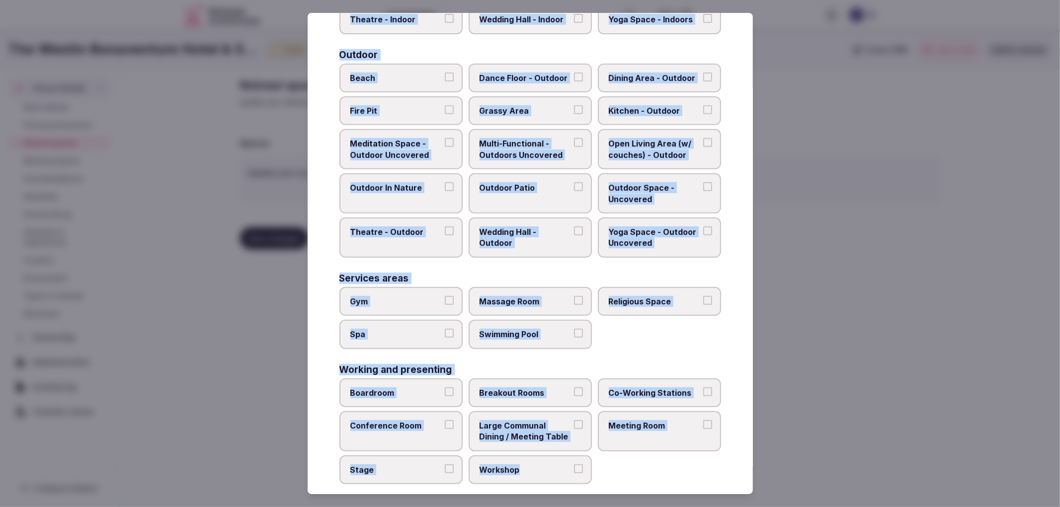
drag, startPoint x: 336, startPoint y: 96, endPoint x: 599, endPoint y: 479, distance: 464.0
click at [599, 479] on div "Select your retreat spaces Choose all applicable retreat spaces offered. Covere…" at bounding box center [530, 254] width 445 height 482
copy div "Covered outdoor spaces Meditation Space - Outdoor Covered (Open Air) Multi-Func…"
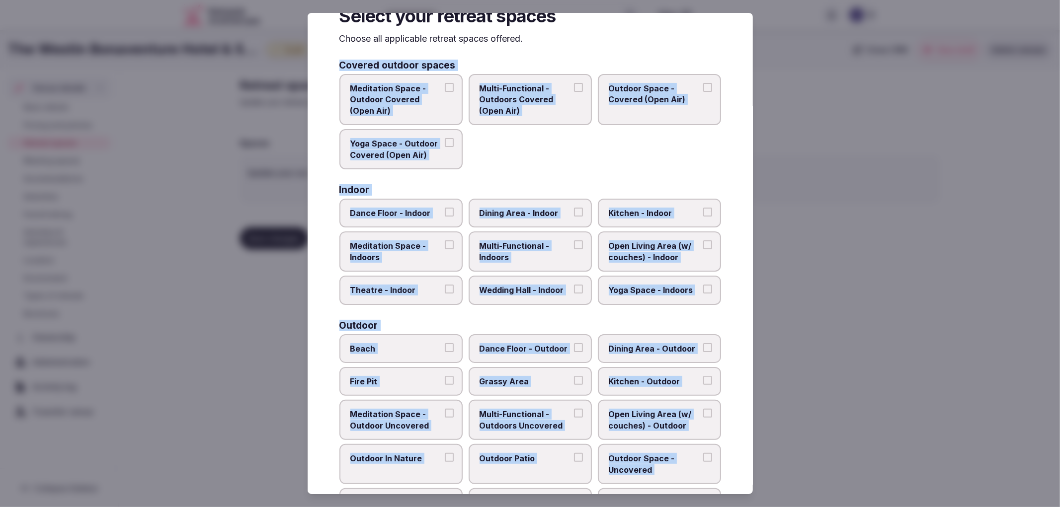
scroll to position [28, 0]
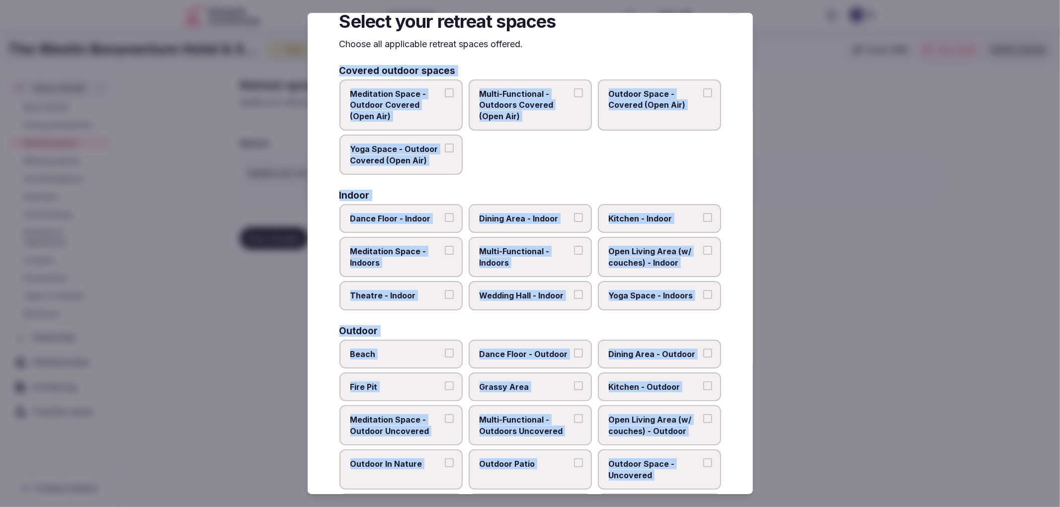
click at [515, 226] on label "Dining Area - Indoor" at bounding box center [530, 218] width 123 height 29
click at [574, 222] on button "Dining Area - Indoor" at bounding box center [578, 217] width 9 height 9
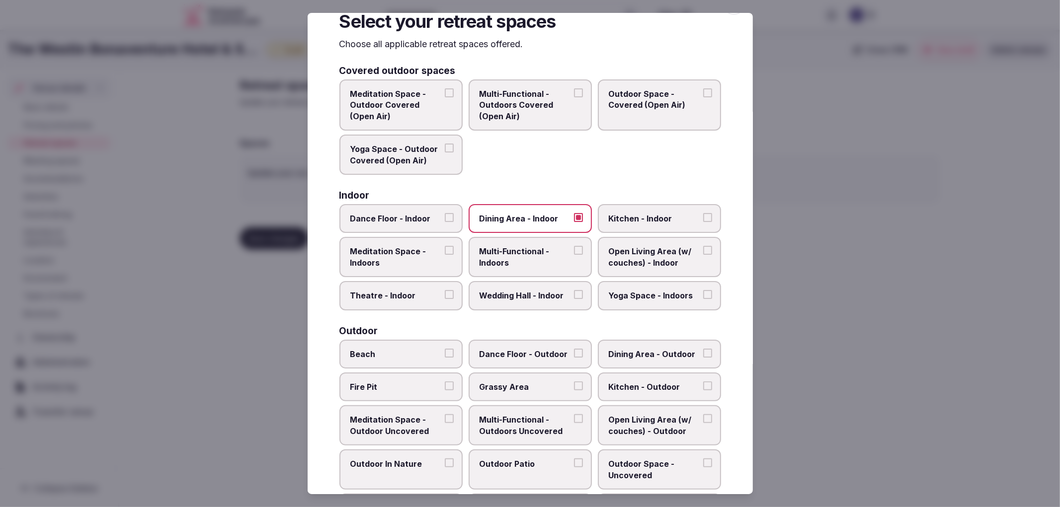
click at [550, 266] on label "Multi-Functional - Indoors" at bounding box center [530, 257] width 123 height 40
click at [574, 255] on button "Multi-Functional - Indoors" at bounding box center [578, 250] width 9 height 9
click at [554, 291] on span "Wedding Hall - Indoor" at bounding box center [525, 295] width 91 height 11
click at [574, 291] on button "Wedding Hall - Indoor" at bounding box center [578, 294] width 9 height 9
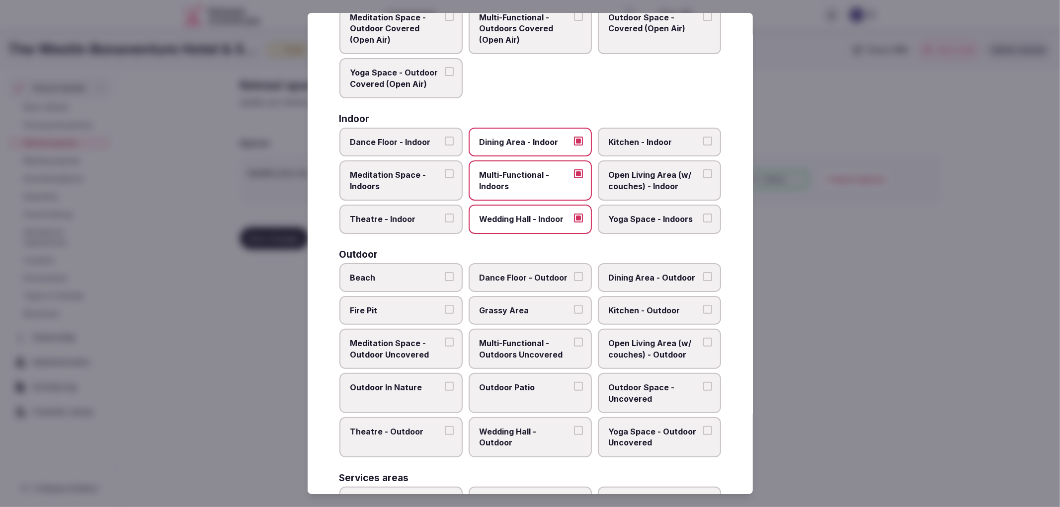
scroll to position [249, 0]
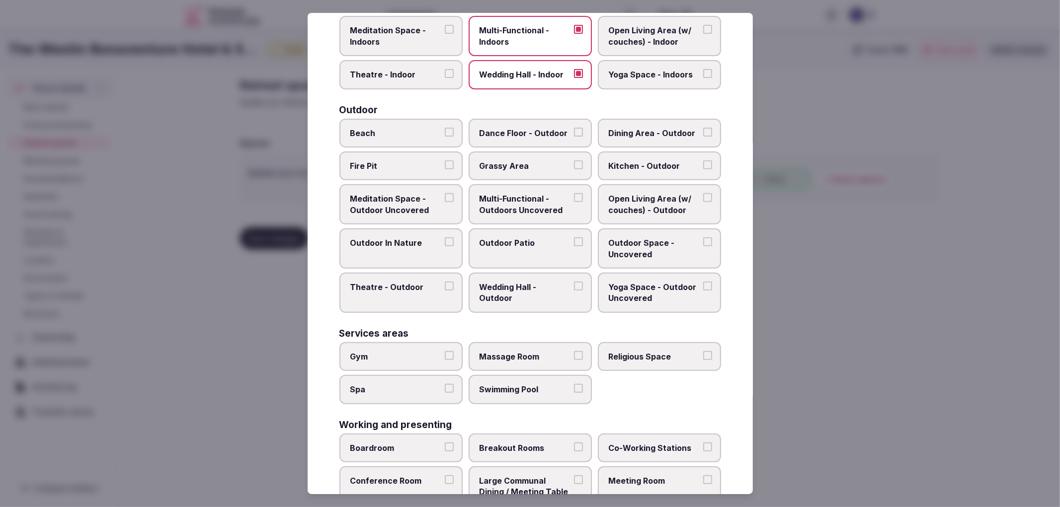
click at [525, 249] on label "Outdoor Patio" at bounding box center [530, 249] width 123 height 40
click at [574, 247] on button "Outdoor Patio" at bounding box center [578, 242] width 9 height 9
click at [658, 249] on span "Outdoor Space - Uncovered" at bounding box center [654, 249] width 91 height 22
click at [703, 247] on button "Outdoor Space - Uncovered" at bounding box center [707, 242] width 9 height 9
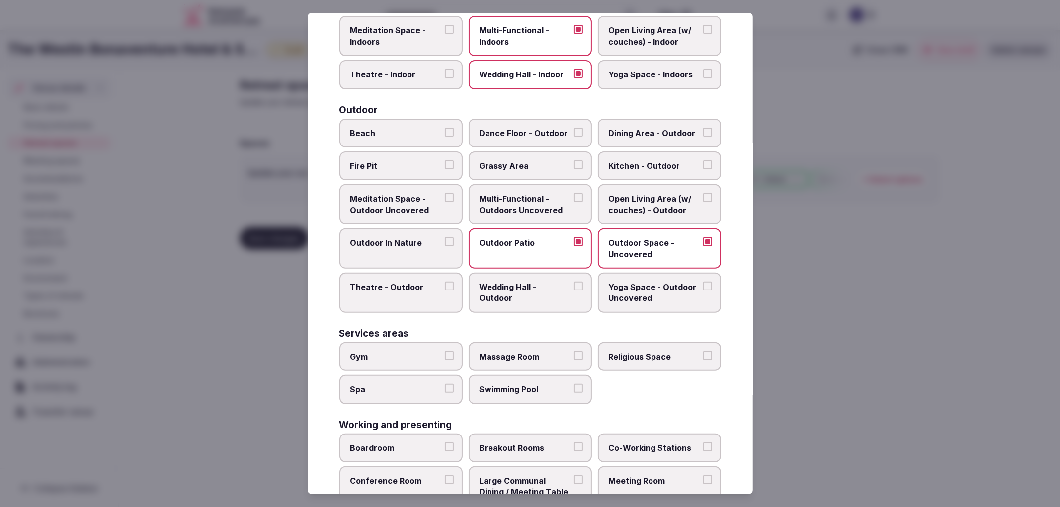
click at [415, 351] on span "Gym" at bounding box center [395, 356] width 91 height 11
click at [445, 351] on button "Gym" at bounding box center [449, 355] width 9 height 9
click at [527, 388] on label "Swimming Pool" at bounding box center [530, 389] width 123 height 29
click at [574, 388] on button "Swimming Pool" at bounding box center [578, 388] width 9 height 9
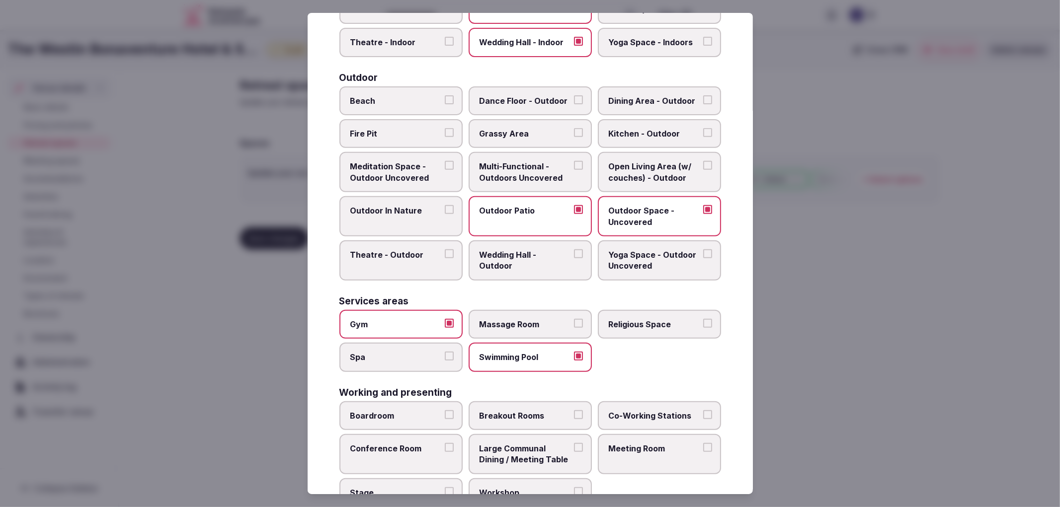
scroll to position [304, 0]
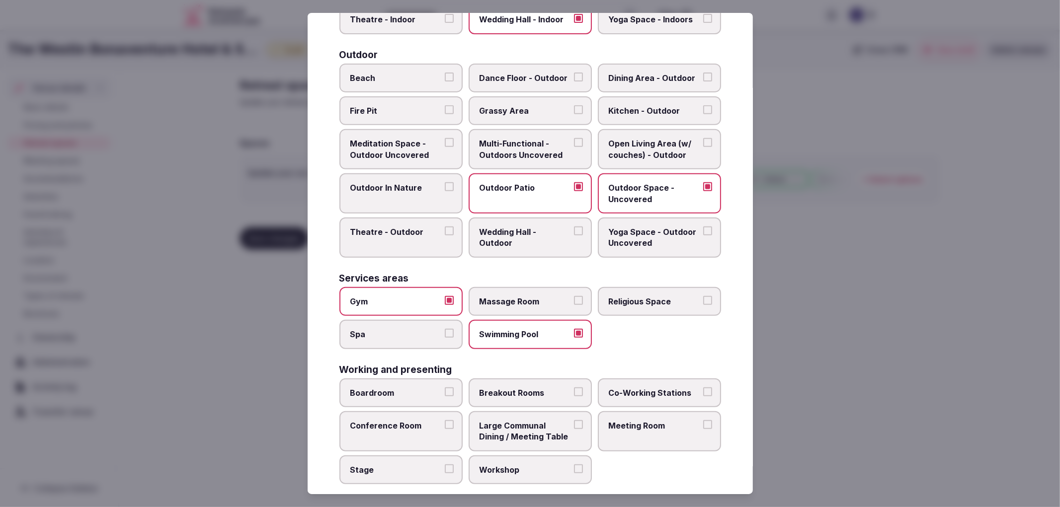
click at [422, 388] on label "Boardroom" at bounding box center [400, 393] width 123 height 29
click at [445, 388] on button "Boardroom" at bounding box center [449, 392] width 9 height 9
drag, startPoint x: 429, startPoint y: 420, endPoint x: 438, endPoint y: 448, distance: 29.6
click at [429, 421] on label "Conference Room" at bounding box center [400, 432] width 123 height 40
click at [445, 421] on button "Conference Room" at bounding box center [449, 424] width 9 height 9
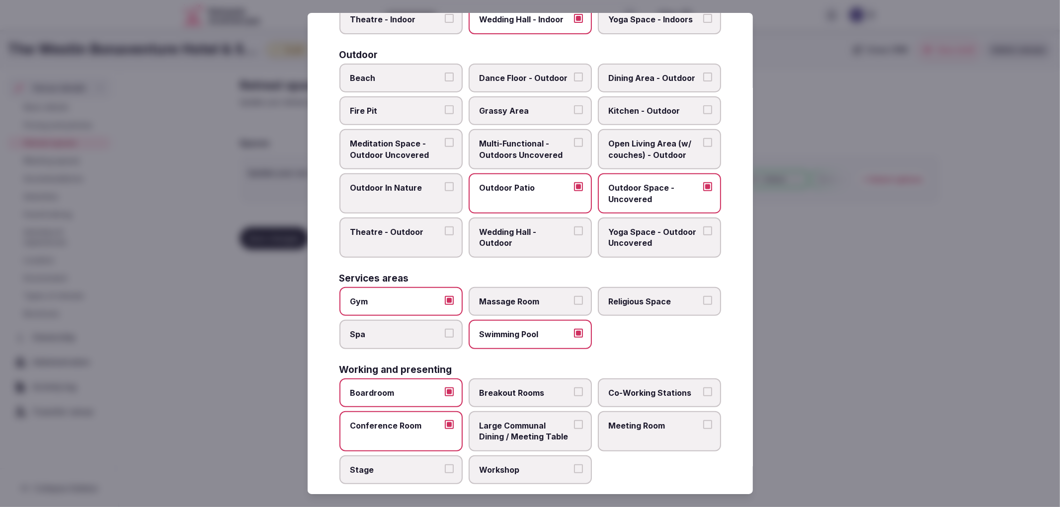
click at [439, 465] on span "Stage" at bounding box center [395, 470] width 91 height 11
click at [445, 465] on button "Stage" at bounding box center [449, 469] width 9 height 9
click at [523, 390] on label "Breakout Rooms" at bounding box center [530, 393] width 123 height 29
click at [574, 390] on button "Breakout Rooms" at bounding box center [578, 392] width 9 height 9
click at [549, 437] on label "Large Communal Dining / Meeting Table" at bounding box center [530, 432] width 123 height 40
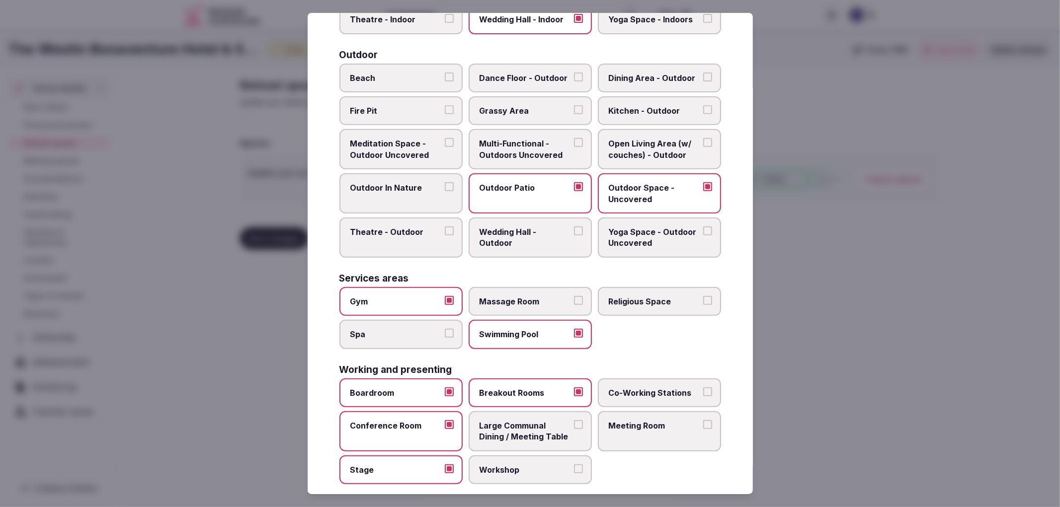
click at [574, 429] on button "Large Communal Dining / Meeting Table" at bounding box center [578, 424] width 9 height 9
click at [553, 465] on span "Workshop" at bounding box center [525, 470] width 91 height 11
click at [574, 465] on button "Workshop" at bounding box center [578, 469] width 9 height 9
click at [662, 420] on span "Meeting Room" at bounding box center [654, 425] width 91 height 11
click at [703, 420] on button "Meeting Room" at bounding box center [707, 424] width 9 height 9
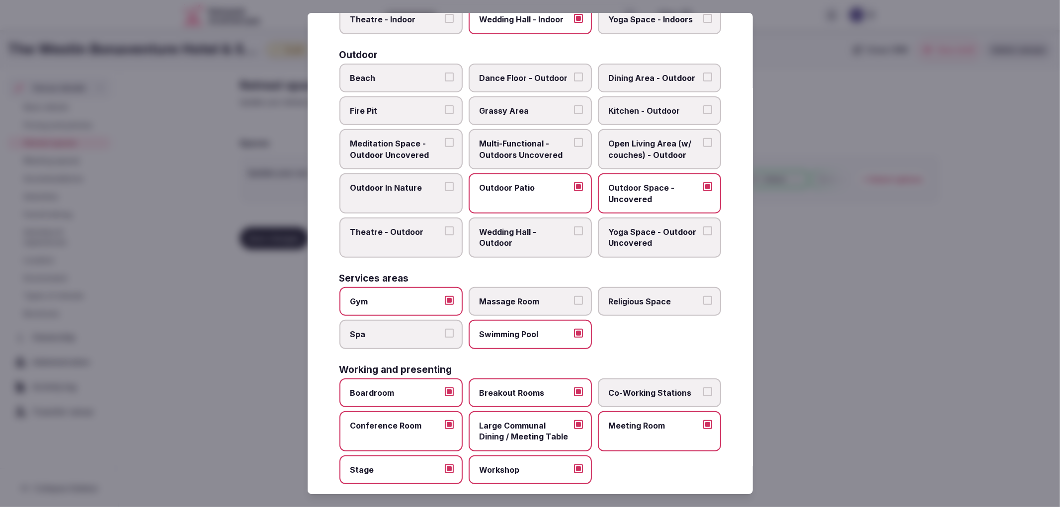
click at [662, 396] on div "Boardroom Breakout Rooms Co-Working Stations Conference Room Large Communal Din…" at bounding box center [530, 432] width 382 height 106
click at [684, 366] on div "Working and presenting Boardroom Breakout Rooms Co-Working Stations Conference …" at bounding box center [530, 425] width 382 height 120
click at [709, 379] on label "Co-Working Stations" at bounding box center [659, 393] width 123 height 29
click at [709, 388] on button "Co-Working Stations" at bounding box center [707, 392] width 9 height 9
click at [820, 370] on div at bounding box center [530, 253] width 1060 height 507
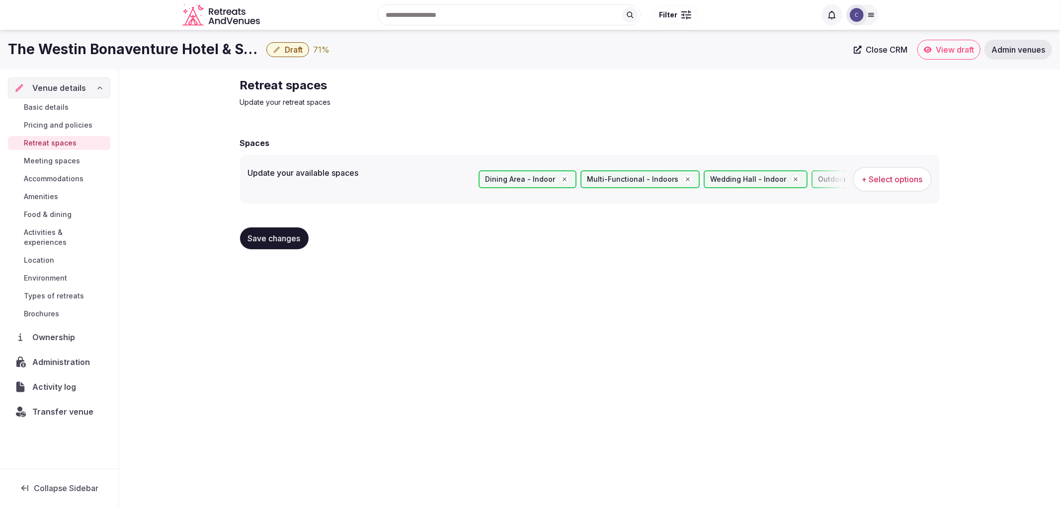
click at [254, 249] on div "Save changes" at bounding box center [590, 239] width 700 height 38
click at [265, 240] on span "Save changes" at bounding box center [274, 239] width 53 height 10
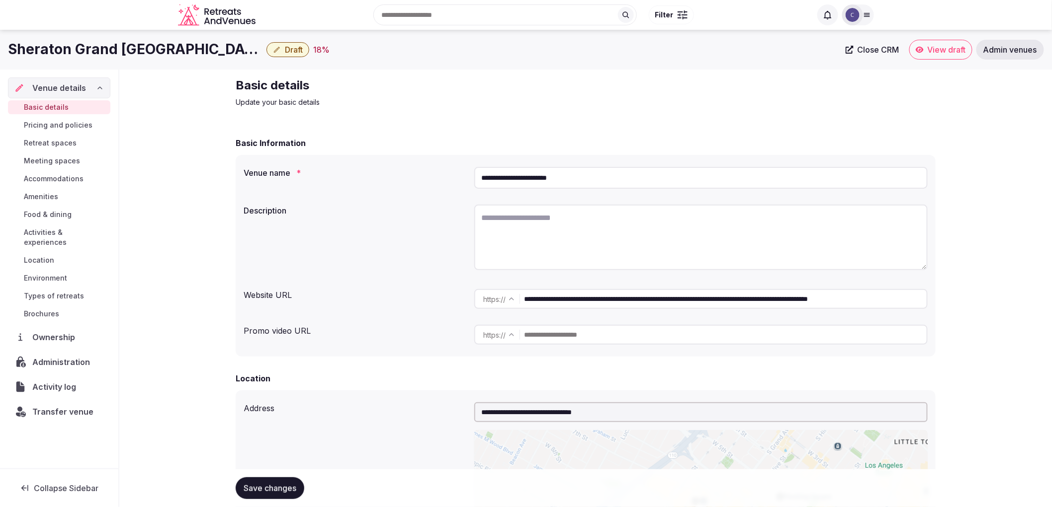
click at [530, 182] on input "**********" at bounding box center [700, 178] width 453 height 22
click at [570, 260] on textarea at bounding box center [700, 238] width 453 height 66
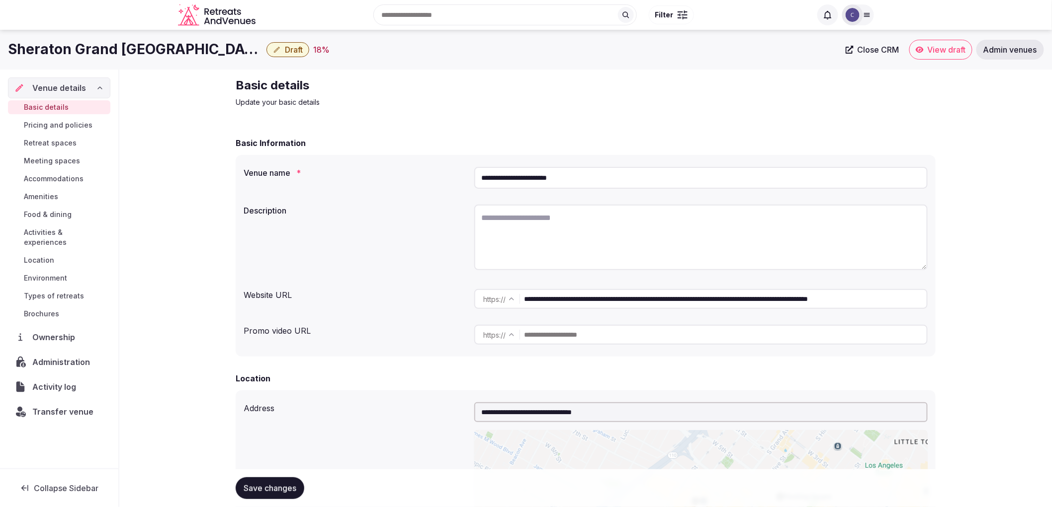
type textarea "*"
paste textarea "**********"
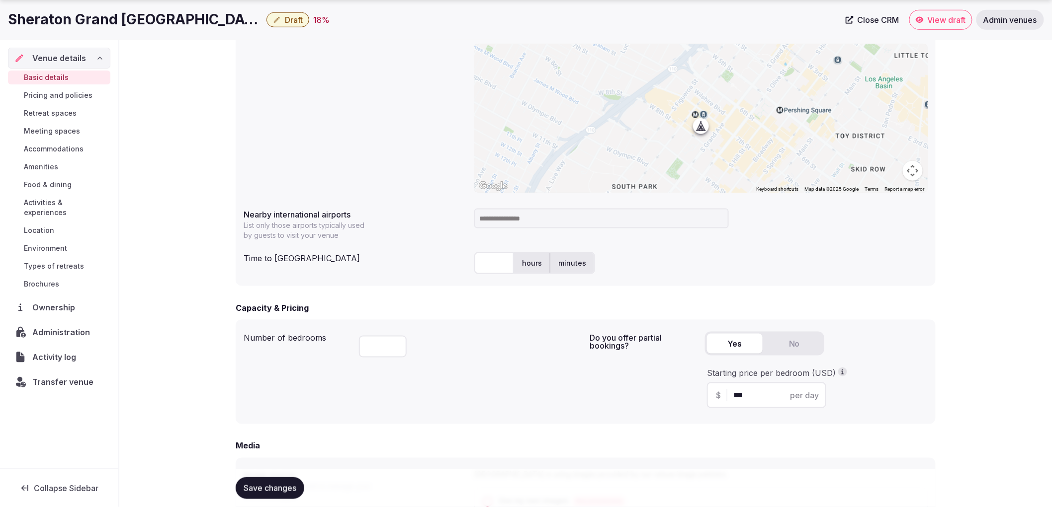
scroll to position [386, 0]
type textarea "**********"
click at [527, 216] on input at bounding box center [601, 218] width 254 height 20
type input "***"
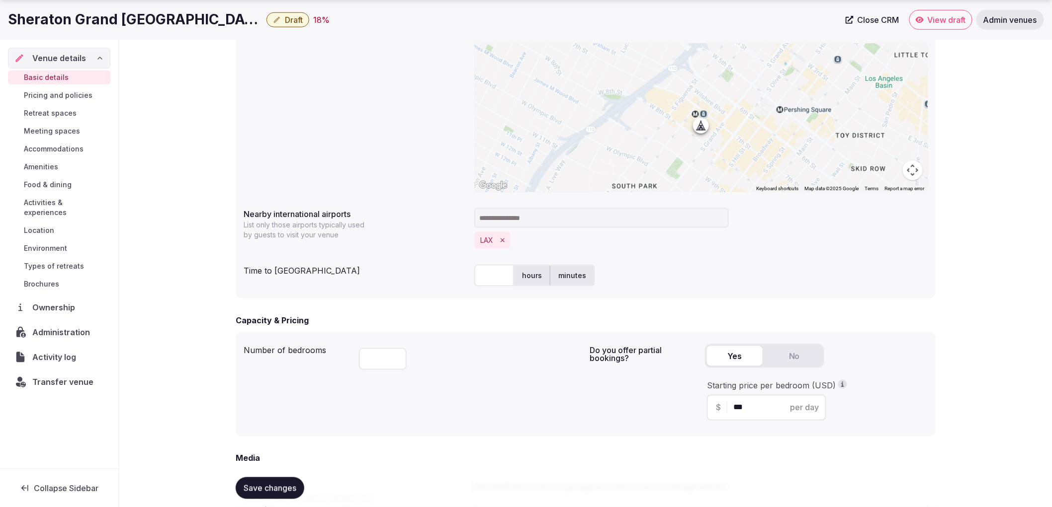
click at [484, 277] on input "text" at bounding box center [494, 276] width 40 height 22
type input "**"
click at [636, 249] on div "LAX" at bounding box center [700, 228] width 453 height 49
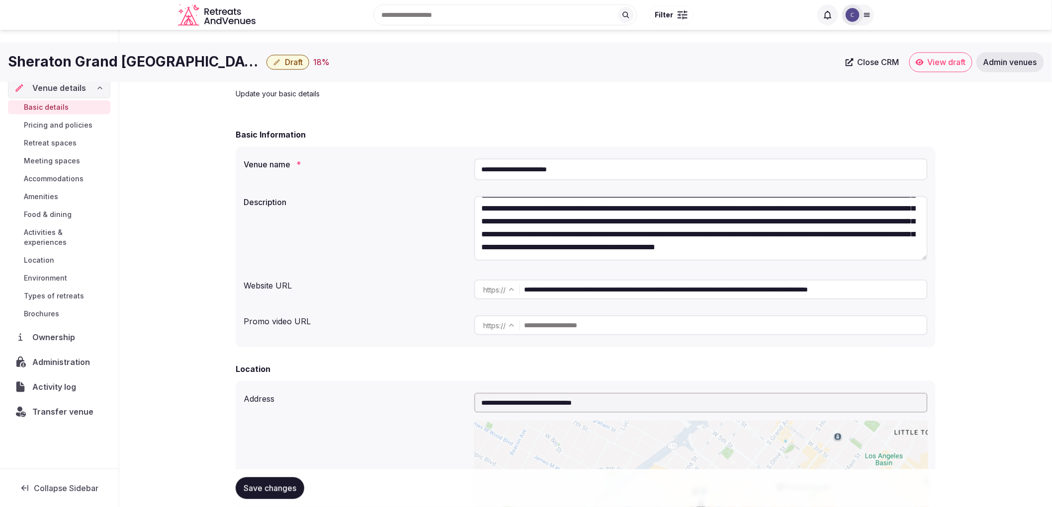
scroll to position [0, 0]
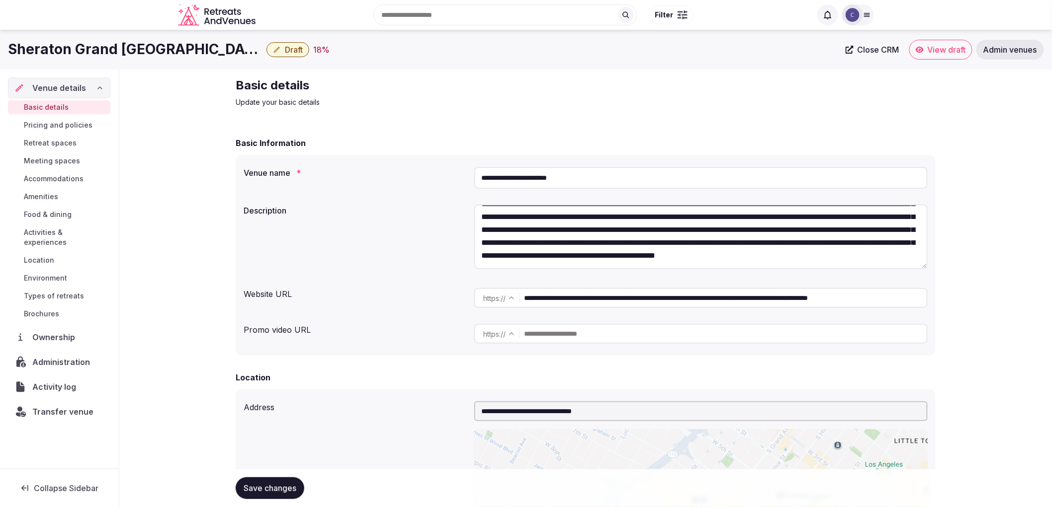
click at [277, 484] on span "Save changes" at bounding box center [270, 489] width 53 height 10
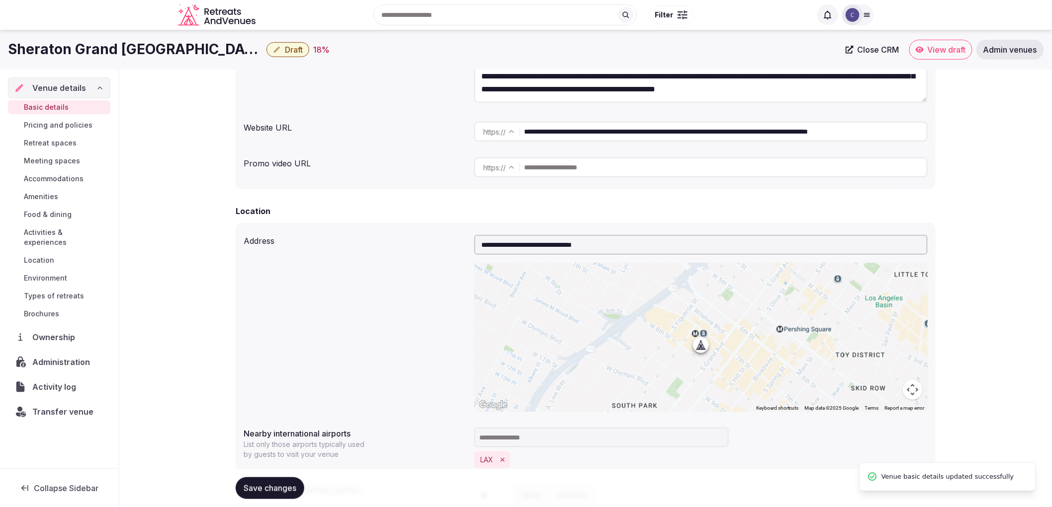
scroll to position [166, 0]
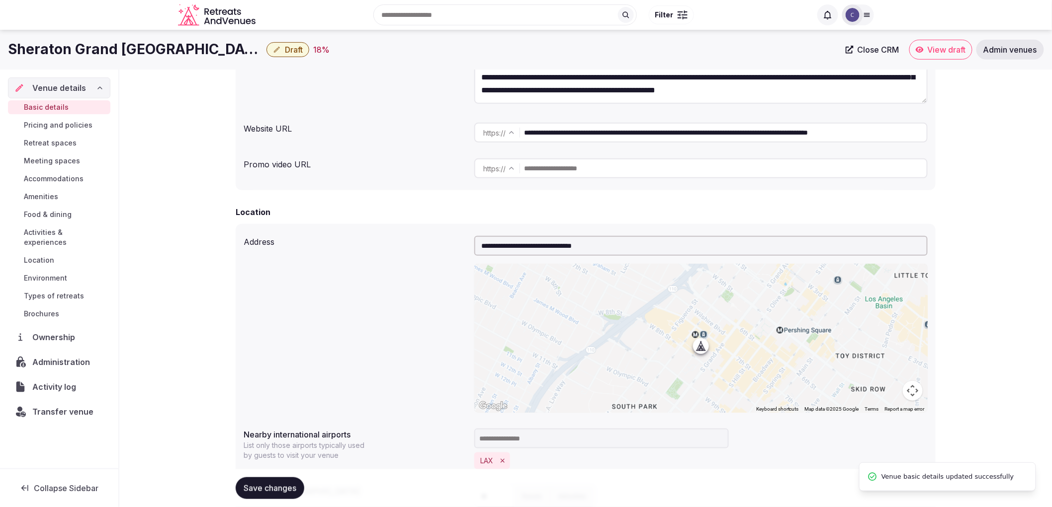
click at [52, 165] on span "Meeting spaces" at bounding box center [52, 161] width 56 height 10
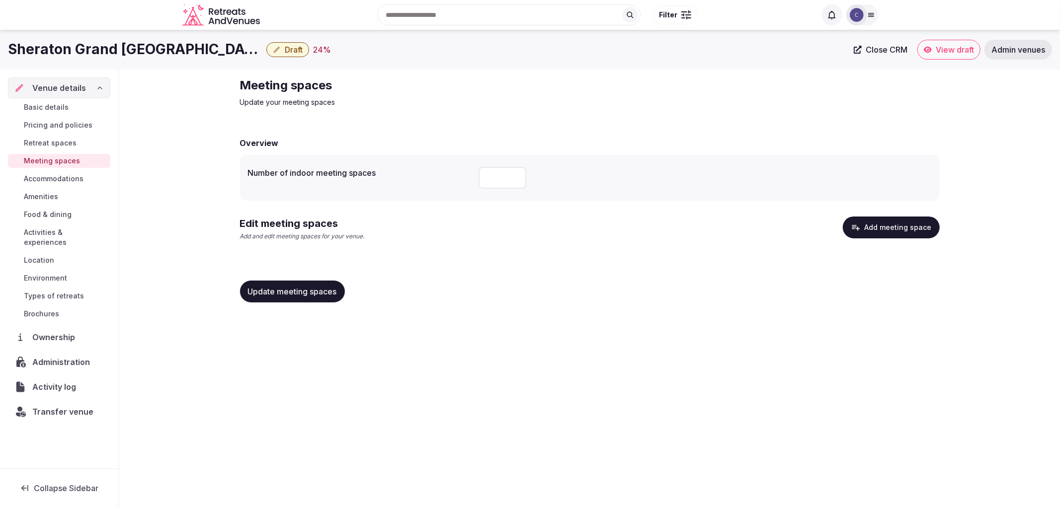
drag, startPoint x: 84, startPoint y: 179, endPoint x: 87, endPoint y: 174, distance: 6.2
click at [84, 179] on link "Accommodations" at bounding box center [59, 179] width 102 height 14
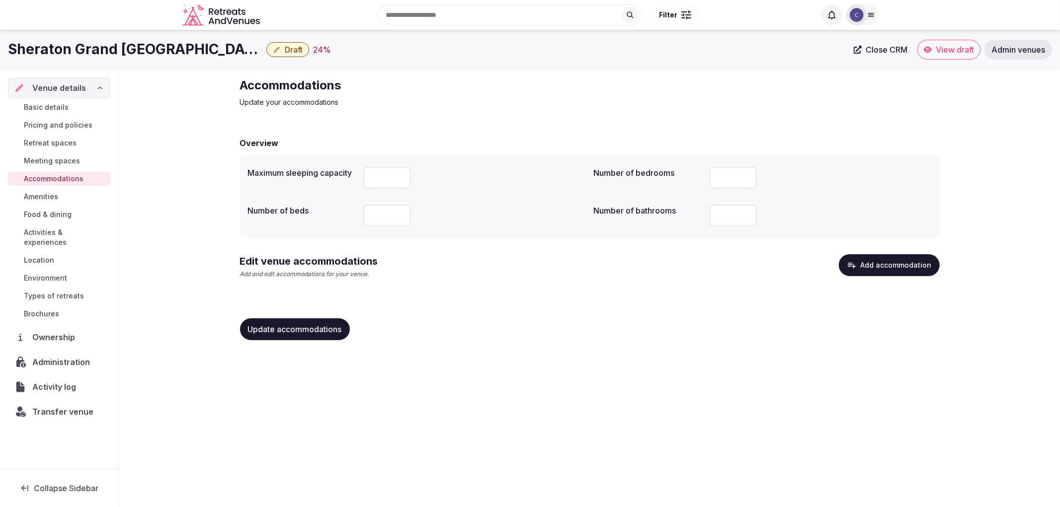
click at [913, 270] on button "Add accommodation" at bounding box center [889, 265] width 101 height 22
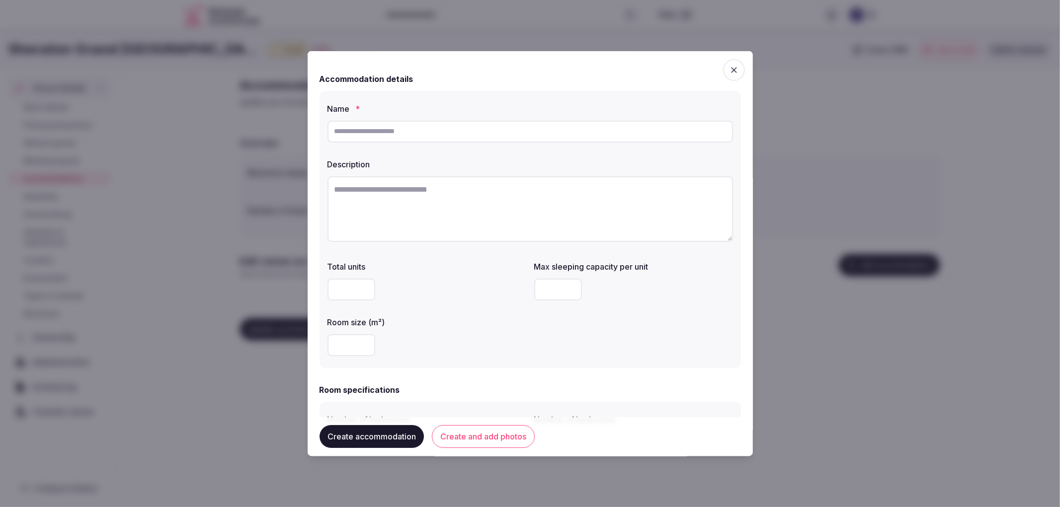
click at [389, 138] on input "text" at bounding box center [531, 131] width 406 height 22
paste input "**********"
type input "**********"
click at [406, 228] on textarea at bounding box center [531, 209] width 406 height 66
paste textarea "**********"
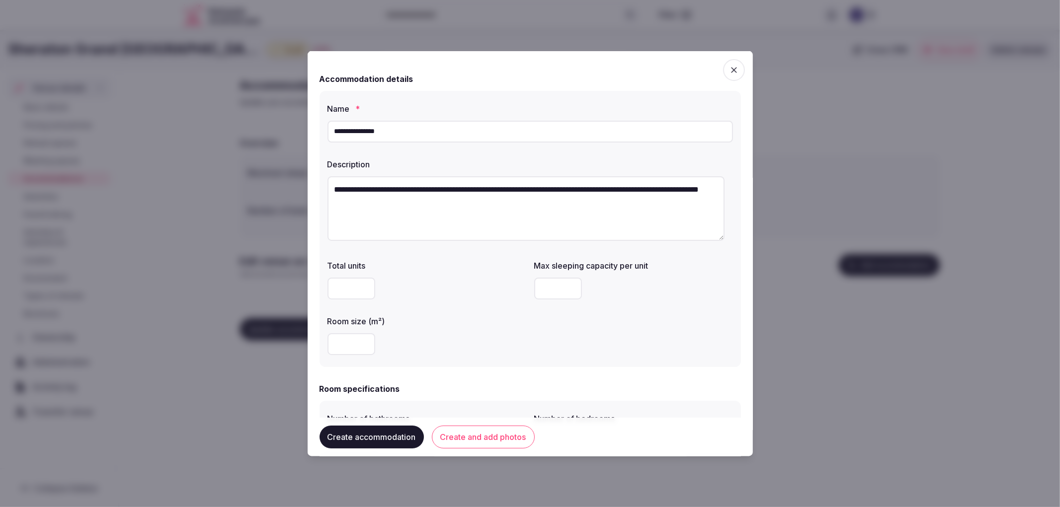
type textarea "**********"
click at [354, 359] on div "**********" at bounding box center [530, 228] width 421 height 276
click at [354, 347] on input "number" at bounding box center [352, 344] width 48 height 22
type input "**"
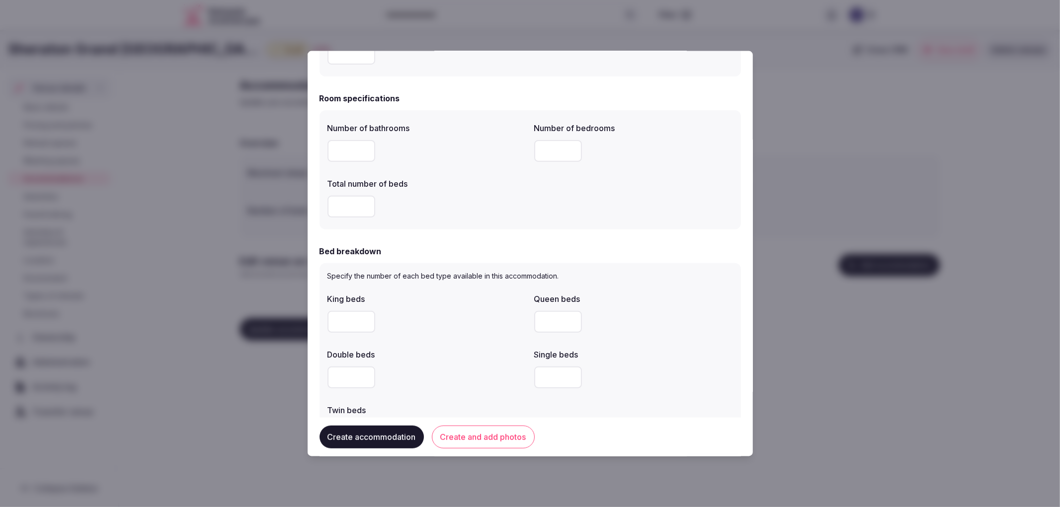
scroll to position [331, 0]
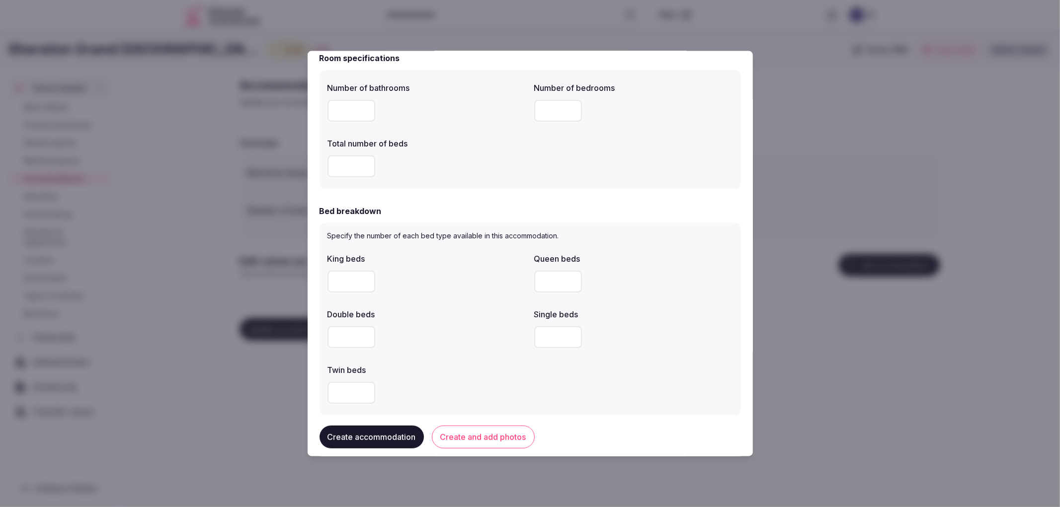
drag, startPoint x: 351, startPoint y: 108, endPoint x: 403, endPoint y: 115, distance: 51.7
click at [351, 109] on input "number" at bounding box center [352, 110] width 48 height 22
type input "*"
click at [559, 110] on input "number" at bounding box center [558, 110] width 48 height 22
type input "*"
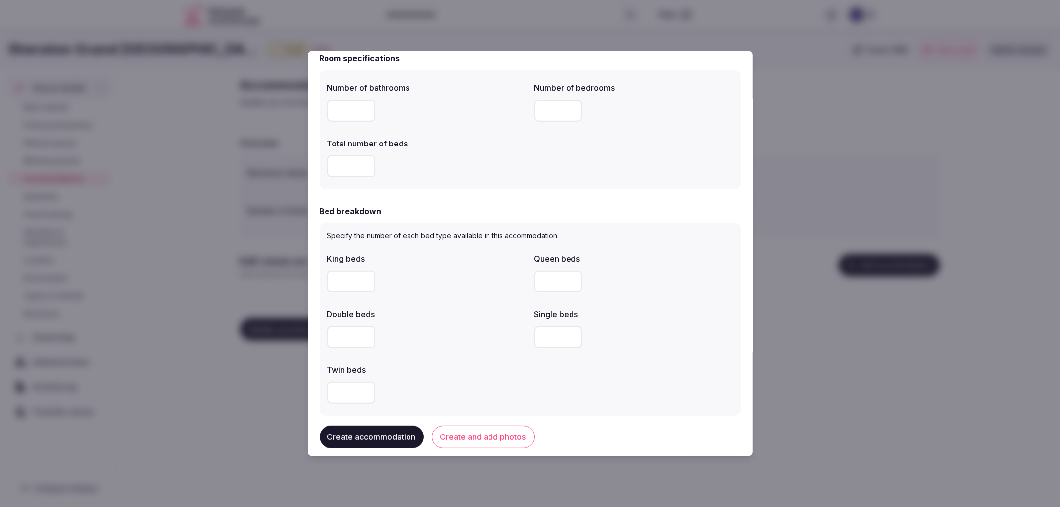
click at [345, 163] on input "number" at bounding box center [352, 166] width 48 height 22
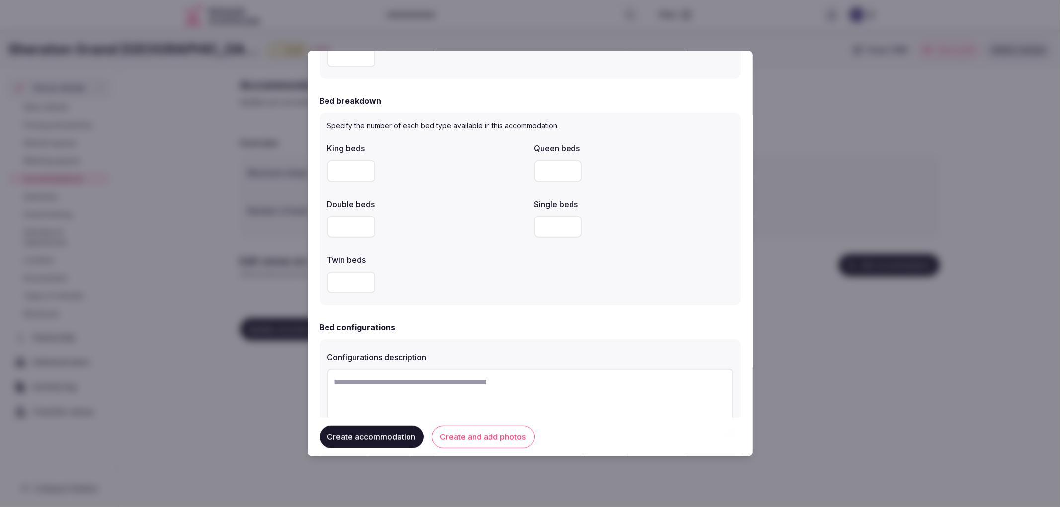
type input "*"
click at [334, 170] on input "number" at bounding box center [352, 171] width 48 height 22
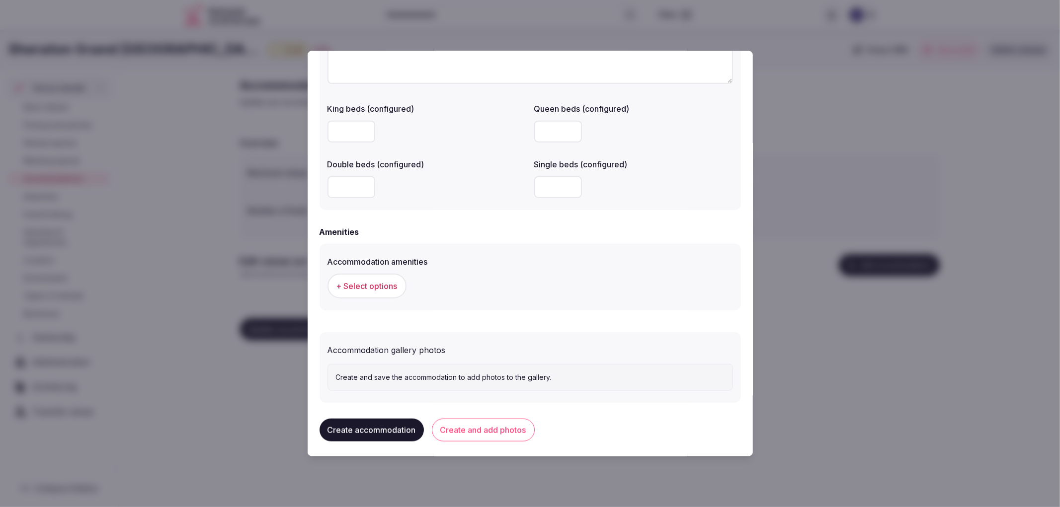
scroll to position [794, 0]
type input "*"
click at [374, 279] on span "+ Select options" at bounding box center [366, 283] width 61 height 11
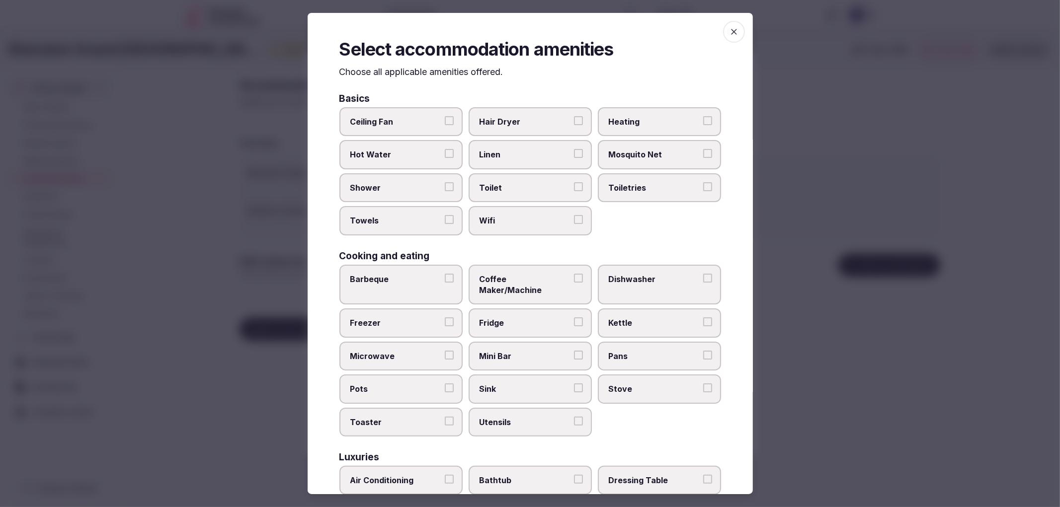
drag, startPoint x: 399, startPoint y: 190, endPoint x: 419, endPoint y: 216, distance: 33.2
click at [399, 190] on span "Shower" at bounding box center [395, 187] width 91 height 11
click at [445, 190] on button "Shower" at bounding box center [449, 186] width 9 height 9
click at [419, 216] on span "Towels" at bounding box center [395, 220] width 91 height 11
click at [445, 216] on button "Towels" at bounding box center [449, 219] width 9 height 9
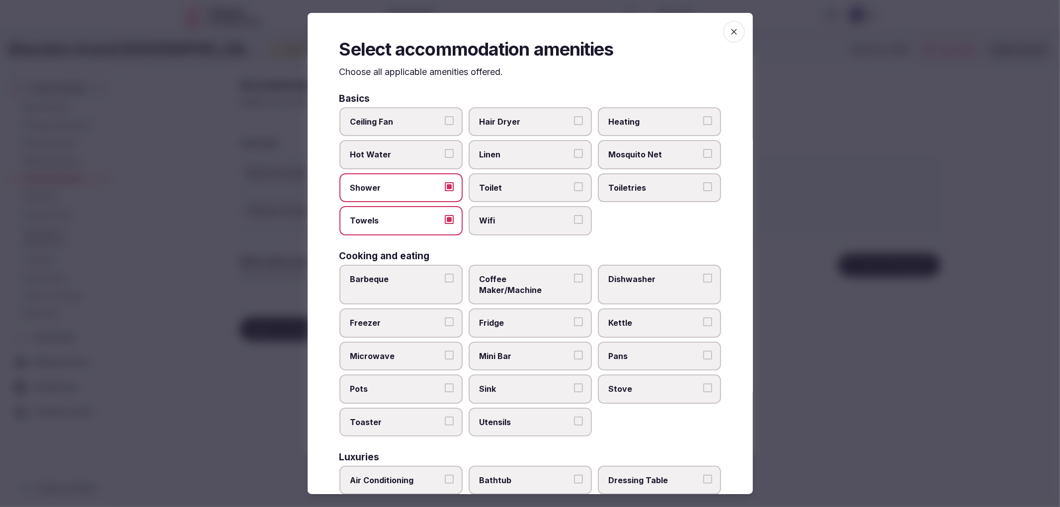
click at [538, 182] on span "Toilet" at bounding box center [525, 187] width 91 height 11
click at [574, 182] on button "Toilet" at bounding box center [578, 186] width 9 height 9
drag, startPoint x: 543, startPoint y: 208, endPoint x: 550, endPoint y: 209, distance: 7.0
click at [544, 209] on label "Wifi" at bounding box center [530, 220] width 123 height 29
click at [574, 215] on button "Wifi" at bounding box center [578, 219] width 9 height 9
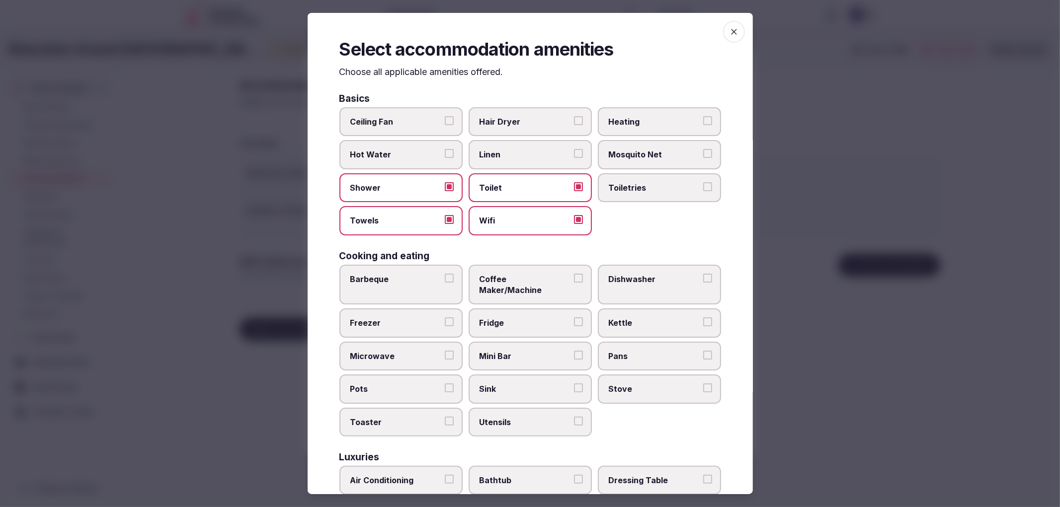
click at [655, 182] on span "Toiletries" at bounding box center [654, 187] width 91 height 11
click at [703, 182] on button "Toiletries" at bounding box center [707, 186] width 9 height 9
click at [535, 110] on label "Hair Dryer" at bounding box center [530, 121] width 123 height 29
click at [574, 116] on button "Hair Dryer" at bounding box center [578, 120] width 9 height 9
click at [510, 276] on span "Coffee Maker/Machine" at bounding box center [525, 285] width 91 height 22
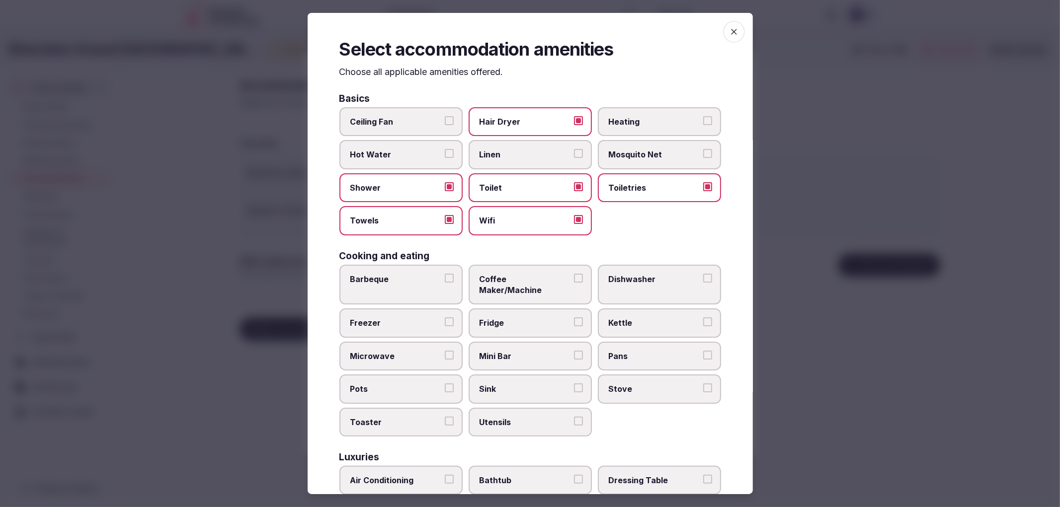
click at [574, 276] on button "Coffee Maker/Machine" at bounding box center [578, 278] width 9 height 9
click at [535, 309] on label "Fridge" at bounding box center [530, 323] width 123 height 29
click at [574, 318] on button "Fridge" at bounding box center [578, 322] width 9 height 9
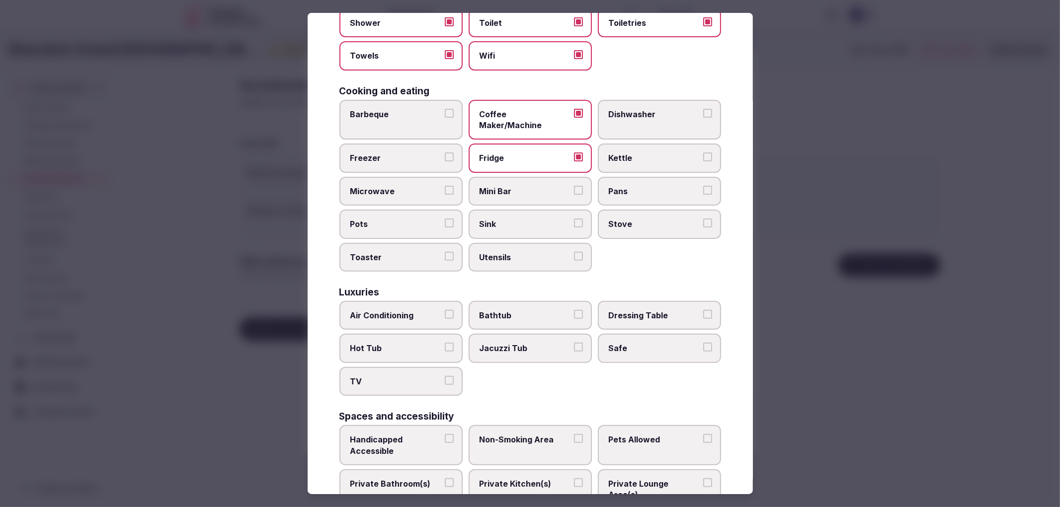
scroll to position [166, 0]
click at [392, 310] on span "Air Conditioning" at bounding box center [395, 315] width 91 height 11
click at [445, 310] on button "Air Conditioning" at bounding box center [449, 314] width 9 height 9
click at [445, 376] on button "TV" at bounding box center [449, 380] width 9 height 9
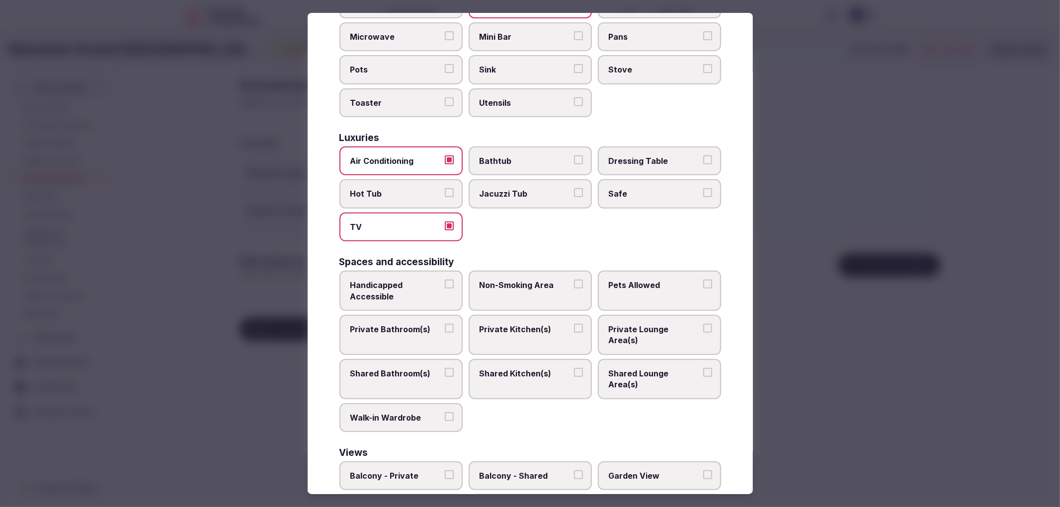
scroll to position [331, 0]
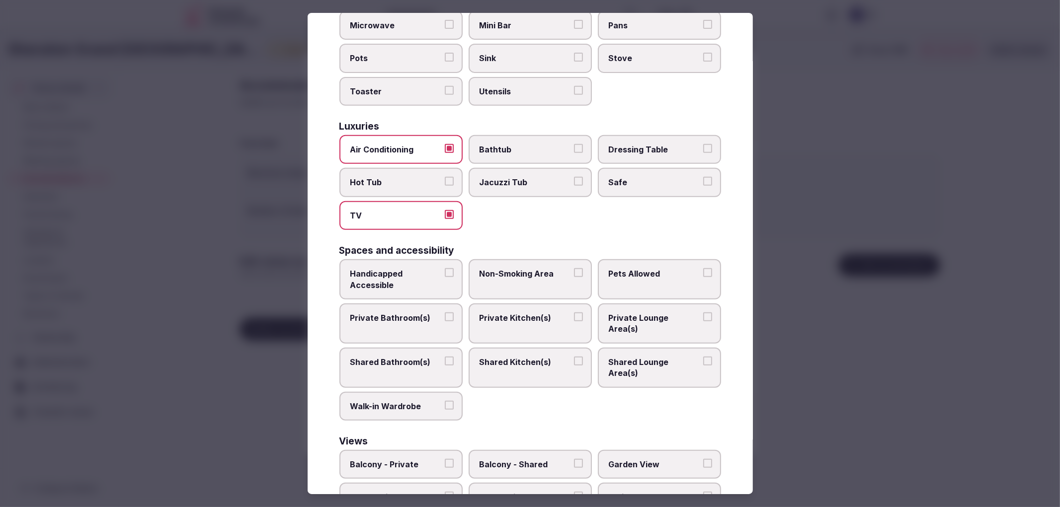
click at [415, 304] on label "Private Bathroom(s)" at bounding box center [400, 324] width 123 height 40
click at [445, 313] on button "Private Bathroom(s)" at bounding box center [449, 317] width 9 height 9
drag, startPoint x: 435, startPoint y: 272, endPoint x: 470, endPoint y: 257, distance: 38.3
click at [445, 266] on label "Handicapped Accessible" at bounding box center [400, 279] width 123 height 40
click at [445, 268] on button "Handicapped Accessible" at bounding box center [449, 272] width 9 height 9
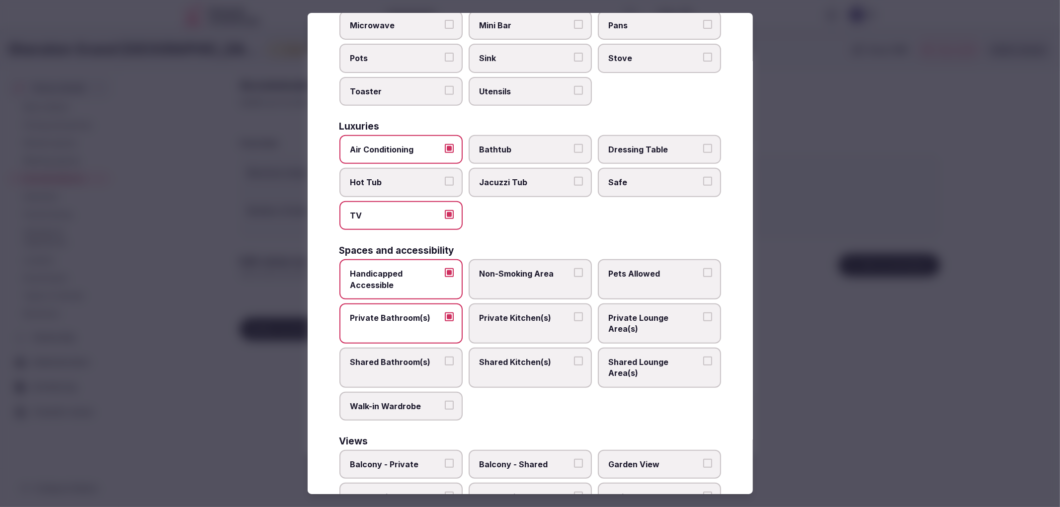
click at [488, 268] on span "Non-Smoking Area" at bounding box center [525, 273] width 91 height 11
click at [574, 268] on button "Non-Smoking Area" at bounding box center [578, 272] width 9 height 9
click at [525, 268] on span "Non-Smoking Area" at bounding box center [525, 273] width 91 height 11
click at [574, 268] on button "Non-Smoking Area" at bounding box center [578, 272] width 9 height 9
click at [528, 261] on label "Non-Smoking Area" at bounding box center [530, 279] width 123 height 40
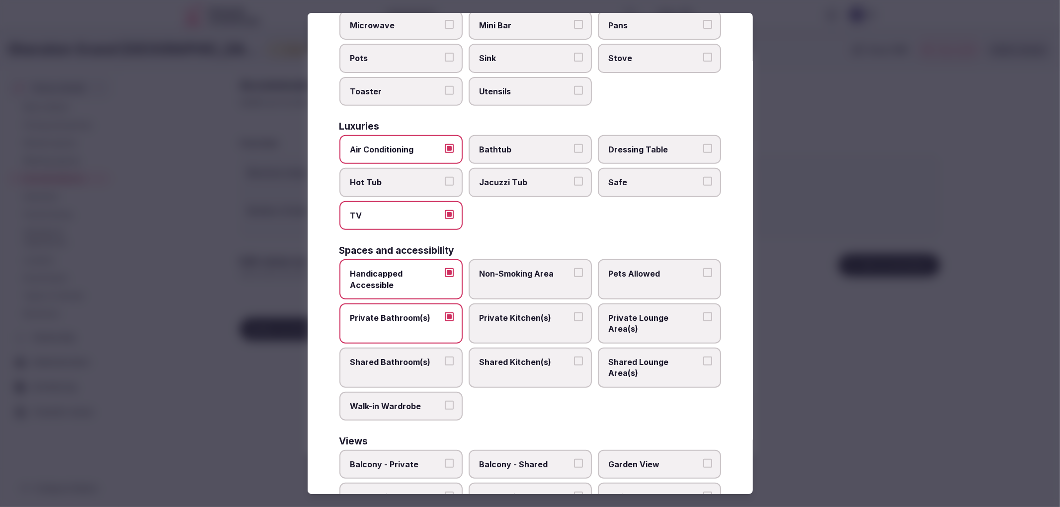
click at [574, 268] on button "Non-Smoking Area" at bounding box center [578, 272] width 9 height 9
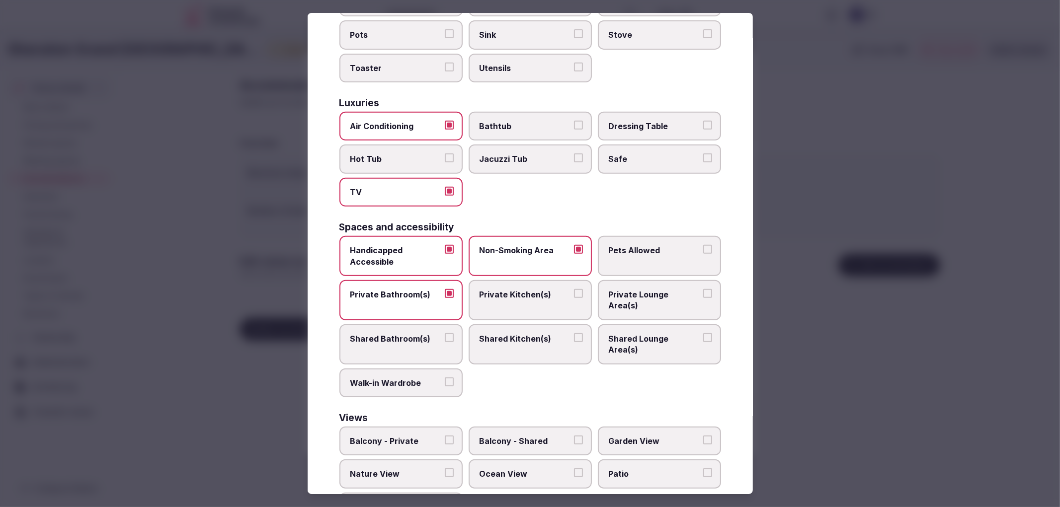
click at [835, 342] on div at bounding box center [530, 253] width 1060 height 507
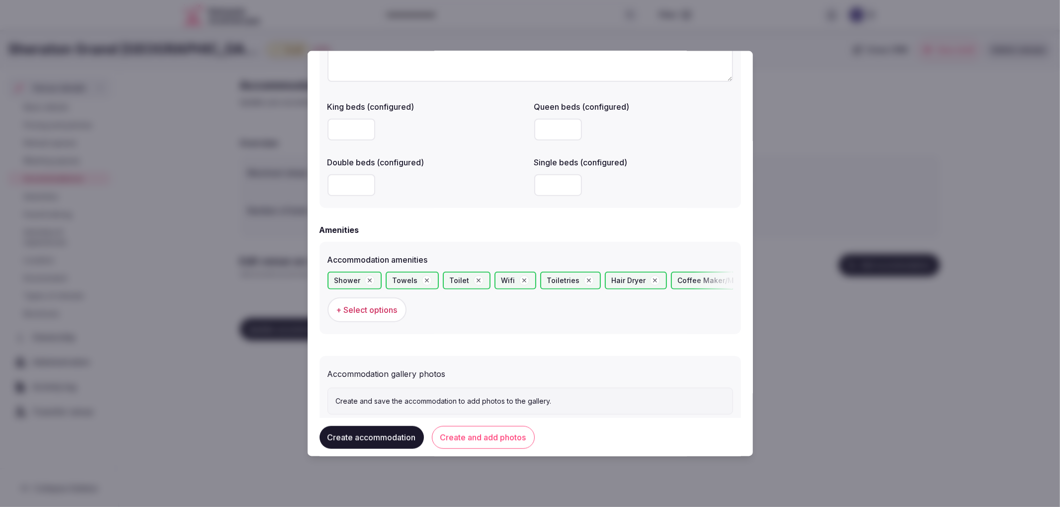
drag, startPoint x: 460, startPoint y: 430, endPoint x: 506, endPoint y: 446, distance: 48.4
click at [460, 430] on button "Create and add photos" at bounding box center [483, 437] width 103 height 23
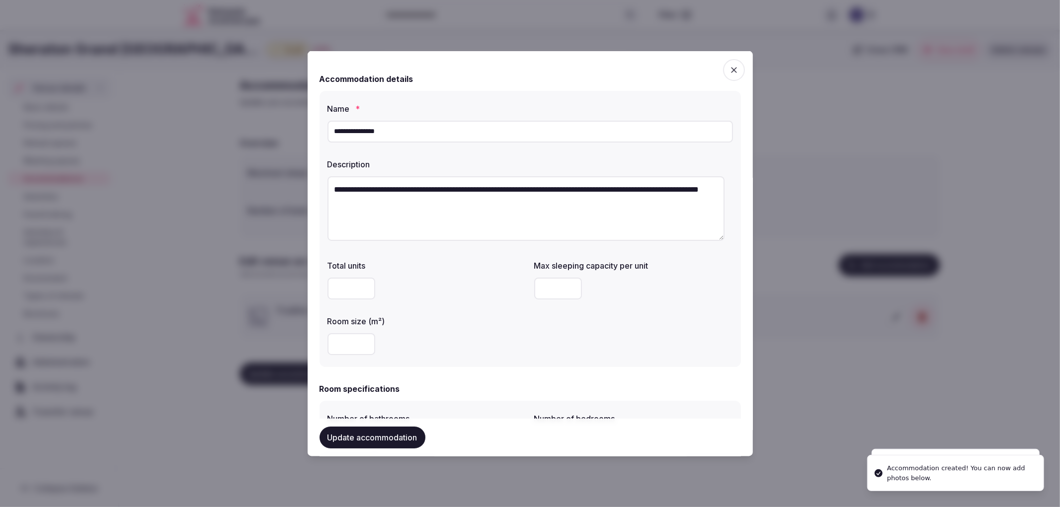
click at [264, 176] on div at bounding box center [530, 253] width 1060 height 507
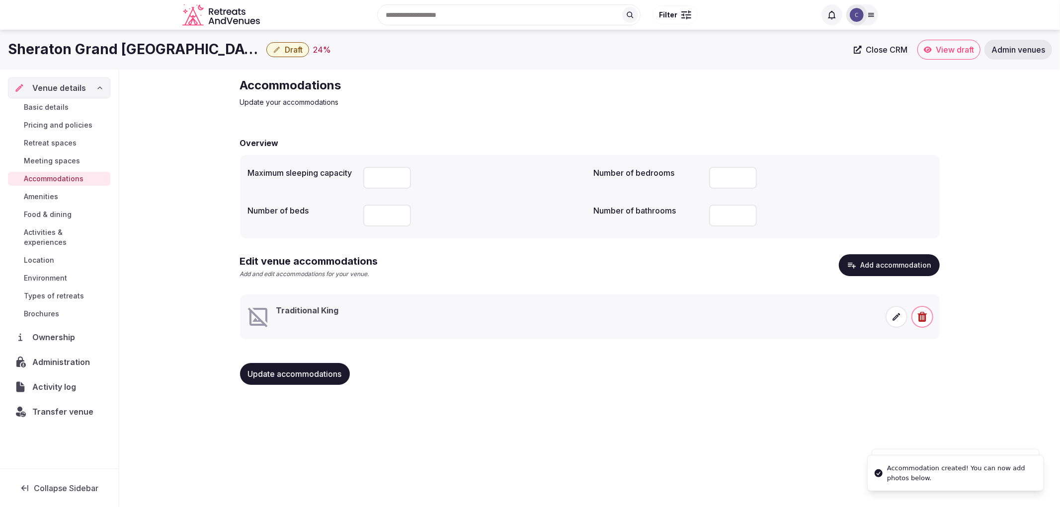
click at [71, 68] on div "Sheraton Grand Los Angeles Draft 24 % Close CRM View draft Admin venues" at bounding box center [530, 50] width 1060 height 40
click at [90, 50] on h1 "Sheraton Grand Los Angeles" at bounding box center [135, 49] width 254 height 19
copy div "Sheraton Grand Los Angeles"
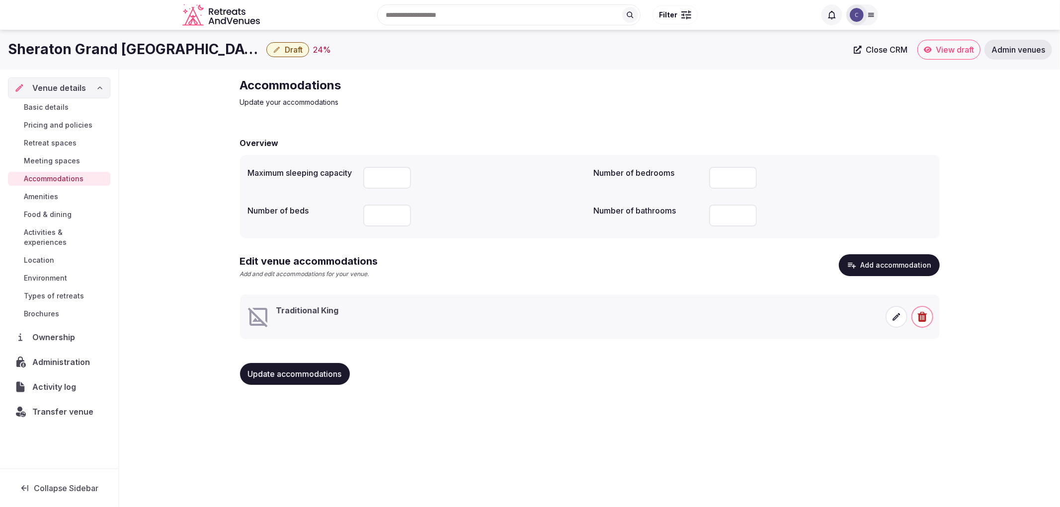
click at [804, 385] on div "Update accommodations" at bounding box center [590, 374] width 700 height 22
click at [898, 313] on icon at bounding box center [897, 317] width 10 height 10
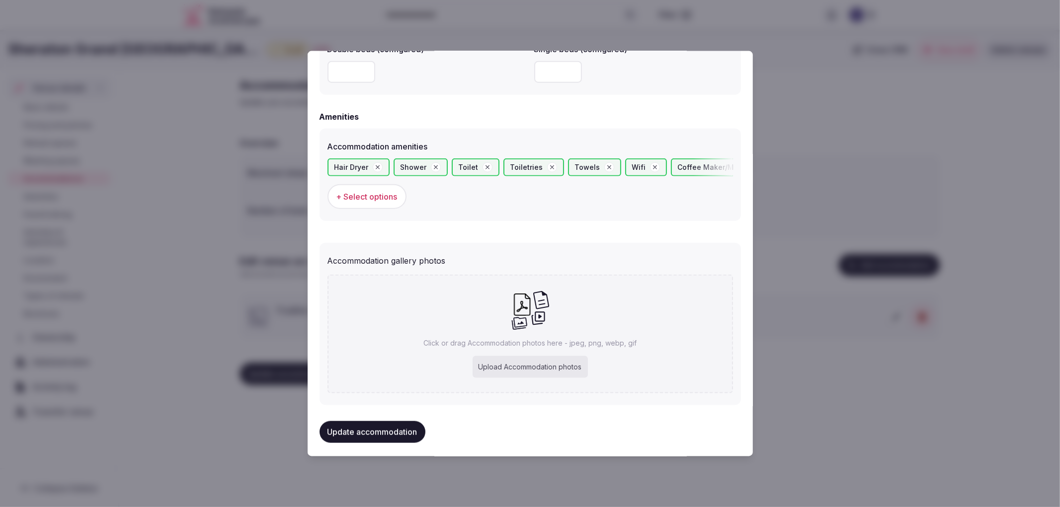
scroll to position [911, 0]
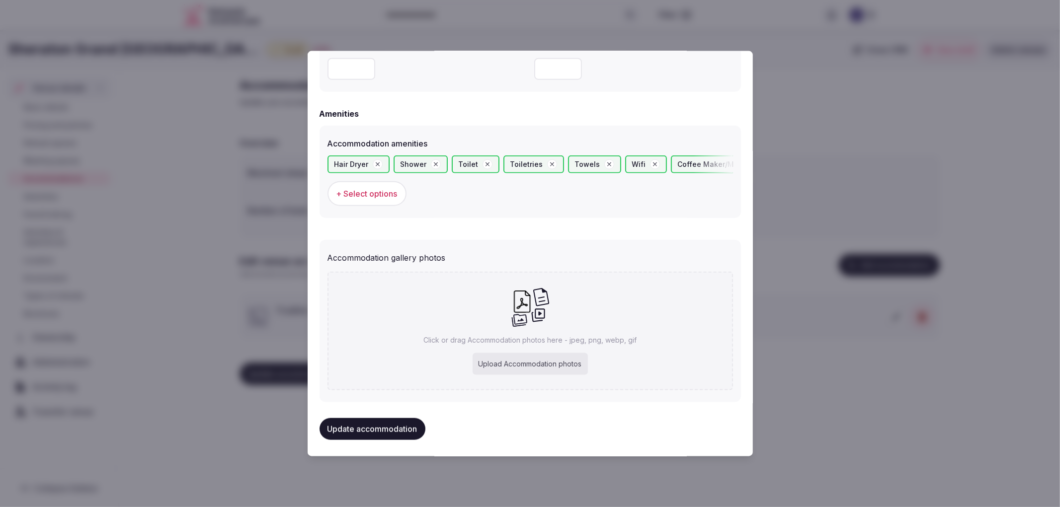
click at [505, 321] on div "Click or drag Accommodation photos here - jpeg, png, webp, gif Upload Accommoda…" at bounding box center [531, 331] width 406 height 119
type input "**********"
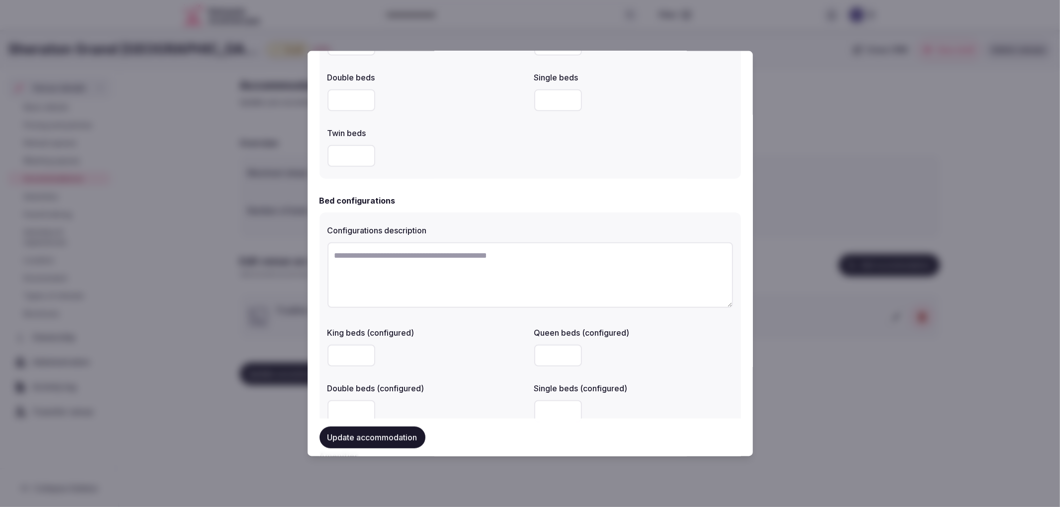
scroll to position [570, 0]
click at [418, 439] on button "Update accommodation" at bounding box center [373, 438] width 106 height 22
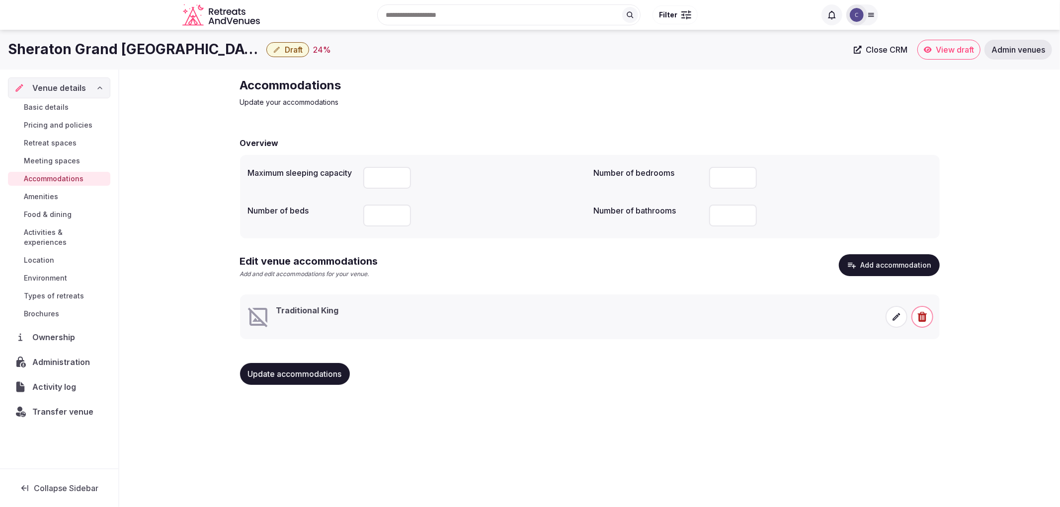
click at [901, 317] on icon at bounding box center [897, 317] width 10 height 10
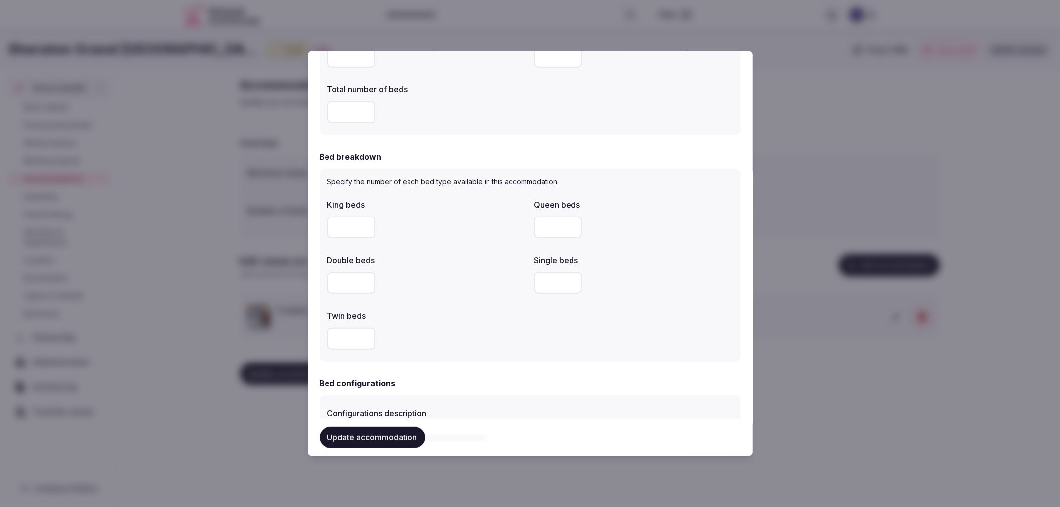
scroll to position [386, 0]
click at [385, 437] on button "Update accommodation" at bounding box center [373, 438] width 106 height 22
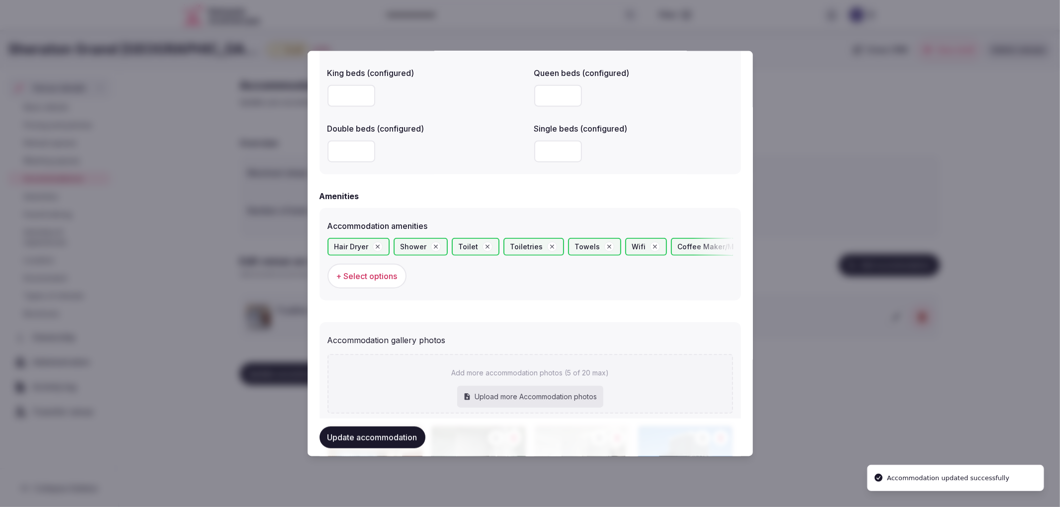
scroll to position [1058, 0]
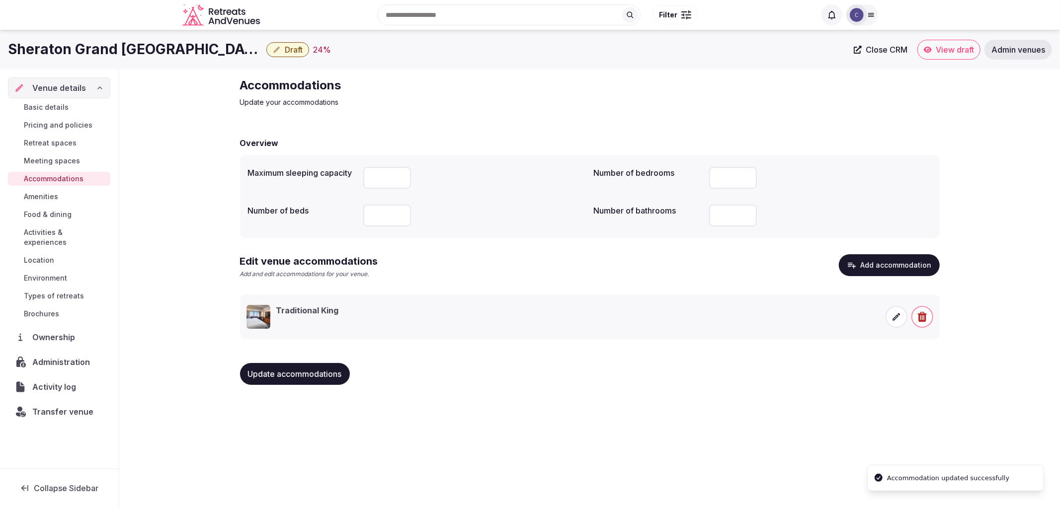
click at [259, 368] on button "Update accommodations" at bounding box center [295, 374] width 110 height 22
click at [58, 212] on span "Food & dining" at bounding box center [48, 215] width 48 height 10
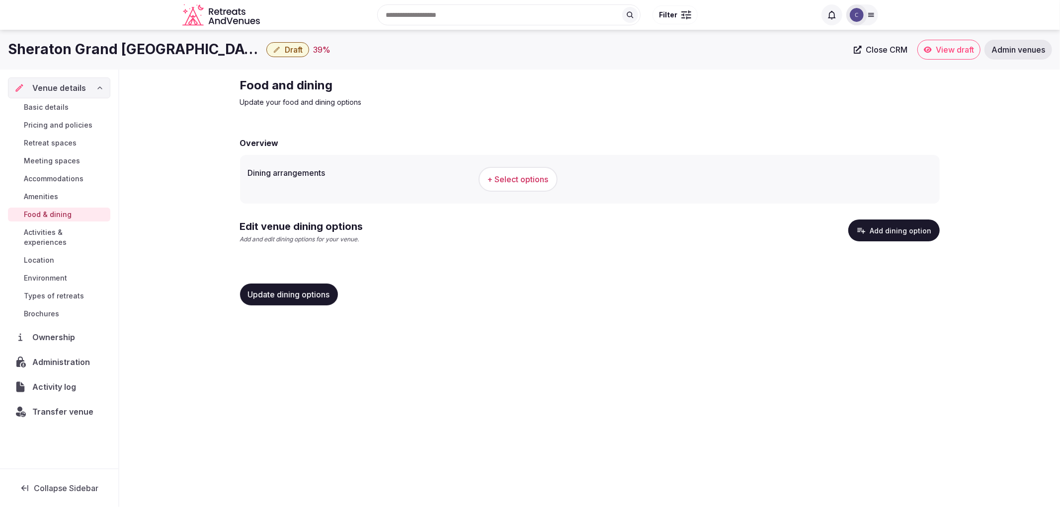
click at [358, 435] on div "Sheraton Grand Los Angeles Draft 39 % Close CRM View draft Admin venues Venue d…" at bounding box center [530, 266] width 1060 height 472
